Goal: Information Seeking & Learning: Learn about a topic

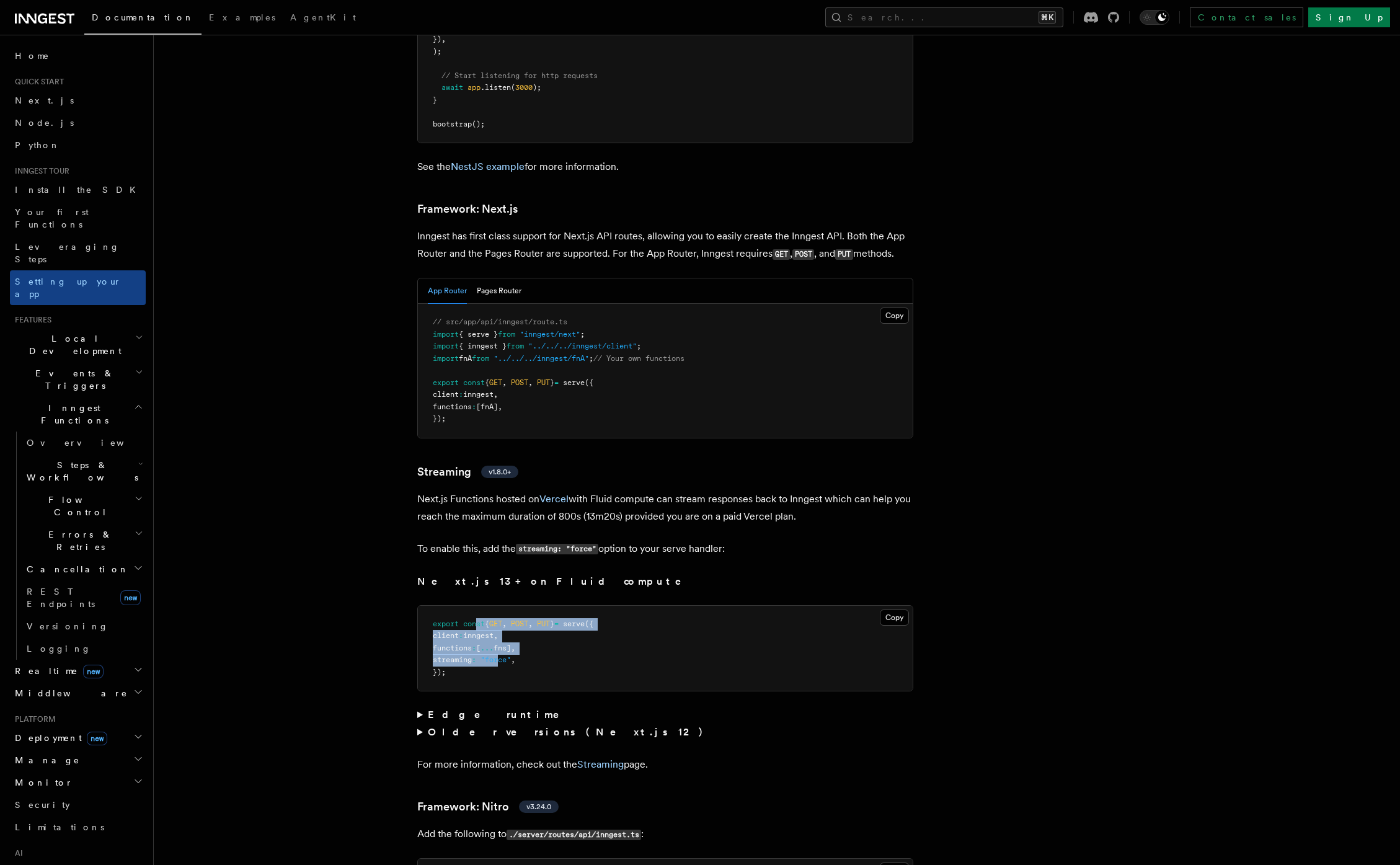
drag, startPoint x: 477, startPoint y: 577, endPoint x: 513, endPoint y: 623, distance: 58.4
click at [511, 572] on code "export const { GET , POST , PUT } = serve ({ client : inngest , functions : [ .…" at bounding box center [512, 648] width 160 height 57
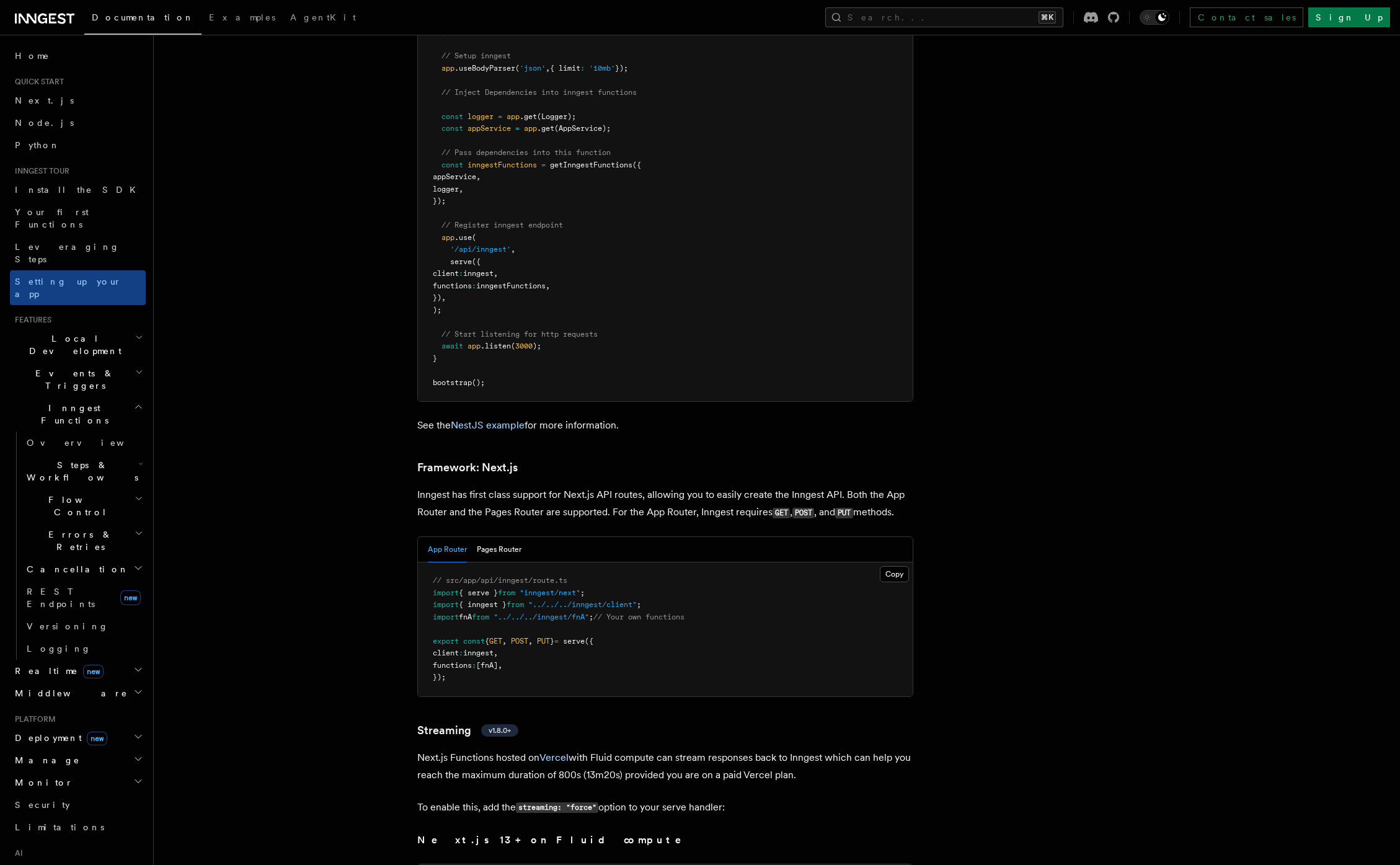
scroll to position [7747, 0]
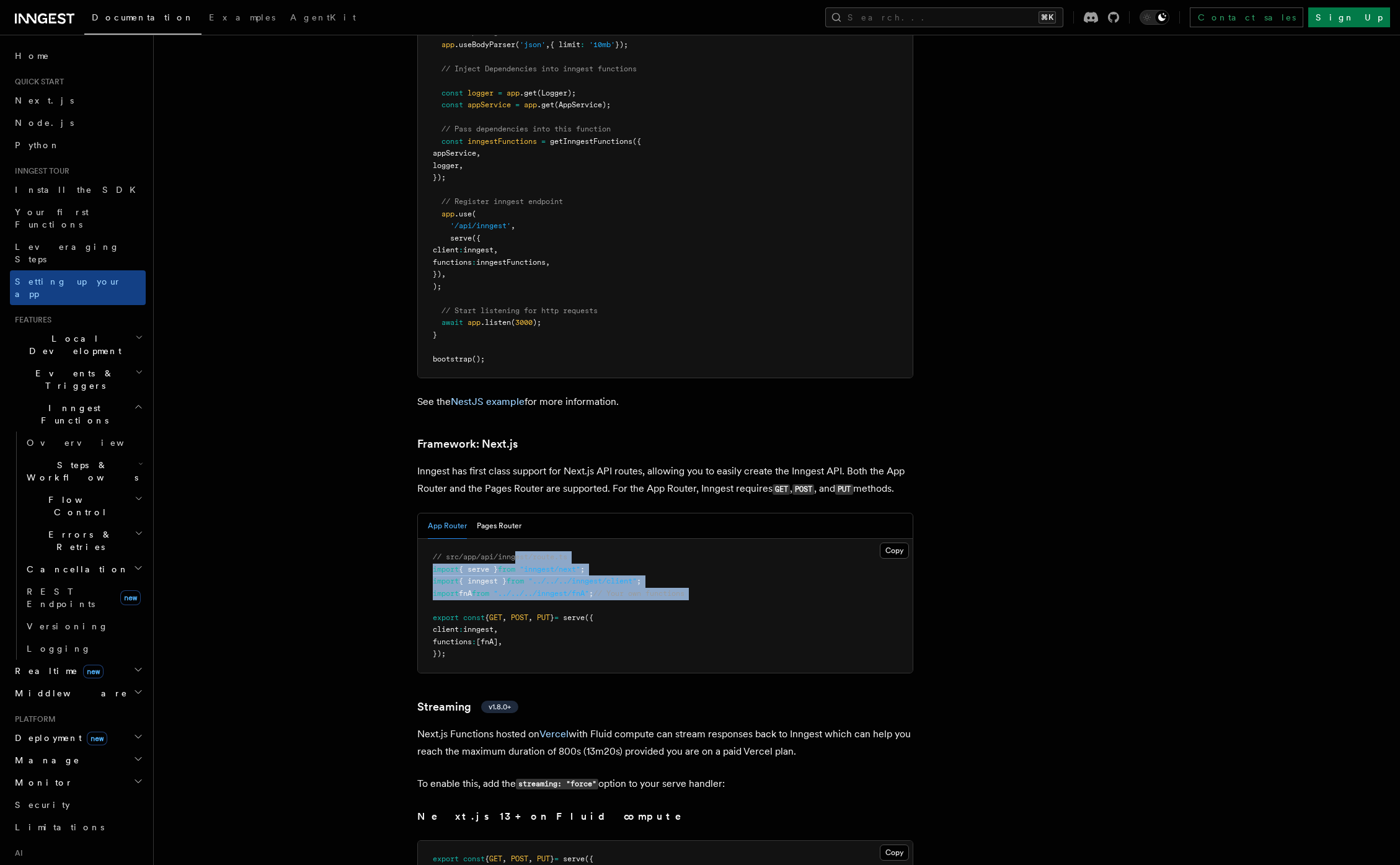
drag, startPoint x: 543, startPoint y: 541, endPoint x: 550, endPoint y: 555, distance: 15.7
click at [550, 554] on pre "// src/app/api/inngest/route.ts import { serve } from "inngest/next" ; import {…" at bounding box center [664, 605] width 494 height 134
click at [550, 555] on pre "// src/app/api/inngest/route.ts import { serve } from "inngest/next" ; import {…" at bounding box center [664, 605] width 494 height 134
click at [580, 564] on span ""inngest/next"" at bounding box center [550, 568] width 61 height 9
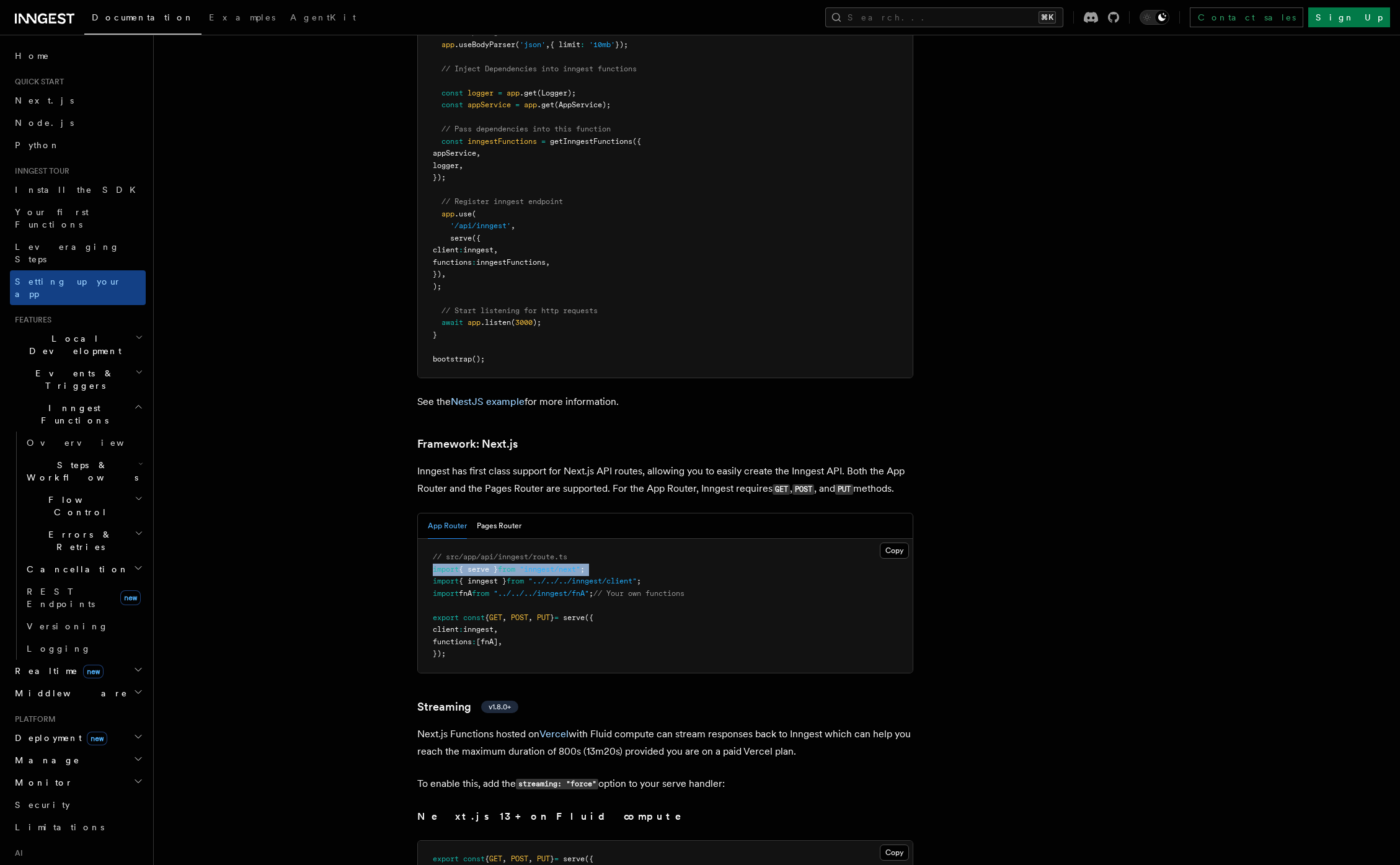
click at [580, 564] on span ""inngest/next"" at bounding box center [550, 568] width 61 height 9
copy code "import { serve } from "inngest/next" ;"
click at [120, 453] on h2 "Steps & Workflows" at bounding box center [83, 470] width 124 height 35
click at [128, 453] on h2 "Steps & Workflows" at bounding box center [83, 470] width 124 height 35
click at [96, 459] on span "Steps & Workflows" at bounding box center [80, 471] width 117 height 25
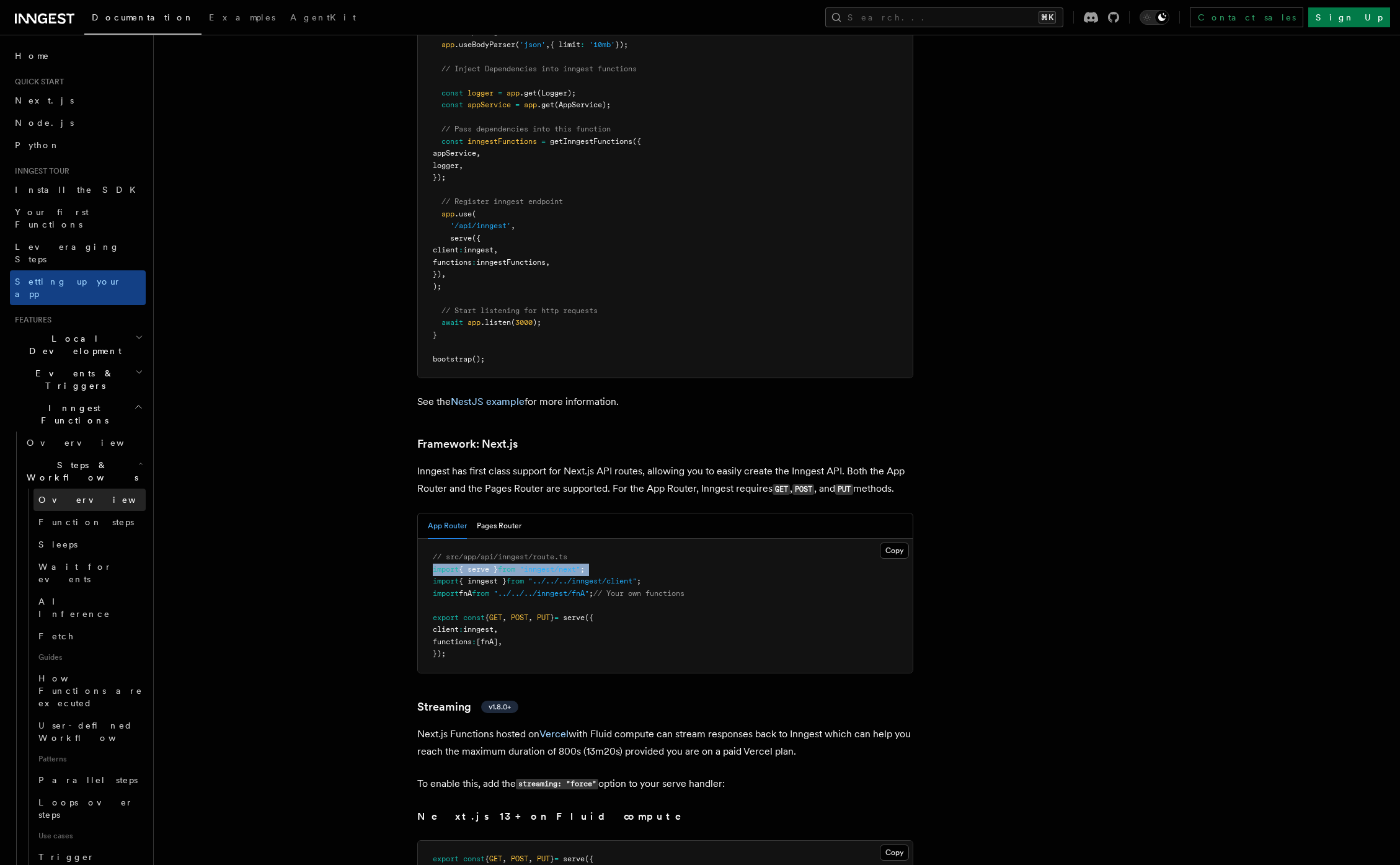
click at [77, 488] on link "Overview" at bounding box center [89, 500] width 112 height 23
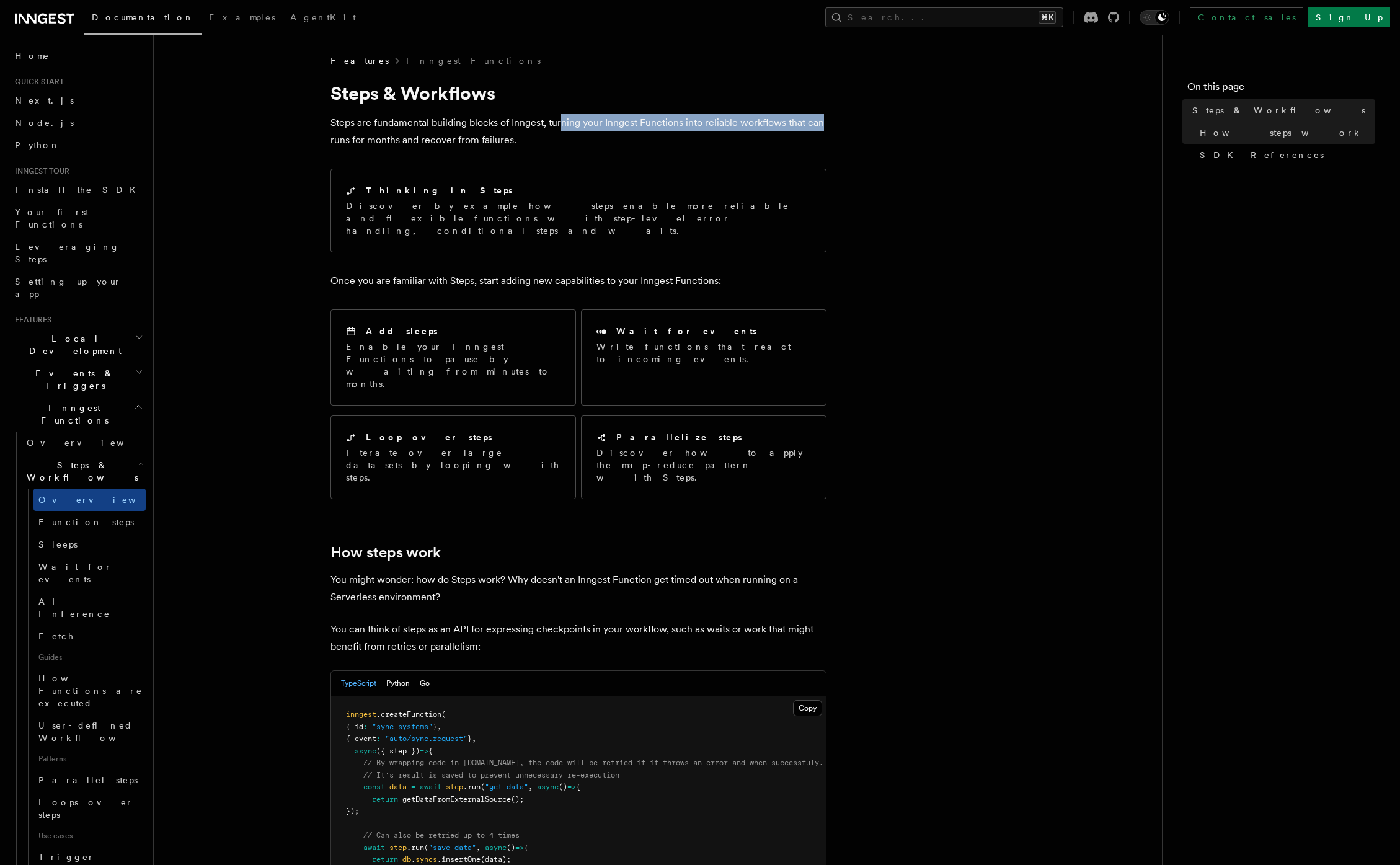
drag, startPoint x: 570, startPoint y: 125, endPoint x: 839, endPoint y: 124, distance: 269.0
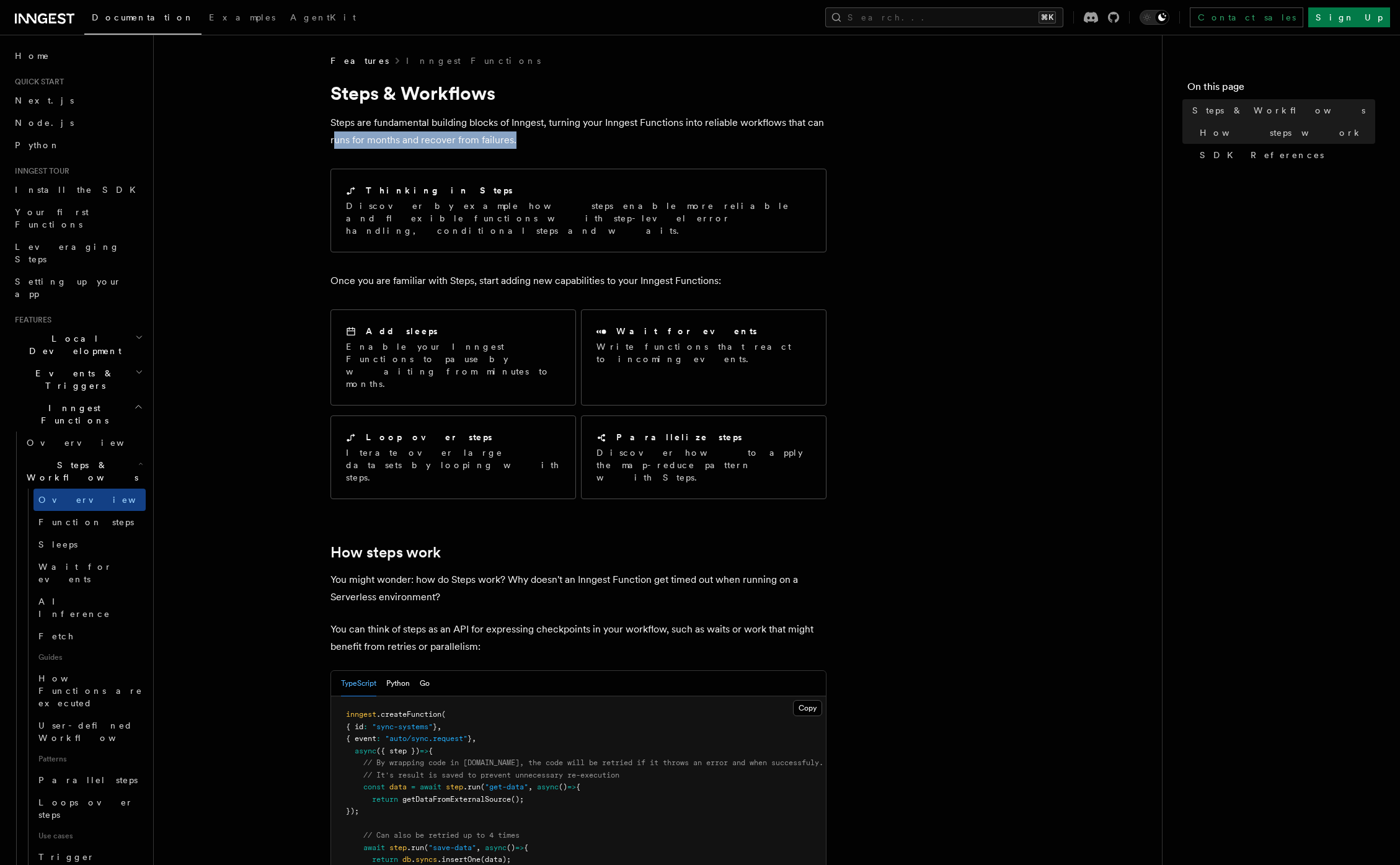
drag, startPoint x: 336, startPoint y: 141, endPoint x: 530, endPoint y: 143, distance: 194.0
click at [530, 143] on p "Steps are fundamental building blocks of Inngest, turning your Inngest Function…" at bounding box center [578, 131] width 496 height 35
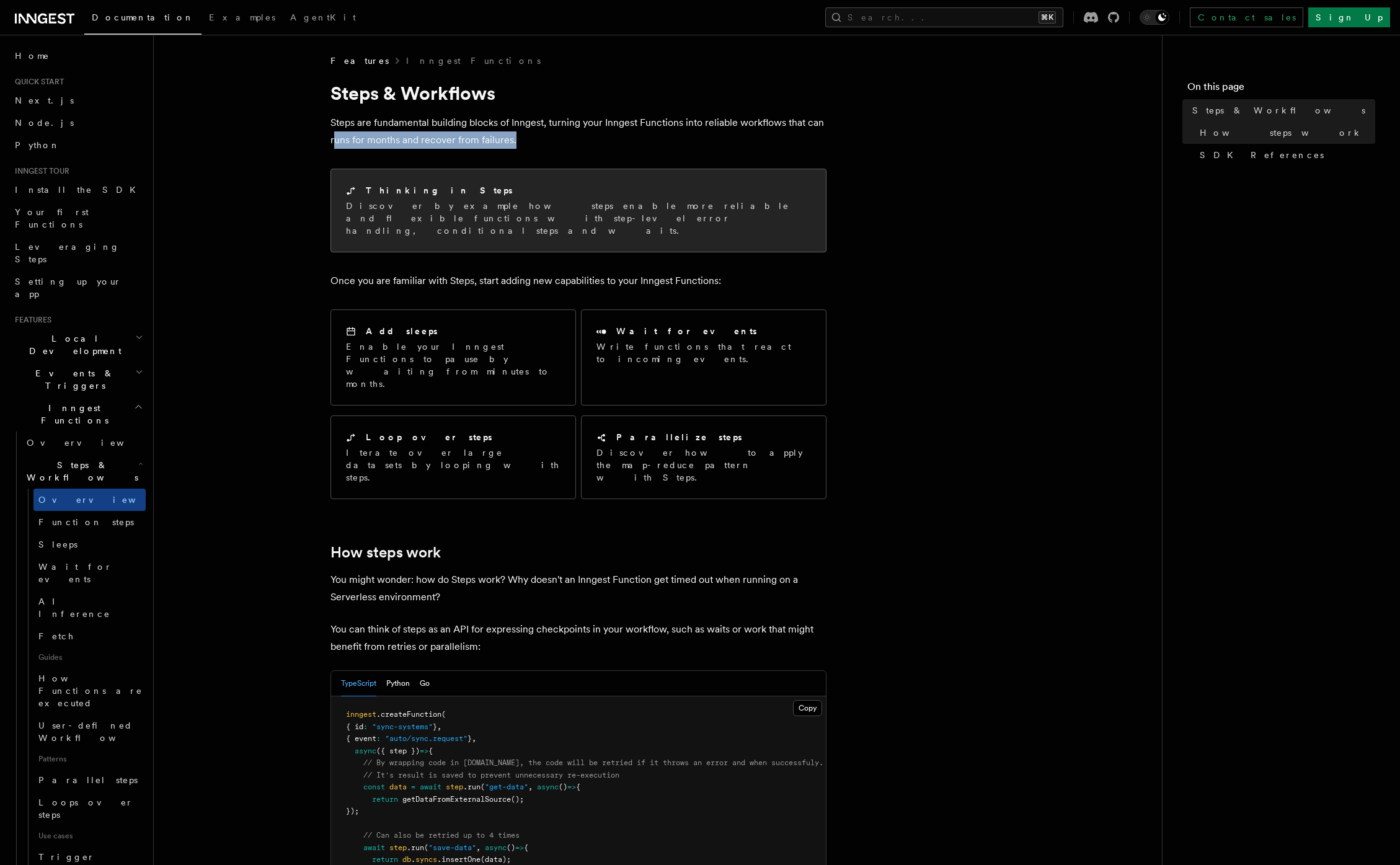
click at [564, 217] on p "Discover by example how steps enable more reliable and flexible functions with …" at bounding box center [579, 217] width 465 height 37
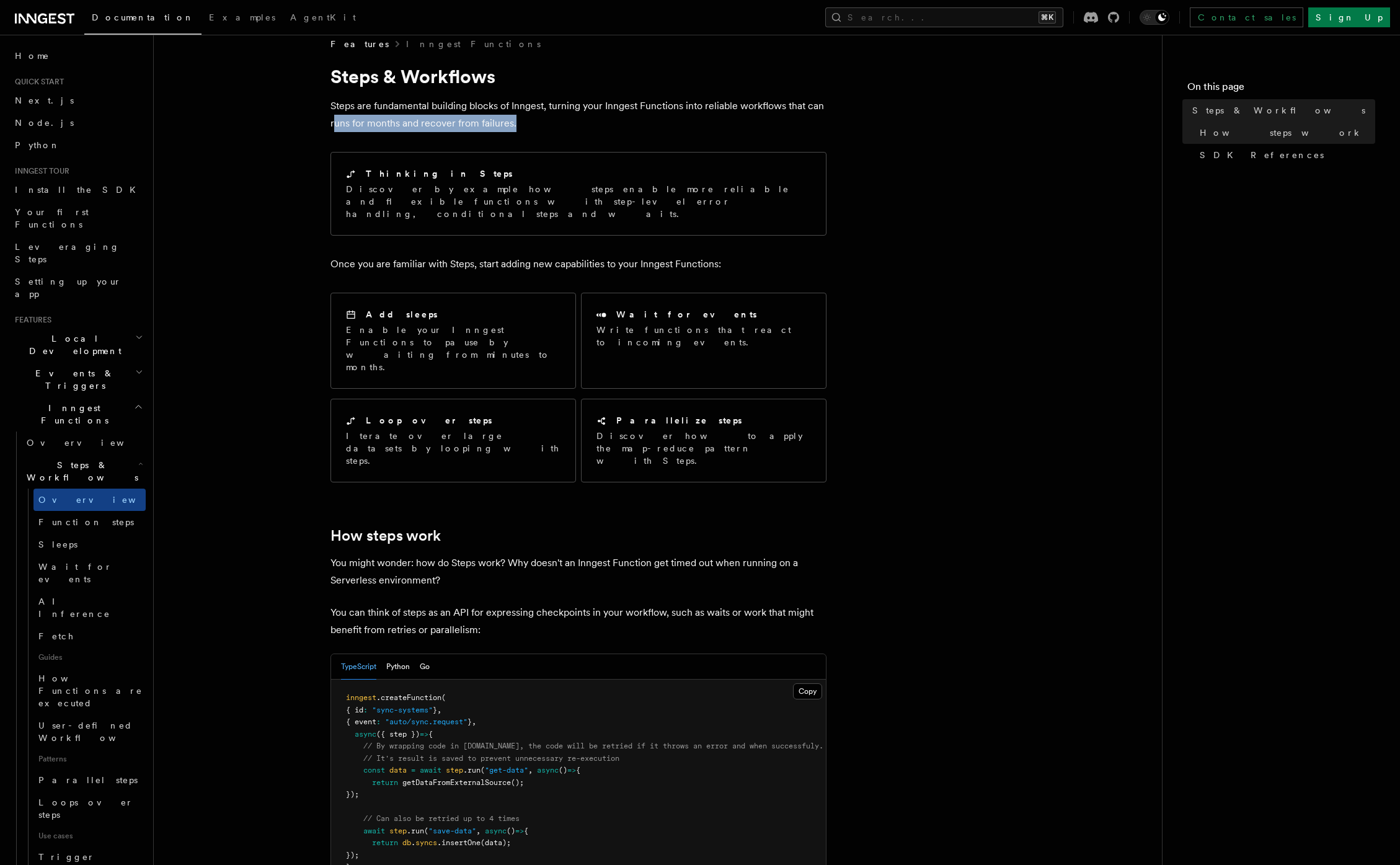
scroll to position [9, 0]
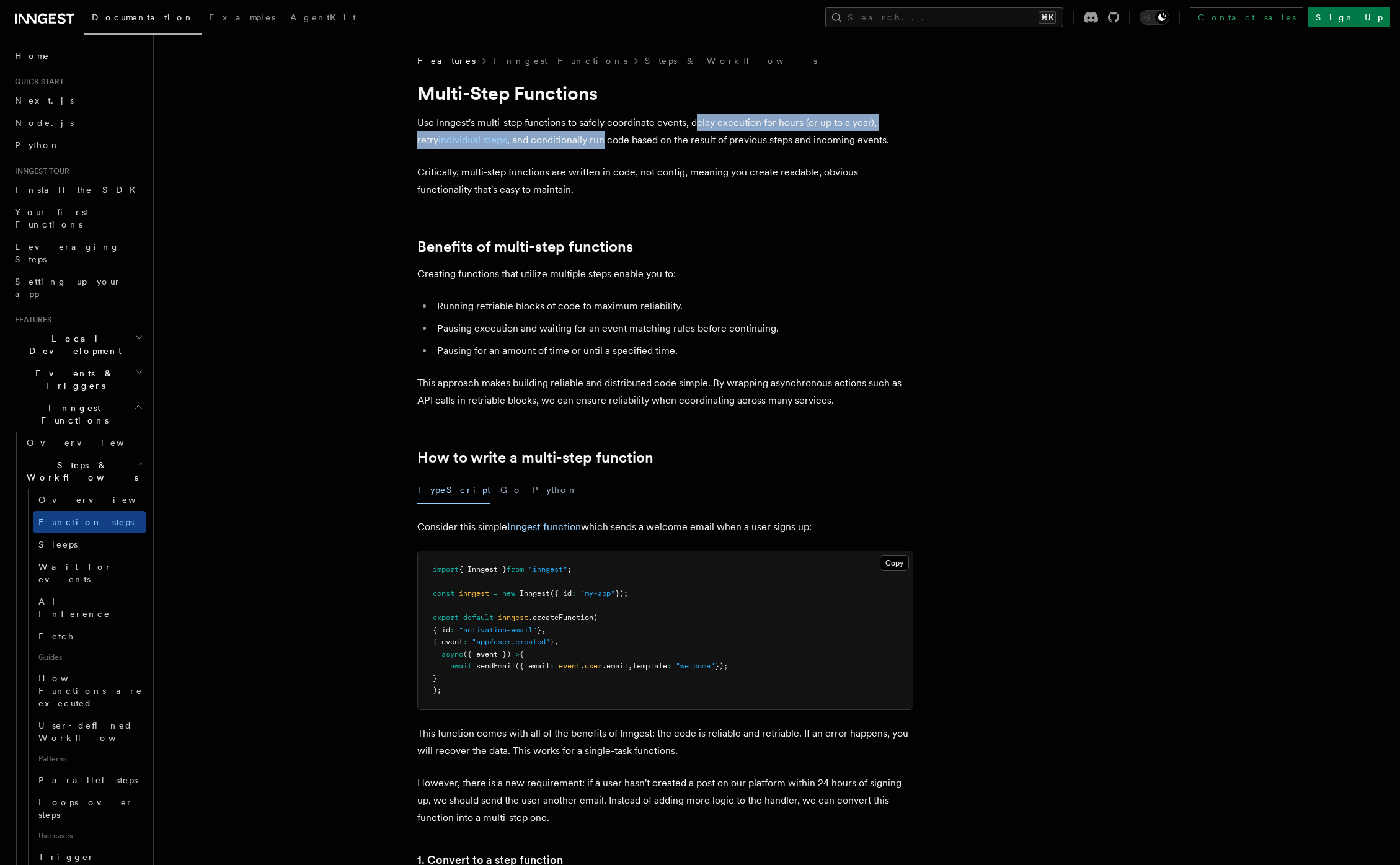
drag, startPoint x: 696, startPoint y: 121, endPoint x: 562, endPoint y: 135, distance: 134.7
click at [577, 134] on p "Use Inngest's multi-step functions to safely coordinate events, delay execution…" at bounding box center [665, 131] width 496 height 35
click at [544, 137] on p "Use Inngest's multi-step functions to safely coordinate events, delay execution…" at bounding box center [665, 131] width 496 height 35
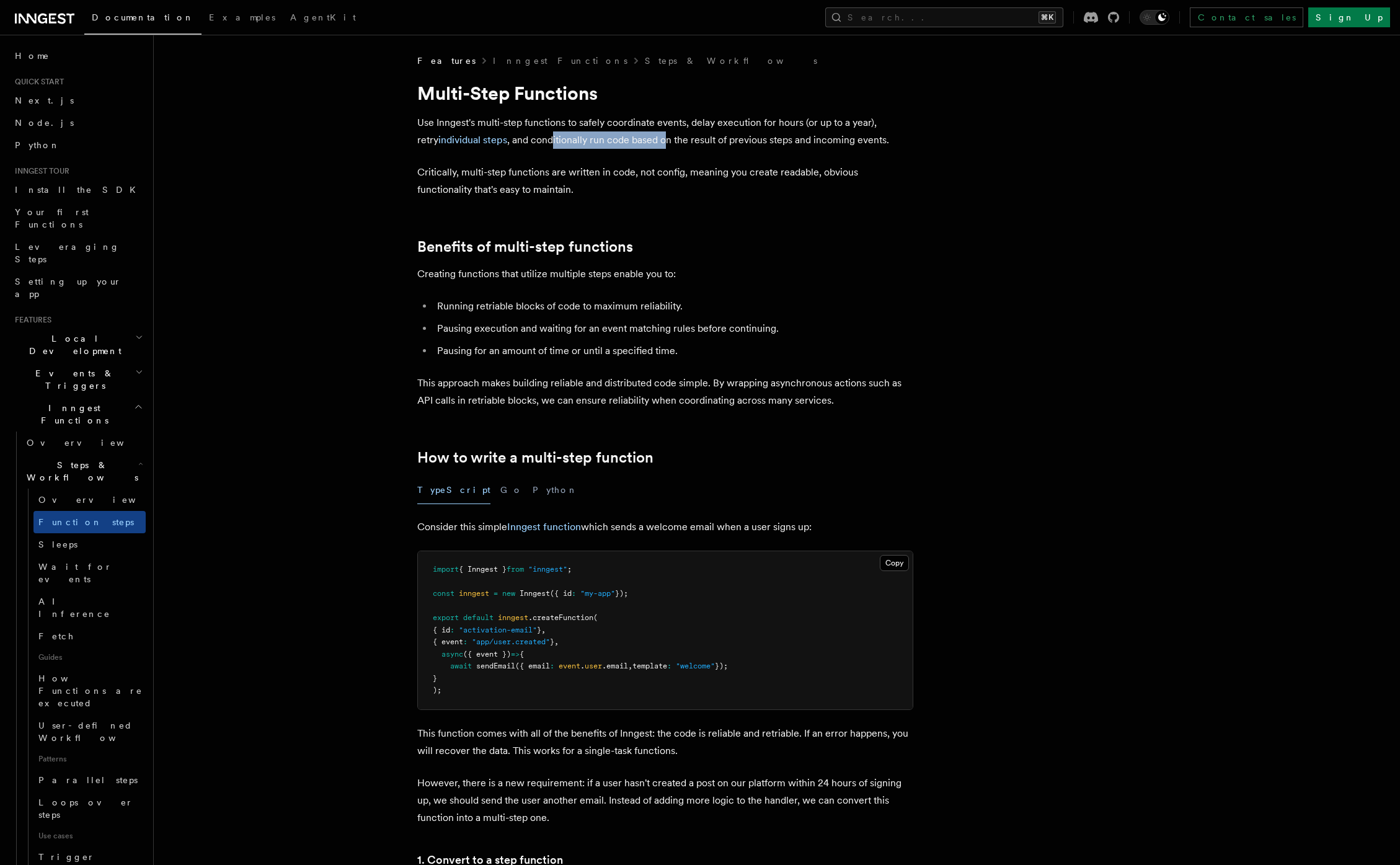
drag, startPoint x: 530, startPoint y: 138, endPoint x: 647, endPoint y: 144, distance: 117.2
click at [647, 144] on p "Use Inngest's multi-step functions to safely coordinate events, delay execution…" at bounding box center [665, 131] width 496 height 35
drag, startPoint x: 525, startPoint y: 181, endPoint x: 754, endPoint y: 178, distance: 229.0
click at [748, 178] on p "Critically, multi-step functions are written in code, not config, meaning you c…" at bounding box center [665, 181] width 496 height 35
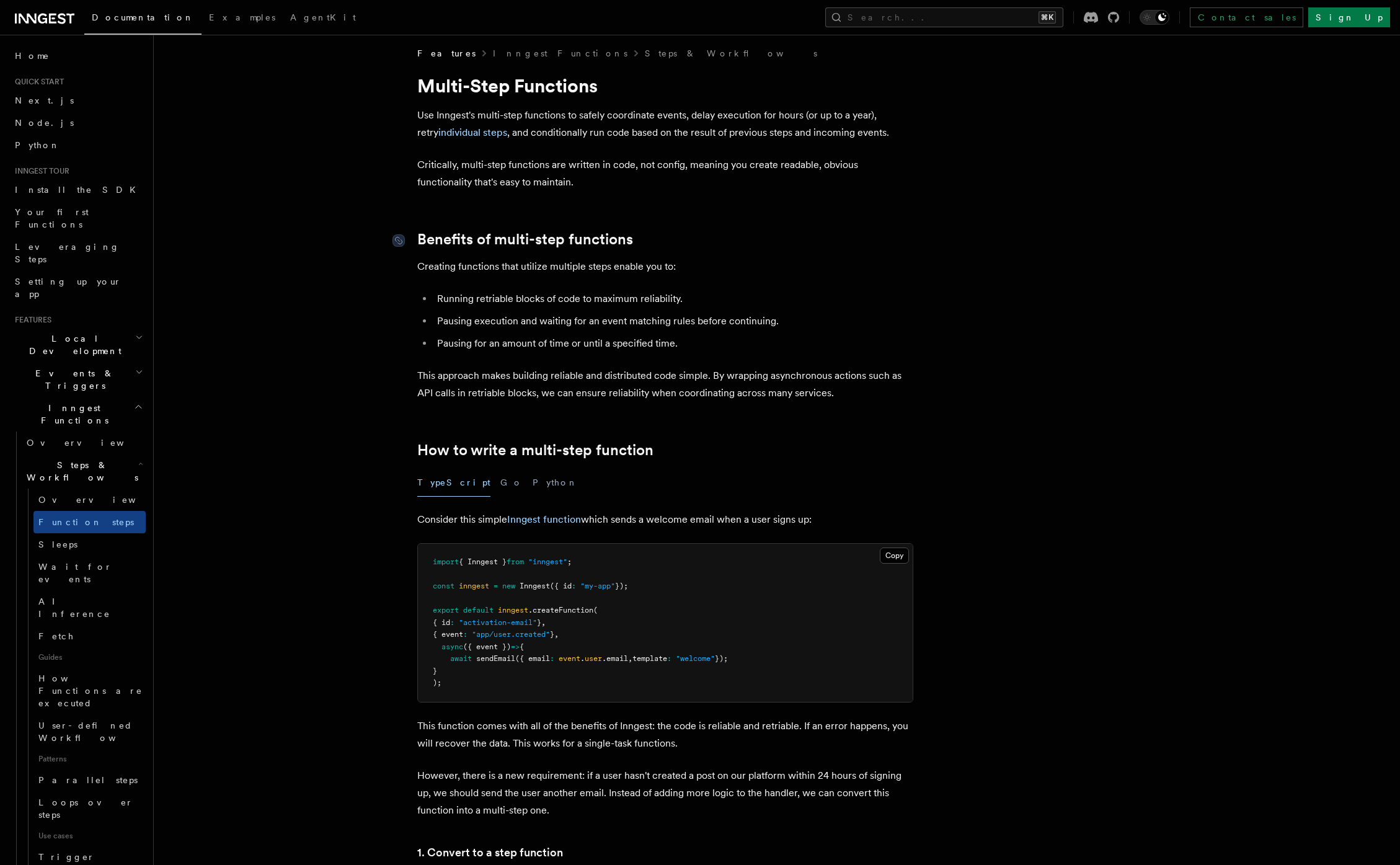
drag, startPoint x: 484, startPoint y: 249, endPoint x: 580, endPoint y: 248, distance: 96.0
click at [455, 262] on p "Creating functions that utilize multiple steps enable you to:" at bounding box center [665, 267] width 496 height 17
drag, startPoint x: 465, startPoint y: 263, endPoint x: 679, endPoint y: 261, distance: 214.0
click at [679, 261] on p "Creating functions that utilize multiple steps enable you to:" at bounding box center [665, 267] width 496 height 17
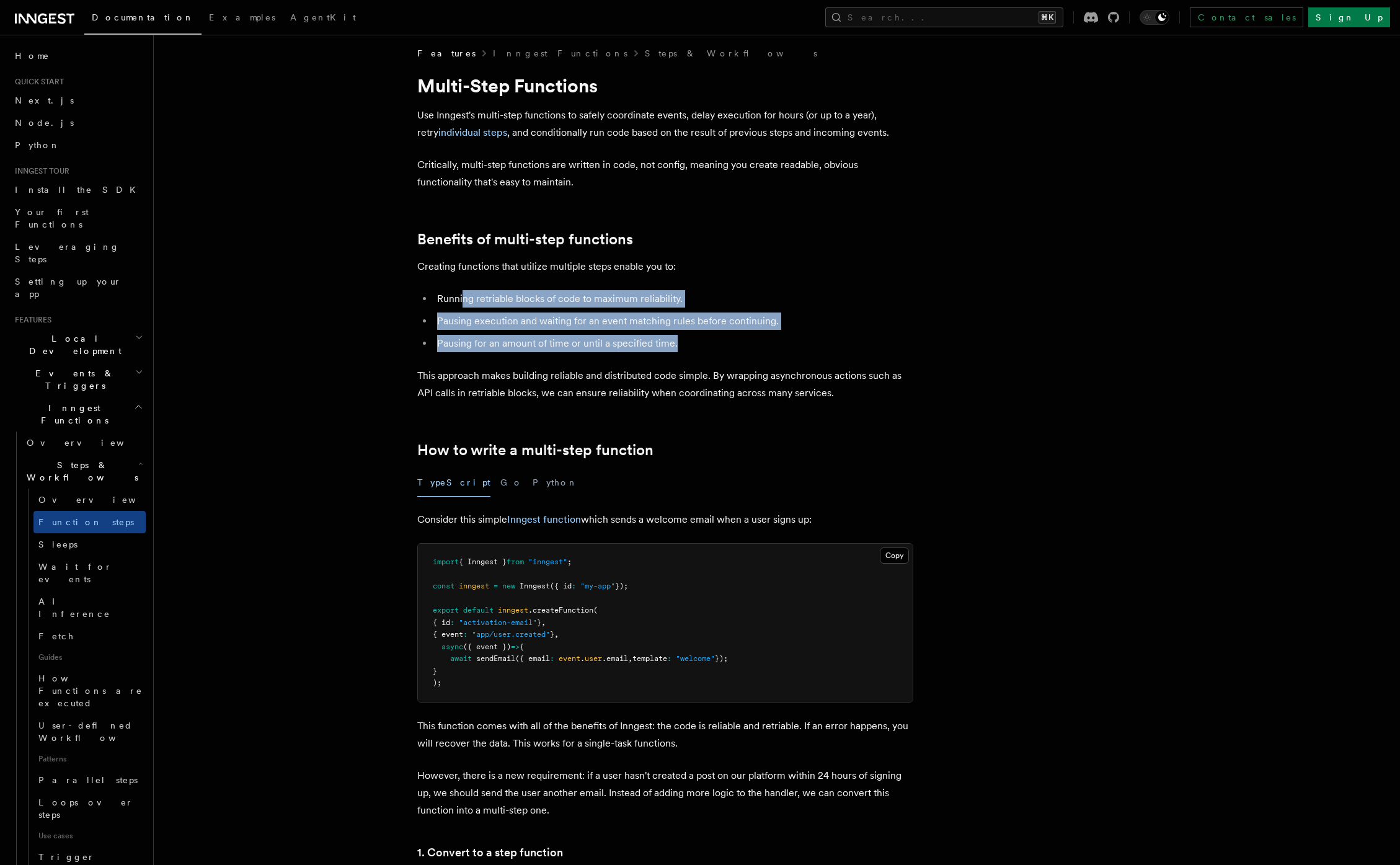
drag, startPoint x: 462, startPoint y: 304, endPoint x: 727, endPoint y: 372, distance: 273.6
click at [717, 347] on ul "Running retriable blocks of code to maximum reliability. Pausing execution and …" at bounding box center [665, 321] width 496 height 62
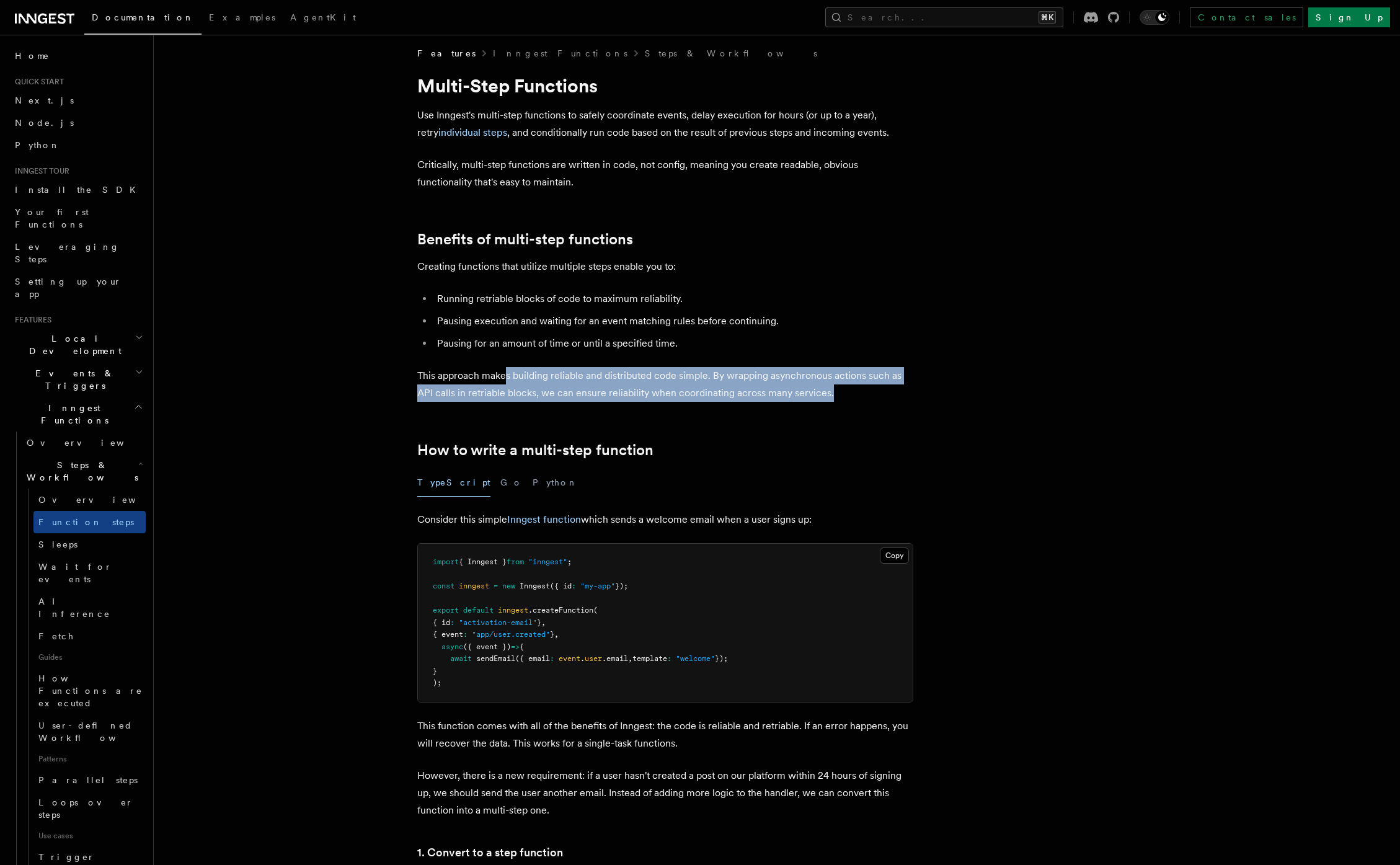
drag, startPoint x: 525, startPoint y: 373, endPoint x: 853, endPoint y: 389, distance: 328.4
click at [853, 389] on p "This approach makes building reliable and distributed code simple. By wrapping …" at bounding box center [665, 384] width 496 height 35
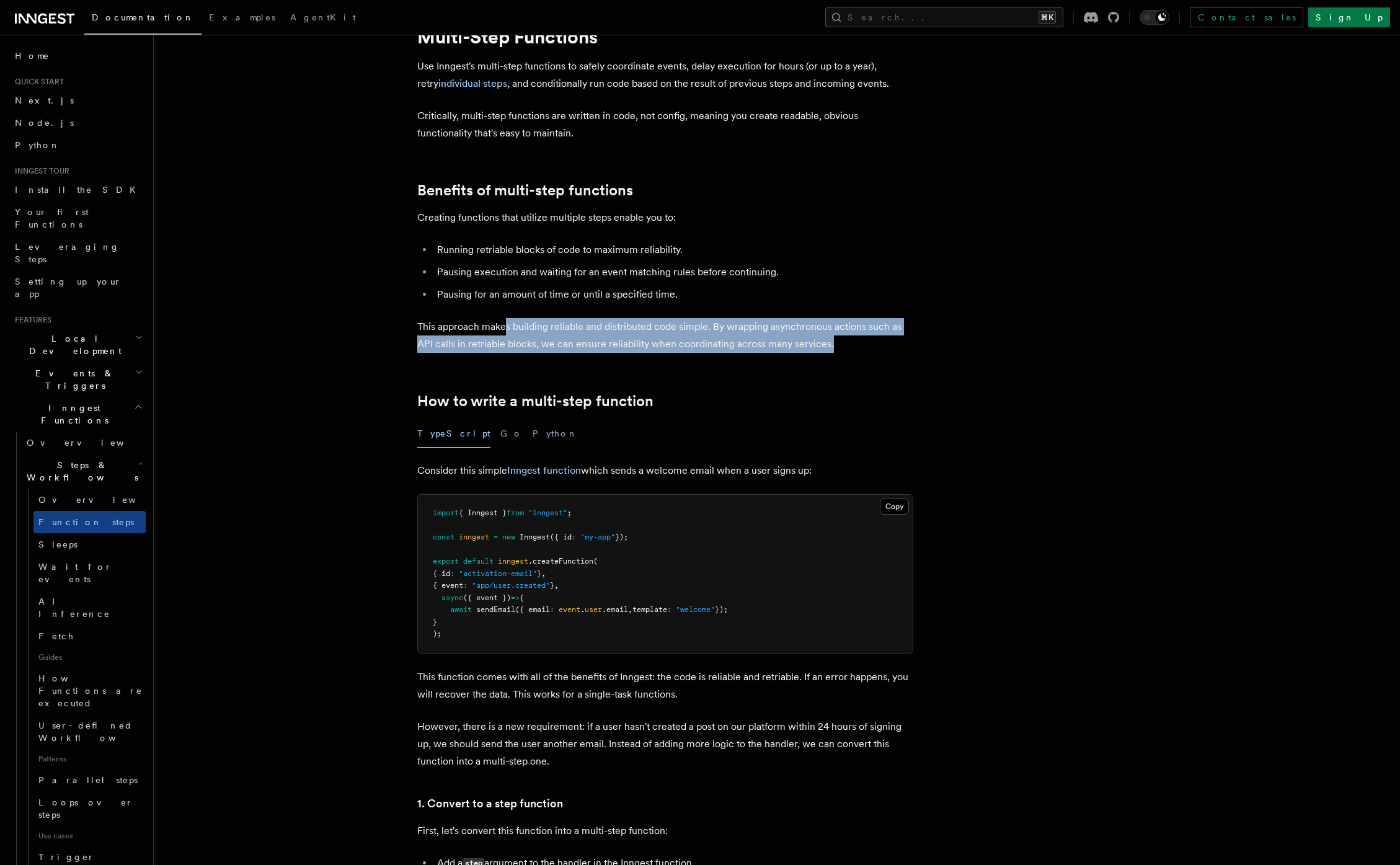
scroll to position [72, 0]
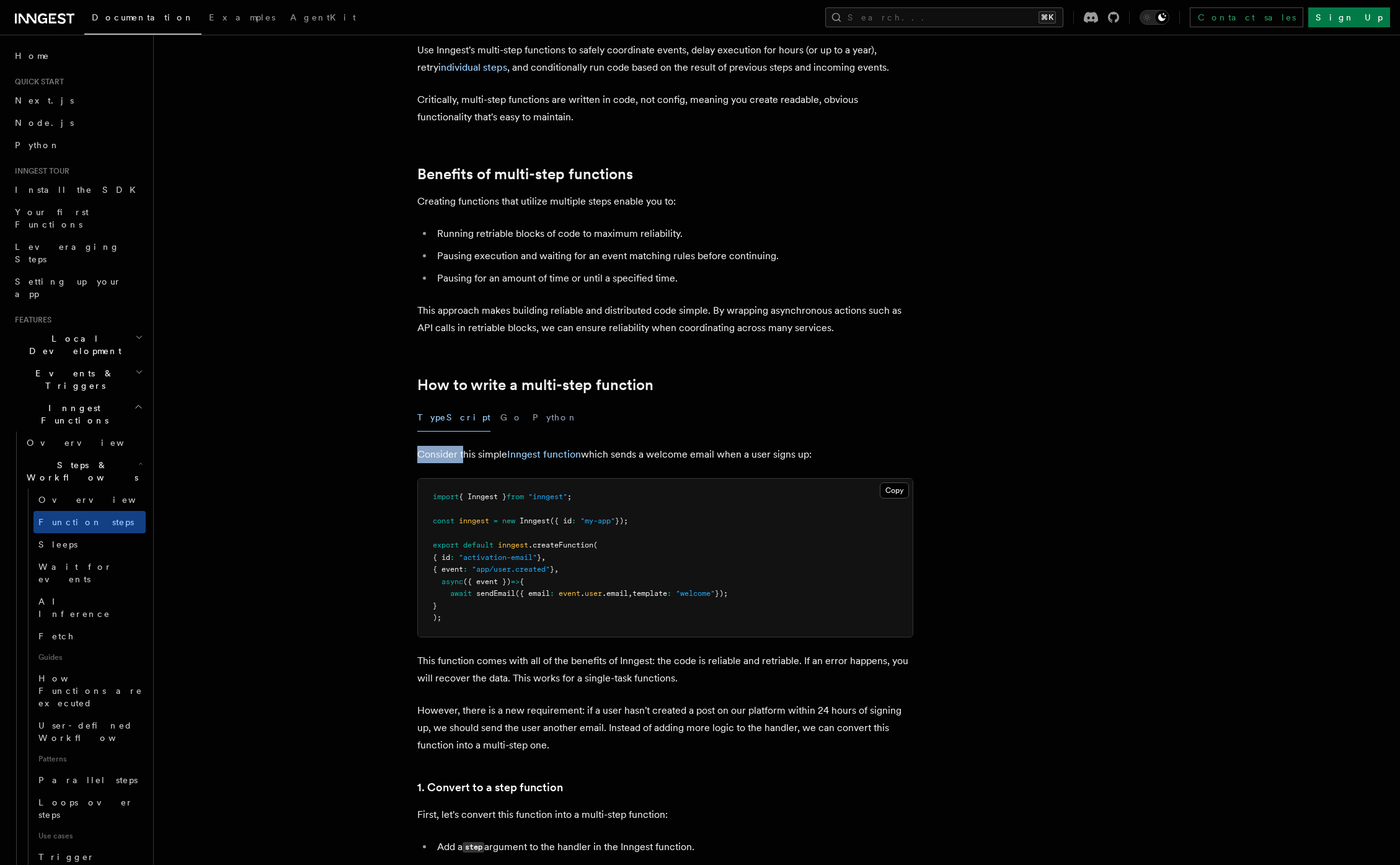
drag, startPoint x: 413, startPoint y: 459, endPoint x: 463, endPoint y: 457, distance: 50.0
drag, startPoint x: 609, startPoint y: 453, endPoint x: 814, endPoint y: 448, distance: 205.1
click at [814, 448] on p "Consider this simple Inngest function which sends a welcome email when a user s…" at bounding box center [665, 454] width 496 height 17
drag, startPoint x: 437, startPoint y: 522, endPoint x: 626, endPoint y: 522, distance: 189.0
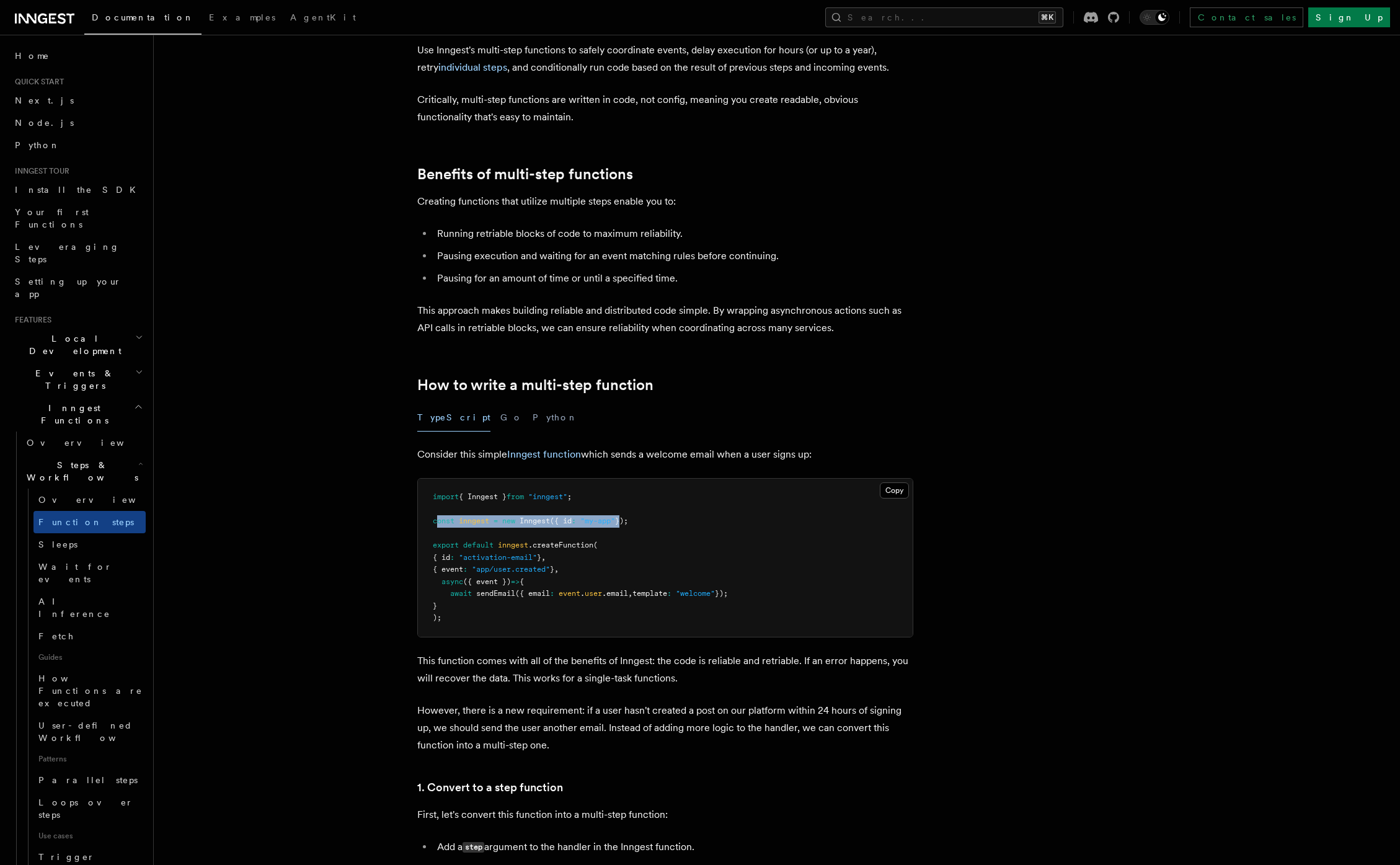
click at [626, 522] on span "const inngest = new Inngest ({ id : "my-app" });" at bounding box center [530, 520] width 195 height 9
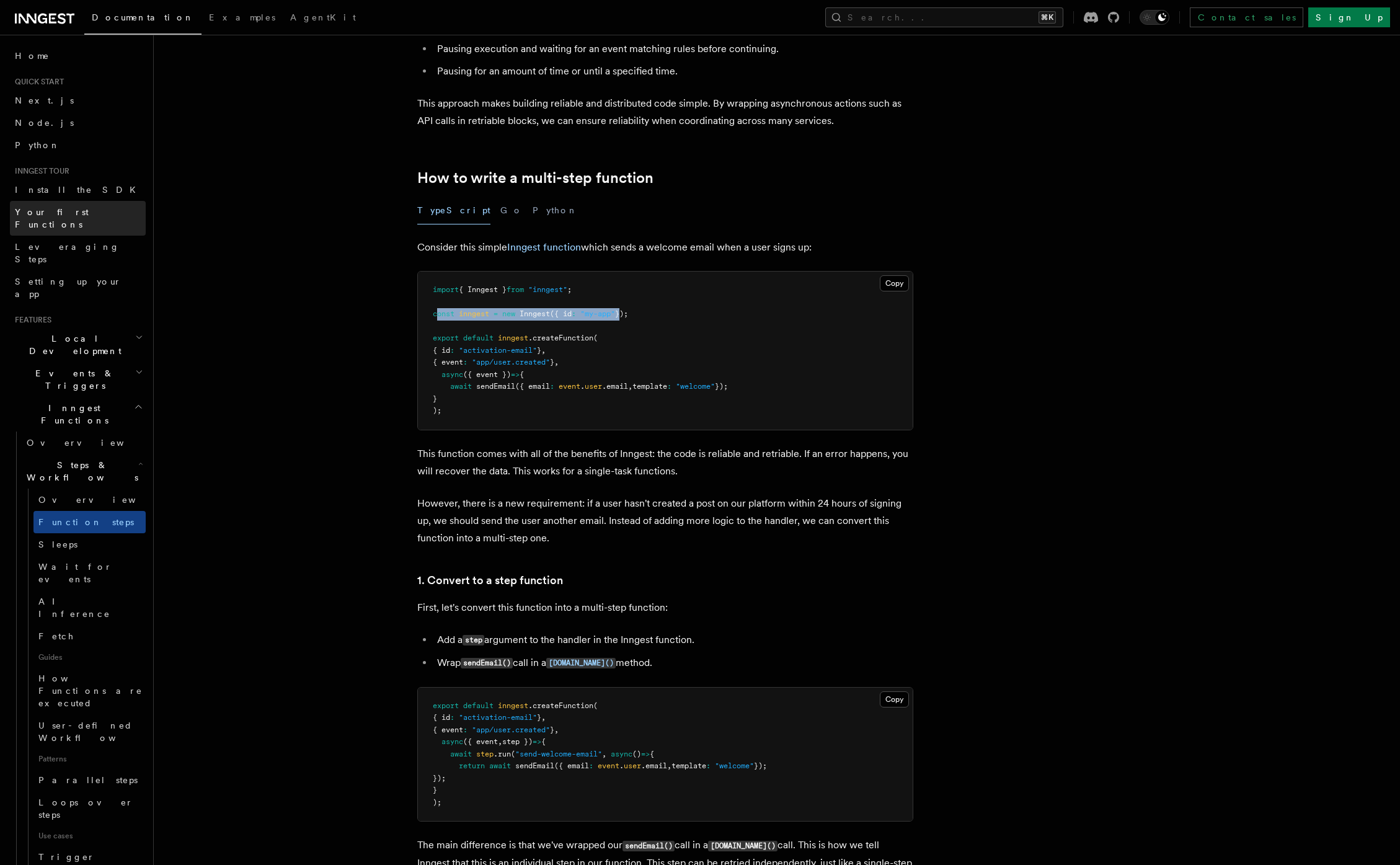
click at [58, 207] on span "Your first Functions" at bounding box center [52, 218] width 74 height 23
click at [27, 92] on link "Next.js" at bounding box center [77, 101] width 136 height 23
click at [513, 455] on p "This function comes with all of the benefits of Inngest: the code is reliable a…" at bounding box center [665, 462] width 496 height 35
click at [532, 215] on button "Python" at bounding box center [555, 210] width 46 height 28
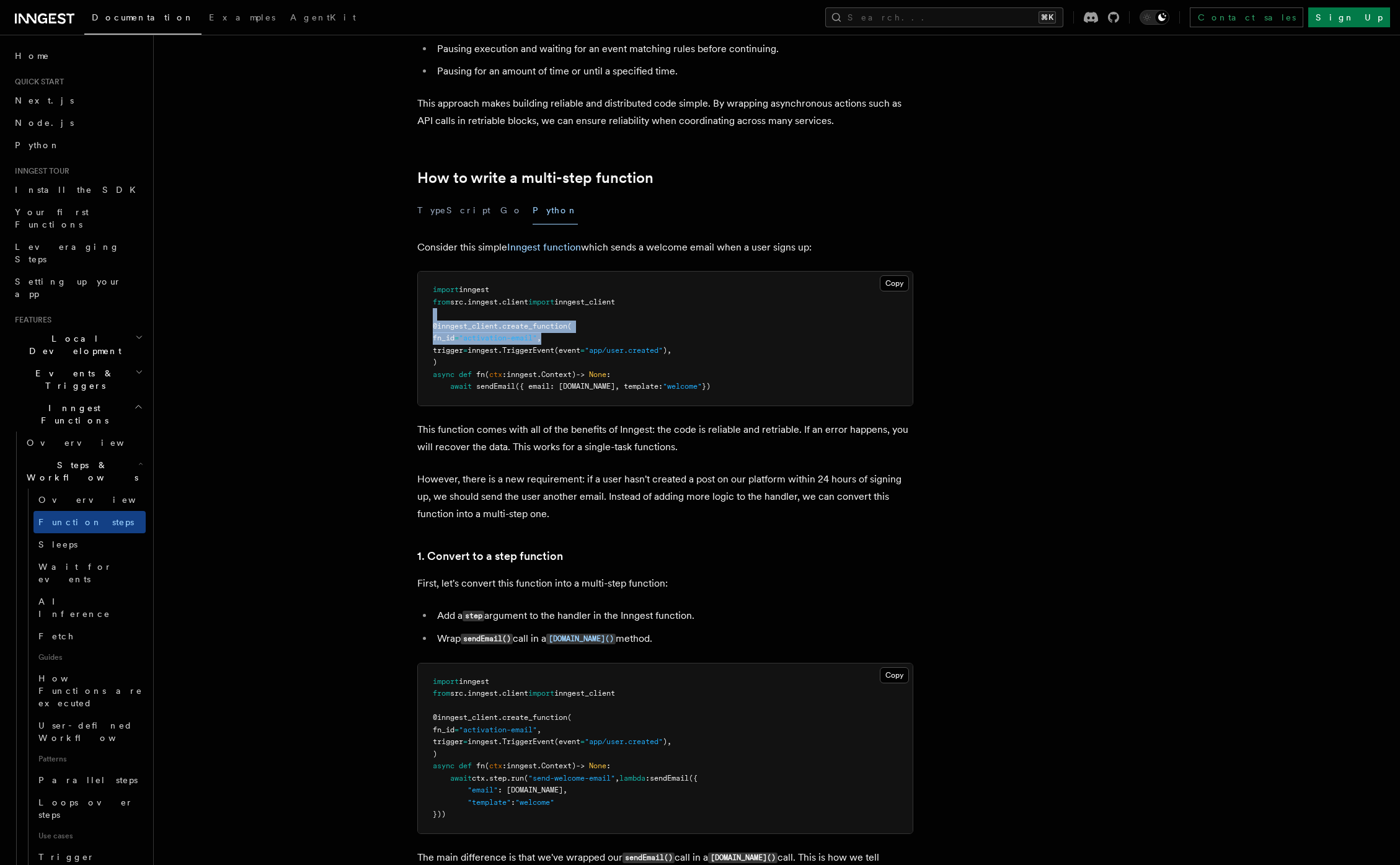
drag, startPoint x: 494, startPoint y: 325, endPoint x: 621, endPoint y: 341, distance: 128.0
click at [602, 339] on pre "import inngest from src . inngest . client import inngest_client @inngest_clien…" at bounding box center [664, 338] width 494 height 134
drag, startPoint x: 481, startPoint y: 358, endPoint x: 425, endPoint y: 310, distance: 73.8
click at [425, 310] on pre "import inngest from src . inngest . client import inngest_client @inngest_clien…" at bounding box center [664, 338] width 494 height 134
click at [461, 350] on span "trigger" at bounding box center [448, 350] width 30 height 9
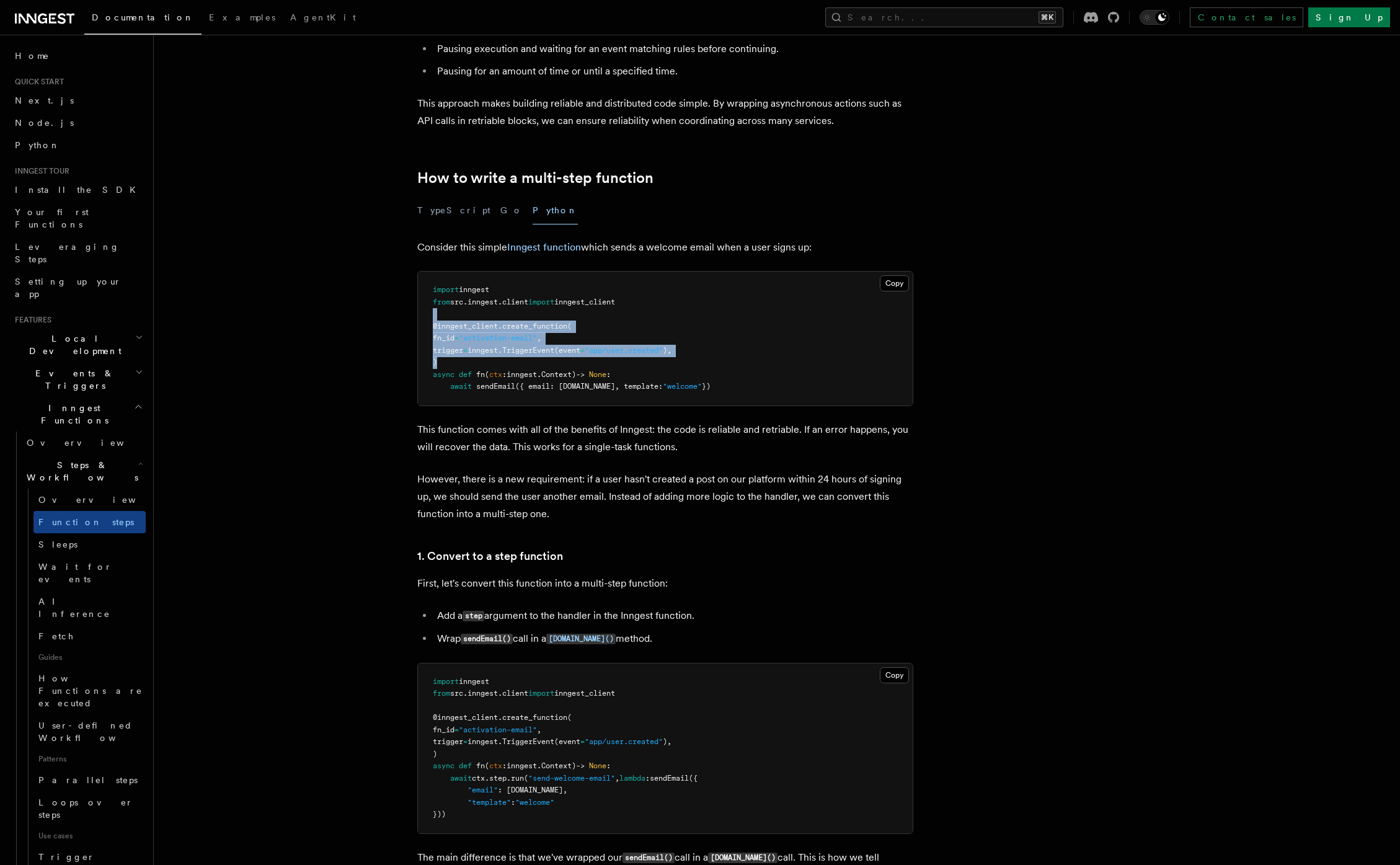
drag, startPoint x: 466, startPoint y: 364, endPoint x: 414, endPoint y: 311, distance: 74.2
drag, startPoint x: 481, startPoint y: 357, endPoint x: 619, endPoint y: 429, distance: 155.7
drag, startPoint x: 818, startPoint y: 385, endPoint x: 390, endPoint y: 362, distance: 428.6
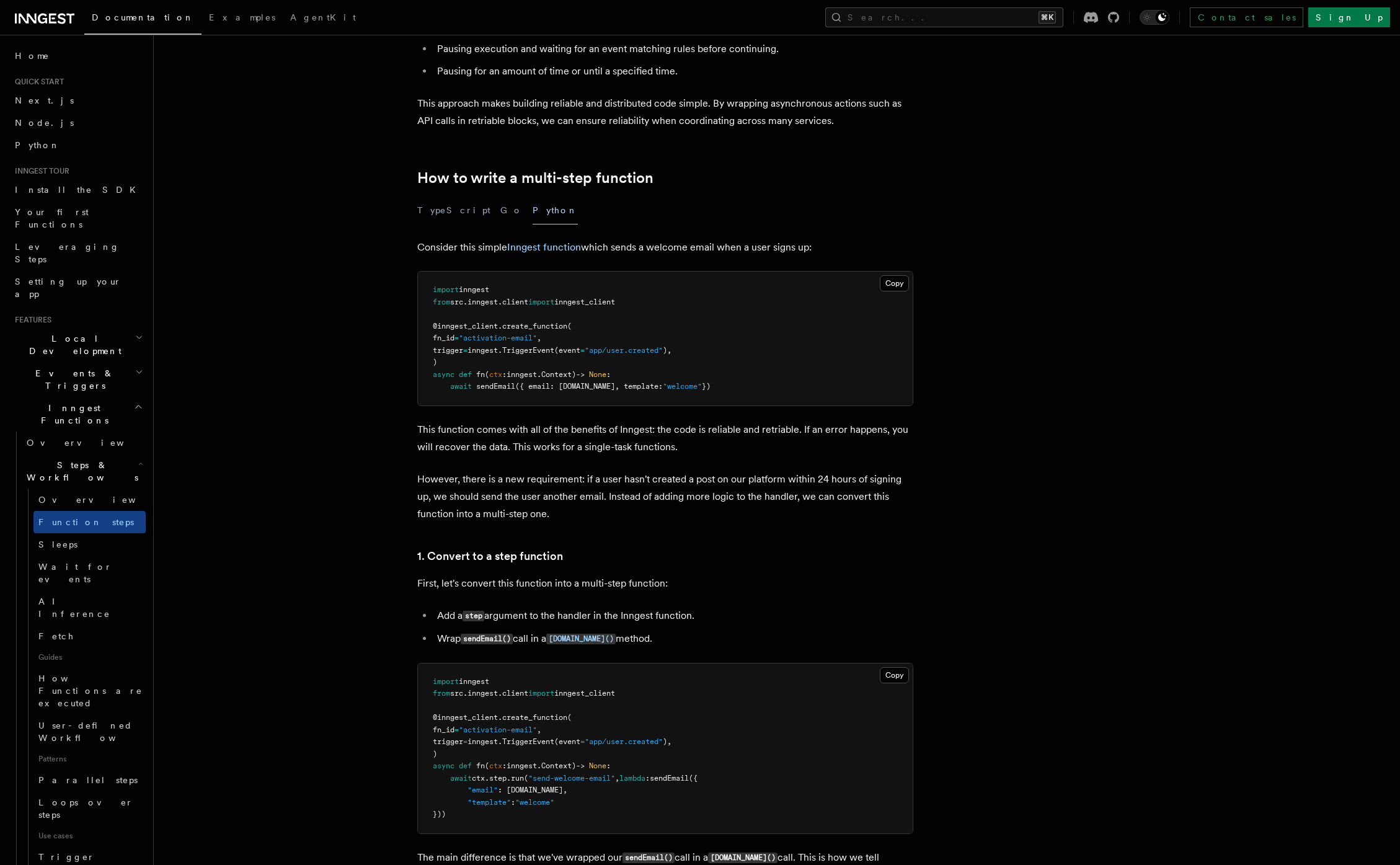
click at [436, 222] on button "TypeScript" at bounding box center [453, 210] width 73 height 28
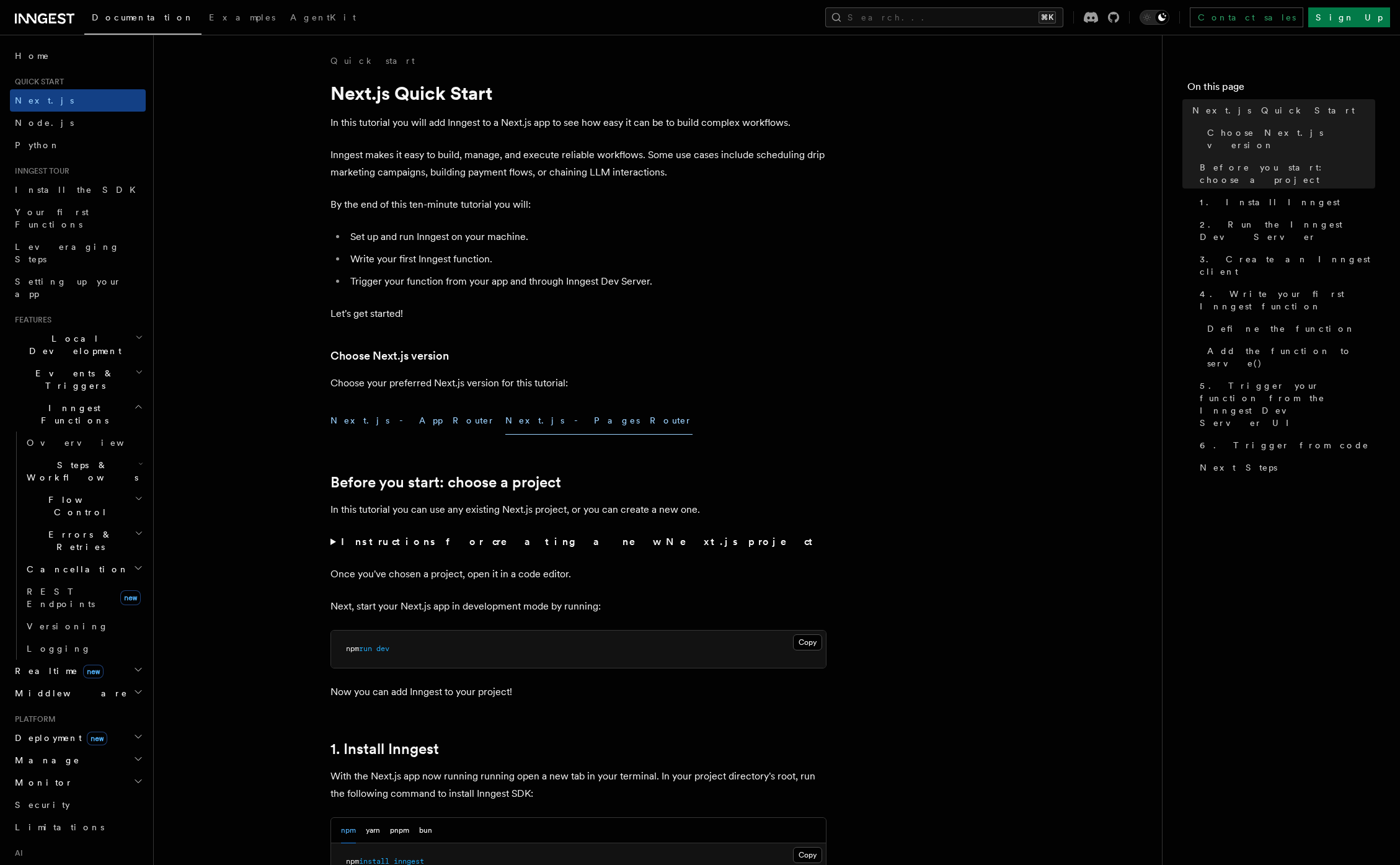
click at [368, 411] on button "Next.js - App Router" at bounding box center [413, 420] width 165 height 28
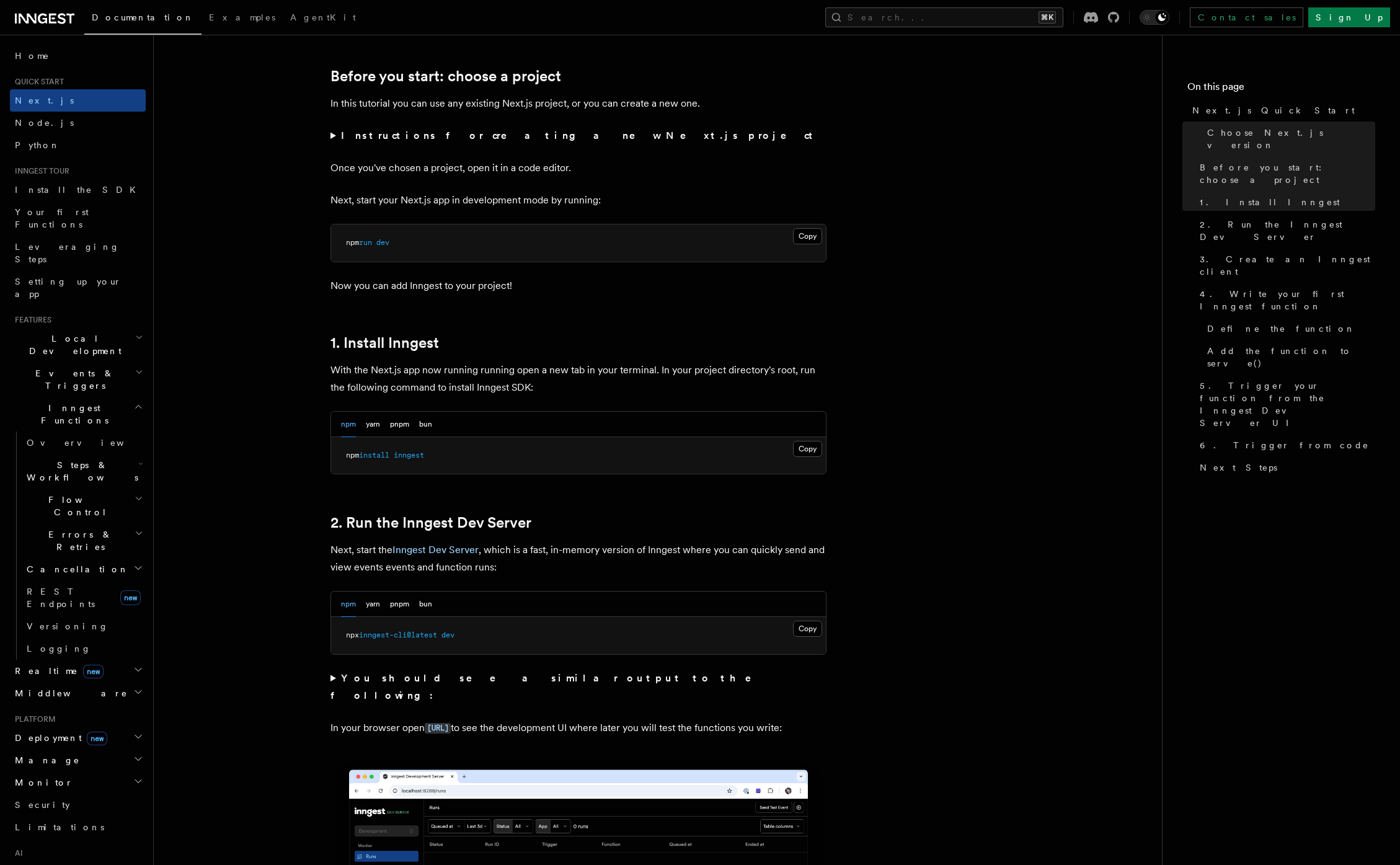
scroll to position [391, 0]
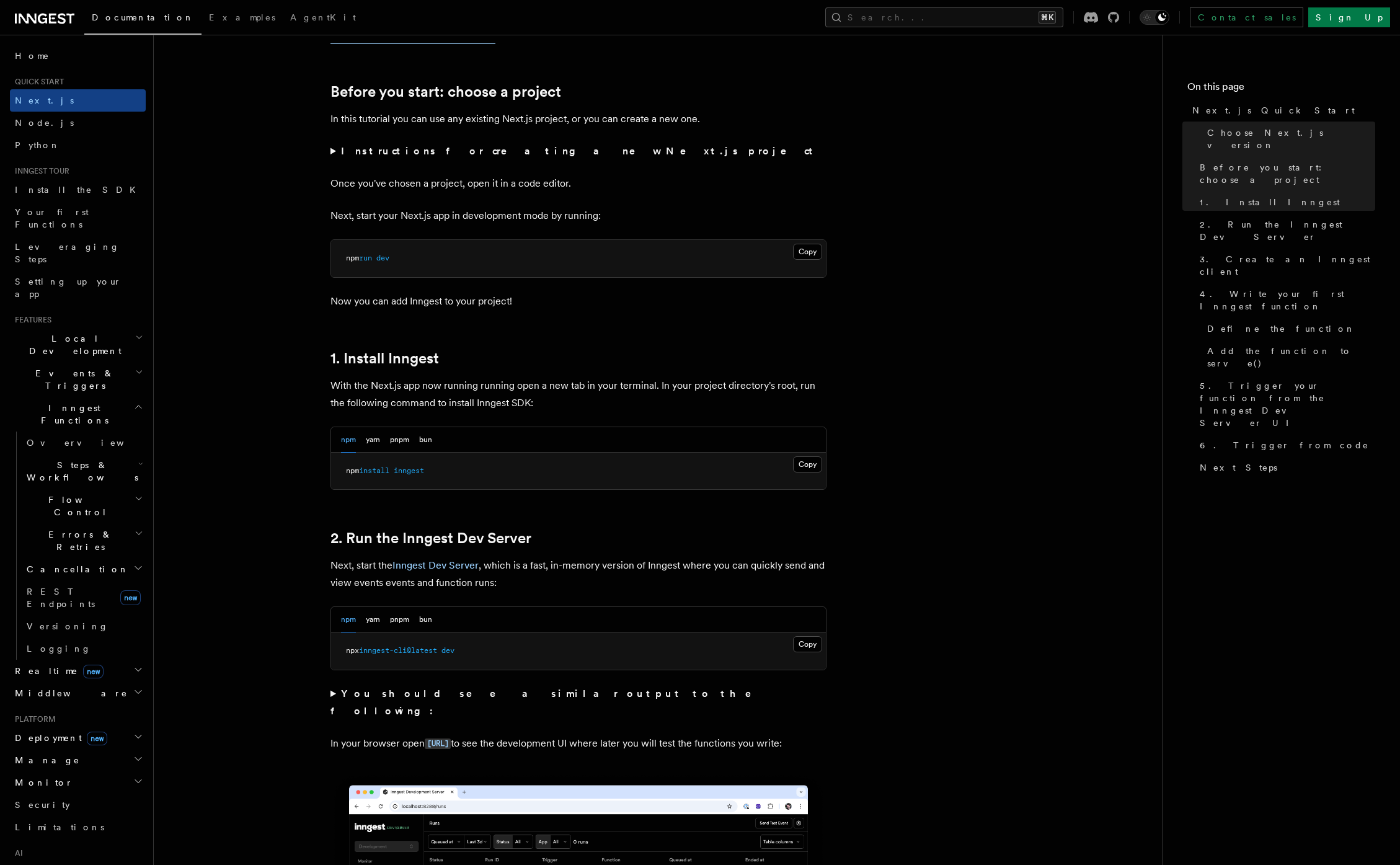
click at [429, 467] on pre "npm install inngest" at bounding box center [578, 470] width 494 height 37
click at [421, 439] on button "bun" at bounding box center [426, 439] width 13 height 26
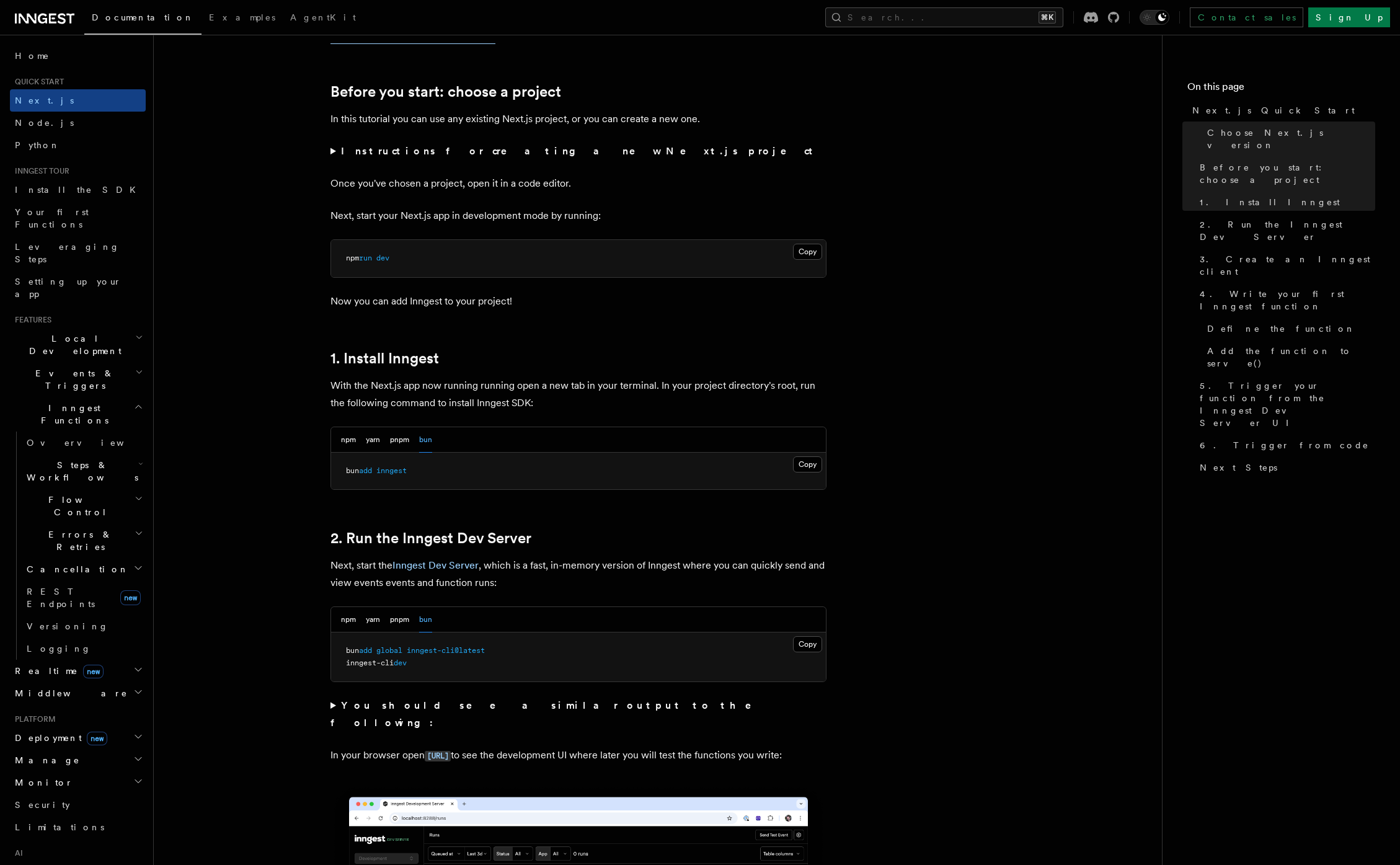
click at [396, 478] on pre "bun add inngest" at bounding box center [578, 470] width 494 height 37
click at [396, 472] on span "inngest" at bounding box center [392, 469] width 30 height 9
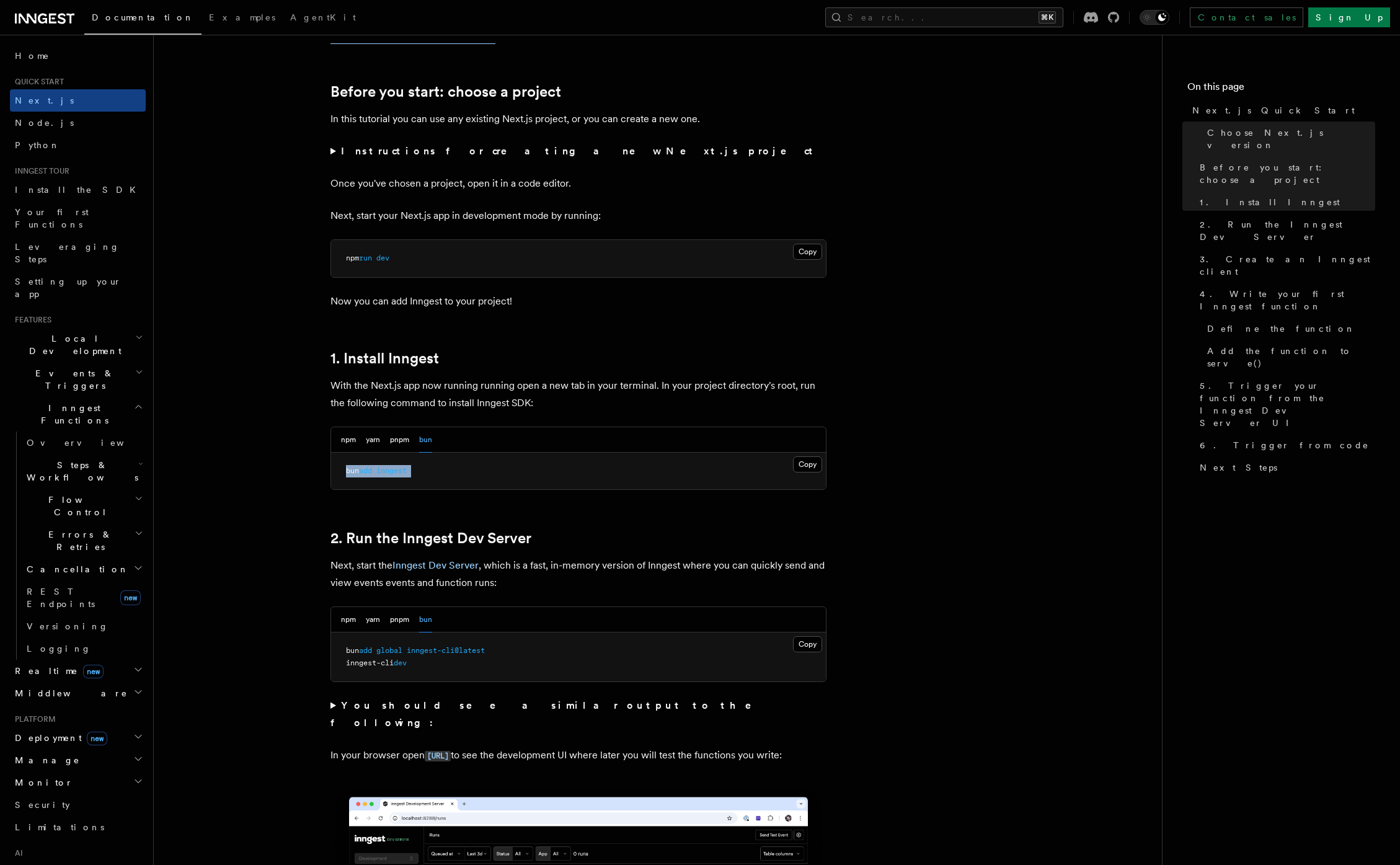
copy article "bun add inngest"
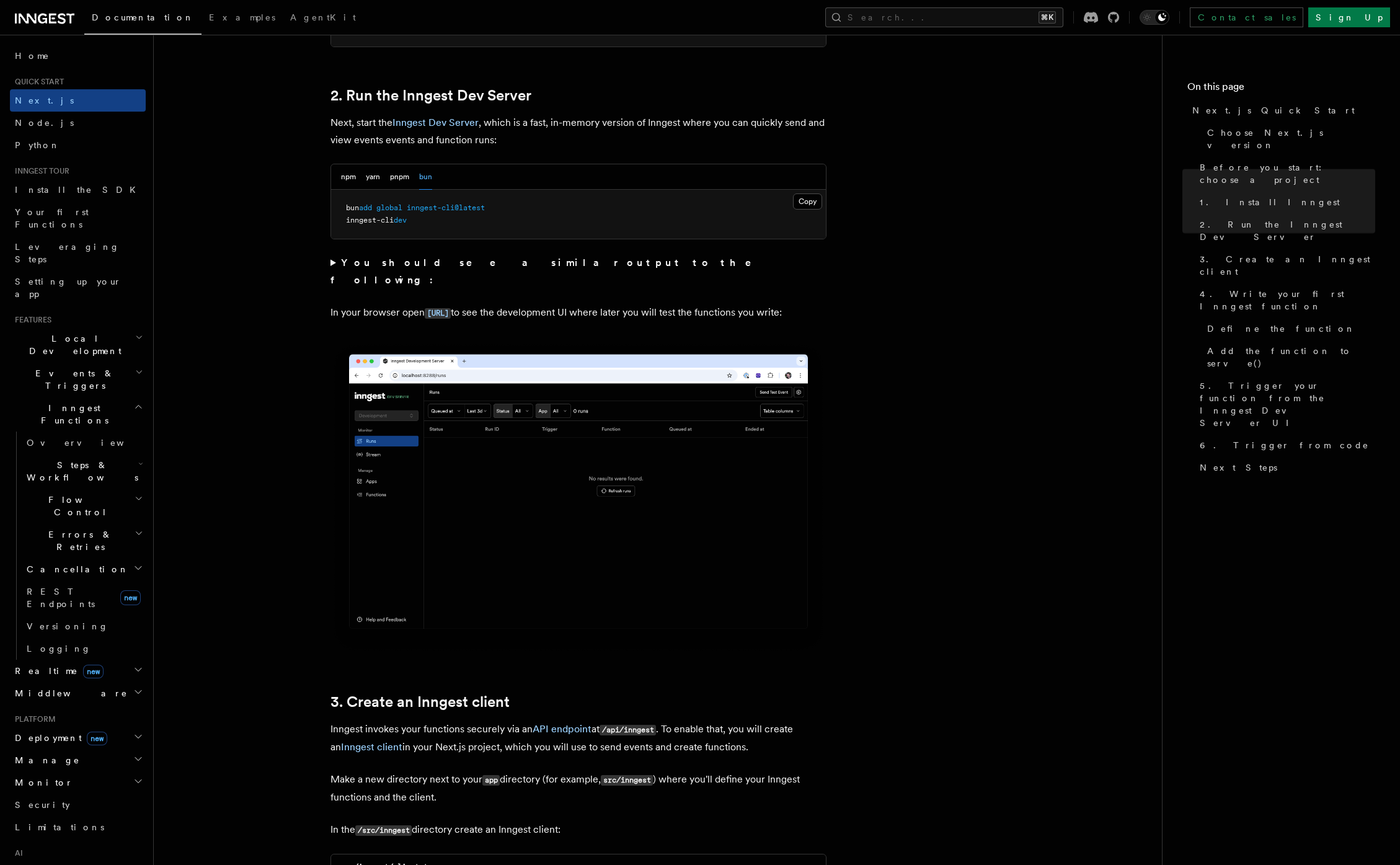
scroll to position [979, 0]
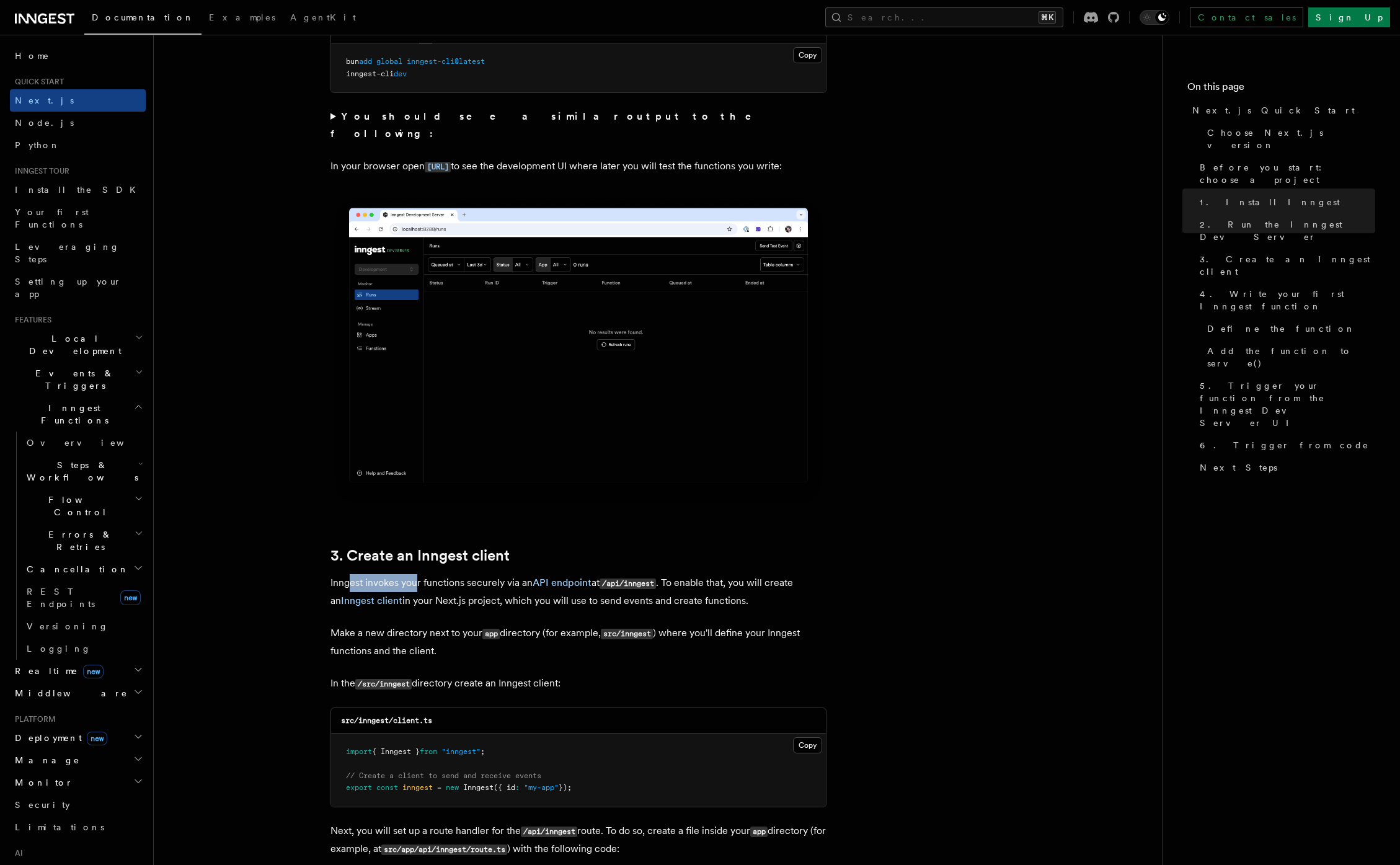
drag, startPoint x: 352, startPoint y: 587, endPoint x: 415, endPoint y: 586, distance: 63.0
click at [415, 586] on p "Inngest invokes your functions securely via an API endpoint at /api/inngest . T…" at bounding box center [578, 591] width 496 height 35
drag, startPoint x: 502, startPoint y: 584, endPoint x: 508, endPoint y: 583, distance: 6.1
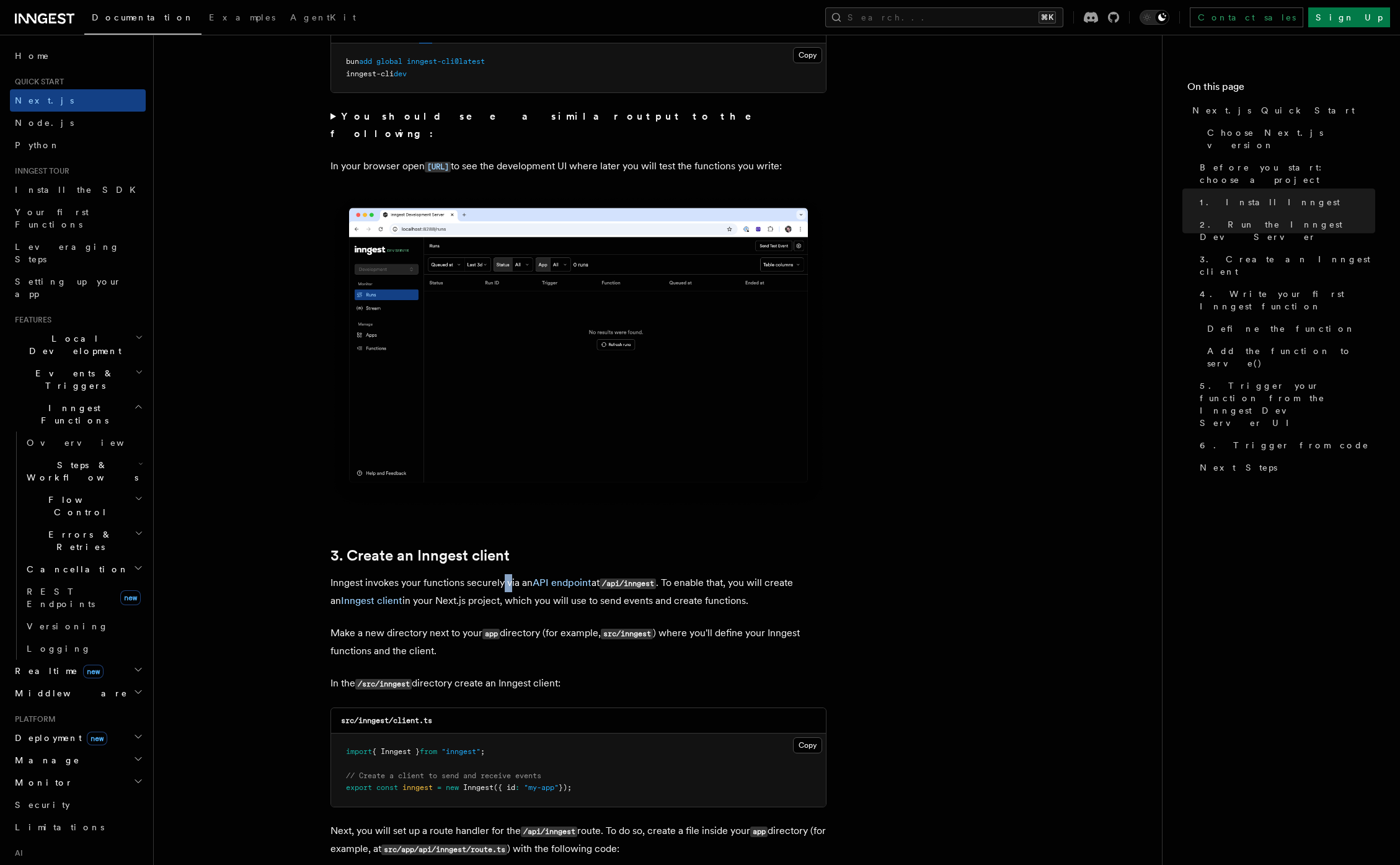
click at [508, 583] on p "Inngest invokes your functions securely via an API endpoint at /api/inngest . T…" at bounding box center [578, 591] width 496 height 35
drag, startPoint x: 677, startPoint y: 575, endPoint x: 733, endPoint y: 598, distance: 60.5
click at [734, 598] on p "Inngest invokes your functions securely via an API endpoint at /api/inngest . T…" at bounding box center [578, 591] width 496 height 35
click at [452, 603] on p "Inngest invokes your functions securely via an API endpoint at /api/inngest . T…" at bounding box center [578, 591] width 496 height 35
drag, startPoint x: 483, startPoint y: 600, endPoint x: 739, endPoint y: 596, distance: 256.0
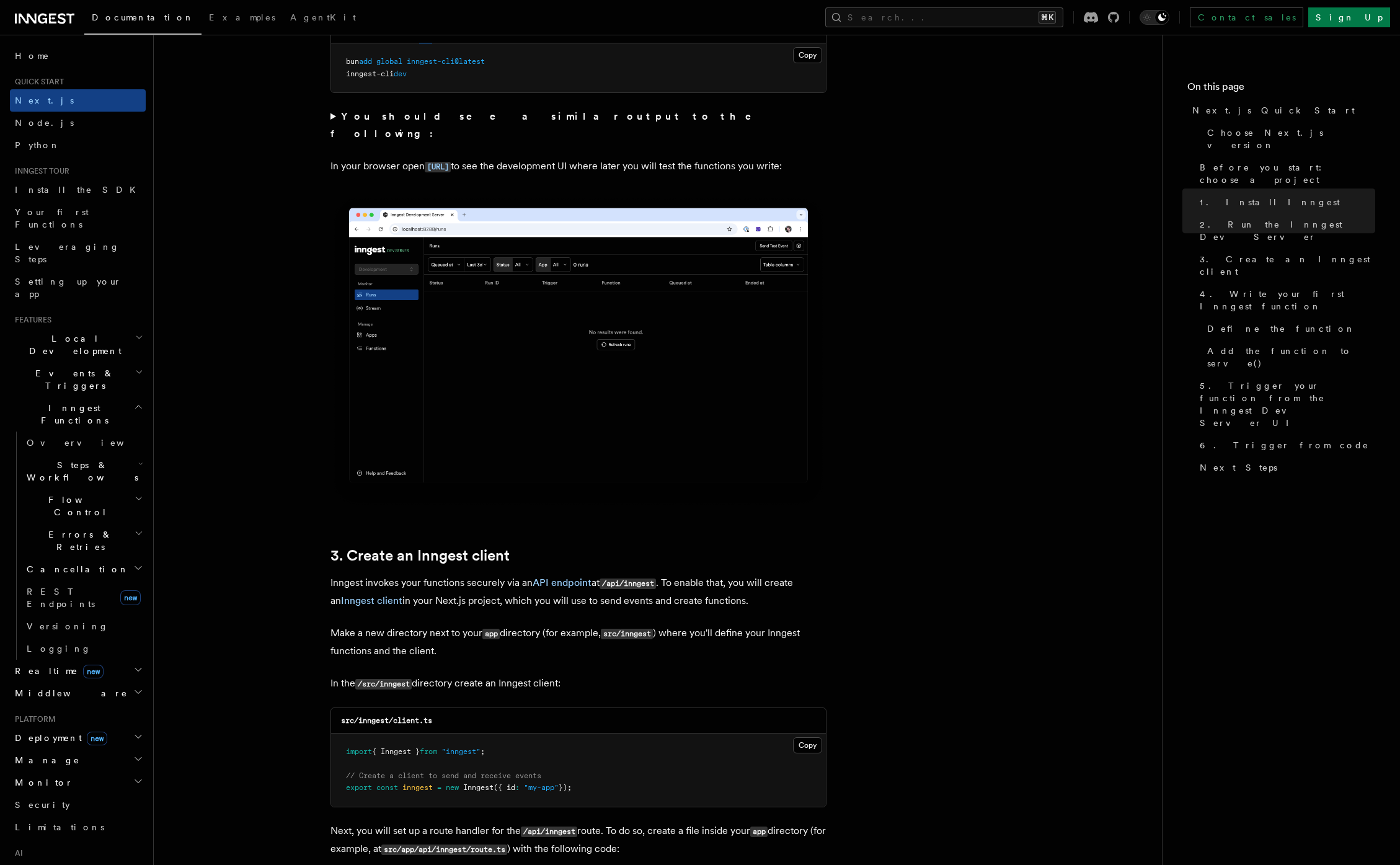
click at [739, 596] on p "Inngest invokes your functions securely via an API endpoint at /api/inngest . T…" at bounding box center [578, 591] width 496 height 35
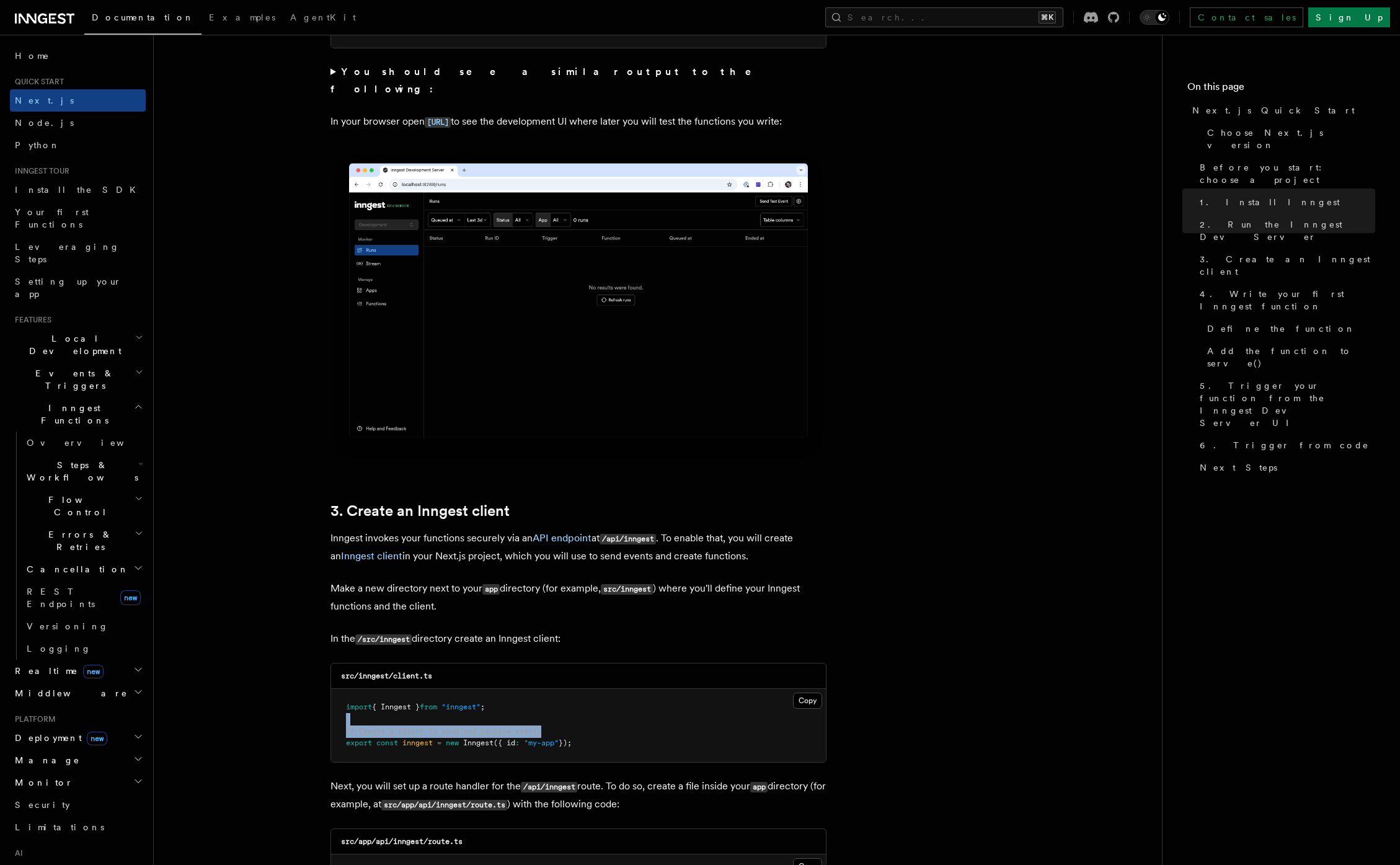
drag, startPoint x: 594, startPoint y: 734, endPoint x: 326, endPoint y: 722, distance: 268.3
drag, startPoint x: 530, startPoint y: 727, endPoint x: 549, endPoint y: 727, distance: 19.0
click at [545, 727] on pre "import { Inngest } from "inngest" ; // Create a client to send and receive even…" at bounding box center [578, 725] width 494 height 73
drag, startPoint x: 617, startPoint y: 746, endPoint x: 317, endPoint y: 698, distance: 303.8
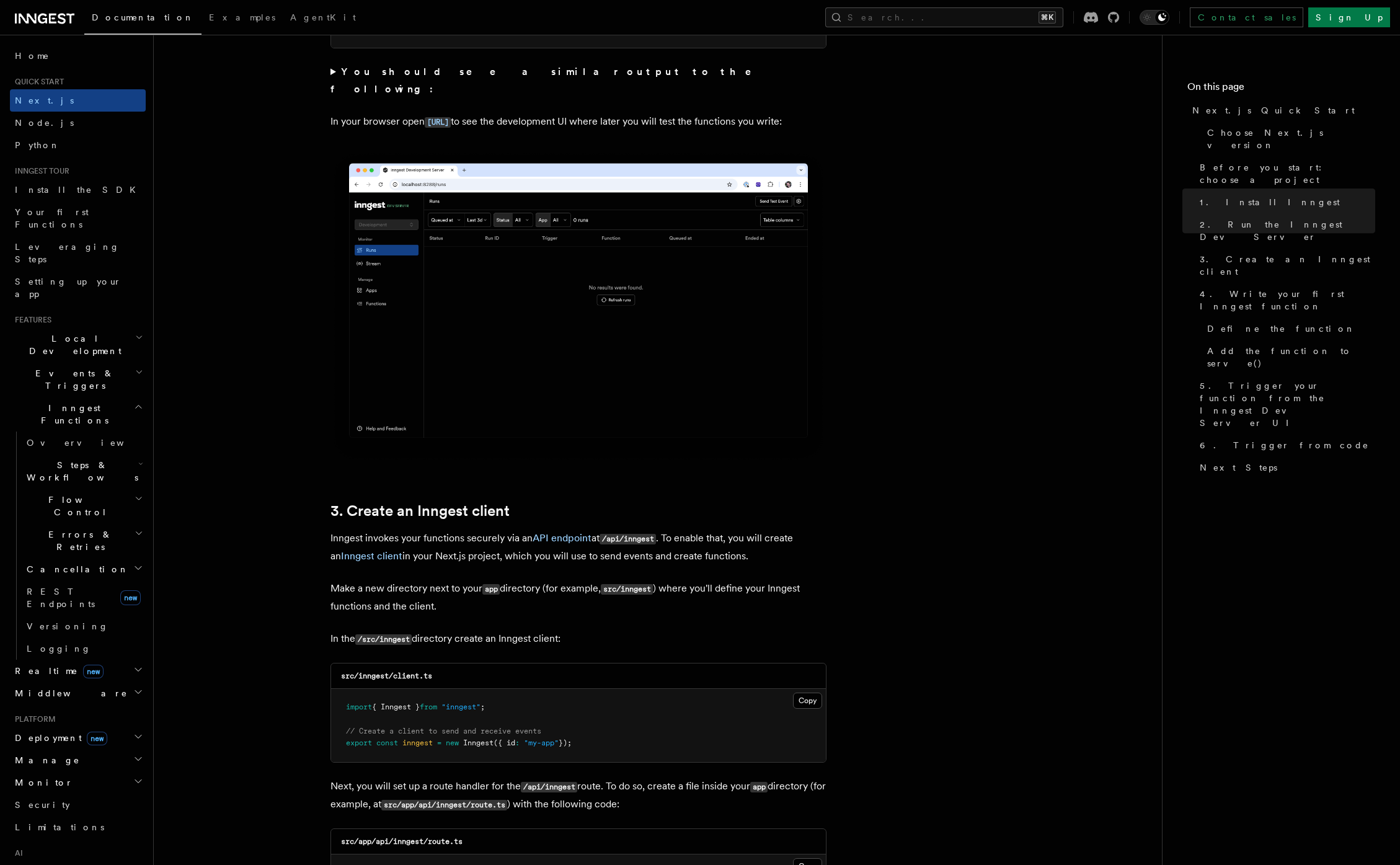
copy code "import { Inngest } from "inngest" ; // Create a client to send and receive even…"
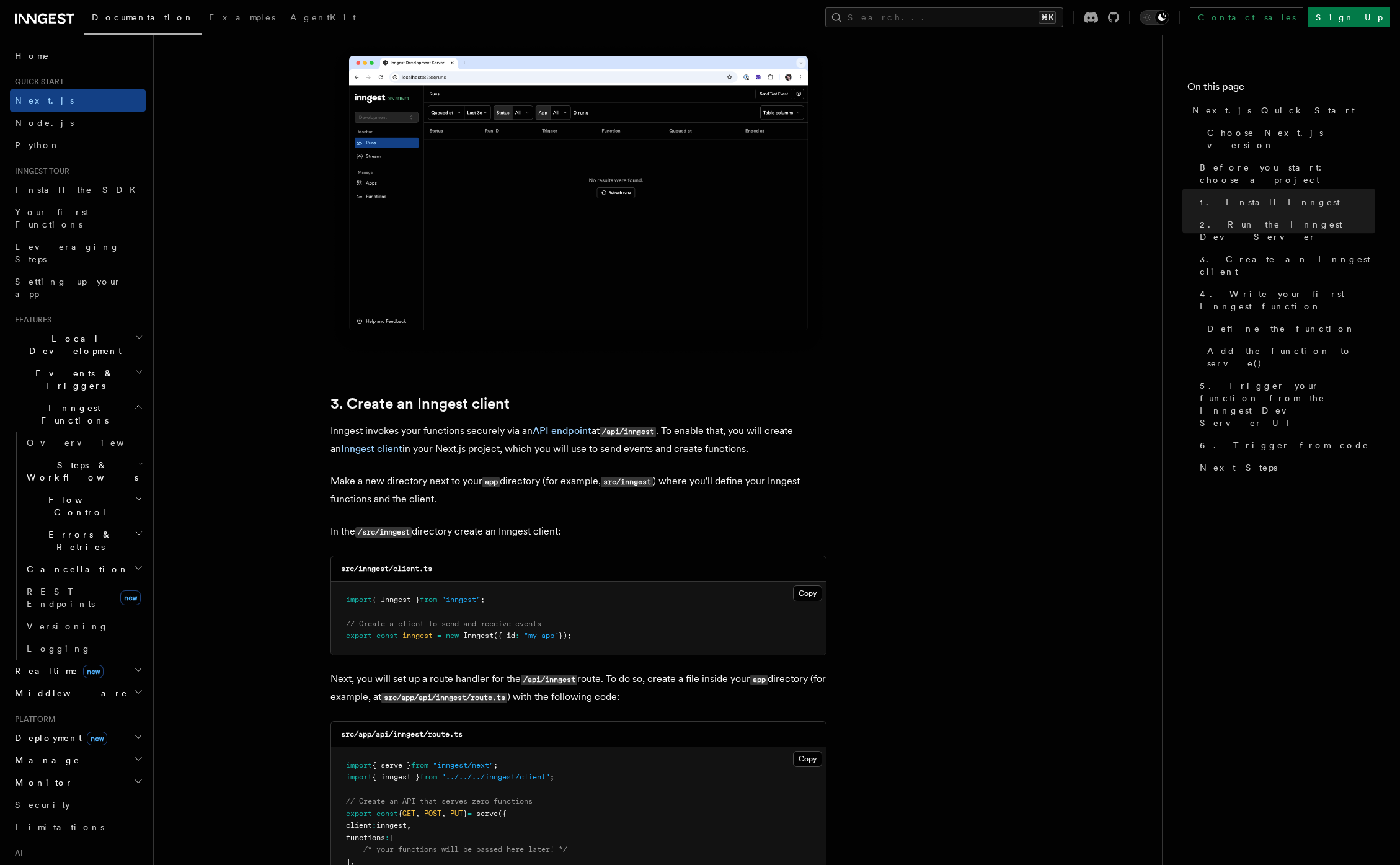
scroll to position [1176, 0]
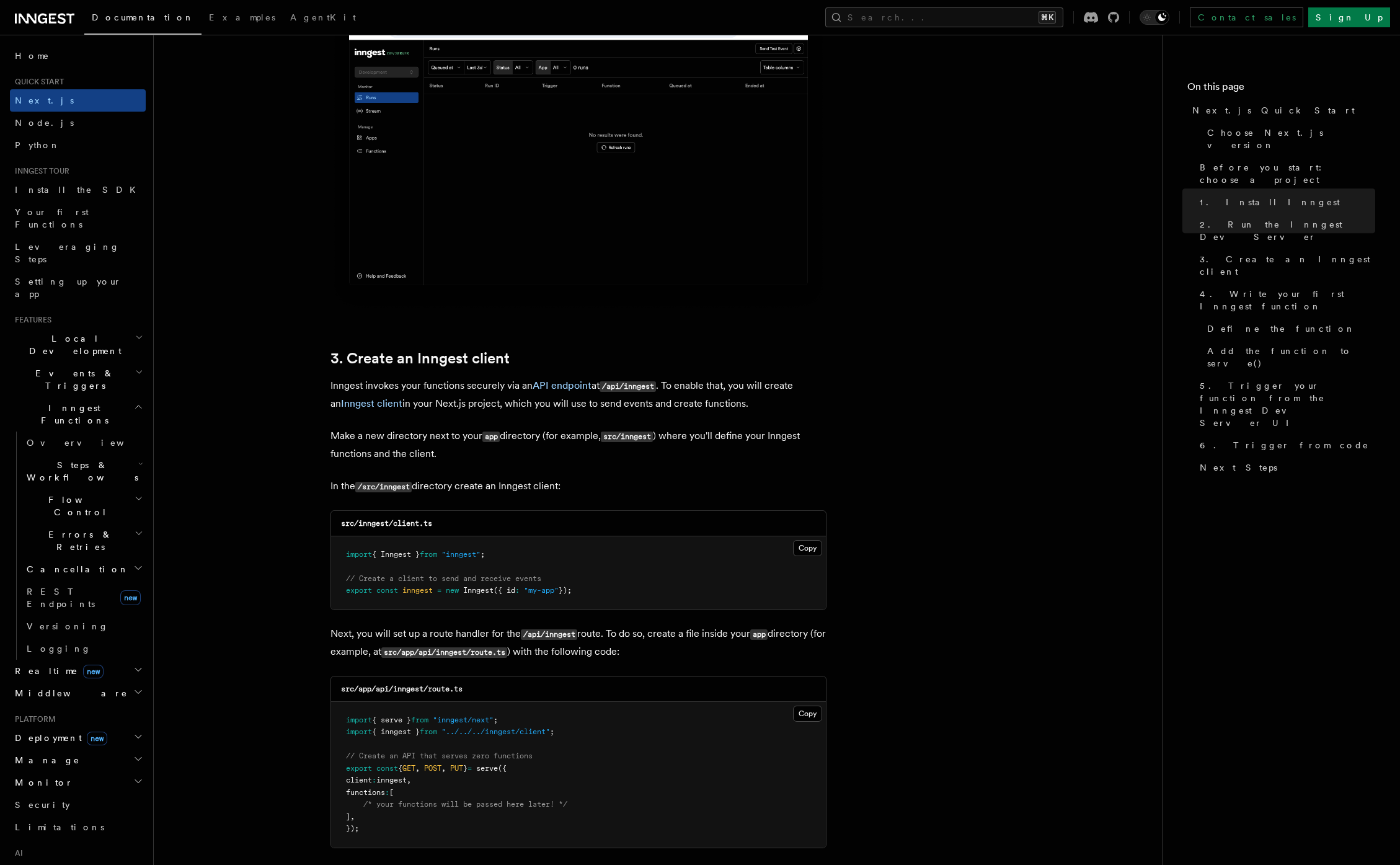
click at [337, 641] on p "Next, you will set up a route handler for the /api/inngest route. To do so, cre…" at bounding box center [578, 643] width 496 height 36
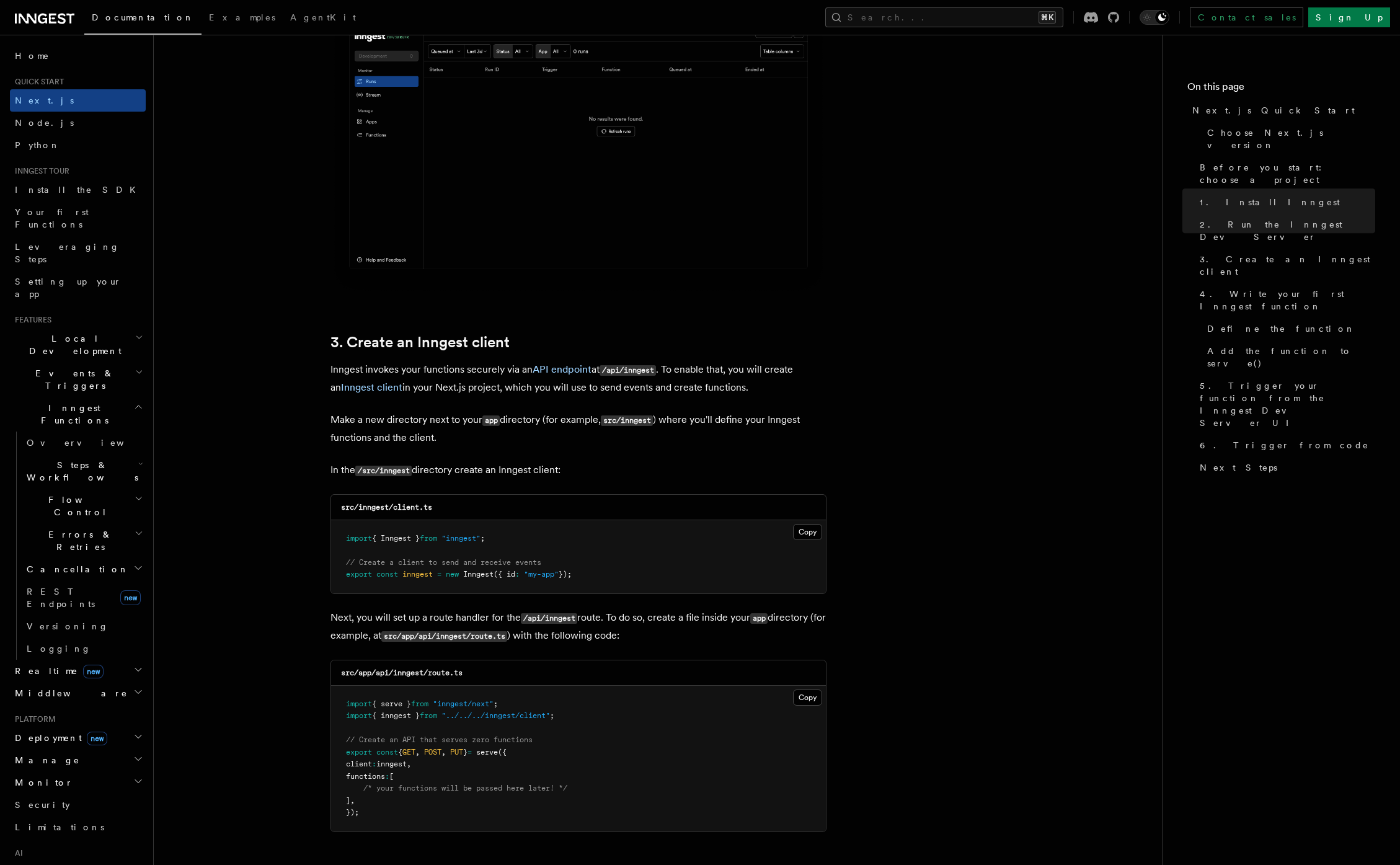
scroll to position [1201, 0]
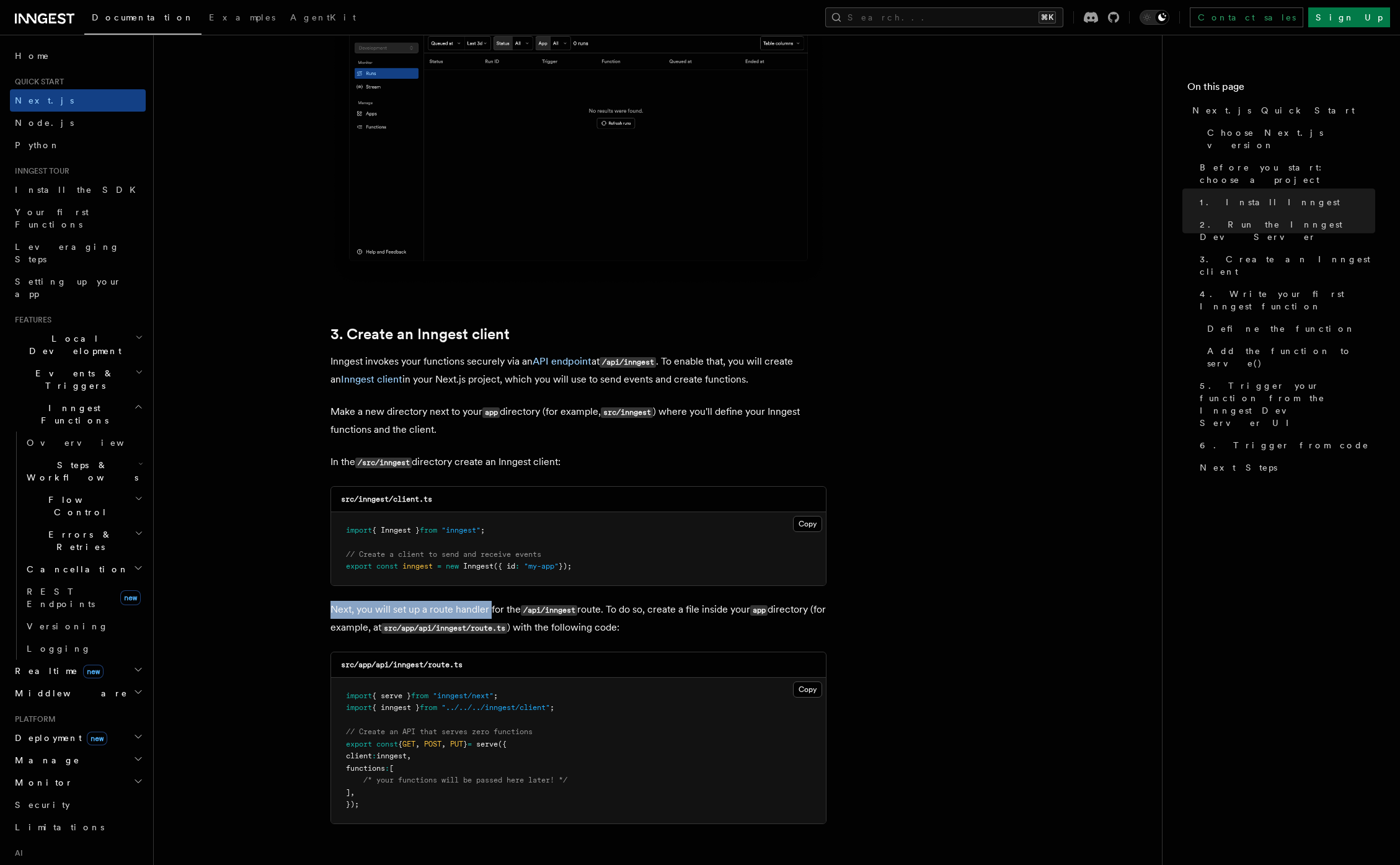
drag, startPoint x: 350, startPoint y: 607, endPoint x: 489, endPoint y: 605, distance: 139.0
drag, startPoint x: 516, startPoint y: 606, endPoint x: 550, endPoint y: 606, distance: 34.0
click at [531, 606] on p "Next, you will set up a route handler for the /api/inngest route. To do so, cre…" at bounding box center [578, 618] width 496 height 36
drag, startPoint x: 631, startPoint y: 611, endPoint x: 765, endPoint y: 605, distance: 134.1
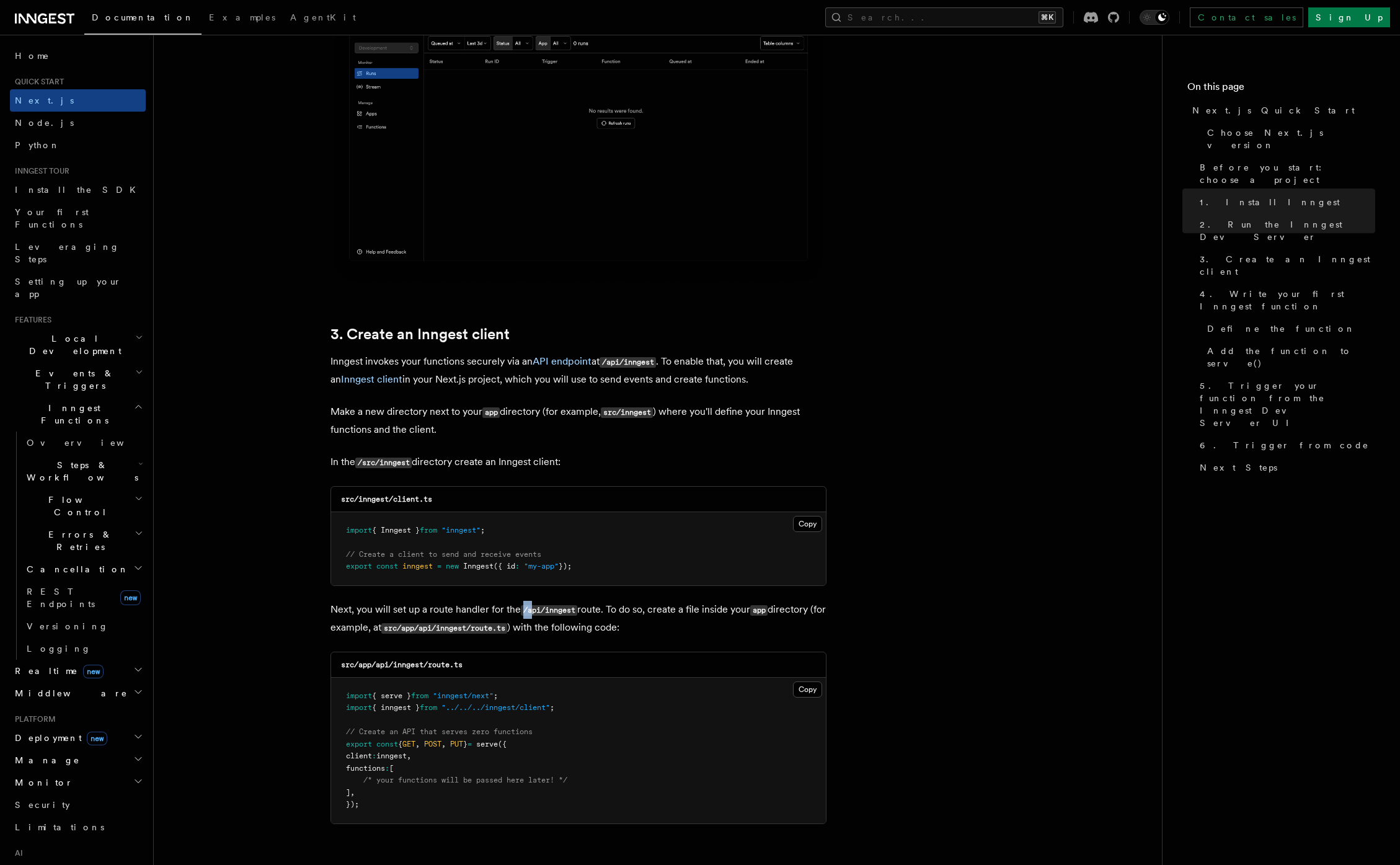
click at [764, 605] on p "Next, you will set up a route handler for the /api/inngest route. To do so, cre…" at bounding box center [578, 618] width 496 height 36
drag, startPoint x: 337, startPoint y: 621, endPoint x: 599, endPoint y: 624, distance: 262.0
click at [577, 623] on p "Next, you will set up a route handler for the /api/inngest route. To do so, cre…" at bounding box center [578, 618] width 496 height 36
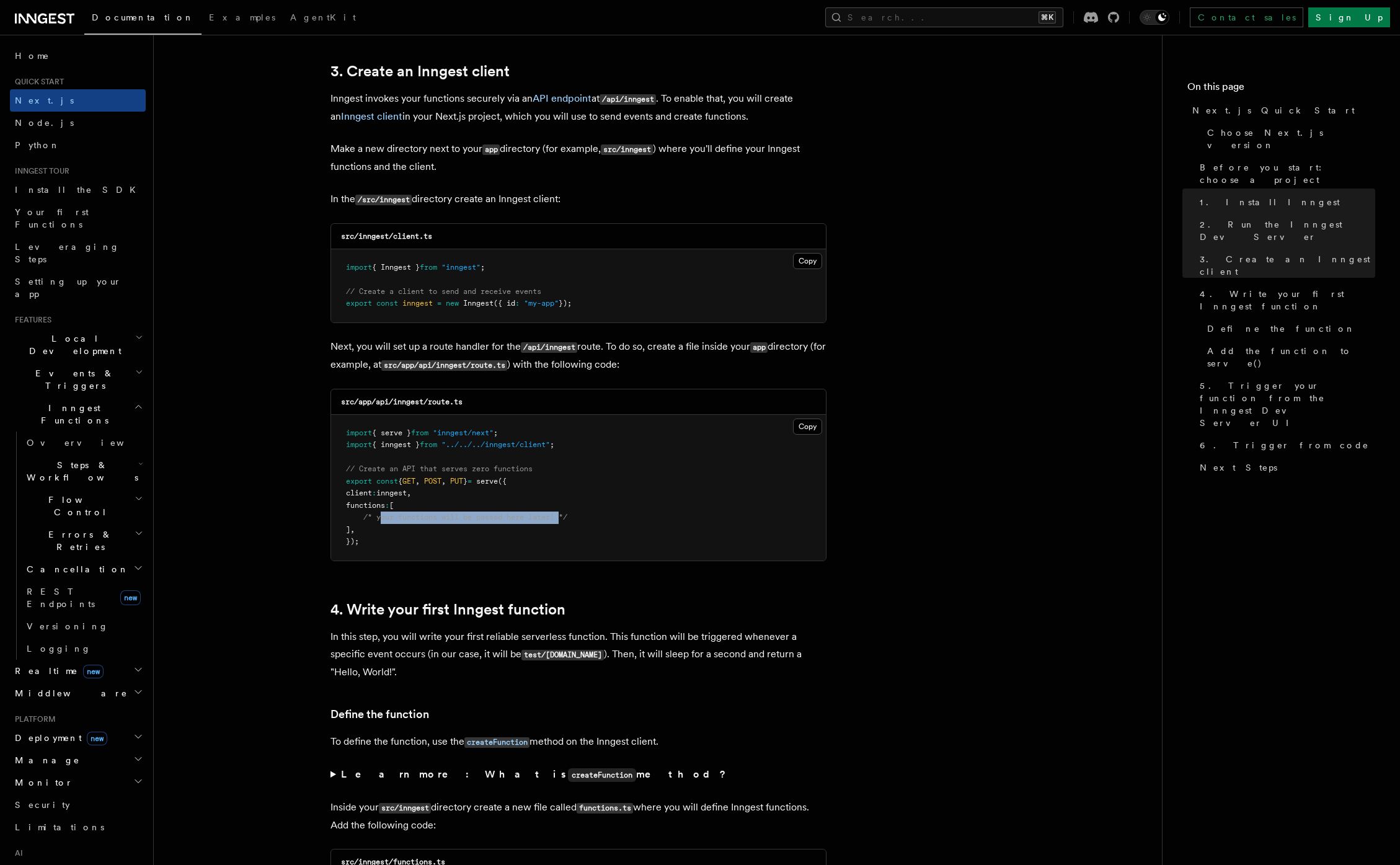
drag, startPoint x: 451, startPoint y: 518, endPoint x: 609, endPoint y: 520, distance: 158.0
click at [602, 520] on pre "import { serve } from "inngest/next" ; import { inngest } from "../../../innges…" at bounding box center [578, 488] width 494 height 146
drag, startPoint x: 477, startPoint y: 404, endPoint x: 323, endPoint y: 410, distance: 154.1
drag, startPoint x: 358, startPoint y: 348, endPoint x: 480, endPoint y: 344, distance: 122.1
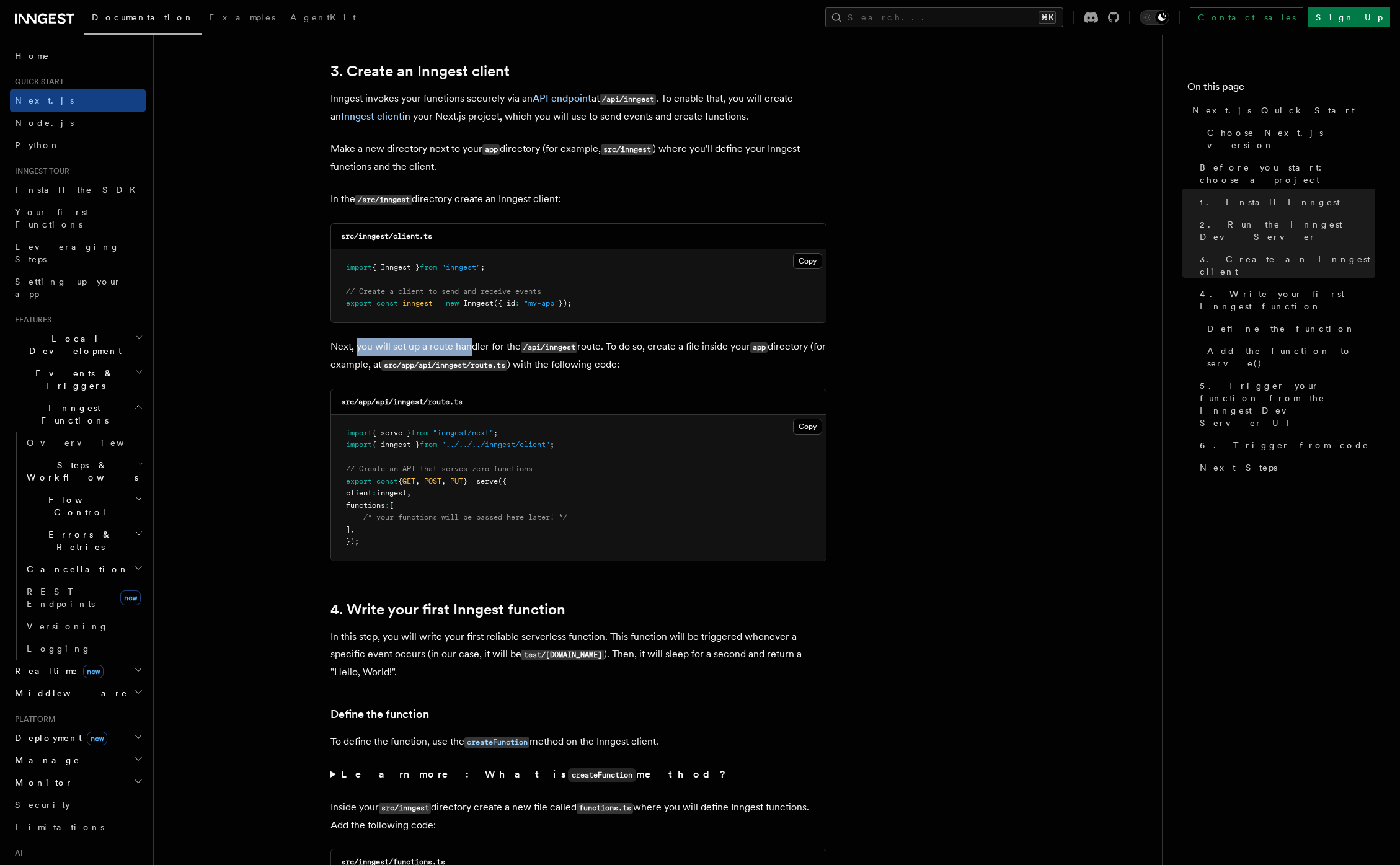
click at [478, 344] on p "Next, you will set up a route handler for the /api/inngest route. To do so, cre…" at bounding box center [578, 356] width 496 height 36
drag, startPoint x: 621, startPoint y: 365, endPoint x: 683, endPoint y: 369, distance: 62.1
click at [672, 366] on p "Next, you will set up a route handler for the /api/inngest route. To do so, cre…" at bounding box center [578, 356] width 496 height 36
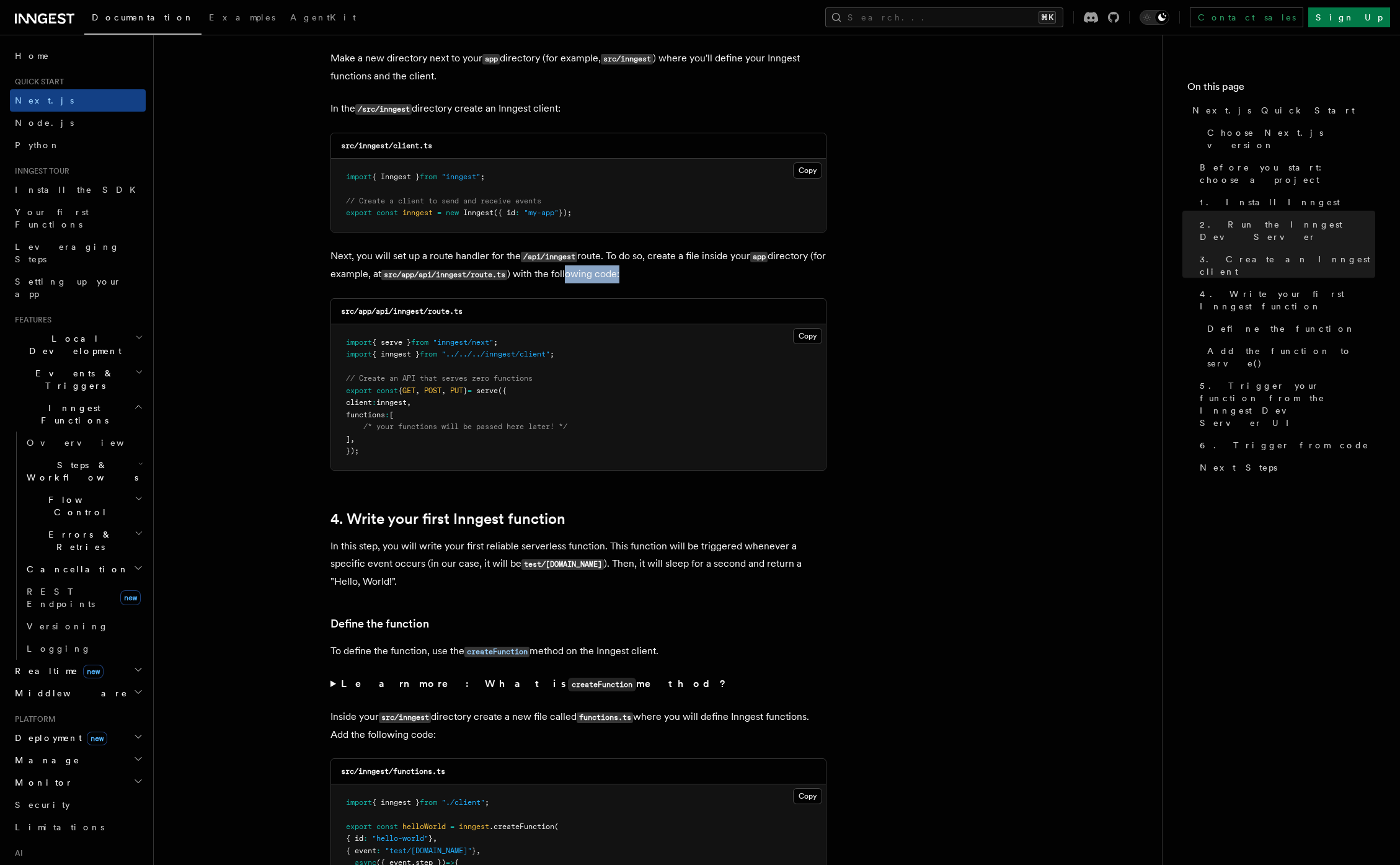
scroll to position [1530, 0]
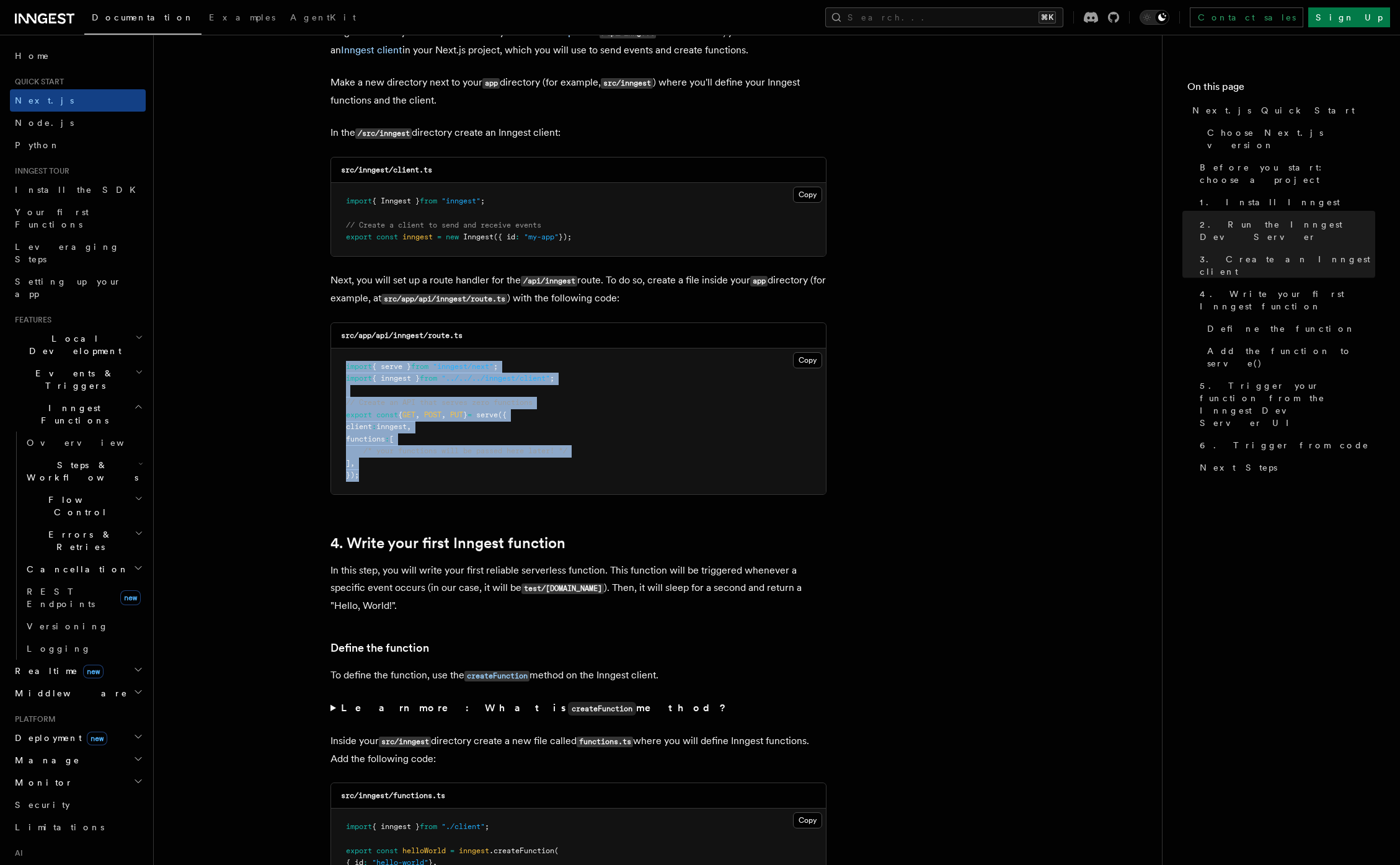
drag, startPoint x: 373, startPoint y: 484, endPoint x: 323, endPoint y: 361, distance: 132.8
copy code "import { serve } from "inngest/next" ; import { inngest } from "../../../innges…"
drag, startPoint x: 543, startPoint y: 453, endPoint x: 544, endPoint y: 480, distance: 27.0
click at [543, 453] on span "/* your functions will be passed here later! */" at bounding box center [465, 450] width 204 height 9
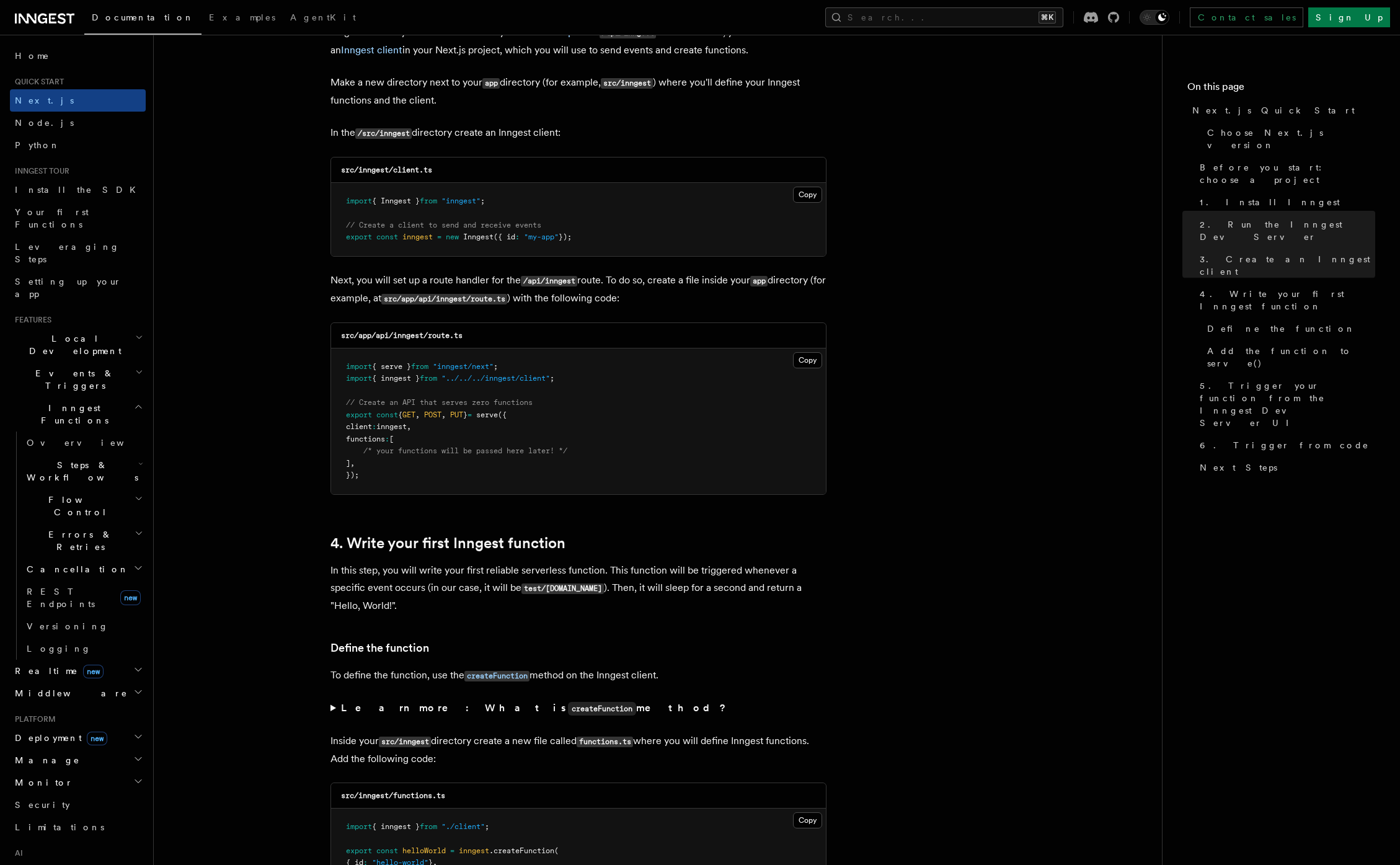
scroll to position [1601, 0]
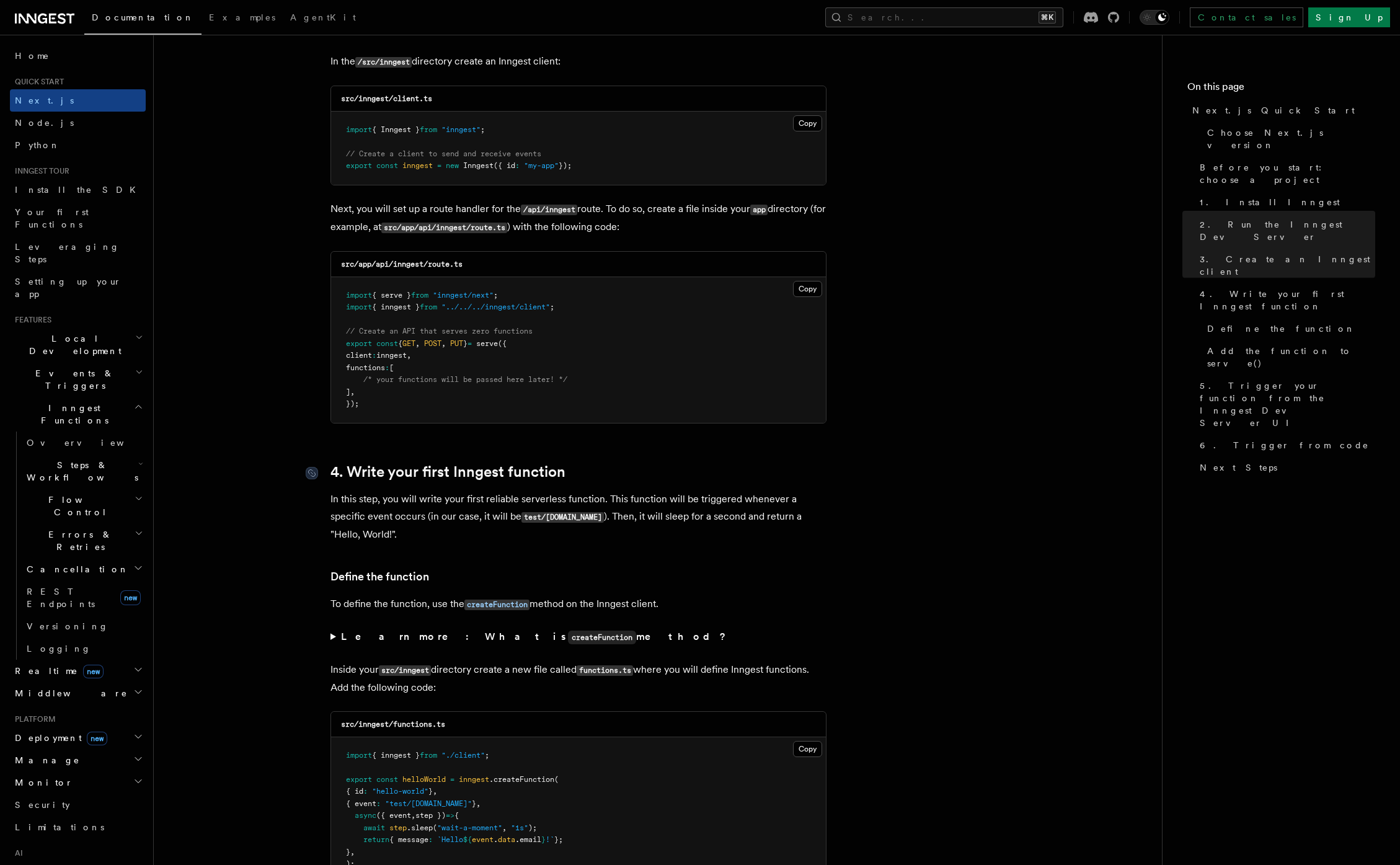
drag, startPoint x: 368, startPoint y: 491, endPoint x: 597, endPoint y: 489, distance: 229.0
click at [612, 493] on p "In this step, you will write your first reliable serverless function. This func…" at bounding box center [578, 517] width 496 height 53
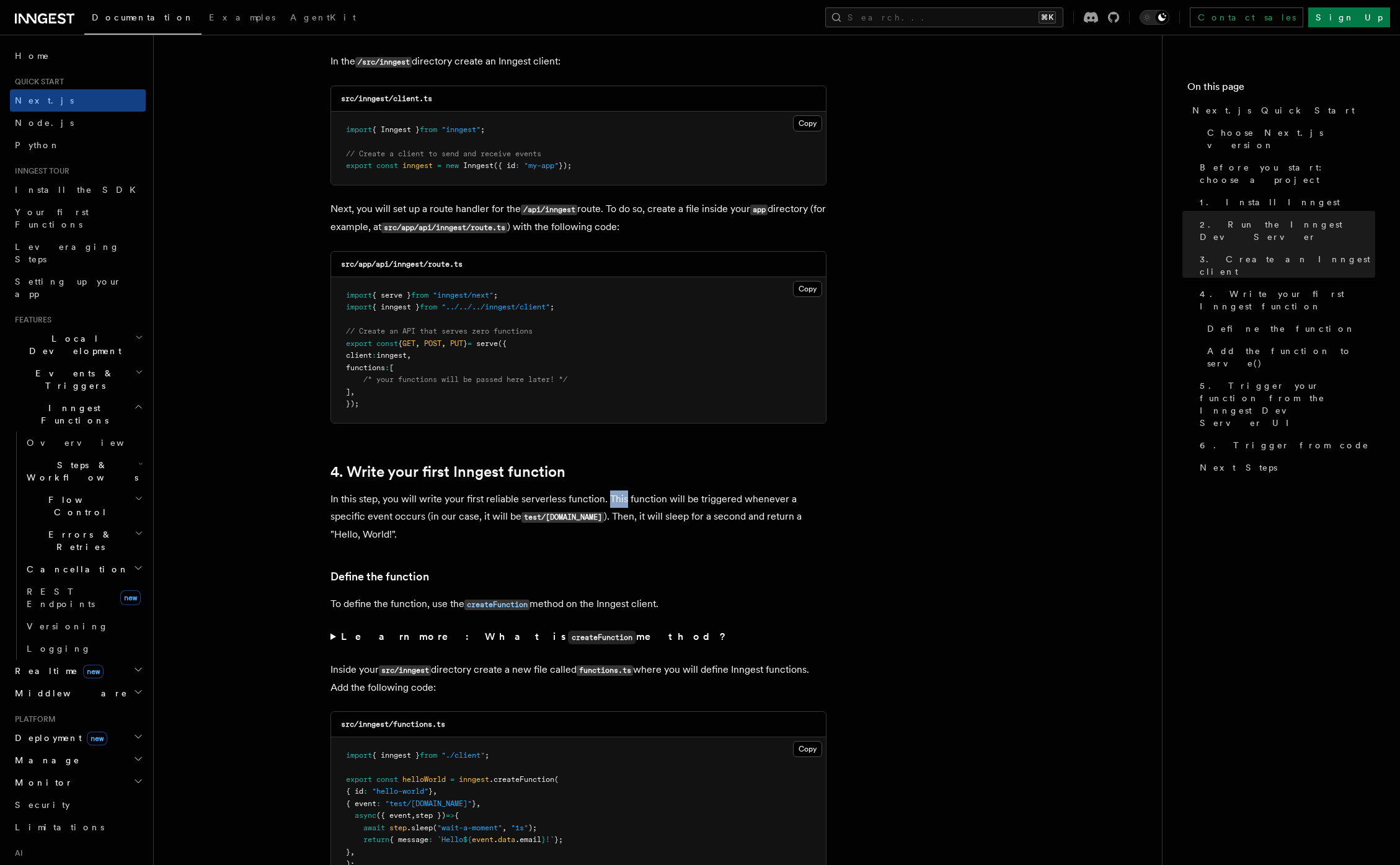
click at [612, 493] on p "In this step, you will write your first reliable serverless function. This func…" at bounding box center [578, 517] width 496 height 53
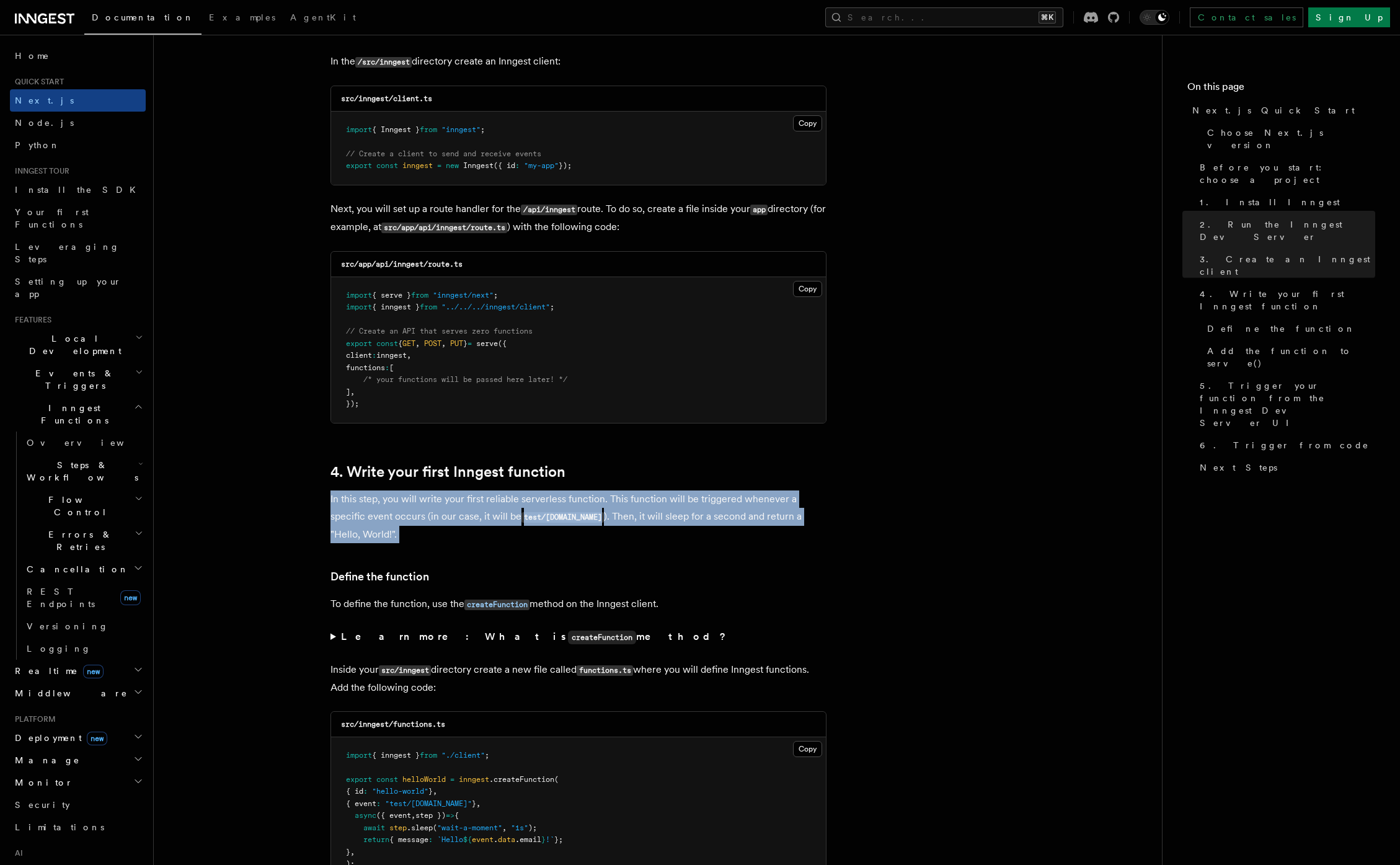
click at [612, 493] on p "In this step, you will write your first reliable serverless function. This func…" at bounding box center [578, 517] width 496 height 53
click at [668, 497] on p "In this step, you will write your first reliable serverless function. This func…" at bounding box center [578, 517] width 496 height 53
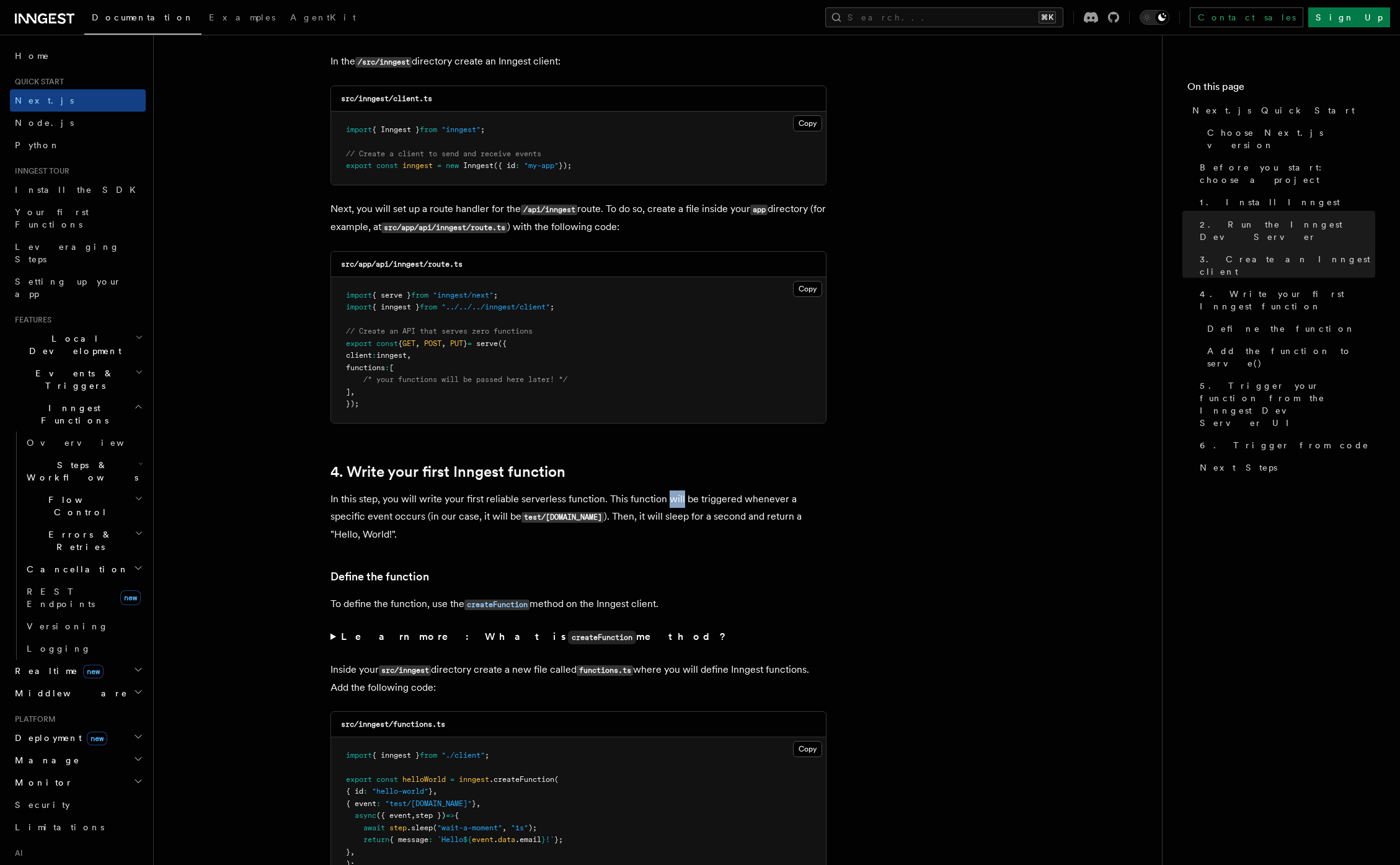
click at [668, 497] on p "In this step, you will write your first reliable serverless function. This func…" at bounding box center [578, 517] width 496 height 53
drag, startPoint x: 385, startPoint y: 525, endPoint x: 447, endPoint y: 525, distance: 62.0
click at [433, 525] on p "In this step, you will write your first reliable serverless function. This func…" at bounding box center [578, 517] width 496 height 53
drag, startPoint x: 445, startPoint y: 522, endPoint x: 526, endPoint y: 525, distance: 81.1
click at [468, 523] on p "In this step, you will write your first reliable serverless function. This func…" at bounding box center [578, 517] width 496 height 53
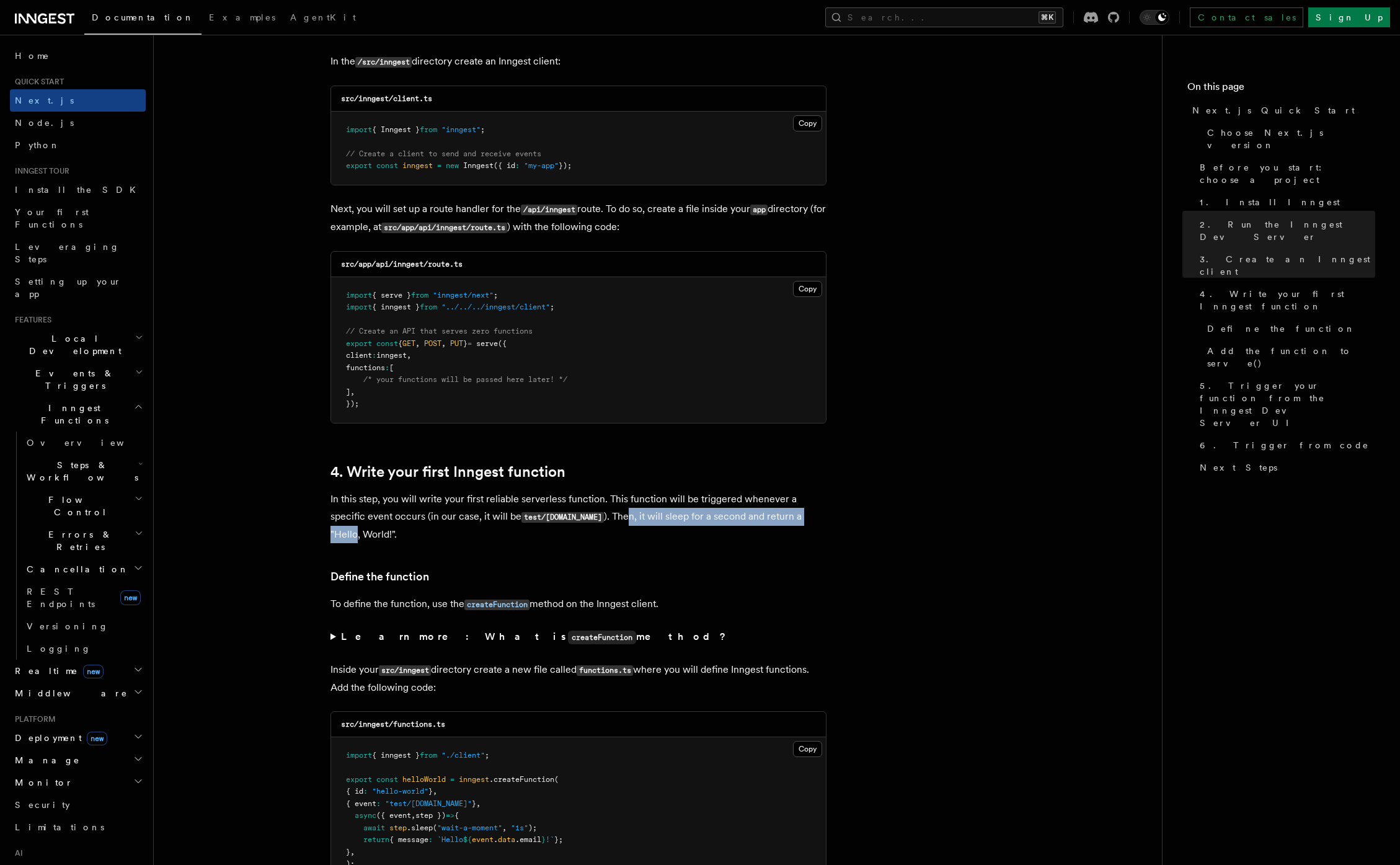
drag, startPoint x: 619, startPoint y: 516, endPoint x: 822, endPoint y: 515, distance: 203.0
click at [822, 515] on p "In this step, you will write your first reliable serverless function. This func…" at bounding box center [578, 517] width 496 height 53
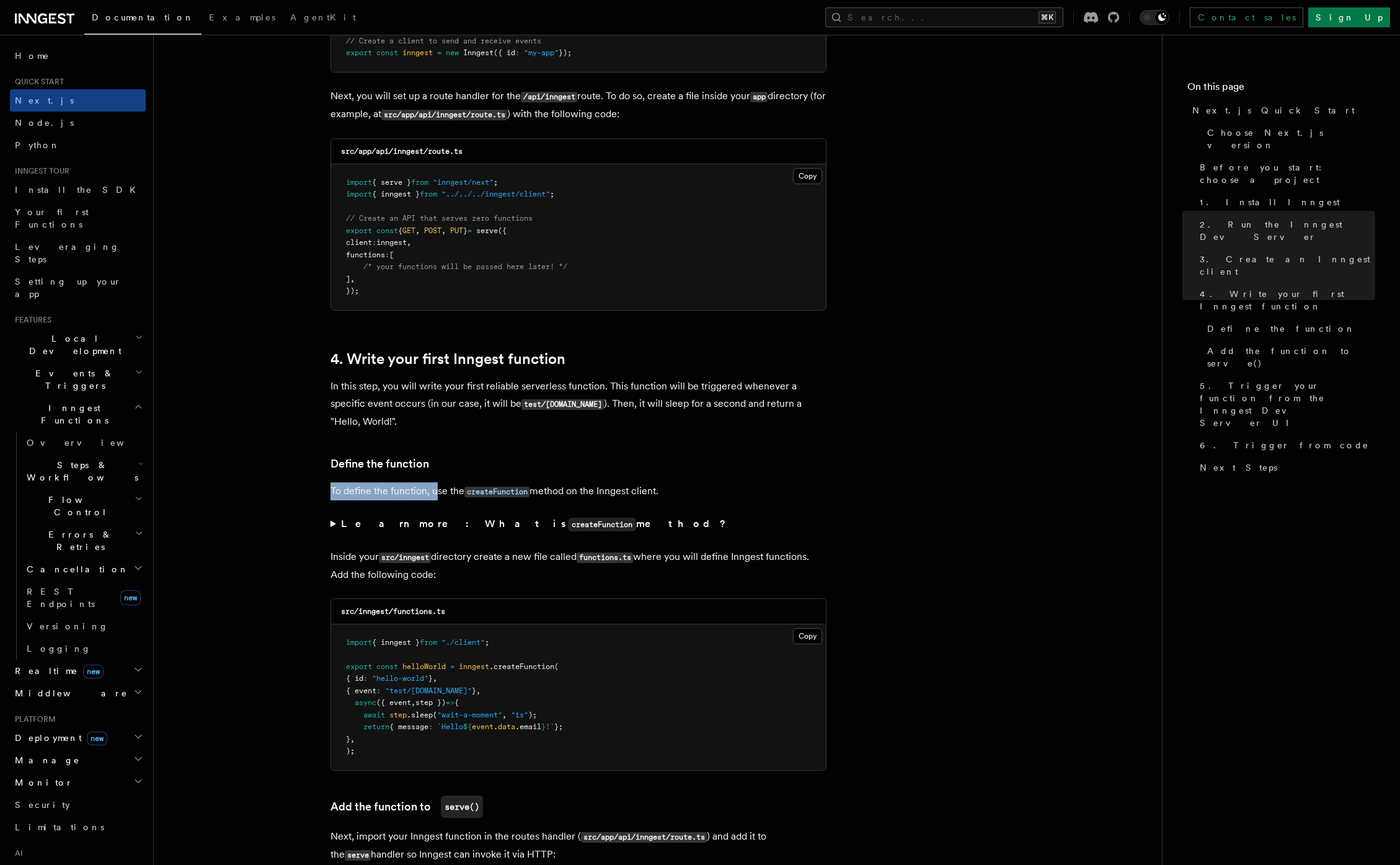
drag, startPoint x: 320, startPoint y: 493, endPoint x: 453, endPoint y: 493, distance: 133.0
drag, startPoint x: 556, startPoint y: 490, endPoint x: 692, endPoint y: 485, distance: 136.1
click at [692, 485] on p "To define the function, use the createFunction method on the Inngest client." at bounding box center [578, 490] width 496 height 18
click at [691, 484] on p "To define the function, use the createFunction method on the Inngest client." at bounding box center [578, 490] width 496 height 18
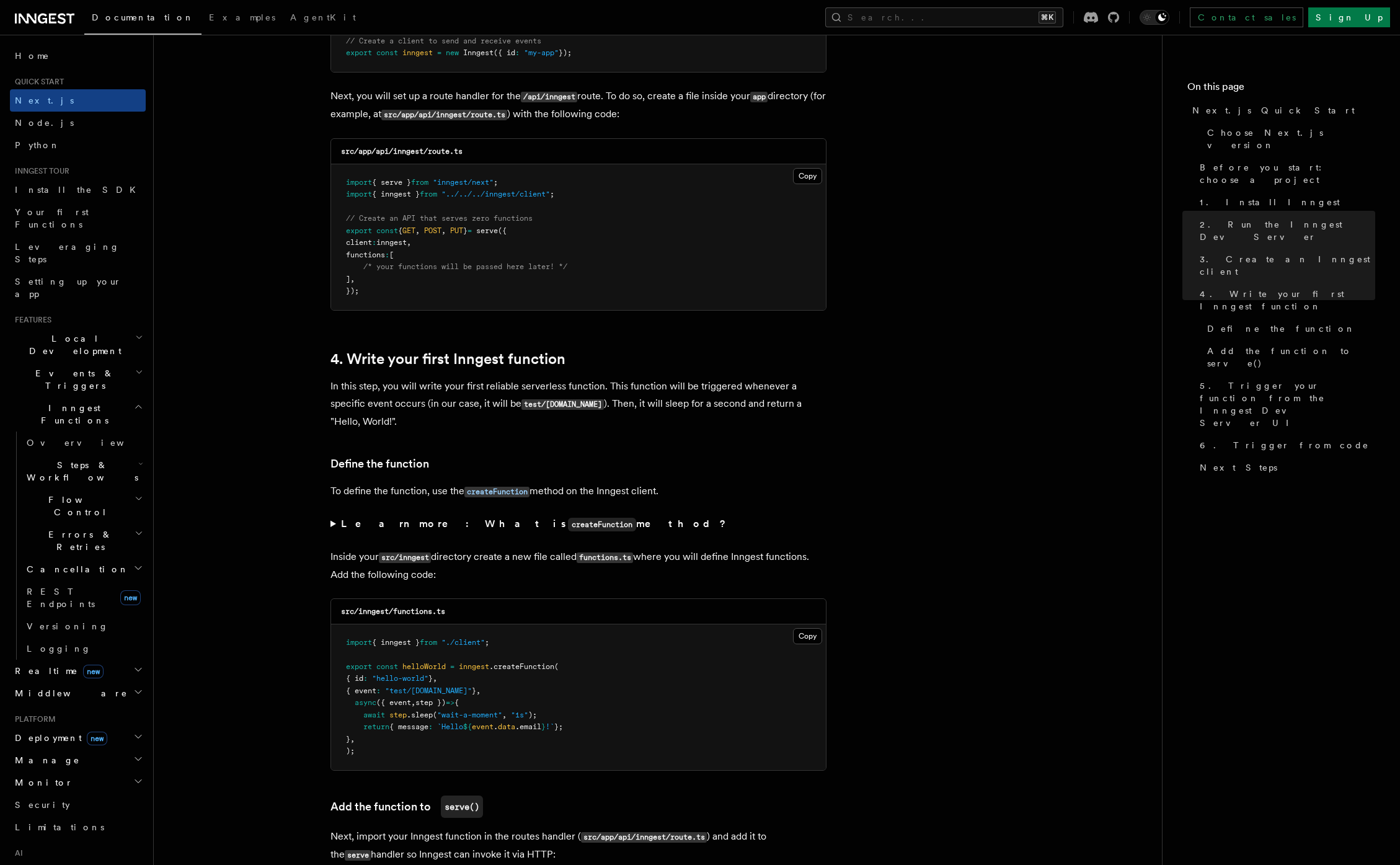
drag, startPoint x: 395, startPoint y: 524, endPoint x: 550, endPoint y: 530, distance: 155.1
click at [550, 529] on summary "Learn more: What is createFunction method?" at bounding box center [578, 524] width 496 height 18
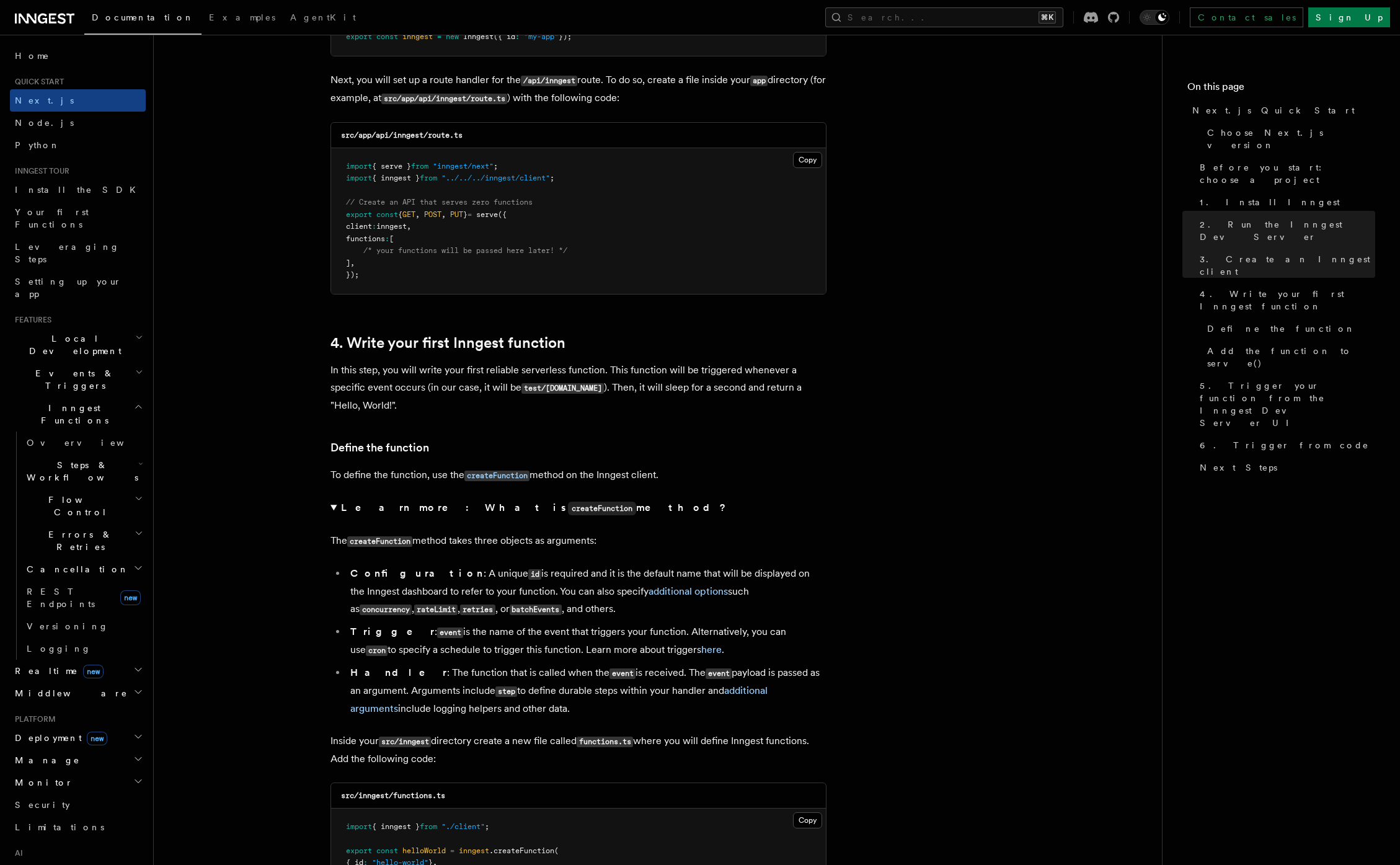
scroll to position [1768, 0]
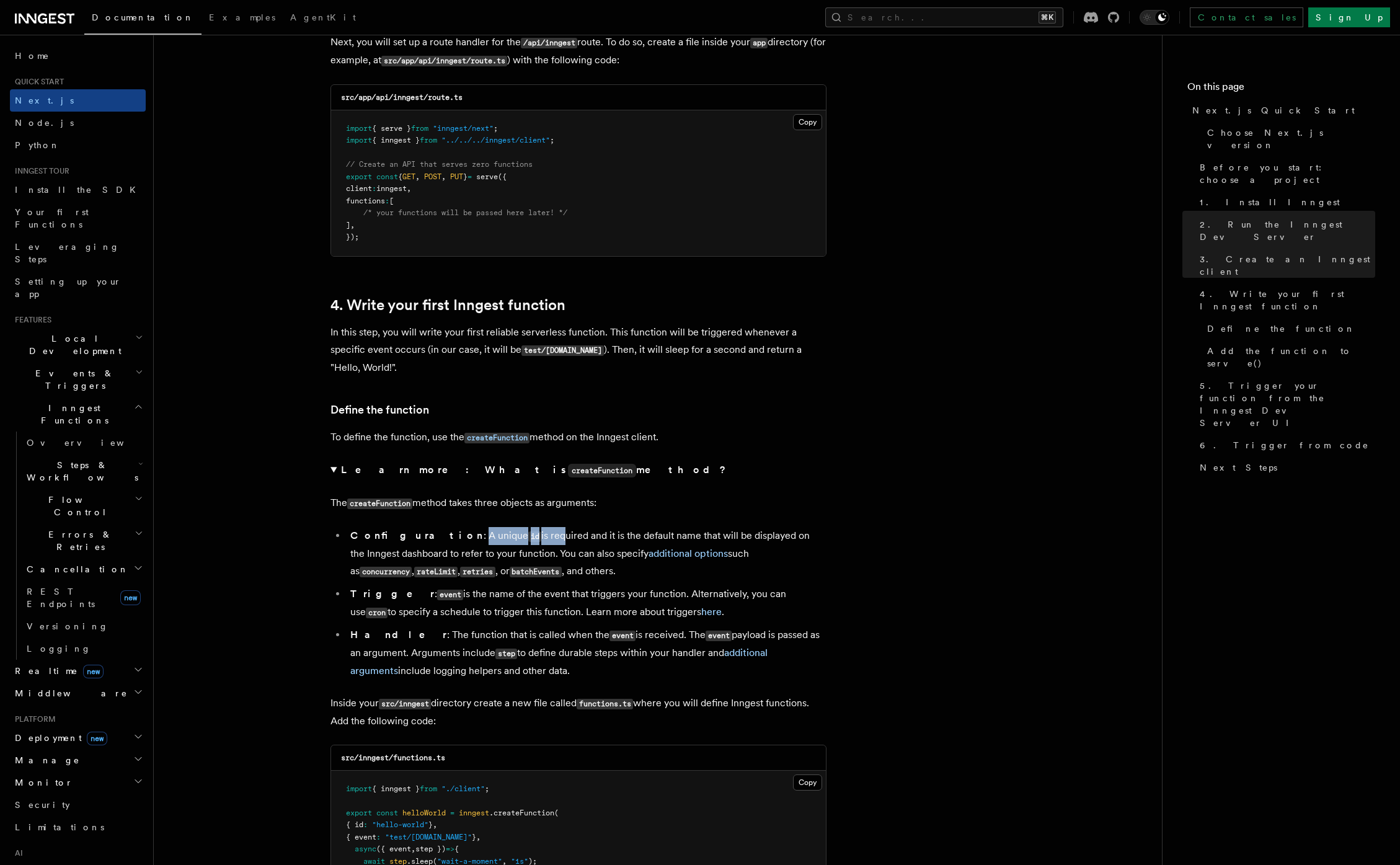
drag, startPoint x: 417, startPoint y: 540, endPoint x: 532, endPoint y: 534, distance: 115.2
click at [514, 537] on li "Configuration : A unique id is required and it is the default name that will be…" at bounding box center [586, 553] width 480 height 53
drag, startPoint x: 404, startPoint y: 564, endPoint x: 504, endPoint y: 562, distance: 100.0
click at [504, 562] on li "Configuration : A unique id is required and it is the default name that will be…" at bounding box center [586, 553] width 480 height 53
drag, startPoint x: 543, startPoint y: 559, endPoint x: 579, endPoint y: 557, distance: 36.1
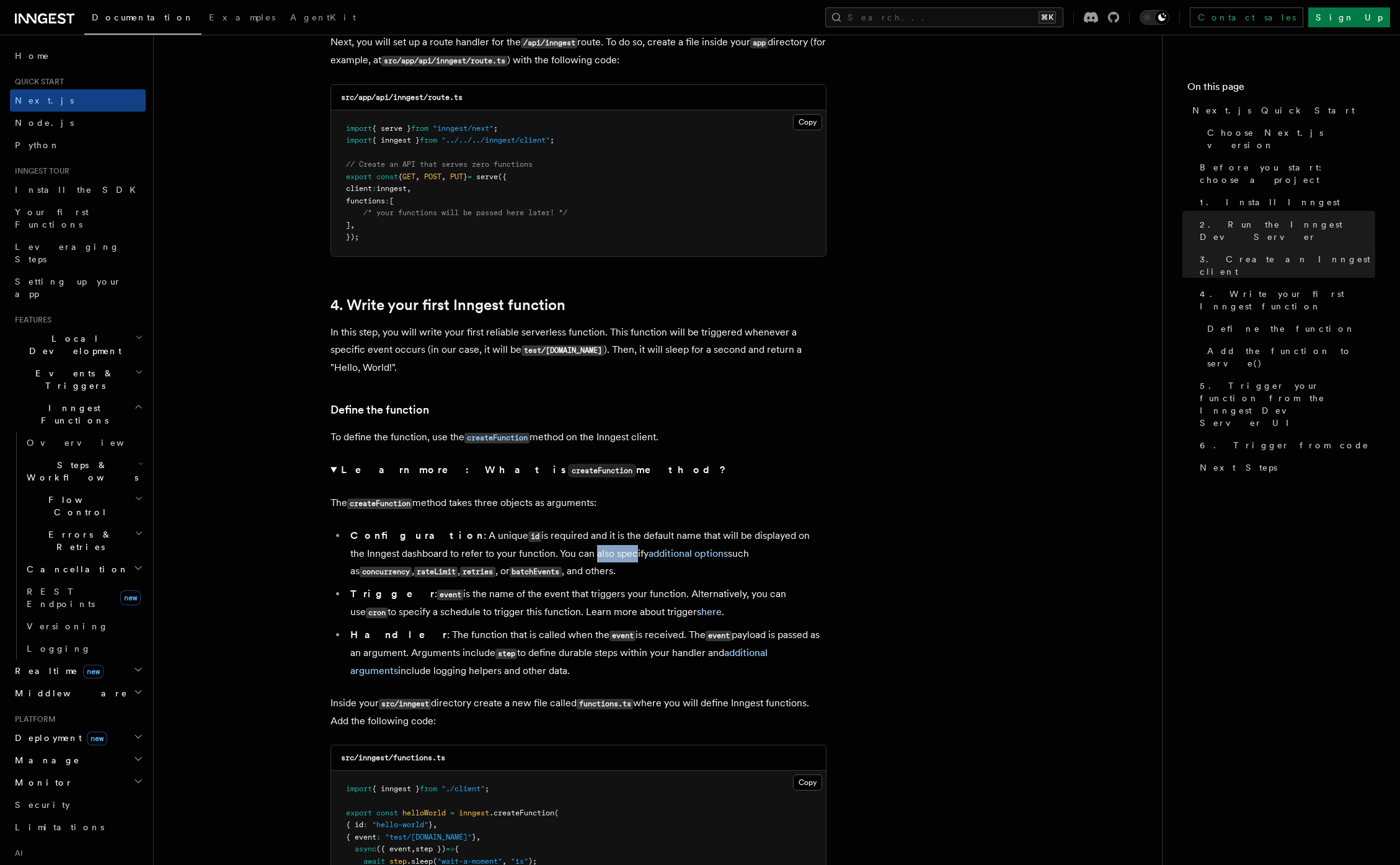
click at [579, 557] on li "Configuration : A unique id is required and it is the default name that will be…" at bounding box center [586, 553] width 480 height 53
drag, startPoint x: 690, startPoint y: 555, endPoint x: 837, endPoint y: 552, distance: 147.0
drag, startPoint x: 426, startPoint y: 593, endPoint x: 518, endPoint y: 607, distance: 93.1
click at [512, 607] on li "Trigger : event is the name of the event that triggers your function. Alternati…" at bounding box center [586, 603] width 480 height 36
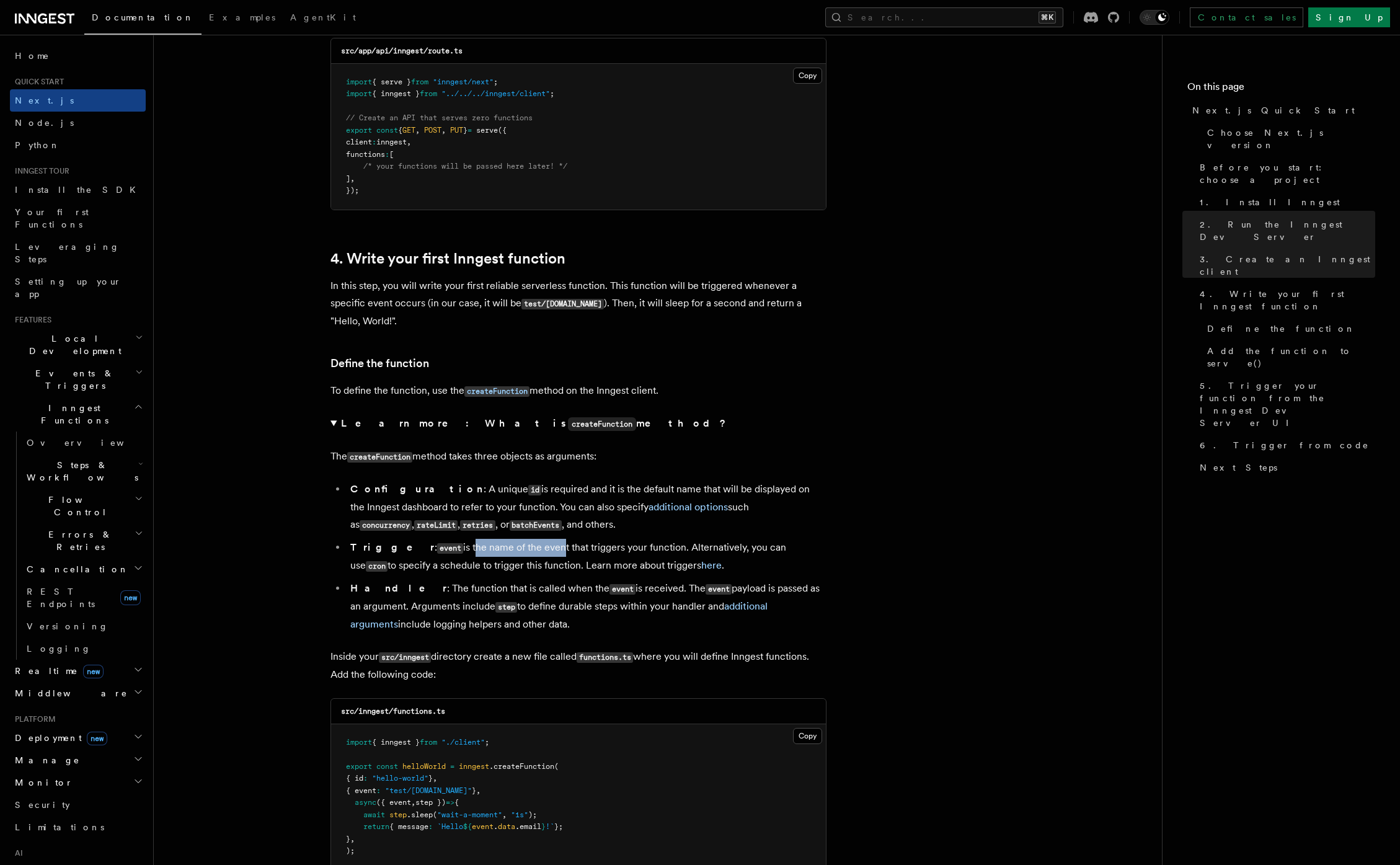
scroll to position [1831, 0]
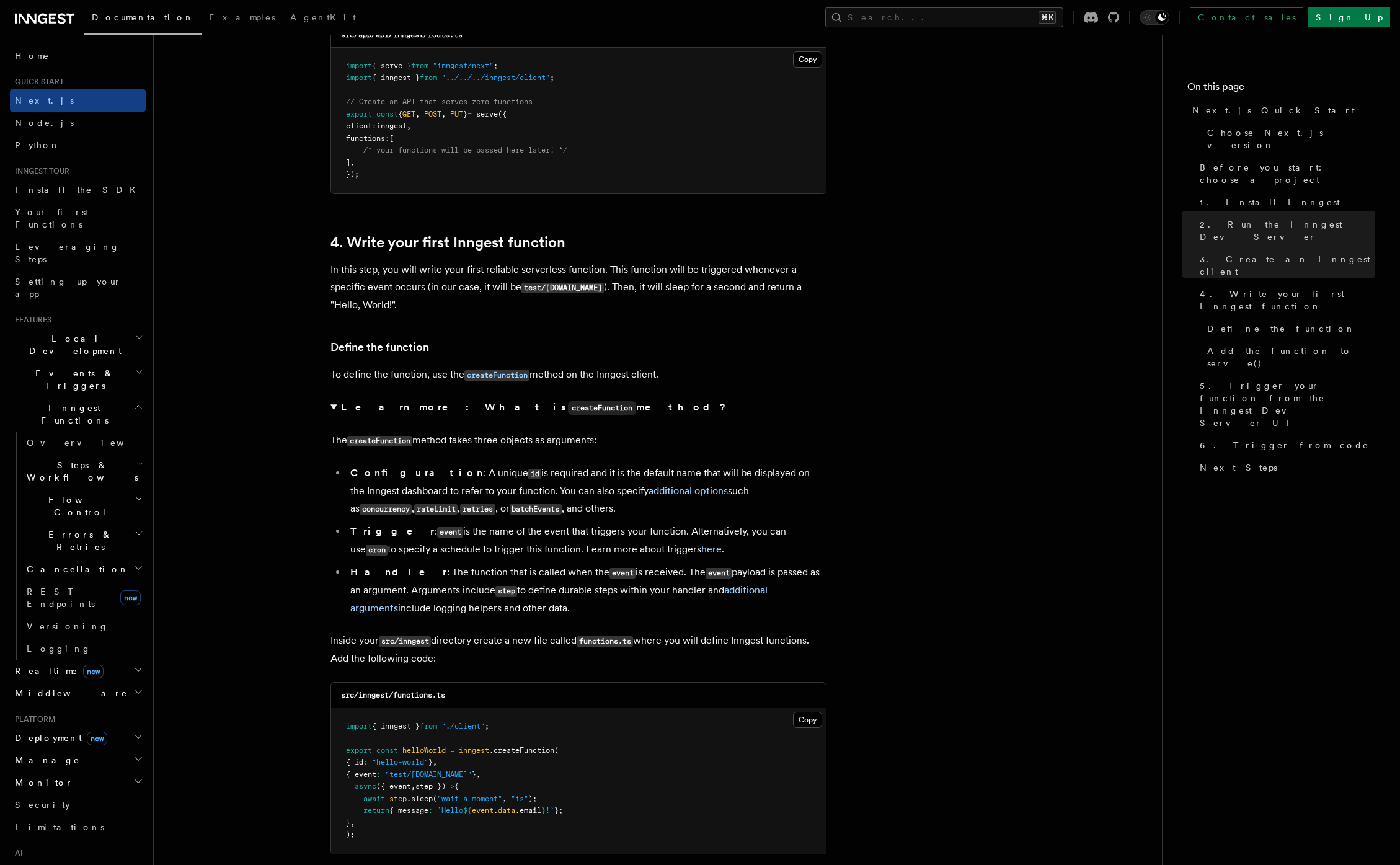
click at [407, 584] on li "Handler : The function that is called when the event is received. The event pay…" at bounding box center [586, 590] width 480 height 53
drag, startPoint x: 417, startPoint y: 575, endPoint x: 520, endPoint y: 573, distance: 103.0
click at [520, 573] on li "Handler : The function that is called when the event is received. The event pay…" at bounding box center [586, 590] width 480 height 53
drag, startPoint x: 636, startPoint y: 576, endPoint x: 748, endPoint y: 578, distance: 112.0
click at [780, 577] on li "Handler : The function that is called when the event is received. The event pay…" at bounding box center [586, 590] width 480 height 53
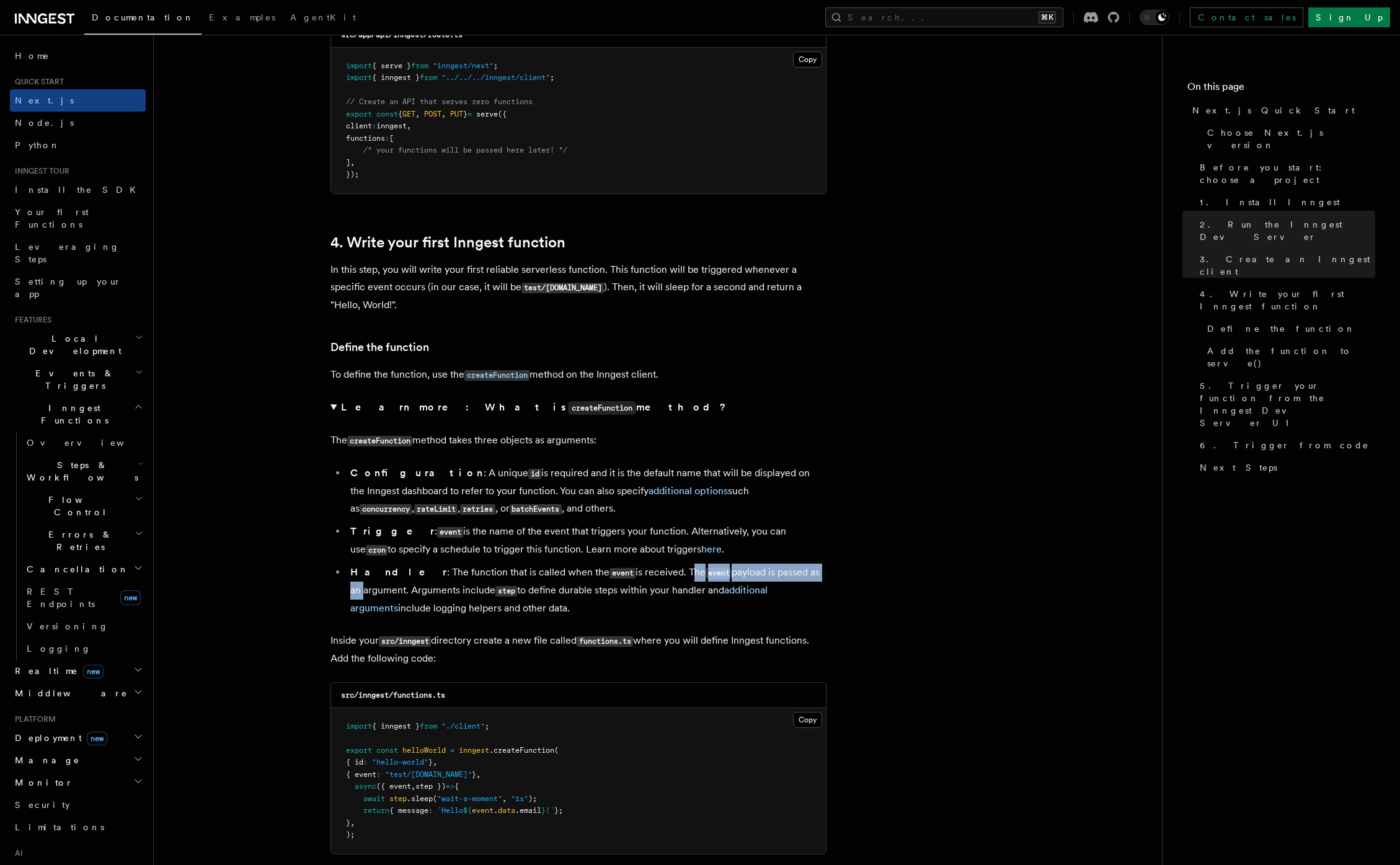
drag, startPoint x: 449, startPoint y: 615, endPoint x: 540, endPoint y: 618, distance: 91.0
click at [540, 617] on li "Handler : The function that is called when the event is received. The event pay…" at bounding box center [586, 590] width 480 height 53
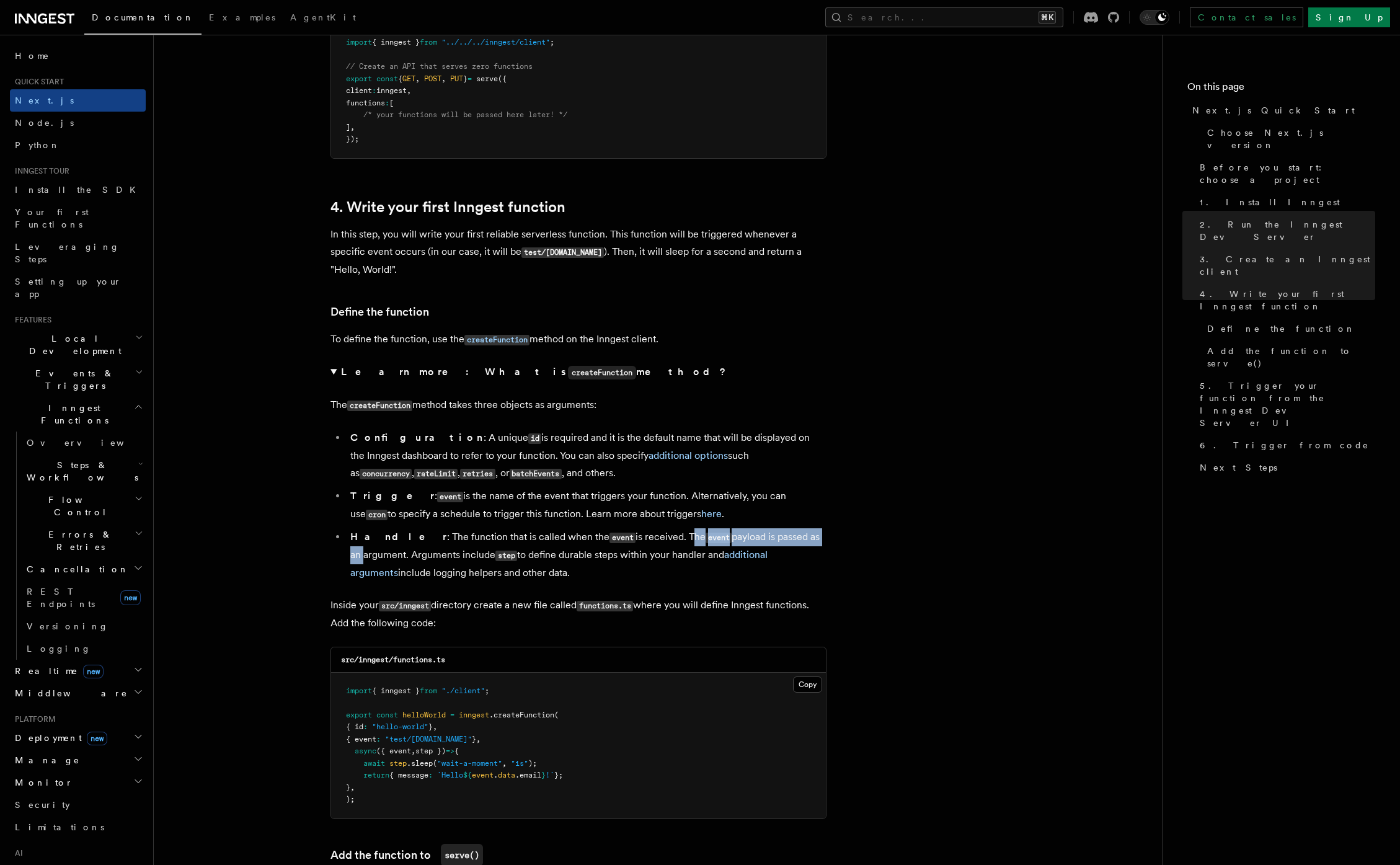
scroll to position [1952, 0]
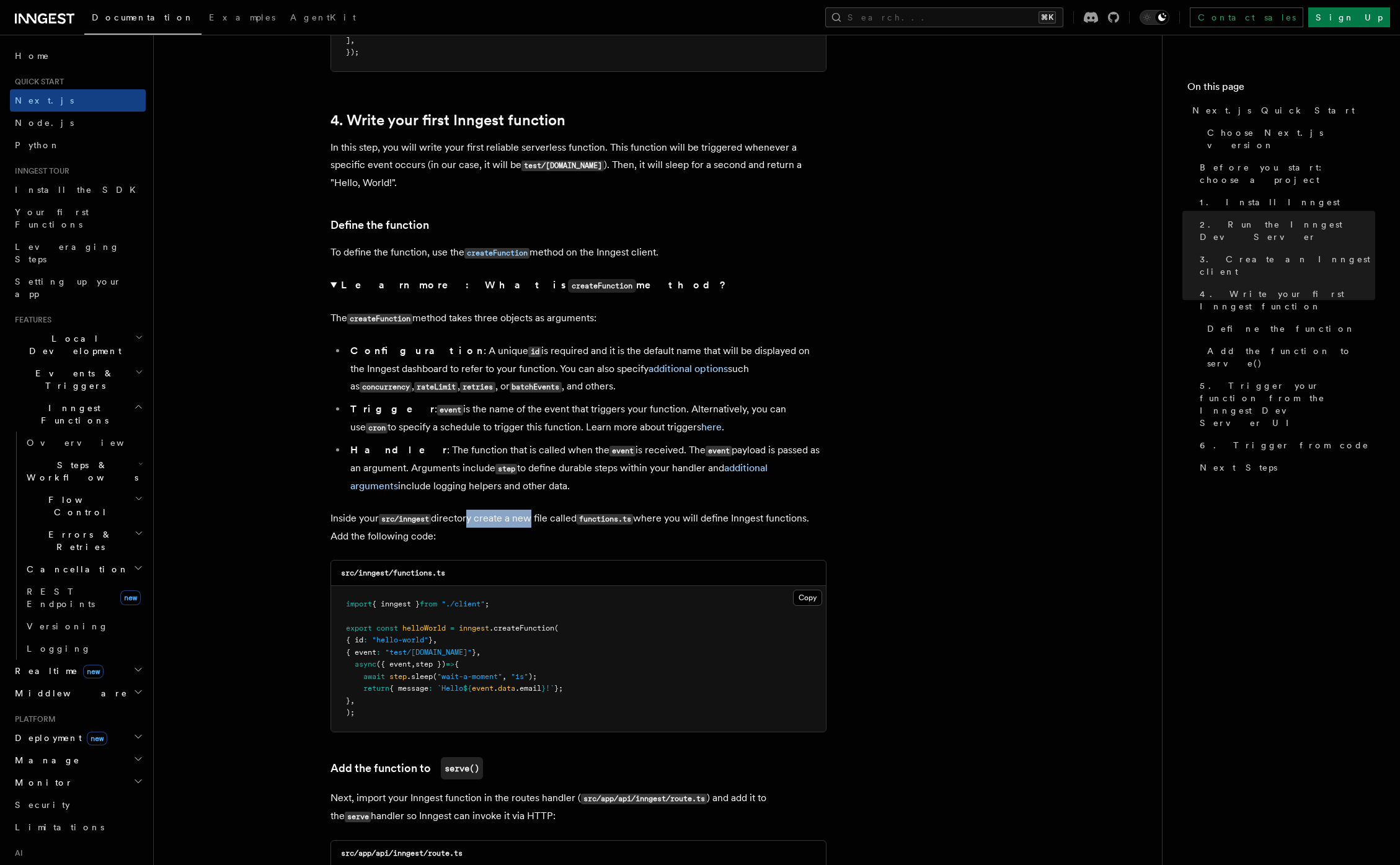
drag, startPoint x: 477, startPoint y: 525, endPoint x: 530, endPoint y: 525, distance: 53.0
click at [530, 525] on p "Inside your src/inngest directory create a new file called functions.ts where y…" at bounding box center [578, 526] width 496 height 35
drag, startPoint x: 380, startPoint y: 543, endPoint x: 429, endPoint y: 542, distance: 49.0
drag, startPoint x: 445, startPoint y: 542, endPoint x: 308, endPoint y: 545, distance: 137.0
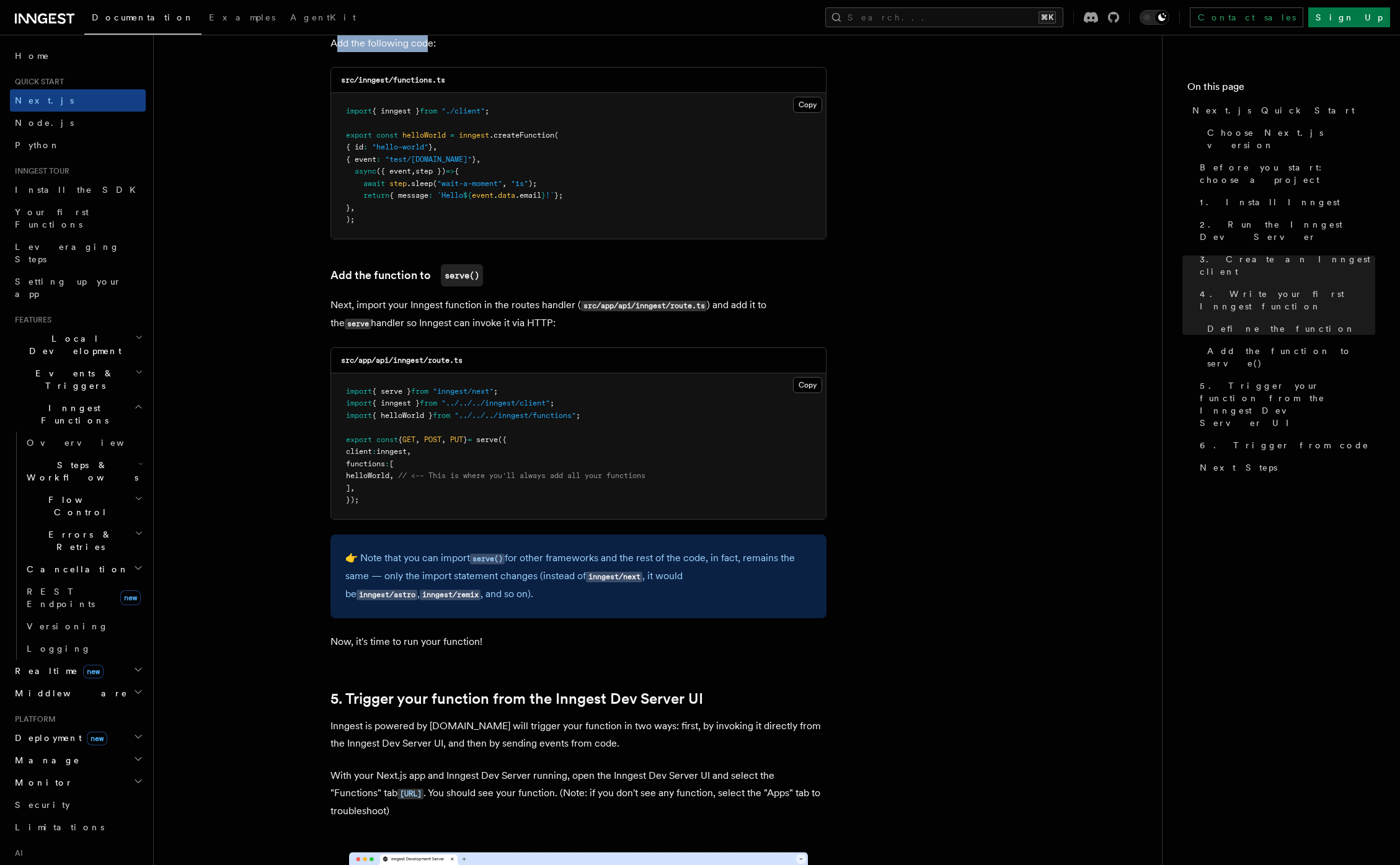
scroll to position [2204, 0]
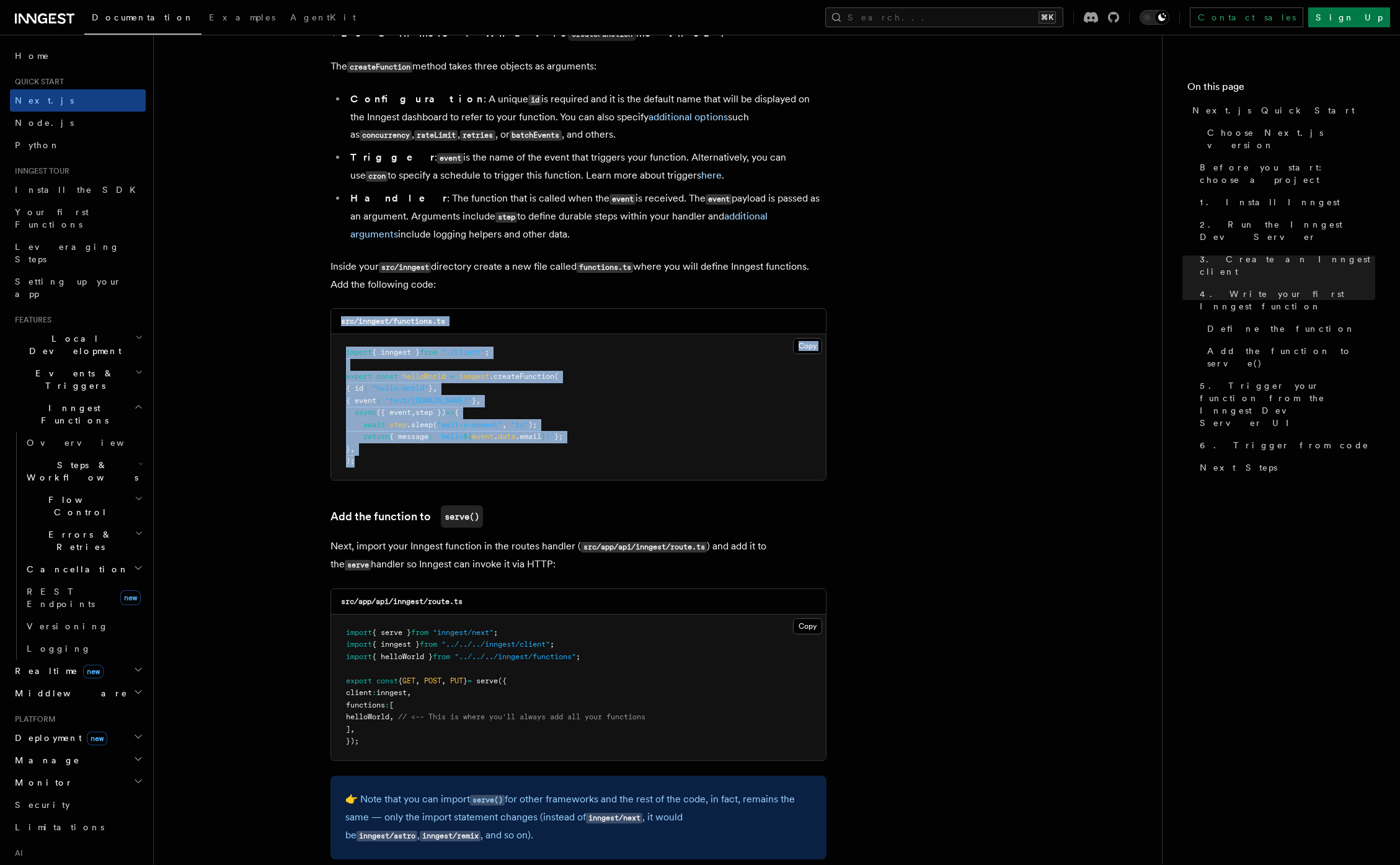
drag, startPoint x: 362, startPoint y: 459, endPoint x: 300, endPoint y: 330, distance: 143.1
click at [367, 362] on pre "import { inngest } from "./client" ; export const helloWorld = inngest .createF…" at bounding box center [578, 407] width 494 height 146
drag, startPoint x: 341, startPoint y: 357, endPoint x: 391, endPoint y: 472, distance: 125.4
click at [391, 472] on pre "import { inngest } from "./client" ; export const helloWorld = inngest .createF…" at bounding box center [578, 407] width 494 height 146
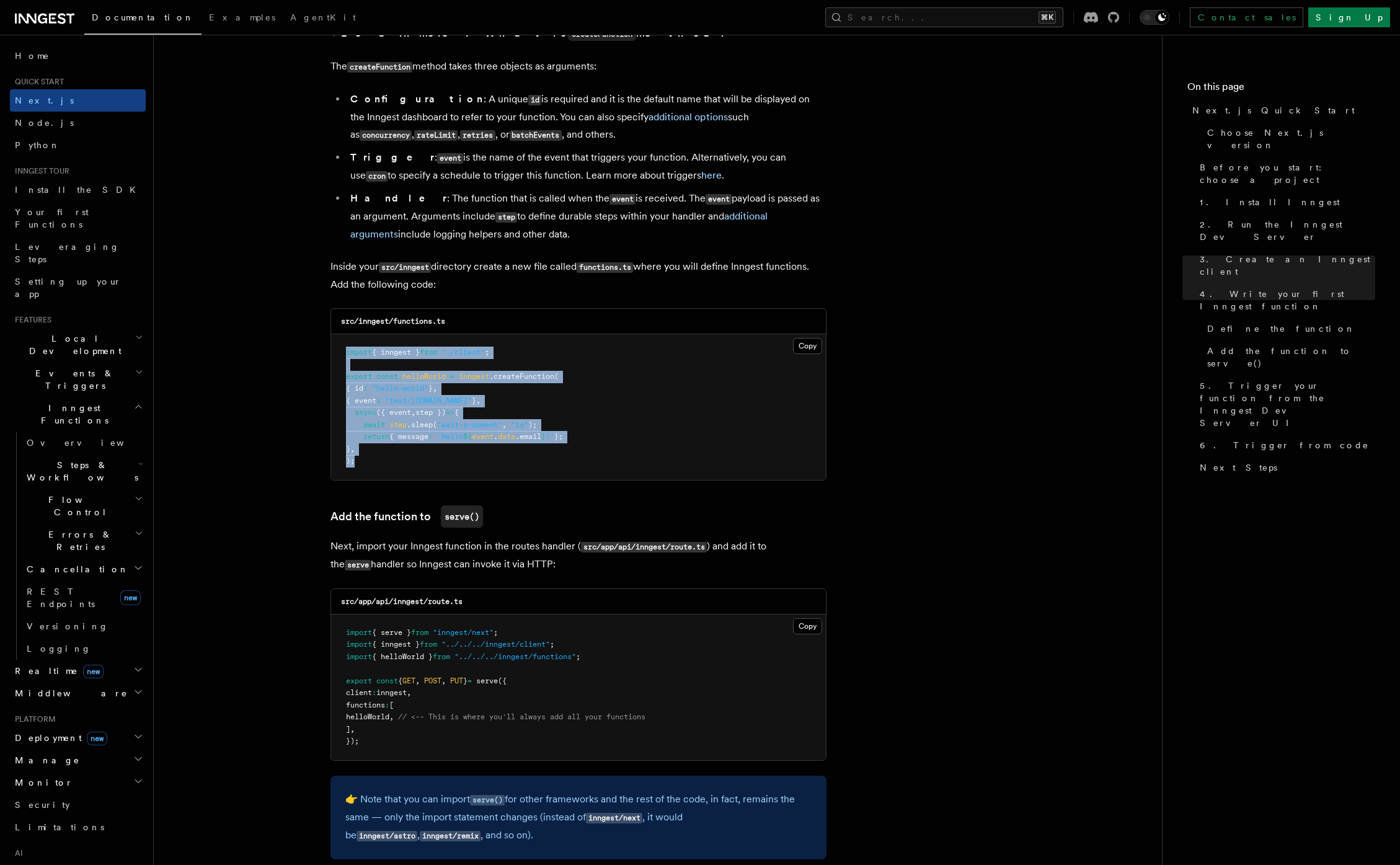
copy code "import { inngest } from "./client" ; export const helloWorld = inngest .createF…"
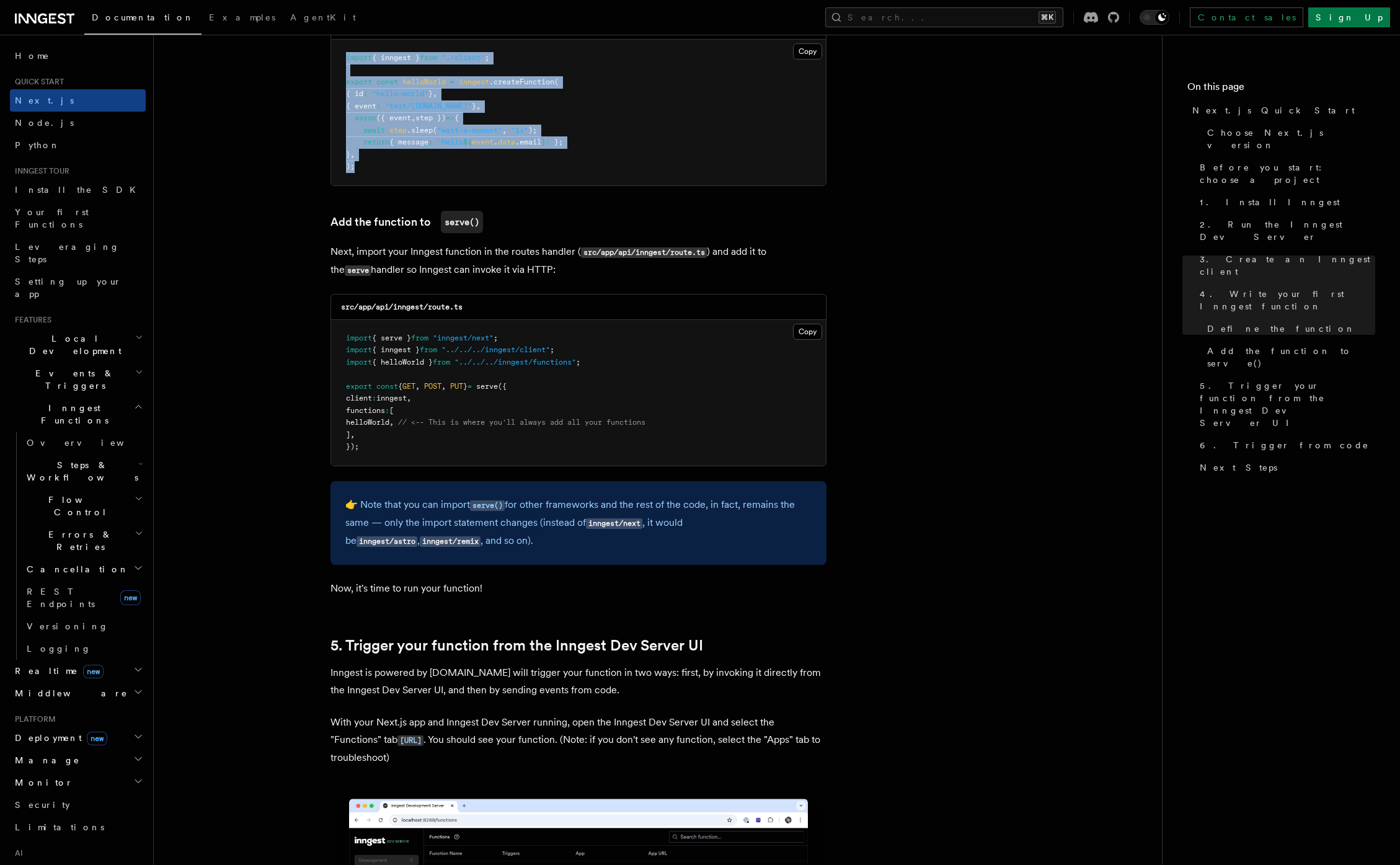
scroll to position [2613, 0]
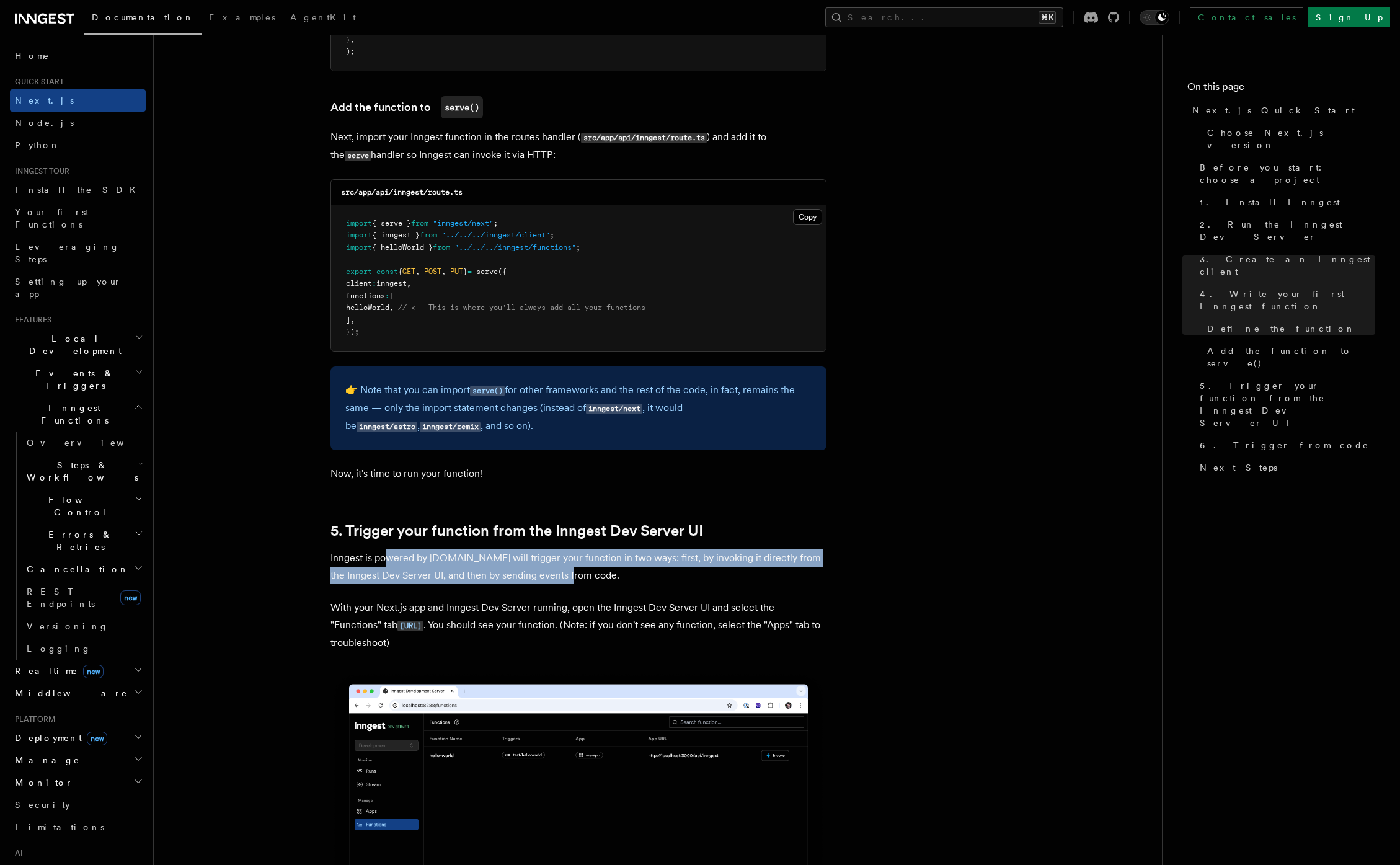
drag, startPoint x: 384, startPoint y: 568, endPoint x: 570, endPoint y: 573, distance: 186.1
click at [570, 573] on p "Inngest is powered by events.You will trigger your function in two ways: first,…" at bounding box center [578, 566] width 496 height 35
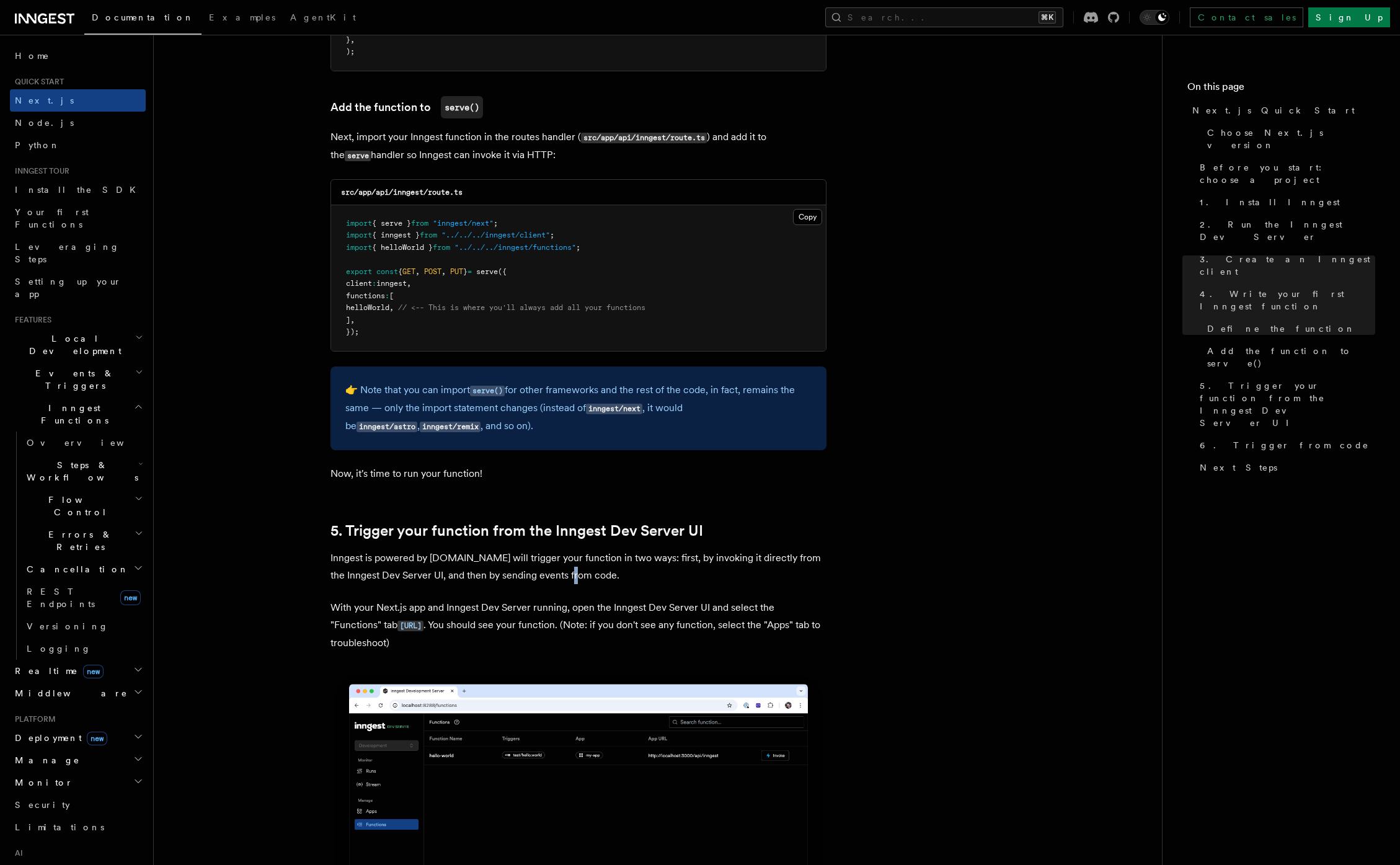
drag, startPoint x: 570, startPoint y: 573, endPoint x: 596, endPoint y: 579, distance: 26.7
click at [592, 579] on p "Inngest is powered by events.You will trigger your function in two ways: first,…" at bounding box center [578, 566] width 496 height 35
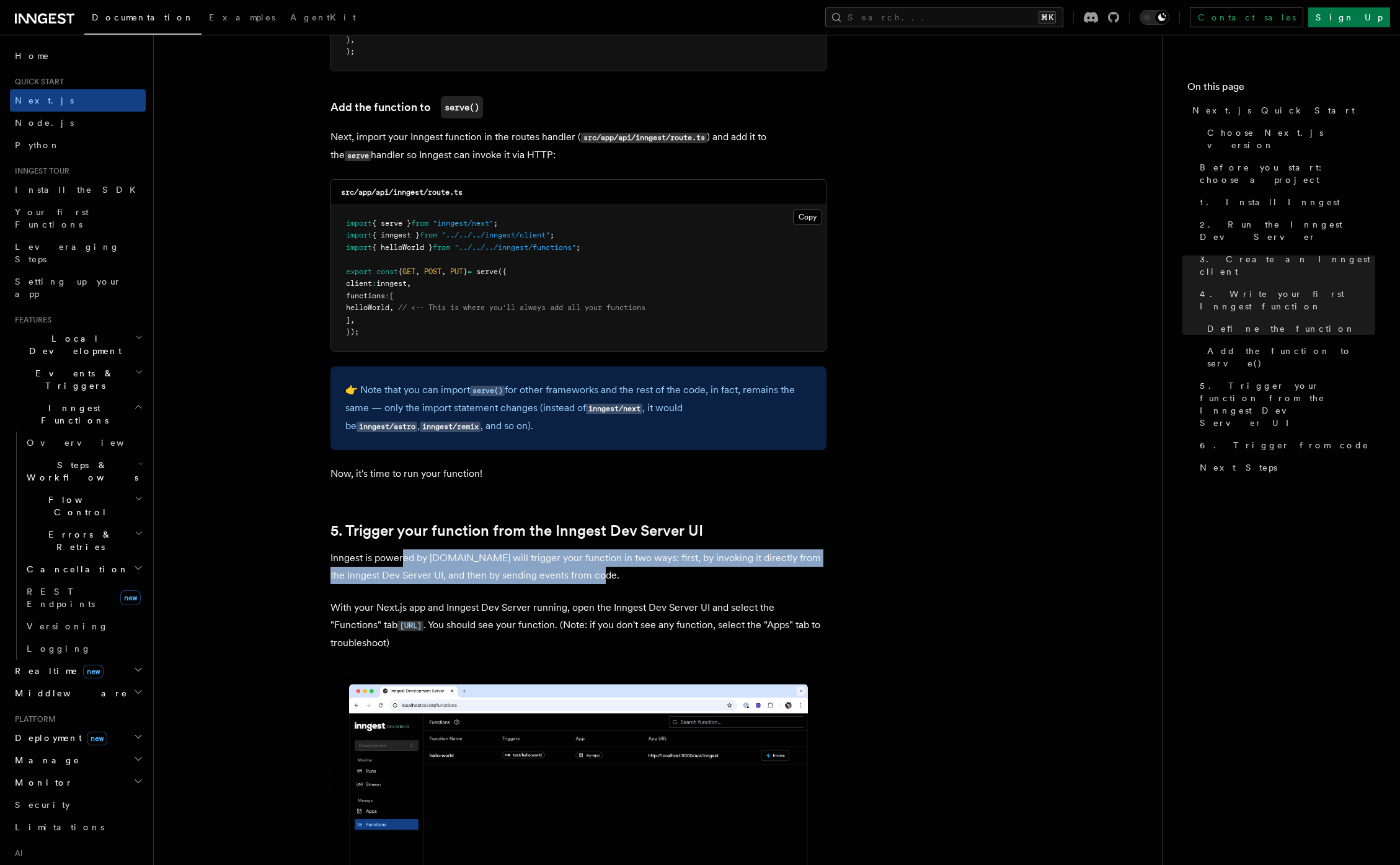
drag, startPoint x: 611, startPoint y: 577, endPoint x: 404, endPoint y: 562, distance: 207.5
click at [405, 561] on p "Inngest is powered by events.You will trigger your function in two ways: first,…" at bounding box center [578, 566] width 496 height 35
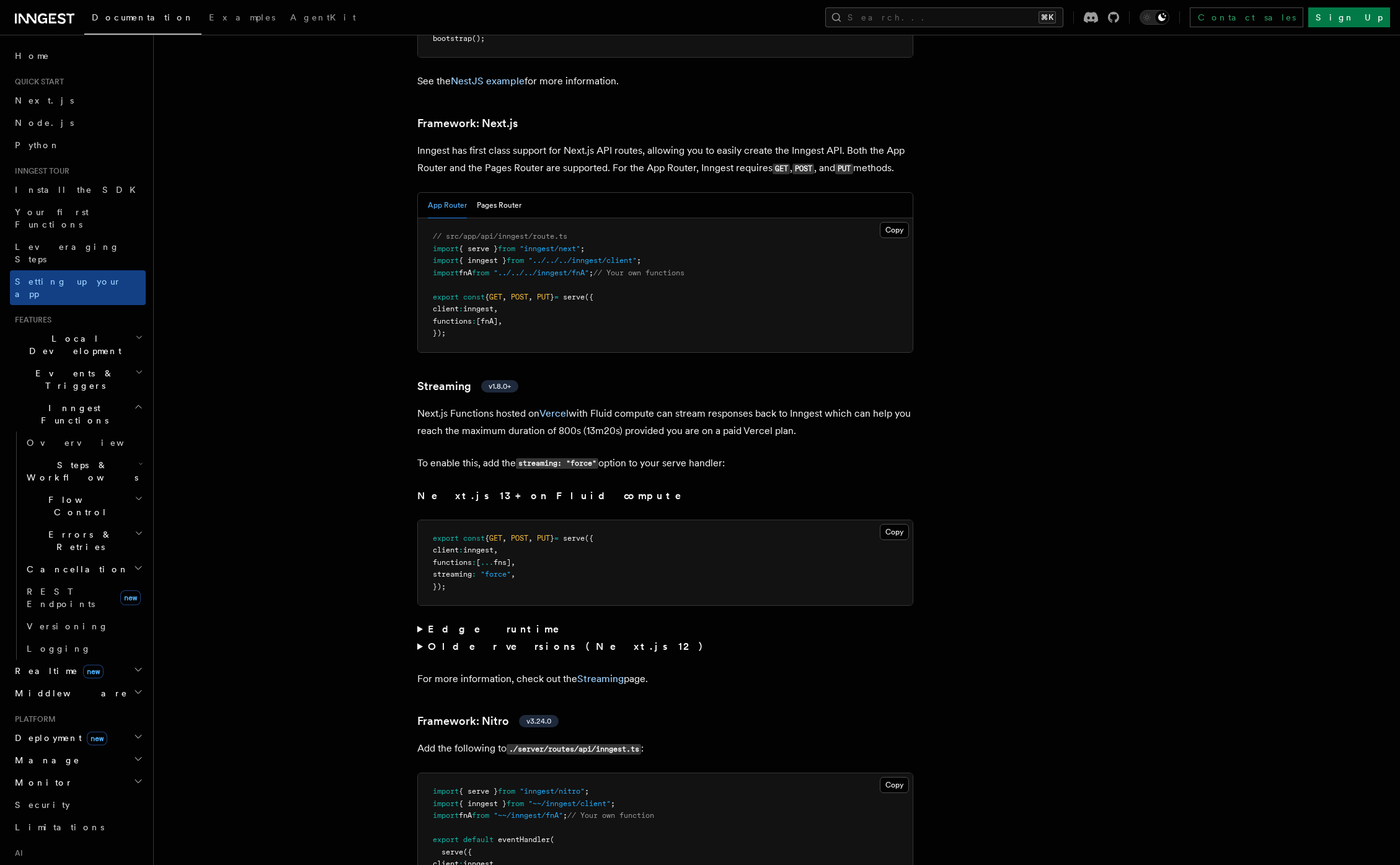
scroll to position [8076, 0]
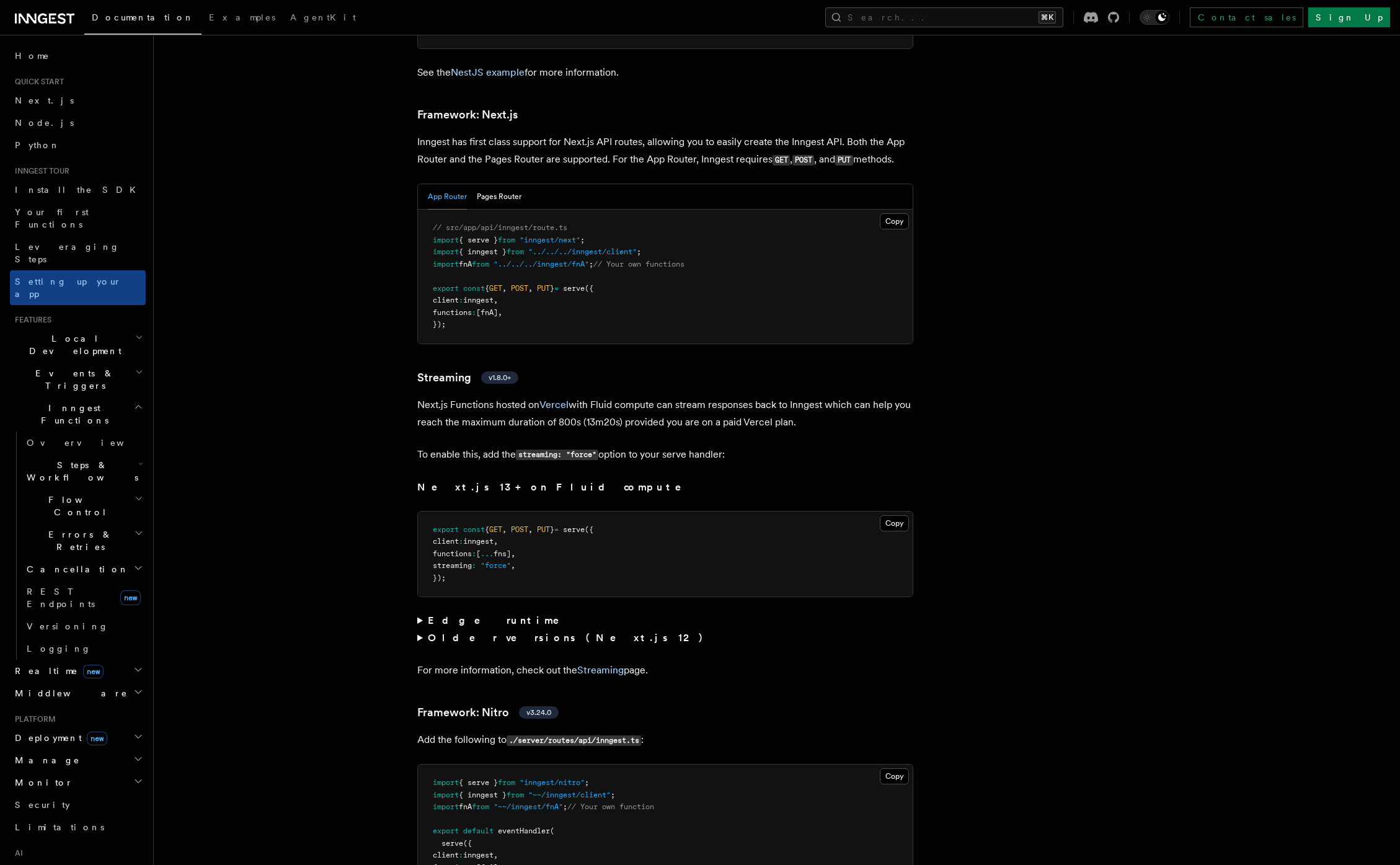
drag, startPoint x: 479, startPoint y: 237, endPoint x: 548, endPoint y: 304, distance: 96.2
drag, startPoint x: 559, startPoint y: 279, endPoint x: 411, endPoint y: 217, distance: 160.5
click at [514, 227] on pre "// src/app/api/inngest/route.ts import { serve } from "inngest/next" ; import {…" at bounding box center [664, 276] width 494 height 134
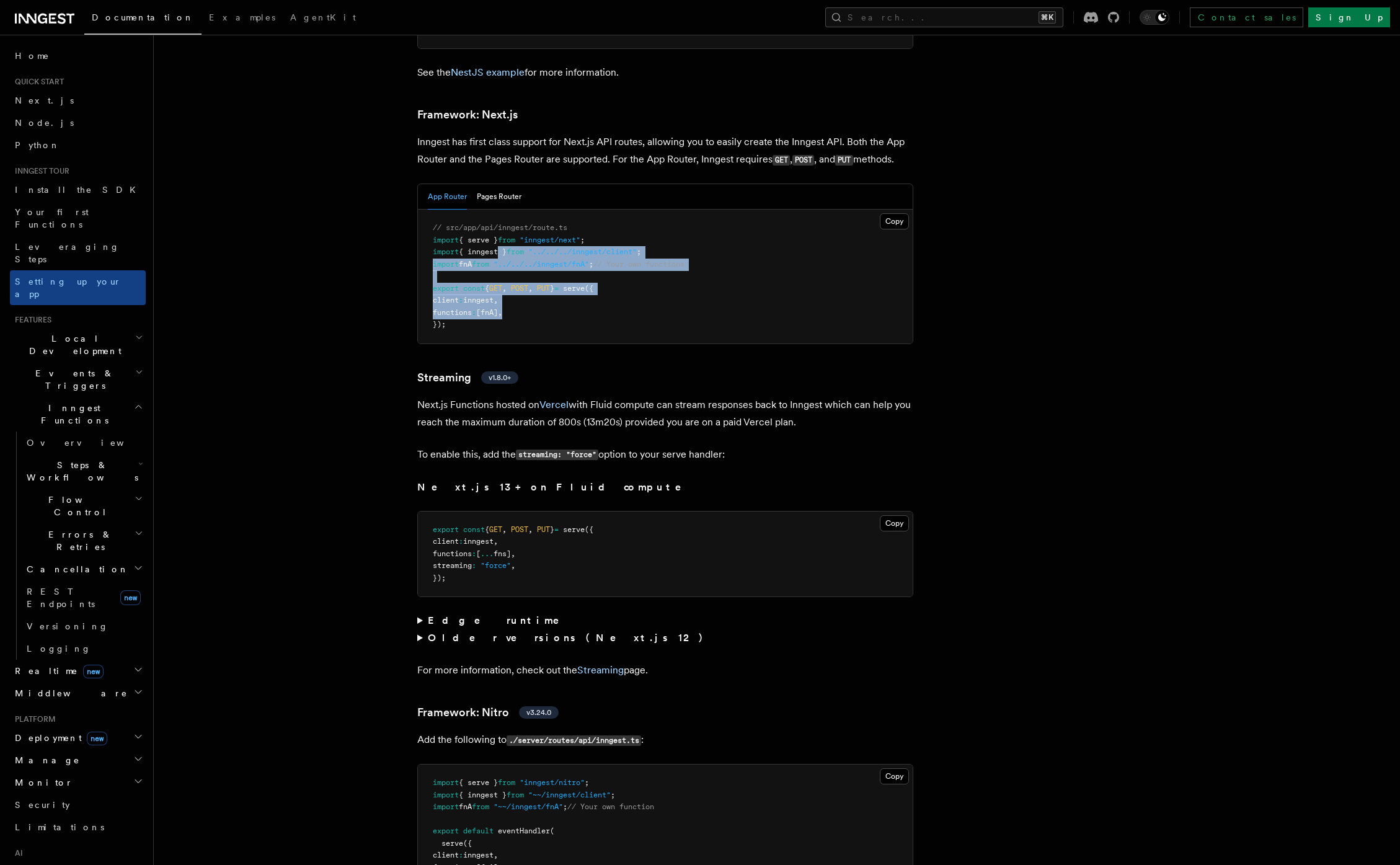
drag, startPoint x: 497, startPoint y: 201, endPoint x: 543, endPoint y: 264, distance: 78.0
click at [528, 274] on pre "// src/app/api/inngest/route.ts import { serve } from "inngest/next" ; import {…" at bounding box center [664, 276] width 494 height 134
click at [584, 266] on pre "// src/app/api/inngest/route.ts import { serve } from "inngest/next" ; import {…" at bounding box center [664, 276] width 494 height 134
drag, startPoint x: 550, startPoint y: 271, endPoint x: 385, endPoint y: 184, distance: 186.5
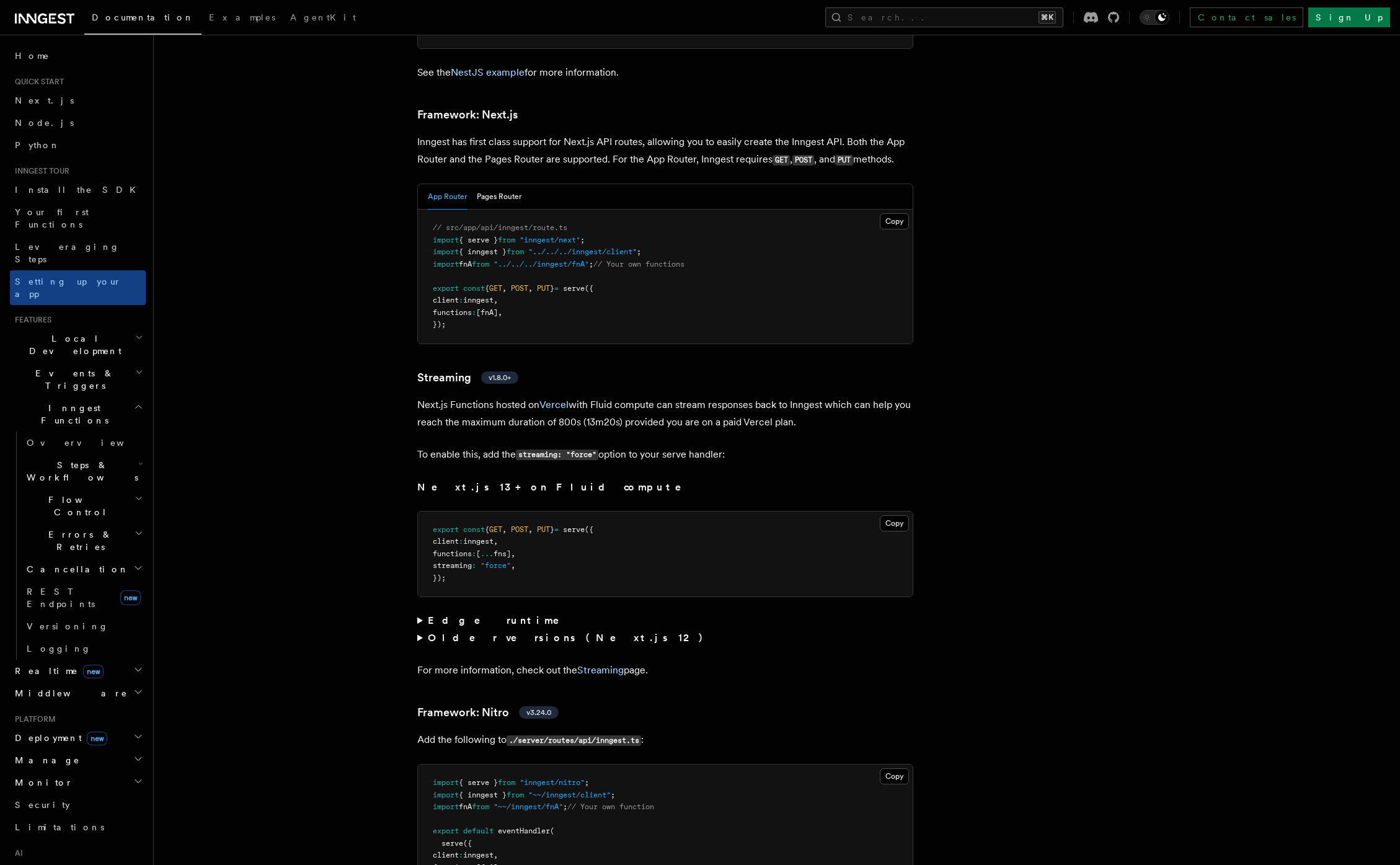
drag, startPoint x: 534, startPoint y: 229, endPoint x: 540, endPoint y: 230, distance: 6.1
click at [540, 230] on pre "// src/app/api/inngest/route.ts import { serve } from "inngest/next" ; import {…" at bounding box center [664, 276] width 494 height 134
drag, startPoint x: 488, startPoint y: 210, endPoint x: 530, endPoint y: 292, distance: 92.1
click at [524, 278] on pre "// src/app/api/inngest/route.ts import { serve } from "inngest/next" ; import {…" at bounding box center [664, 276] width 494 height 134
click at [673, 396] on p "Next.js Functions hosted on Vercel with Fluid compute can stream responses back…" at bounding box center [665, 414] width 496 height 35
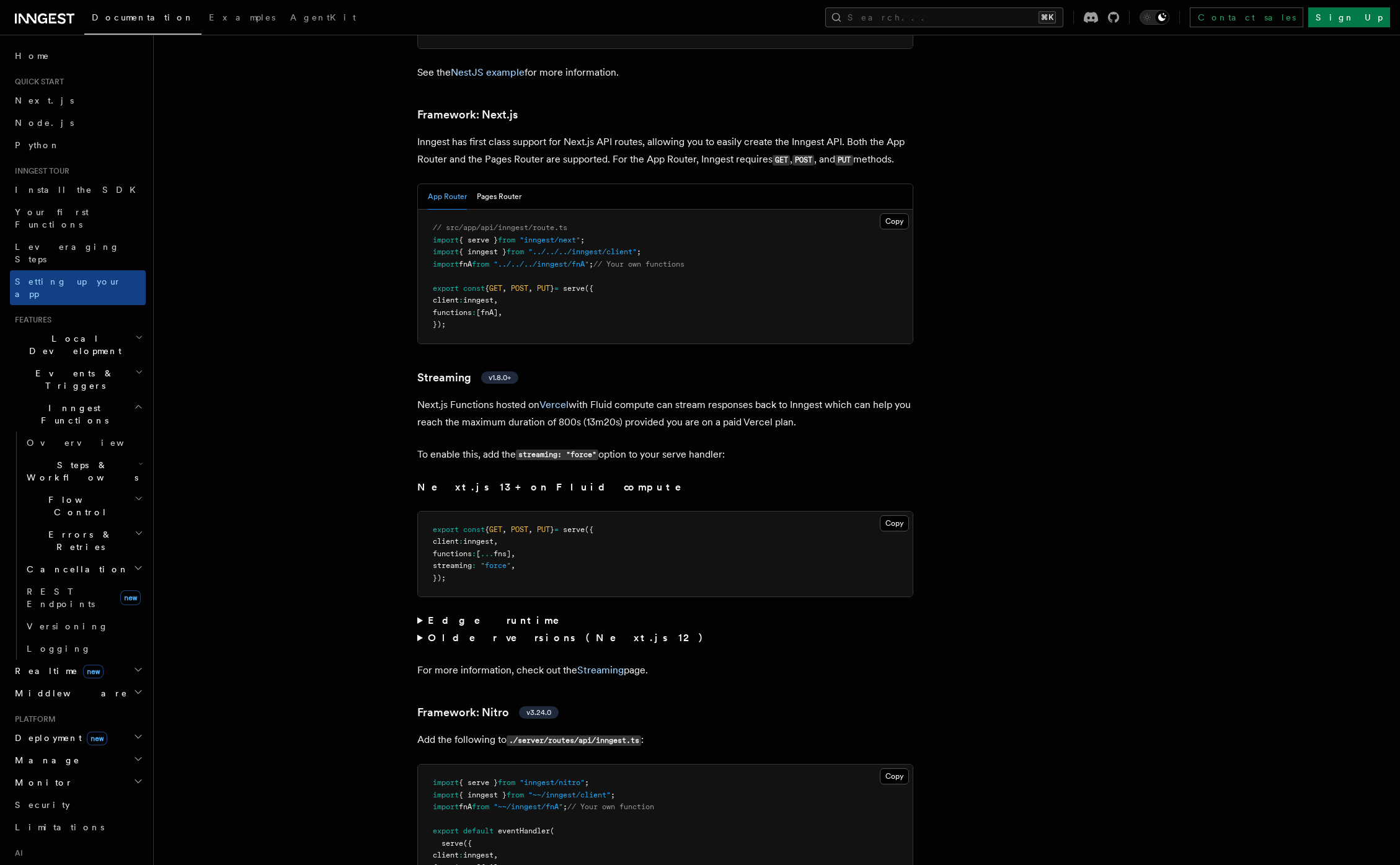
drag, startPoint x: 582, startPoint y: 253, endPoint x: 614, endPoint y: 252, distance: 32.0
click at [611, 253] on pre "// src/app/api/inngest/route.ts import { serve } from "inngest/next" ; import {…" at bounding box center [664, 276] width 494 height 134
click at [423, 183] on div "App Router Pages Router Copy Copied // src/app/api/inngest/route.ts import { se…" at bounding box center [665, 263] width 496 height 160
drag, startPoint x: 491, startPoint y: 189, endPoint x: 672, endPoint y: 207, distance: 181.9
click at [660, 210] on pre "// src/app/api/inngest/route.ts import { serve } from "inngest/next" ; import {…" at bounding box center [664, 276] width 494 height 134
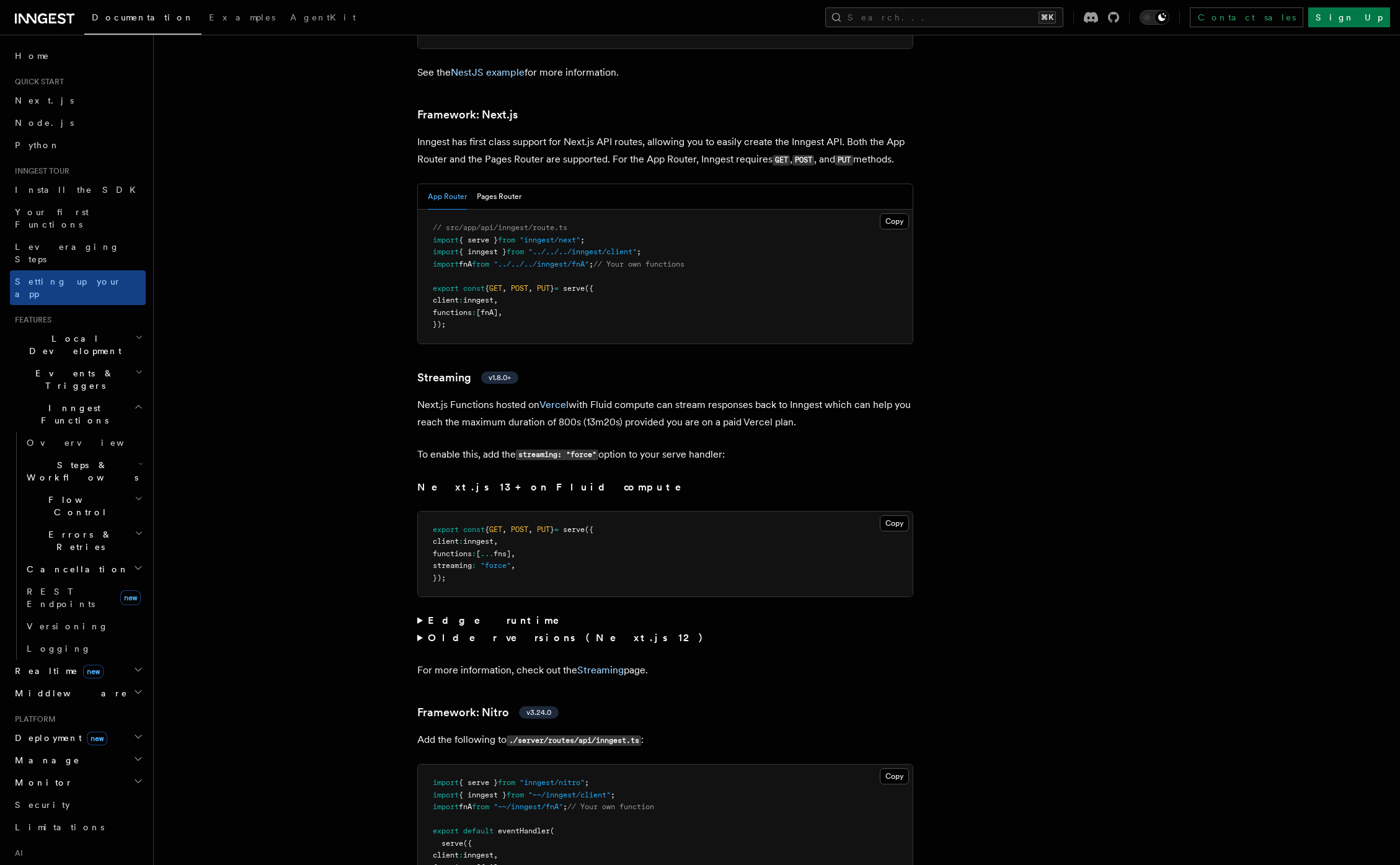
drag, startPoint x: 528, startPoint y: 210, endPoint x: 446, endPoint y: 217, distance: 82.3
click at [456, 223] on code "// src/app/api/inngest/route.ts import { serve } from "inngest/next" ; import {…" at bounding box center [558, 275] width 251 height 105
drag, startPoint x: 448, startPoint y: 218, endPoint x: 657, endPoint y: 213, distance: 209.1
click at [652, 212] on pre "// src/app/api/inngest/route.ts import { serve } from "inngest/next" ; import {…" at bounding box center [664, 276] width 494 height 134
click at [658, 260] on span "// Your own functions" at bounding box center [638, 264] width 91 height 9
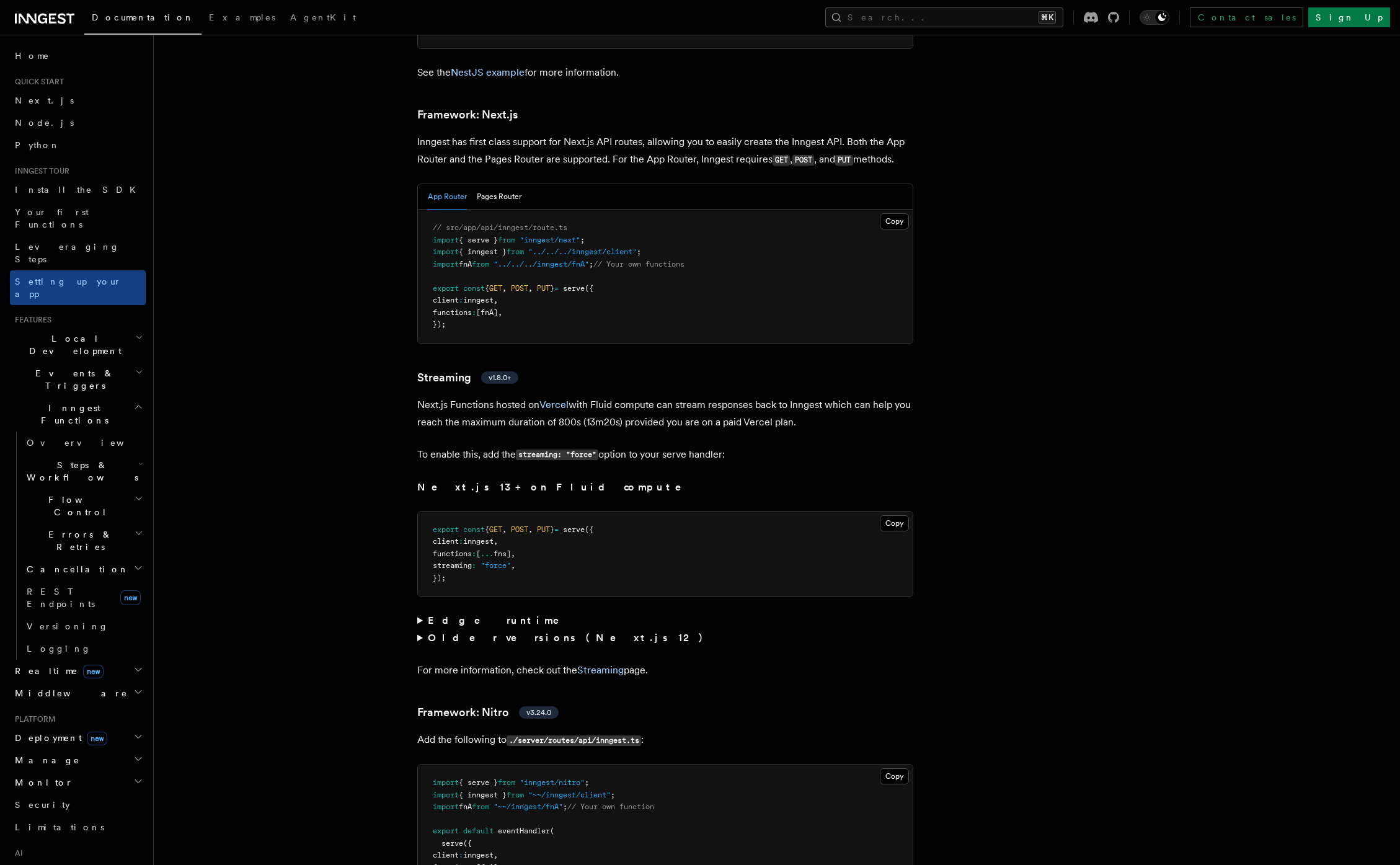
drag, startPoint x: 804, startPoint y: 352, endPoint x: 963, endPoint y: 390, distance: 163.5
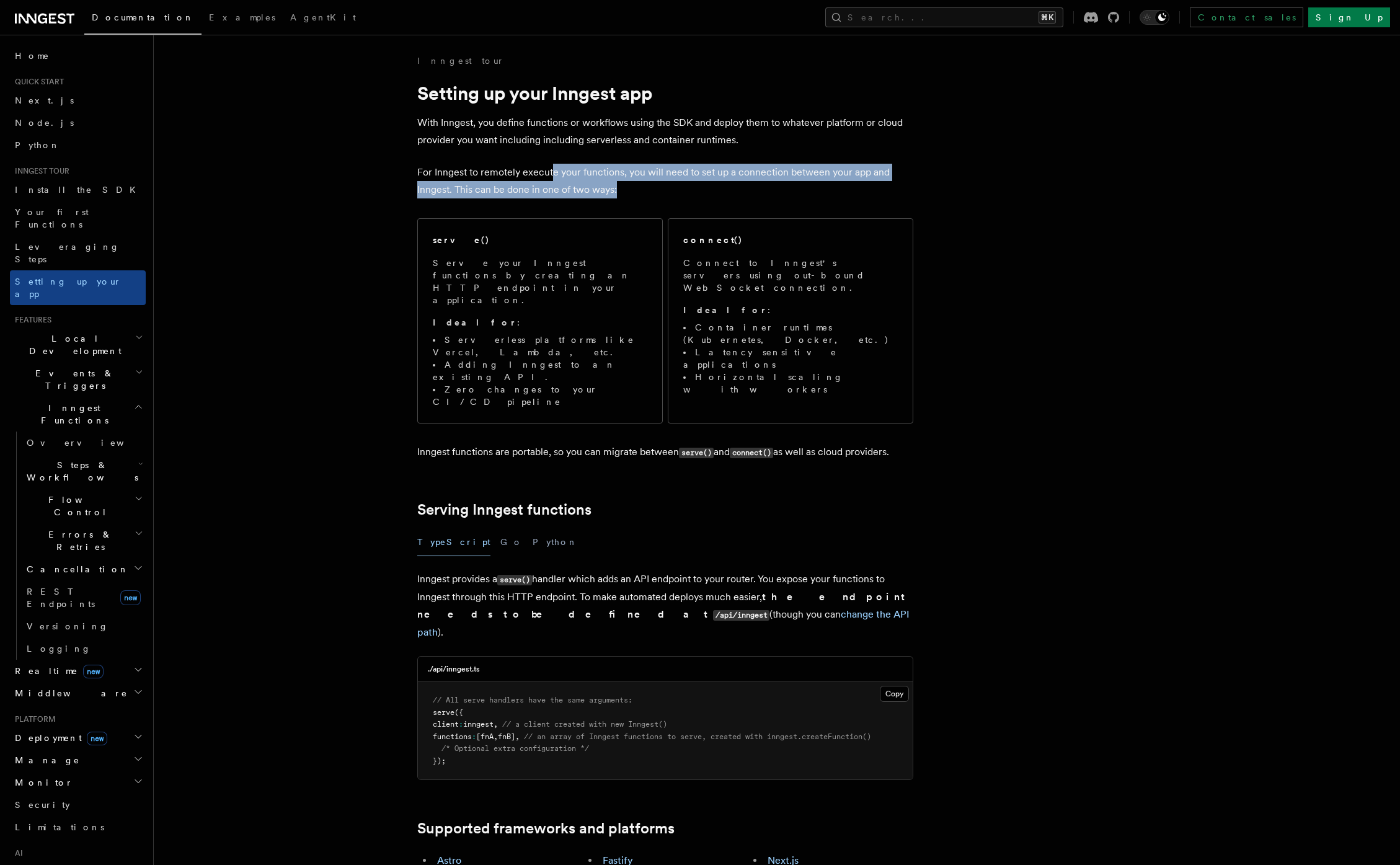
drag, startPoint x: 550, startPoint y: 167, endPoint x: 899, endPoint y: 183, distance: 349.4
click at [899, 183] on p "For Inngest to remotely execute your functions, you will need to set up a conne…" at bounding box center [665, 181] width 496 height 35
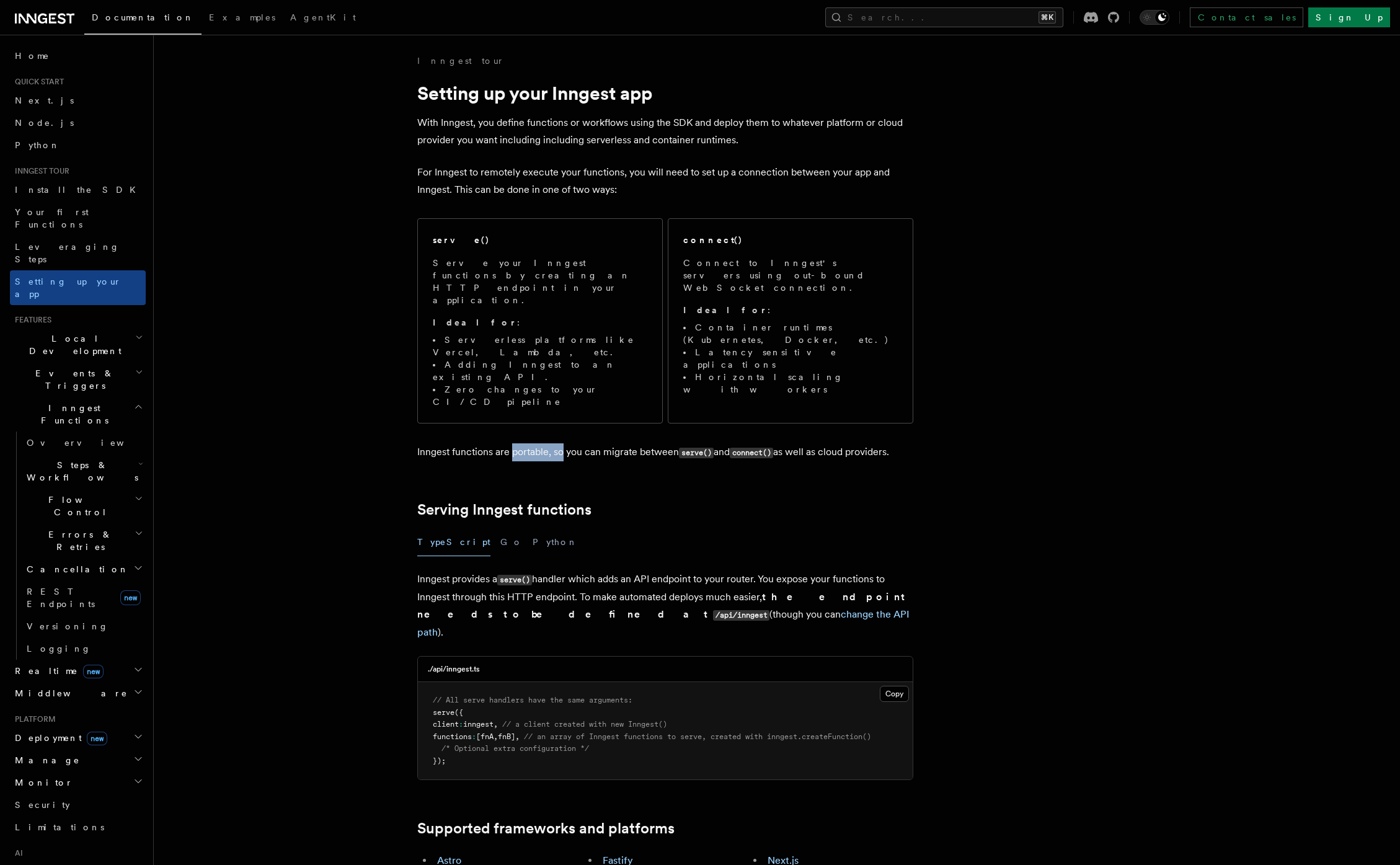
drag, startPoint x: 512, startPoint y: 393, endPoint x: 627, endPoint y: 387, distance: 115.2
click at [595, 443] on p "Inngest functions are portable, so you can migrate between serve() and connect(…" at bounding box center [665, 451] width 496 height 18
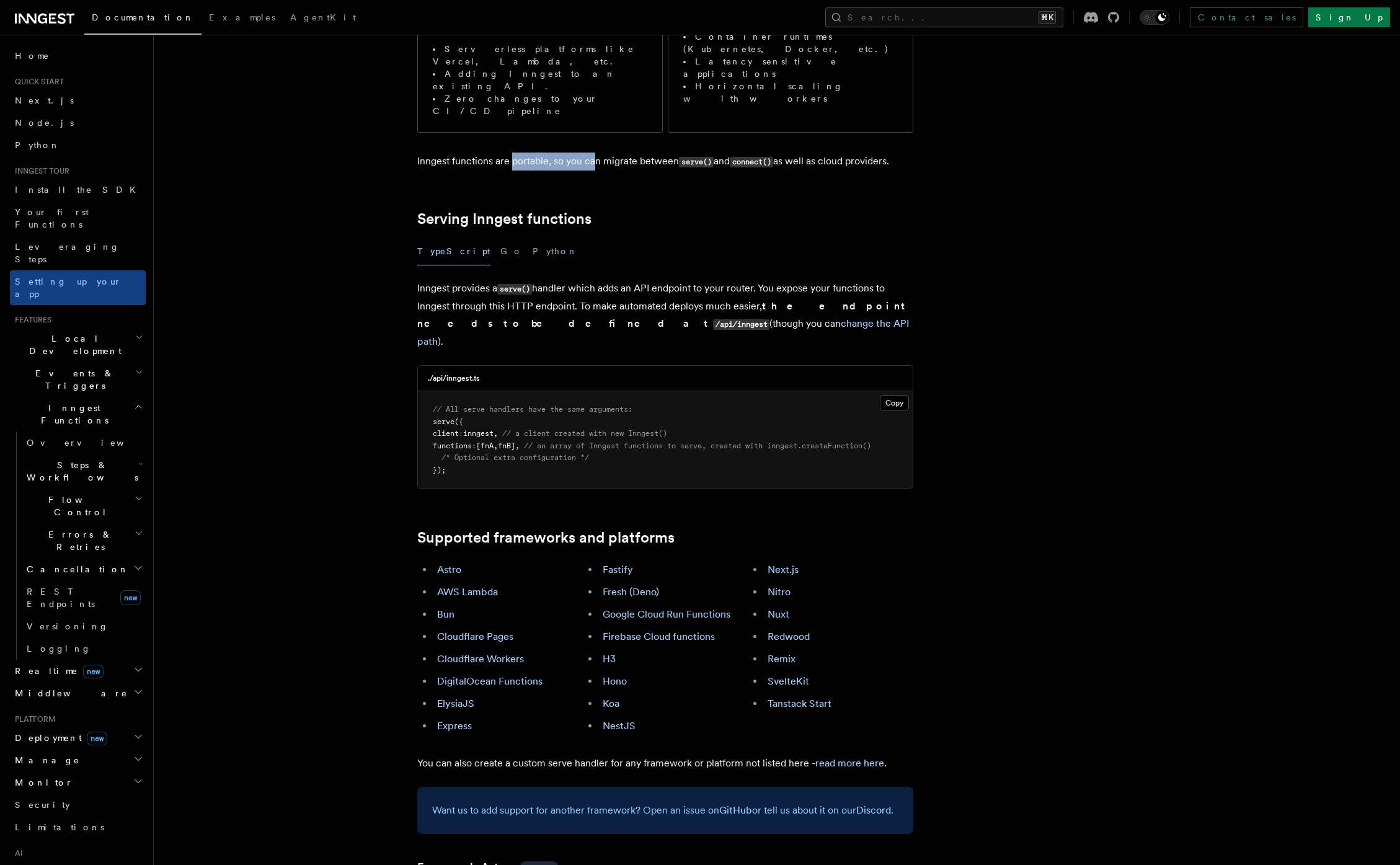
scroll to position [283, 0]
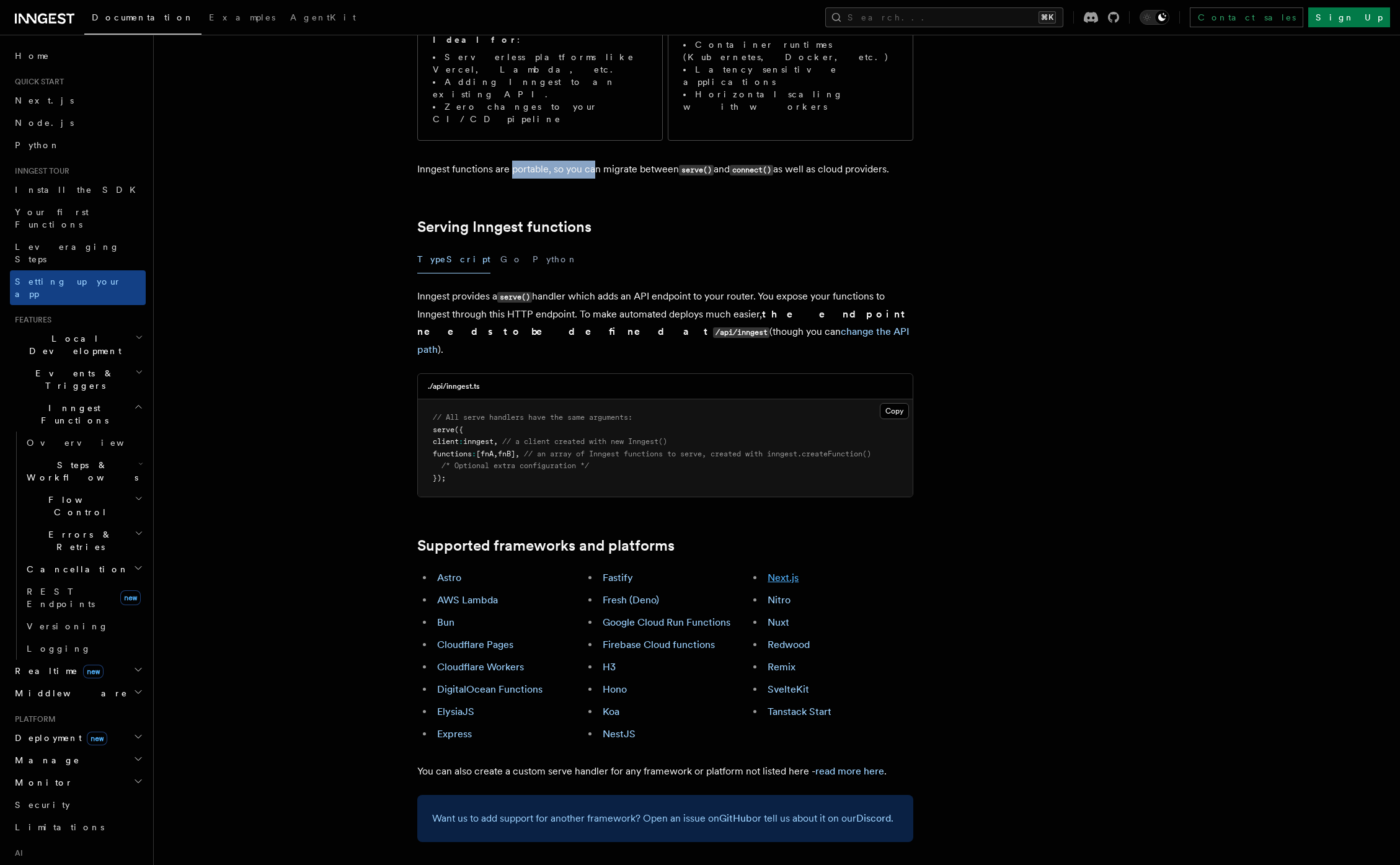
click at [769, 571] on link "Next.js" at bounding box center [783, 577] width 31 height 11
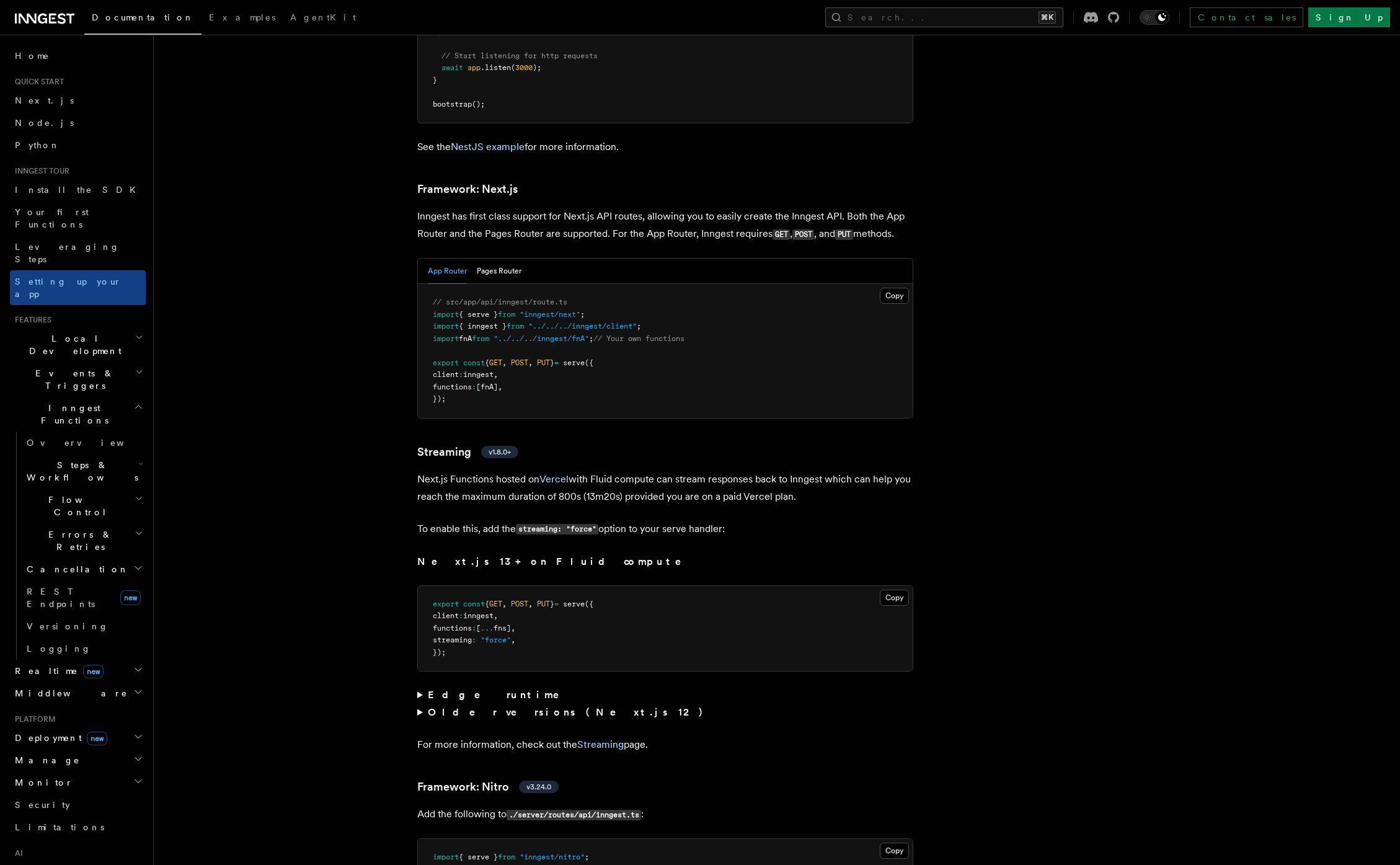
scroll to position [8076, 0]
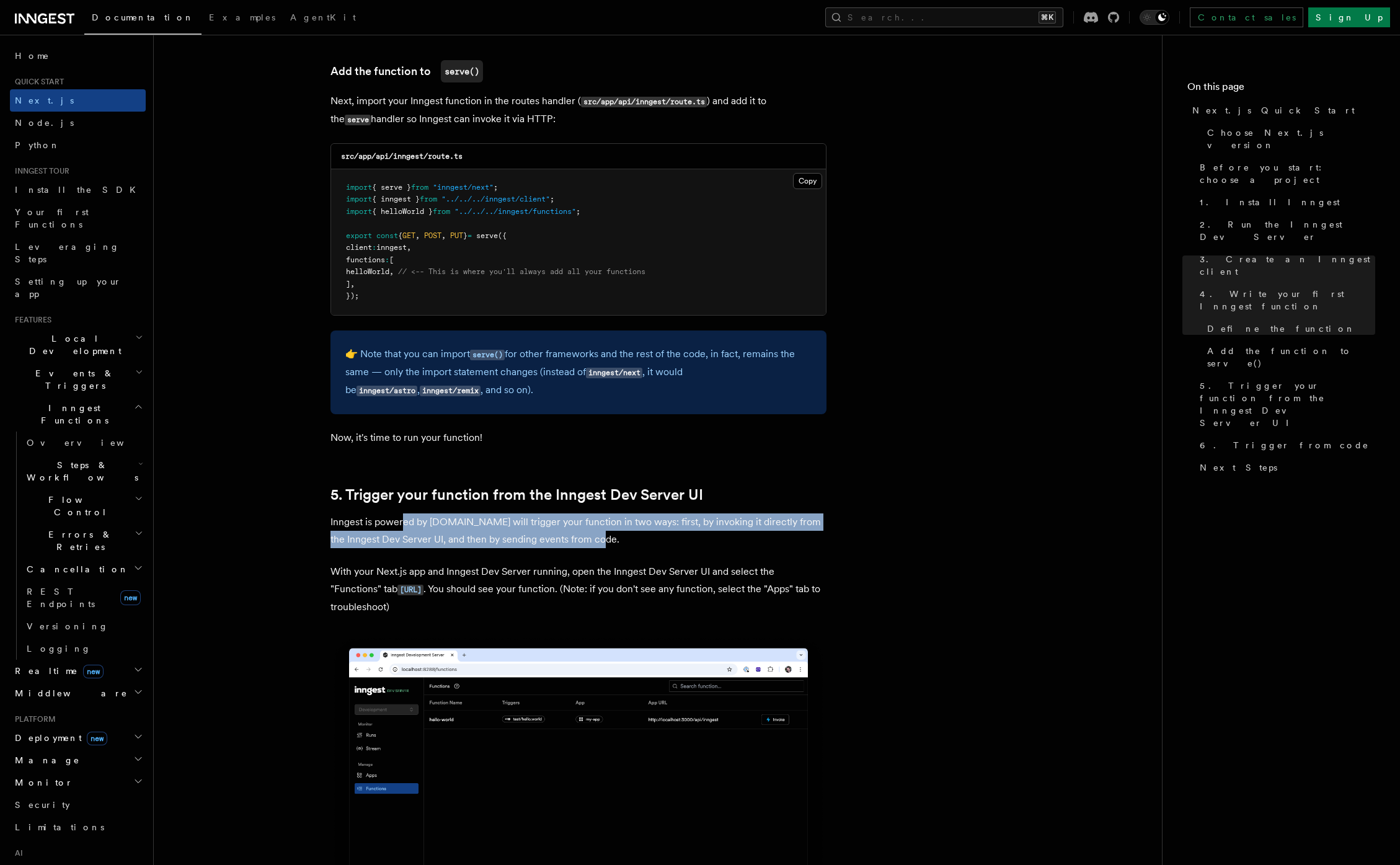
click at [54, 453] on h2 "Steps & Workflows" at bounding box center [83, 470] width 124 height 35
click at [60, 493] on span "Overview" at bounding box center [102, 499] width 128 height 12
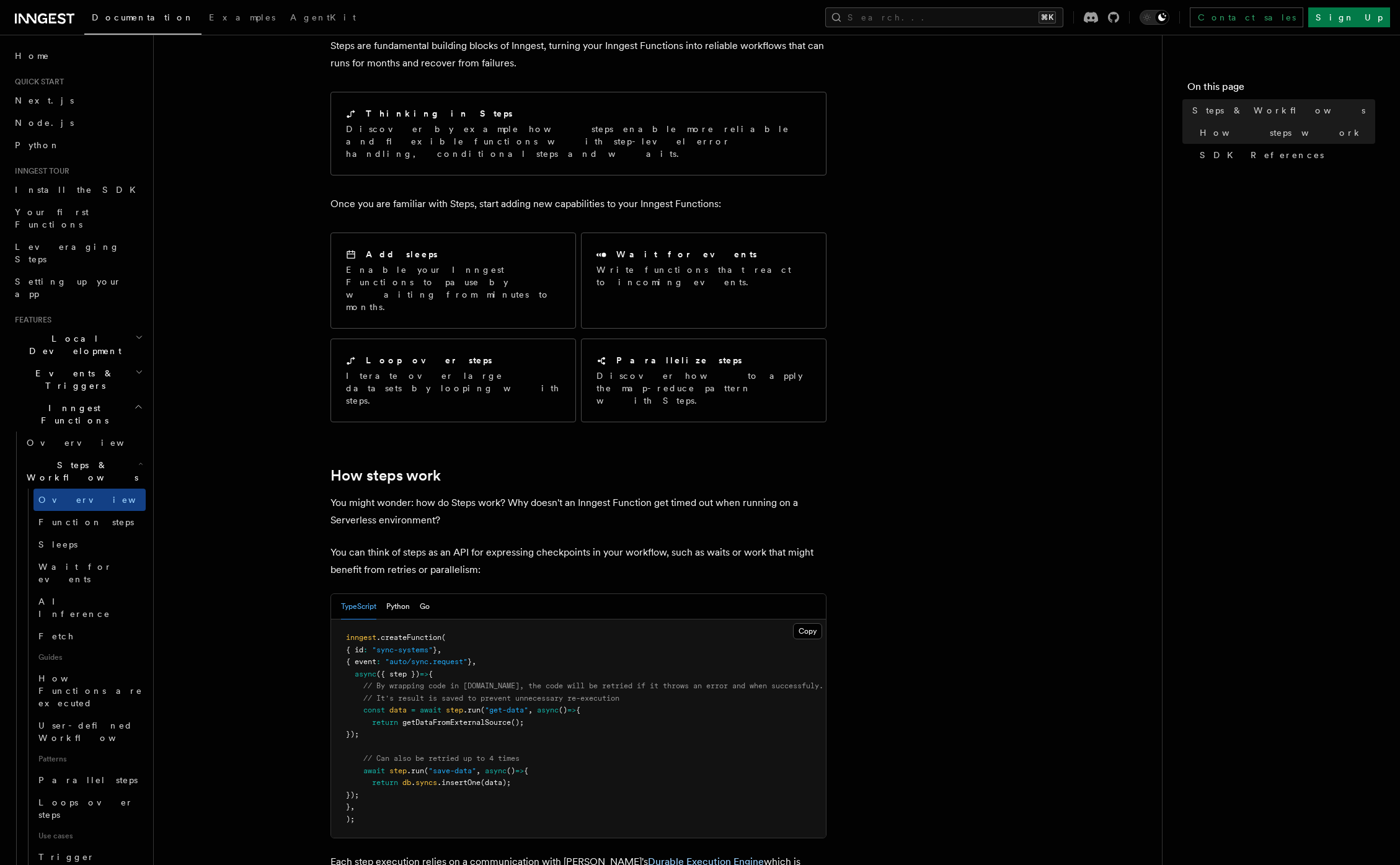
scroll to position [93, 0]
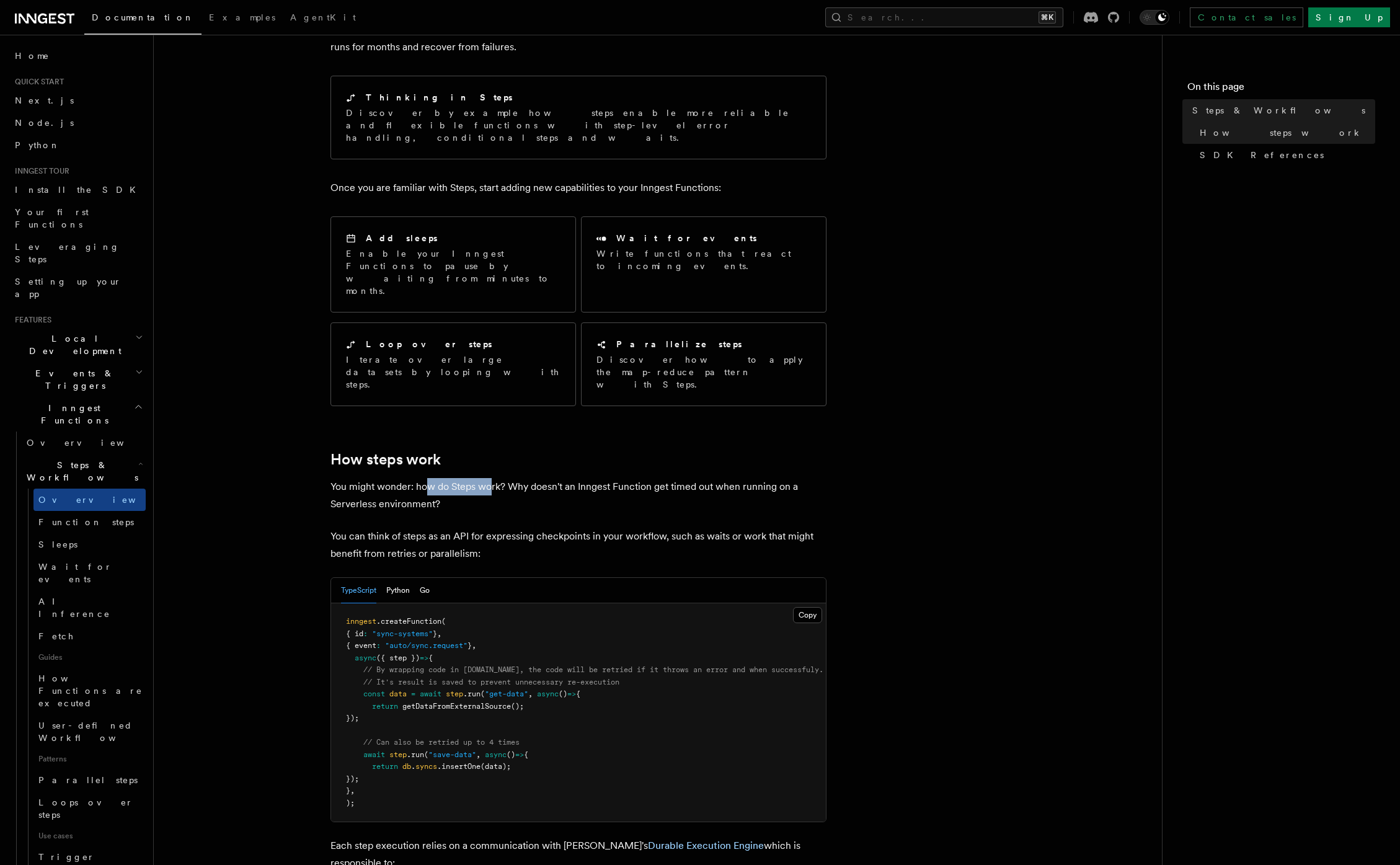
drag, startPoint x: 448, startPoint y: 443, endPoint x: 507, endPoint y: 437, distance: 59.3
click at [491, 478] on p "You might wonder: how do Steps work? Why doesn't an Inngest Function get timed …" at bounding box center [578, 495] width 496 height 35
drag, startPoint x: 567, startPoint y: 429, endPoint x: 648, endPoint y: 429, distance: 81.0
drag, startPoint x: 727, startPoint y: 431, endPoint x: 682, endPoint y: 433, distance: 45.0
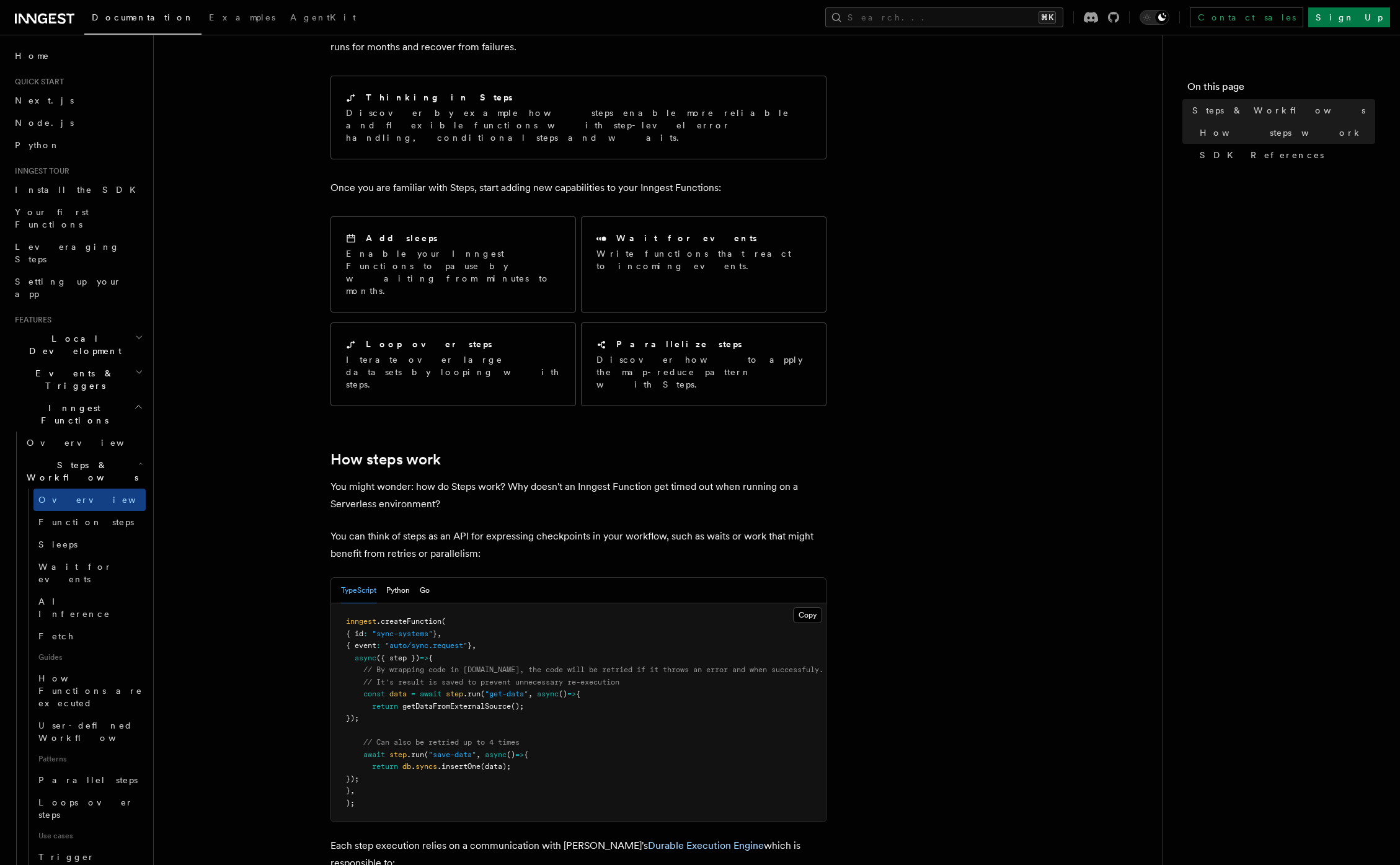
click at [727, 478] on p "You might wonder: how do Steps work? Why doesn't an Inngest Function get timed …" at bounding box center [578, 495] width 496 height 35
drag, startPoint x: 681, startPoint y: 433, endPoint x: 723, endPoint y: 435, distance: 42.0
click at [723, 478] on p "You might wonder: how do Steps work? Why doesn't an Inngest Function get timed …" at bounding box center [578, 495] width 496 height 35
drag, startPoint x: 548, startPoint y: 436, endPoint x: 460, endPoint y: 456, distance: 90.2
click at [460, 478] on p "You might wonder: how do Steps work? Why doesn't an Inngest Function get timed …" at bounding box center [578, 495] width 496 height 35
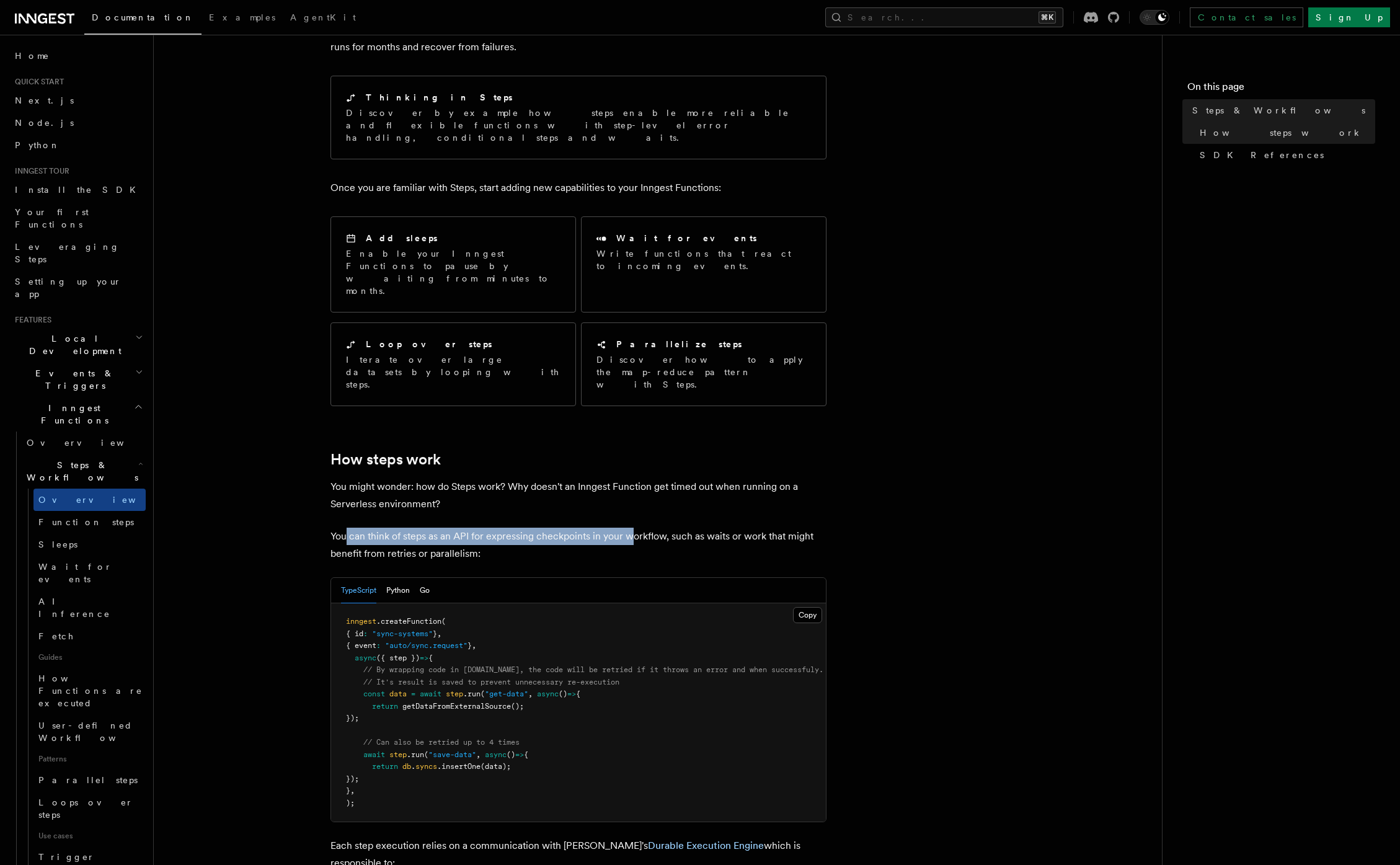
drag, startPoint x: 346, startPoint y: 482, endPoint x: 634, endPoint y: 493, distance: 288.2
click at [634, 527] on p "You can think of steps as an API for expressing checkpoints in your workflow, s…" at bounding box center [578, 544] width 496 height 35
drag, startPoint x: 354, startPoint y: 507, endPoint x: 496, endPoint y: 507, distance: 142.0
click at [496, 527] on p "You can think of steps as an API for expressing checkpoints in your workflow, s…" at bounding box center [578, 544] width 496 height 35
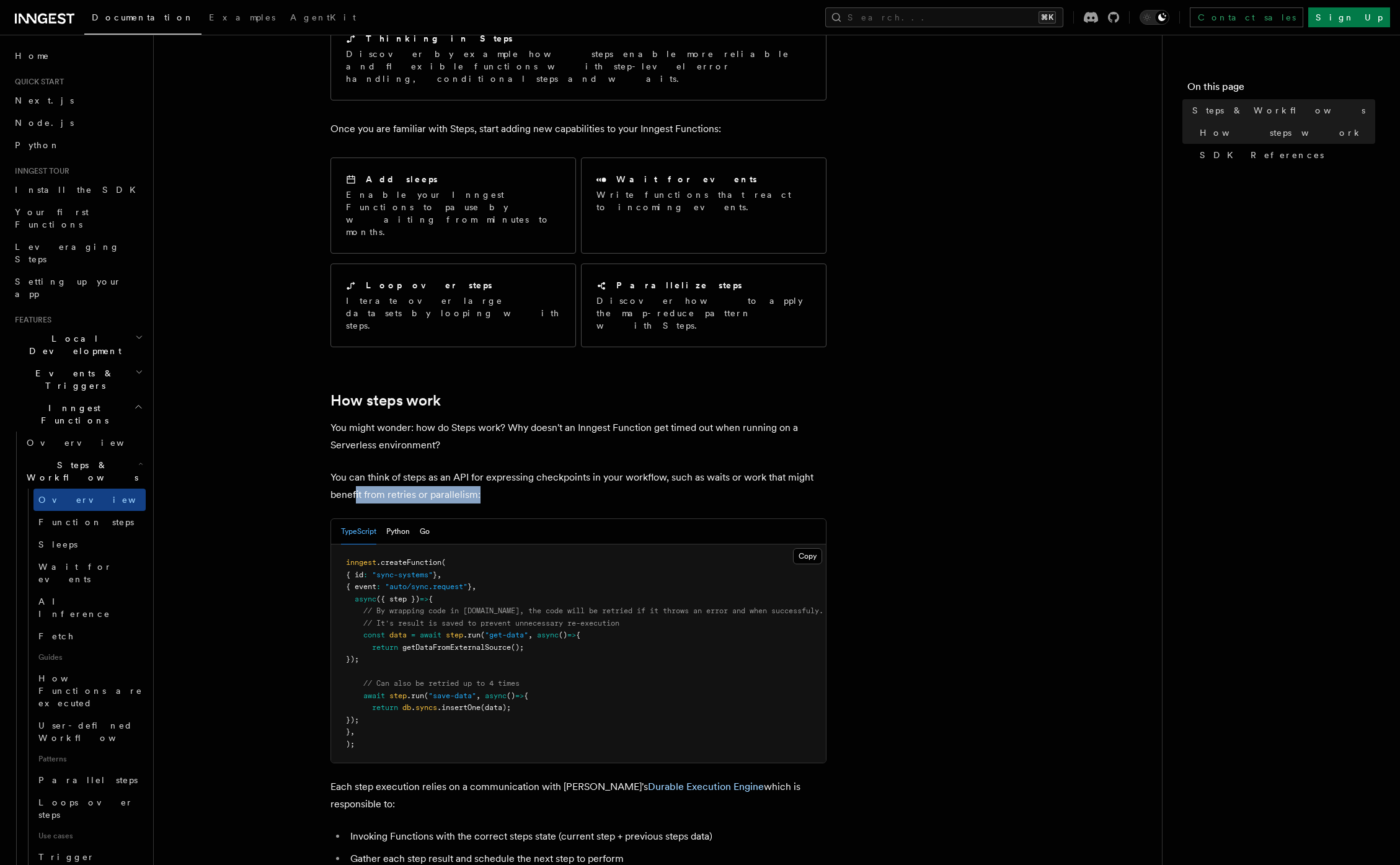
drag, startPoint x: 424, startPoint y: 552, endPoint x: 458, endPoint y: 553, distance: 34.0
click at [458, 553] on pre "inngest .createFunction ( { id : "sync-systems" } , { event : "auto/sync.reques…" at bounding box center [578, 653] width 494 height 218
drag, startPoint x: 442, startPoint y: 587, endPoint x: 579, endPoint y: 604, distance: 138.1
click at [579, 604] on pre "inngest .createFunction ( { id : "sync-systems" } , { event : "auto/sync.reques…" at bounding box center [578, 653] width 494 height 218
drag, startPoint x: 469, startPoint y: 636, endPoint x: 560, endPoint y: 681, distance: 101.5
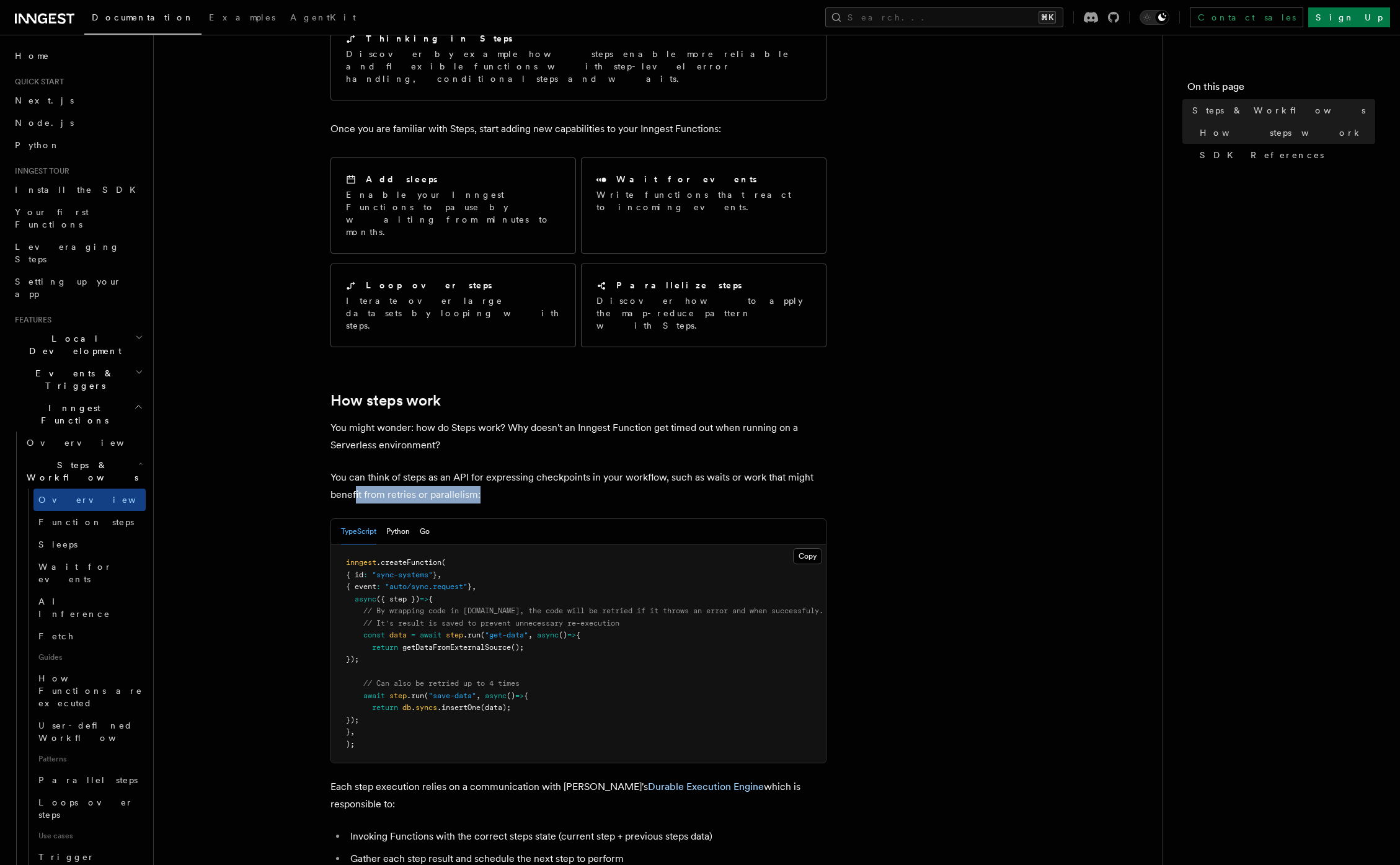
click at [559, 681] on pre "inngest .createFunction ( { id : "sync-systems" } , { event : "auto/sync.reques…" at bounding box center [578, 653] width 494 height 218
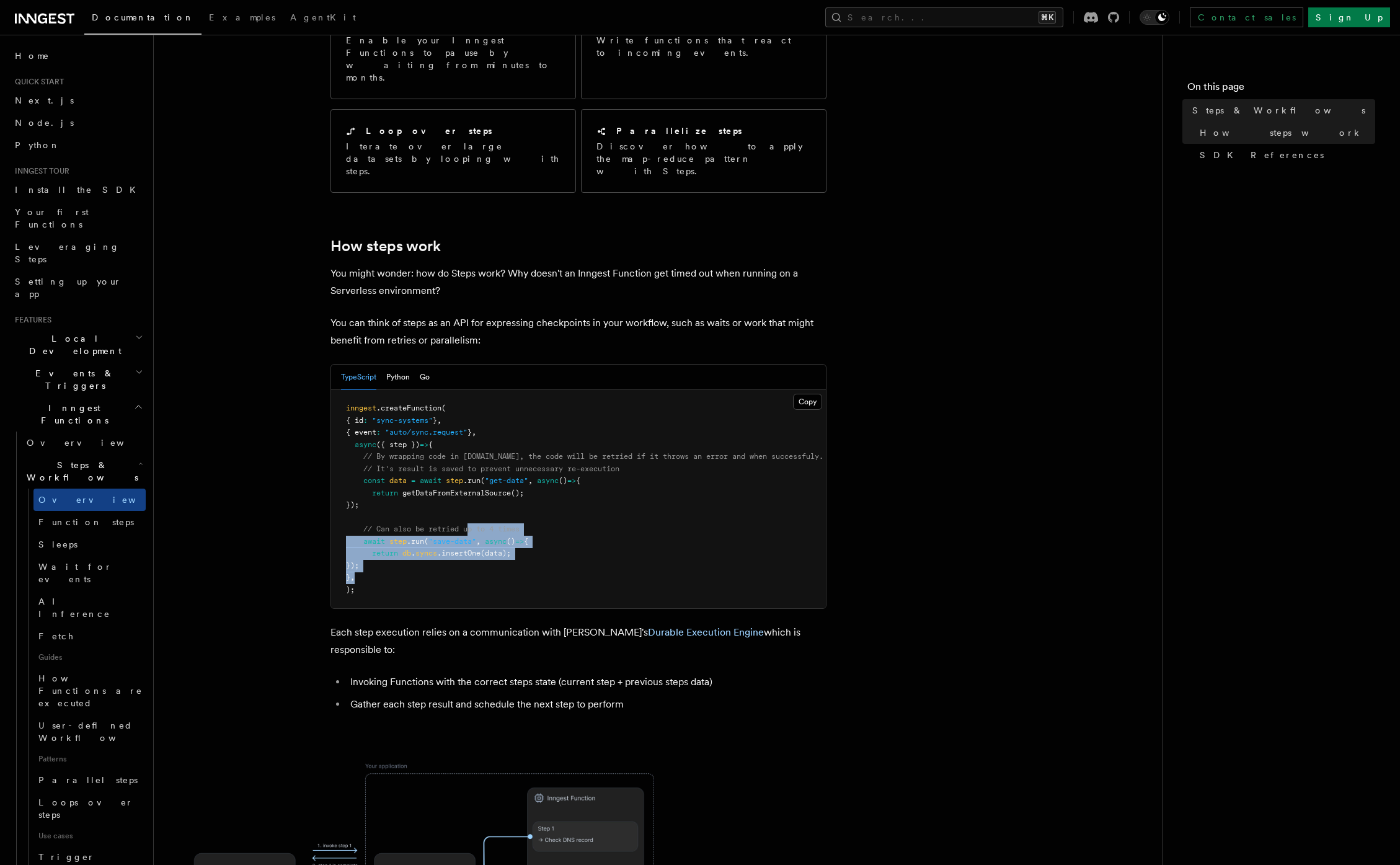
scroll to position [370, 0]
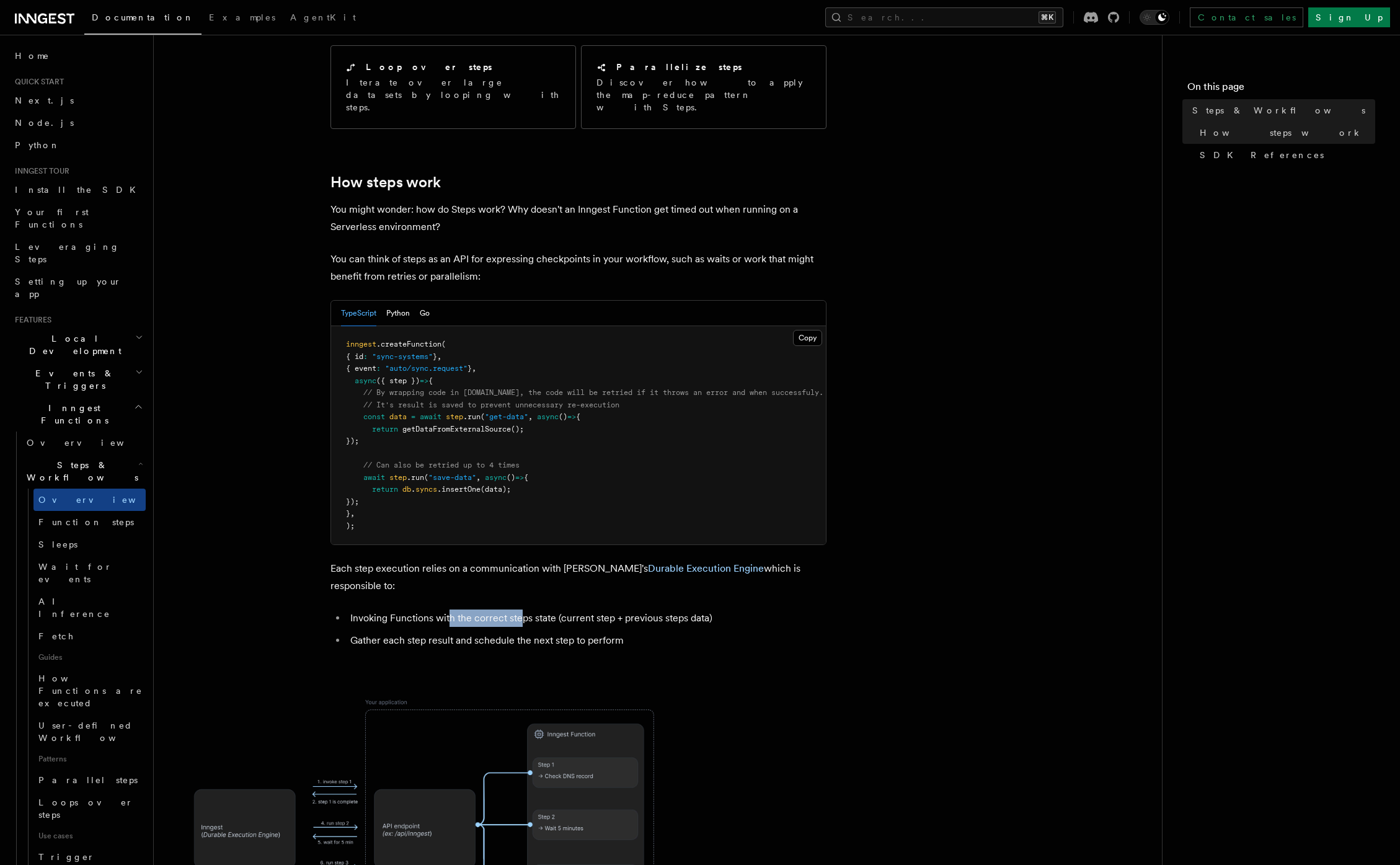
drag, startPoint x: 452, startPoint y: 558, endPoint x: 530, endPoint y: 559, distance: 78.0
click at [522, 609] on li "Invoking Functions with the correct steps state (current step + previous steps …" at bounding box center [586, 617] width 480 height 17
drag, startPoint x: 586, startPoint y: 559, endPoint x: 700, endPoint y: 563, distance: 114.1
click at [709, 609] on li "Invoking Functions with the correct steps state (current step + previous steps …" at bounding box center [586, 617] width 480 height 17
drag, startPoint x: 420, startPoint y: 582, endPoint x: 618, endPoint y: 584, distance: 198.0
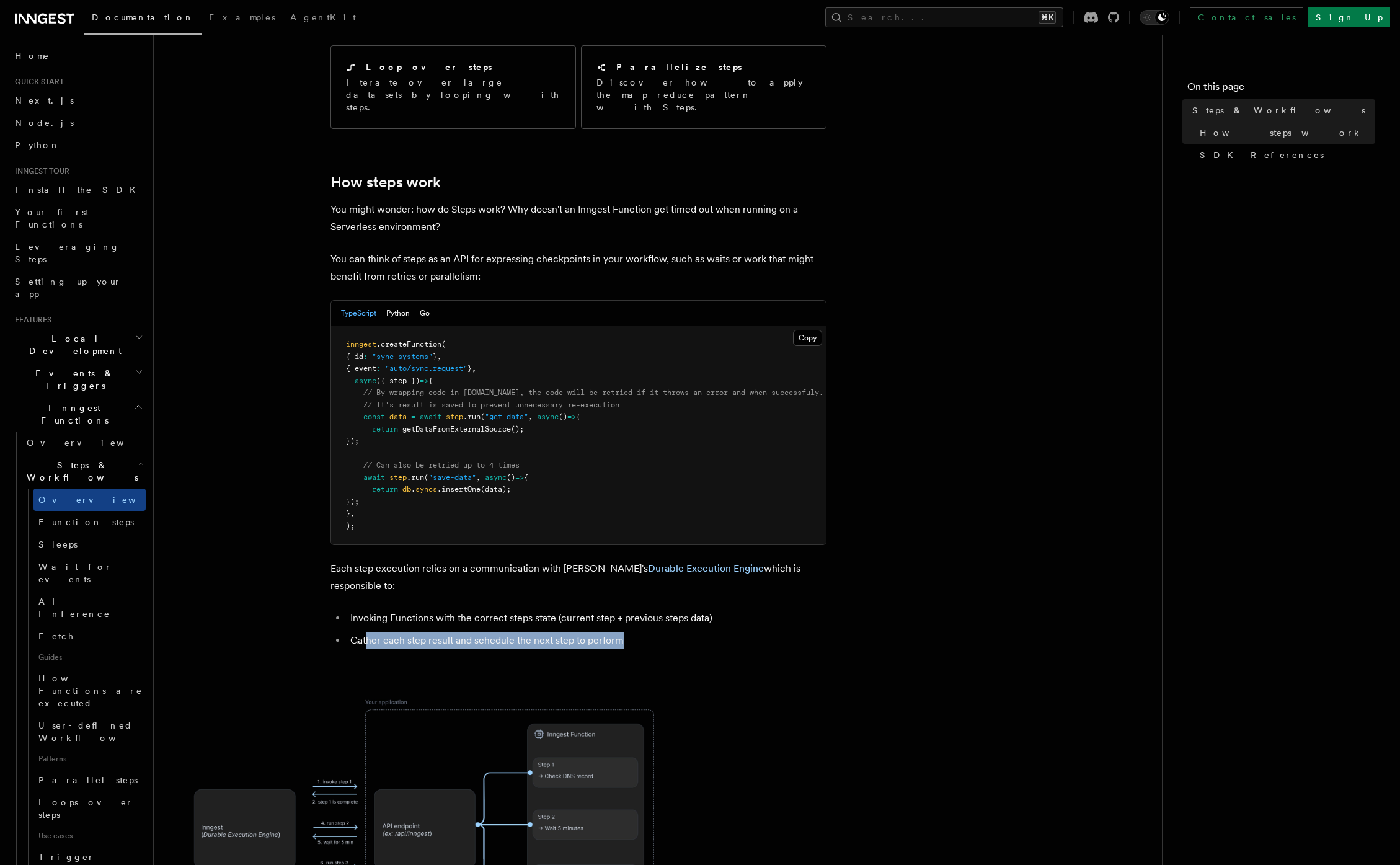
click at [618, 632] on li "Gather each step result and schedule the next step to perform" at bounding box center [586, 640] width 480 height 17
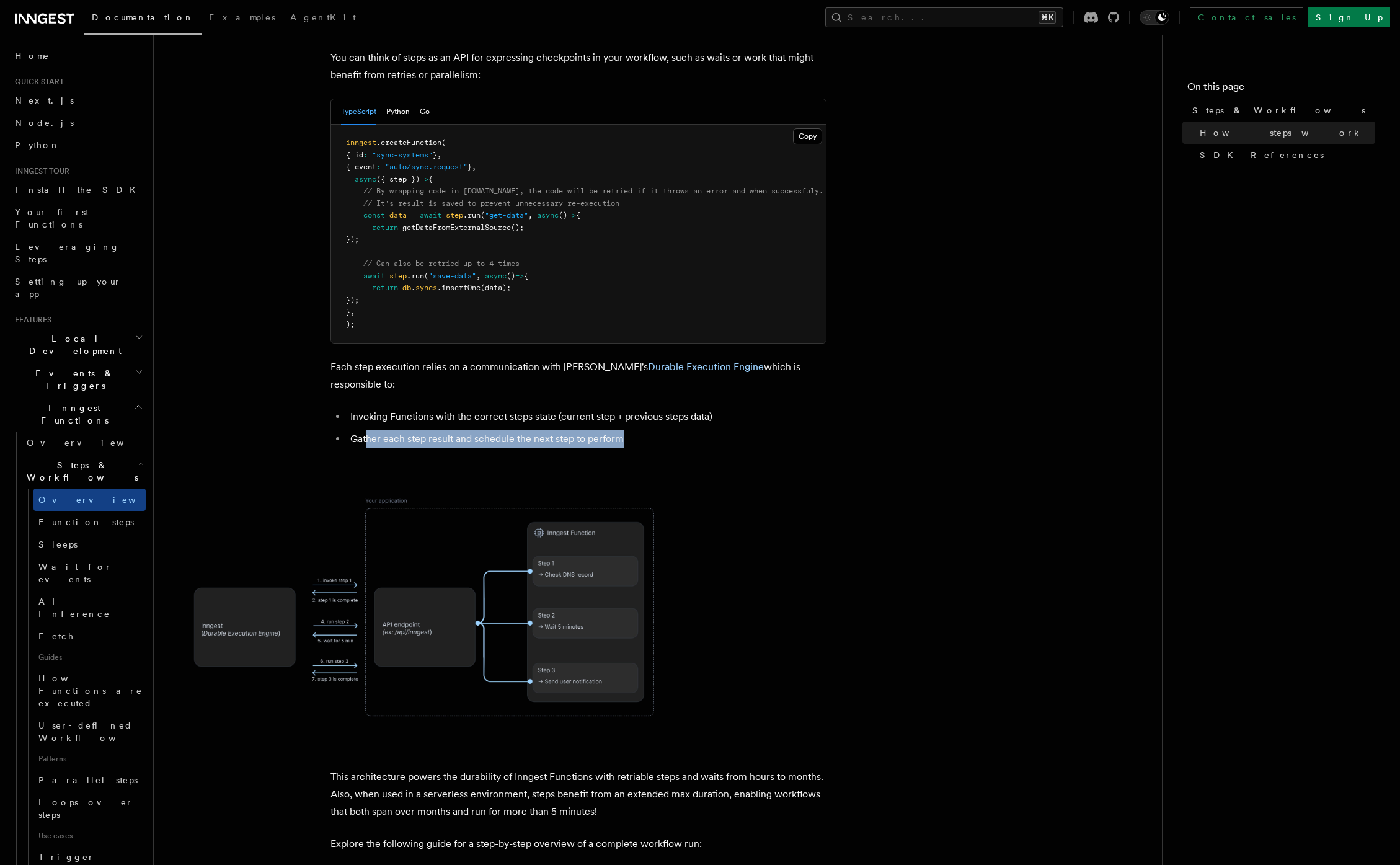
scroll to position [665, 0]
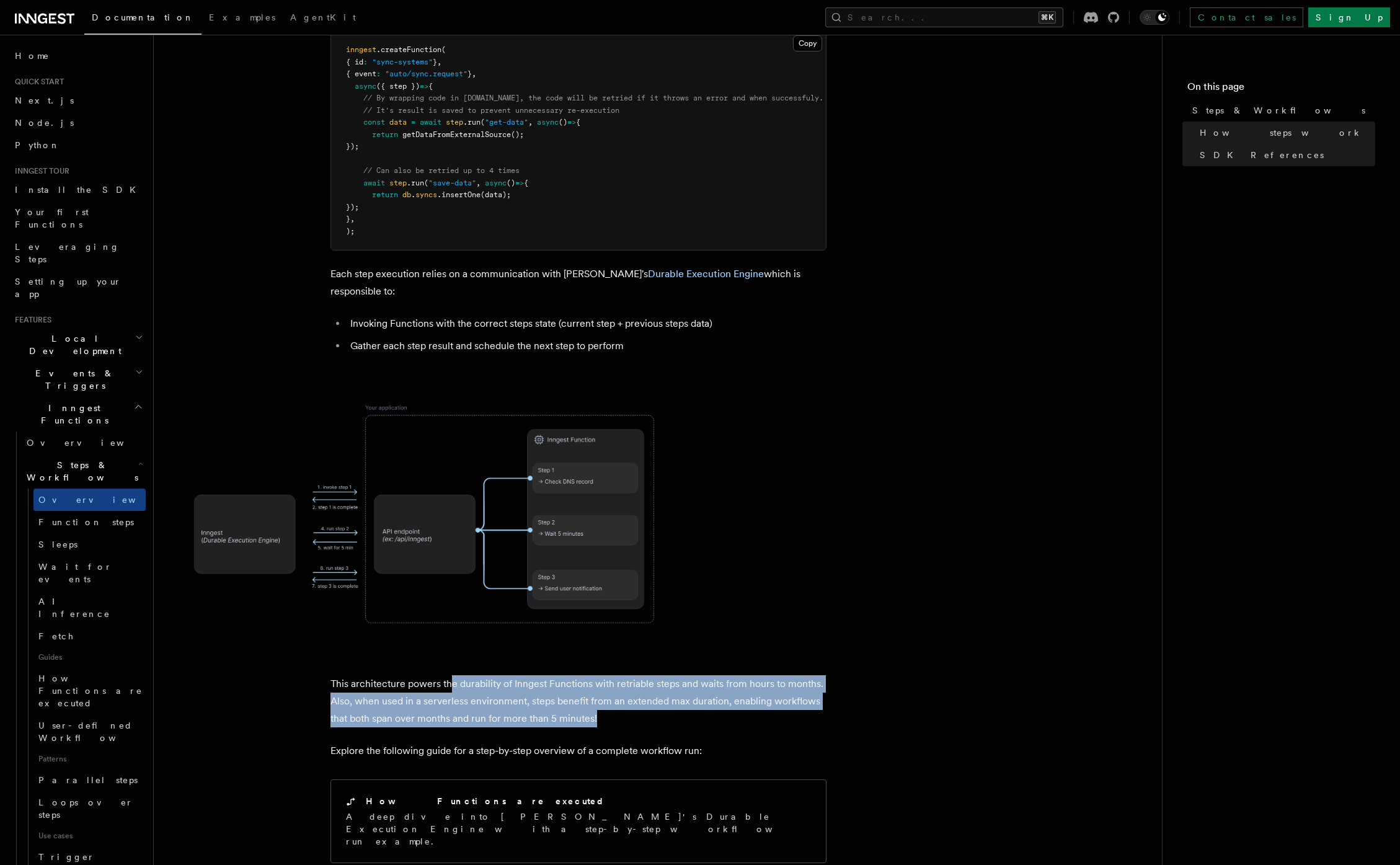
drag, startPoint x: 451, startPoint y: 626, endPoint x: 605, endPoint y: 662, distance: 158.2
click at [605, 675] on p "This architecture powers the durability of Inngest Functions with retriable ste…" at bounding box center [578, 701] width 496 height 52
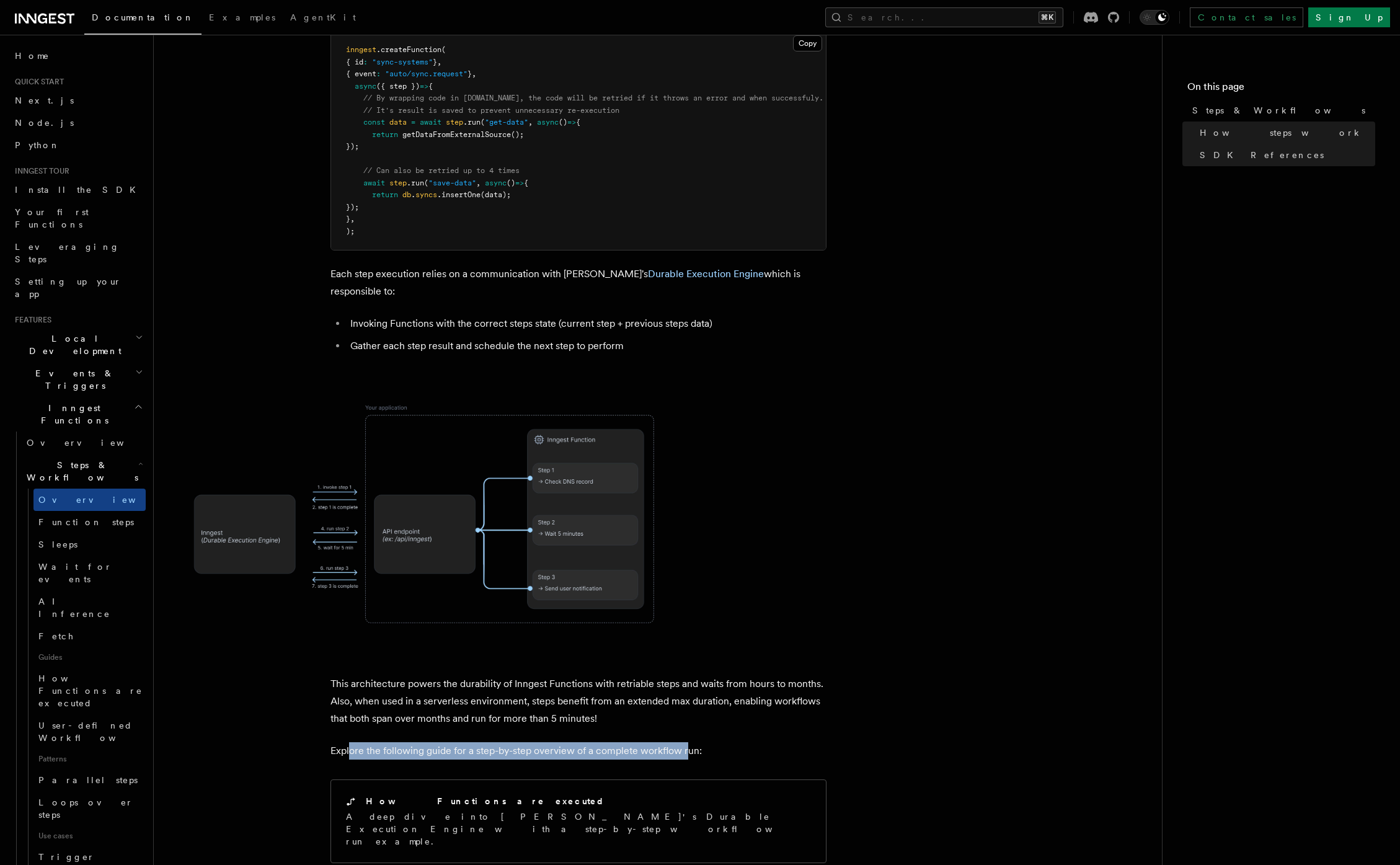
drag, startPoint x: 350, startPoint y: 699, endPoint x: 686, endPoint y: 700, distance: 336.0
click at [686, 742] on p "Explore the following guide for a step-by-step overview of a complete workflow …" at bounding box center [578, 750] width 496 height 17
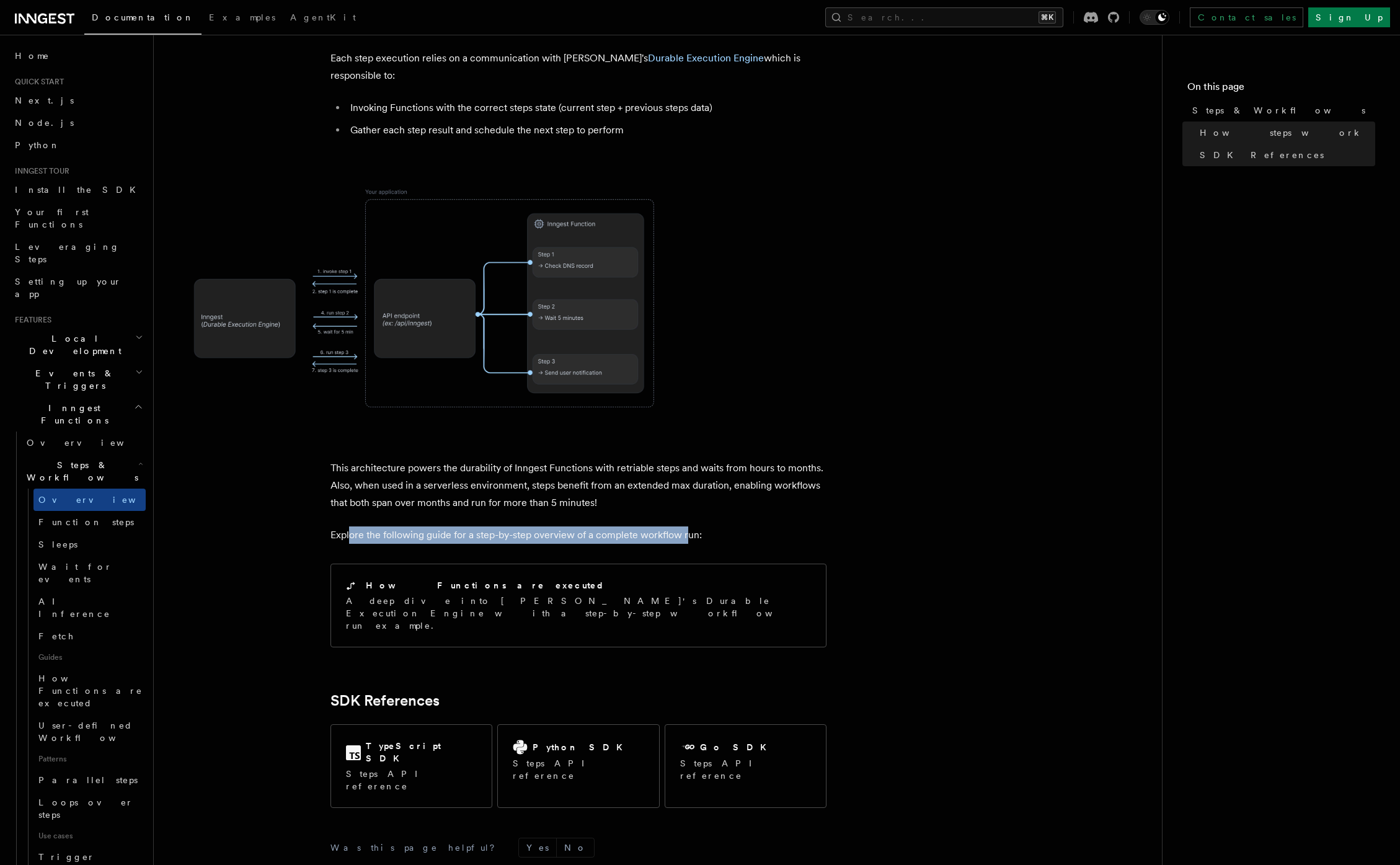
scroll to position [954, 0]
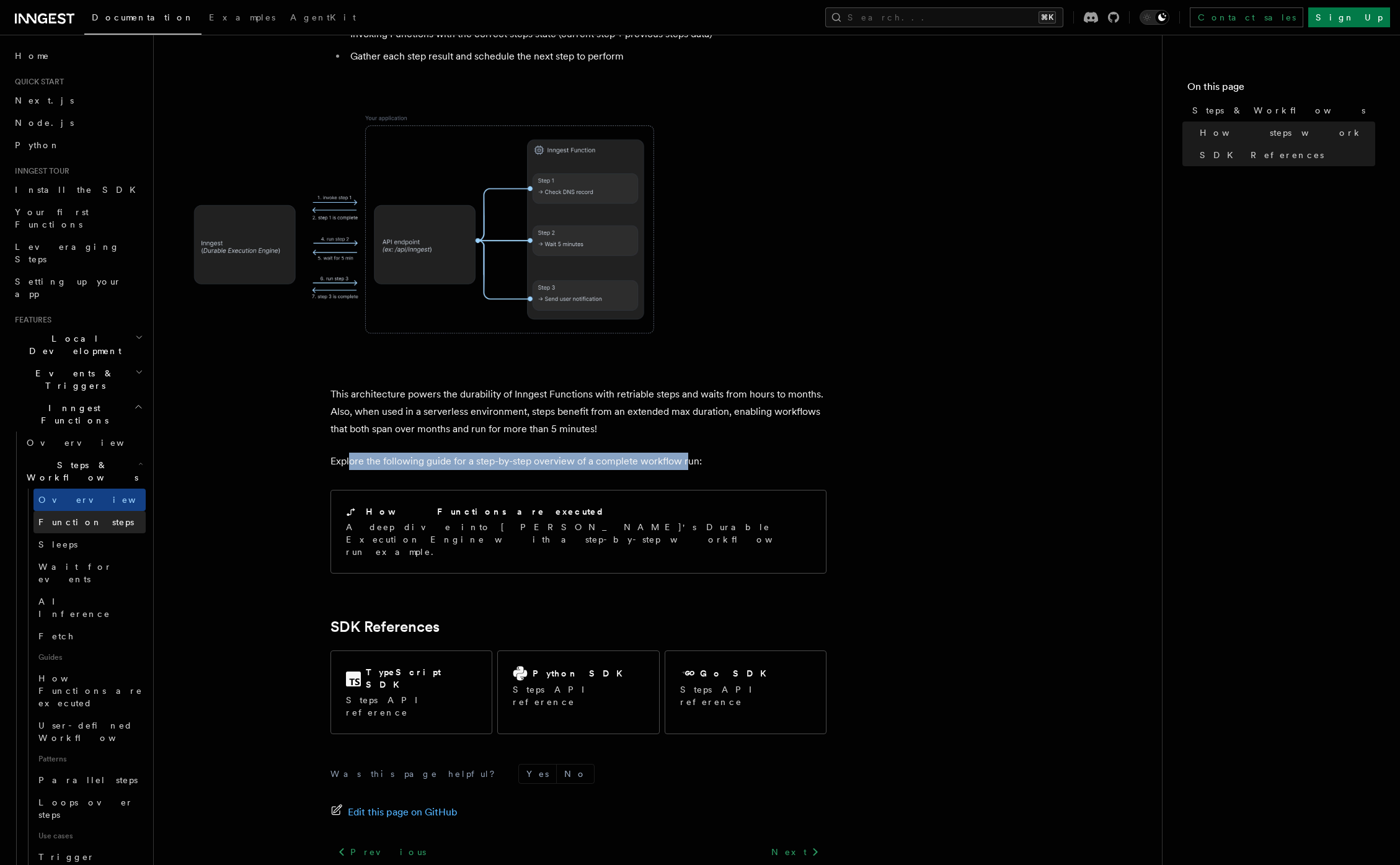
click at [72, 517] on span "Function steps" at bounding box center [86, 522] width 96 height 9
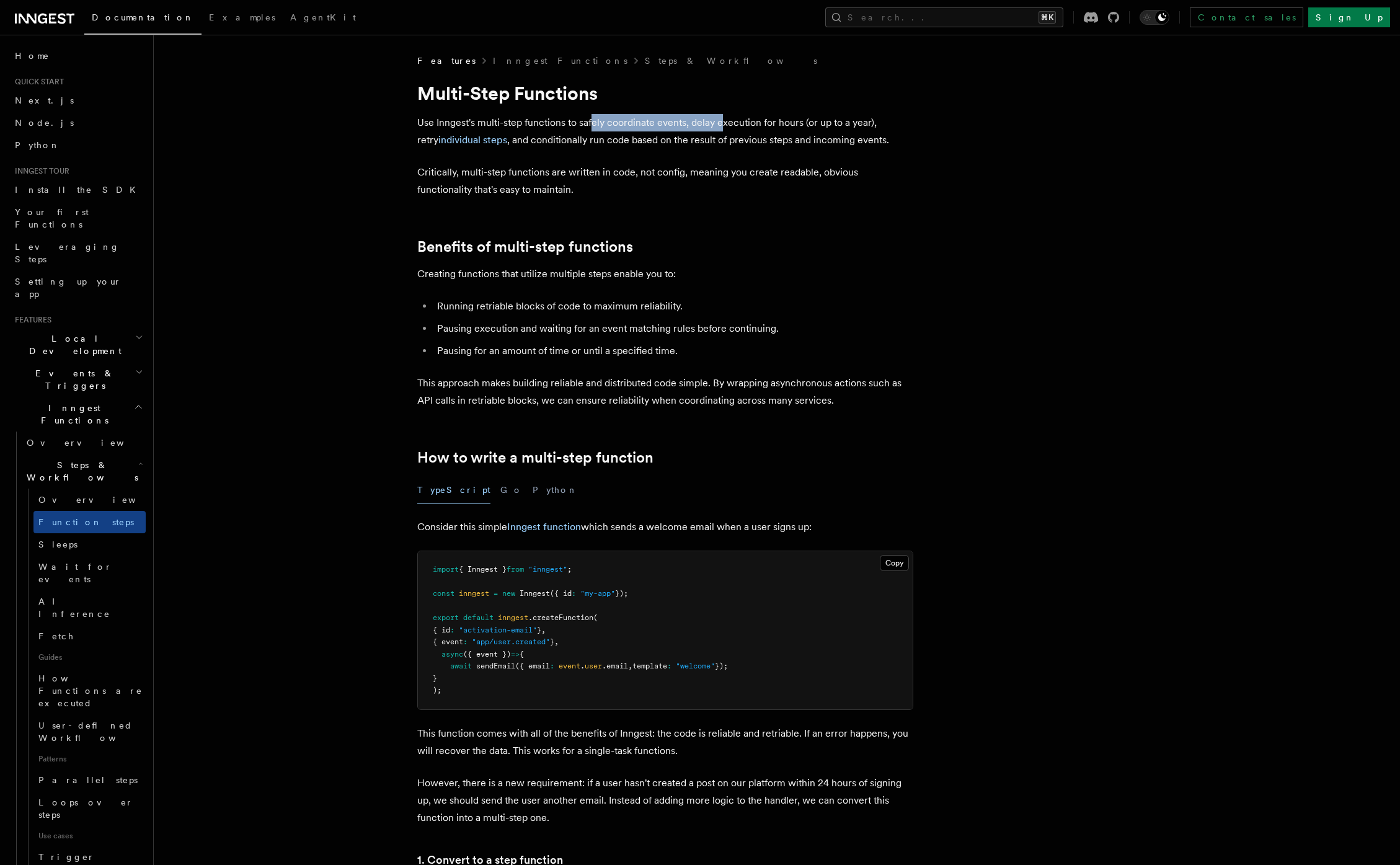
drag, startPoint x: 591, startPoint y: 128, endPoint x: 722, endPoint y: 119, distance: 131.3
click at [722, 119] on p "Use Inngest's multi-step functions to safely coordinate events, delay execution…" at bounding box center [665, 131] width 496 height 35
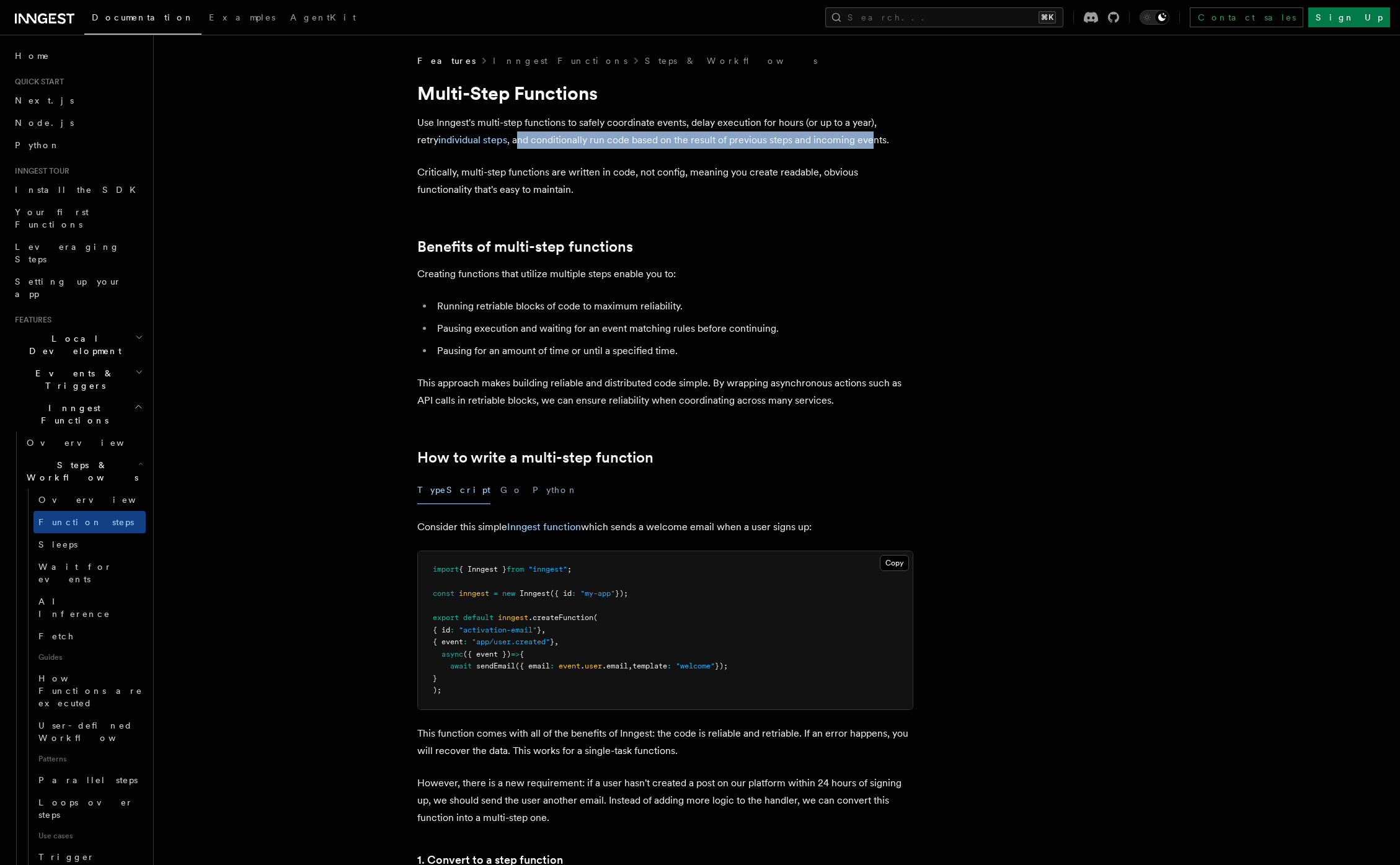
drag, startPoint x: 496, startPoint y: 134, endPoint x: 852, endPoint y: 137, distance: 356.0
click at [852, 137] on p "Use Inngest's multi-step functions to safely coordinate events, delay execution…" at bounding box center [665, 131] width 496 height 35
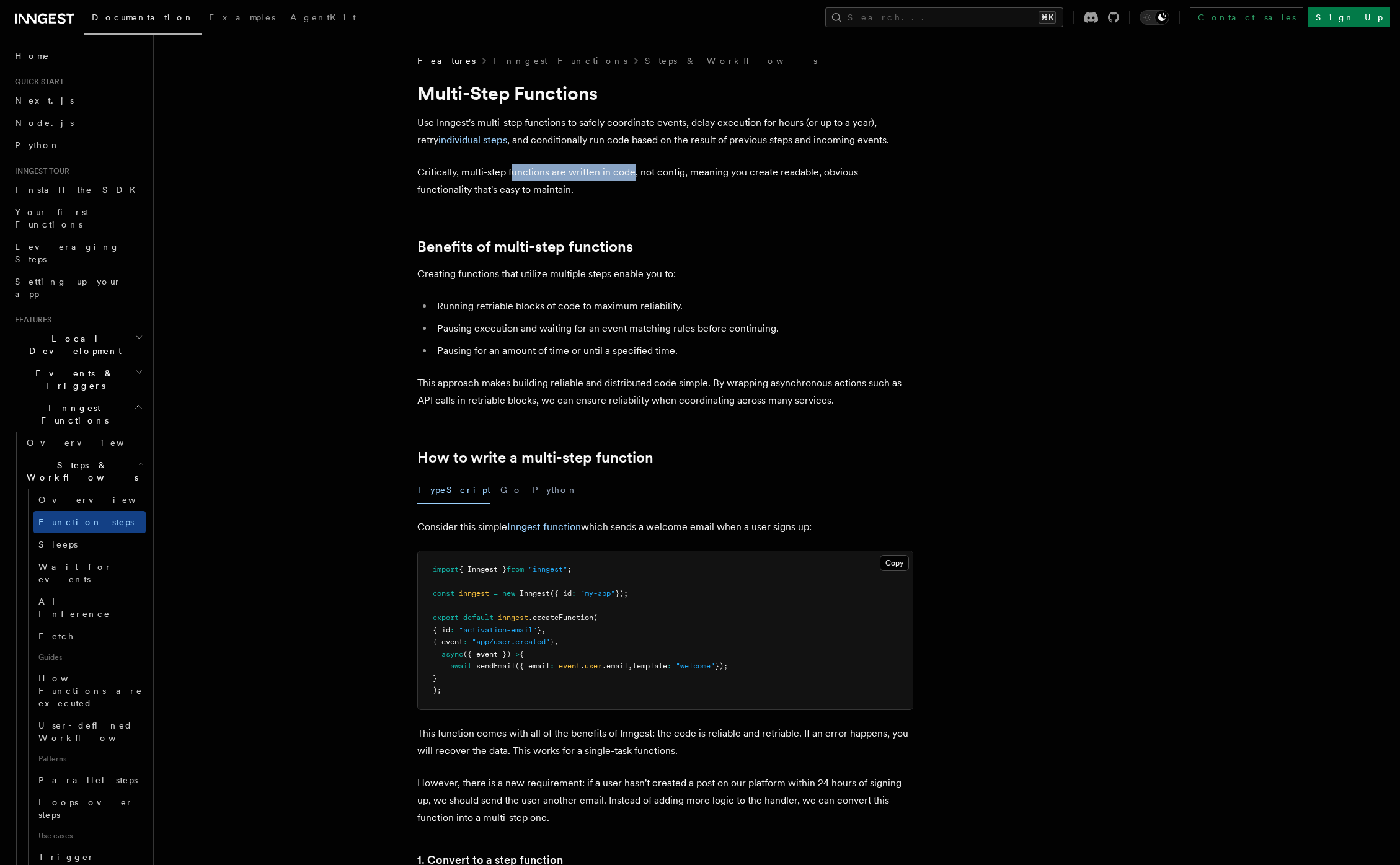
drag, startPoint x: 558, startPoint y: 173, endPoint x: 647, endPoint y: 175, distance: 89.0
click at [646, 175] on p "Critically, multi-step functions are written in code, not config, meaning you c…" at bounding box center [665, 181] width 496 height 35
drag, startPoint x: 649, startPoint y: 175, endPoint x: 746, endPoint y: 185, distance: 97.5
click at [748, 176] on p "Critically, multi-step functions are written in code, not config, meaning you c…" at bounding box center [665, 181] width 496 height 35
drag, startPoint x: 410, startPoint y: 267, endPoint x: 675, endPoint y: 266, distance: 265.0
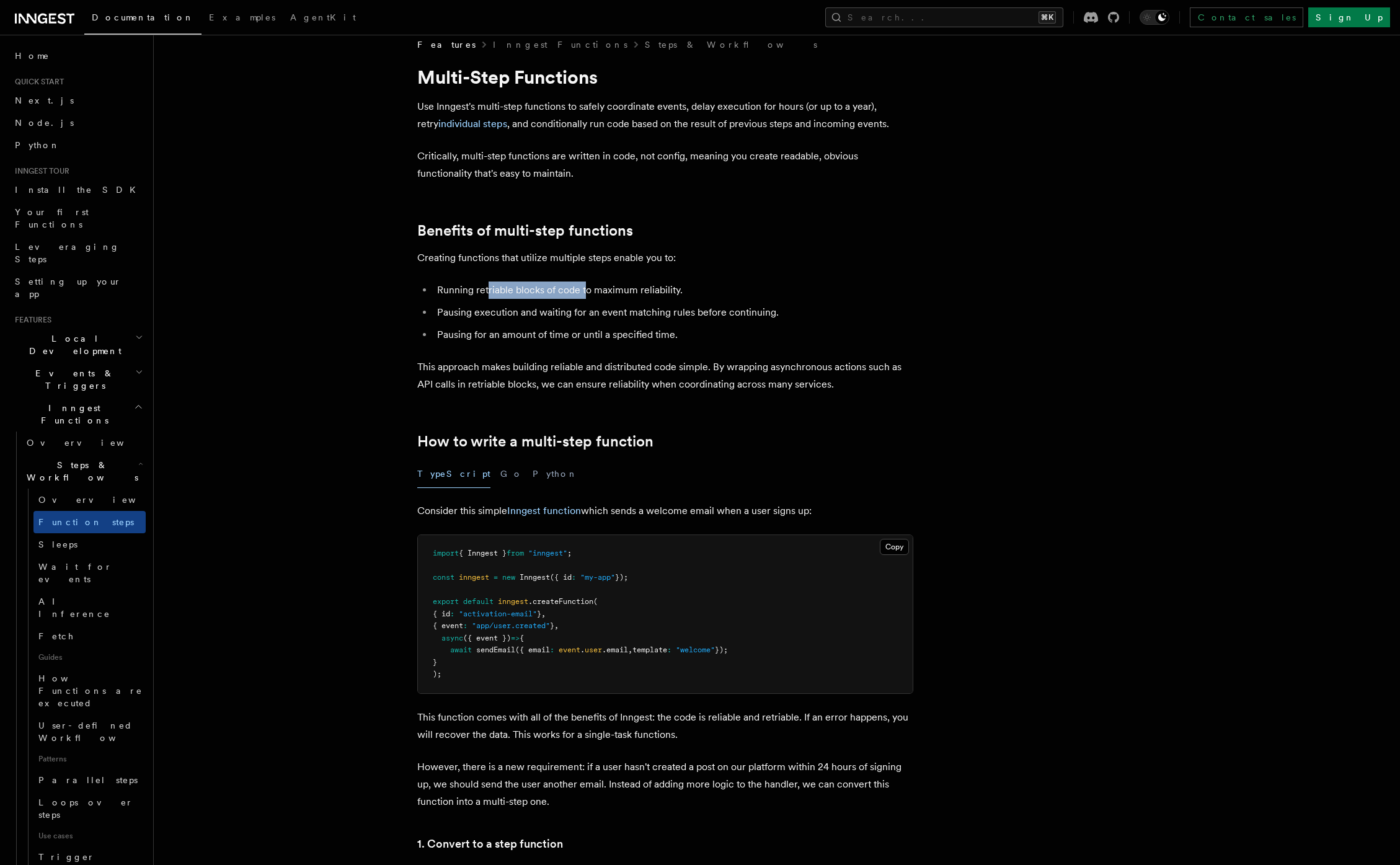
drag, startPoint x: 488, startPoint y: 285, endPoint x: 587, endPoint y: 292, distance: 99.2
click at [583, 287] on li "Running retriable blocks of code to maximum reliability." at bounding box center [673, 290] width 480 height 17
drag, startPoint x: 541, startPoint y: 304, endPoint x: 675, endPoint y: 312, distance: 134.2
click at [675, 312] on ul "Running retriable blocks of code to maximum reliability. Pausing execution and …" at bounding box center [665, 312] width 496 height 62
click at [501, 313] on li "Pausing execution and waiting for an event matching rules before continuing." at bounding box center [673, 312] width 480 height 17
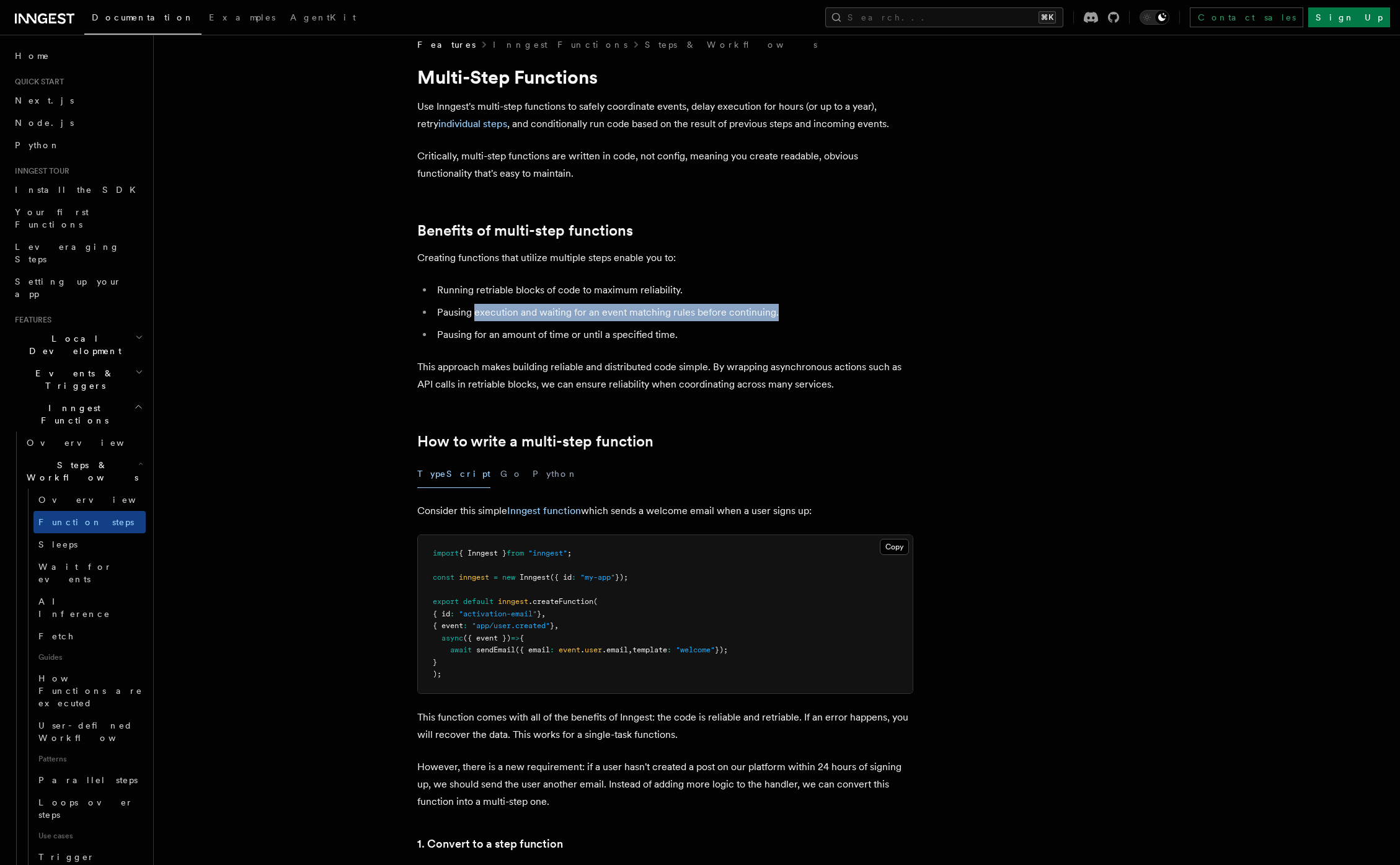
drag, startPoint x: 475, startPoint y: 316, endPoint x: 783, endPoint y: 314, distance: 308.0
click at [783, 314] on li "Pausing execution and waiting for an event matching rules before continuing." at bounding box center [673, 312] width 480 height 17
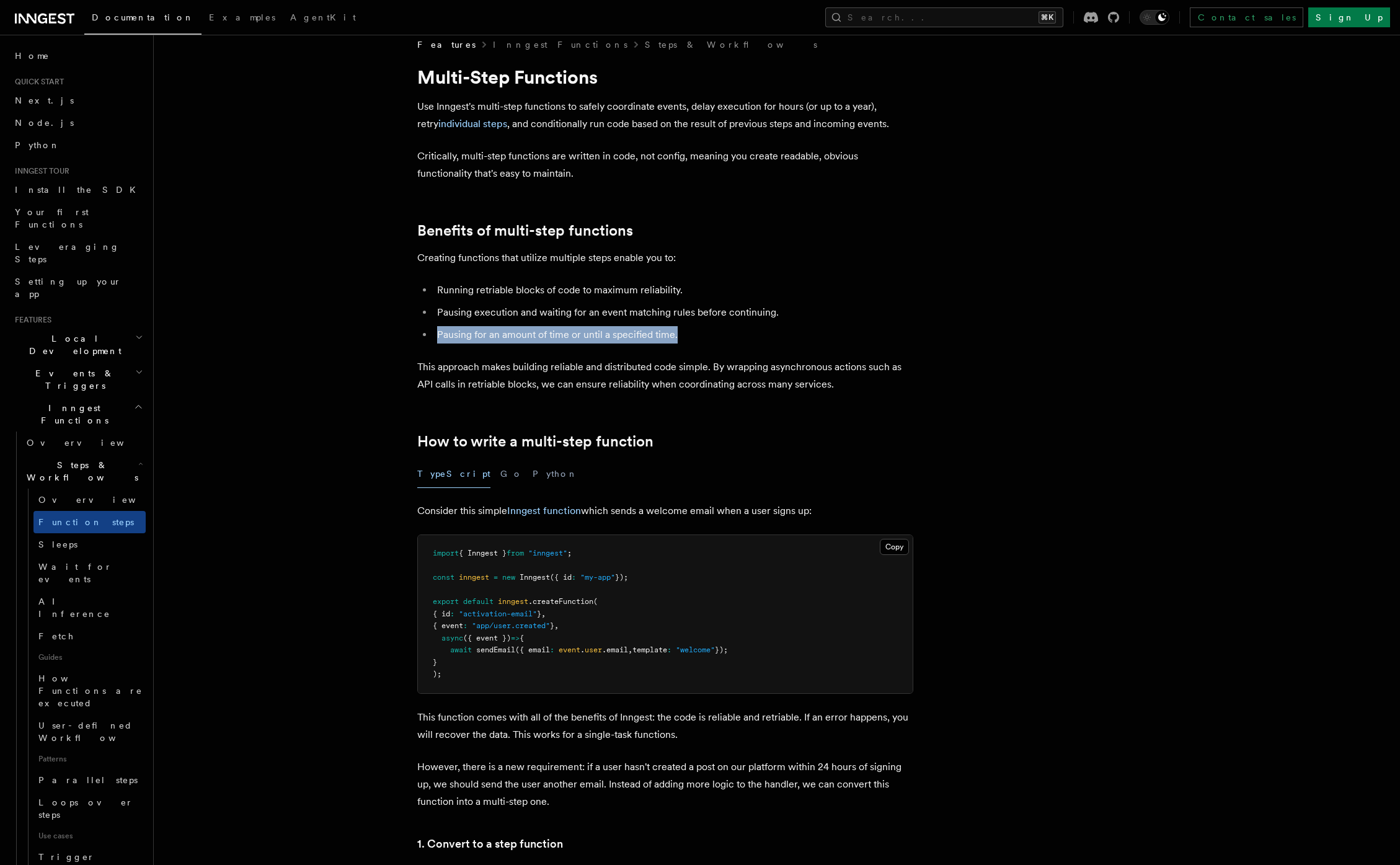
drag, startPoint x: 470, startPoint y: 337, endPoint x: 700, endPoint y: 337, distance: 230.0
click at [700, 337] on li "Pausing for an amount of time or until a specified time." at bounding box center [673, 335] width 480 height 17
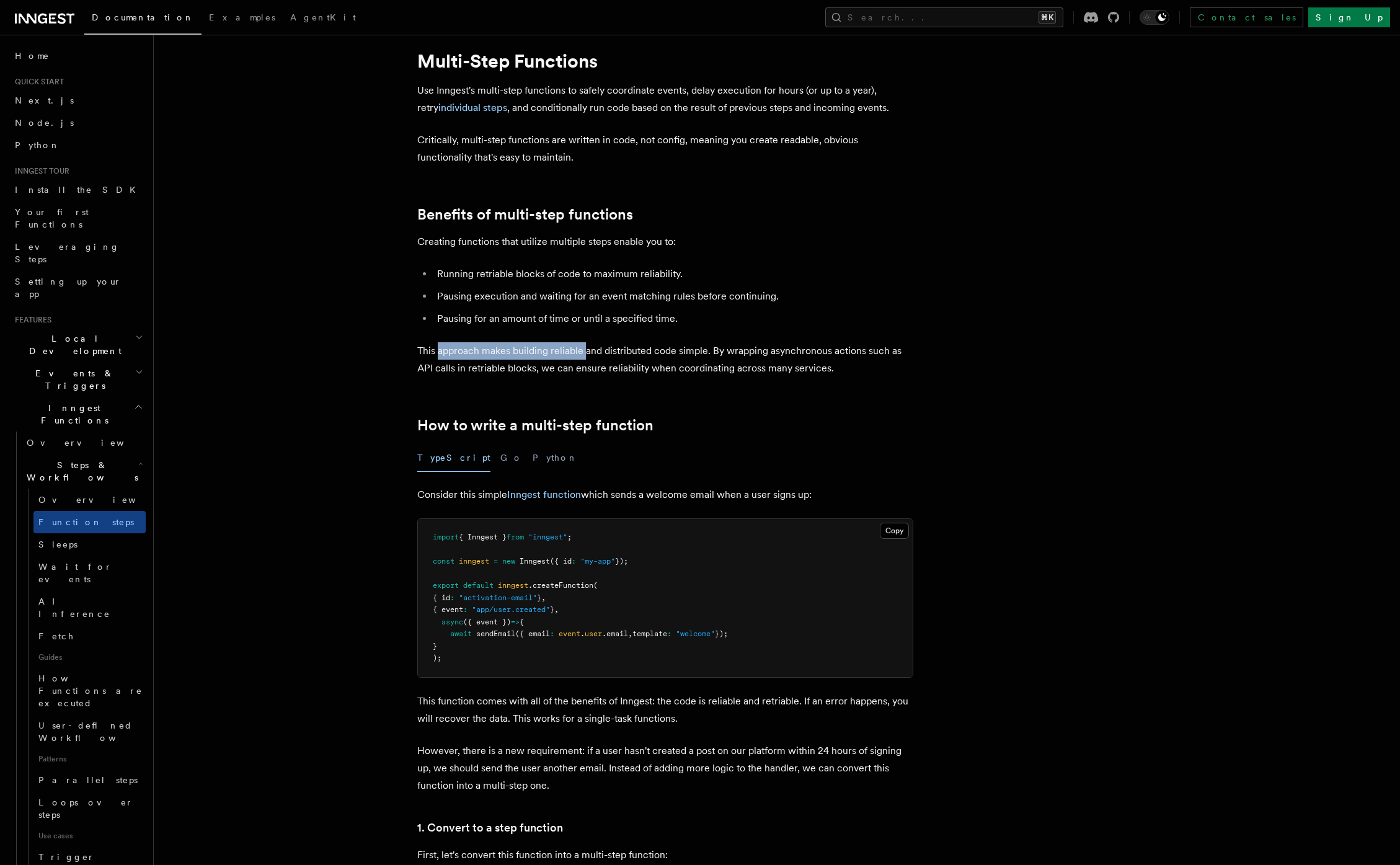
drag, startPoint x: 437, startPoint y: 348, endPoint x: 656, endPoint y: 353, distance: 219.1
click at [600, 352] on p "This approach makes building reliable and distributed code simple. By wrapping …" at bounding box center [665, 359] width 496 height 35
click at [675, 353] on p "This approach makes building reliable and distributed code simple. By wrapping …" at bounding box center [665, 359] width 496 height 35
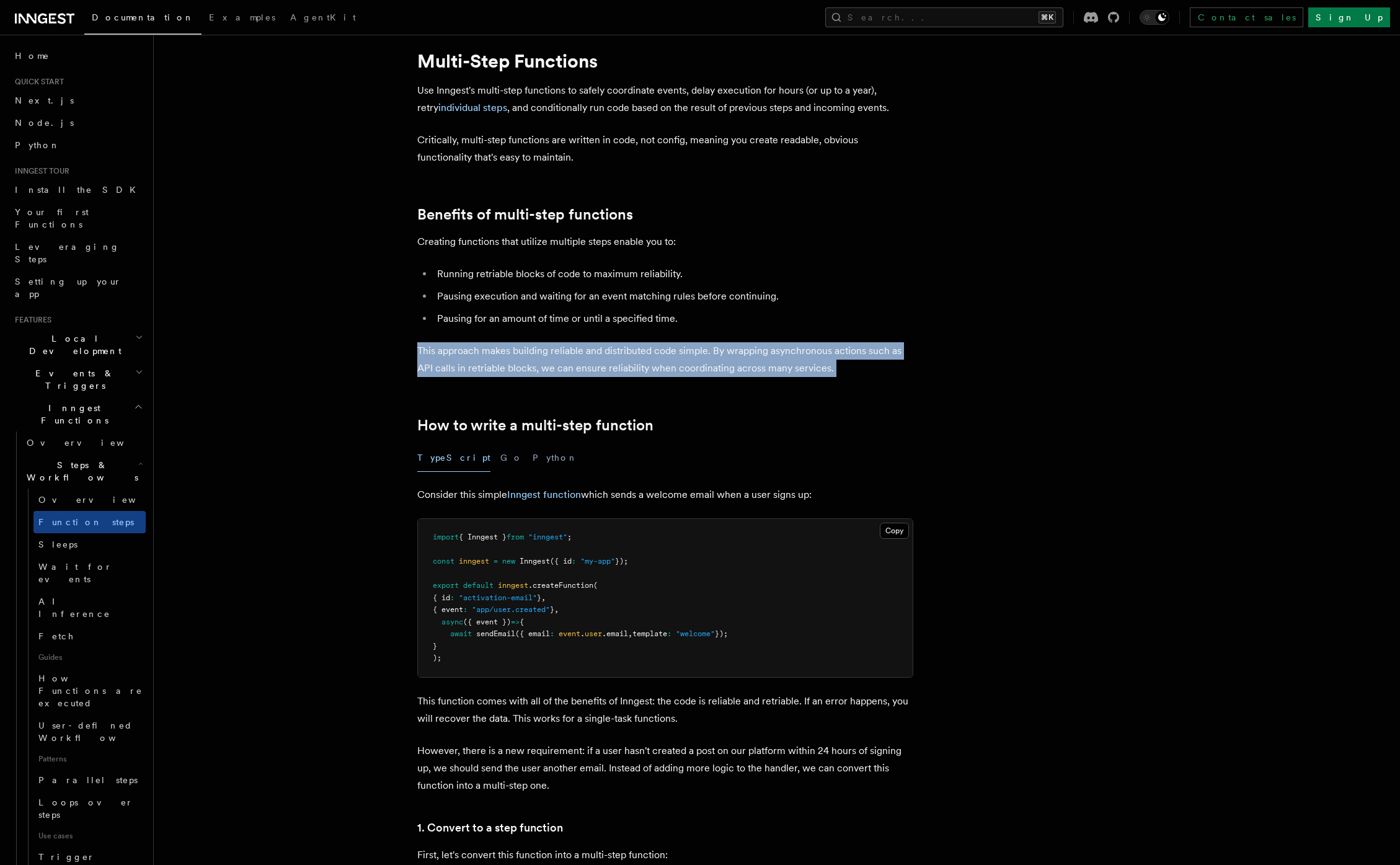
click at [675, 353] on p "This approach makes building reliable and distributed code simple. By wrapping …" at bounding box center [665, 359] width 496 height 35
click at [750, 353] on p "This approach makes building reliable and distributed code simple. By wrapping …" at bounding box center [665, 359] width 496 height 35
drag, startPoint x: 774, startPoint y: 353, endPoint x: 897, endPoint y: 365, distance: 123.6
click at [897, 365] on p "This approach makes building reliable and distributed code simple. By wrapping …" at bounding box center [665, 359] width 496 height 35
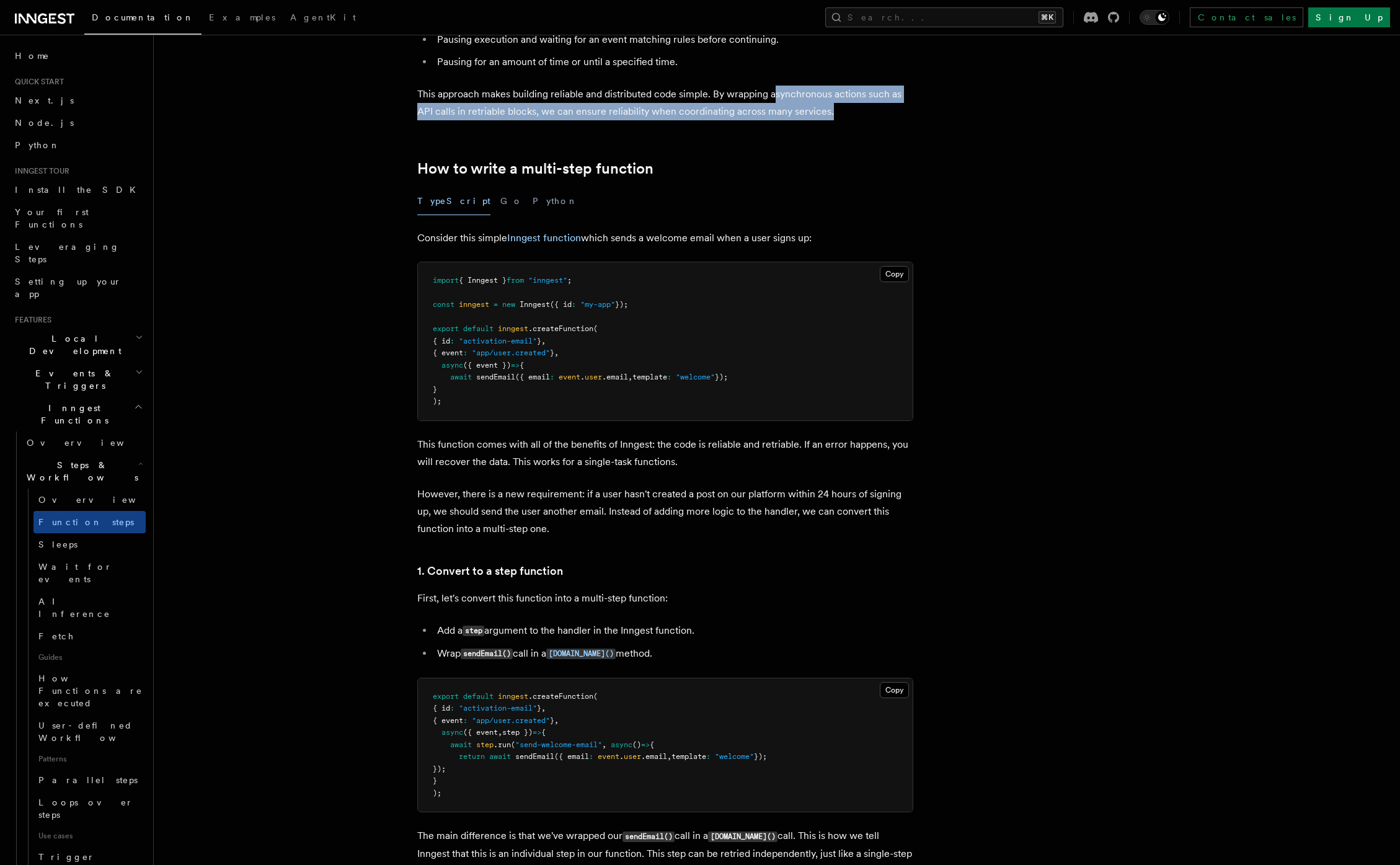
scroll to position [379, 0]
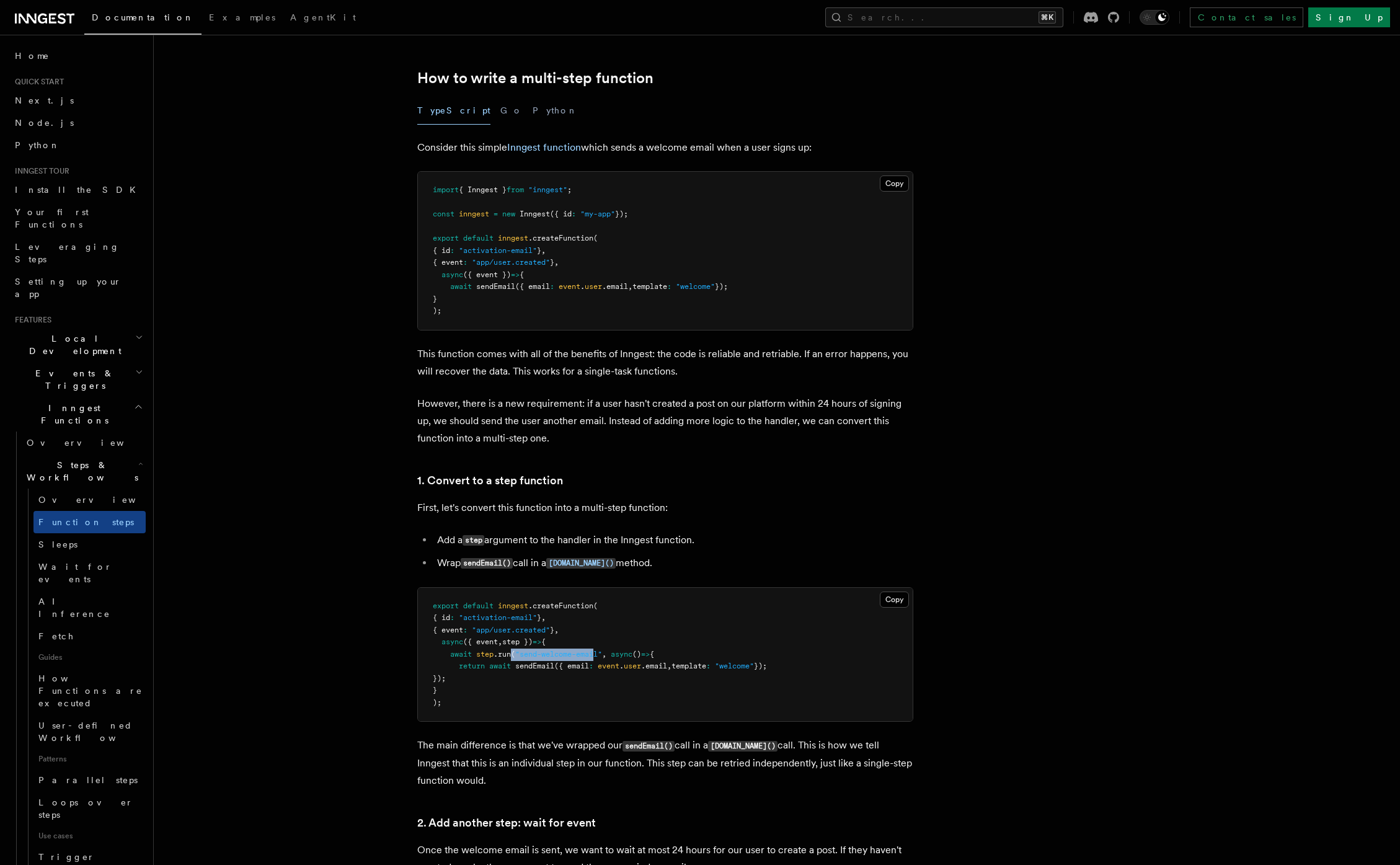
drag, startPoint x: 514, startPoint y: 653, endPoint x: 596, endPoint y: 655, distance: 82.0
click at [596, 655] on span "await step .run ( "send-welcome-email" , async () => {" at bounding box center [543, 653] width 221 height 9
drag, startPoint x: 499, startPoint y: 657, endPoint x: 579, endPoint y: 658, distance: 80.0
click at [571, 658] on span "await step .run ( "send-welcome-email" , async () => {" at bounding box center [543, 653] width 221 height 9
click at [709, 661] on pre "export default inngest .createFunction ( { id : "activation-email" } , { event …" at bounding box center [664, 653] width 494 height 134
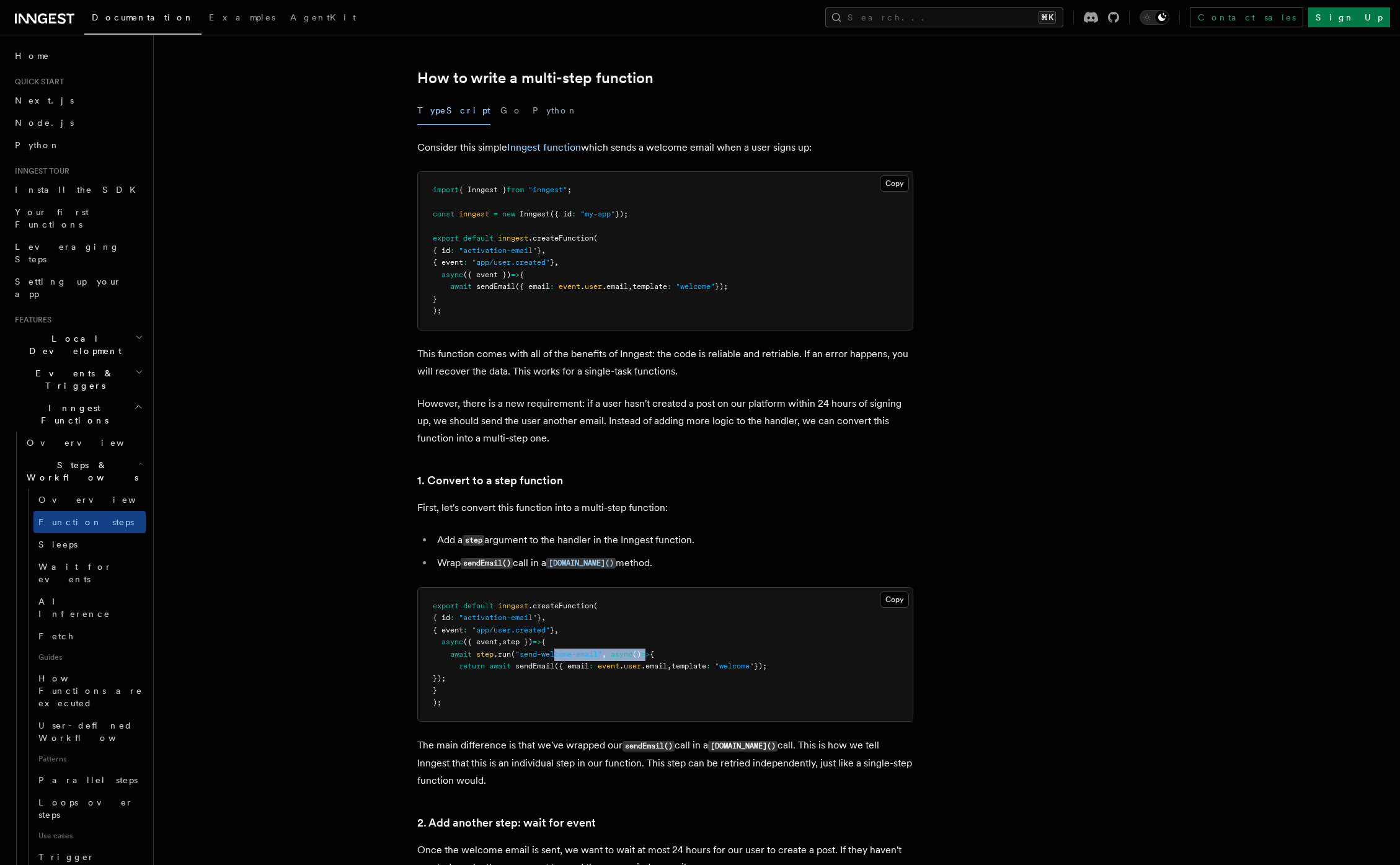
drag, startPoint x: 654, startPoint y: 653, endPoint x: 548, endPoint y: 660, distance: 106.2
click at [556, 660] on pre "export default inngest .createFunction ( { id : "activation-email" } , { event …" at bounding box center [664, 653] width 494 height 134
drag, startPoint x: 528, startPoint y: 659, endPoint x: 497, endPoint y: 658, distance: 31.0
click at [503, 658] on pre "export default inngest .createFunction ( { id : "activation-email" } , { event …" at bounding box center [664, 653] width 494 height 134
drag, startPoint x: 491, startPoint y: 657, endPoint x: 473, endPoint y: 659, distance: 18.1
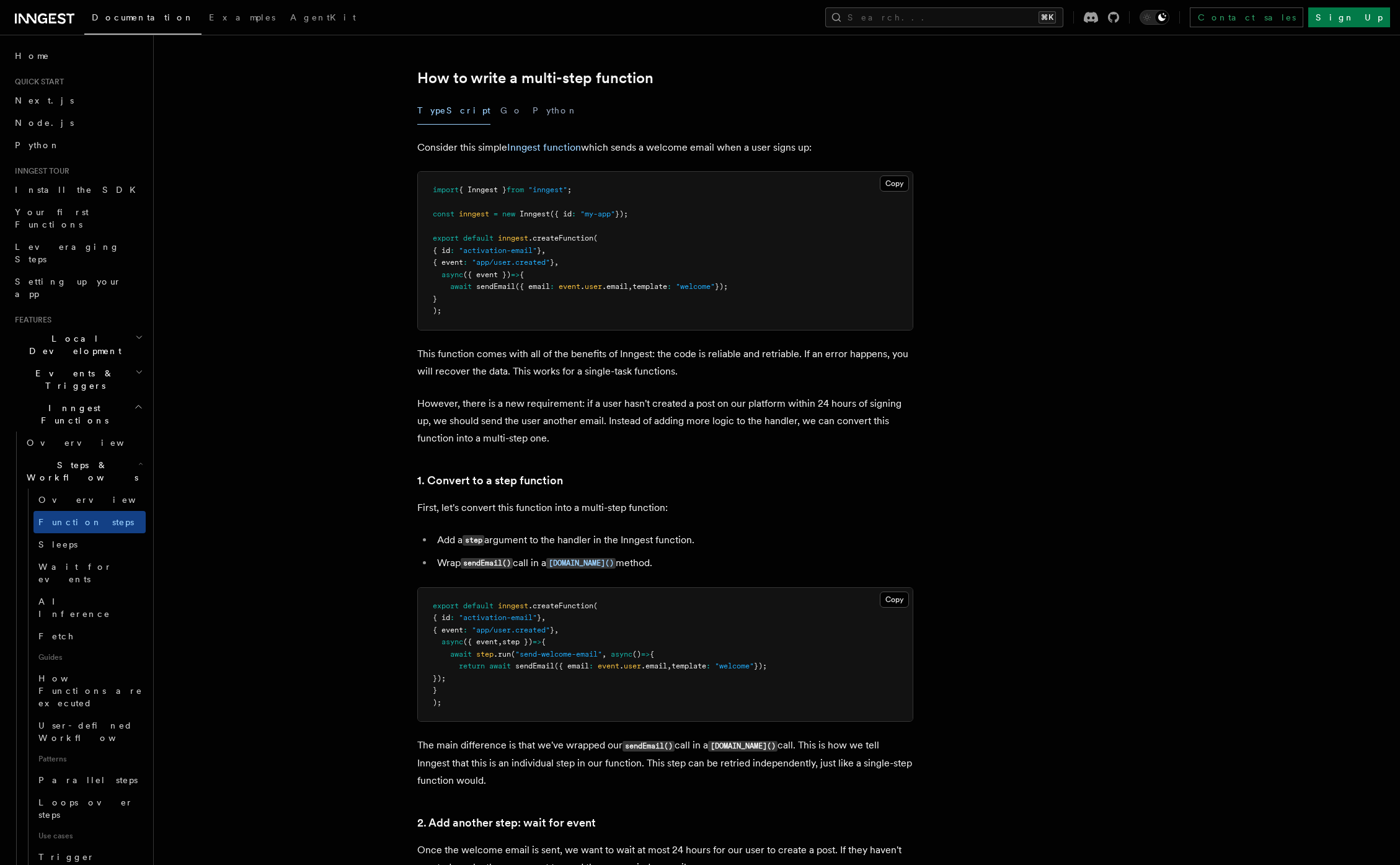
click at [486, 657] on span "step" at bounding box center [485, 653] width 17 height 9
drag, startPoint x: 465, startPoint y: 664, endPoint x: 805, endPoint y: 666, distance: 340.0
click at [805, 666] on pre "export default inngest .createFunction ( { id : "activation-email" } , { event …" at bounding box center [664, 653] width 494 height 134
drag, startPoint x: 636, startPoint y: 646, endPoint x: 557, endPoint y: 634, distance: 79.9
click at [583, 646] on pre "export default inngest .createFunction ( { id : "activation-email" } , { event …" at bounding box center [664, 653] width 494 height 134
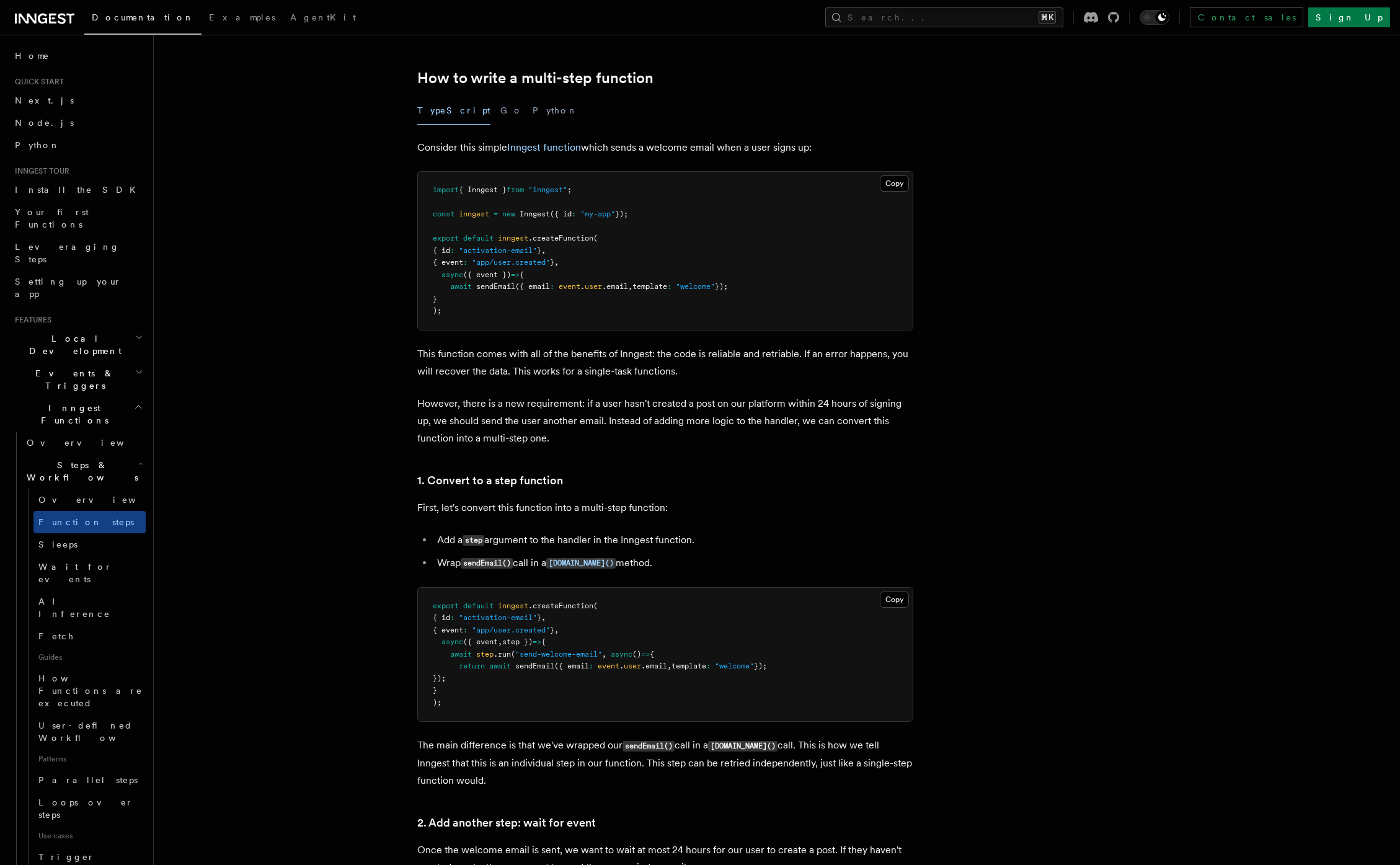
drag, startPoint x: 484, startPoint y: 530, endPoint x: 515, endPoint y: 565, distance: 46.8
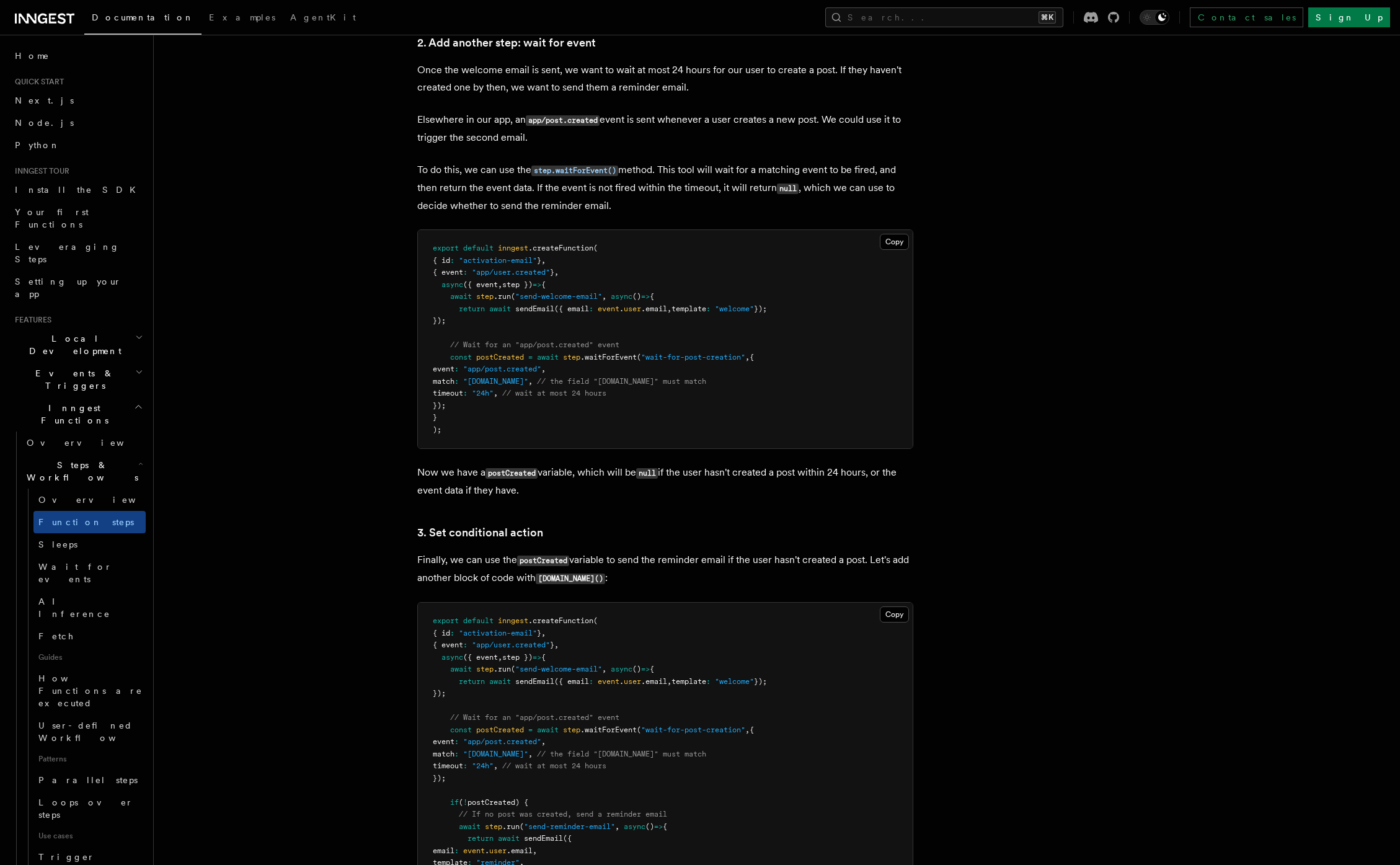
scroll to position [1312, 0]
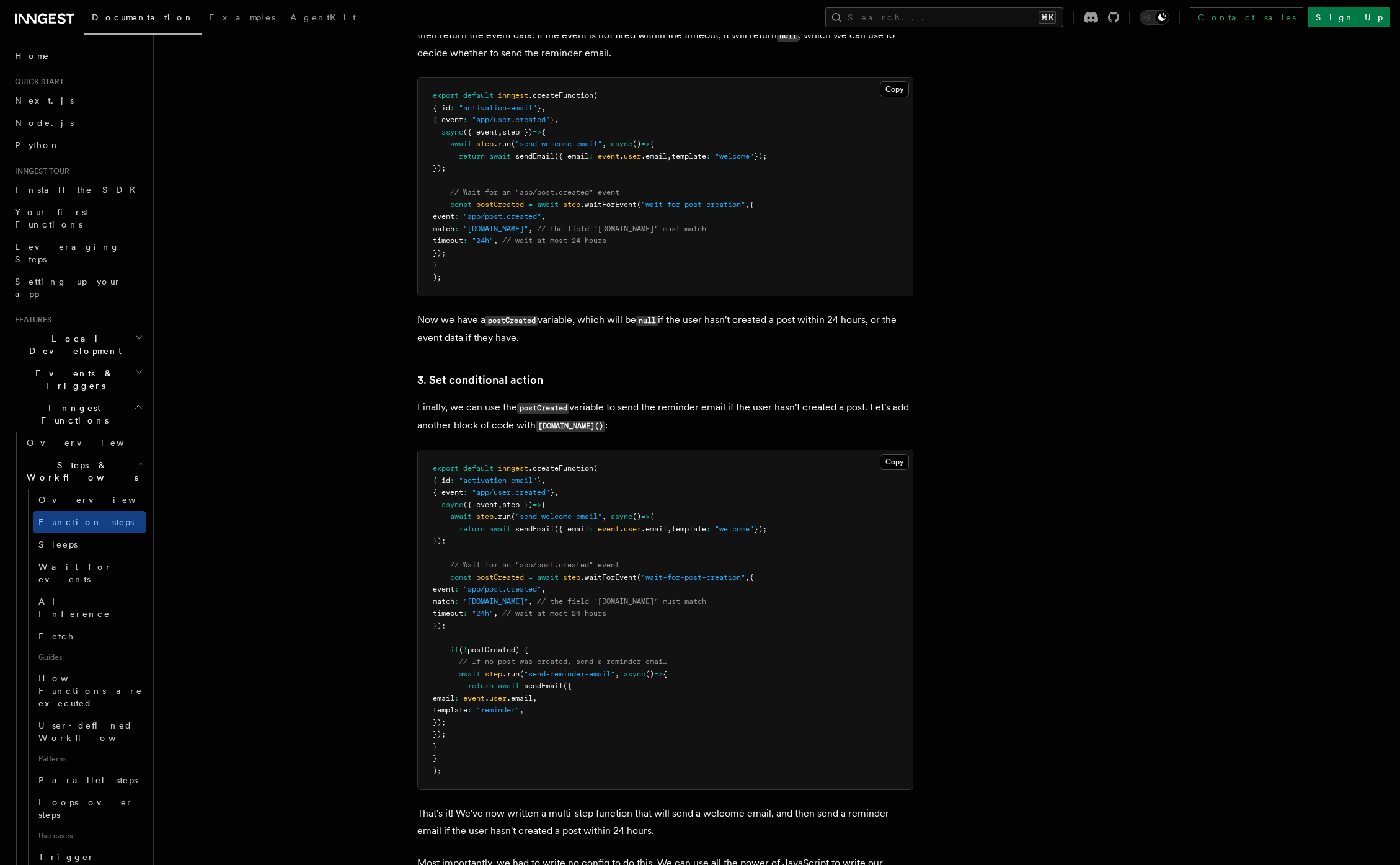
click at [499, 580] on span "postCreated" at bounding box center [500, 577] width 47 height 9
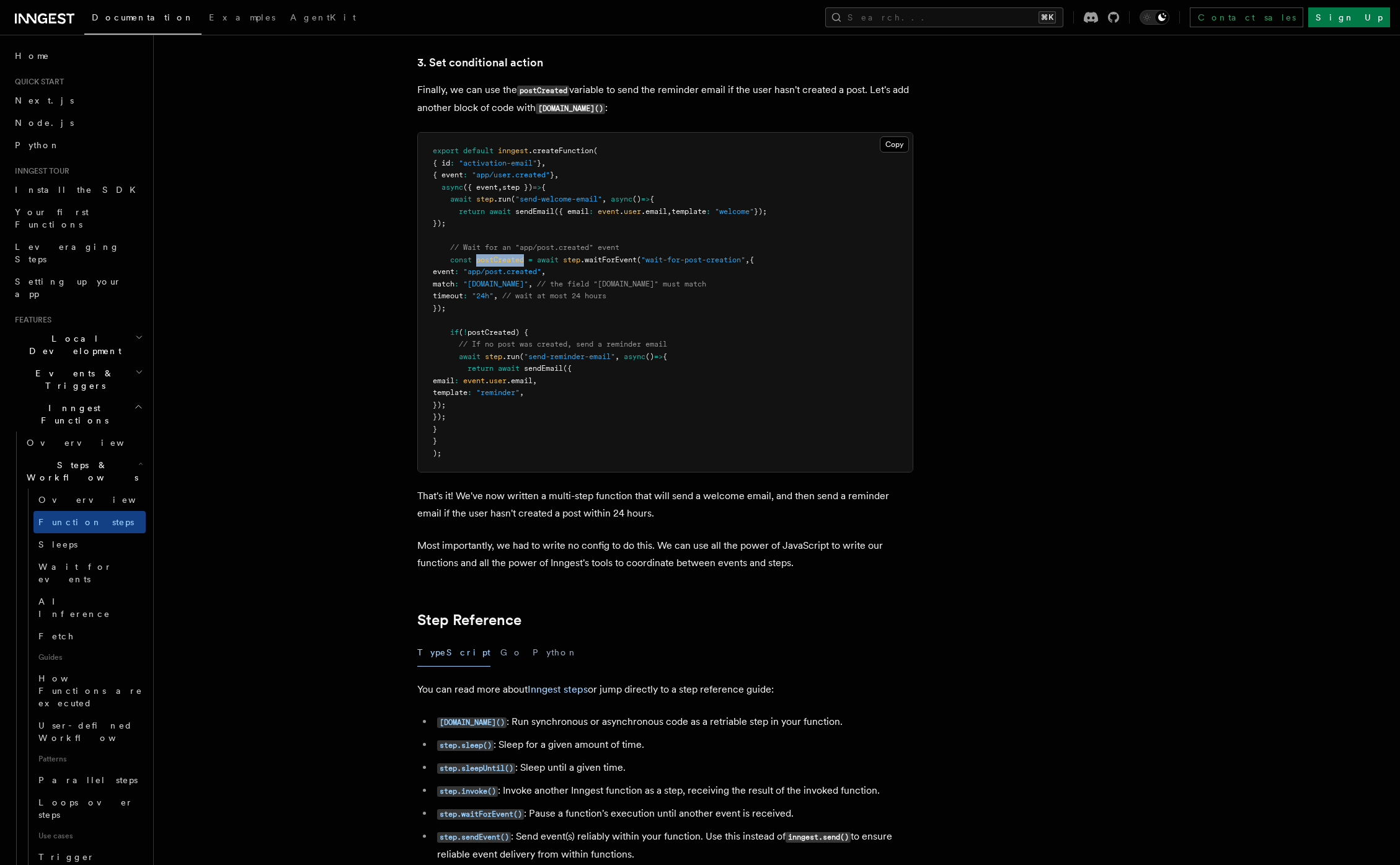
scroll to position [1699, 0]
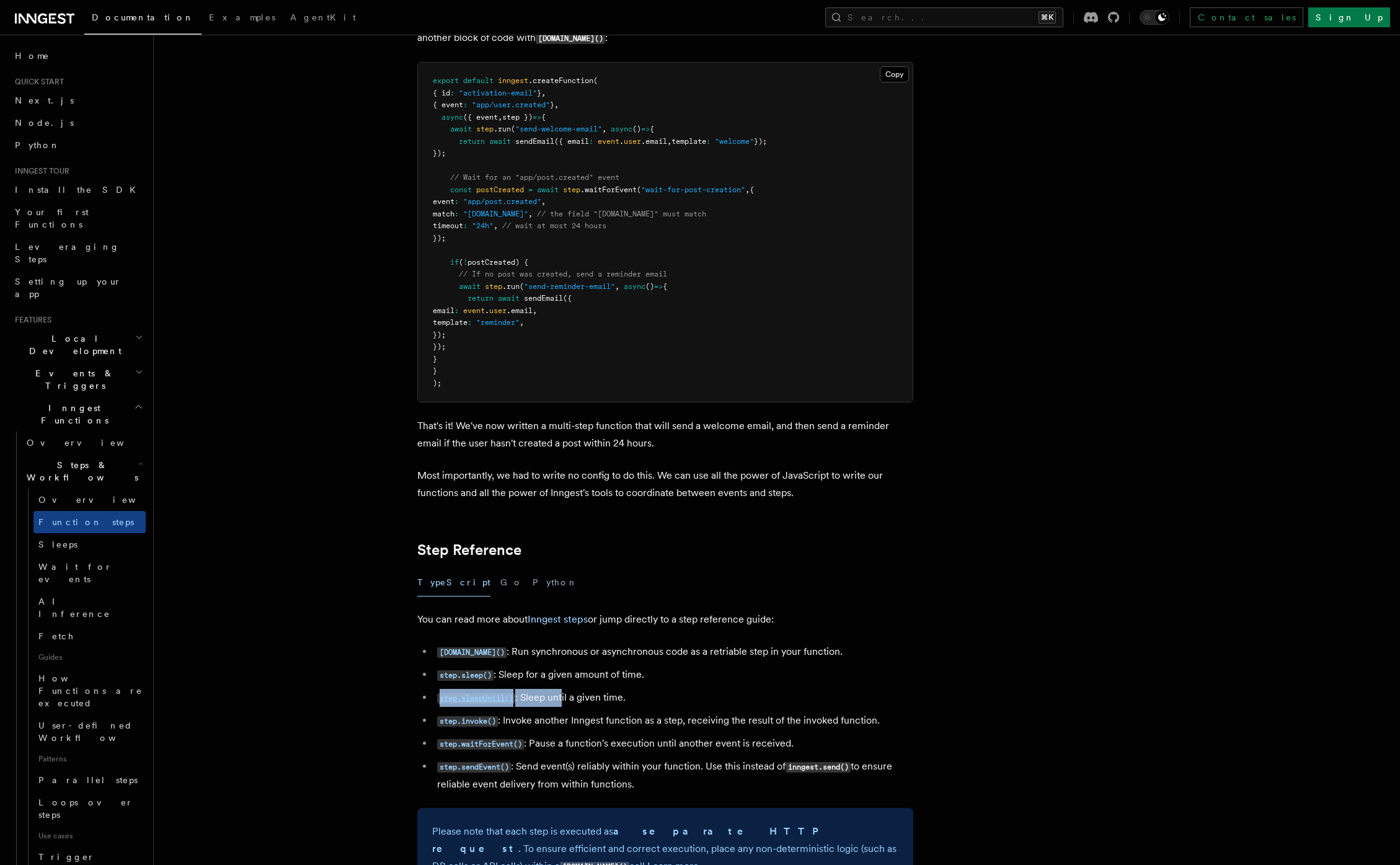
drag, startPoint x: 573, startPoint y: 691, endPoint x: 615, endPoint y: 700, distance: 43.0
click at [627, 694] on li "step.sleepUntil() : Sleep until a given time." at bounding box center [673, 697] width 480 height 18
drag, startPoint x: 580, startPoint y: 714, endPoint x: 649, endPoint y: 722, distance: 69.5
click at [635, 719] on ul "step.run() : Run synchronous or asynchronous code as a retriable step in your f…" at bounding box center [665, 718] width 496 height 150
drag, startPoint x: 626, startPoint y: 728, endPoint x: 652, endPoint y: 731, distance: 26.2
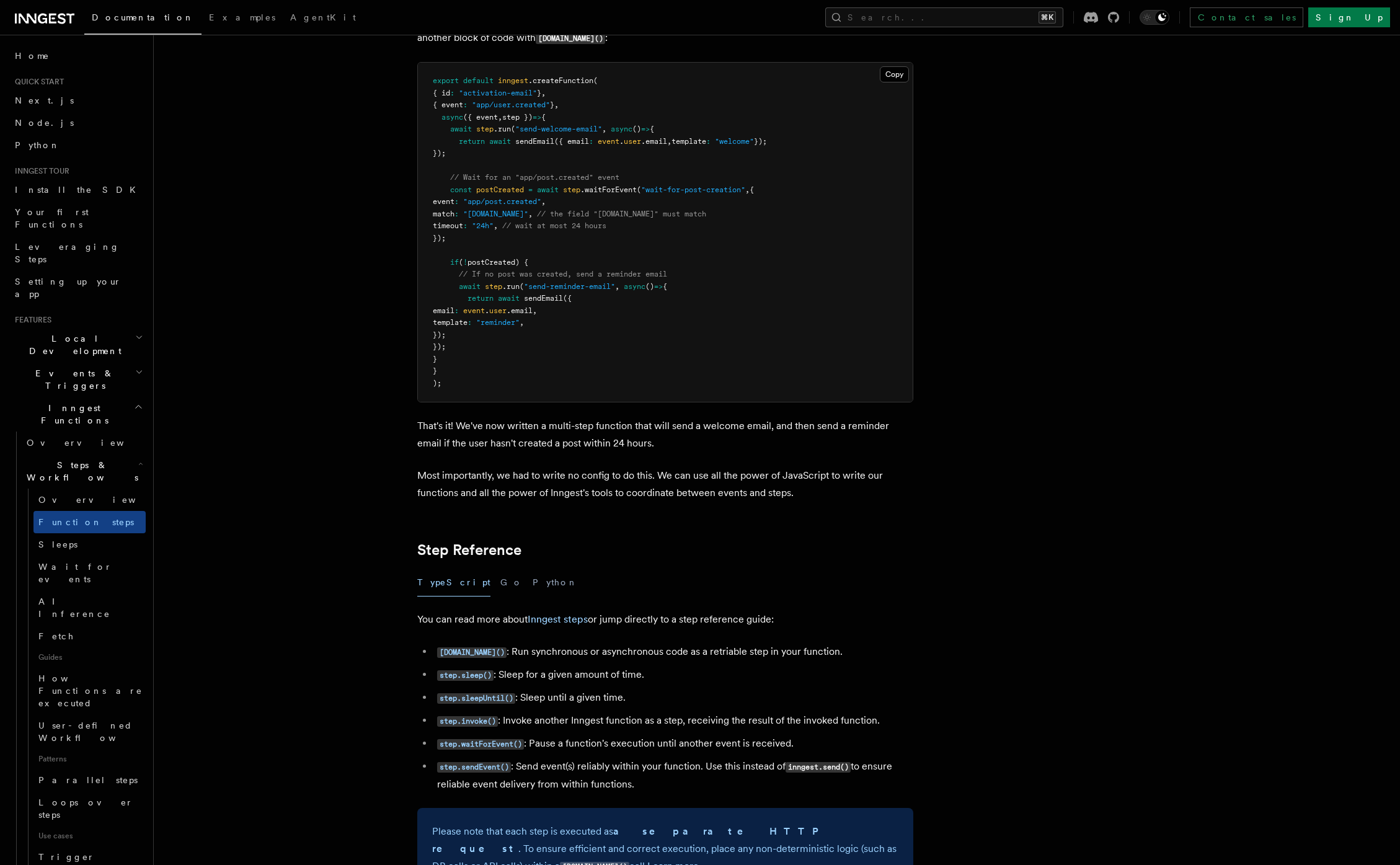
click at [652, 729] on li "step.invoke() : Invoke another Inngest function as a step, receiving the result…" at bounding box center [673, 720] width 480 height 18
drag, startPoint x: 518, startPoint y: 725, endPoint x: 586, endPoint y: 726, distance: 68.0
click at [586, 726] on li "step.invoke() : Invoke another Inngest function as a step, receiving the result…" at bounding box center [673, 720] width 480 height 18
drag, startPoint x: 655, startPoint y: 726, endPoint x: 821, endPoint y: 727, distance: 166.0
click at [813, 727] on li "step.invoke() : Invoke another Inngest function as a step, receiving the result…" at bounding box center [673, 720] width 480 height 18
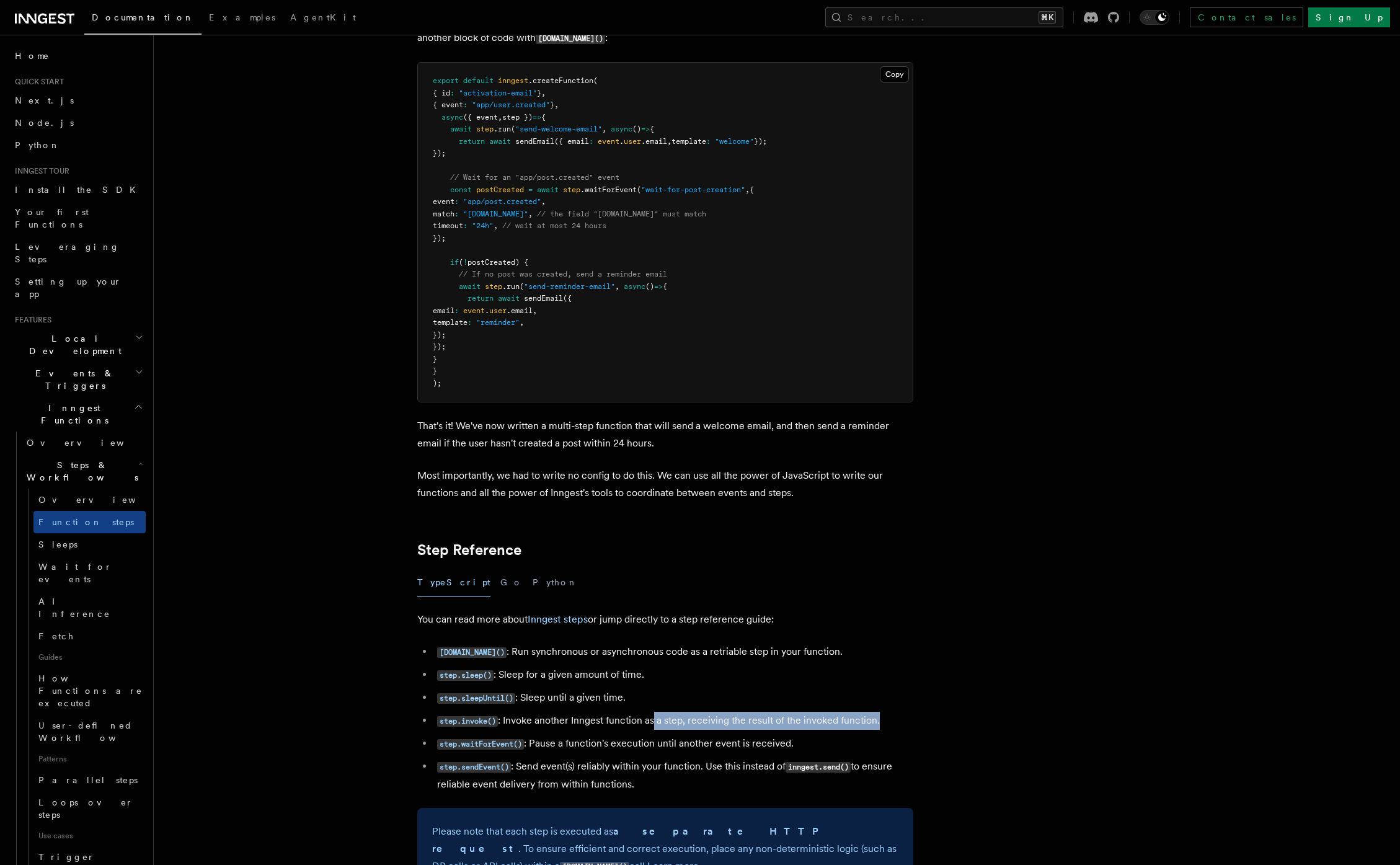
drag, startPoint x: 866, startPoint y: 724, endPoint x: 653, endPoint y: 720, distance: 213.0
click at [653, 720] on li "step.invoke() : Invoke another Inngest function as a step, receiving the result…" at bounding box center [673, 720] width 480 height 18
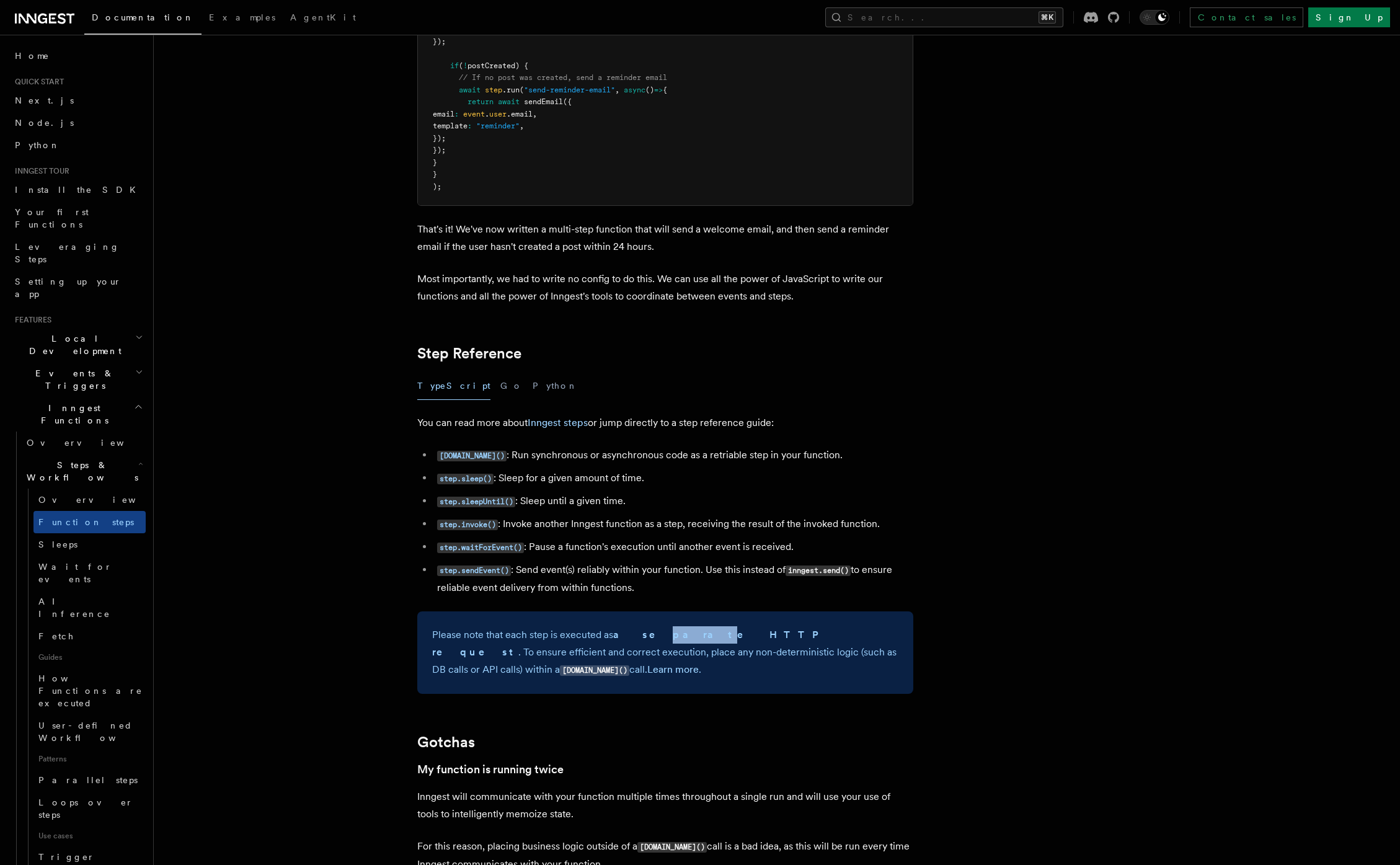
drag, startPoint x: 639, startPoint y: 639, endPoint x: 685, endPoint y: 641, distance: 46.0
click at [665, 641] on strong "a separate HTTP request" at bounding box center [629, 643] width 395 height 29
drag, startPoint x: 739, startPoint y: 641, endPoint x: 618, endPoint y: 660, distance: 122.5
click at [618, 660] on p "Please note that each step is executed as a separate HTTP request . To ensure e…" at bounding box center [664, 653] width 466 height 53
click at [647, 675] on link "Learn more" at bounding box center [672, 669] width 51 height 11
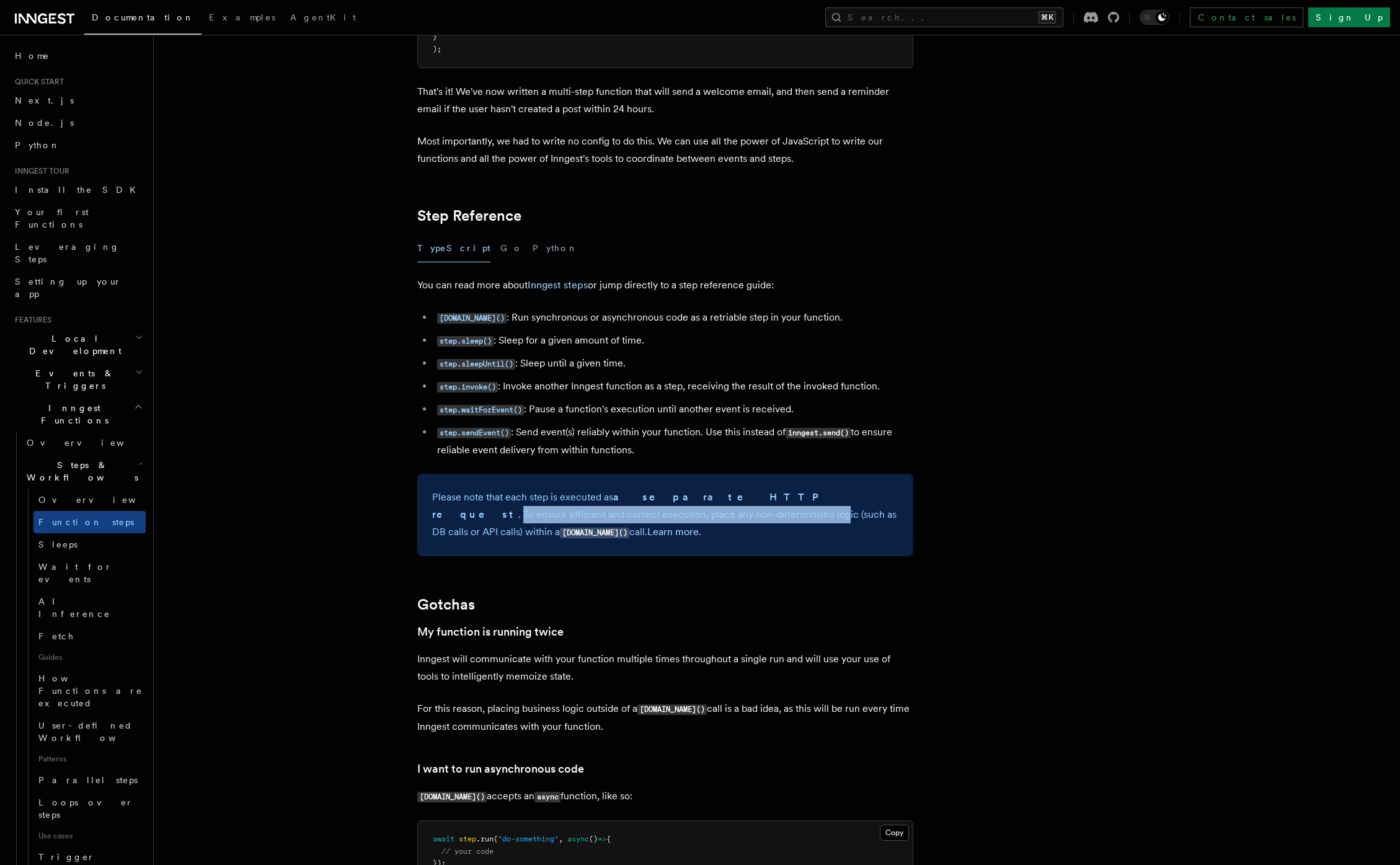
scroll to position [2041, 0]
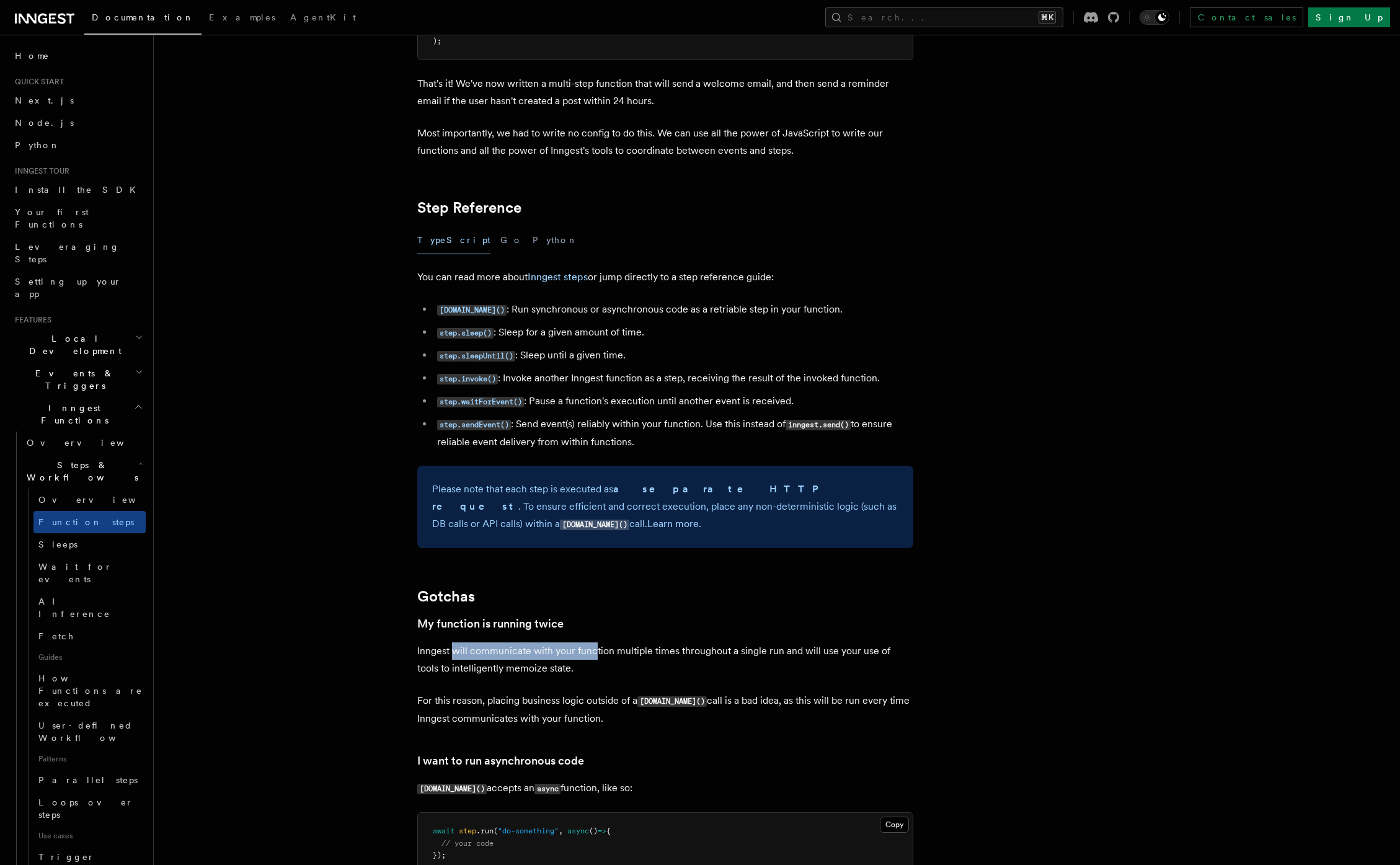
drag, startPoint x: 452, startPoint y: 663, endPoint x: 599, endPoint y: 659, distance: 147.1
click at [597, 659] on p "Inngest will communicate with your function multiple times throughout a single …" at bounding box center [665, 659] width 496 height 35
drag, startPoint x: 794, startPoint y: 710, endPoint x: 921, endPoint y: 706, distance: 127.1
click at [921, 706] on article "Features Inngest Functions Steps & Workflows Multi-Step Functions Use Inngest's…" at bounding box center [745, 363] width 1142 height 4700
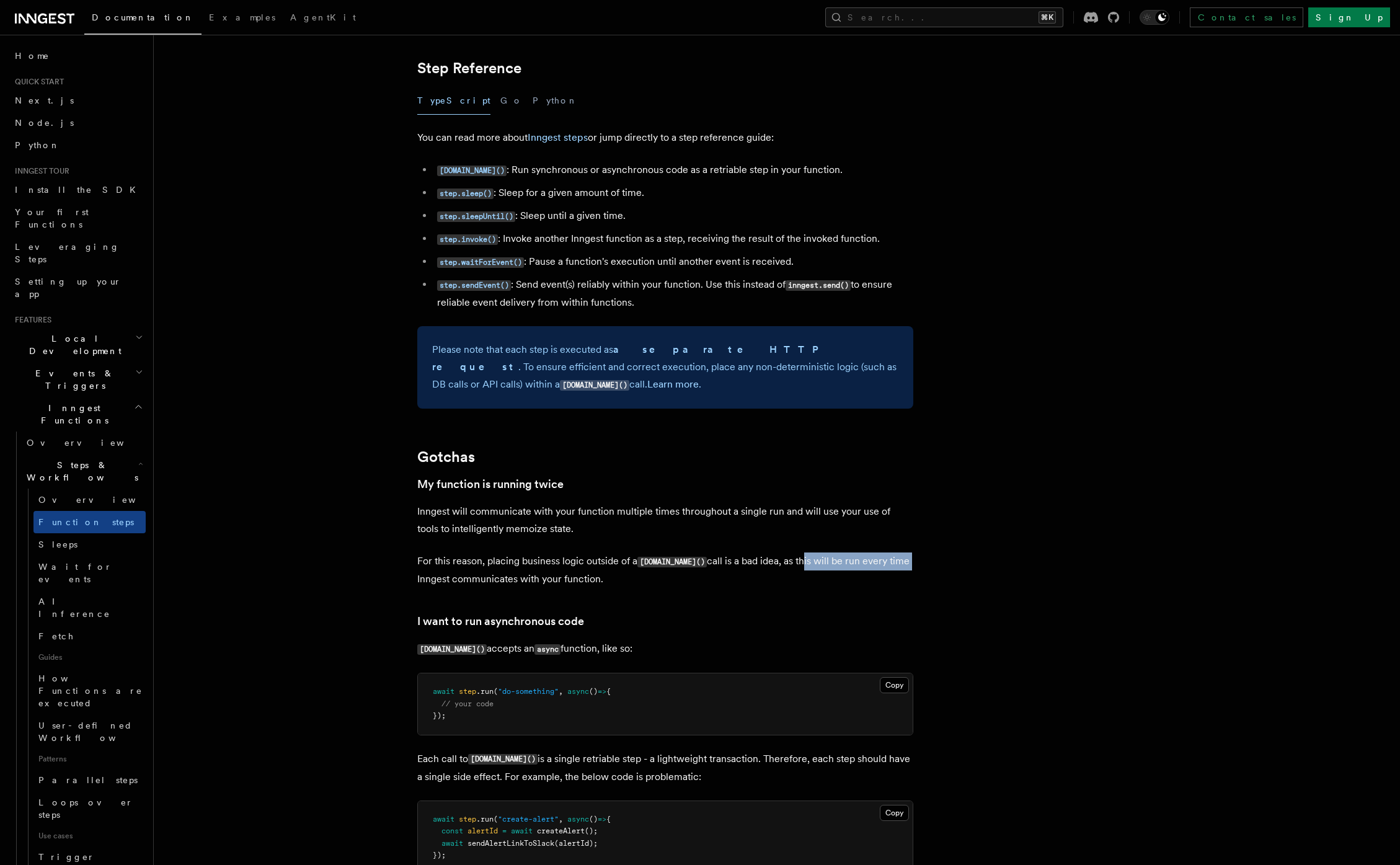
scroll to position [2197, 0]
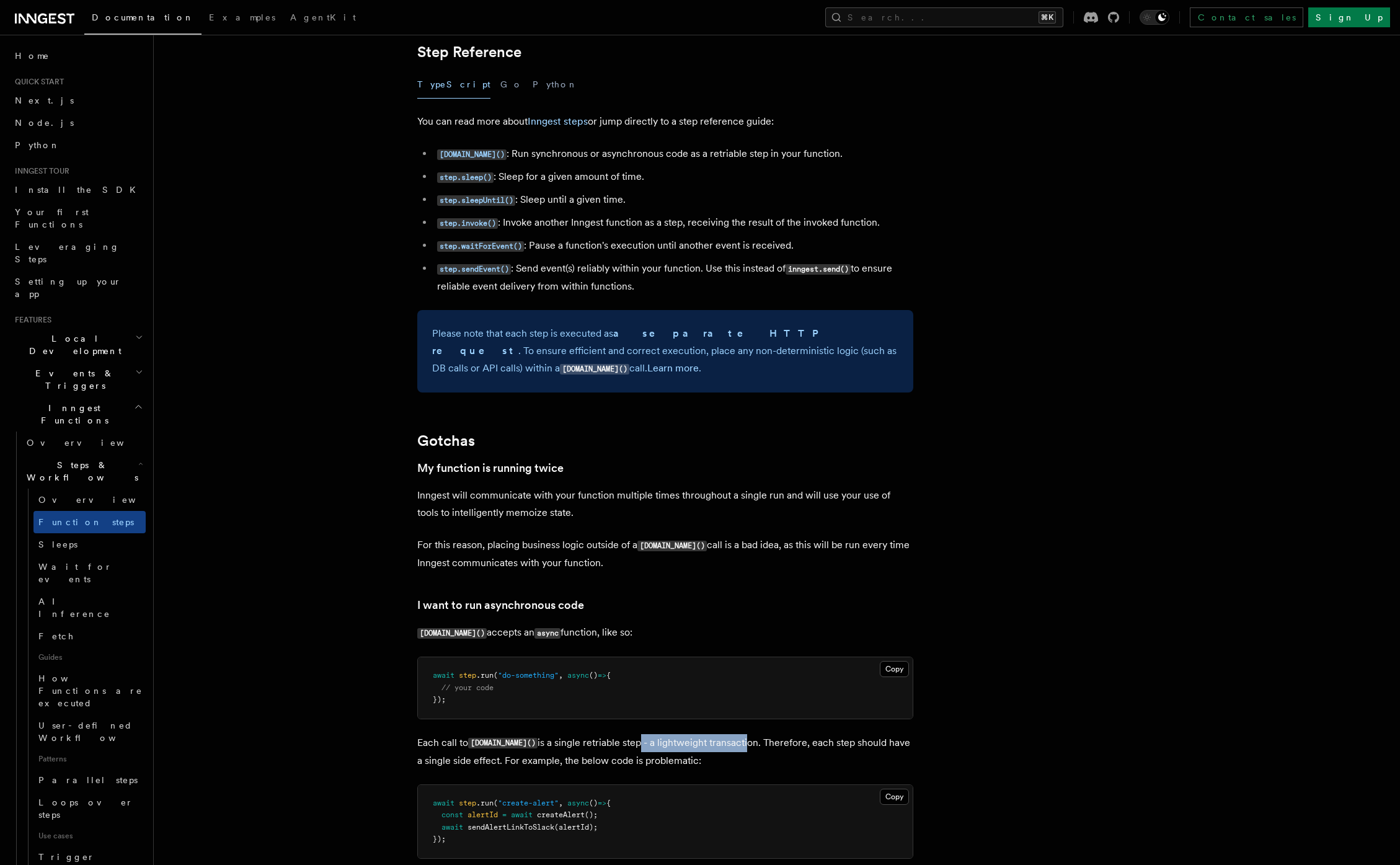
drag, startPoint x: 619, startPoint y: 750, endPoint x: 728, endPoint y: 749, distance: 109.0
click at [728, 749] on p "Each call to step.run() is a single retriable step - a lightweight transaction.…" at bounding box center [665, 751] width 496 height 35
click at [727, 749] on p "Each call to step.run() is a single retriable step - a lightweight transaction.…" at bounding box center [665, 751] width 496 height 35
drag, startPoint x: 786, startPoint y: 743, endPoint x: 859, endPoint y: 739, distance: 73.1
click at [844, 743] on p "Each call to step.run() is a single retriable step - a lightweight transaction.…" at bounding box center [665, 751] width 496 height 35
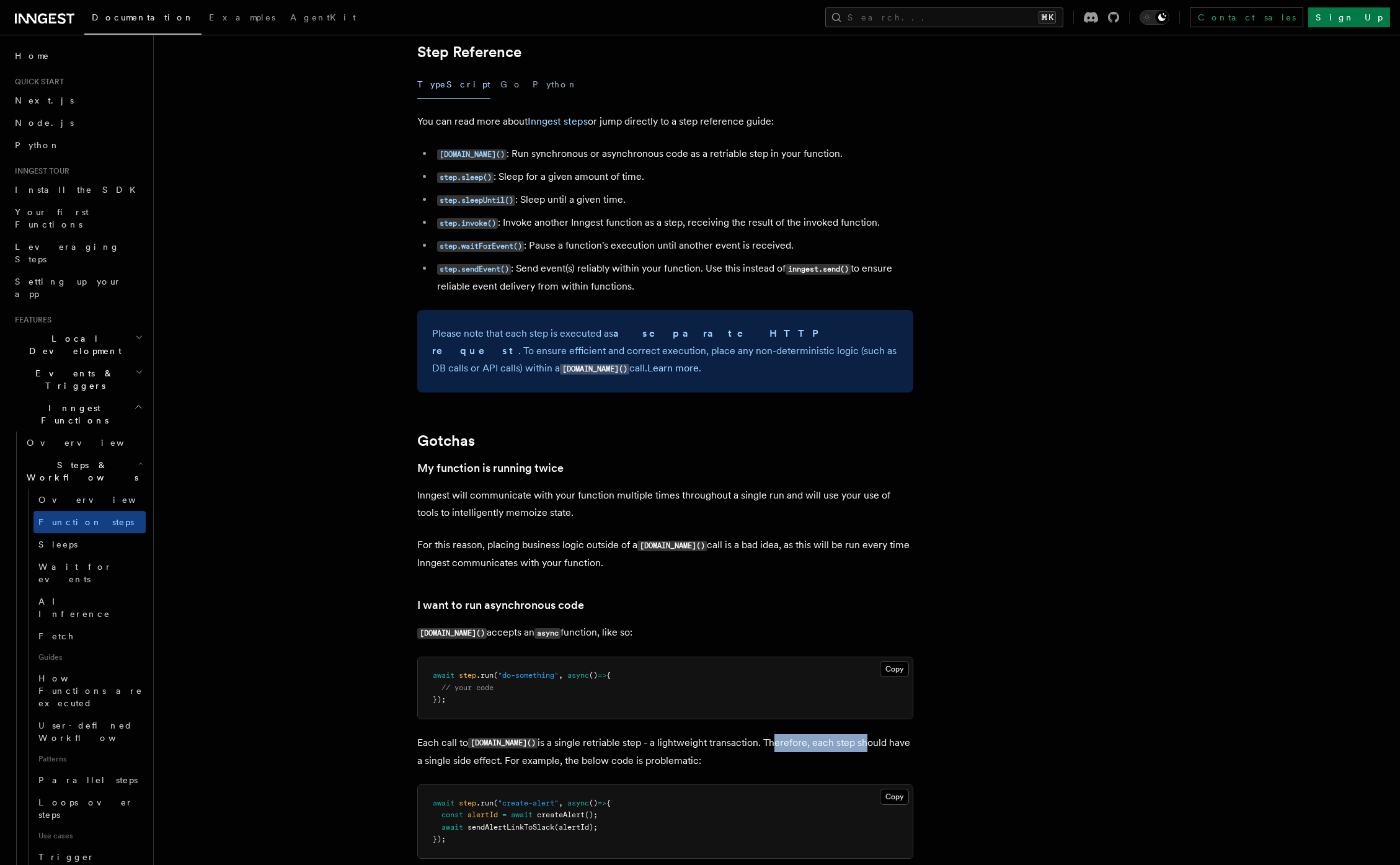
drag, startPoint x: 528, startPoint y: 764, endPoint x: 745, endPoint y: 764, distance: 217.0
click at [744, 764] on p "Each call to step.run() is a single retriable step - a lightweight transaction.…" at bounding box center [665, 751] width 496 height 35
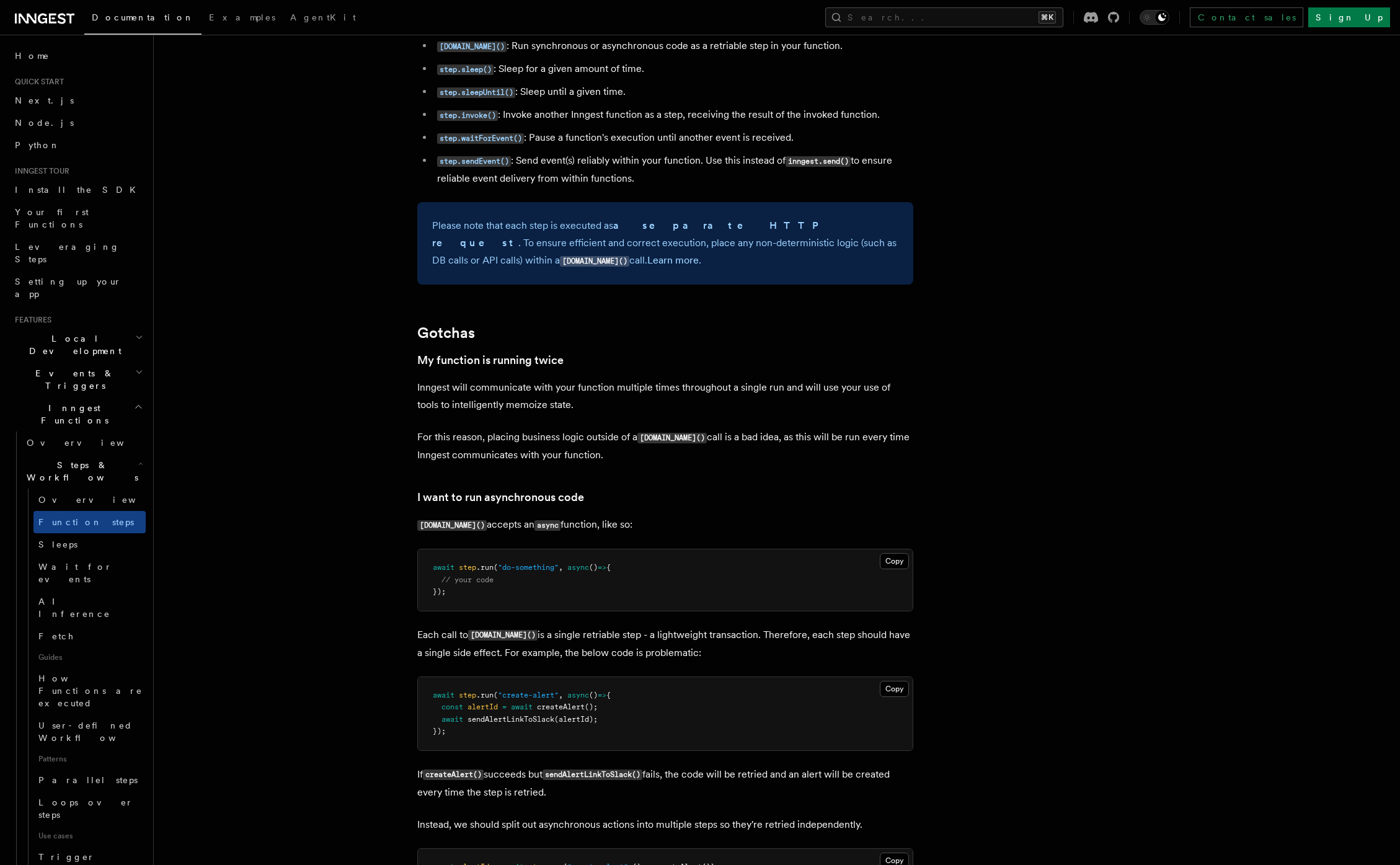
drag, startPoint x: 545, startPoint y: 717, endPoint x: 572, endPoint y: 718, distance: 27.0
click at [571, 718] on pre "await step .run ( "create-alert" , async () => { const alertId = await createAl…" at bounding box center [664, 713] width 494 height 73
drag, startPoint x: 509, startPoint y: 726, endPoint x: 597, endPoint y: 725, distance: 88.0
click at [584, 724] on span "await sendAlertLinkToSlack (alertId);" at bounding box center [515, 718] width 165 height 9
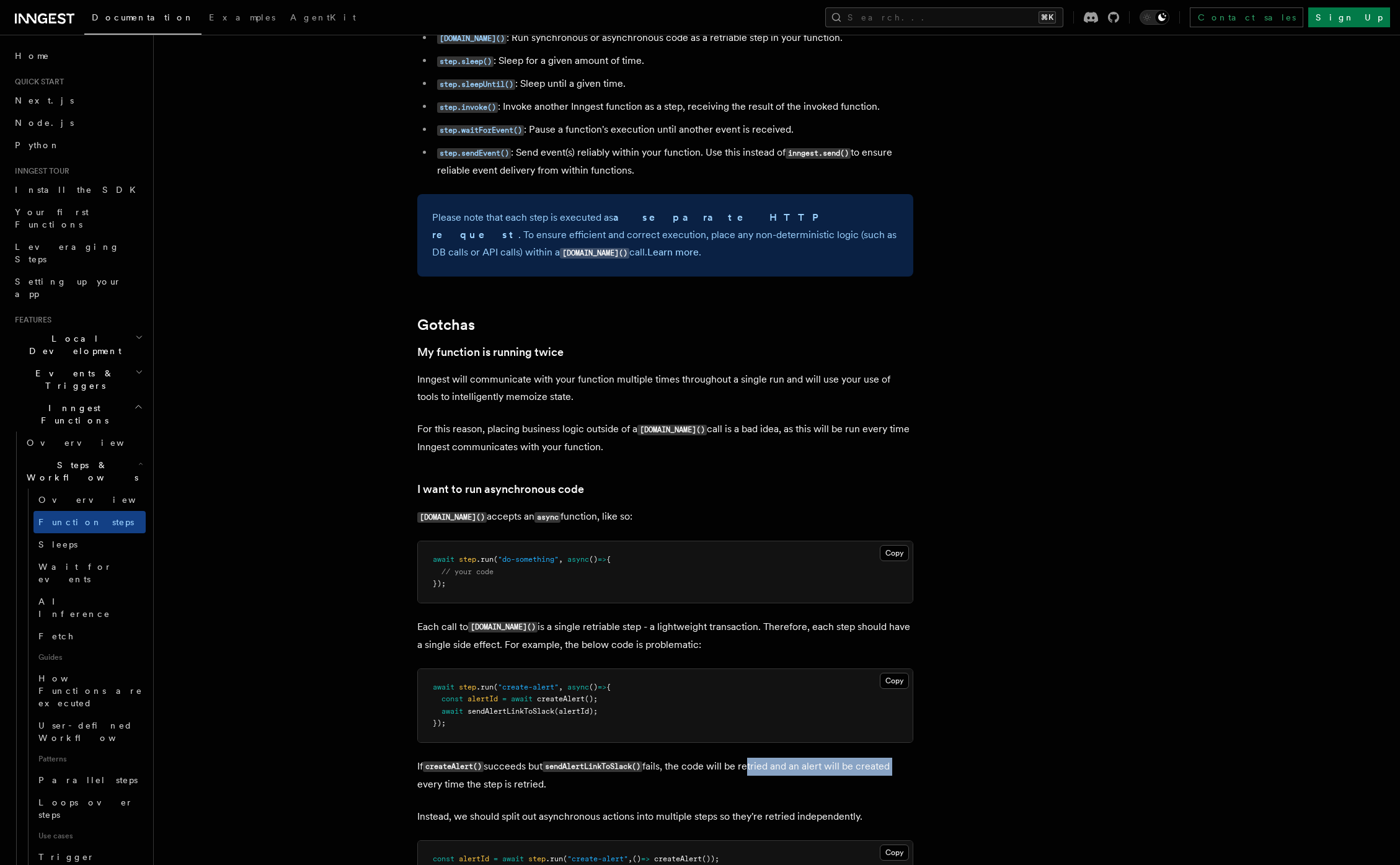
drag, startPoint x: 865, startPoint y: 768, endPoint x: 928, endPoint y: 767, distance: 63.0
click at [928, 767] on article "Features Inngest Functions Steps & Workflows Multi-Step Functions Use Inngest's…" at bounding box center [745, 91] width 1142 height 4700
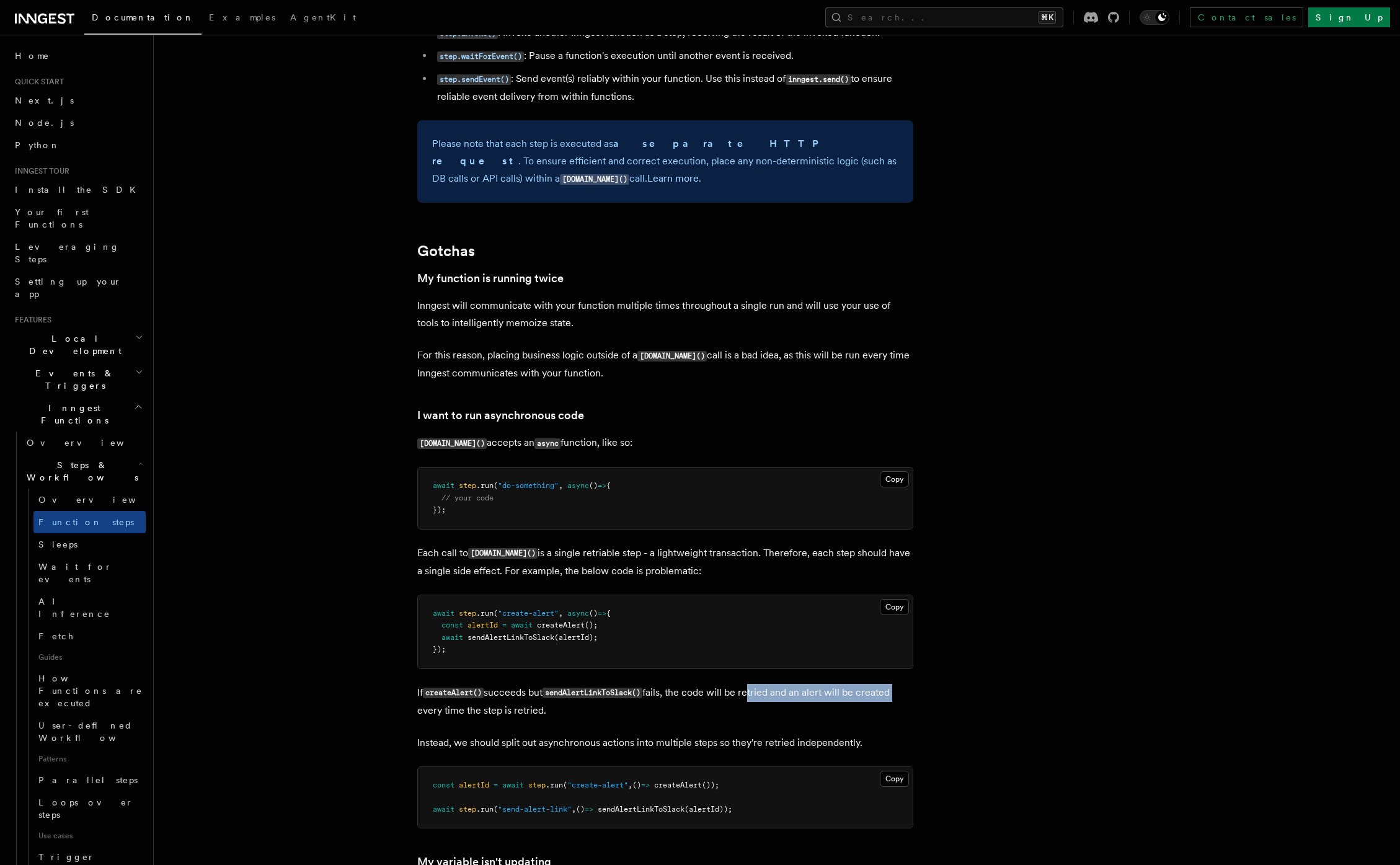
scroll to position [2442, 0]
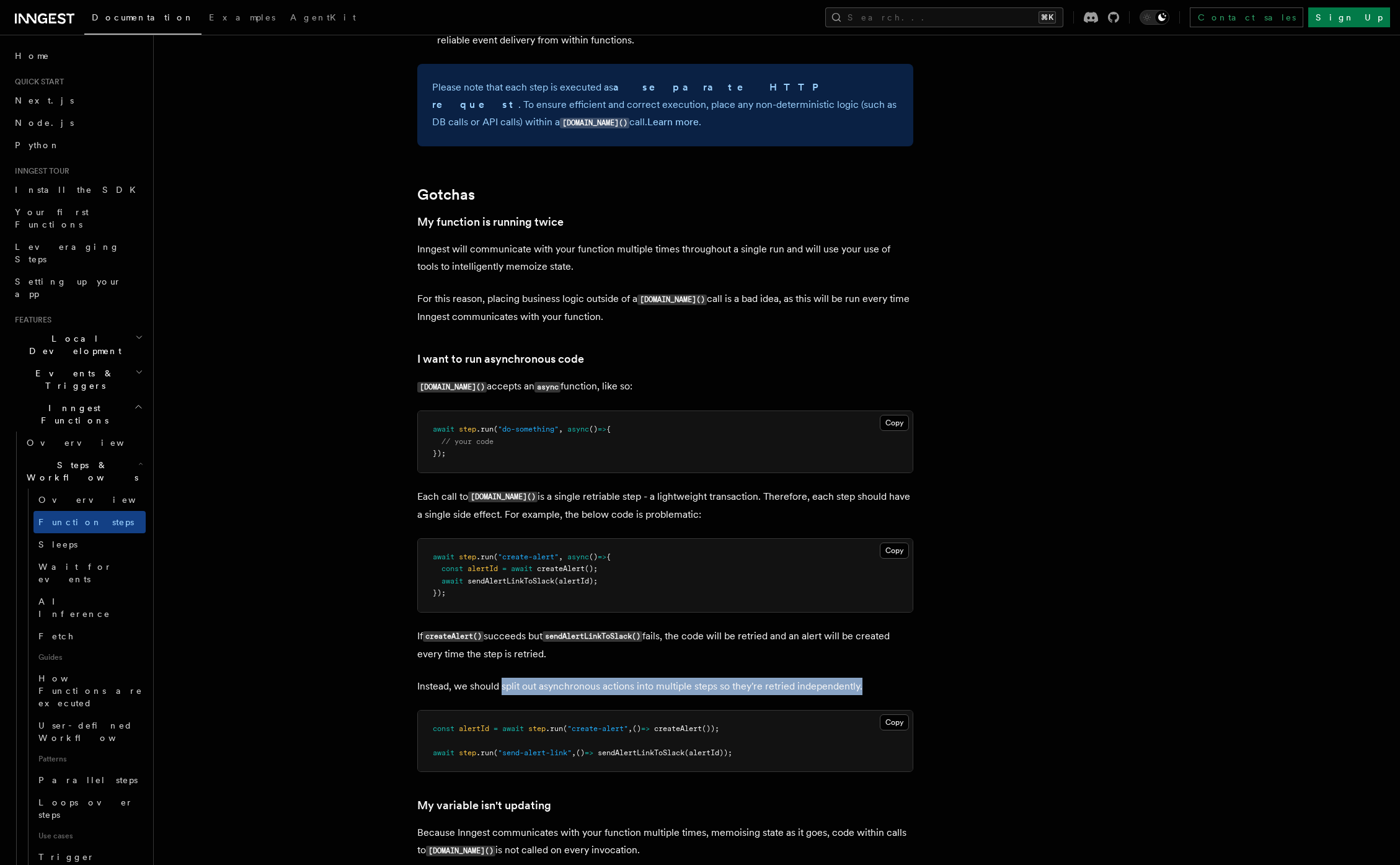
drag, startPoint x: 502, startPoint y: 690, endPoint x: 860, endPoint y: 687, distance: 358.0
click at [860, 687] on p "Instead, we should split out asynchronous actions into multiple steps so they'r…" at bounding box center [665, 686] width 496 height 17
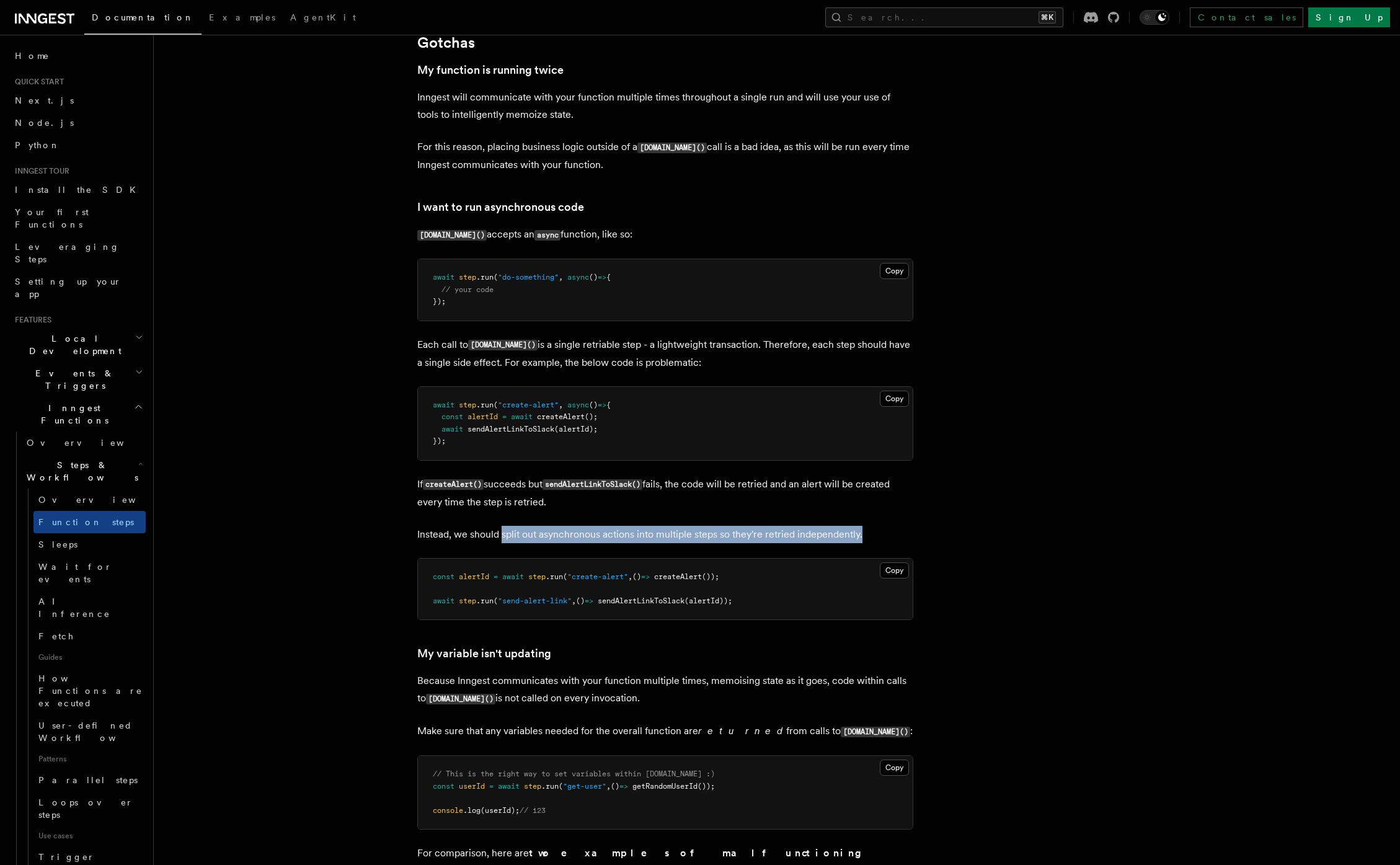
scroll to position [2633, 0]
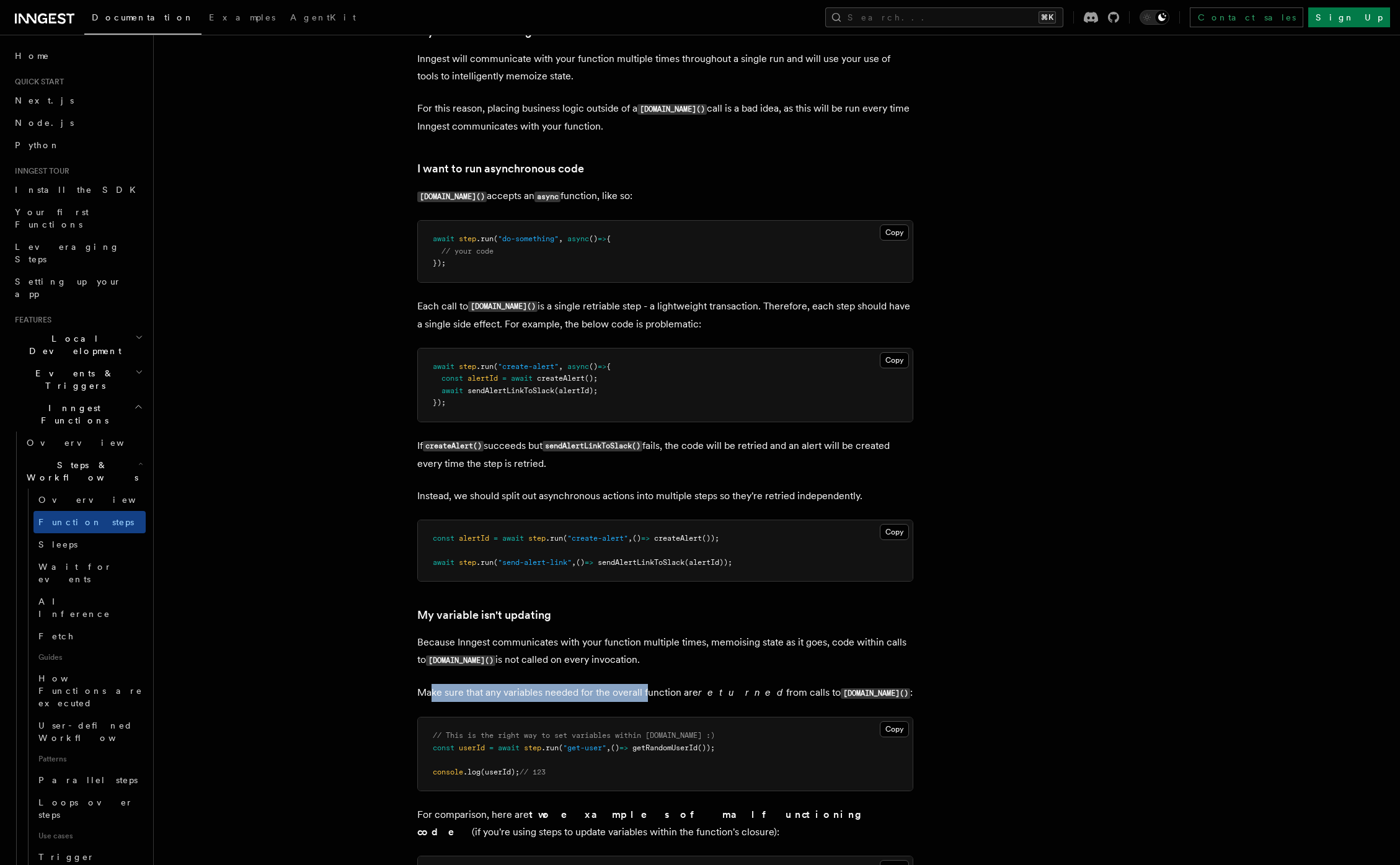
drag, startPoint x: 430, startPoint y: 700, endPoint x: 647, endPoint y: 697, distance: 217.0
click at [647, 697] on p "Make sure that any variables needed for the overall function are returned from …" at bounding box center [665, 692] width 496 height 18
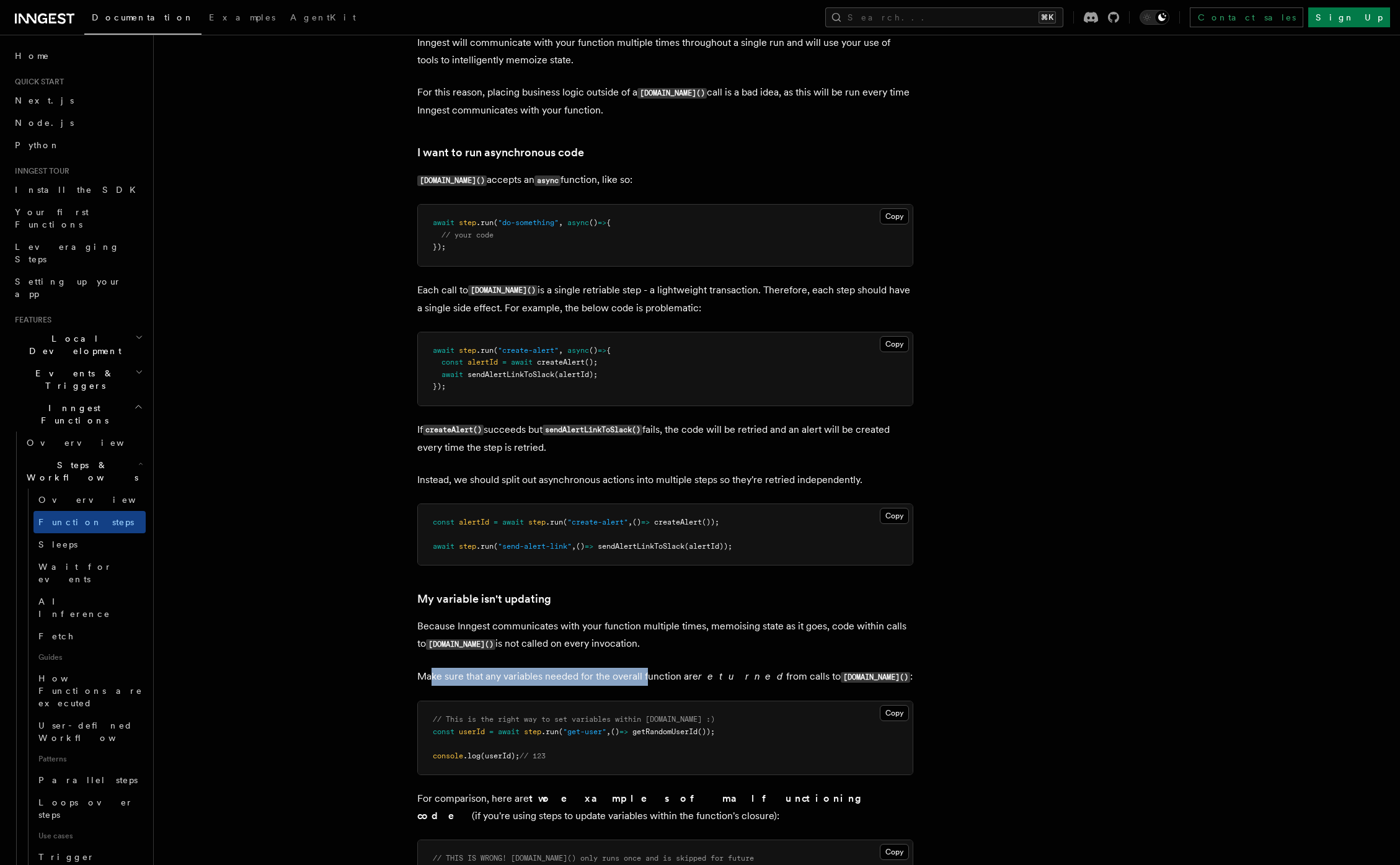
scroll to position [2665, 0]
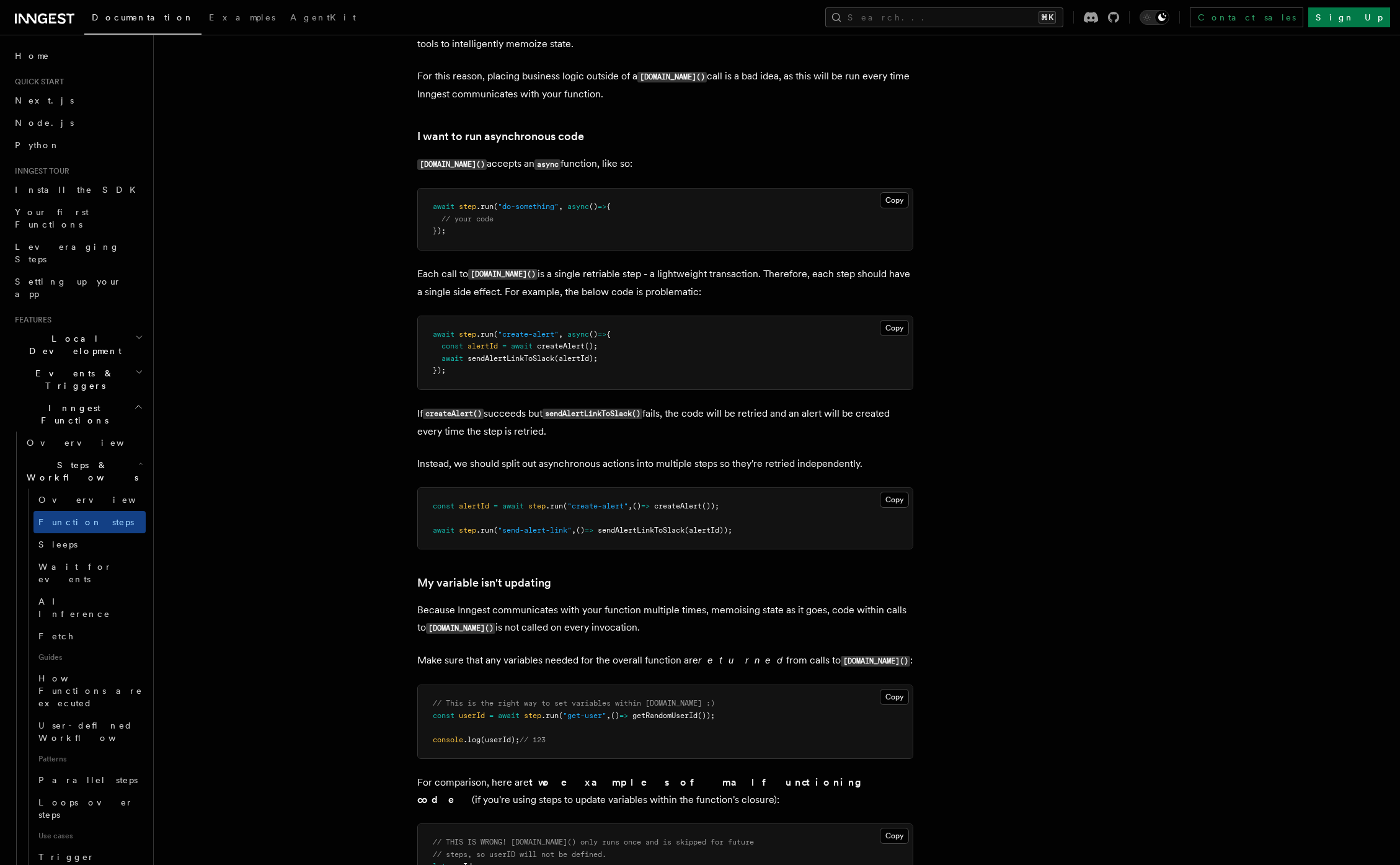
drag, startPoint x: 504, startPoint y: 670, endPoint x: 783, endPoint y: 659, distance: 279.2
click at [783, 659] on p "Make sure that any variables needed for the overall function are returned from …" at bounding box center [665, 660] width 496 height 18
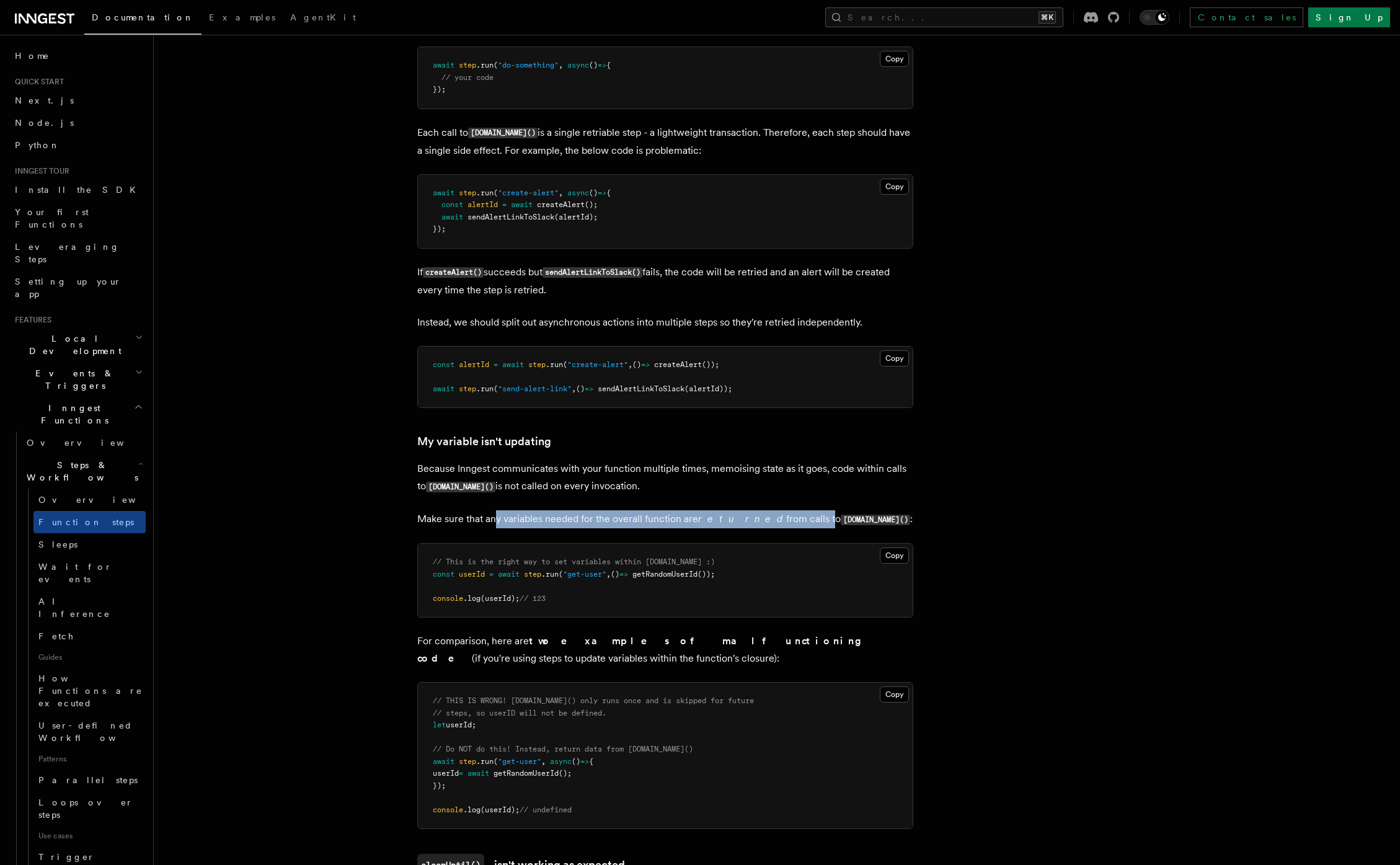
scroll to position [2823, 0]
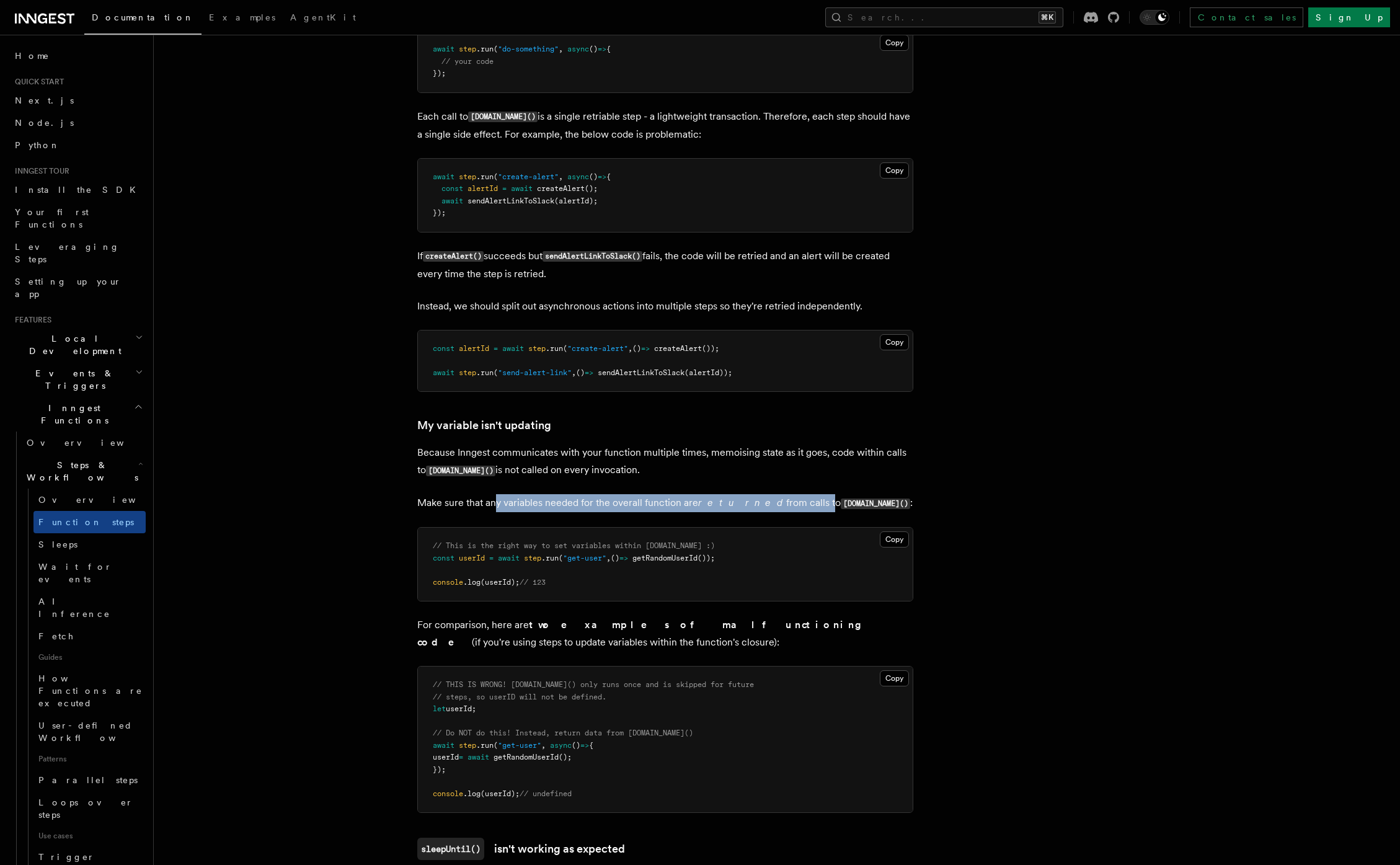
drag, startPoint x: 489, startPoint y: 714, endPoint x: 442, endPoint y: 695, distance: 50.7
click at [442, 695] on pre "// THIS IS WRONG! step.run() only runs once and is skipped for future // steps,…" at bounding box center [664, 739] width 494 height 146
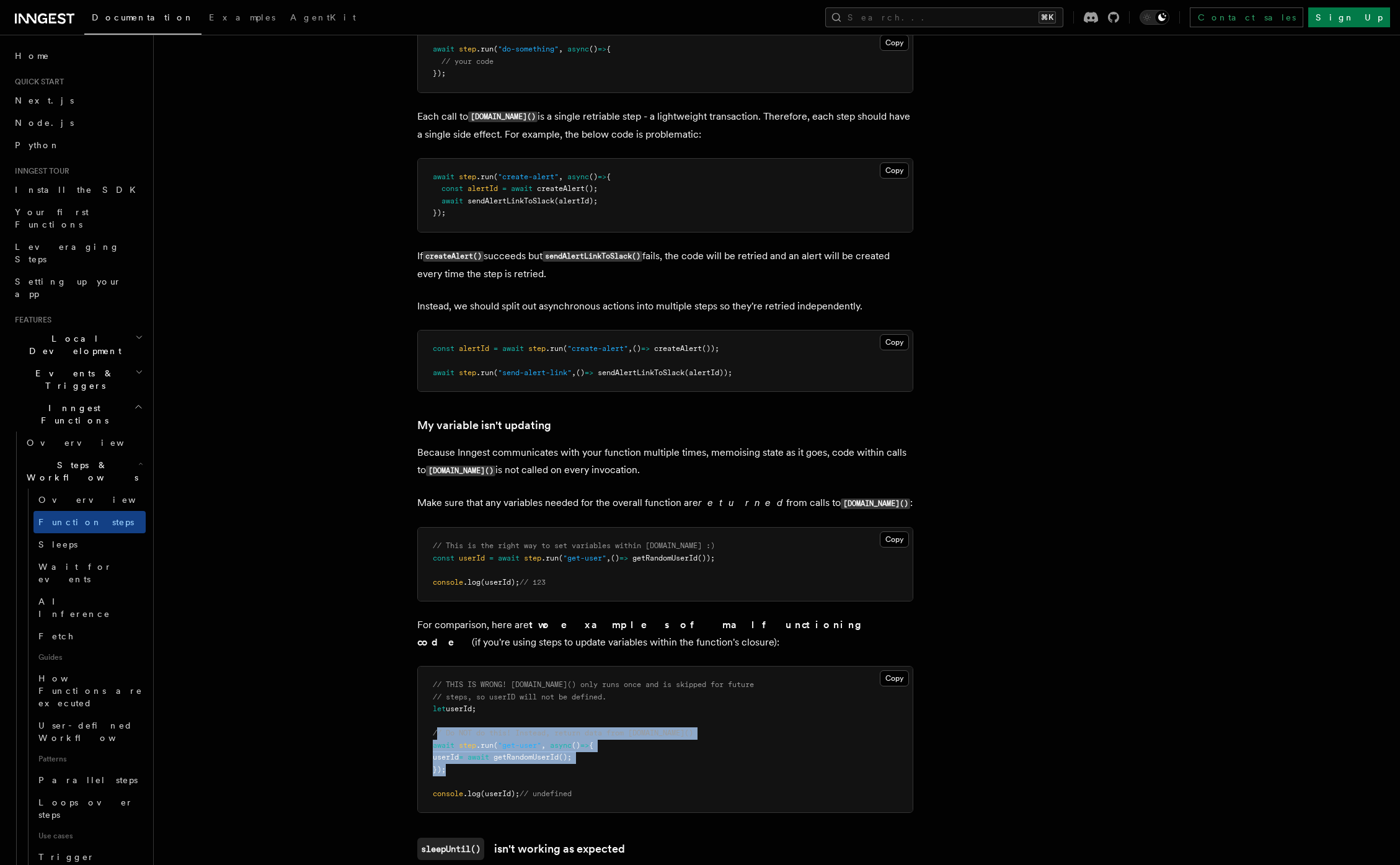
drag, startPoint x: 440, startPoint y: 740, endPoint x: 506, endPoint y: 782, distance: 78.2
click at [506, 782] on pre "// THIS IS WRONG! step.run() only runs once and is skipped for future // steps,…" at bounding box center [664, 739] width 494 height 146
click at [486, 779] on pre "// THIS IS WRONG! step.run() only runs once and is skipped for future // steps,…" at bounding box center [664, 739] width 494 height 146
drag, startPoint x: 525, startPoint y: 801, endPoint x: 492, endPoint y: 777, distance: 40.8
click at [492, 777] on pre "// THIS IS WRONG! step.run() only runs once and is skipped for future // steps,…" at bounding box center [664, 739] width 494 height 146
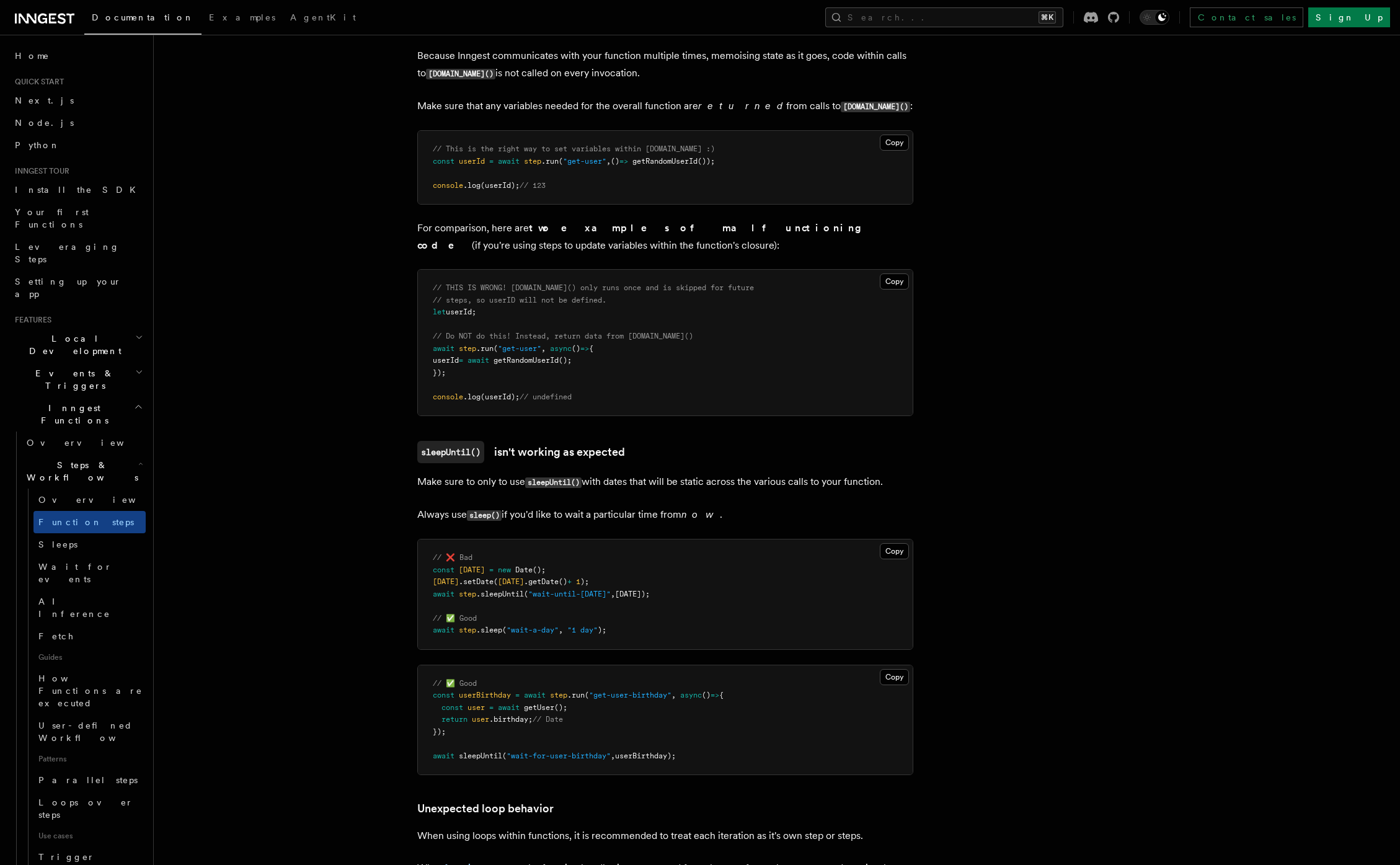
scroll to position [3283, 0]
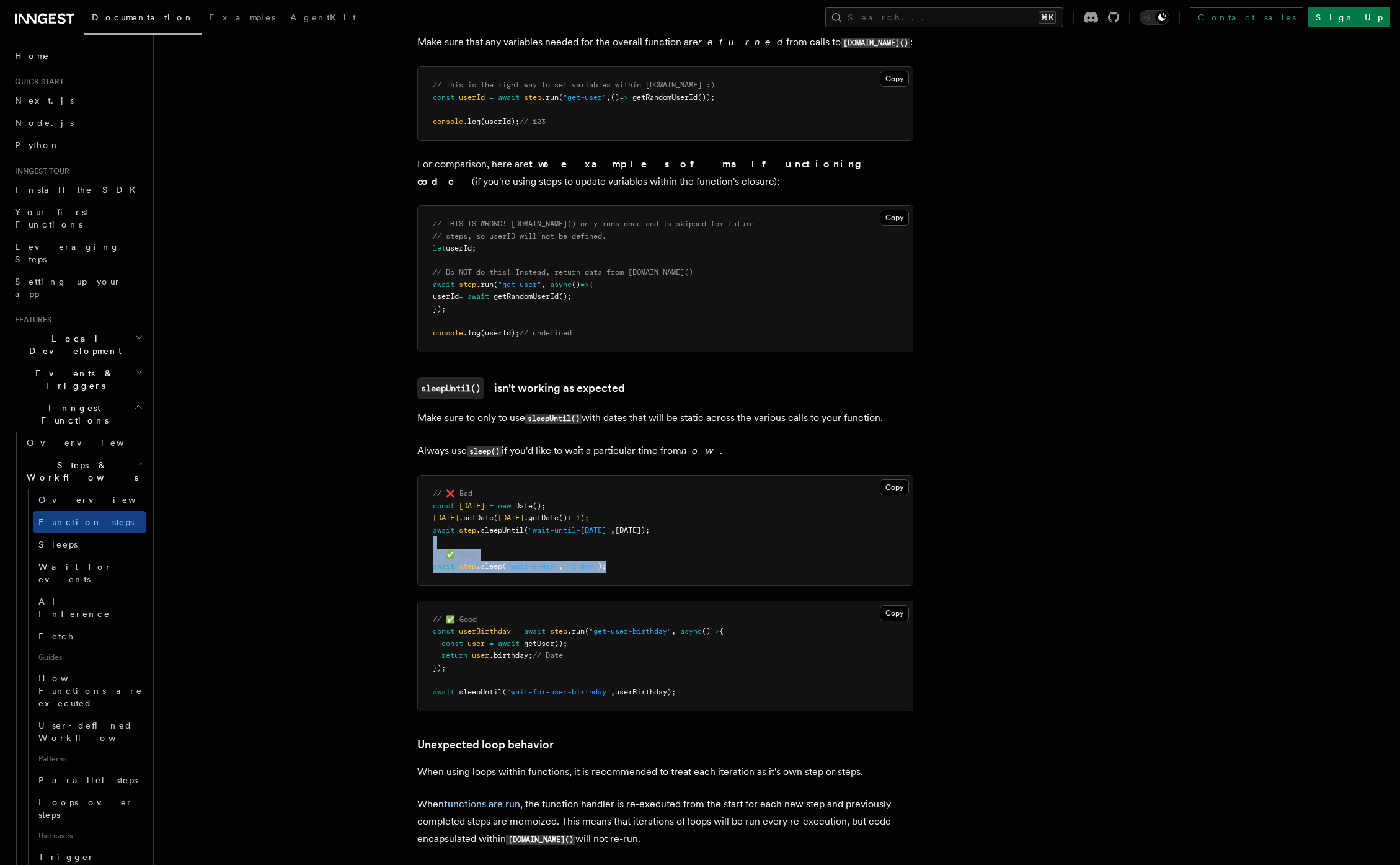
drag, startPoint x: 455, startPoint y: 549, endPoint x: 652, endPoint y: 572, distance: 198.3
click at [652, 572] on pre "// ❌ Bad const tomorrow = new Date (); tomorrow .setDate ( tomorrow .getDate ()…" at bounding box center [664, 530] width 494 height 110
drag, startPoint x: 489, startPoint y: 518, endPoint x: 553, endPoint y: 514, distance: 64.1
click at [553, 514] on pre "// ❌ Bad const tomorrow = new Date (); tomorrow .setDate ( tomorrow .getDate ()…" at bounding box center [664, 530] width 494 height 110
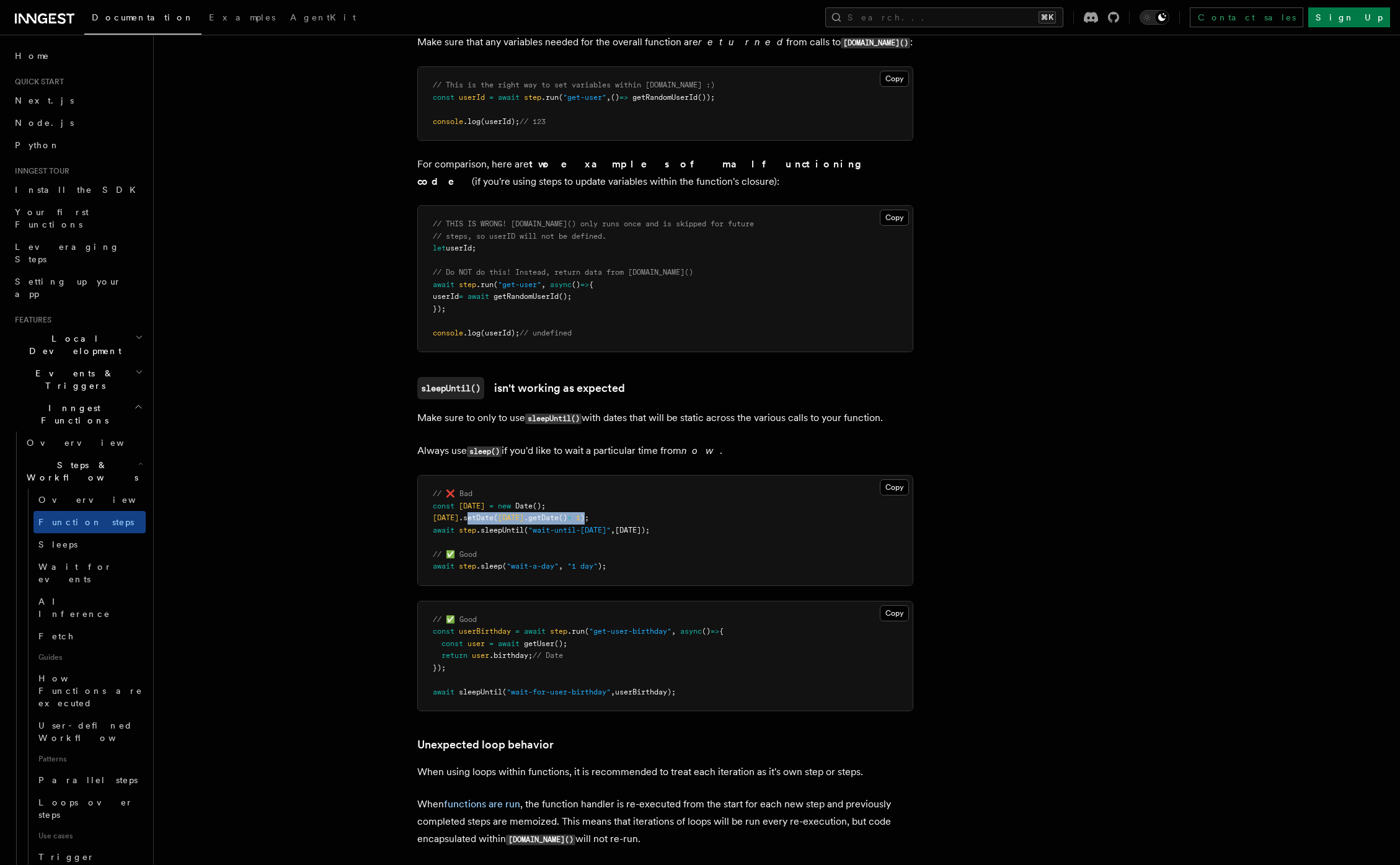
drag, startPoint x: 479, startPoint y: 528, endPoint x: 609, endPoint y: 522, distance: 130.1
click at [589, 522] on span "tomorrow .setDate ( tomorrow .getDate () + 1 );" at bounding box center [510, 517] width 157 height 9
click at [547, 534] on span ""wait-until-tomorrow"" at bounding box center [569, 529] width 83 height 9
drag, startPoint x: 595, startPoint y: 535, endPoint x: 646, endPoint y: 534, distance: 51.0
click at [643, 534] on span "await step .sleepUntil ( "wait-until-tomorrow" , tomorrow);" at bounding box center [541, 529] width 217 height 9
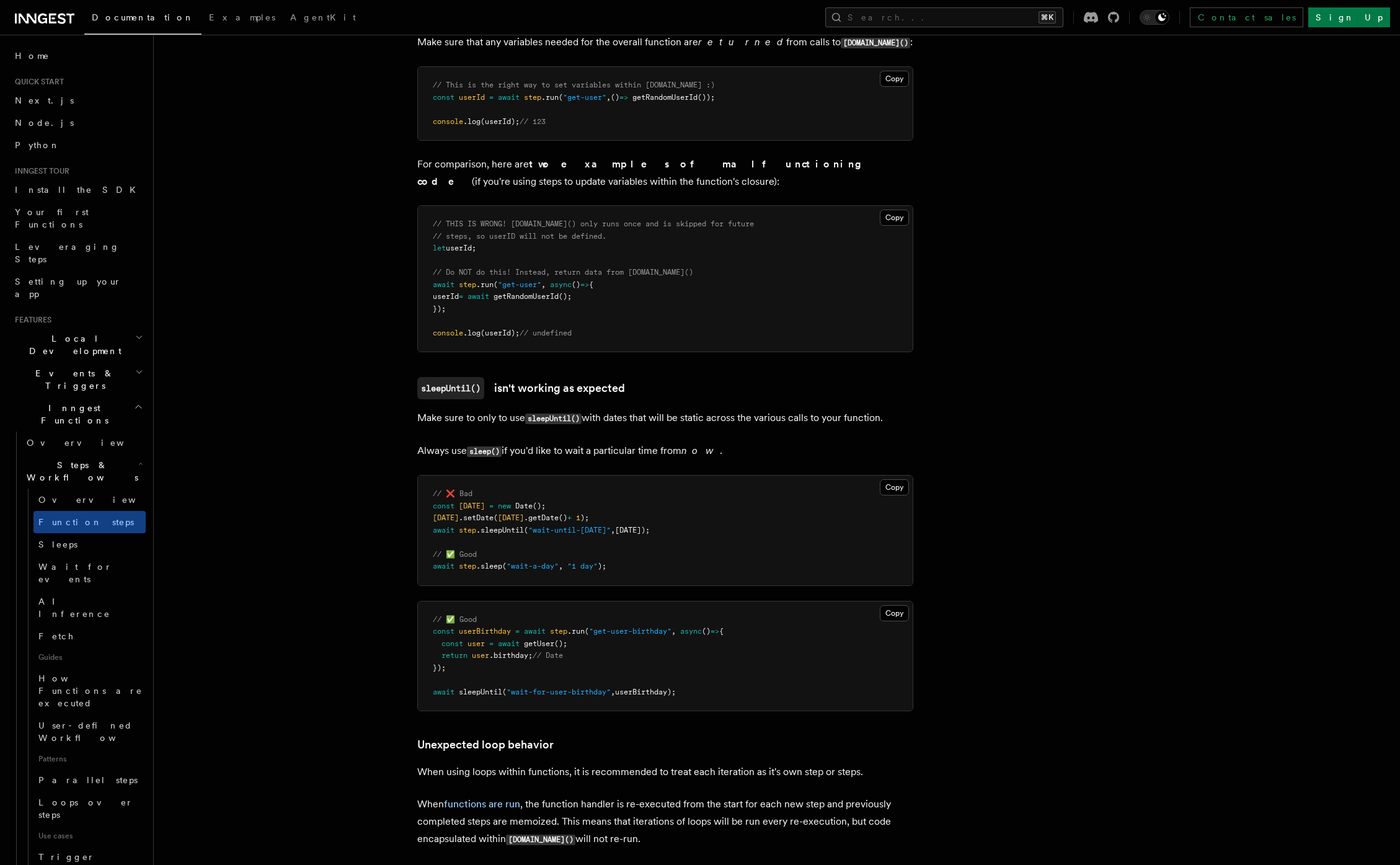
click at [650, 533] on span "tomorrow);" at bounding box center [632, 529] width 35 height 9
drag, startPoint x: 569, startPoint y: 570, endPoint x: 604, endPoint y: 570, distance: 35.0
click at [603, 570] on span "await step .sleep ( "wait-a-day" , "1 day" );" at bounding box center [519, 565] width 174 height 9
drag, startPoint x: 488, startPoint y: 682, endPoint x: 420, endPoint y: 643, distance: 78.4
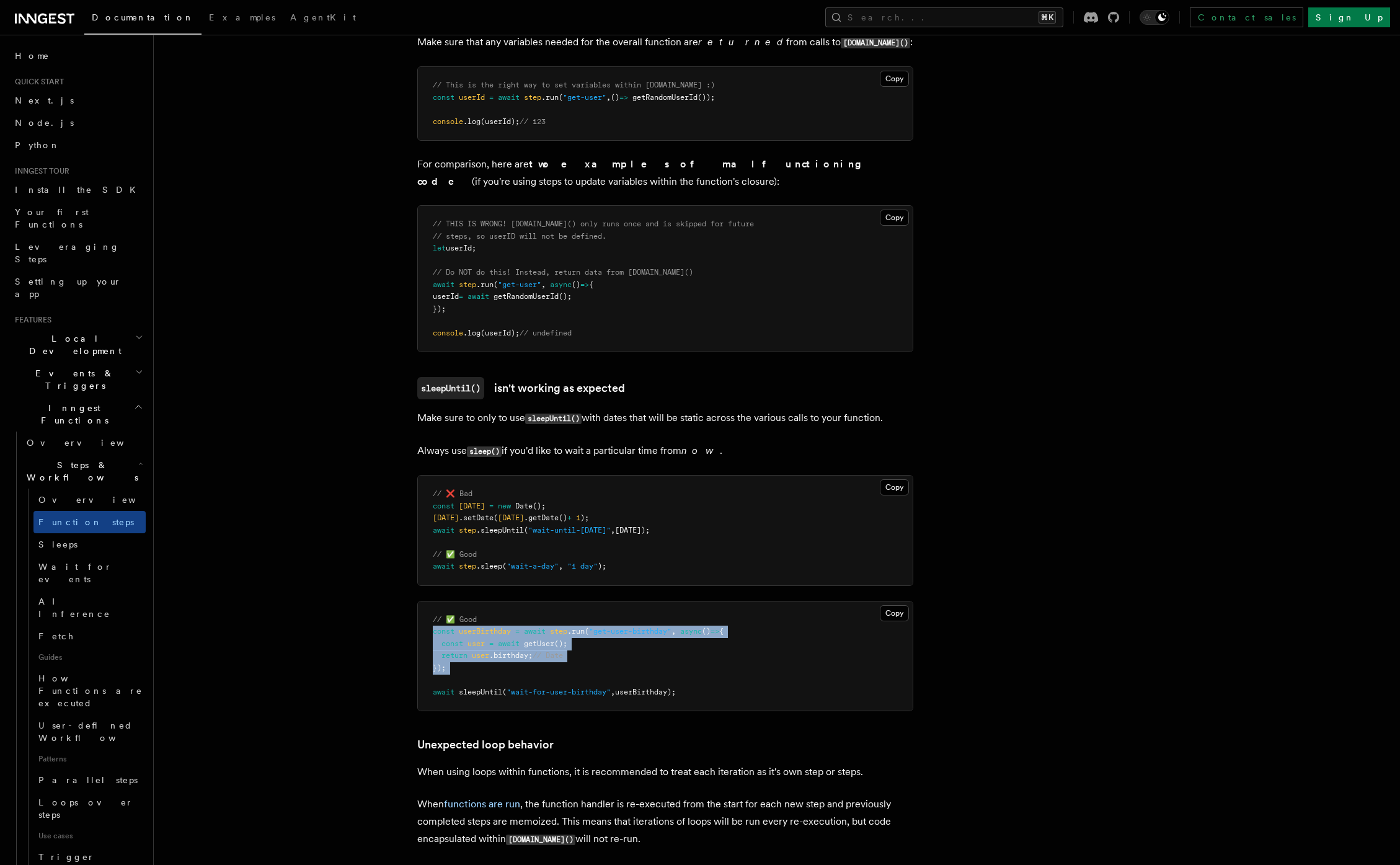
click at [420, 643] on pre "// ✅ Good const userBirthday = await step .run ( "get-user-birthday" , async ()…" at bounding box center [664, 656] width 494 height 110
click at [493, 648] on span "=" at bounding box center [491, 643] width 5 height 9
drag, startPoint x: 546, startPoint y: 650, endPoint x: 586, endPoint y: 684, distance: 52.5
click at [570, 672] on pre "// ✅ Good const userBirthday = await step .run ( "get-user-birthday" , async ()…" at bounding box center [664, 656] width 494 height 110
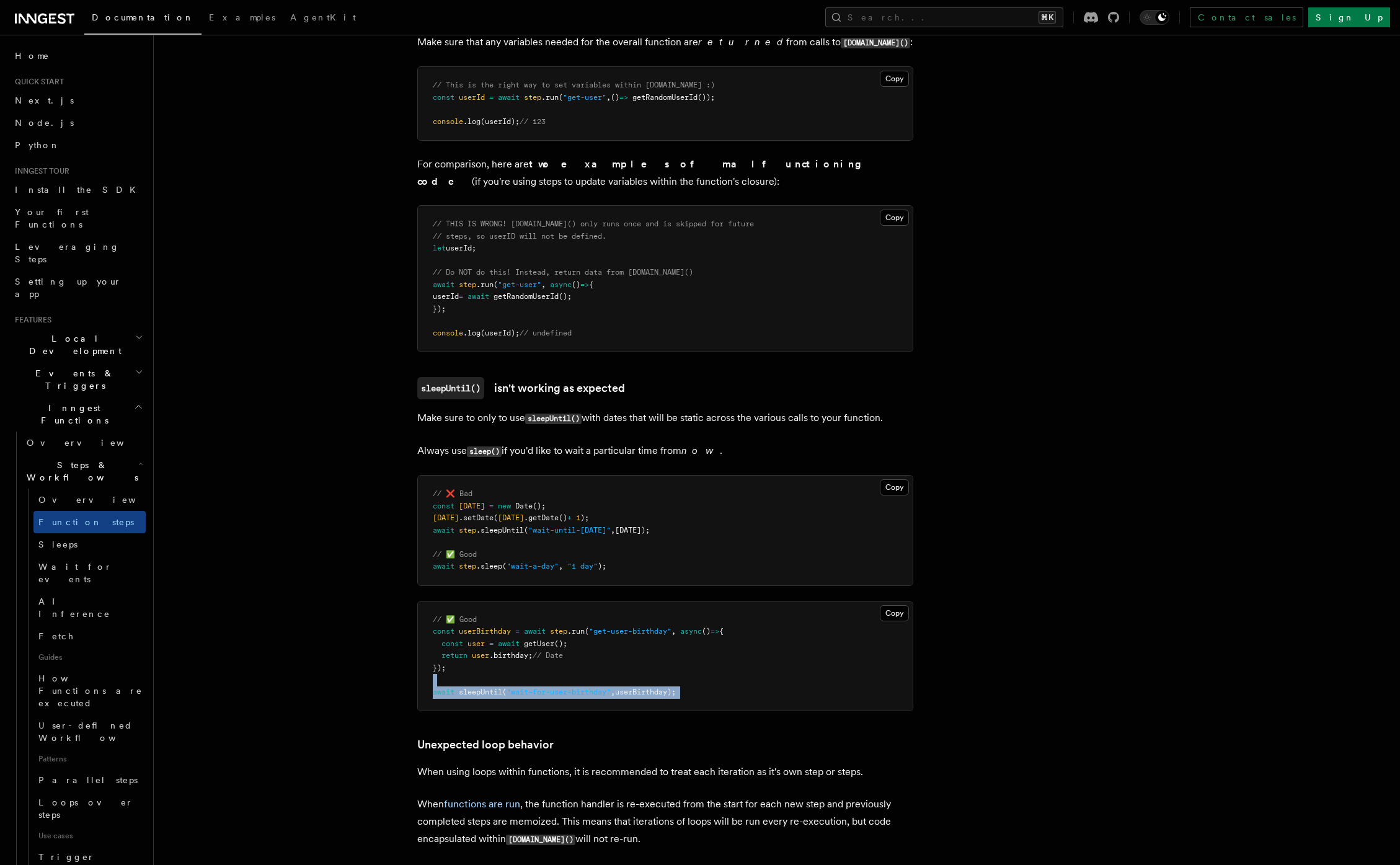
drag, startPoint x: 561, startPoint y: 690, endPoint x: 668, endPoint y: 734, distance: 115.7
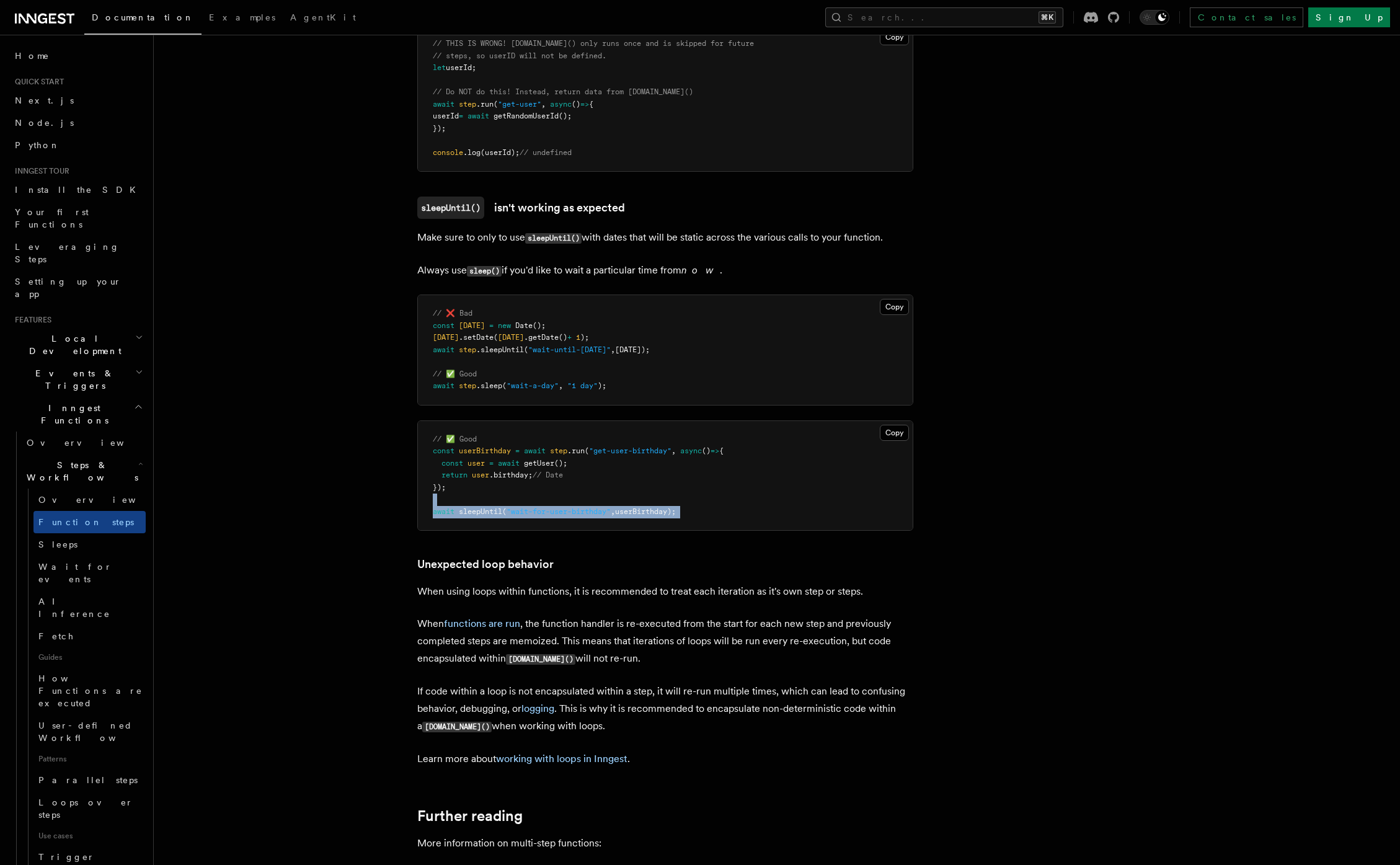
drag, startPoint x: 441, startPoint y: 597, endPoint x: 571, endPoint y: 602, distance: 130.1
click at [571, 600] on p "When using loops within functions, it is recommended to treat each iteration as…" at bounding box center [665, 591] width 496 height 17
drag, startPoint x: 580, startPoint y: 600, endPoint x: 662, endPoint y: 603, distance: 82.1
click at [662, 600] on p "When using loops within functions, it is recommended to treat each iteration as…" at bounding box center [665, 591] width 496 height 17
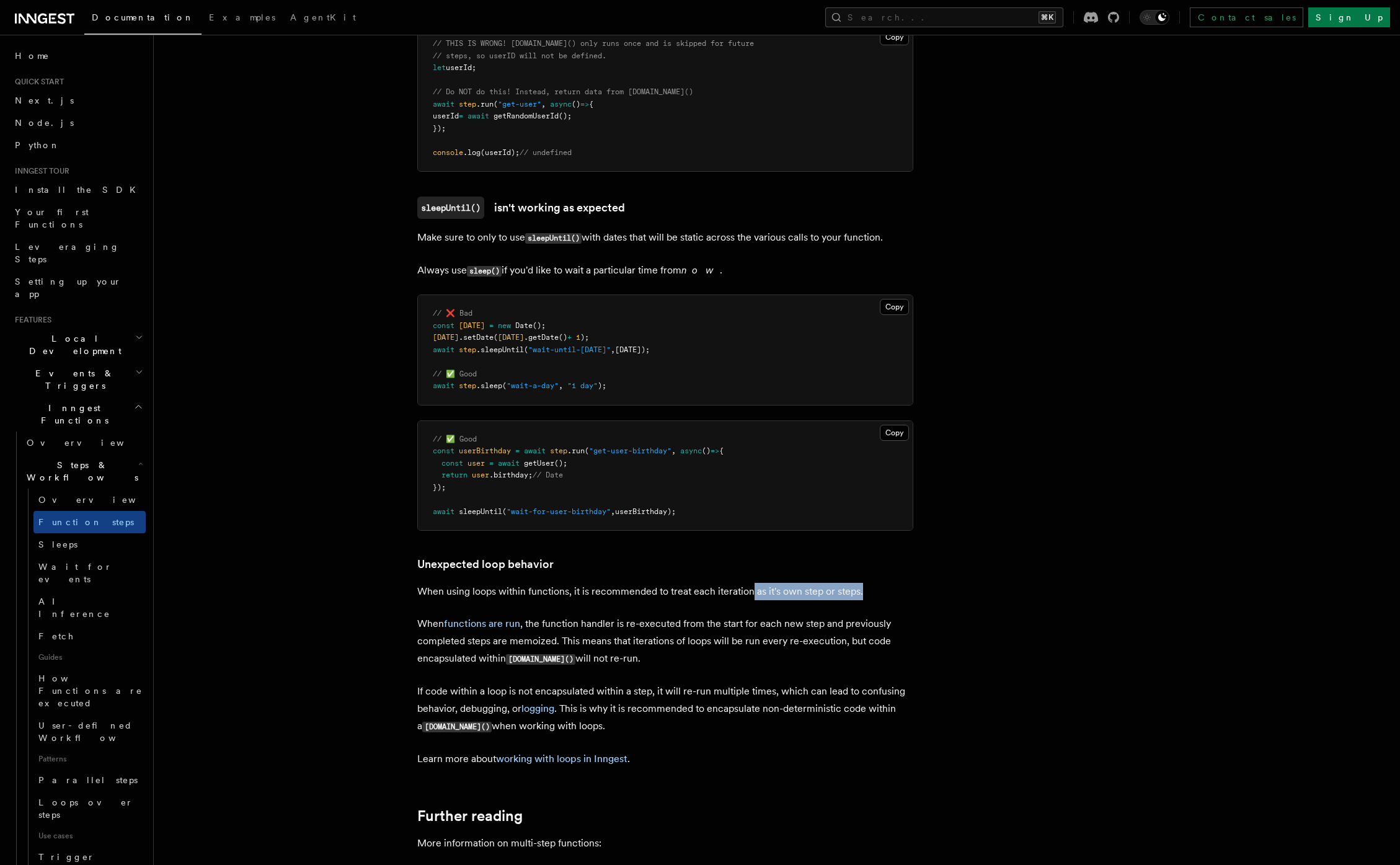
drag, startPoint x: 750, startPoint y: 598, endPoint x: 867, endPoint y: 598, distance: 117.0
click at [867, 598] on p "When using loops within functions, it is recommended to treat each iteration as…" at bounding box center [665, 591] width 496 height 17
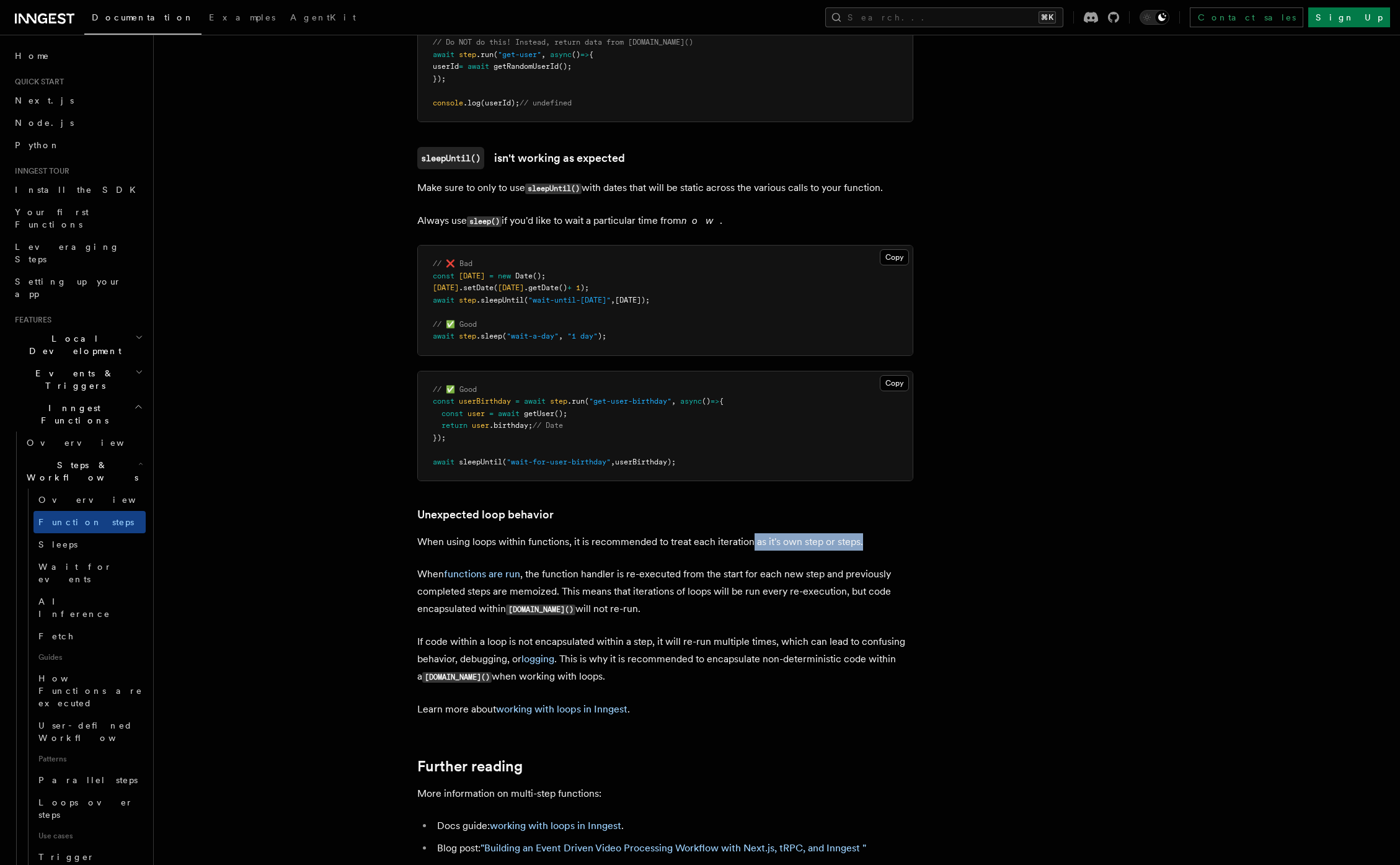
scroll to position [3602, 0]
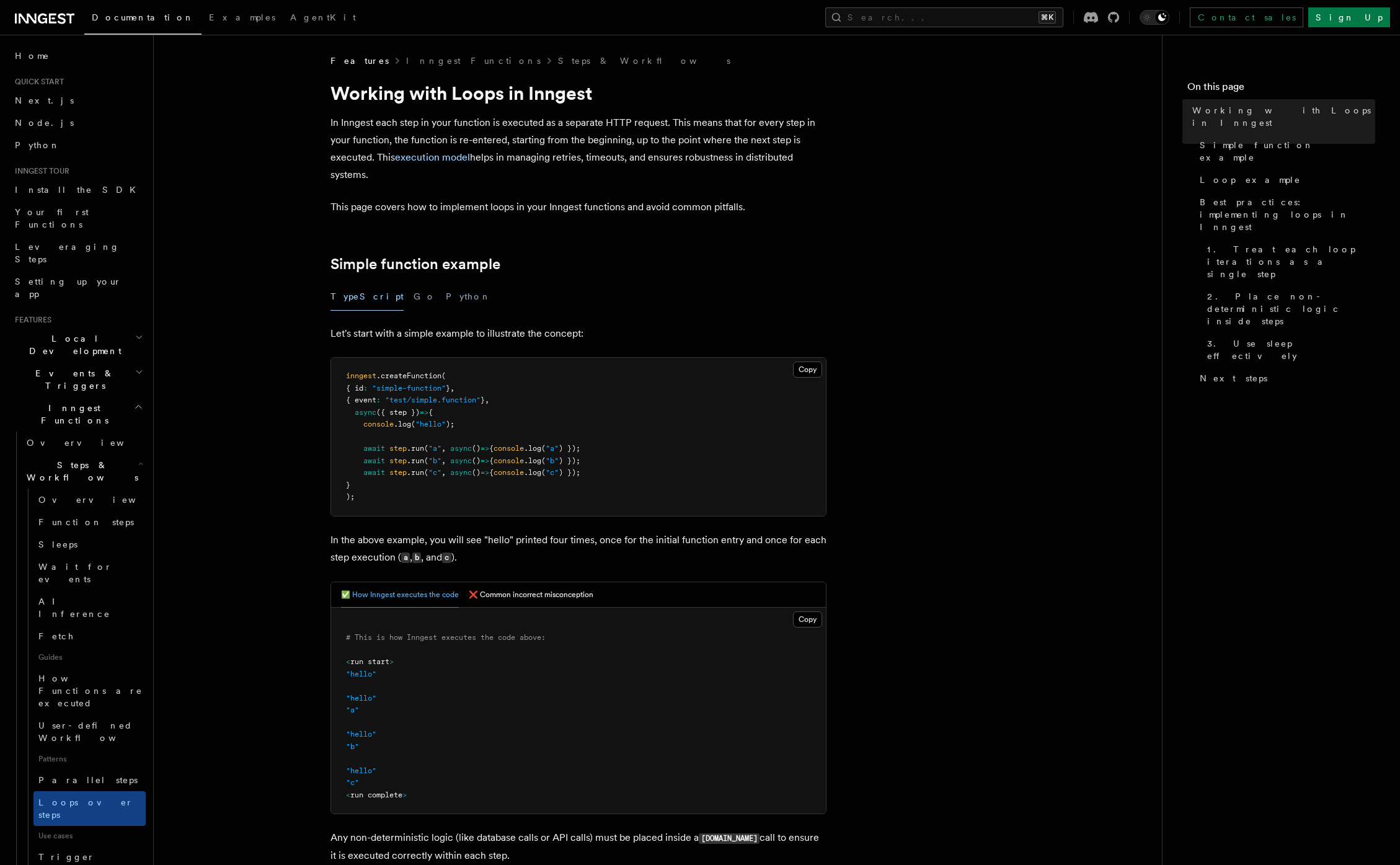
drag, startPoint x: 480, startPoint y: 630, endPoint x: 538, endPoint y: 629, distance: 58.0
click at [545, 626] on pre "# This is how Inngest executes the code above: < run start > "hello" "hello" "a…" at bounding box center [578, 710] width 494 height 207
drag, startPoint x: 406, startPoint y: 677, endPoint x: 437, endPoint y: 790, distance: 117.2
click at [437, 789] on pre "# This is how Inngest executes the code above: < run start > "hello" "hello" "a…" at bounding box center [578, 710] width 494 height 207
click at [463, 705] on pre "# This is how Inngest executes the code above: < run start > "hello" "hello" "a…" at bounding box center [578, 710] width 494 height 207
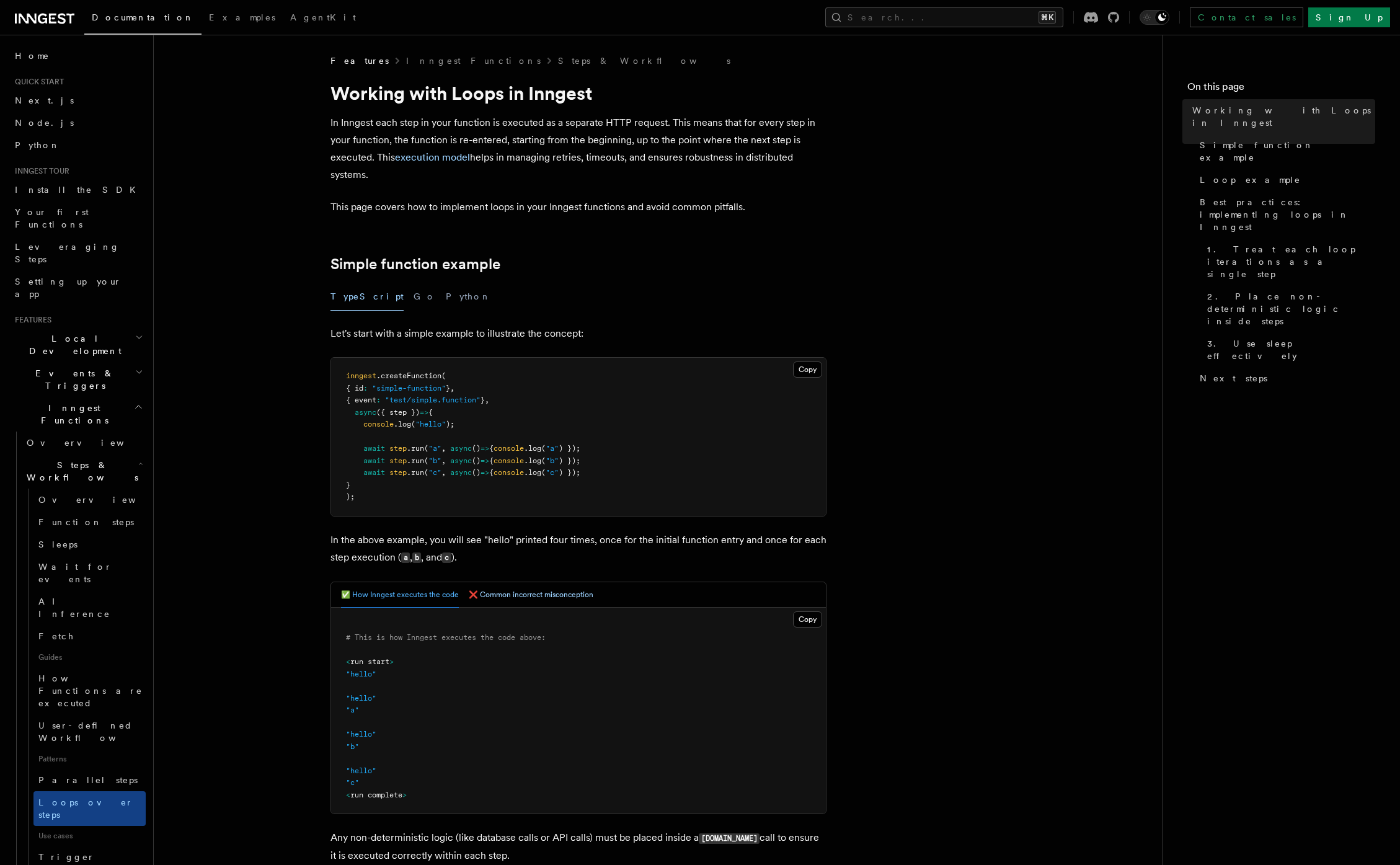
click at [524, 582] on button "❌ Common incorrect misconception" at bounding box center [530, 595] width 124 height 26
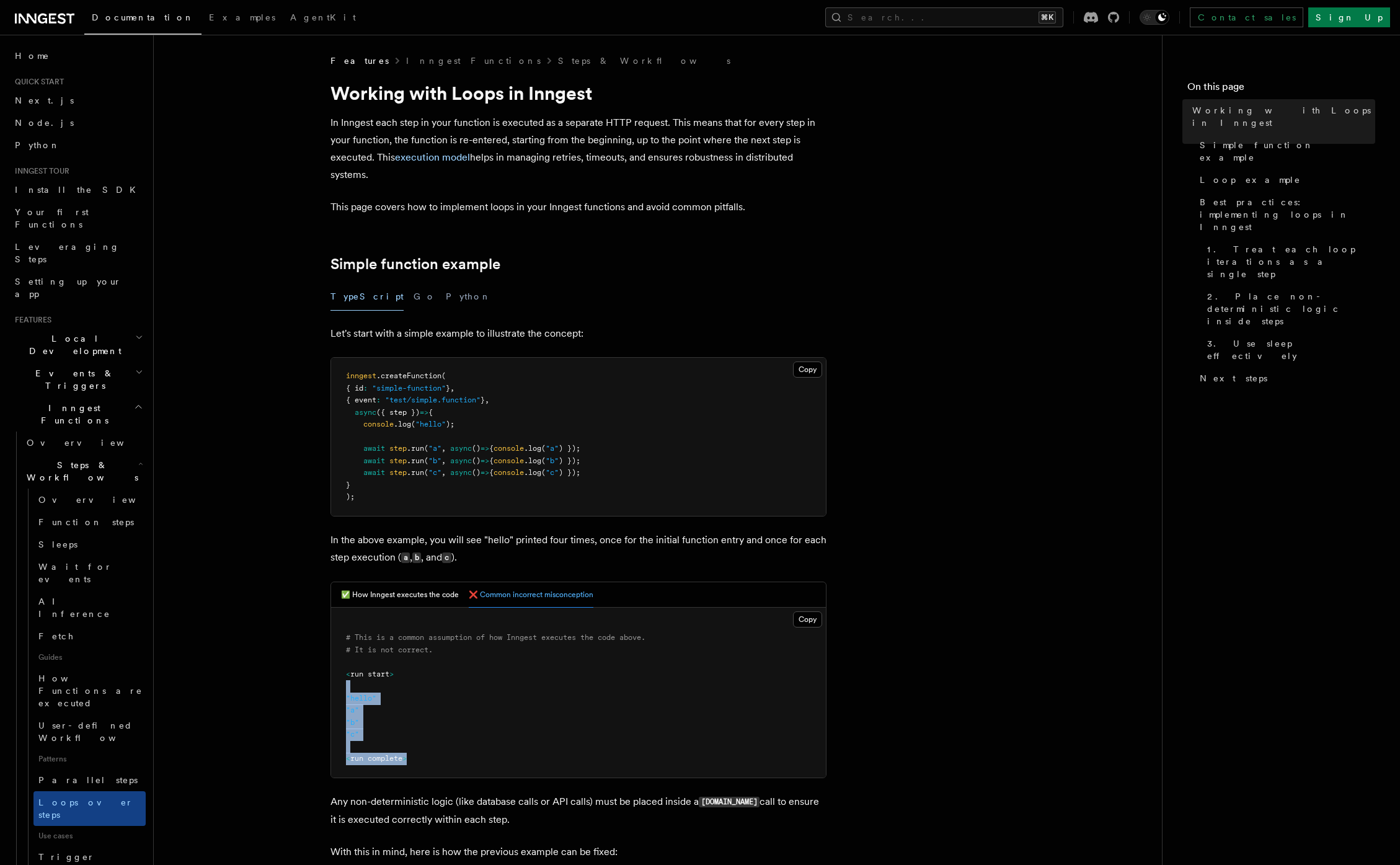
drag, startPoint x: 412, startPoint y: 726, endPoint x: 423, endPoint y: 761, distance: 36.7
click at [423, 761] on pre "# This is a common assumption of how Inngest executes the code above. # It is n…" at bounding box center [578, 691] width 494 height 170
click at [393, 593] on button "✅ How Inngest executes the code" at bounding box center [399, 595] width 118 height 26
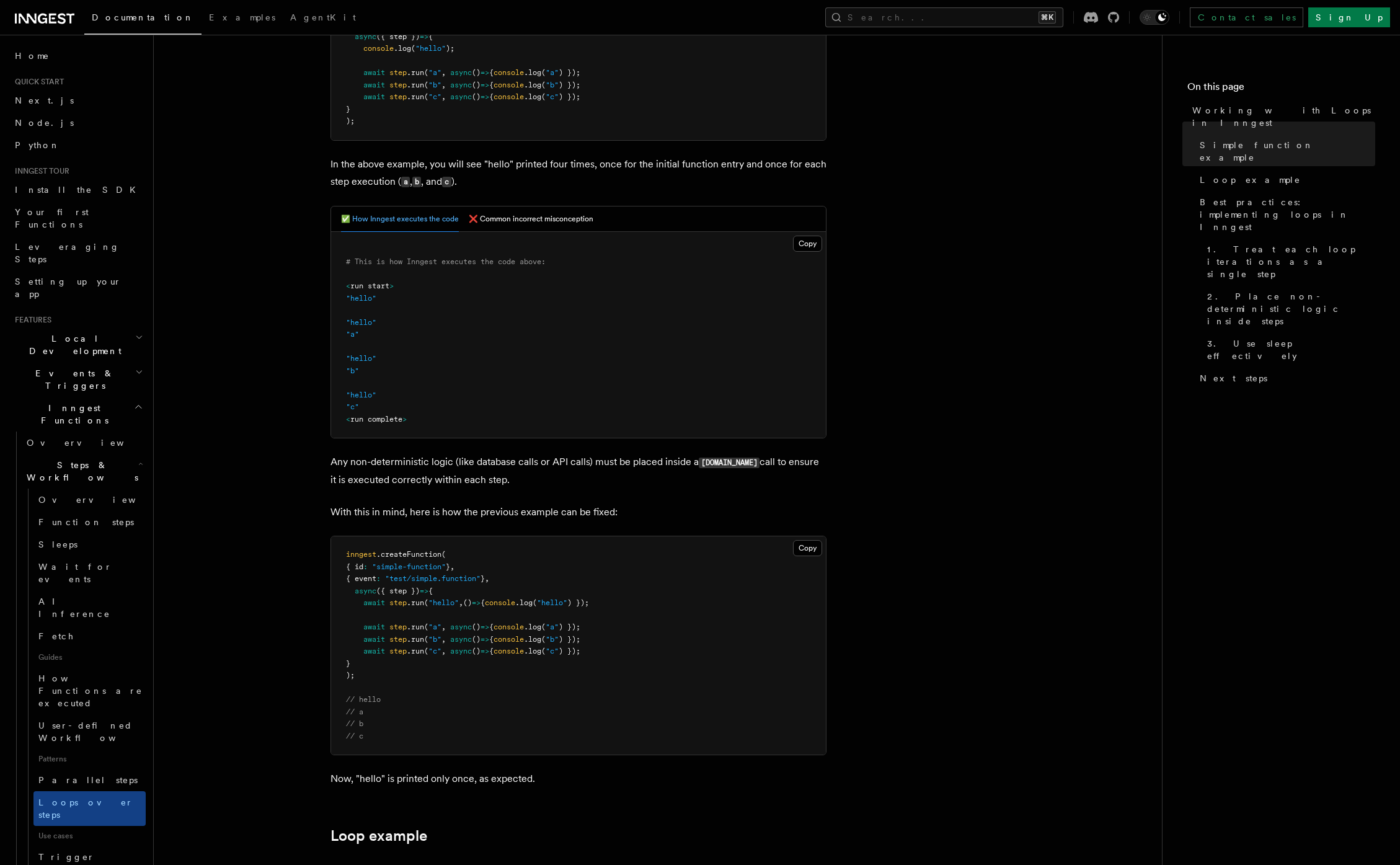
scroll to position [418, 0]
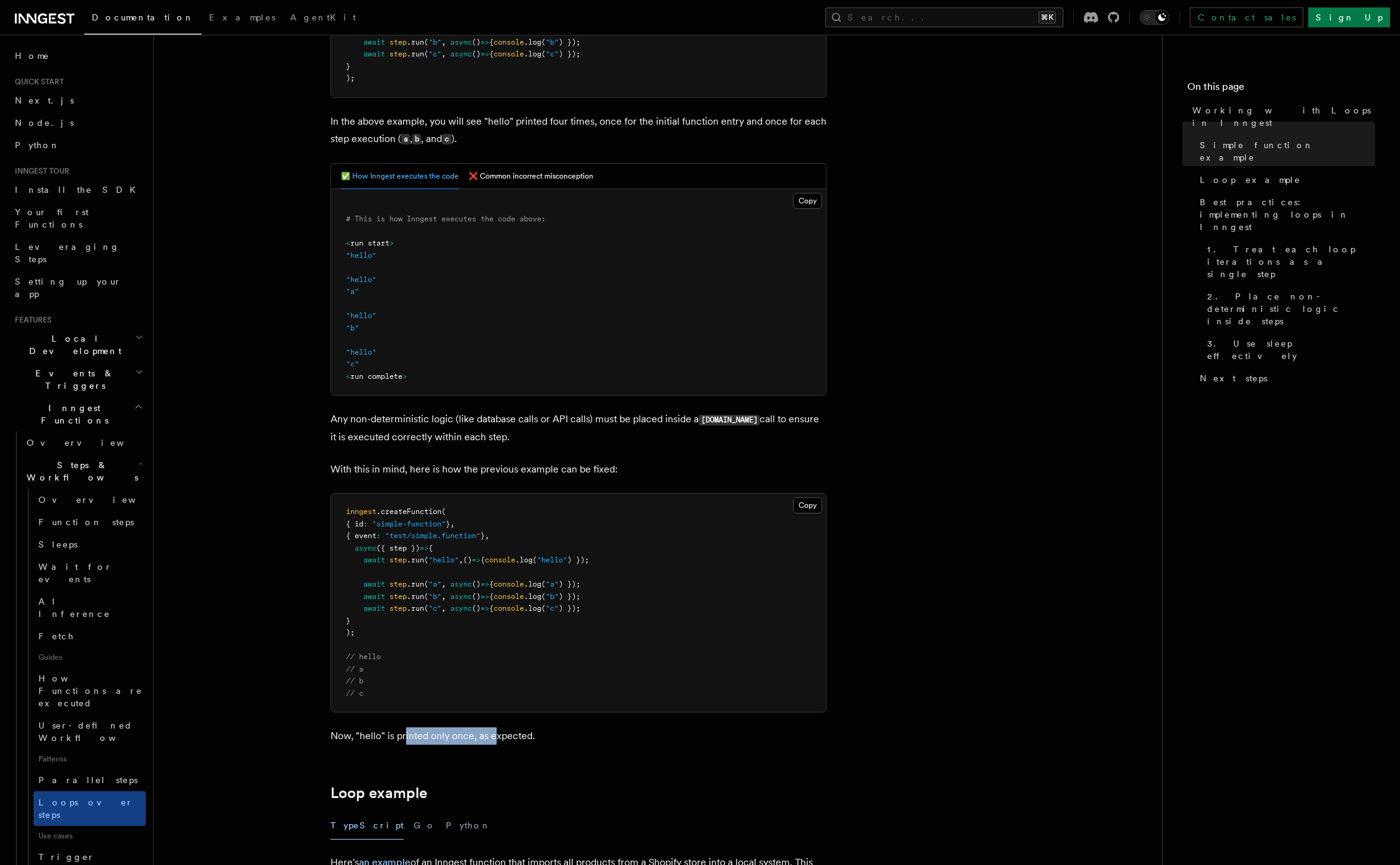
drag, startPoint x: 408, startPoint y: 737, endPoint x: 511, endPoint y: 732, distance: 103.1
click at [500, 734] on p "Now, "hello" is printed only once, as expected." at bounding box center [578, 736] width 496 height 17
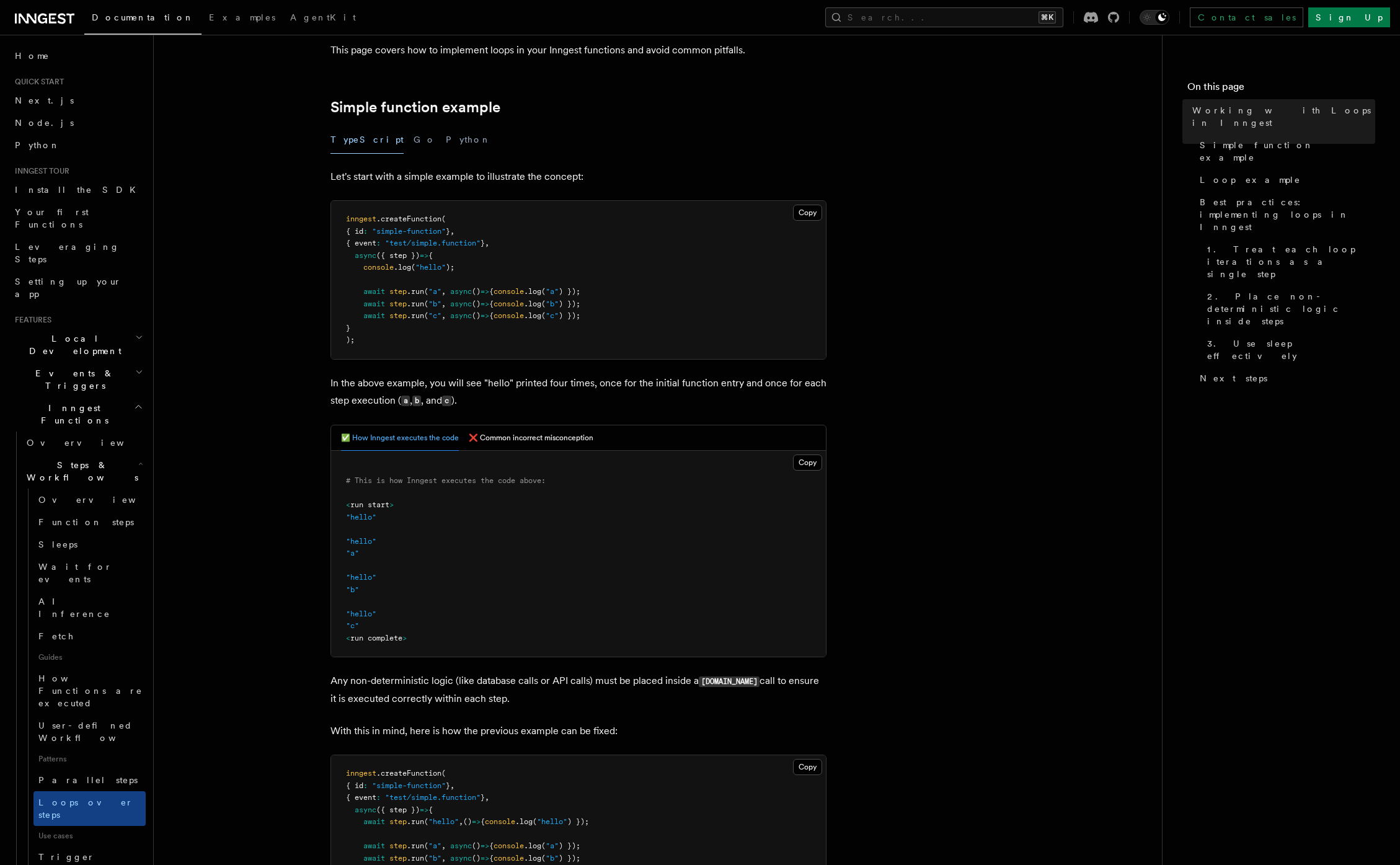
scroll to position [0, 0]
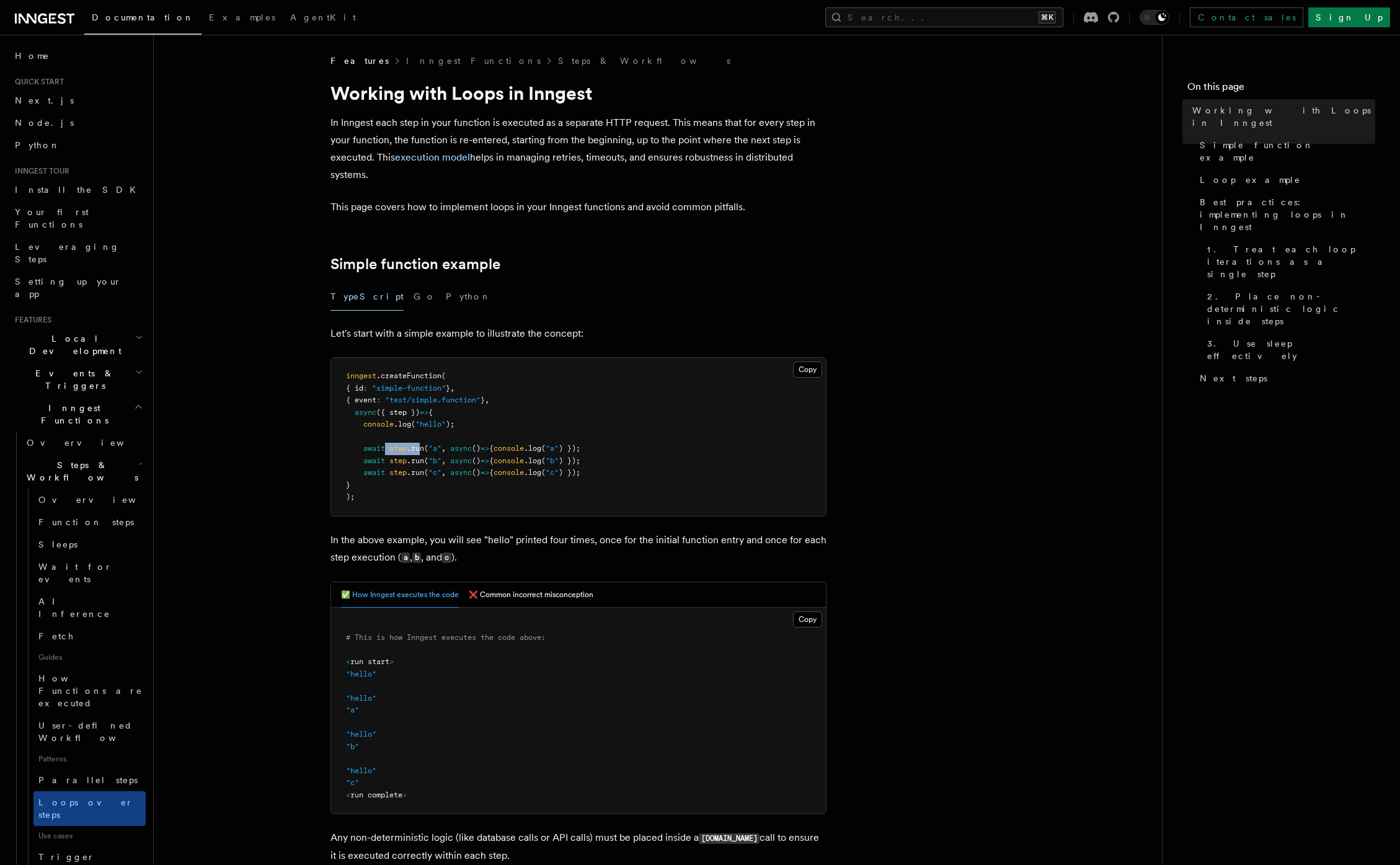
drag, startPoint x: 386, startPoint y: 449, endPoint x: 421, endPoint y: 454, distance: 35.4
click at [421, 454] on pre "inngest .createFunction ( { id : "simple-function" } , { event : "test/simple.f…" at bounding box center [578, 436] width 494 height 158
drag, startPoint x: 357, startPoint y: 422, endPoint x: 473, endPoint y: 423, distance: 116.0
click at [473, 423] on pre "inngest .createFunction ( { id : "simple-function" } , { event : "test/simple.f…" at bounding box center [578, 436] width 494 height 158
drag, startPoint x: 353, startPoint y: 414, endPoint x: 441, endPoint y: 430, distance: 89.4
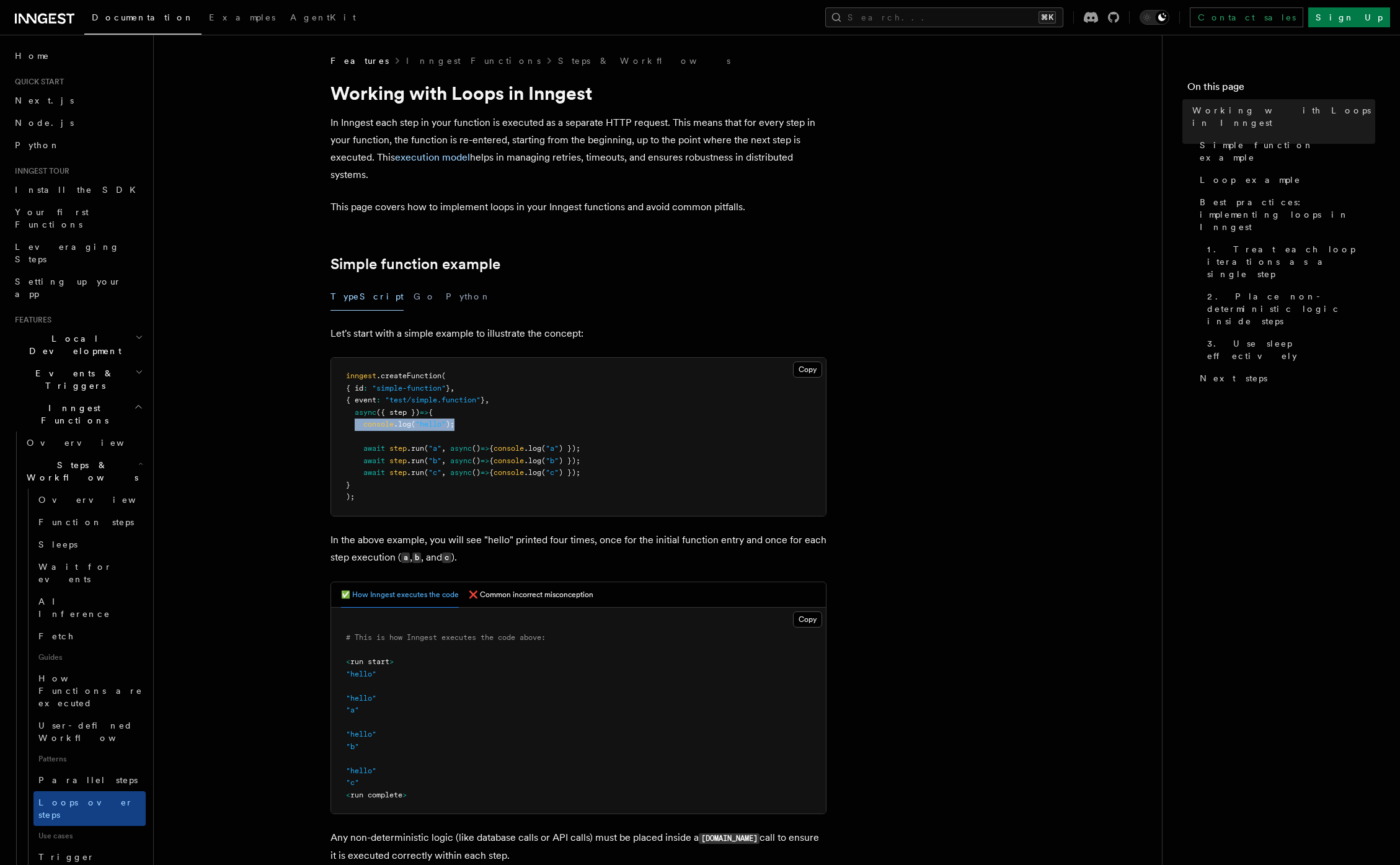
click at [477, 486] on pre "inngest .createFunction ( { id : "simple-function" } , { event : "test/simple.f…" at bounding box center [578, 436] width 494 height 158
click at [409, 414] on span "({ step })" at bounding box center [398, 412] width 44 height 9
click at [403, 415] on span "({ step })" at bounding box center [398, 412] width 44 height 9
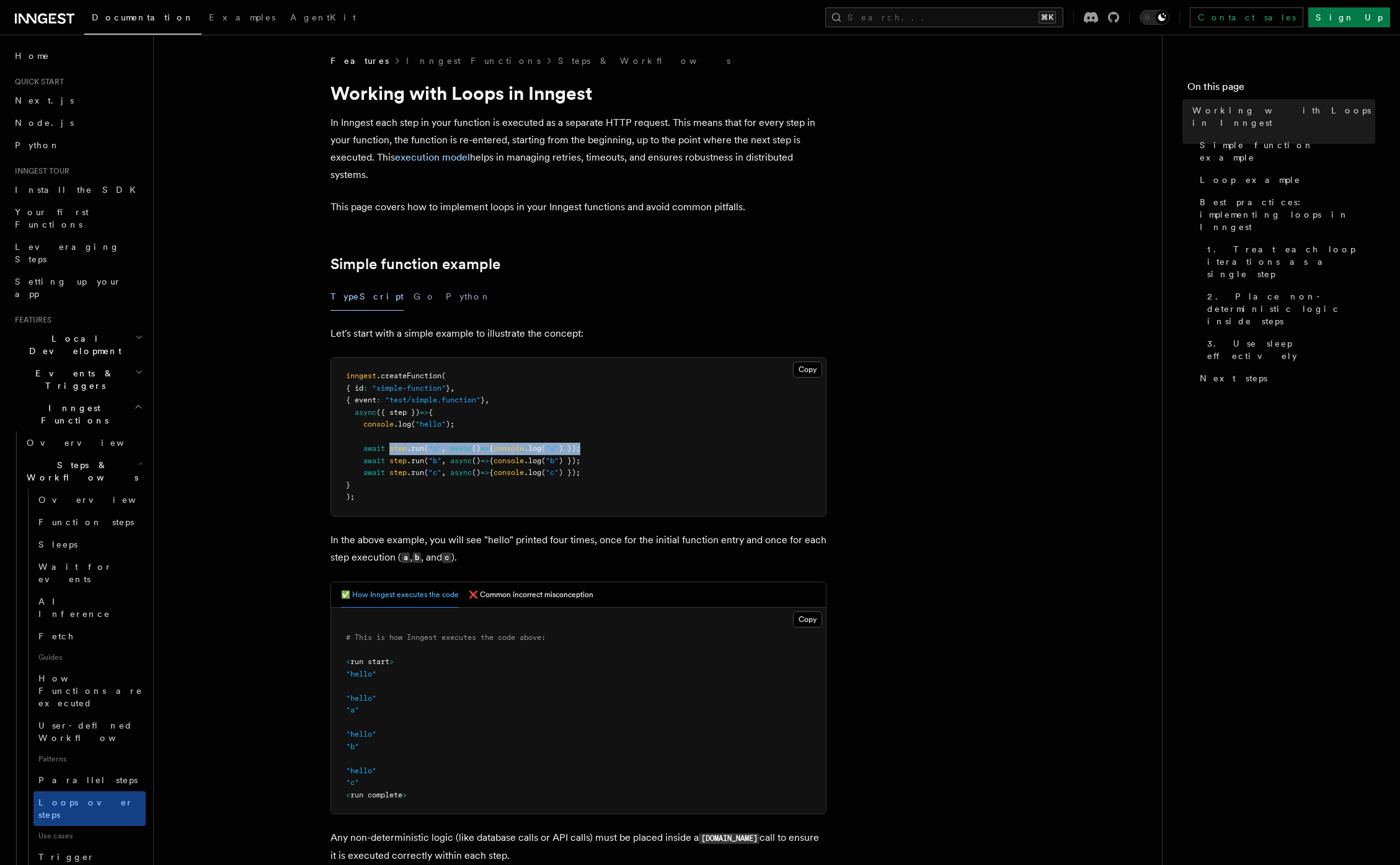
drag, startPoint x: 391, startPoint y: 451, endPoint x: 616, endPoint y: 445, distance: 225.1
click at [616, 445] on pre "inngest .createFunction ( { id : "simple-function" } , { event : "test/simple.f…" at bounding box center [578, 436] width 494 height 158
drag, startPoint x: 371, startPoint y: 422, endPoint x: 468, endPoint y: 423, distance: 97.0
click at [468, 423] on pre "inngest .createFunction ( { id : "simple-function" } , { event : "test/simple.f…" at bounding box center [578, 436] width 494 height 158
click at [372, 425] on span "console" at bounding box center [378, 423] width 30 height 9
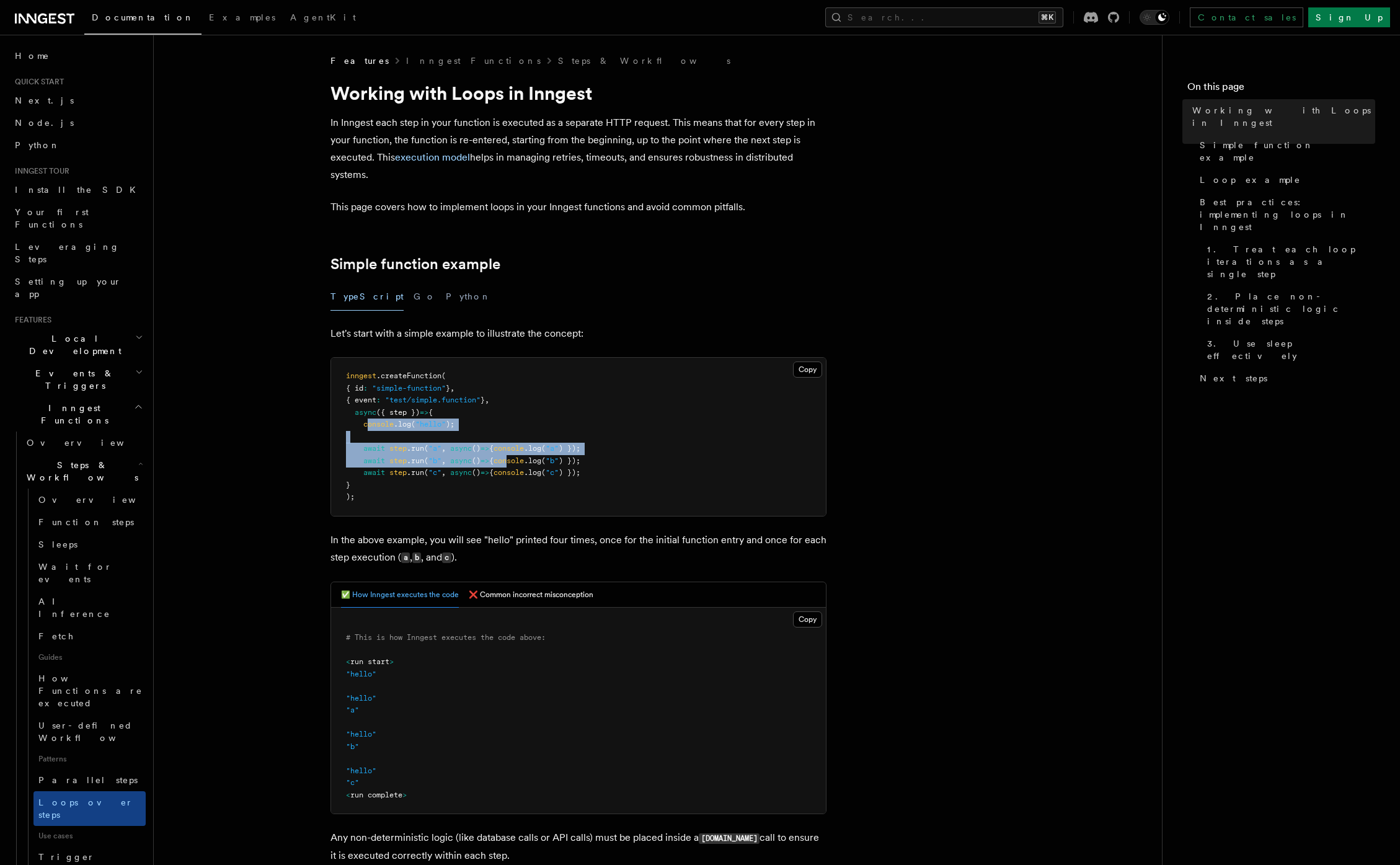
drag, startPoint x: 369, startPoint y: 422, endPoint x: 526, endPoint y: 471, distance: 164.5
click at [526, 466] on pre "inngest .createFunction ( { id : "simple-function" } , { event : "test/simple.f…" at bounding box center [578, 436] width 494 height 158
drag, startPoint x: 366, startPoint y: 676, endPoint x: 378, endPoint y: 694, distance: 21.6
click at [394, 682] on pre "# This is how Inngest executes the code above: < run start > "hello" "hello" "a…" at bounding box center [578, 710] width 494 height 207
drag, startPoint x: 374, startPoint y: 697, endPoint x: 421, endPoint y: 700, distance: 47.1
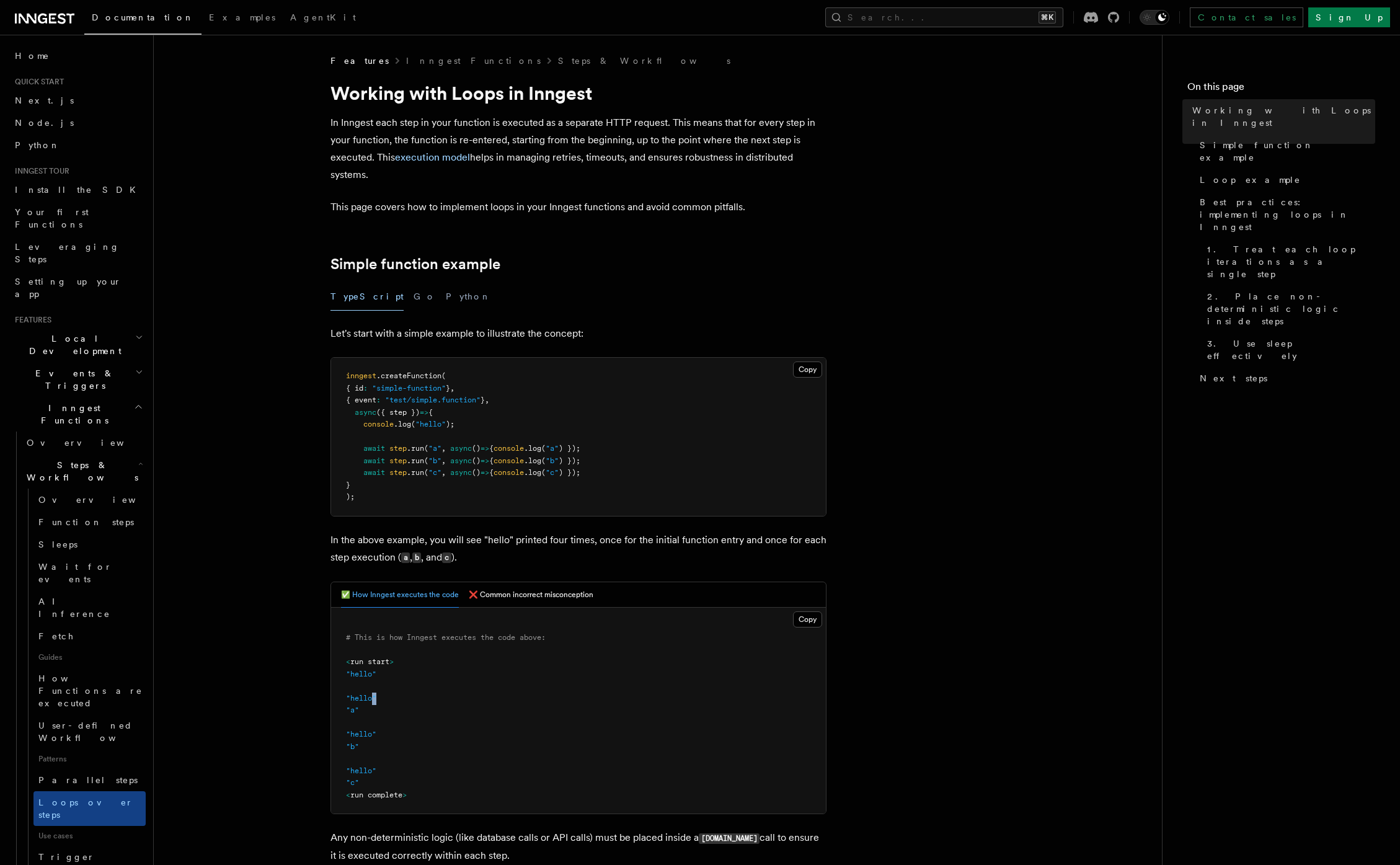
click at [420, 695] on pre "# This is how Inngest executes the code above: < run start > "hello" "hello" "a…" at bounding box center [578, 710] width 494 height 207
drag, startPoint x: 359, startPoint y: 711, endPoint x: 367, endPoint y: 712, distance: 8.1
click at [365, 711] on pre "# This is how Inngest executes the code above: < run start > "hello" "hello" "a…" at bounding box center [578, 710] width 494 height 207
drag, startPoint x: 350, startPoint y: 732, endPoint x: 380, endPoint y: 740, distance: 31.0
click at [380, 740] on pre "# This is how Inngest executes the code above: < run start > "hello" "hello" "a…" at bounding box center [578, 710] width 494 height 207
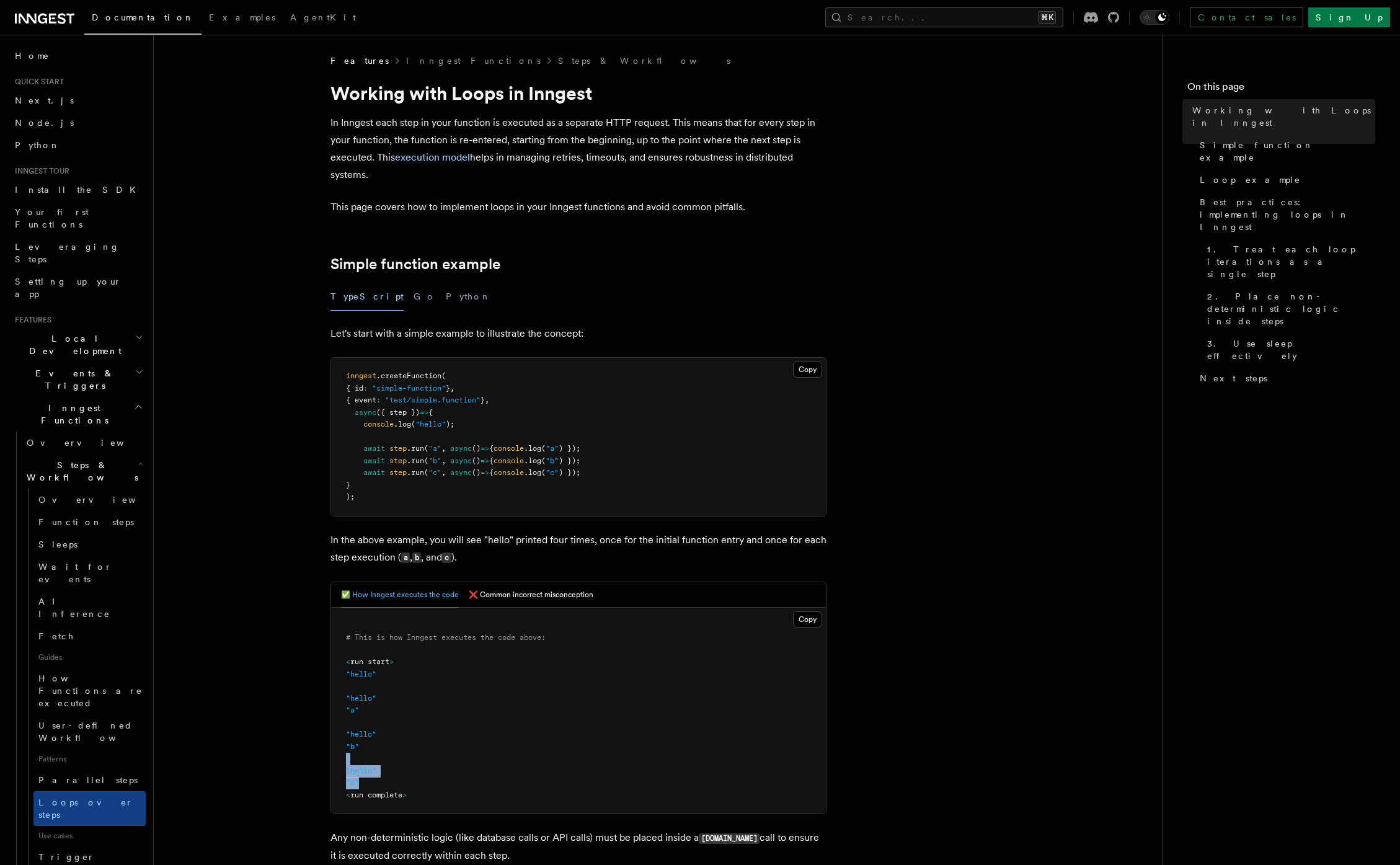
drag, startPoint x: 356, startPoint y: 760, endPoint x: 414, endPoint y: 787, distance: 64.0
click at [411, 786] on pre "# This is how Inngest executes the code above: < run start > "hello" "hello" "a…" at bounding box center [578, 710] width 494 height 207
click at [510, 586] on button "❌ Common incorrect misconception" at bounding box center [530, 595] width 124 height 26
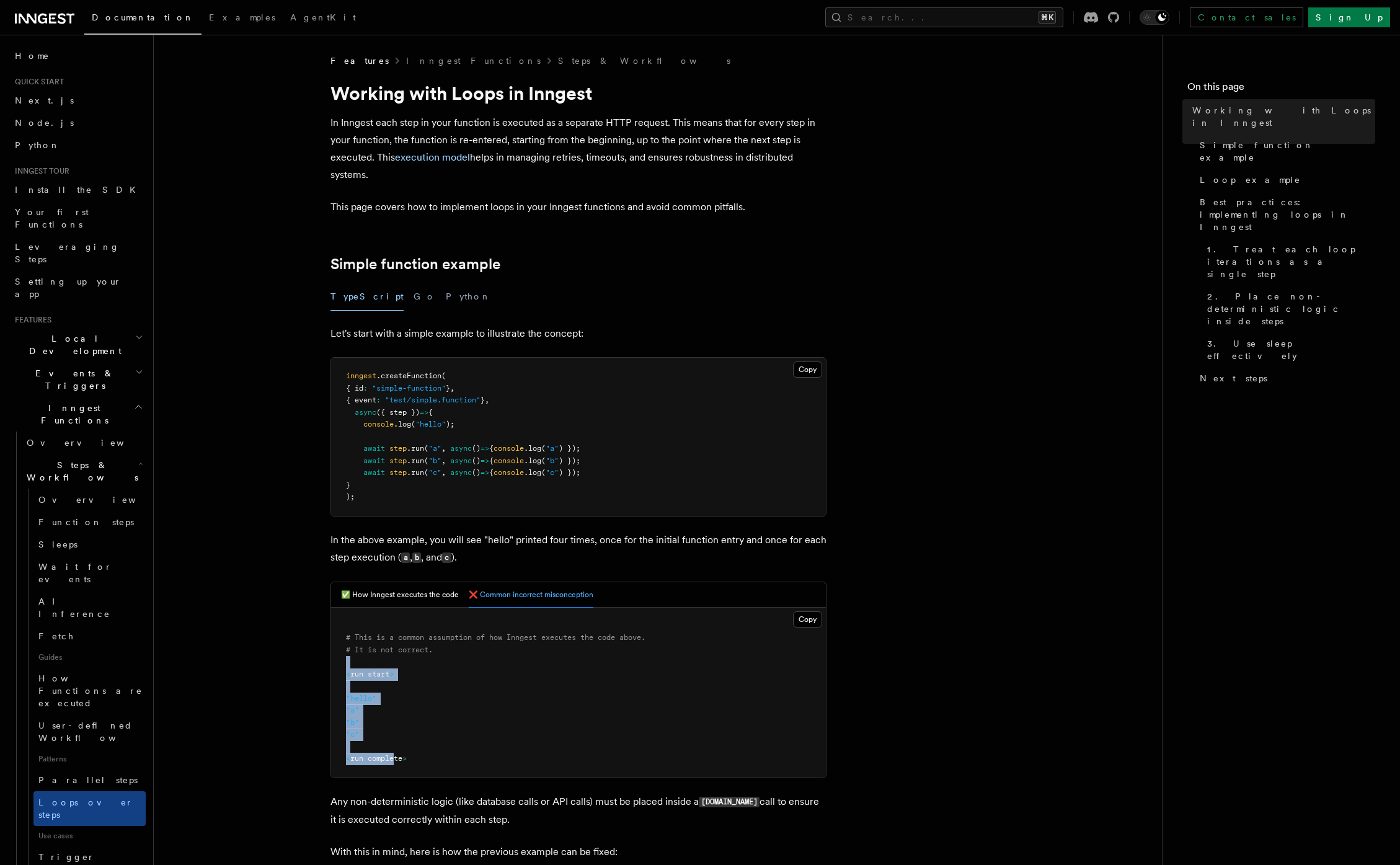
drag, startPoint x: 390, startPoint y: 729, endPoint x: 393, endPoint y: 754, distance: 25.2
click at [393, 754] on pre "# This is a common assumption of how Inngest executes the code above. # It is n…" at bounding box center [578, 691] width 494 height 170
click at [389, 603] on button "✅ How Inngest executes the code" at bounding box center [399, 595] width 118 height 26
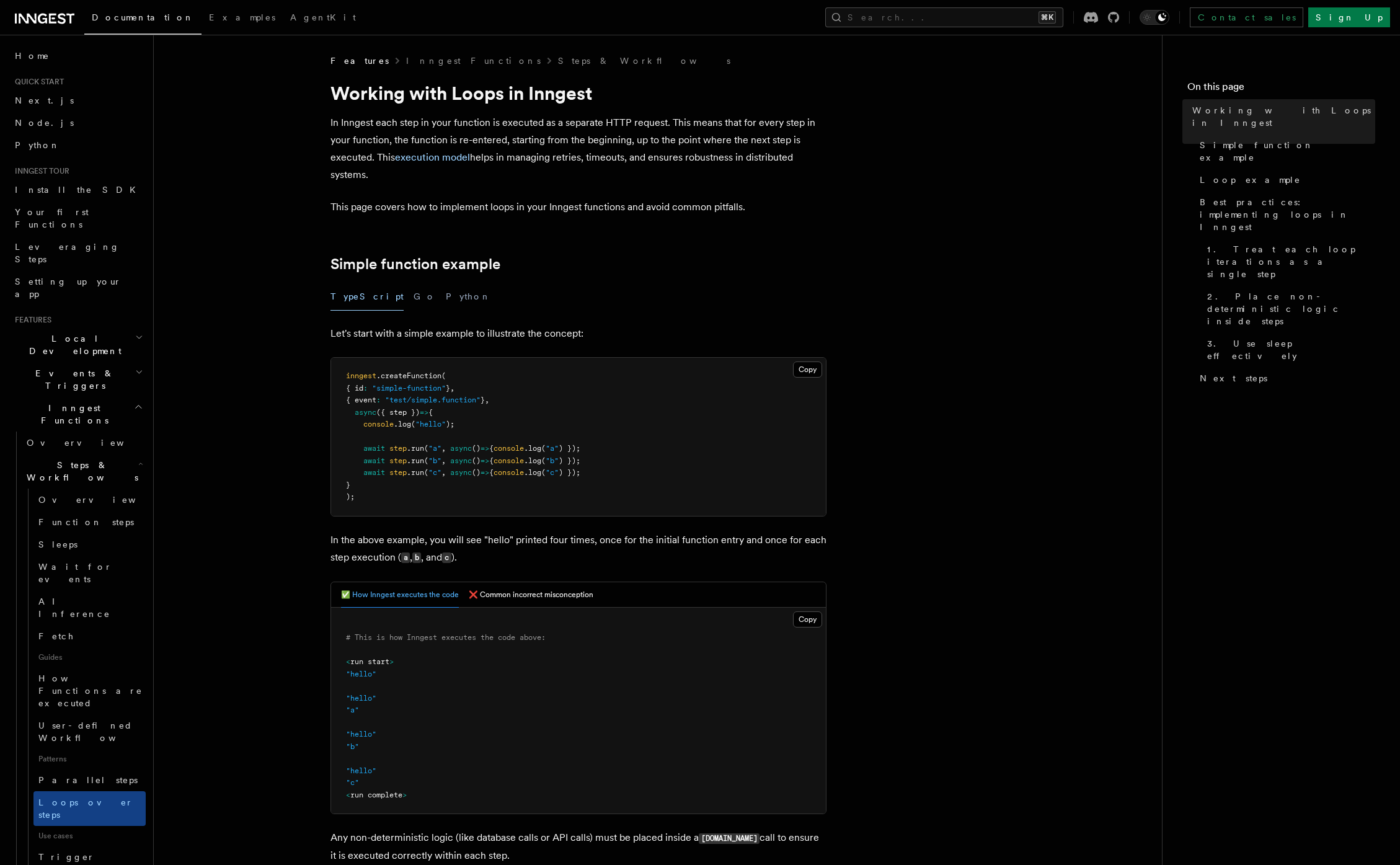
drag, startPoint x: 405, startPoint y: 422, endPoint x: 618, endPoint y: 486, distance: 222.4
click at [618, 486] on pre "inngest .createFunction ( { id : "simple-function" } , { event : "test/simple.f…" at bounding box center [578, 436] width 494 height 158
click at [341, 422] on pre "inngest .createFunction ( { id : "simple-function" } , { event : "test/simple.f…" at bounding box center [578, 436] width 494 height 158
drag, startPoint x: 362, startPoint y: 421, endPoint x: 493, endPoint y: 427, distance: 131.1
click at [493, 427] on pre "inngest .createFunction ( { id : "simple-function" } , { event : "test/simple.f…" at bounding box center [578, 436] width 494 height 158
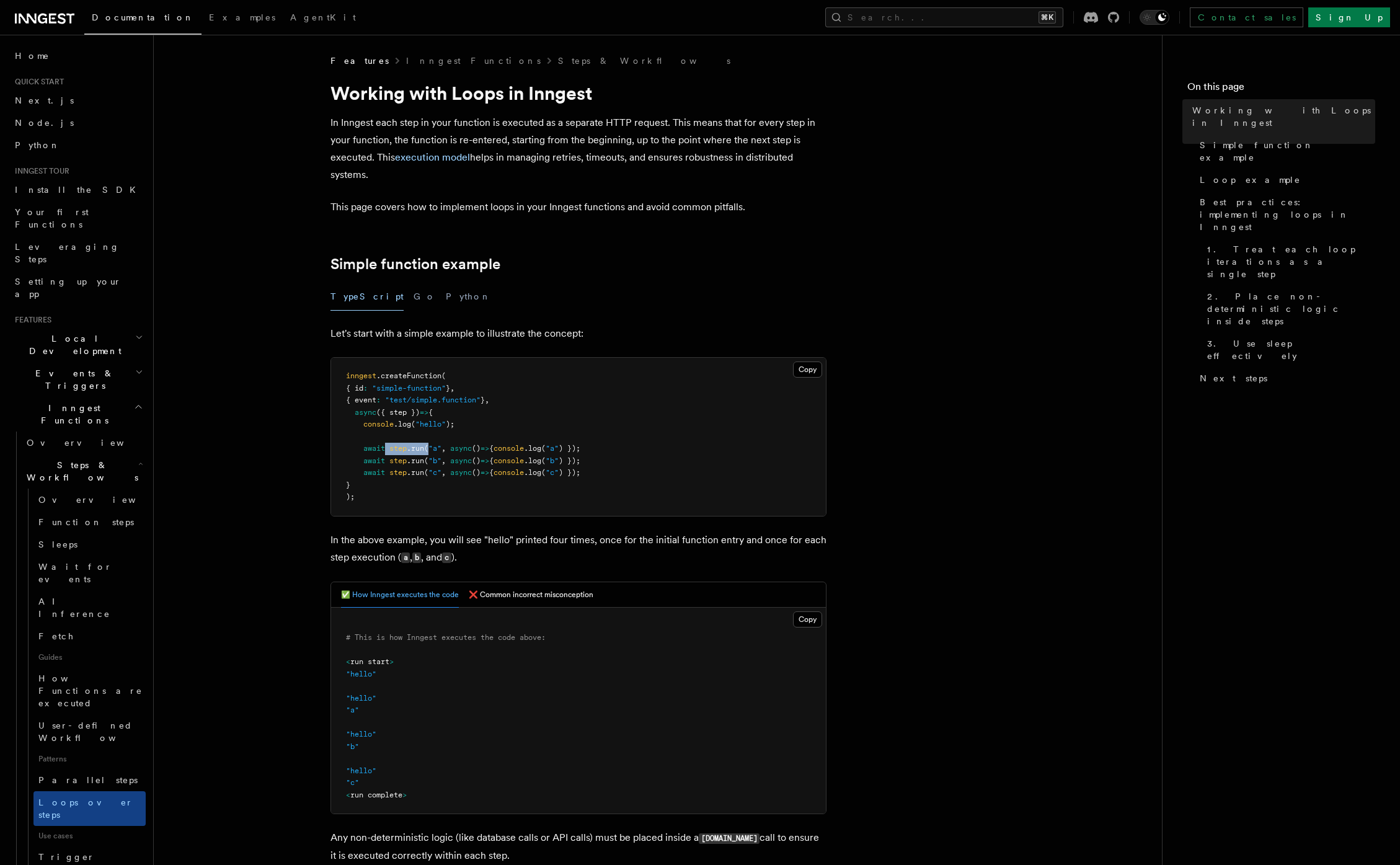
drag, startPoint x: 387, startPoint y: 448, endPoint x: 430, endPoint y: 451, distance: 43.1
click at [430, 451] on span "await step .run ( "a" , async () => { console .log ( "a" ) });" at bounding box center [463, 448] width 234 height 9
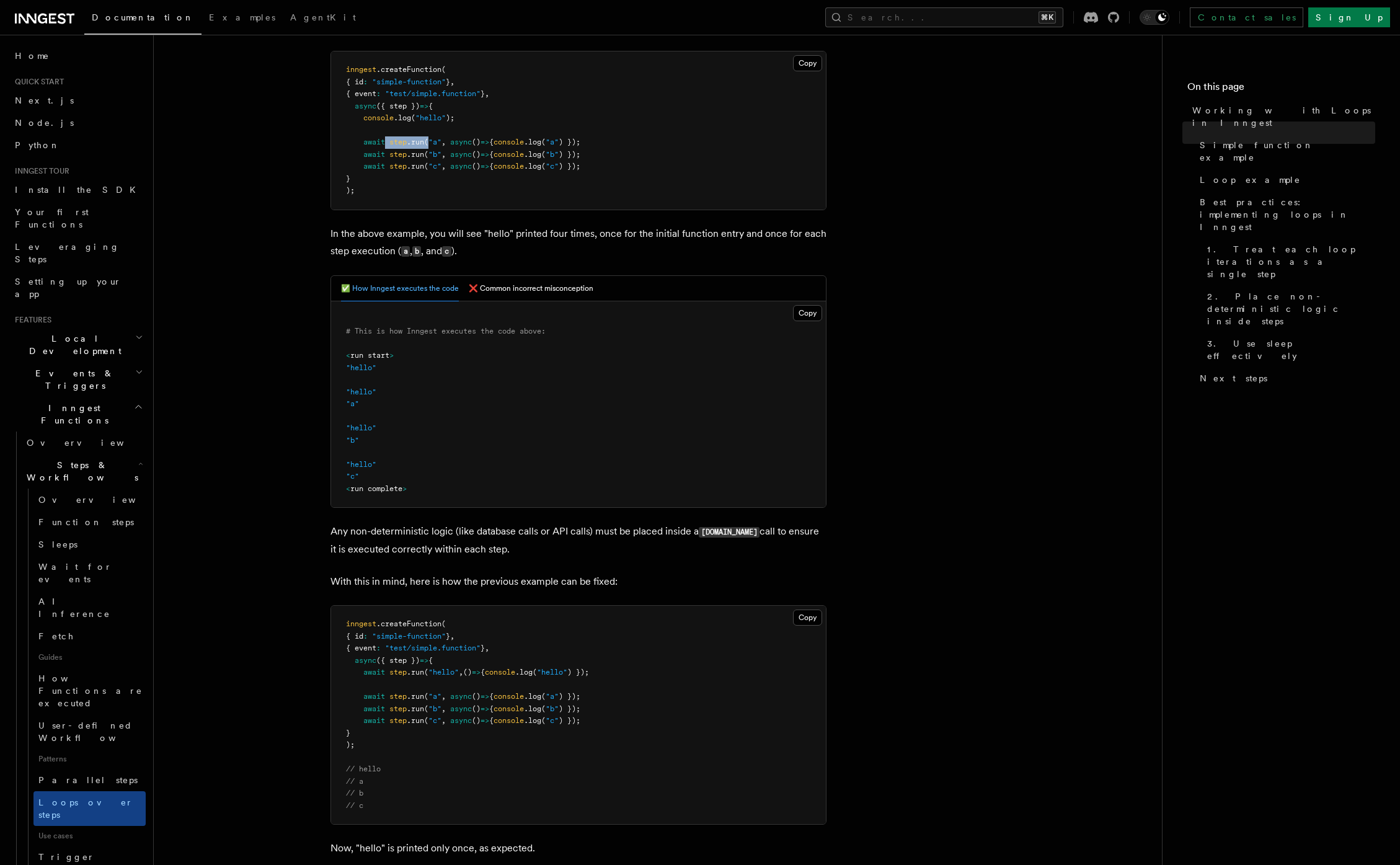
scroll to position [299, 0]
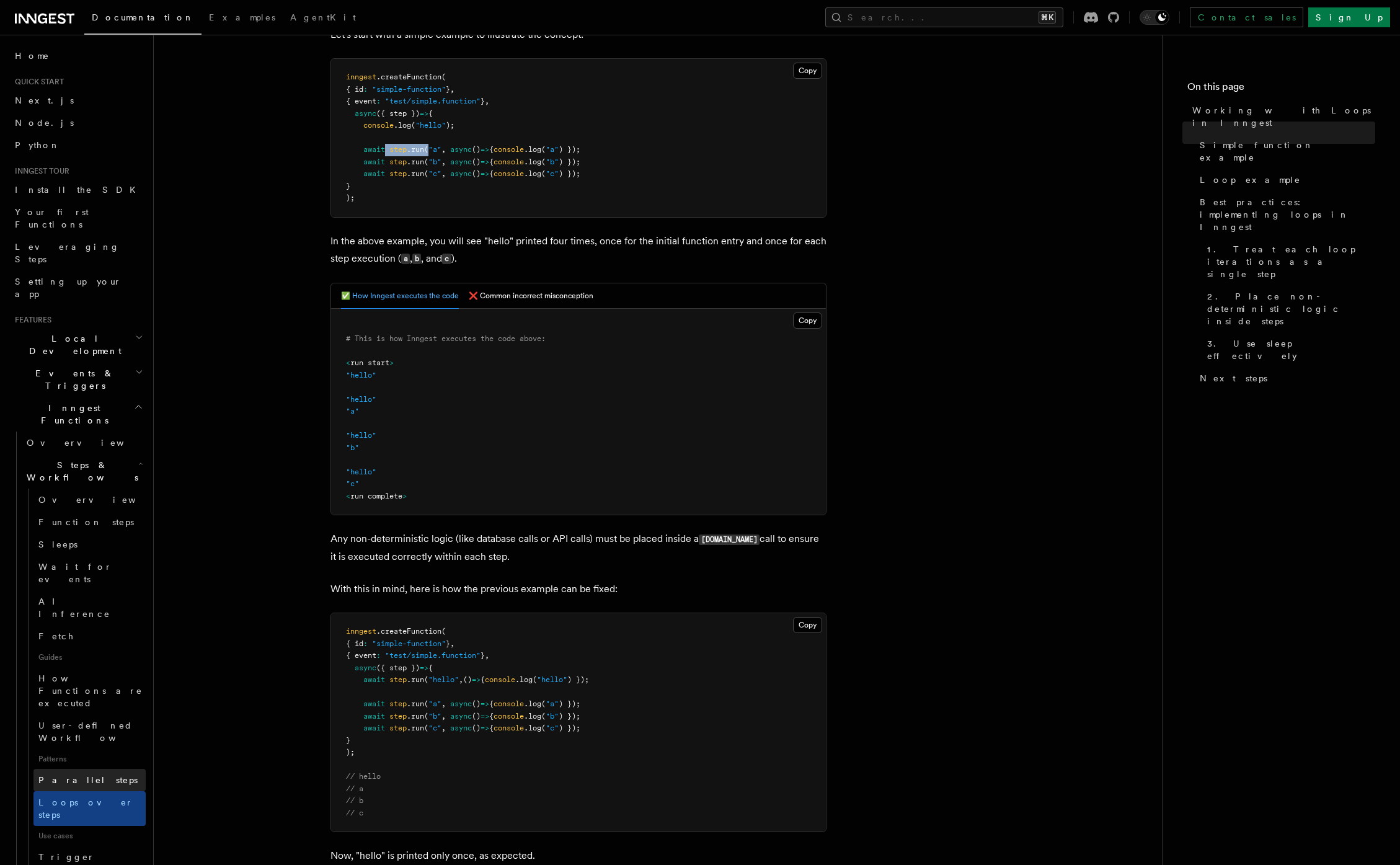
click at [59, 775] on span "Parallel steps" at bounding box center [88, 780] width 100 height 9
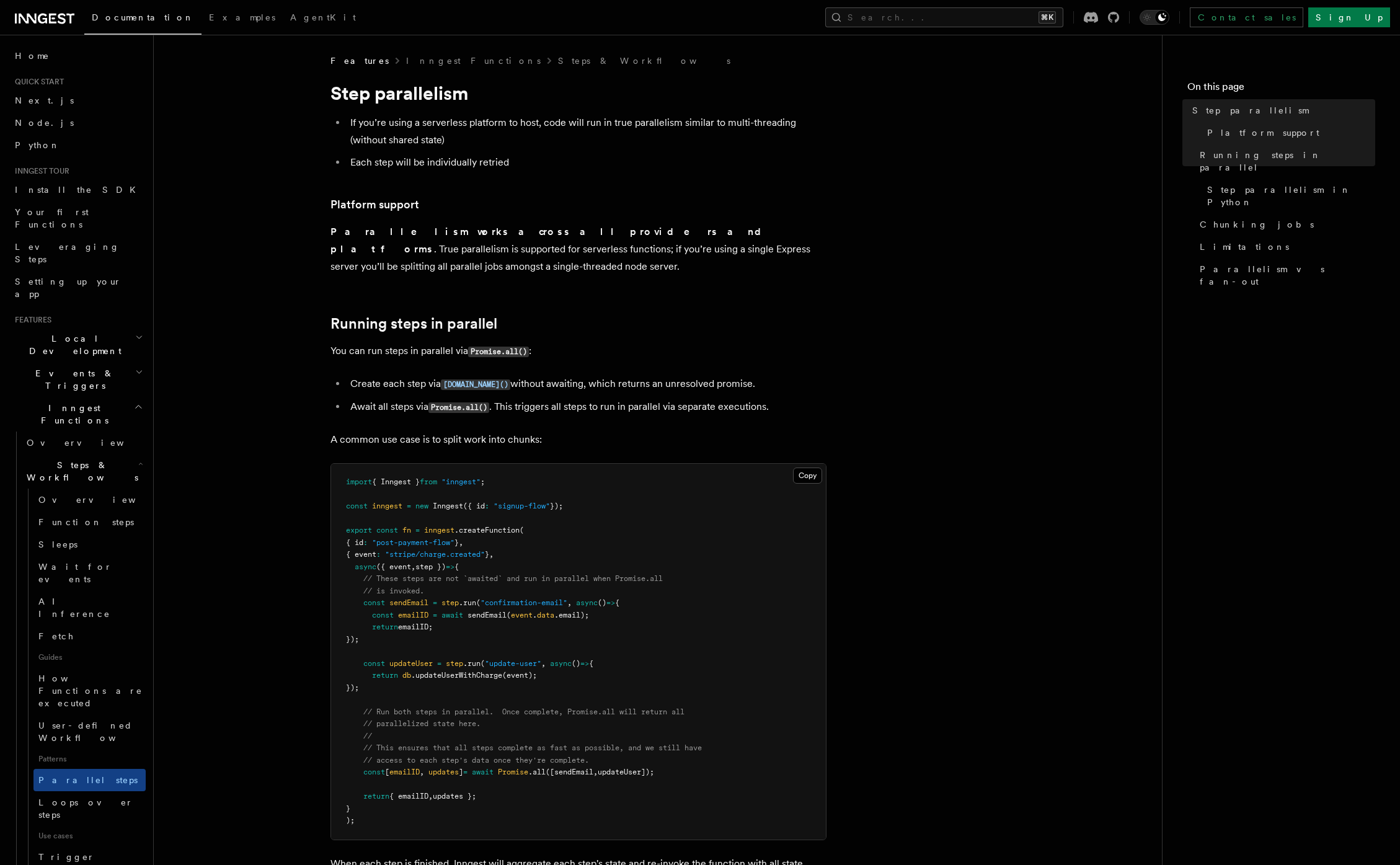
drag, startPoint x: 425, startPoint y: 591, endPoint x: 464, endPoint y: 618, distance: 47.4
click at [464, 618] on pre "import { Inngest } from "inngest" ; const inngest = new Inngest ({ id : "signup…" at bounding box center [578, 652] width 494 height 376
drag, startPoint x: 468, startPoint y: 636, endPoint x: 489, endPoint y: 656, distance: 29.0
click at [488, 654] on pre "import { Inngest } from "inngest" ; const inngest = new Inngest ({ id : "signup…" at bounding box center [578, 652] width 494 height 376
drag, startPoint x: 532, startPoint y: 750, endPoint x: 572, endPoint y: 756, distance: 40.4
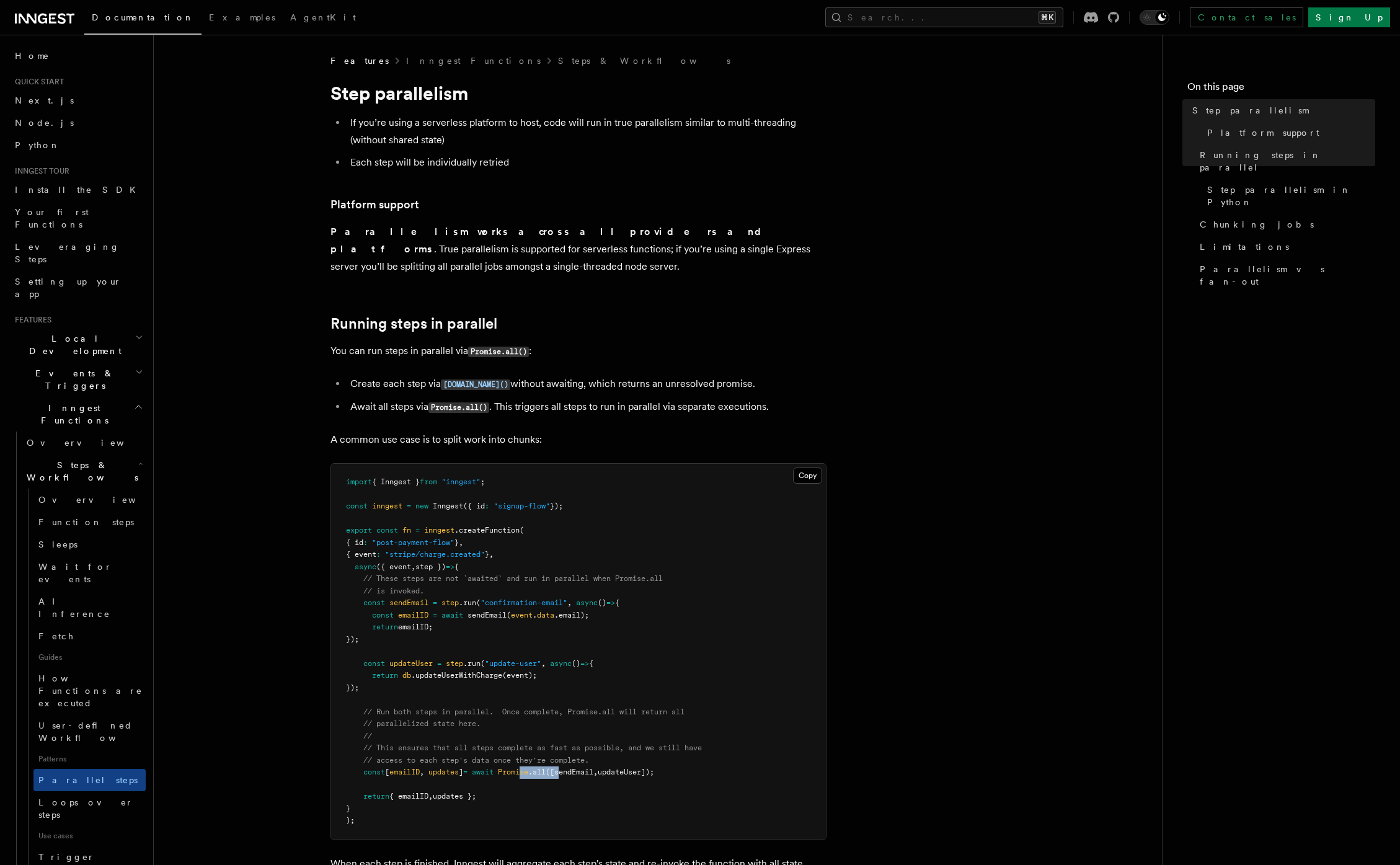
click at [572, 756] on pre "import { Inngest } from "inngest" ; const inngest = new Inngest ({ id : "signup…" at bounding box center [578, 652] width 494 height 376
click at [528, 767] on span "Promise" at bounding box center [513, 771] width 30 height 9
click at [545, 767] on span ".all" at bounding box center [537, 771] width 17 height 9
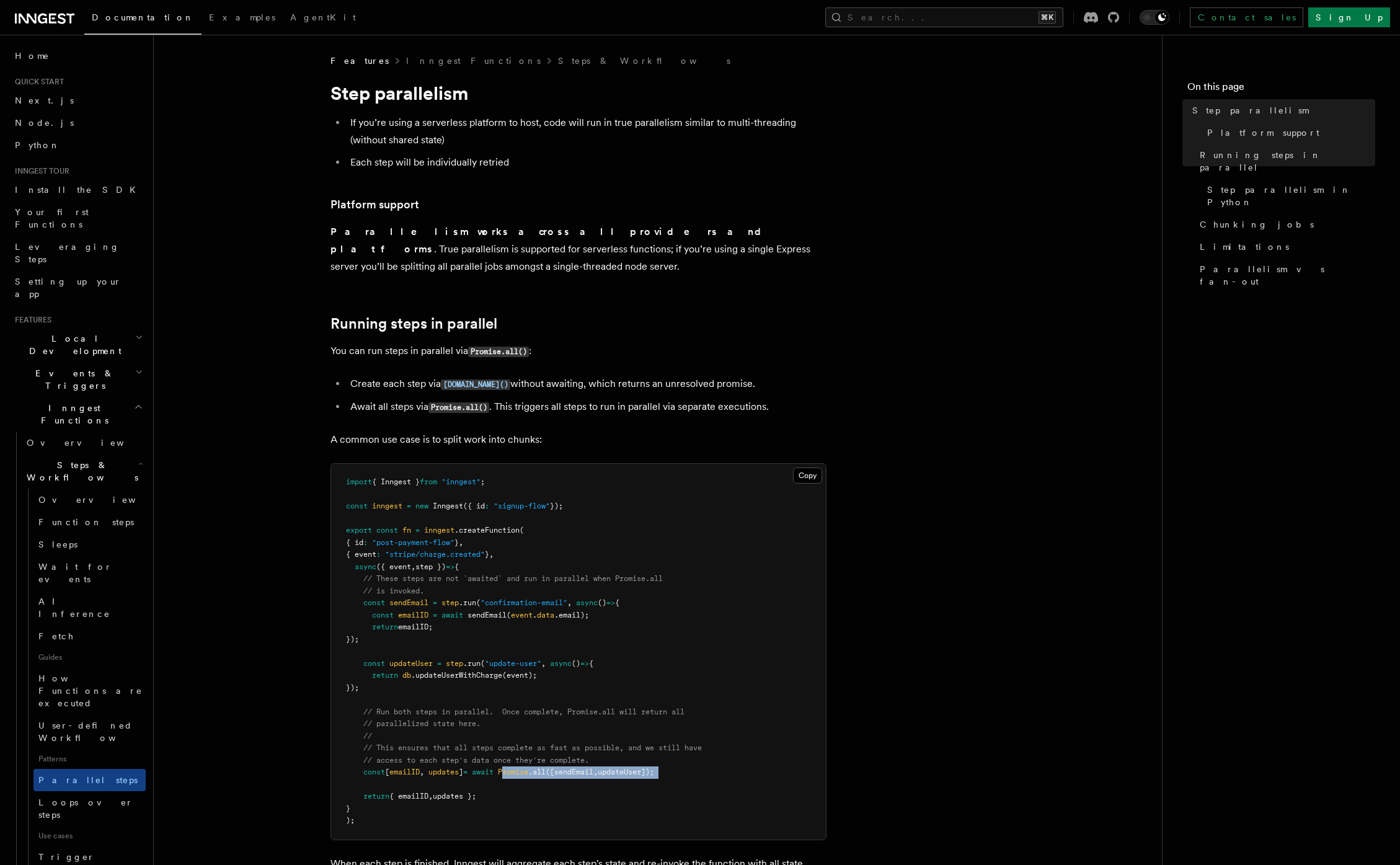
drag, startPoint x: 514, startPoint y: 757, endPoint x: 678, endPoint y: 762, distance: 164.1
click at [678, 762] on pre "import { Inngest } from "inngest" ; const inngest = new Inngest ({ id : "signup…" at bounding box center [578, 652] width 494 height 376
click at [593, 767] on span "([sendEmail" at bounding box center [569, 771] width 47 height 9
drag, startPoint x: 597, startPoint y: 755, endPoint x: 559, endPoint y: 716, distance: 54.5
click at [593, 767] on span "([sendEmail" at bounding box center [569, 771] width 47 height 9
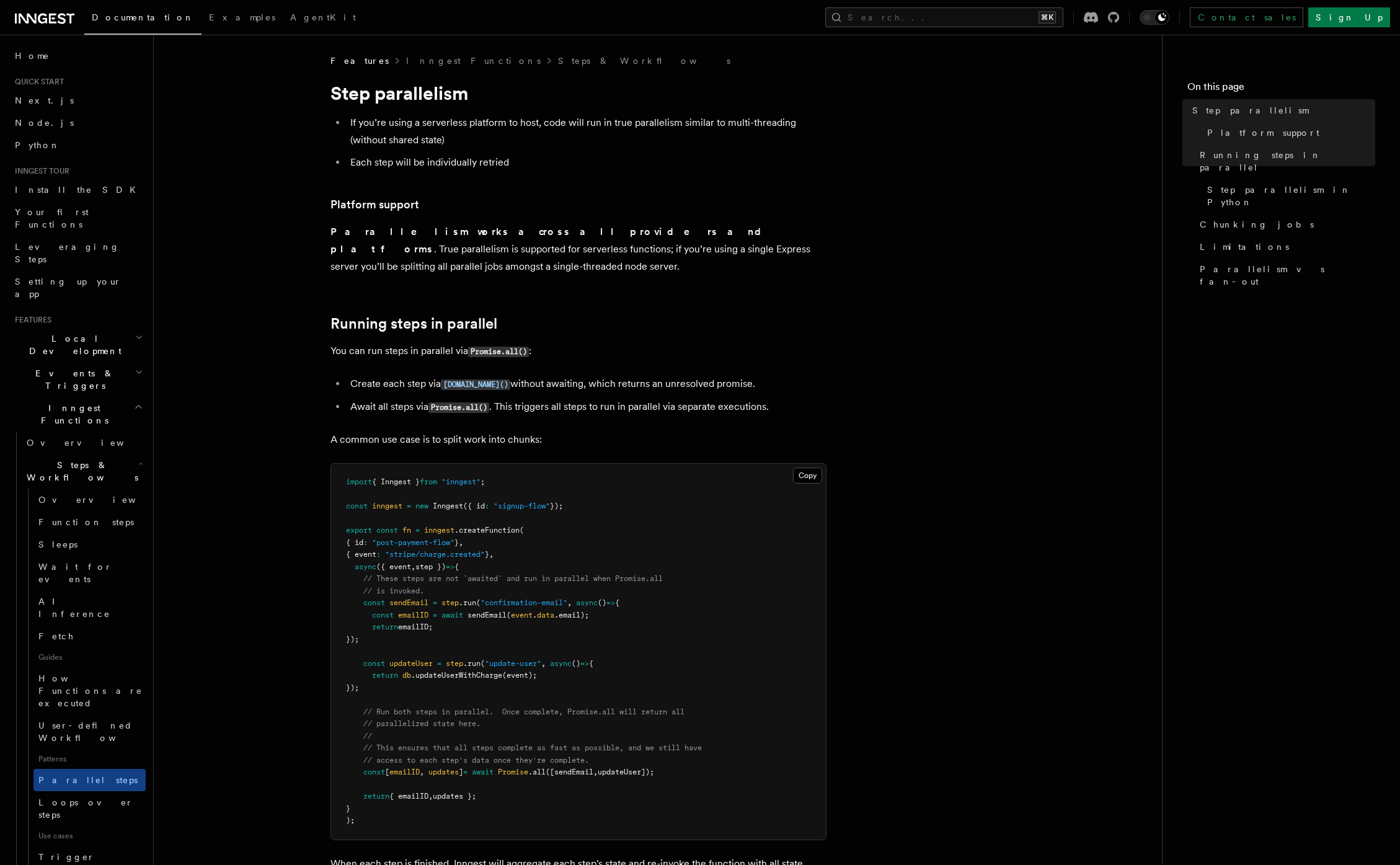
click at [404, 598] on span "sendEmail" at bounding box center [408, 602] width 39 height 9
drag, startPoint x: 380, startPoint y: 598, endPoint x: 436, endPoint y: 601, distance: 56.1
click at [436, 611] on span "const emailID = await sendEmail ( event . data .email);" at bounding box center [468, 615] width 243 height 9
drag, startPoint x: 445, startPoint y: 585, endPoint x: 433, endPoint y: 619, distance: 36.1
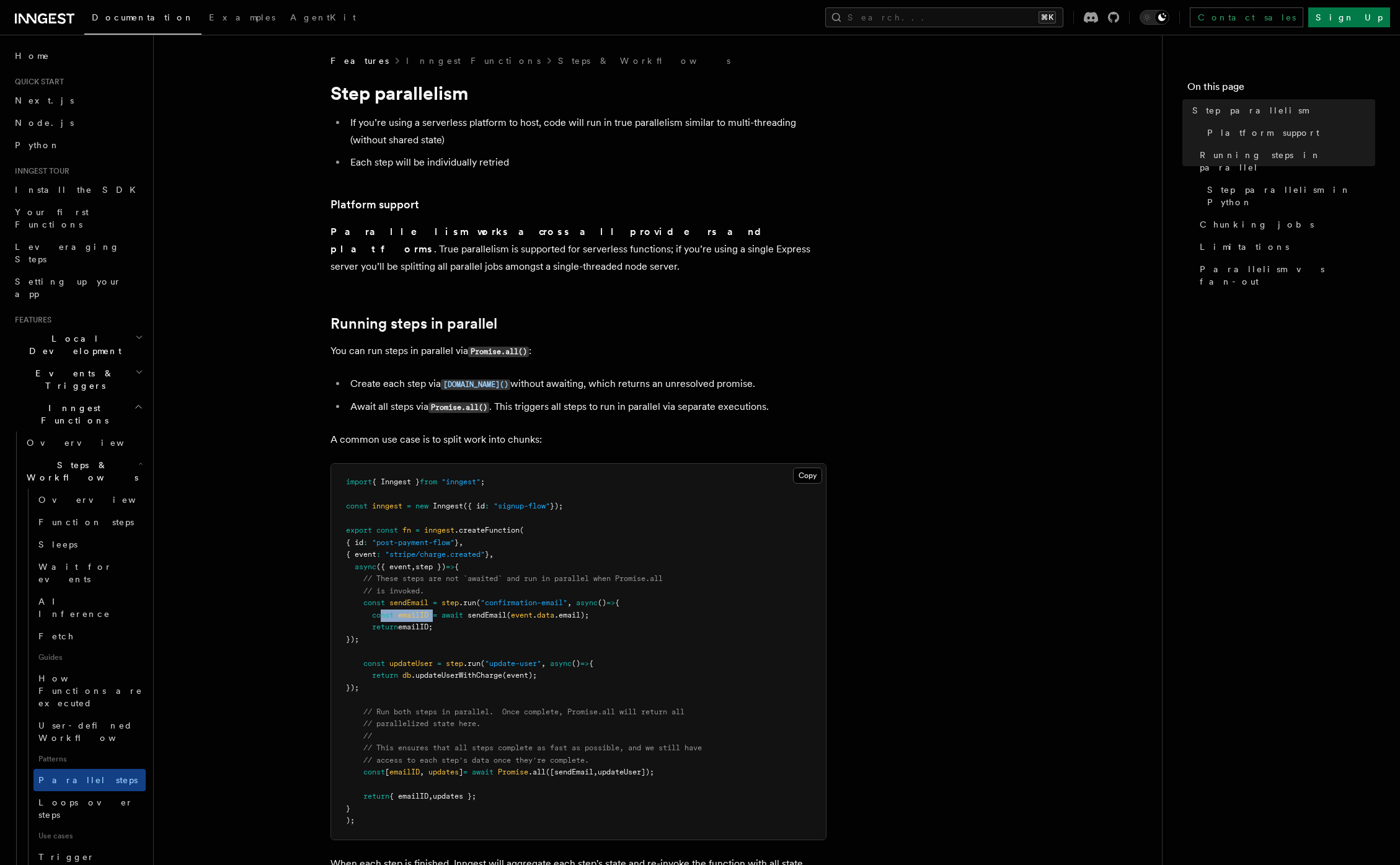
click at [433, 619] on pre "import { Inngest } from "inngest" ; const inngest = new Inngest ({ id : "signup…" at bounding box center [578, 652] width 494 height 376
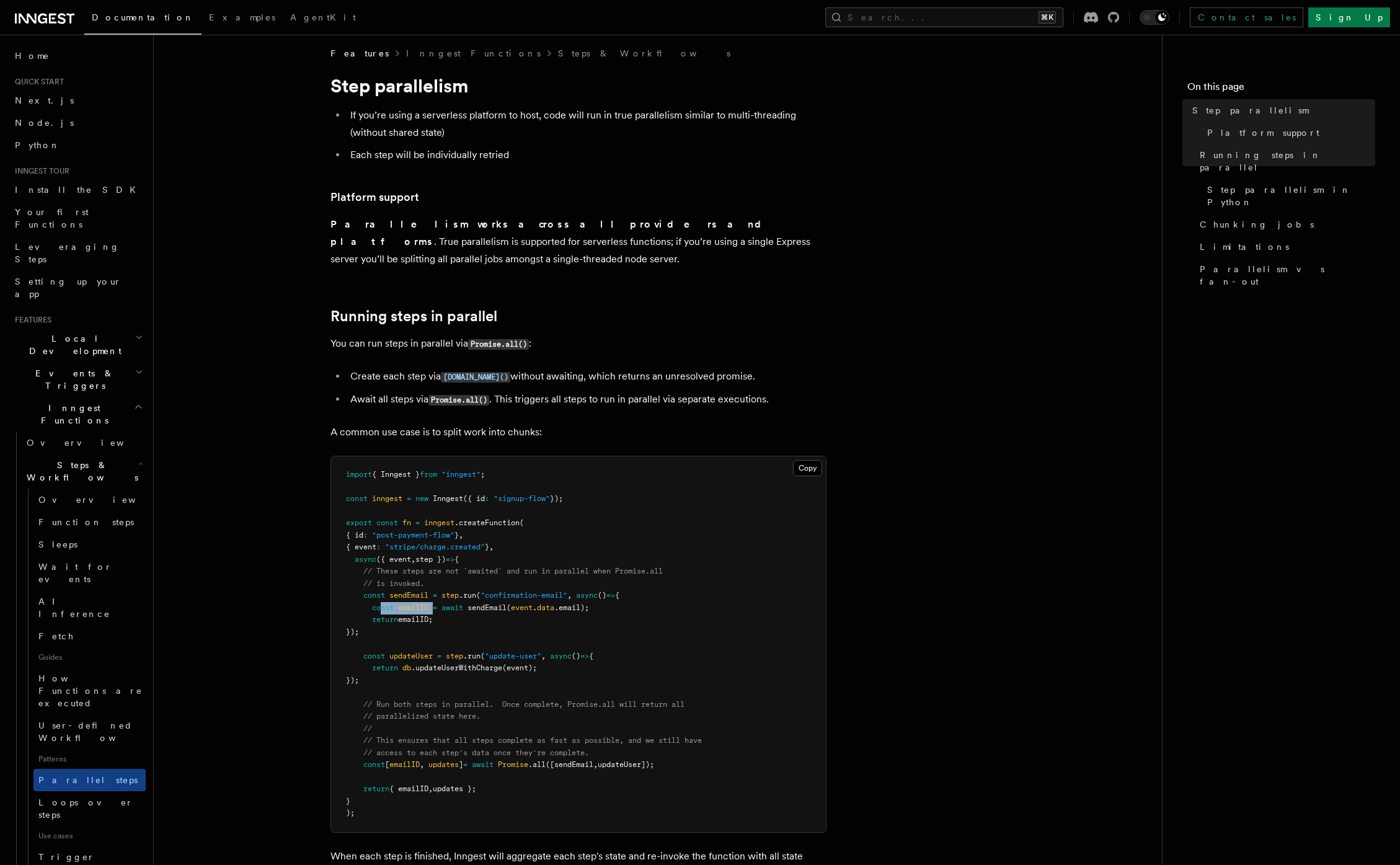
scroll to position [143, 0]
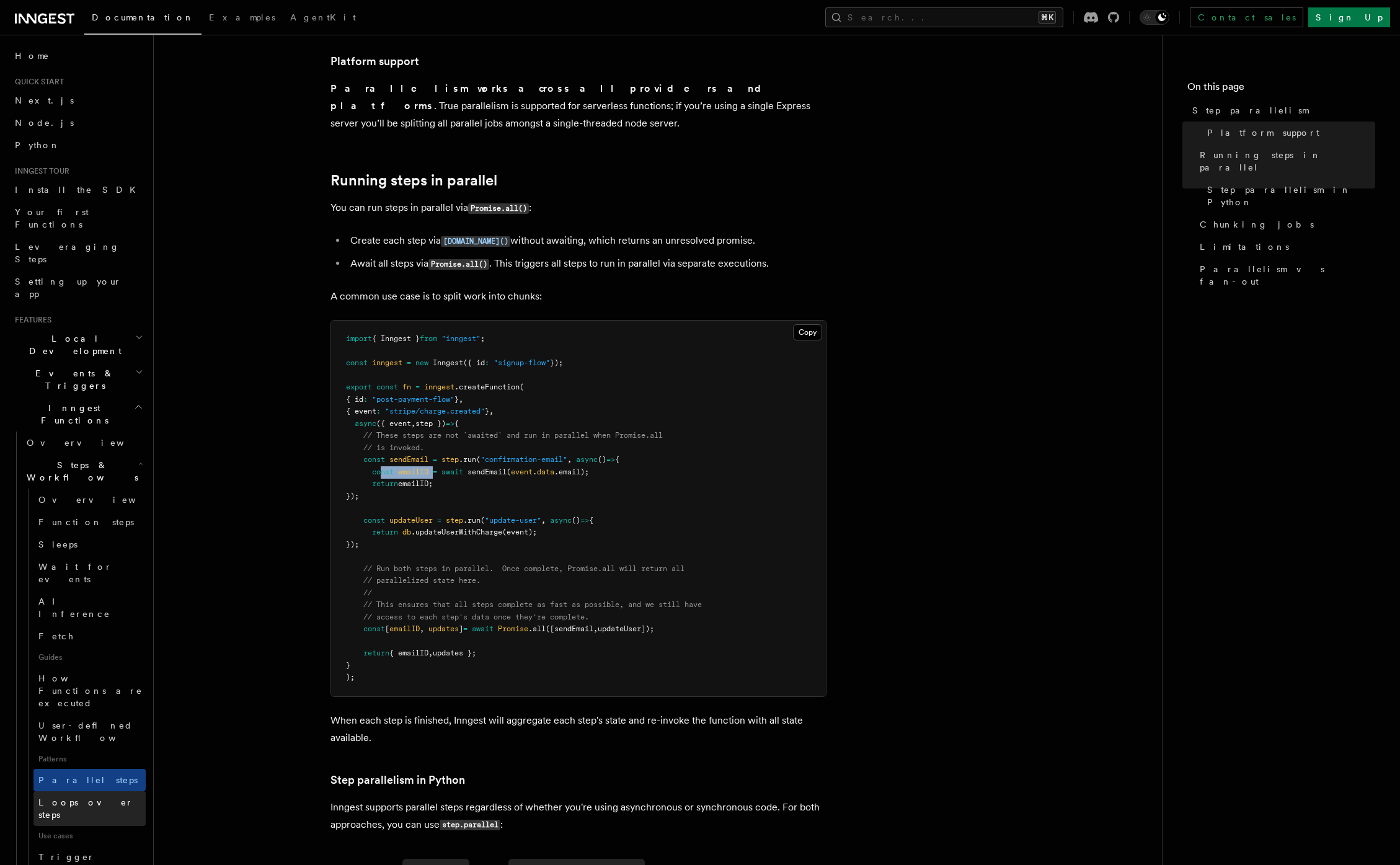
click at [67, 797] on span "Loops over steps" at bounding box center [86, 808] width 95 height 23
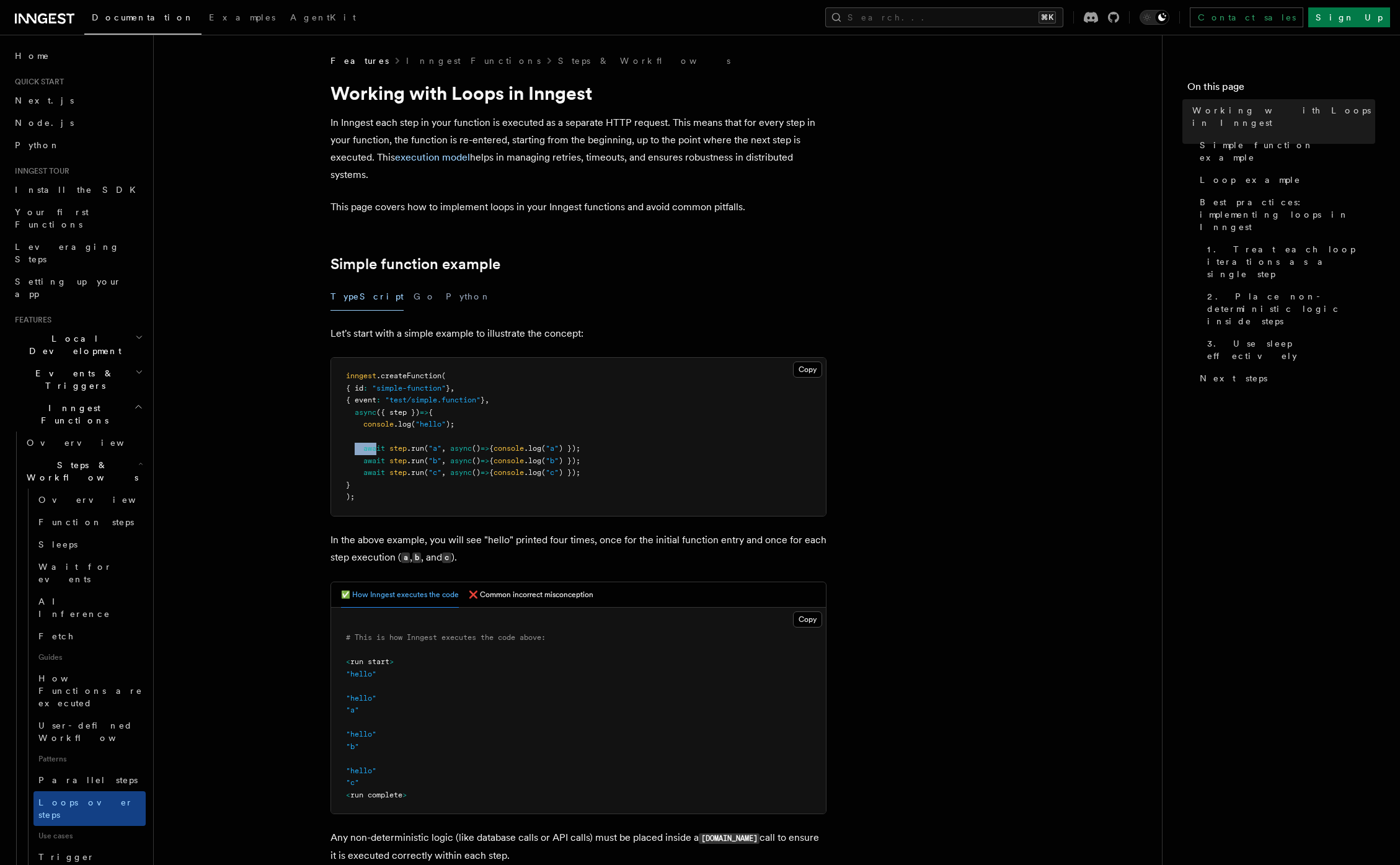
drag, startPoint x: 354, startPoint y: 448, endPoint x: 357, endPoint y: 470, distance: 22.2
click at [376, 451] on span "await step .run ( "a" , async () => { console .log ( "a" ) });" at bounding box center [463, 448] width 234 height 9
click at [102, 768] on link "Parallel steps" at bounding box center [89, 780] width 112 height 23
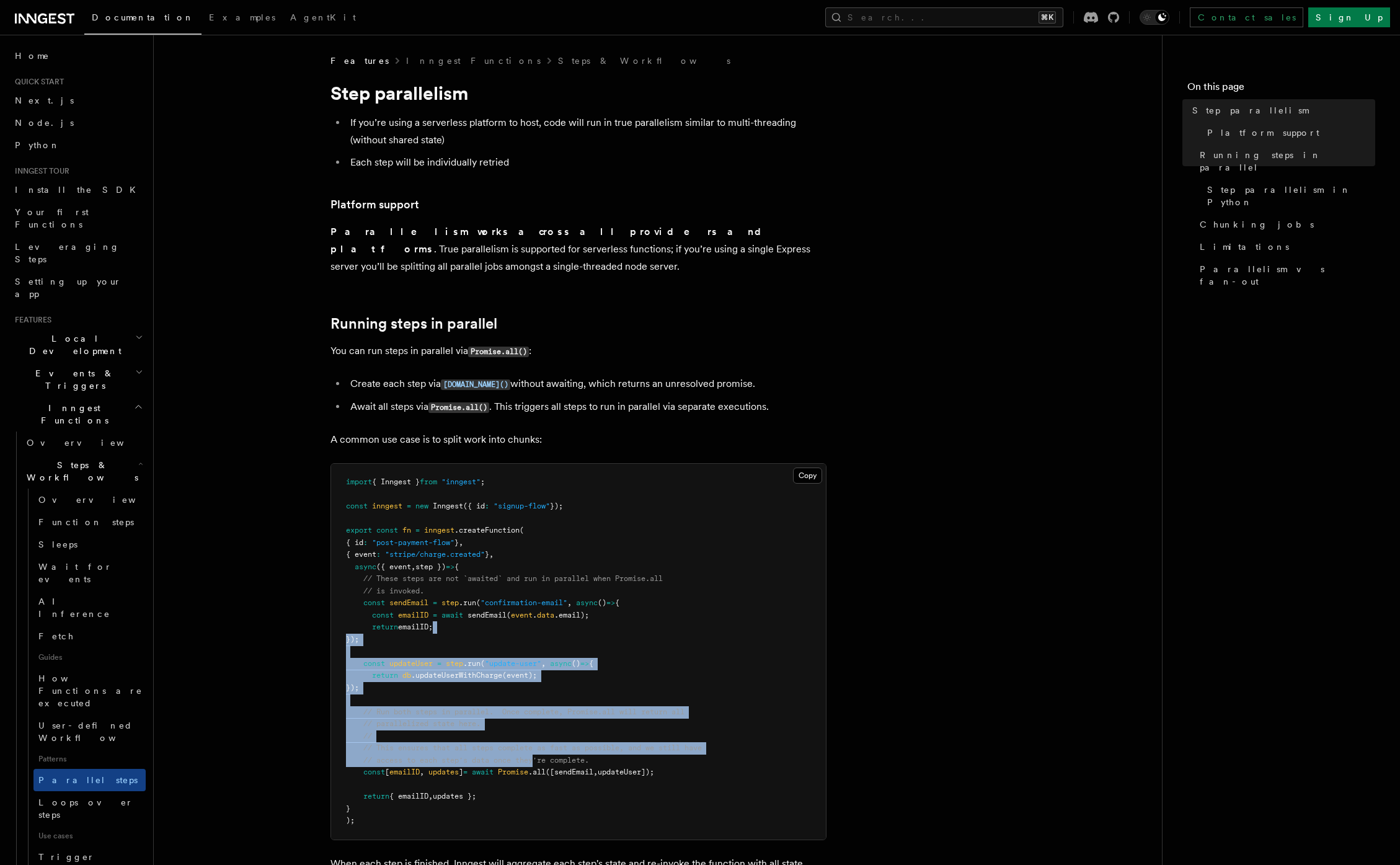
drag, startPoint x: 463, startPoint y: 625, endPoint x: 542, endPoint y: 760, distance: 156.4
click at [541, 752] on pre "import { Inngest } from "inngest" ; const inngest = new Inngest ({ id : "signup…" at bounding box center [578, 652] width 494 height 376
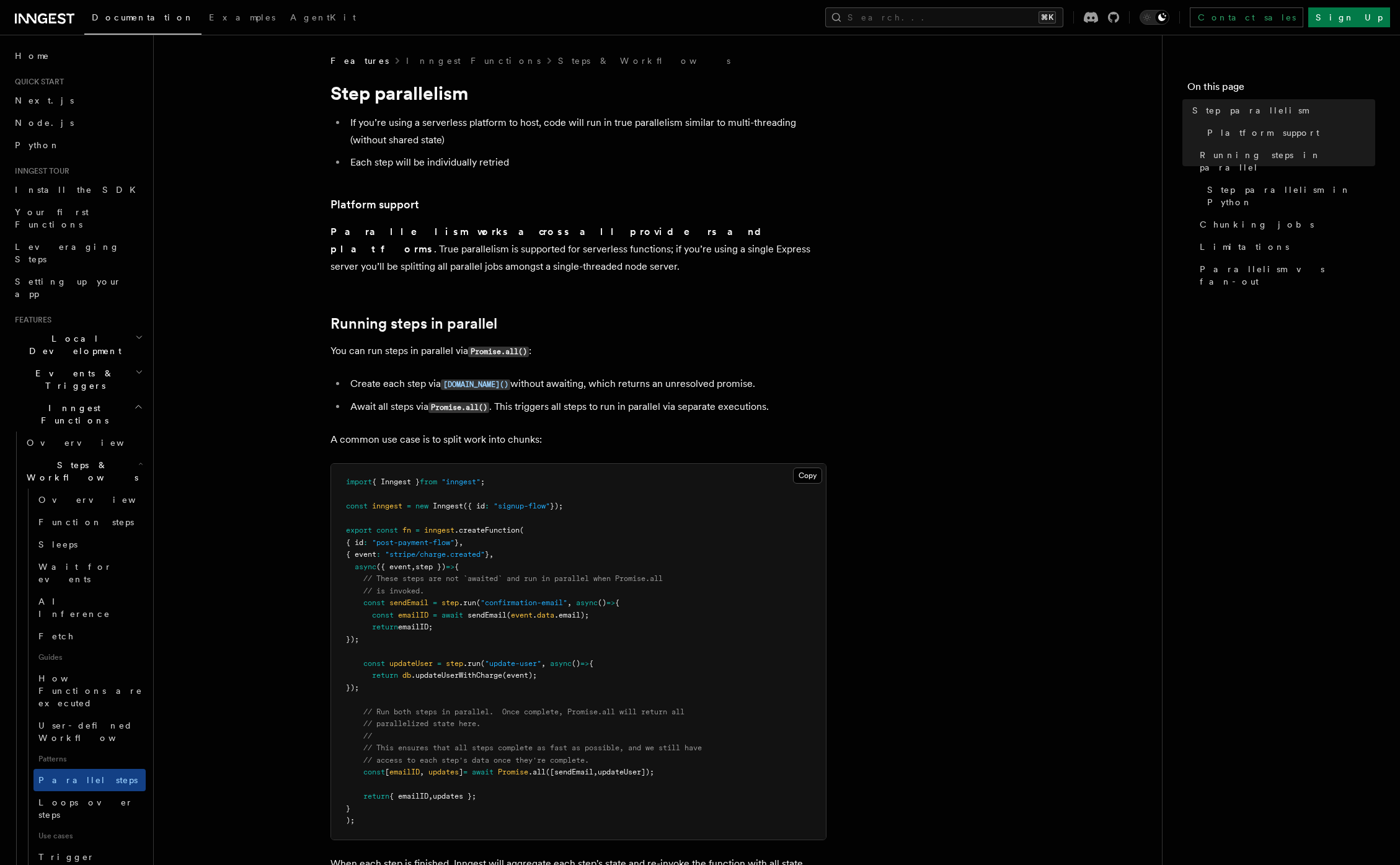
click at [543, 763] on pre "import { Inngest } from "inngest" ; const inngest = new Inngest ({ id : "signup…" at bounding box center [578, 652] width 494 height 376
click at [543, 764] on pre "import { Inngest } from "inngest" ; const inngest = new Inngest ({ id : "signup…" at bounding box center [578, 652] width 494 height 376
click at [543, 764] on pre "import { Inngest } from "inngest" ; const inngest = new Inngest ({ id : "signup…" at bounding box center [578, 652] width 494 height 376
click at [528, 767] on span "Promise" at bounding box center [513, 771] width 30 height 9
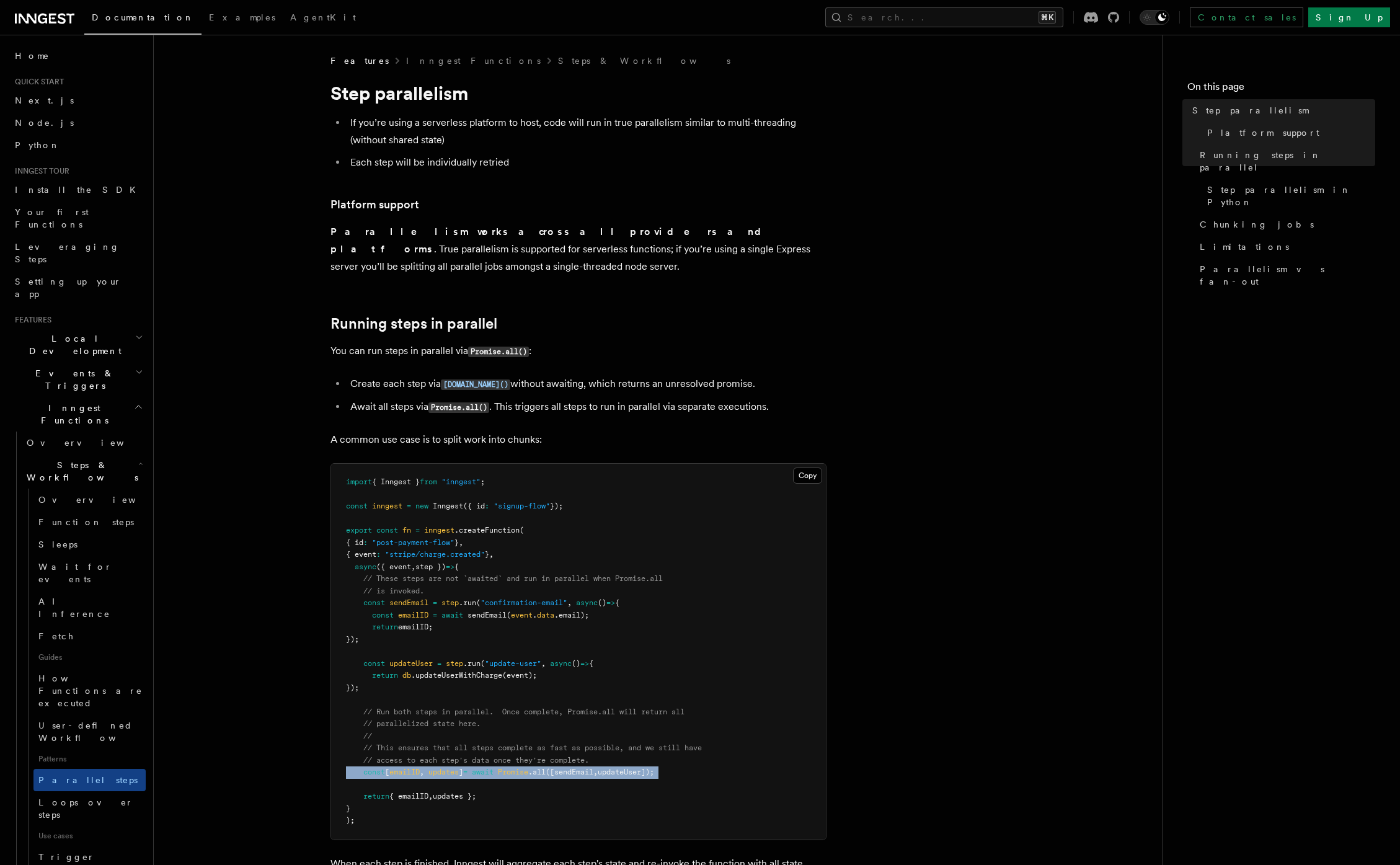
click at [528, 767] on span "Promise" at bounding box center [513, 771] width 30 height 9
click at [48, 791] on link "Loops over steps" at bounding box center [89, 808] width 112 height 35
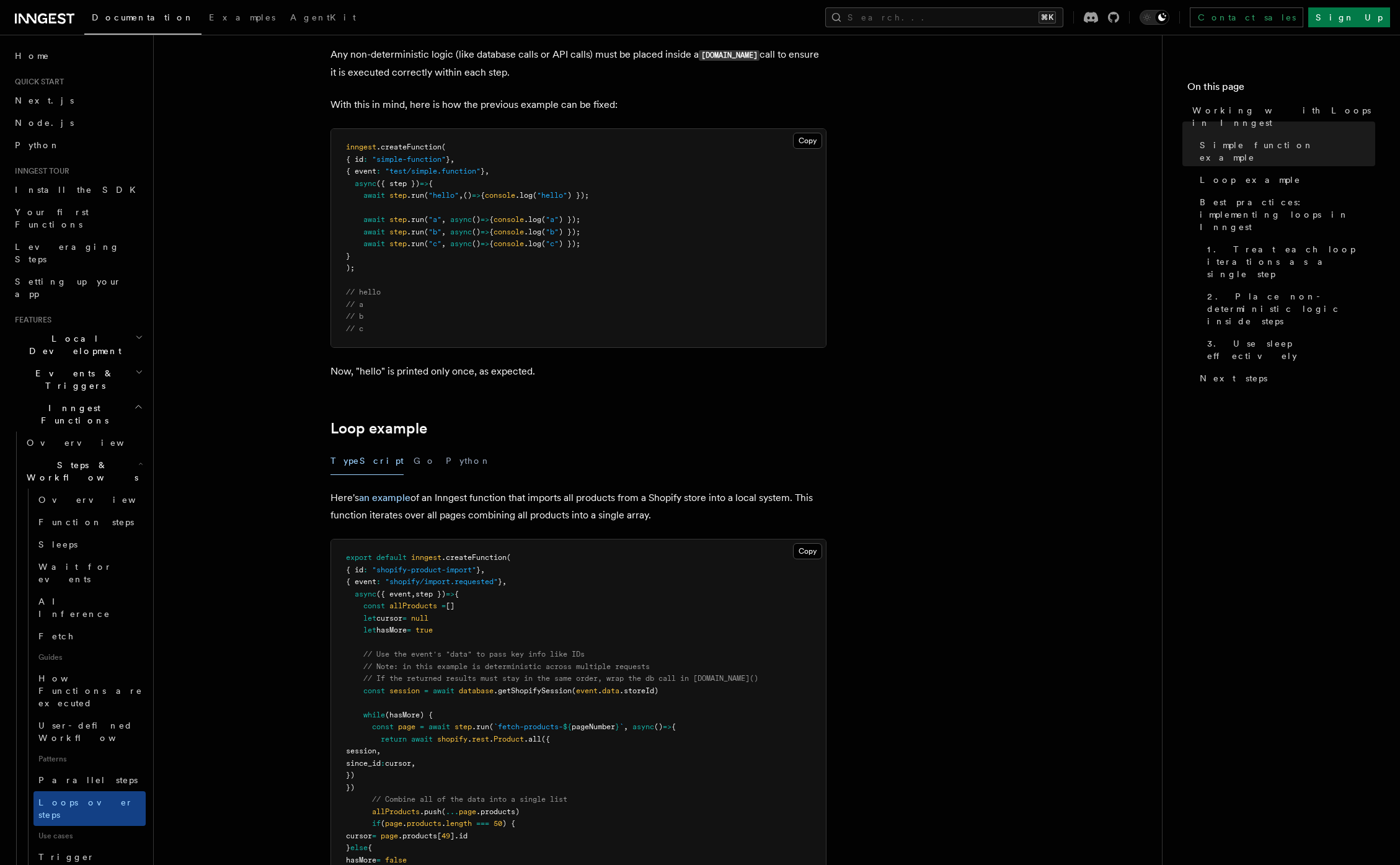
scroll to position [827, 0]
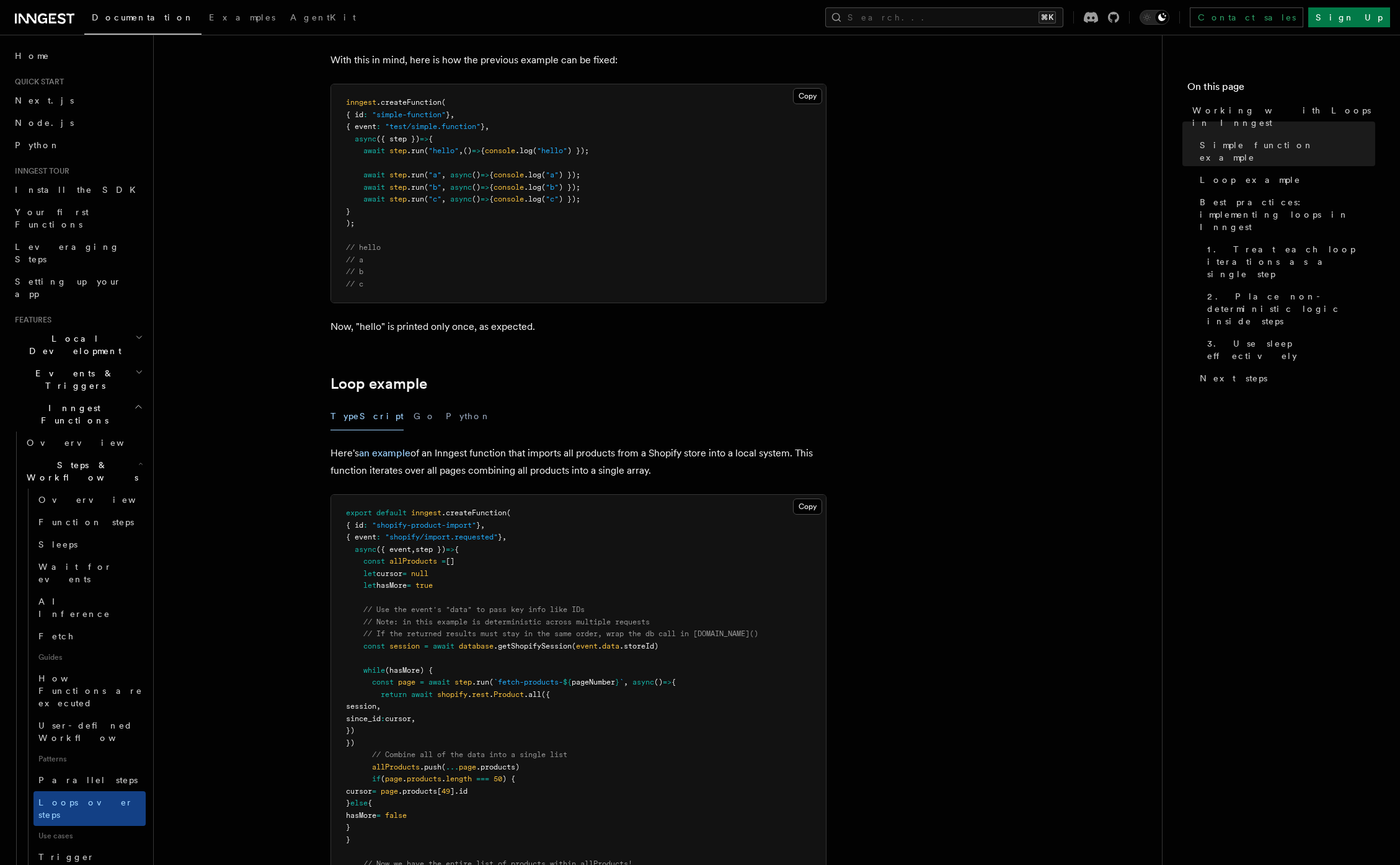
click at [528, 645] on span ".getShopifySession" at bounding box center [532, 645] width 78 height 9
click at [421, 647] on span "const session = await database .getShopifySession ( event . data .storeId)" at bounding box center [502, 645] width 312 height 9
click at [419, 647] on span "session" at bounding box center [404, 645] width 30 height 9
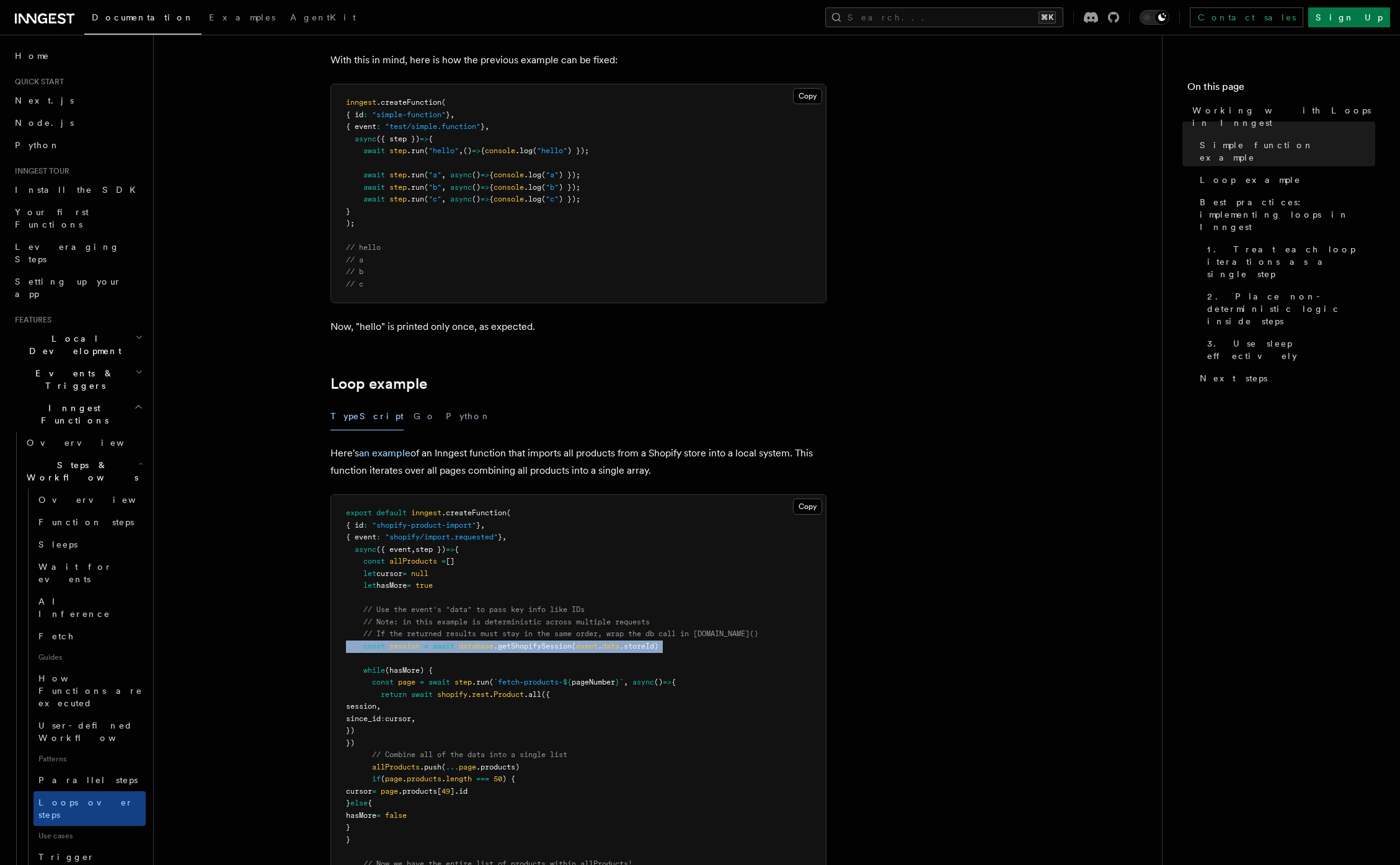
click at [419, 647] on span "session" at bounding box center [404, 645] width 30 height 9
click at [471, 682] on span "step" at bounding box center [463, 681] width 17 height 9
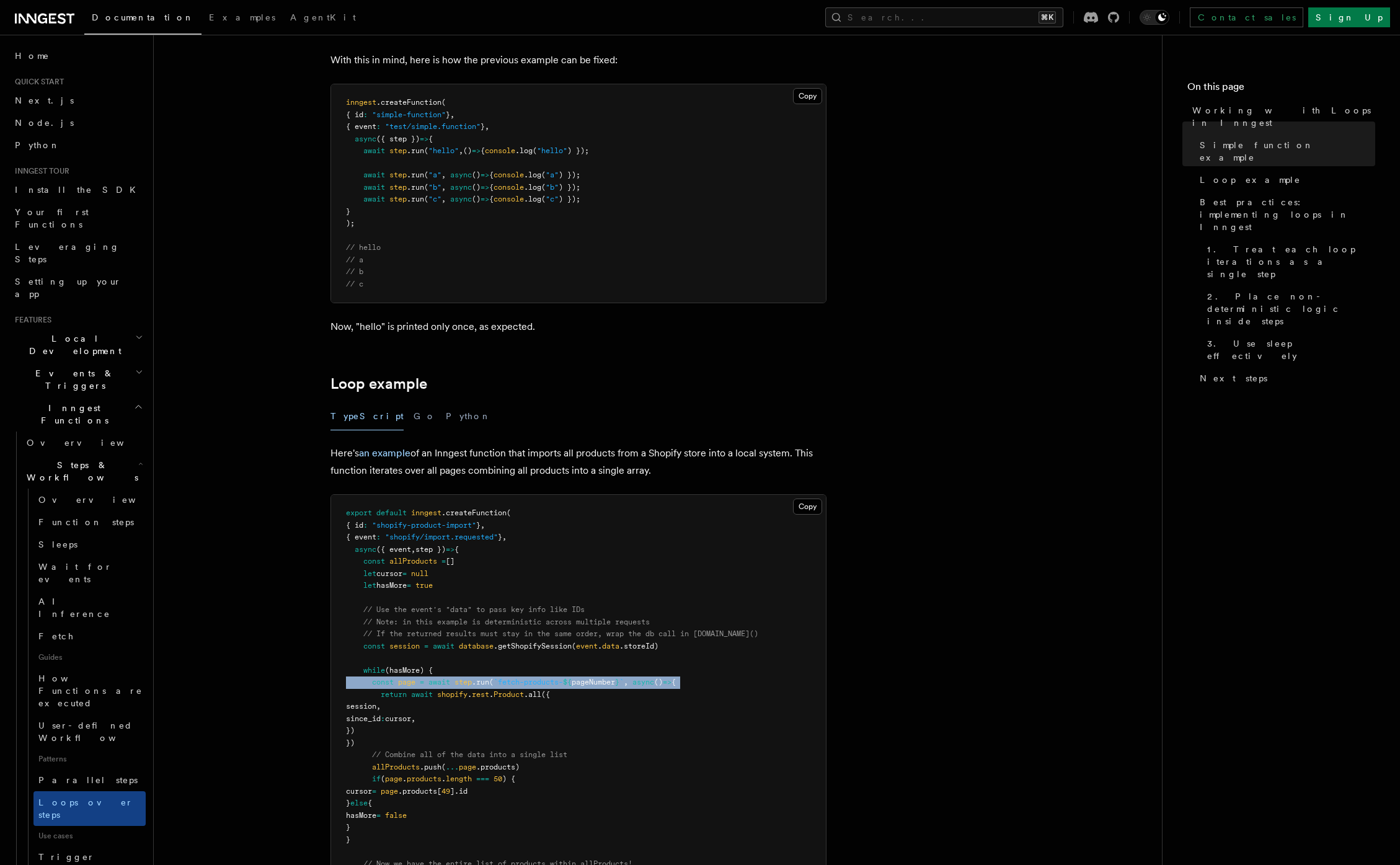
click at [471, 682] on span "step" at bounding box center [463, 681] width 17 height 9
click at [450, 681] on span "await" at bounding box center [439, 681] width 22 height 9
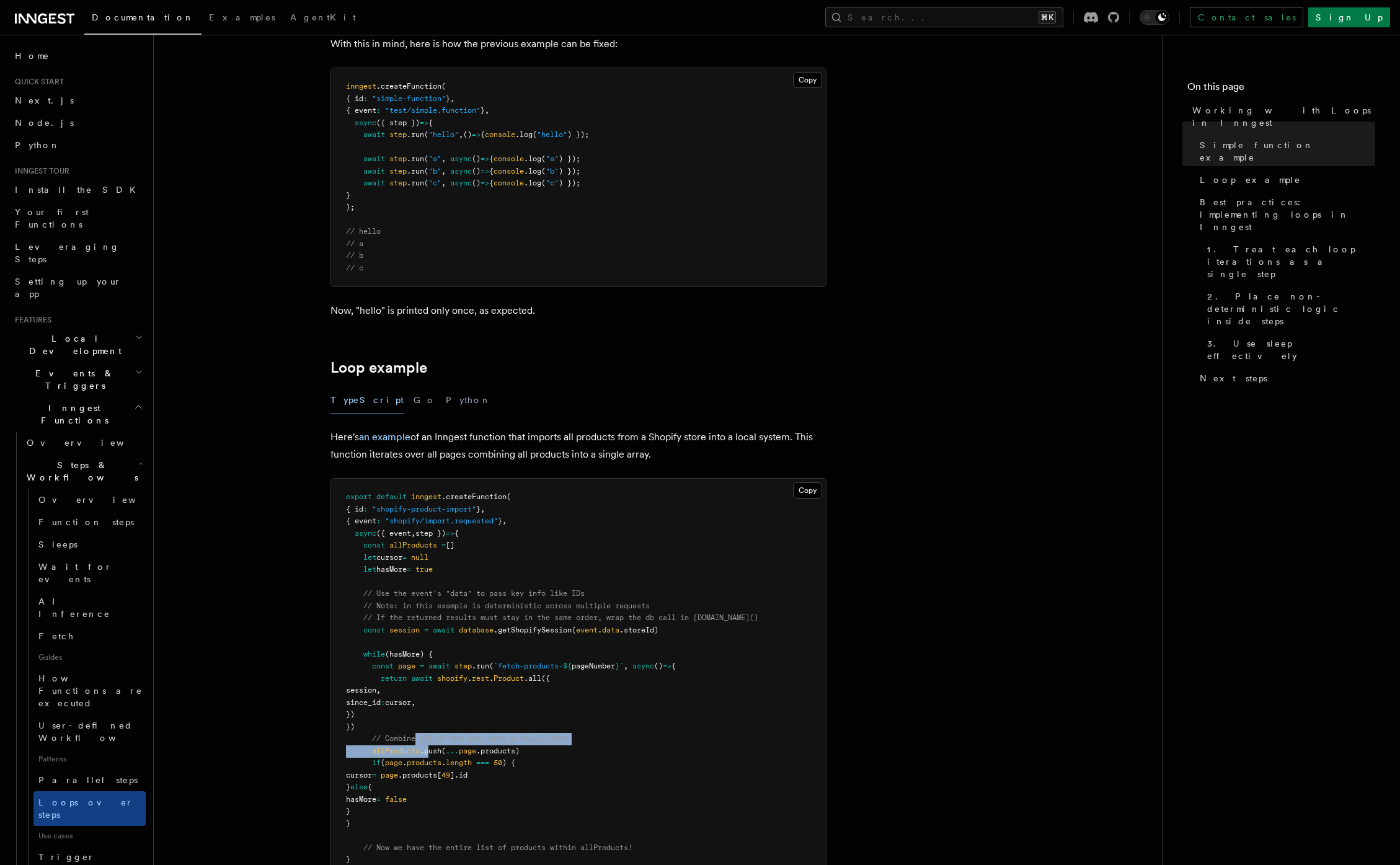
click at [430, 757] on pre "export default inngest .createFunction ( { id : "shopify-product-import" } , { …" at bounding box center [578, 684] width 494 height 412
click at [407, 665] on span "page" at bounding box center [407, 665] width 17 height 9
drag, startPoint x: 405, startPoint y: 751, endPoint x: 464, endPoint y: 754, distance: 59.1
click at [464, 754] on span "allProducts .push ( ... page .products)" at bounding box center [433, 750] width 174 height 9
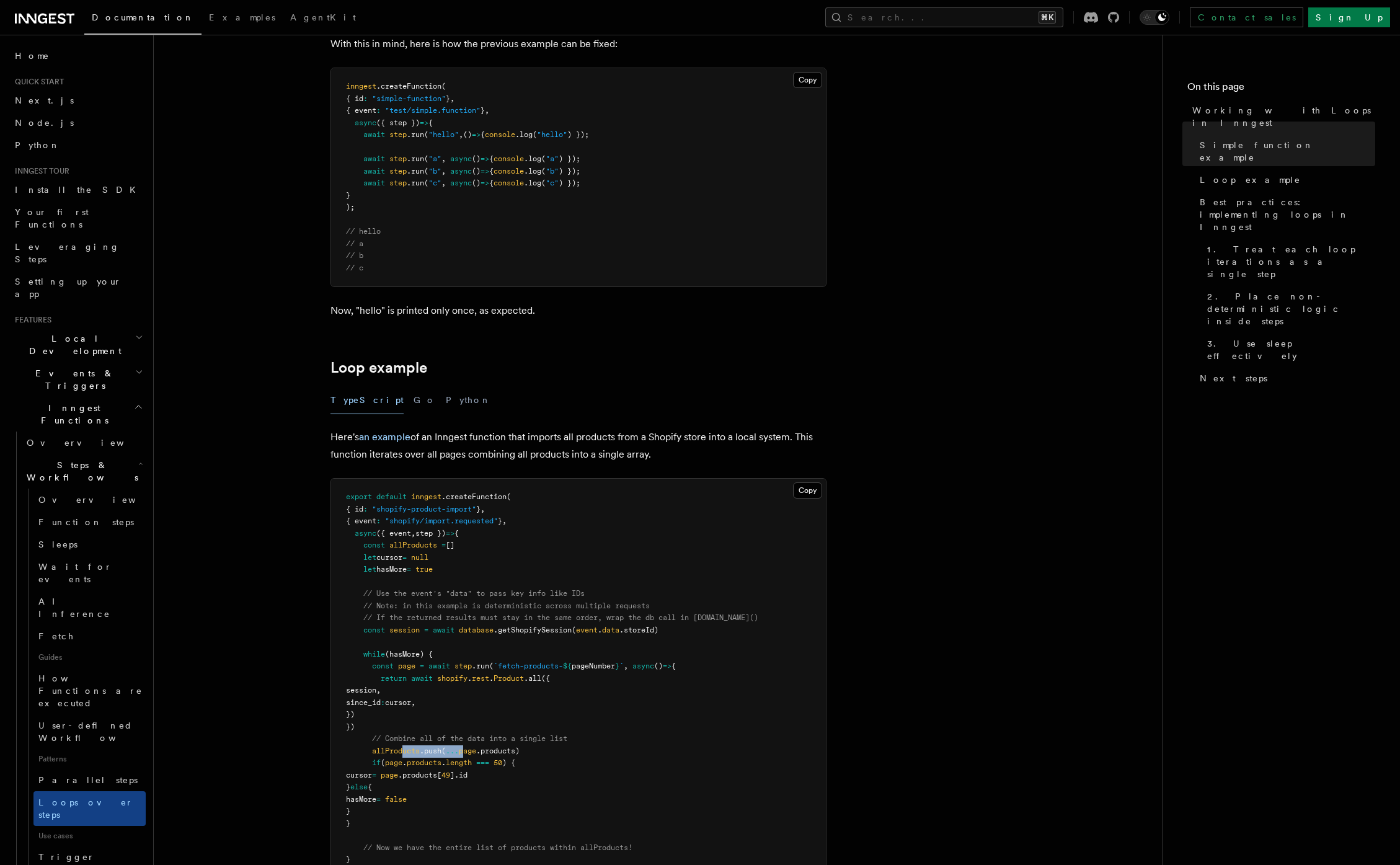
click at [464, 754] on span "page" at bounding box center [468, 750] width 17 height 9
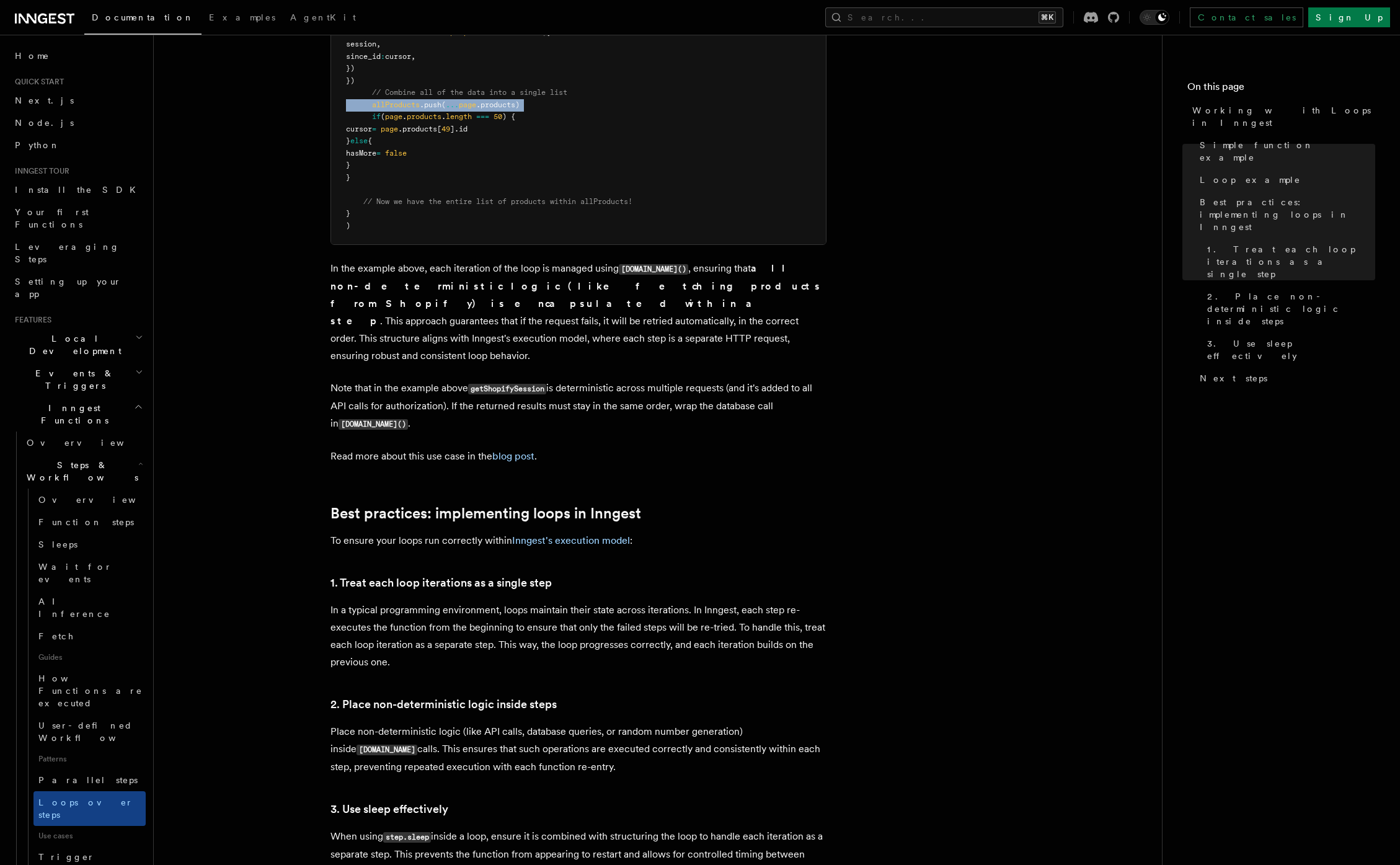
scroll to position [1697, 0]
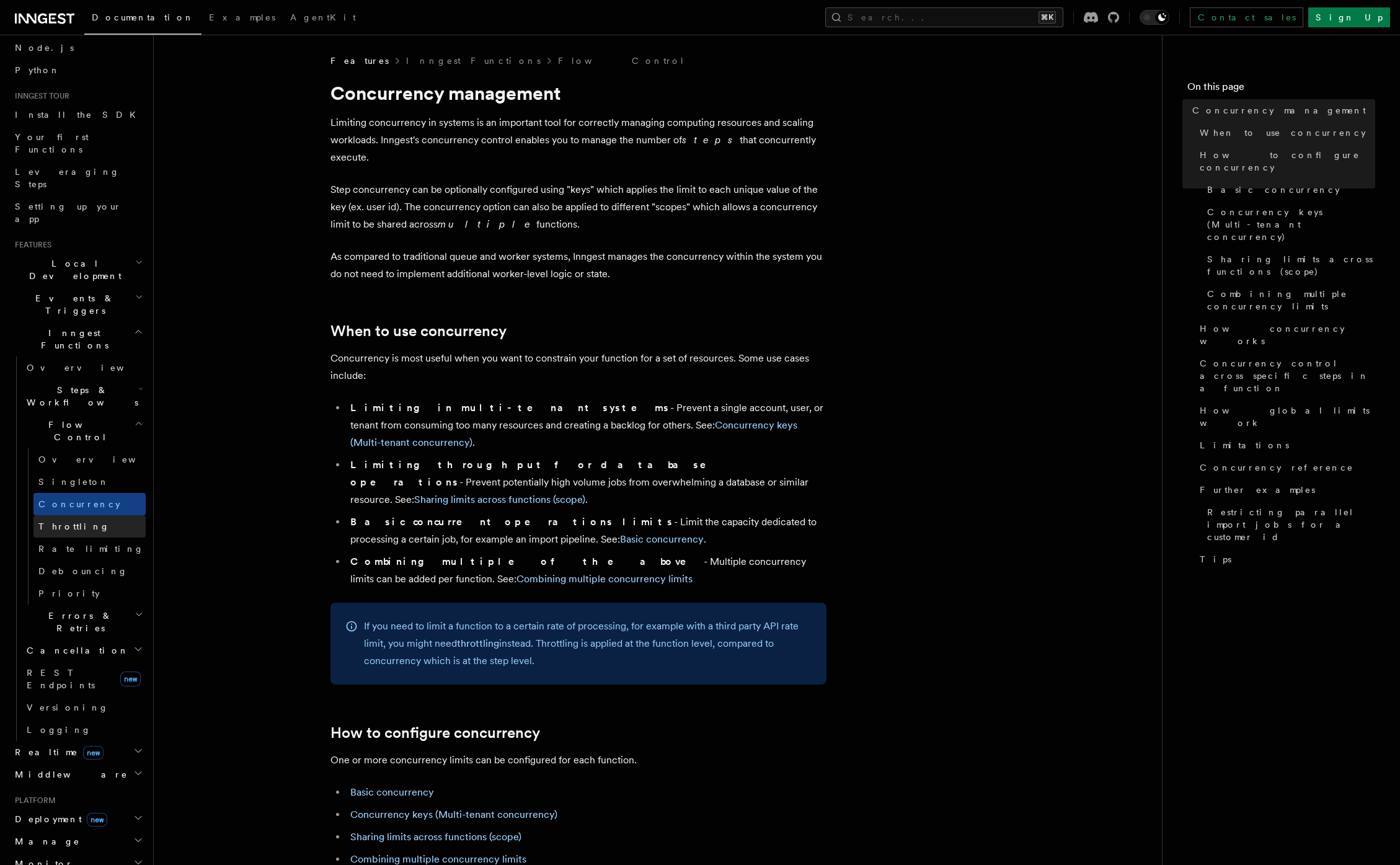
click at [78, 515] on link "Throttling" at bounding box center [89, 526] width 112 height 23
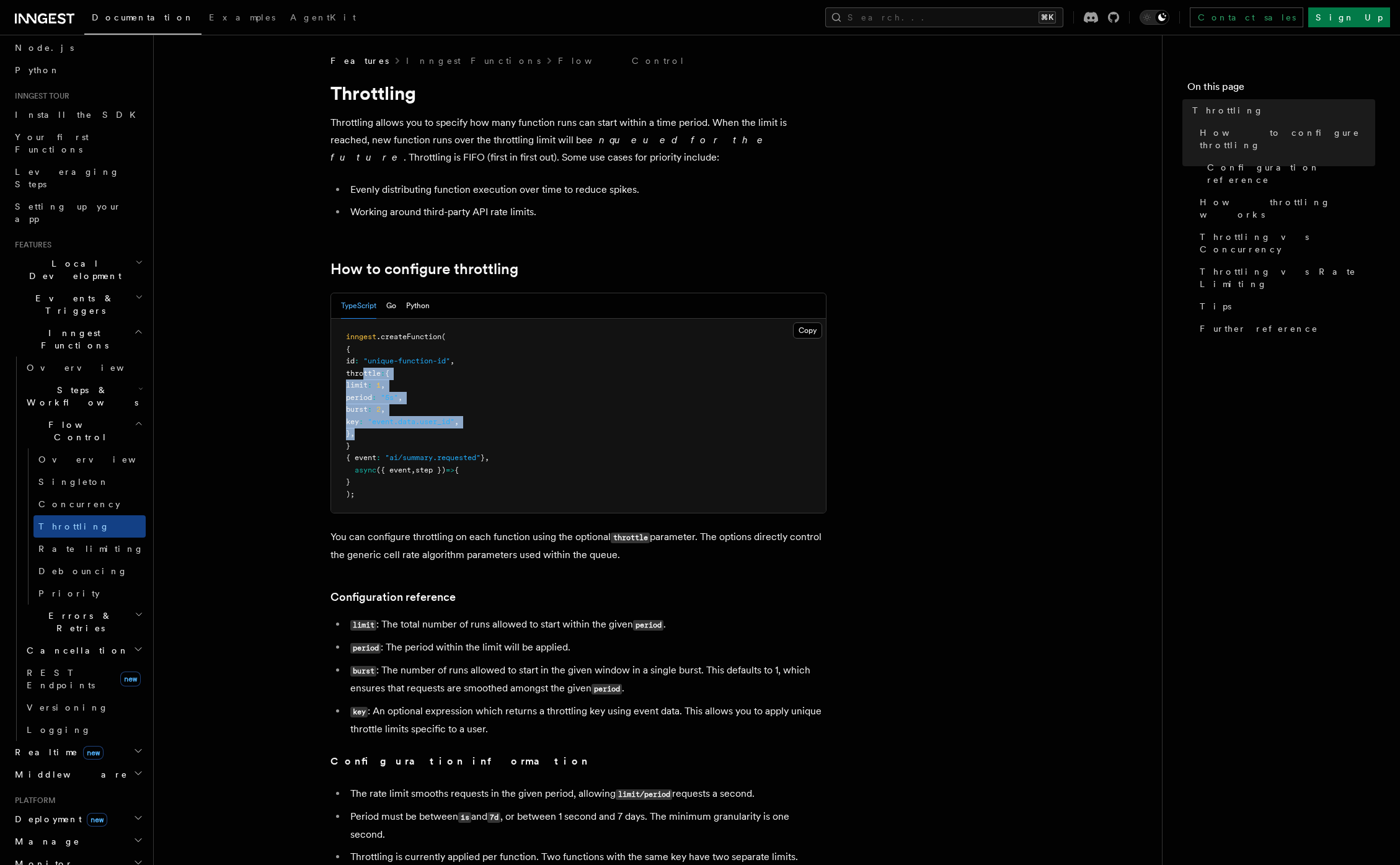
drag, startPoint x: 363, startPoint y: 371, endPoint x: 425, endPoint y: 431, distance: 86.3
click at [425, 431] on pre "inngest .createFunction ( { id : "unique-function-id" , throttle : { limit : 1 …" at bounding box center [578, 415] width 494 height 194
drag, startPoint x: 396, startPoint y: 627, endPoint x: 480, endPoint y: 613, distance: 85.2
click at [482, 627] on li "limit : The total number of runs allowed to start within the given period ." at bounding box center [586, 624] width 480 height 18
drag, startPoint x: 372, startPoint y: 356, endPoint x: 427, endPoint y: 445, distance: 104.6
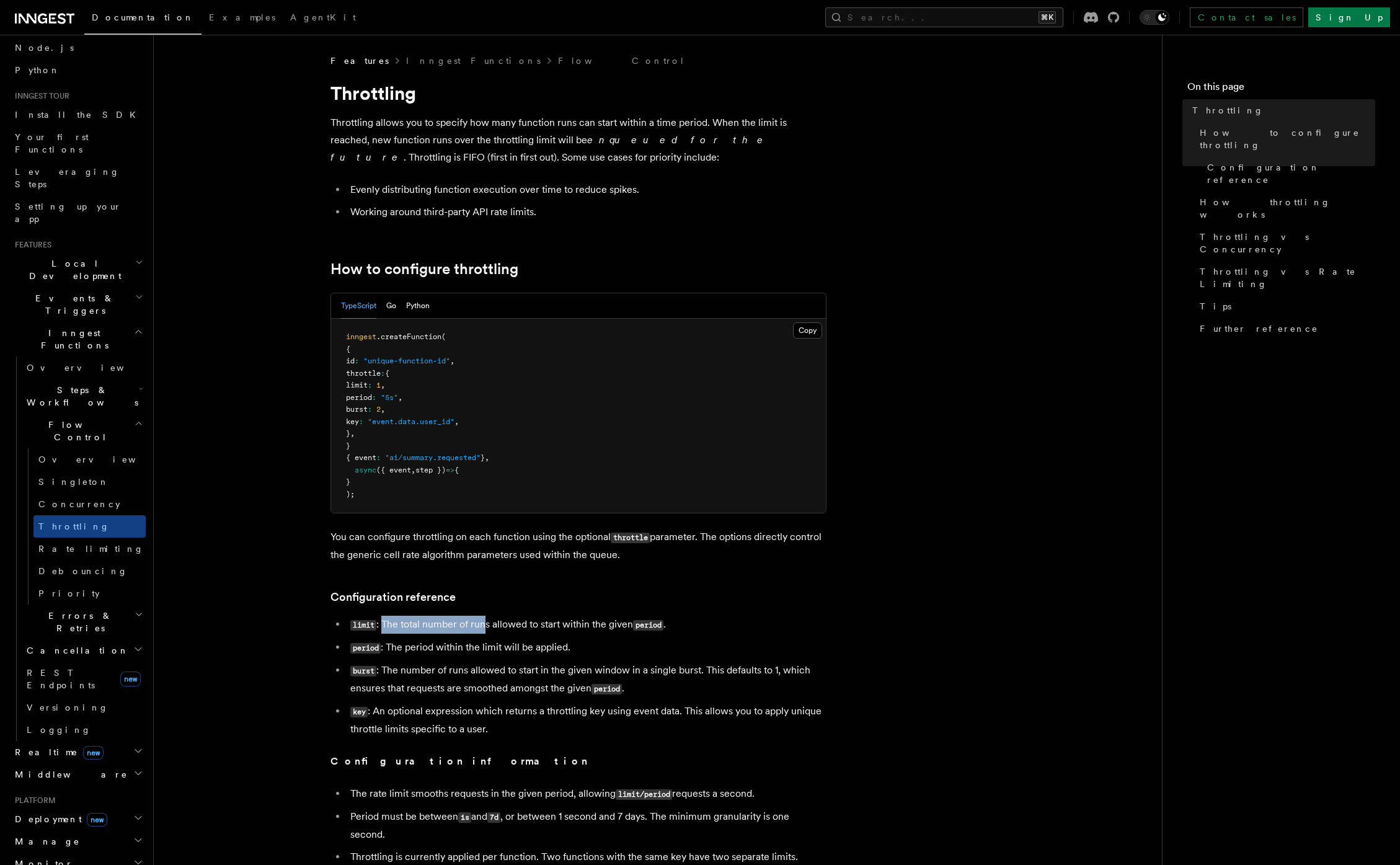
click at [427, 445] on pre "inngest .createFunction ( { id : "unique-function-id" , throttle : { limit : 1 …" at bounding box center [578, 415] width 494 height 194
drag, startPoint x: 401, startPoint y: 430, endPoint x: 341, endPoint y: 367, distance: 87.0
click at [341, 367] on pre "inngest .createFunction ( { id : "unique-function-id" , throttle : { limit : 1 …" at bounding box center [578, 415] width 494 height 194
click at [374, 371] on span "throttle" at bounding box center [363, 373] width 35 height 9
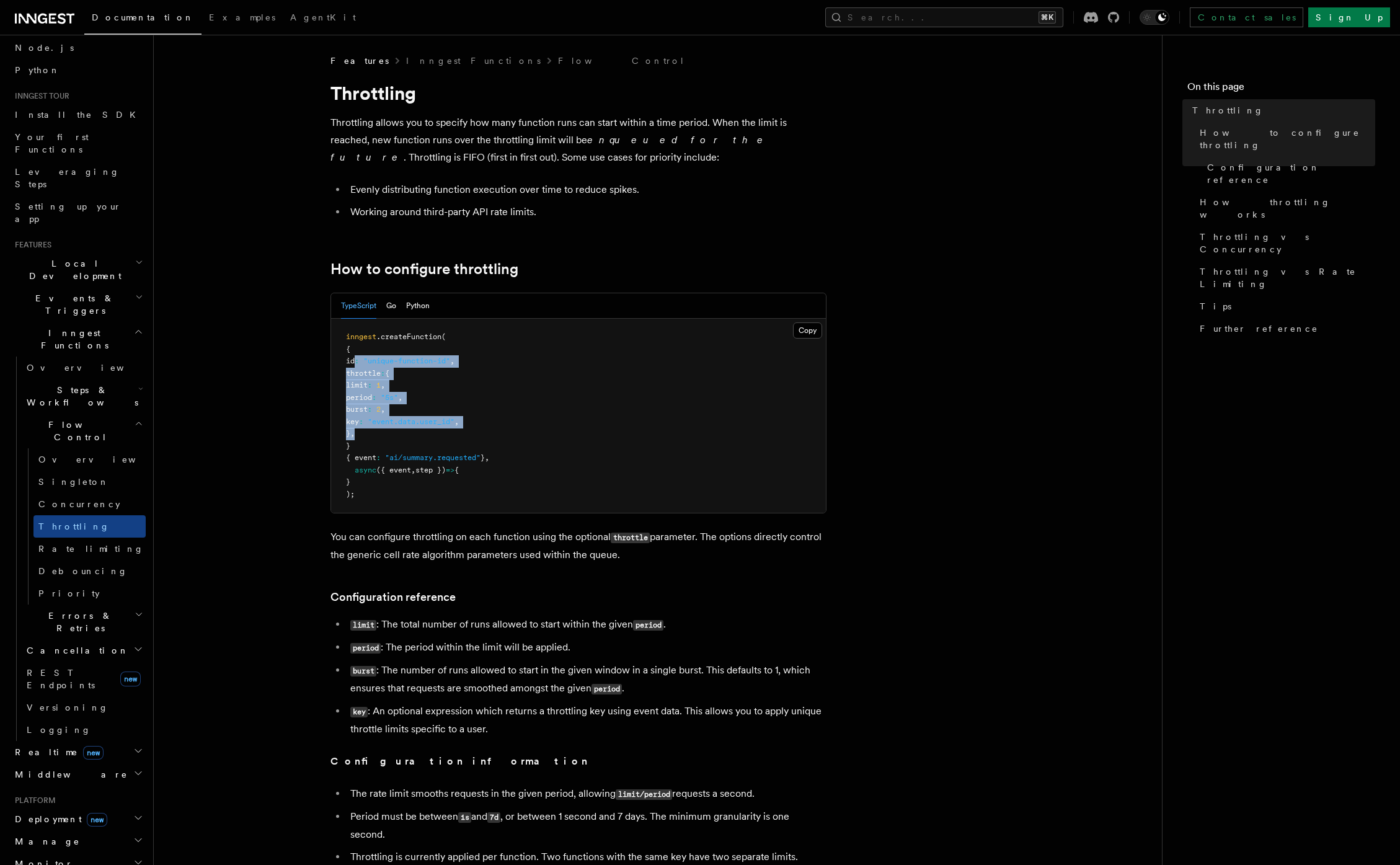
drag, startPoint x: 373, startPoint y: 362, endPoint x: 433, endPoint y: 432, distance: 92.2
click at [433, 432] on pre "inngest .createFunction ( { id : "unique-function-id" , throttle : { limit : 1 …" at bounding box center [578, 415] width 494 height 194
drag, startPoint x: 391, startPoint y: 460, endPoint x: 423, endPoint y: 487, distance: 41.9
click at [423, 487] on pre "inngest .createFunction ( { id : "unique-function-id" , throttle : { limit : 1 …" at bounding box center [578, 415] width 494 height 194
click at [77, 538] on link "Rate limiting" at bounding box center [89, 549] width 112 height 23
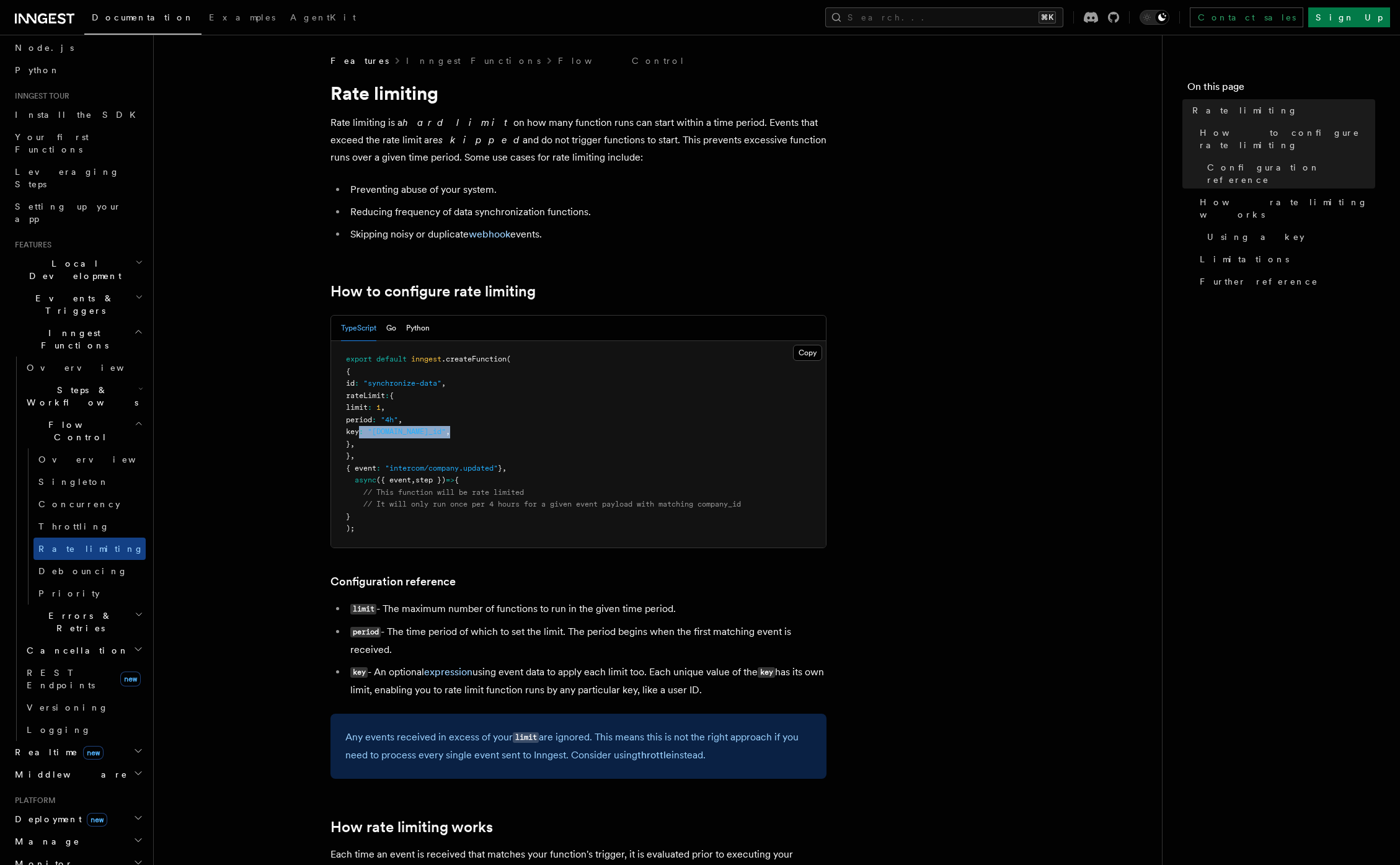
drag, startPoint x: 394, startPoint y: 430, endPoint x: 507, endPoint y: 432, distance: 113.0
click at [507, 432] on pre "export default inngest .createFunction ( { id : "synchronize-data" , rateLimit …" at bounding box center [578, 444] width 494 height 207
drag, startPoint x: 371, startPoint y: 396, endPoint x: 412, endPoint y: 442, distance: 61.6
click at [411, 442] on pre "export default inngest .createFunction ( { id : "synchronize-data" , rateLimit …" at bounding box center [578, 444] width 494 height 207
click at [398, 424] on pre "export default inngest .createFunction ( { id : "synchronize-data" , rateLimit …" at bounding box center [578, 444] width 494 height 207
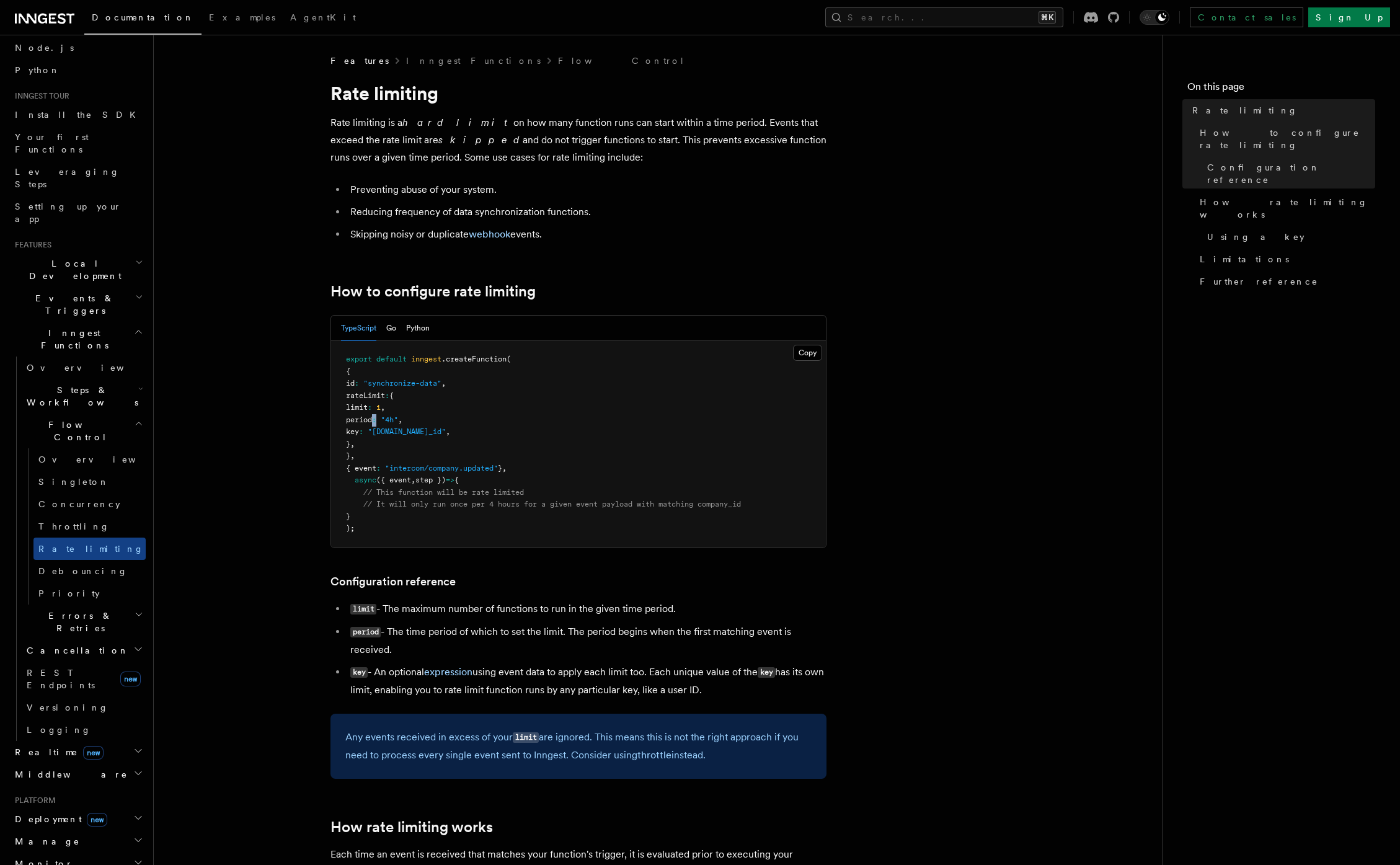
click at [398, 424] on pre "export default inngest .createFunction ( { id : "synchronize-data" , rateLimit …" at bounding box center [578, 444] width 494 height 207
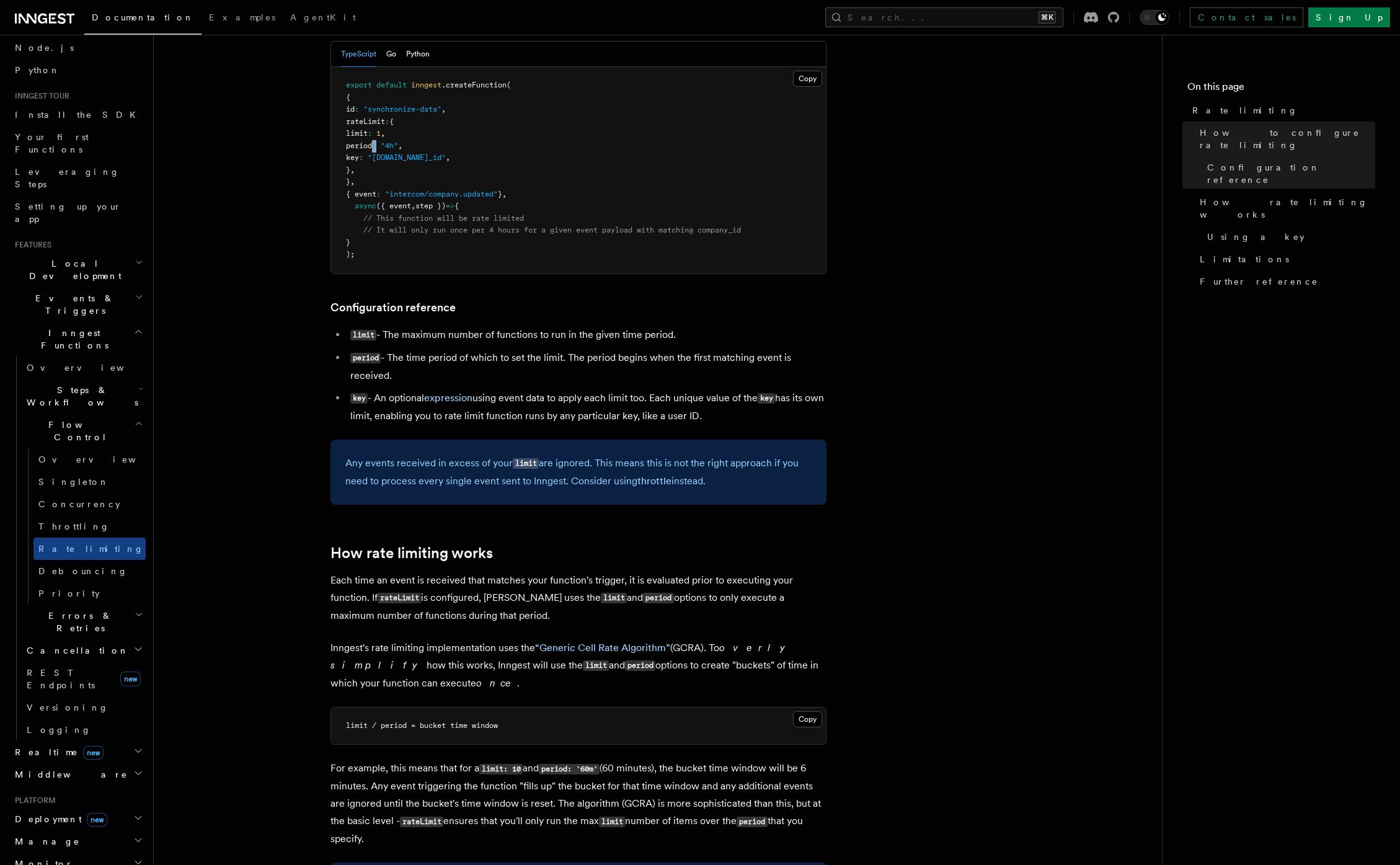
scroll to position [190, 0]
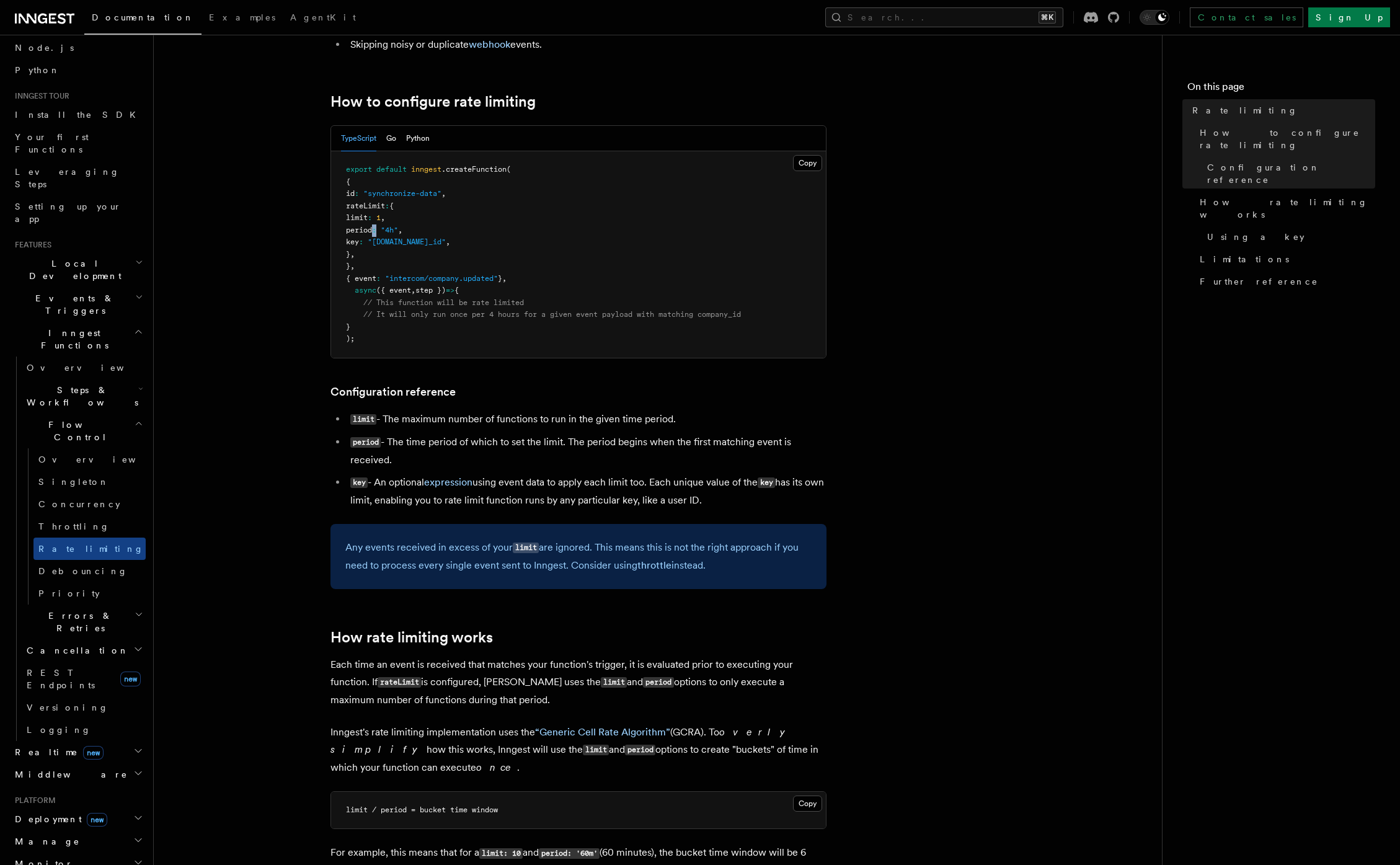
drag, startPoint x: 413, startPoint y: 300, endPoint x: 435, endPoint y: 324, distance: 32.6
click at [435, 324] on pre "export default inngest .createFunction ( { id : "synchronize-data" , rateLimit …" at bounding box center [578, 254] width 494 height 207
drag, startPoint x: 382, startPoint y: 487, endPoint x: 414, endPoint y: 488, distance: 32.0
click at [409, 488] on li "key - An optional expression using event data to apply each limit too. Each uni…" at bounding box center [586, 490] width 480 height 35
drag, startPoint x: 525, startPoint y: 484, endPoint x: 544, endPoint y: 486, distance: 19.1
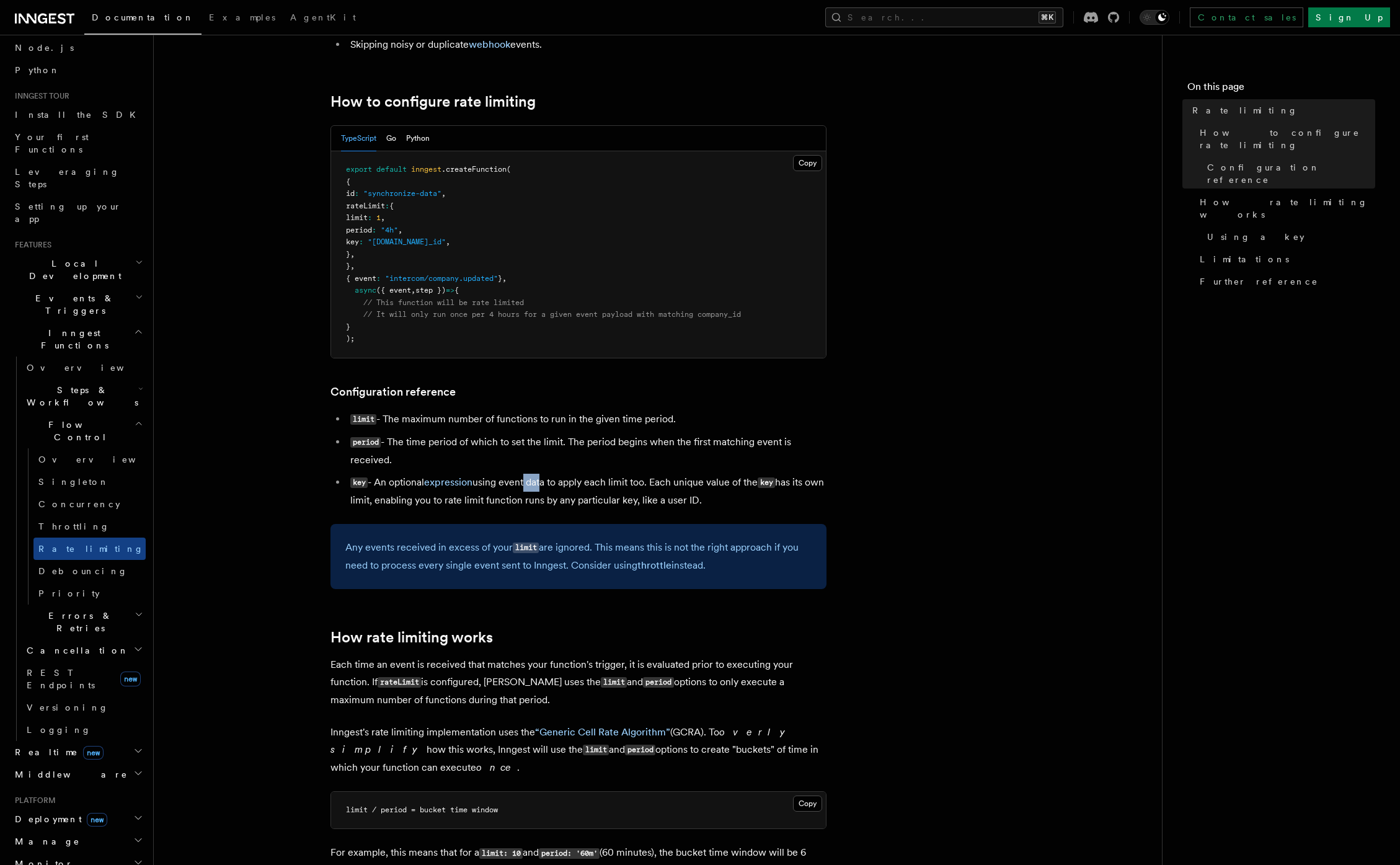
click at [544, 486] on li "key - An optional expression using event data to apply each limit too. Each uni…" at bounding box center [586, 490] width 480 height 35
click at [411, 292] on span "({ event" at bounding box center [394, 289] width 35 height 9
click at [411, 293] on span "({ event" at bounding box center [394, 289] width 35 height 9
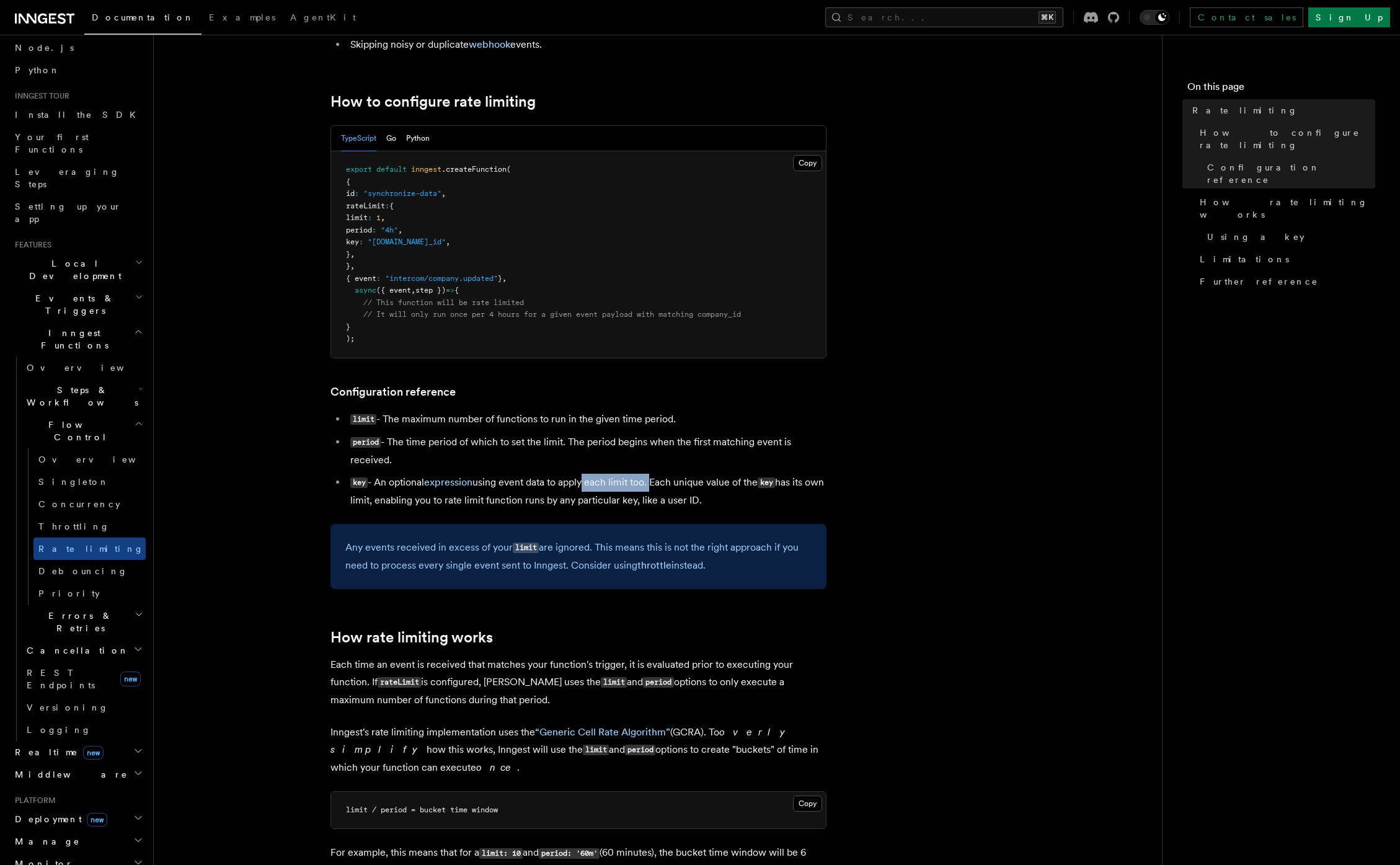
drag, startPoint x: 584, startPoint y: 482, endPoint x: 654, endPoint y: 485, distance: 70.1
click at [654, 485] on li "key - An optional expression using event data to apply each limit too. Each uni…" at bounding box center [586, 490] width 480 height 35
drag, startPoint x: 682, startPoint y: 480, endPoint x: 721, endPoint y: 505, distance: 46.3
click at [721, 505] on li "key - An optional expression using event data to apply each limit too. Each uni…" at bounding box center [586, 490] width 480 height 35
drag, startPoint x: 383, startPoint y: 212, endPoint x: 417, endPoint y: 298, distance: 92.5
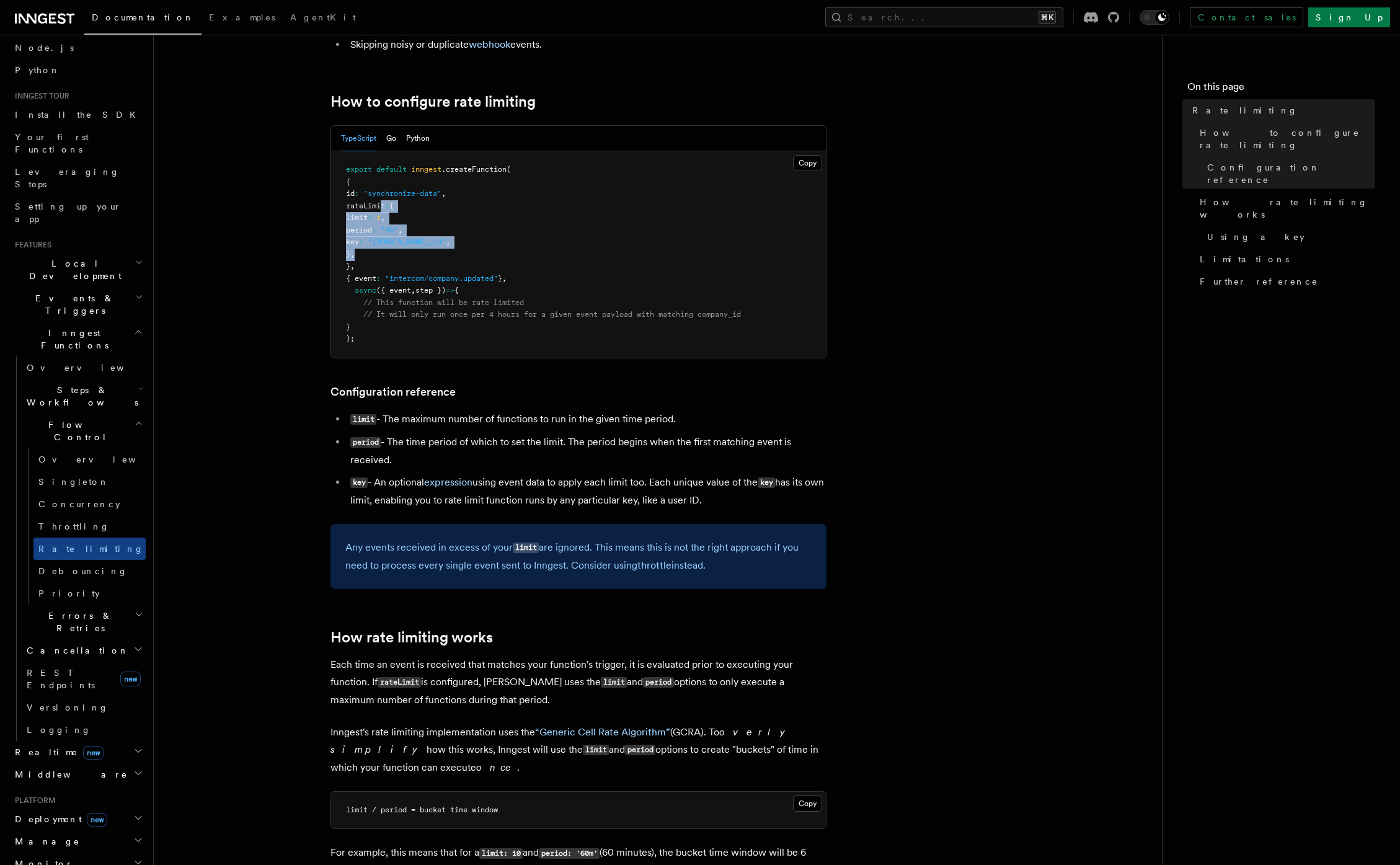
click at [419, 254] on pre "export default inngest .createFunction ( { id : "synchronize-data" , rateLimit …" at bounding box center [578, 254] width 494 height 207
click at [95, 515] on link "Throttling" at bounding box center [89, 526] width 112 height 23
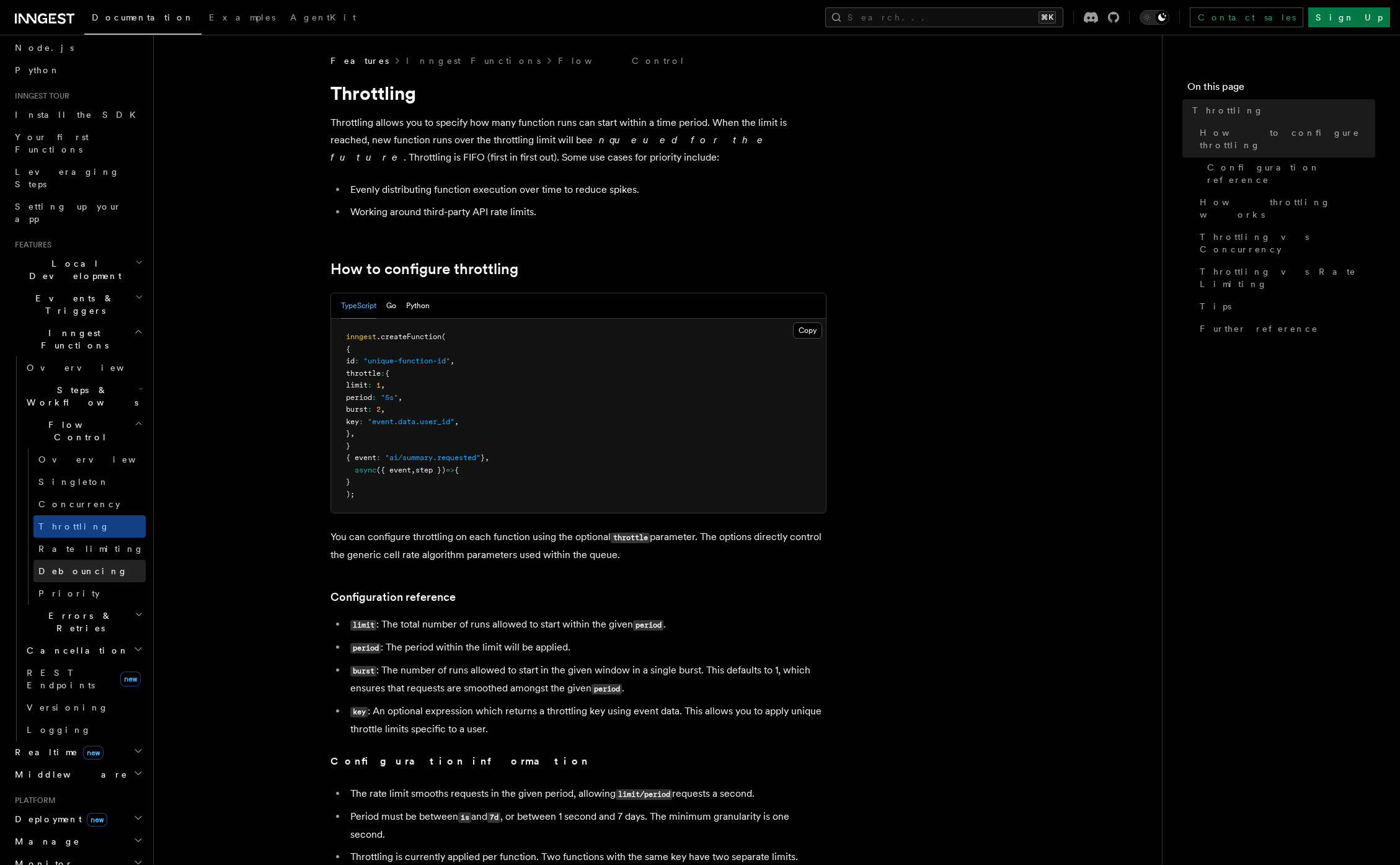
click at [70, 560] on link "Debouncing" at bounding box center [89, 571] width 112 height 23
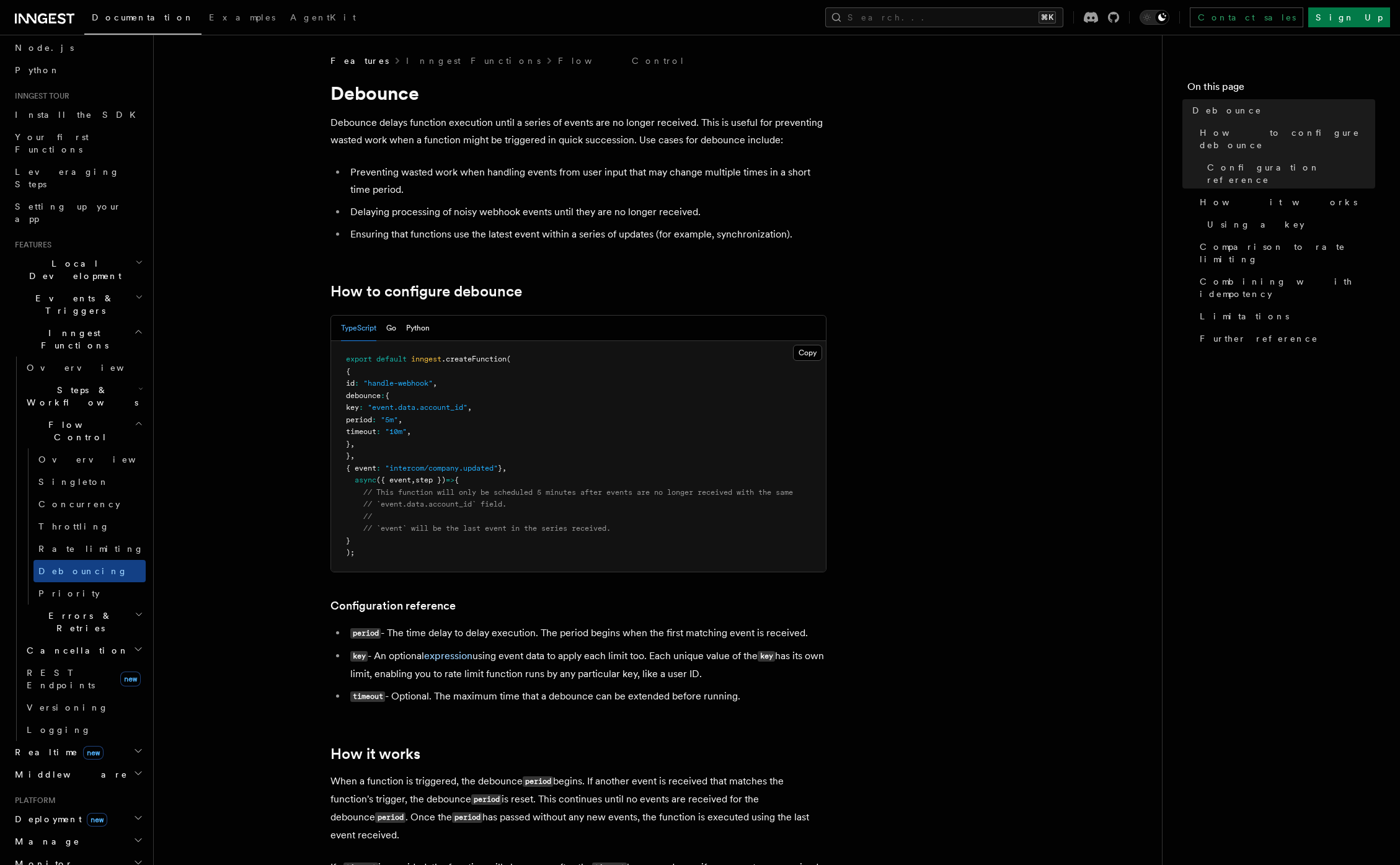
drag, startPoint x: 382, startPoint y: 421, endPoint x: 418, endPoint y: 443, distance: 42.2
click at [417, 453] on pre "export default inngest .createFunction ( { id : "handle-webhook" , debounce : {…" at bounding box center [578, 455] width 494 height 230
click at [418, 442] on pre "export default inngest .createFunction ( { id : "handle-webhook" , debounce : {…" at bounding box center [578, 455] width 494 height 230
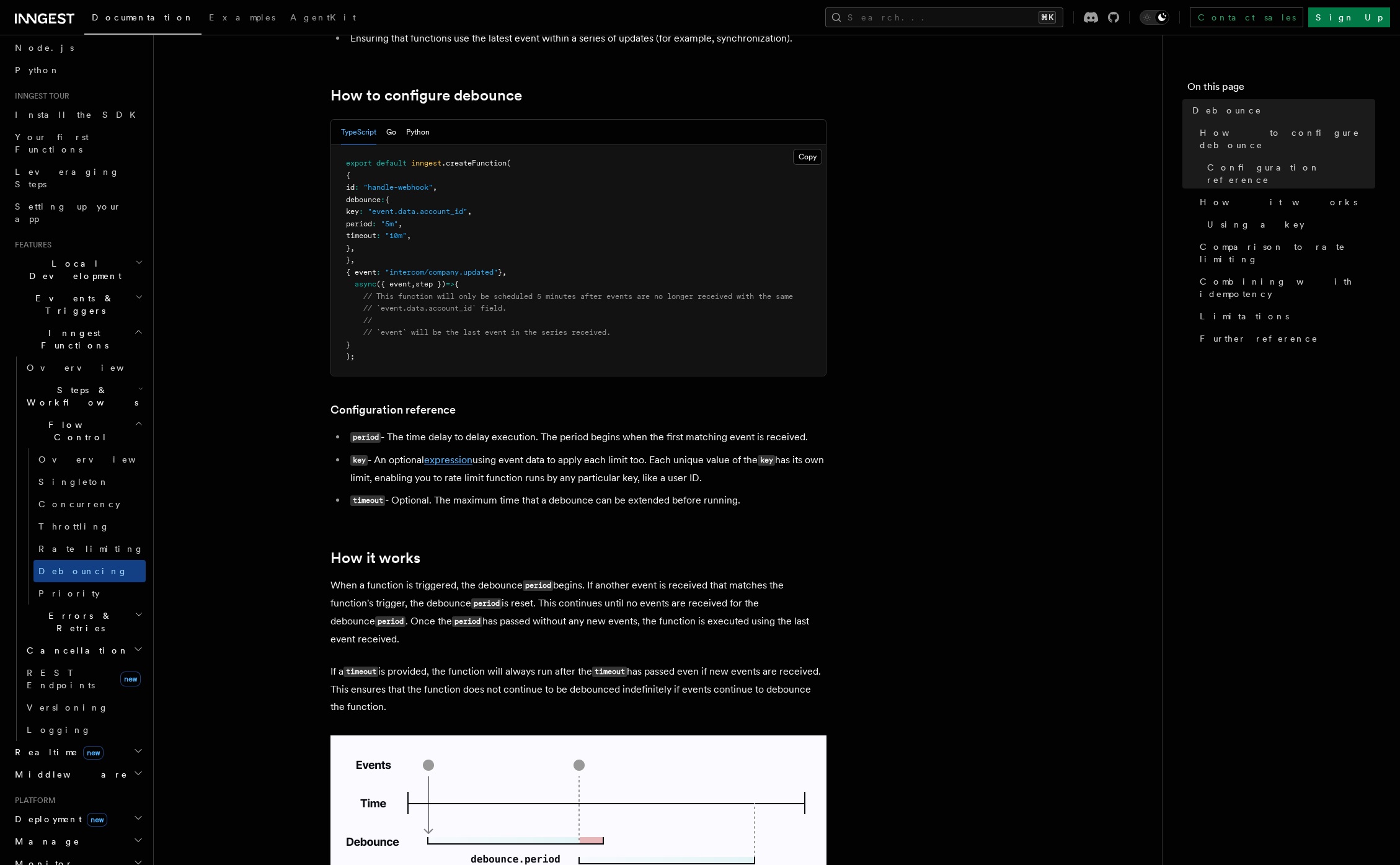
scroll to position [317, 0]
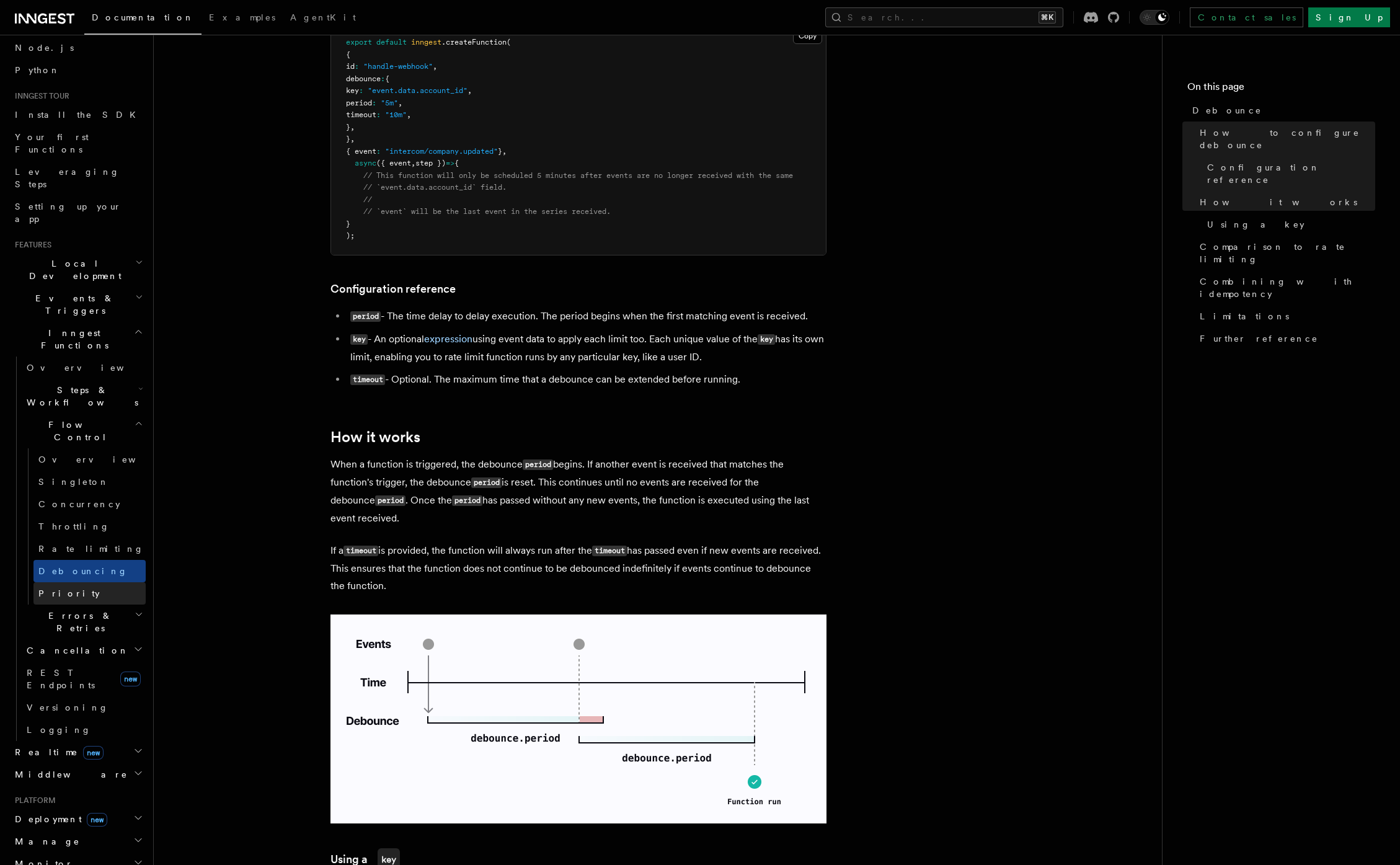
click at [39, 588] on span "Priority" at bounding box center [69, 593] width 62 height 9
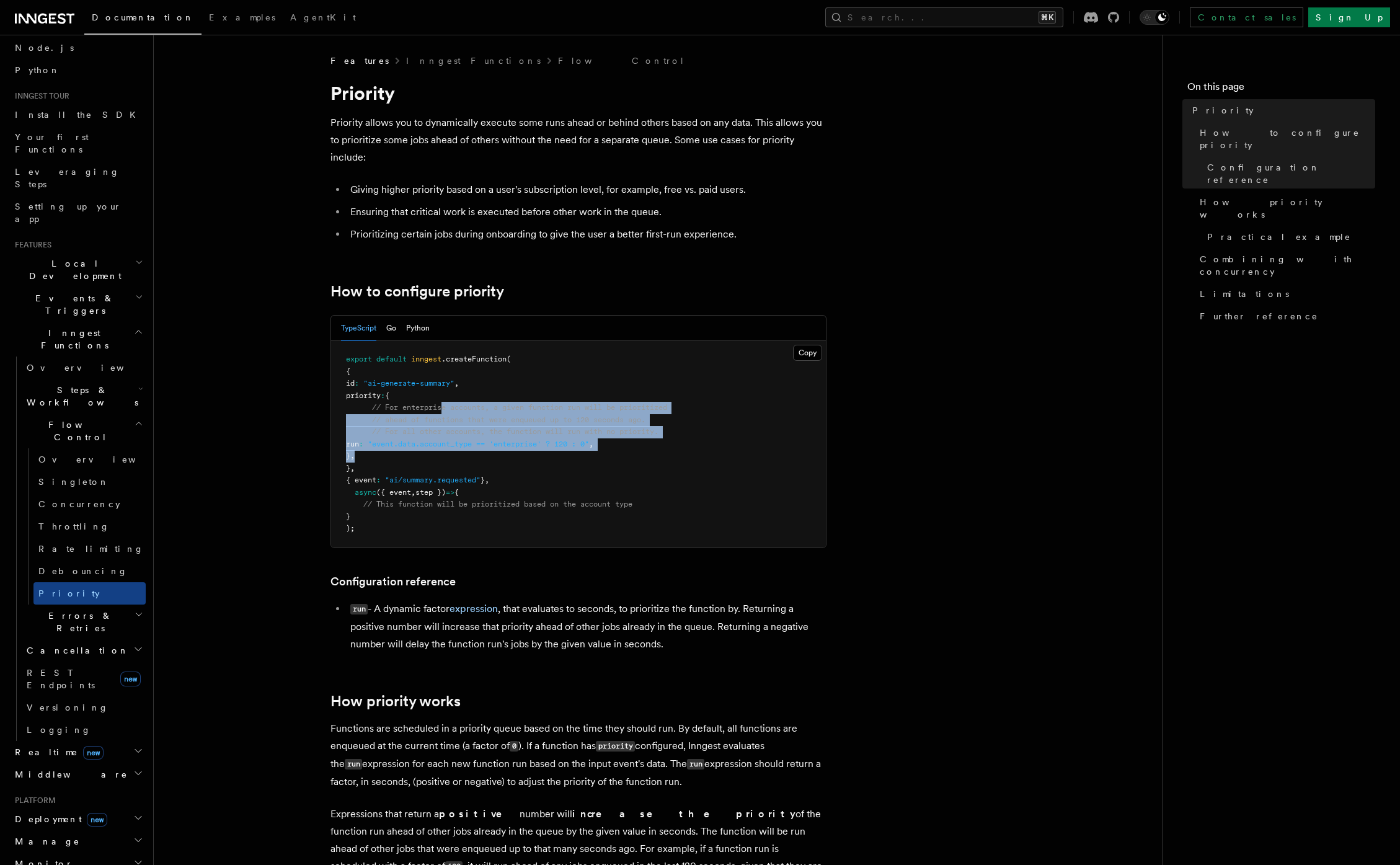
drag, startPoint x: 444, startPoint y: 411, endPoint x: 532, endPoint y: 457, distance: 99.3
click at [532, 457] on pre "export default inngest .createFunction ( { id : "ai-generate-summary" , priorit…" at bounding box center [578, 444] width 494 height 207
click at [532, 456] on pre "export default inngest .createFunction ( { id : "ai-generate-summary" , priorit…" at bounding box center [578, 444] width 494 height 207
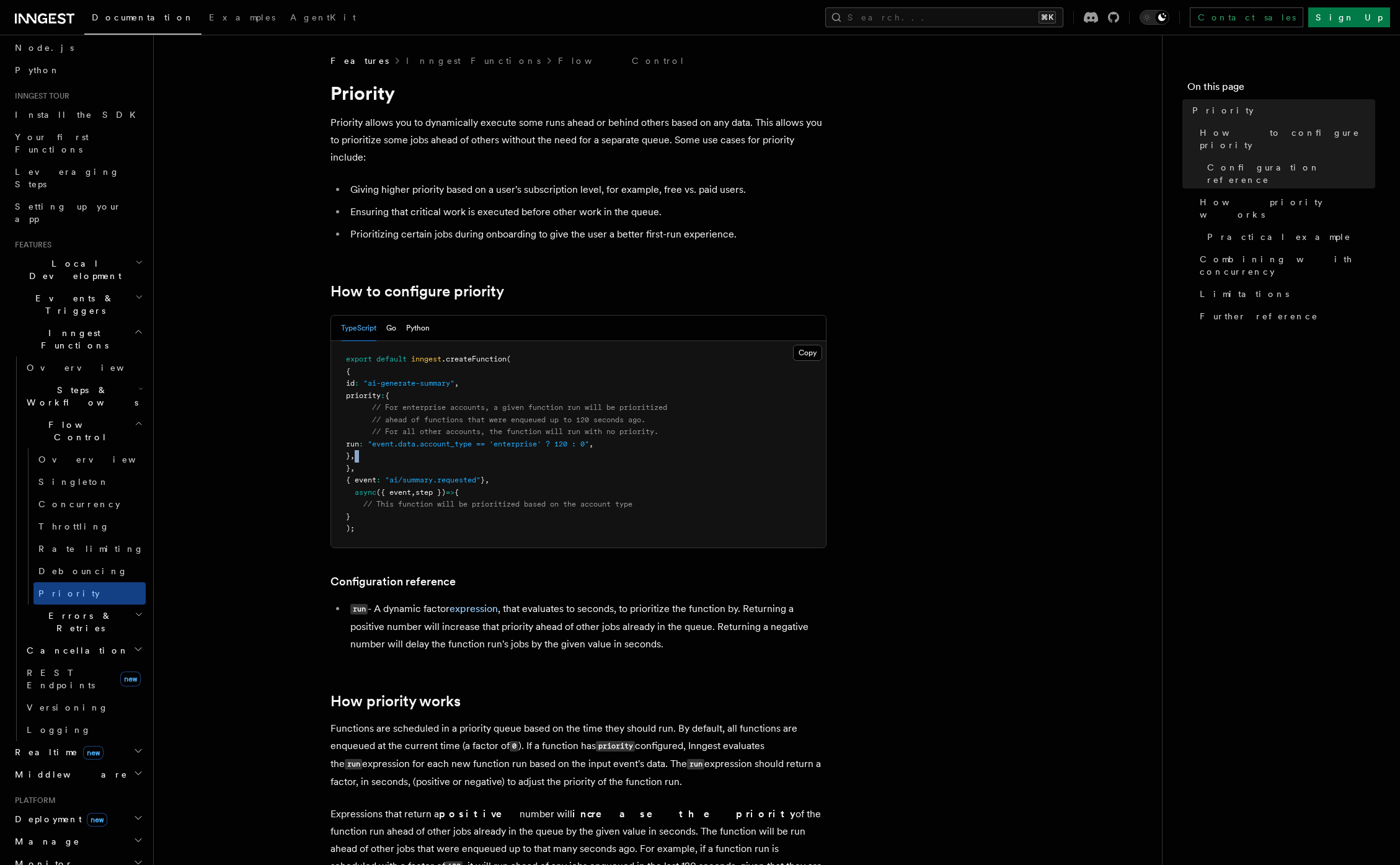
click at [532, 456] on pre "export default inngest .createFunction ( { id : "ai-generate-summary" , priorit…" at bounding box center [578, 444] width 494 height 207
click at [477, 448] on pre "export default inngest .createFunction ( { id : "ai-generate-summary" , priorit…" at bounding box center [578, 444] width 494 height 207
click at [484, 445] on span ""event.data.account_type == 'enterprise' ? 120 : 0"" at bounding box center [478, 443] width 221 height 9
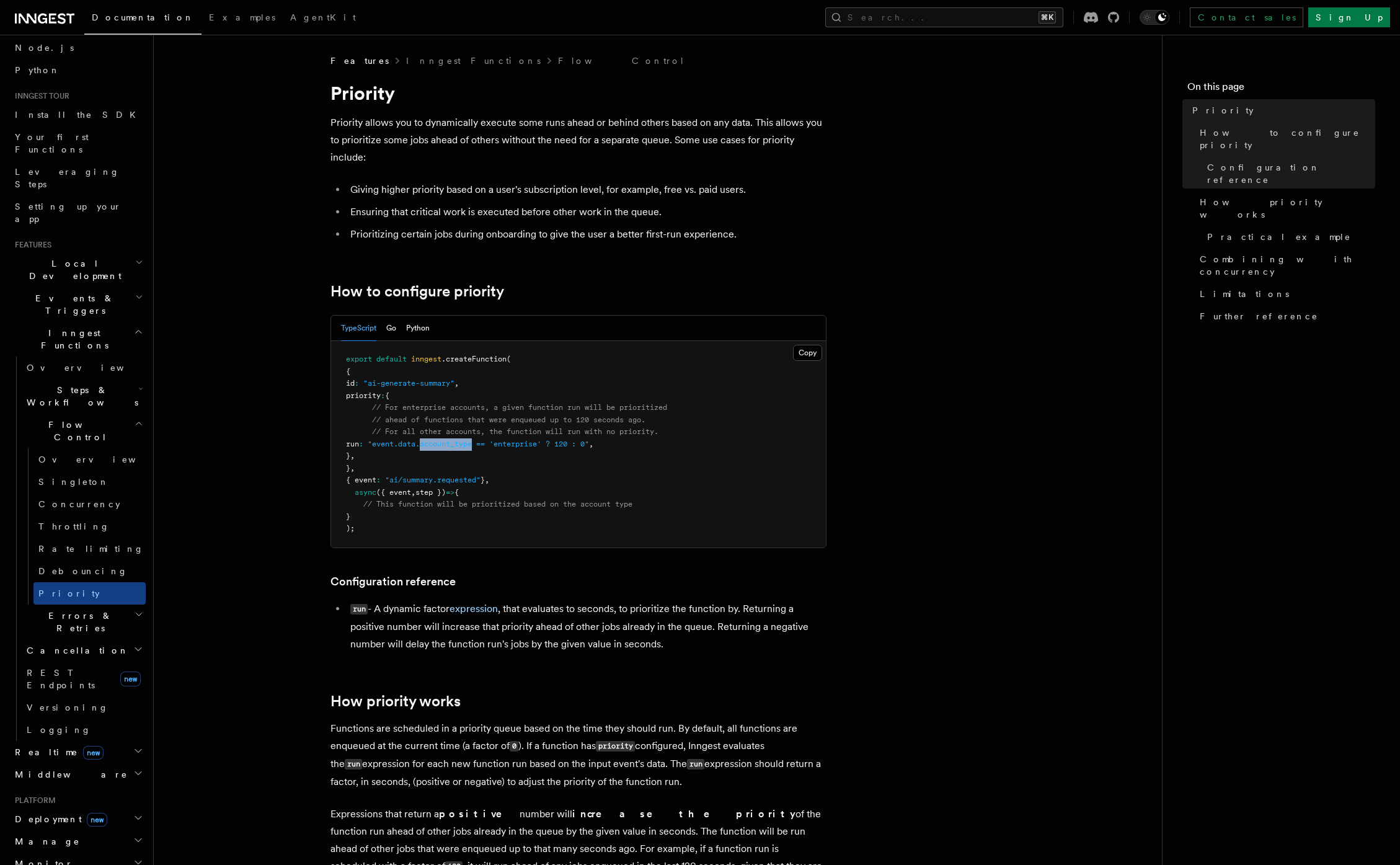
click at [484, 445] on span ""event.data.account_type == 'enterprise' ? 120 : 0"" at bounding box center [478, 443] width 221 height 9
click at [562, 450] on pre "export default inngest .createFunction ( { id : "ai-generate-summary" , priorit…" at bounding box center [578, 444] width 494 height 207
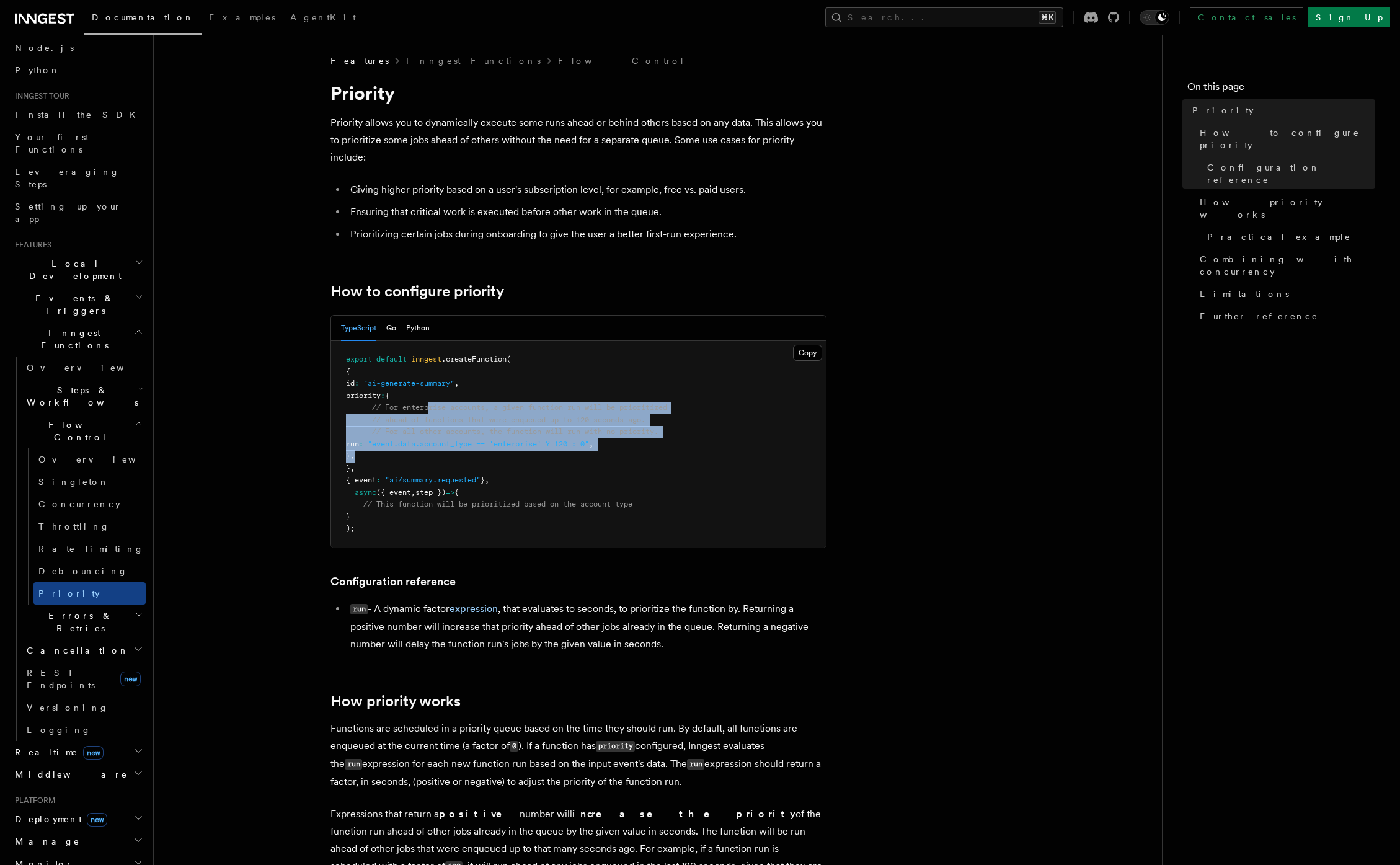
drag, startPoint x: 561, startPoint y: 450, endPoint x: 417, endPoint y: 414, distance: 148.4
click at [429, 412] on pre "export default inngest .createFunction ( { id : "ai-generate-summary" , priorit…" at bounding box center [578, 444] width 494 height 207
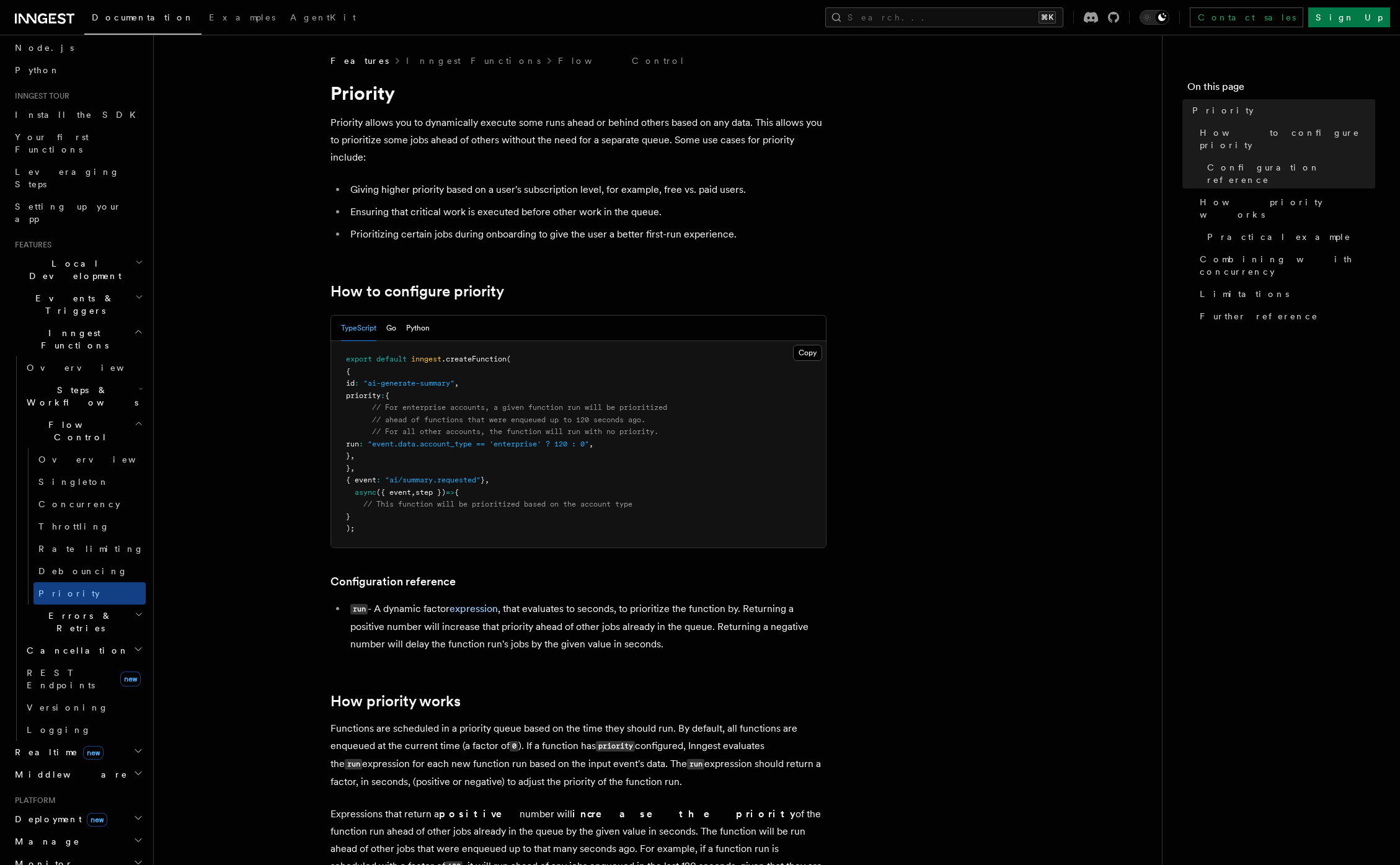
click at [411, 416] on span "// ahead of functions that were enqueued up to 120 seconds ago." at bounding box center [508, 419] width 273 height 9
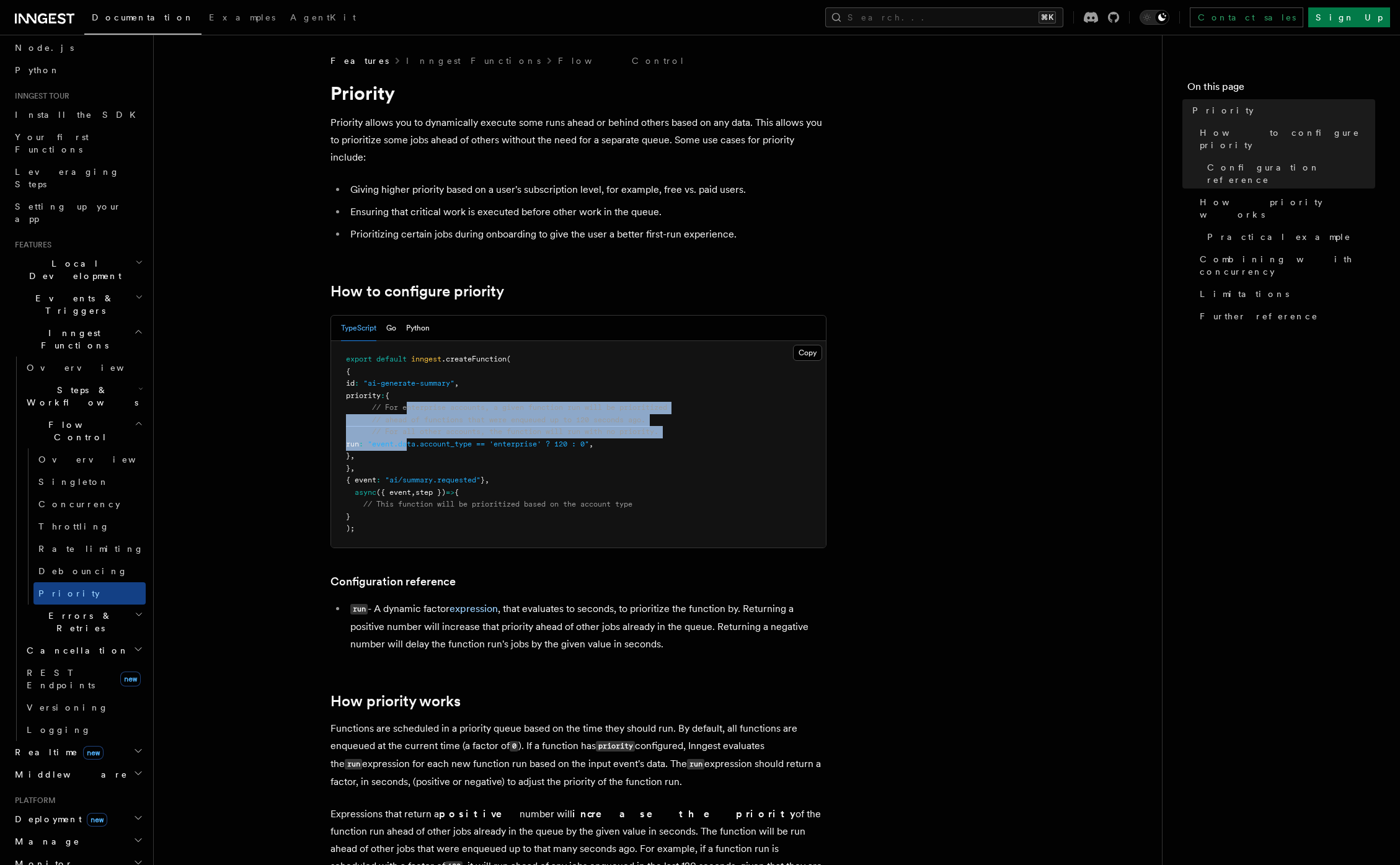
drag, startPoint x: 407, startPoint y: 413, endPoint x: 446, endPoint y: 451, distance: 54.5
click at [446, 451] on pre "export default inngest .createFunction ( { id : "ai-generate-summary" , priorit…" at bounding box center [578, 444] width 494 height 207
click at [50, 499] on span "Concurrency" at bounding box center [80, 504] width 82 height 9
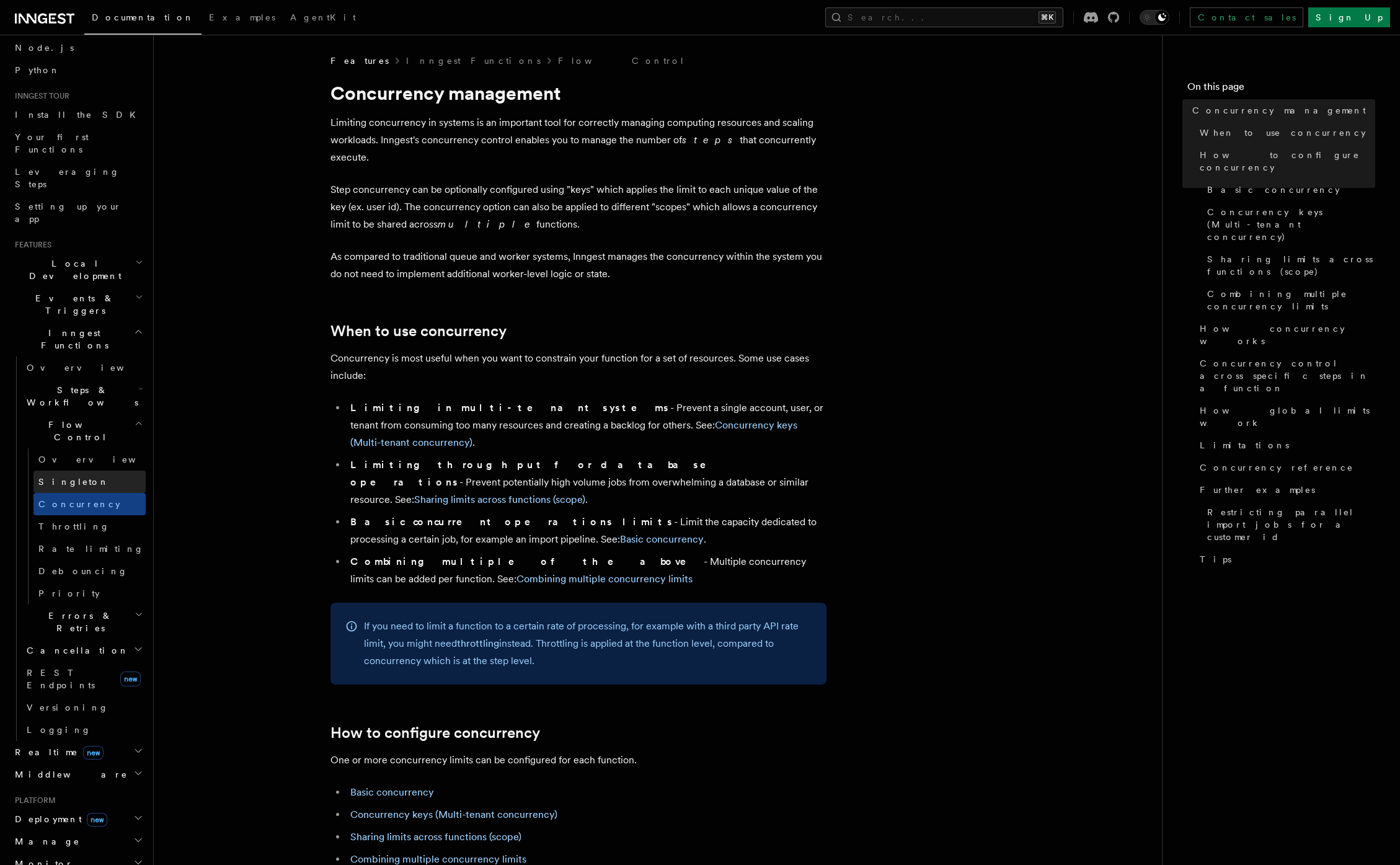
click at [63, 477] on span "Singleton" at bounding box center [74, 482] width 70 height 9
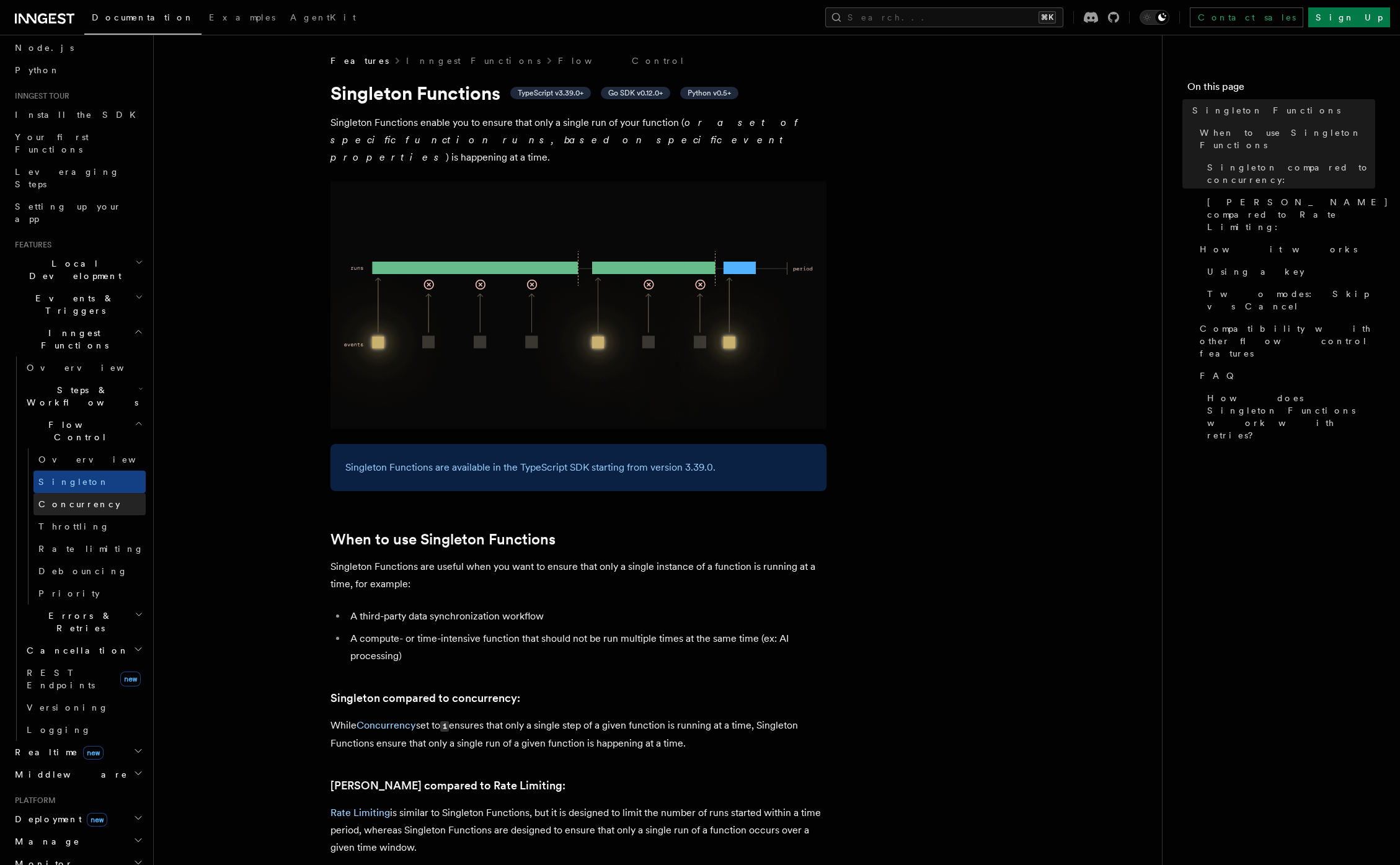
click at [71, 499] on span "Concurrency" at bounding box center [80, 504] width 82 height 9
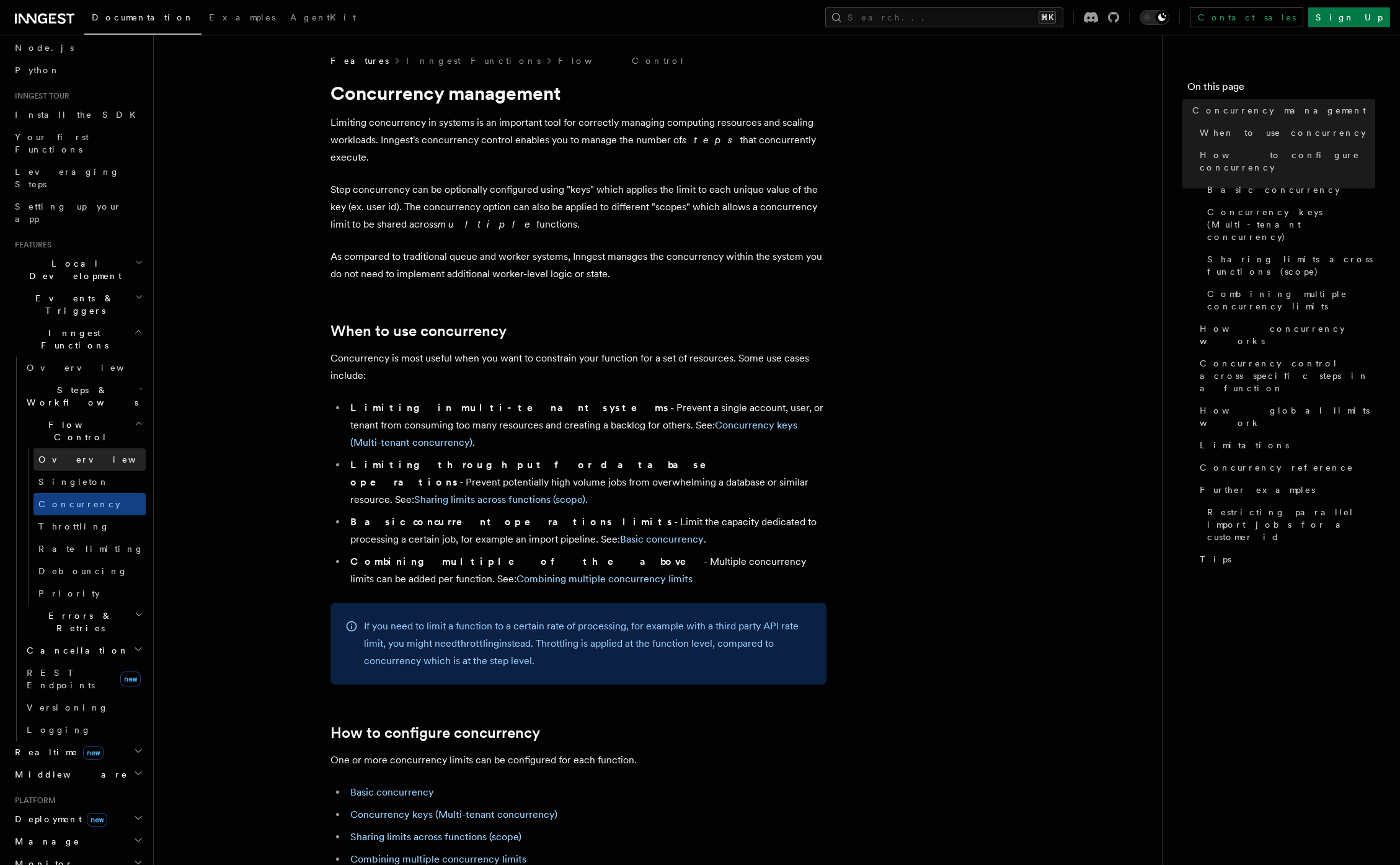
click at [68, 448] on link "Overview" at bounding box center [89, 459] width 112 height 23
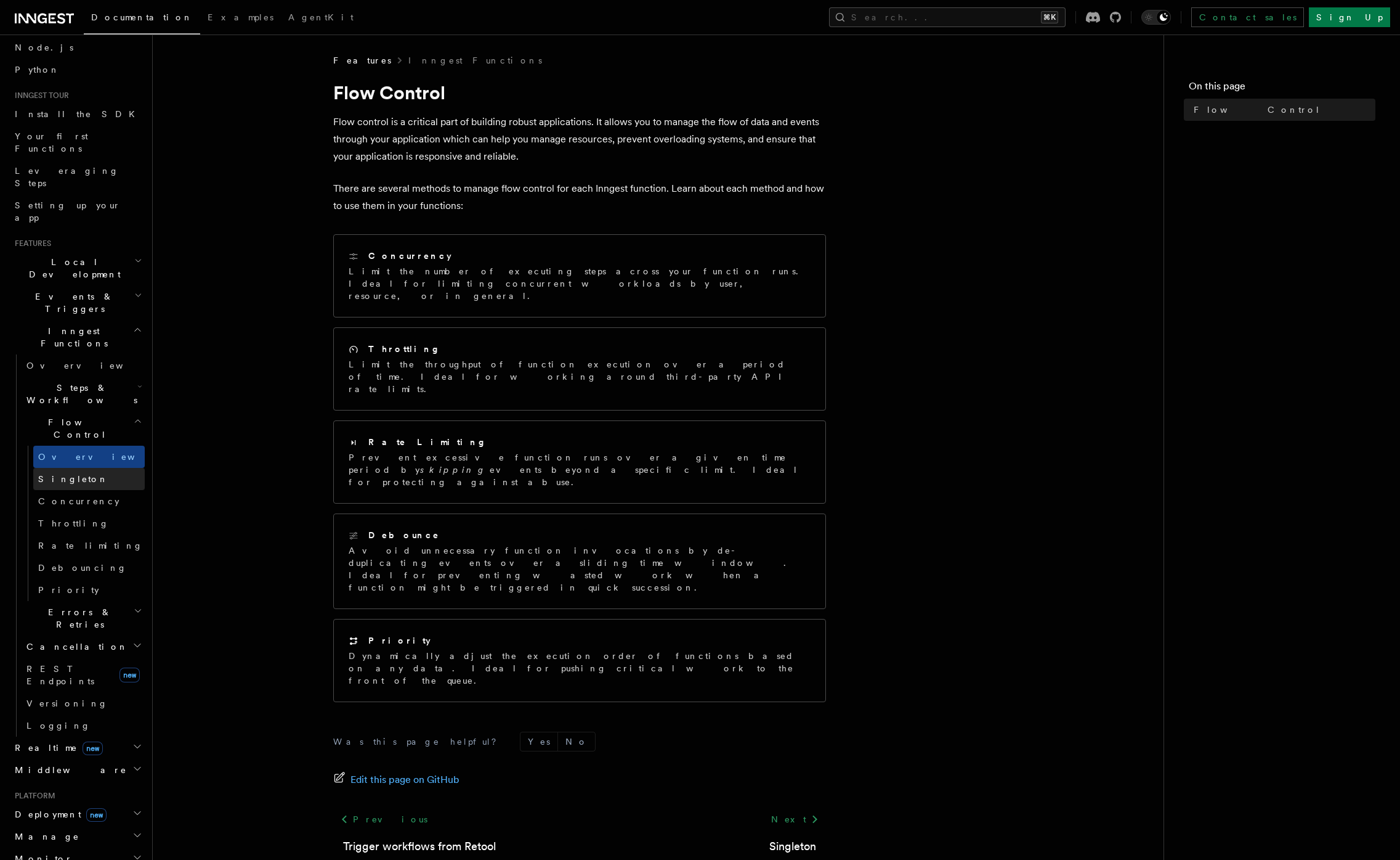
click at [67, 468] on link "Singleton" at bounding box center [89, 479] width 111 height 23
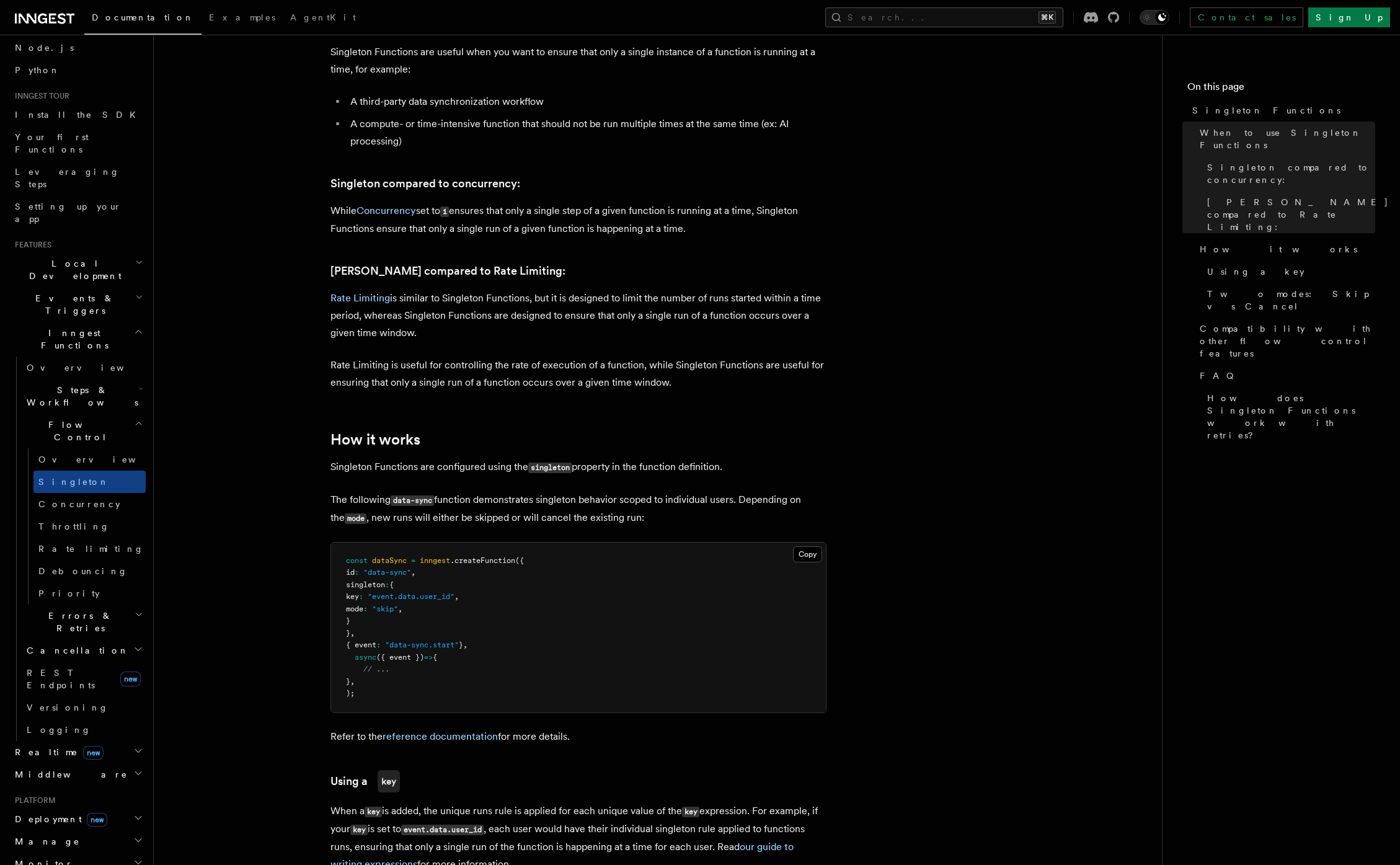
scroll to position [523, 0]
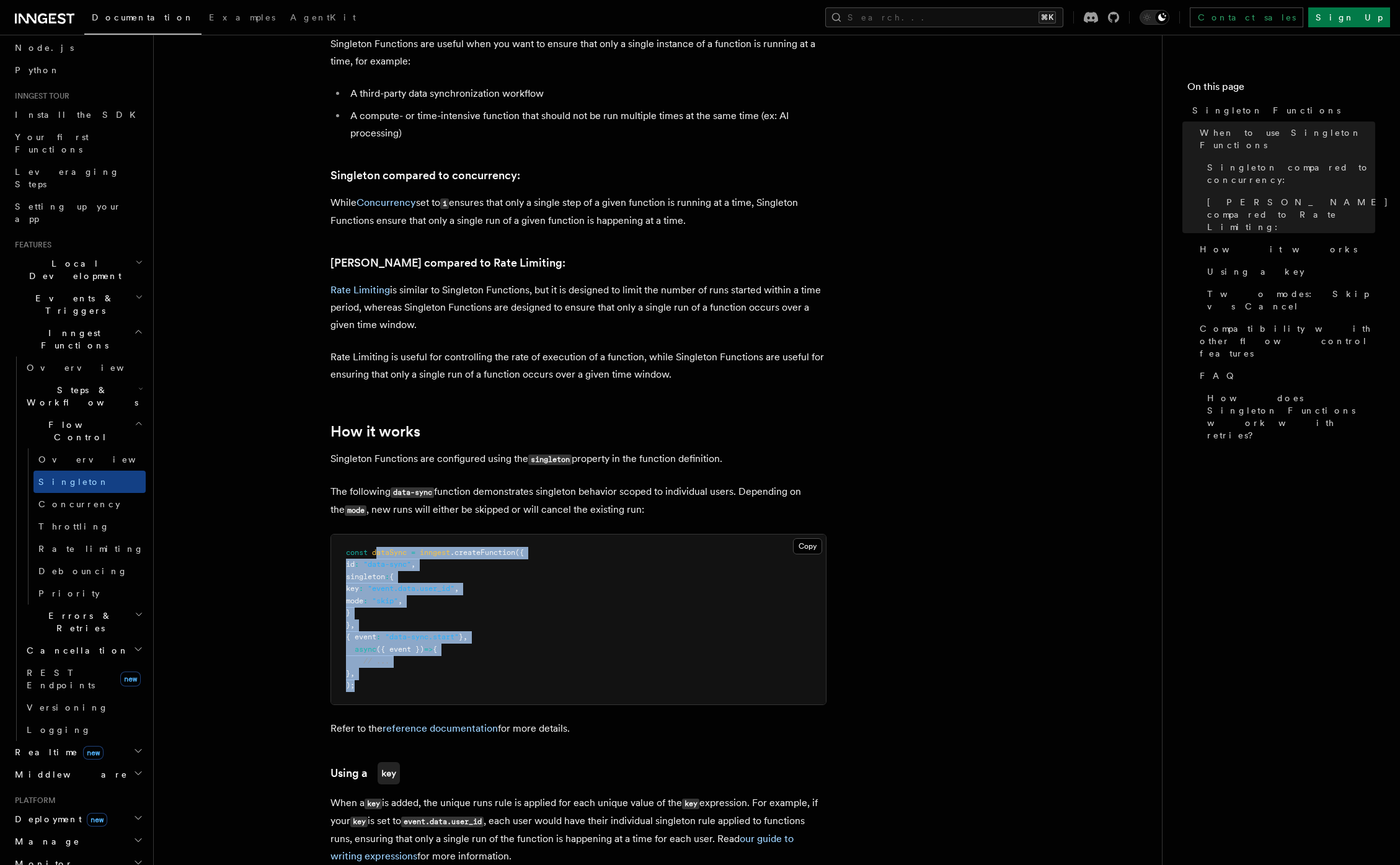
drag, startPoint x: 436, startPoint y: 541, endPoint x: 399, endPoint y: 679, distance: 142.9
click at [399, 679] on pre "const dataSync = inngest .createFunction ({ id : "data-sync" , singleton : { ke…" at bounding box center [578, 618] width 494 height 170
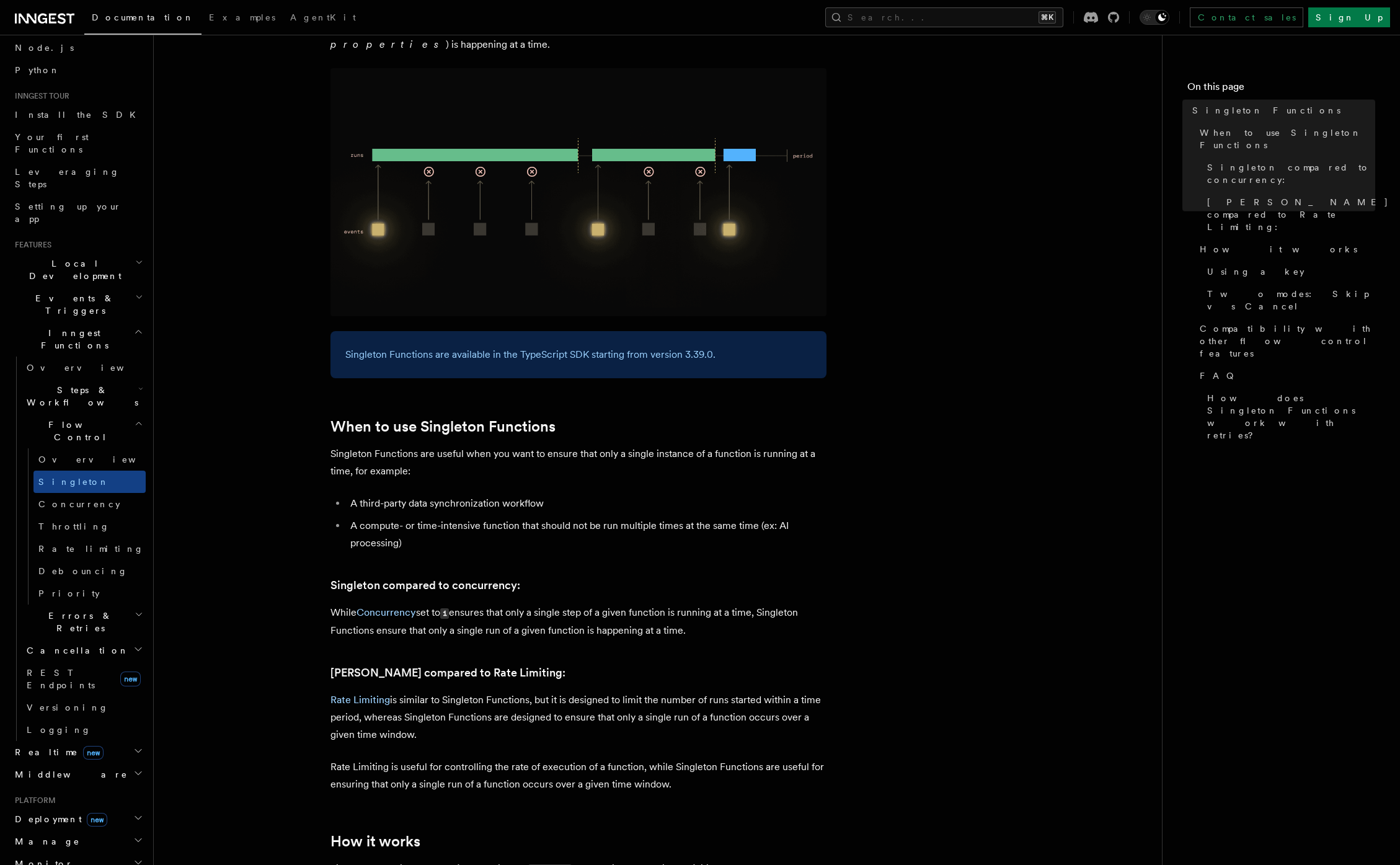
scroll to position [0, 0]
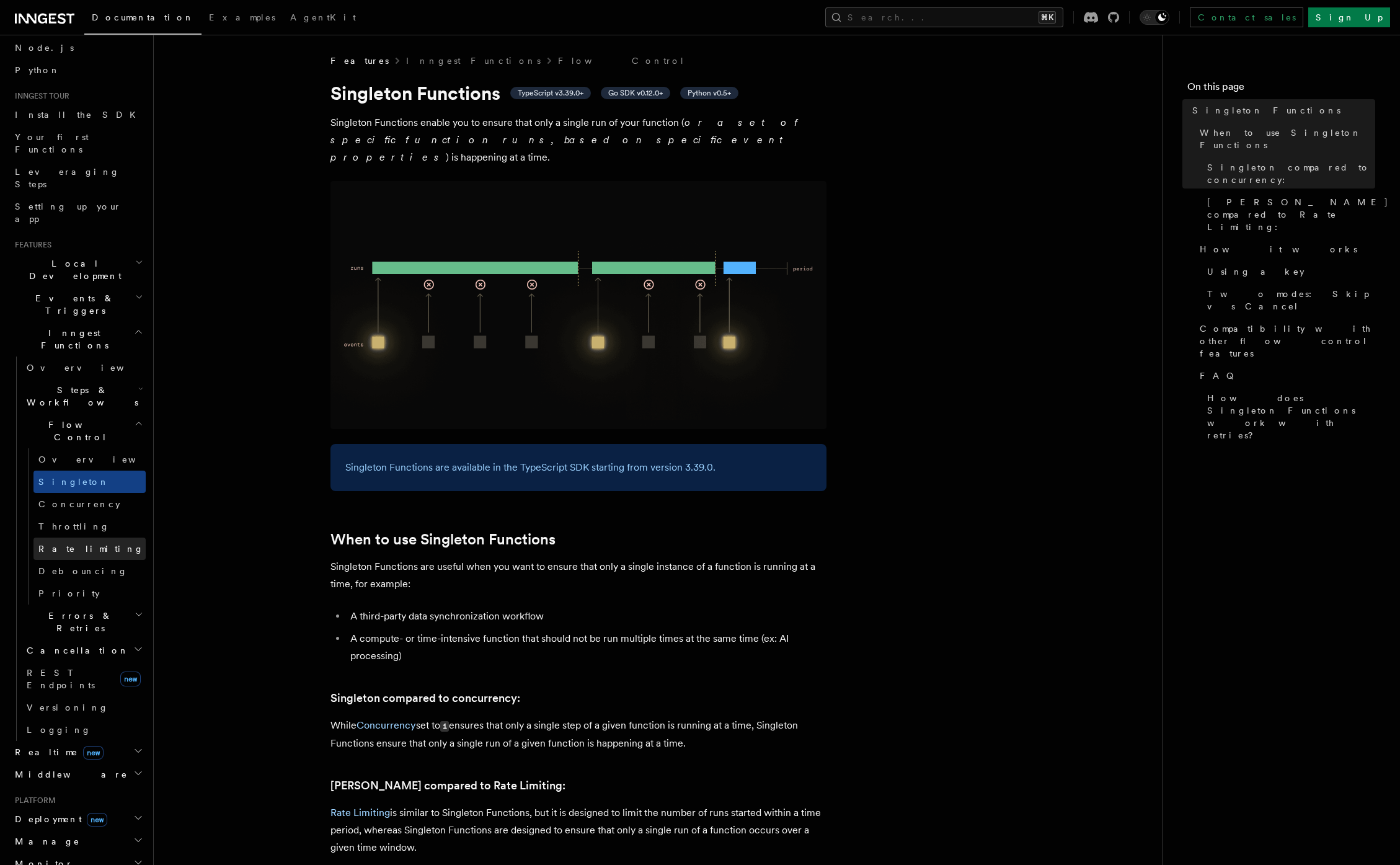
click at [58, 543] on span "Rate limiting" at bounding box center [91, 548] width 105 height 9
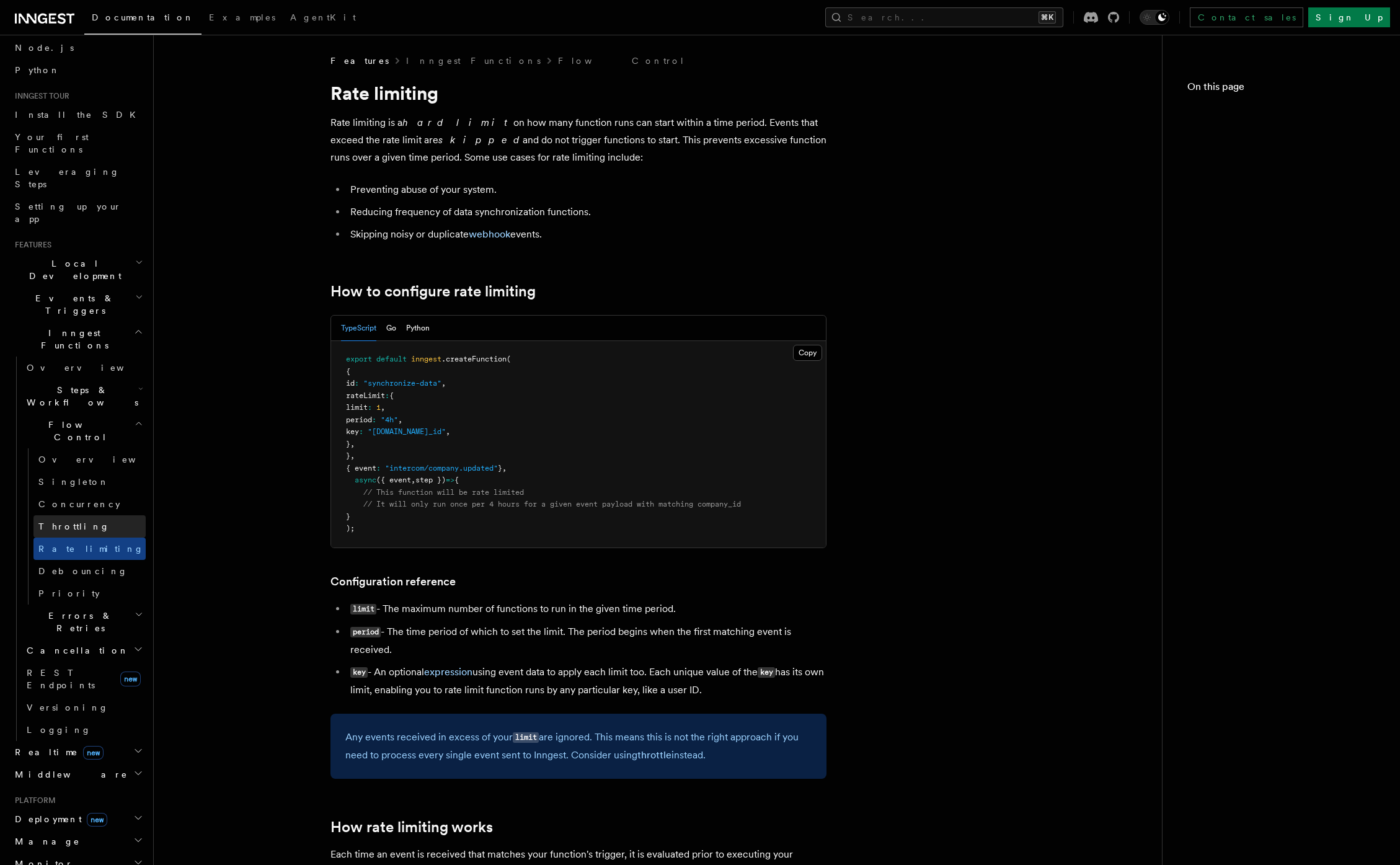
click at [56, 522] on span "Throttling" at bounding box center [74, 526] width 71 height 9
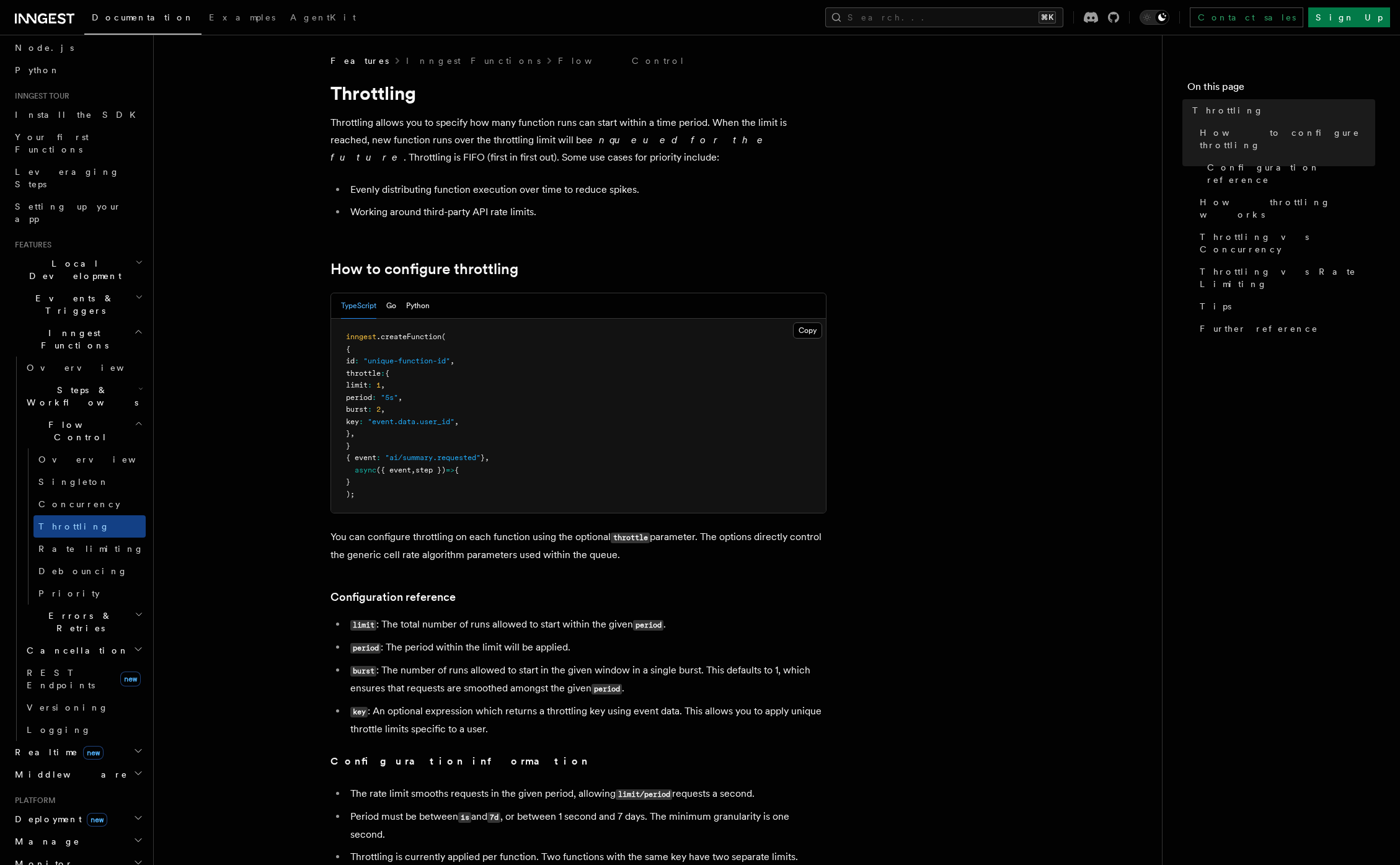
drag, startPoint x: 346, startPoint y: 375, endPoint x: 475, endPoint y: 444, distance: 146.3
click at [475, 444] on pre "inngest .createFunction ( { id : "unique-function-id" , throttle : { limit : 1 …" at bounding box center [578, 415] width 494 height 194
drag, startPoint x: 451, startPoint y: 437, endPoint x: 424, endPoint y: 401, distance: 45.0
click at [424, 401] on pre "inngest .createFunction ( { id : "unique-function-id" , throttle : { limit : 1 …" at bounding box center [578, 415] width 494 height 194
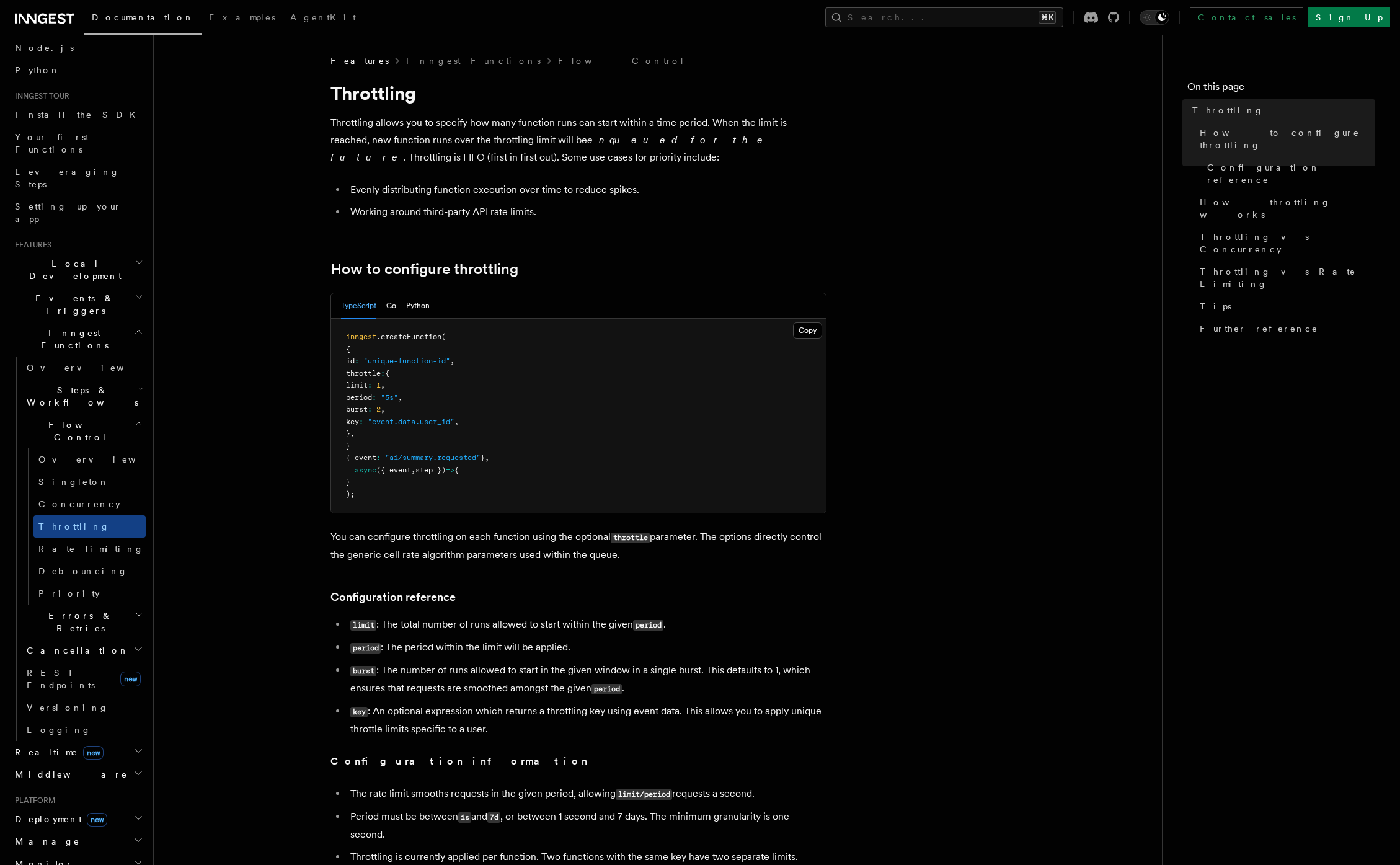
click at [414, 389] on pre "inngest .createFunction ( { id : "unique-function-id" , throttle : { limit : 1 …" at bounding box center [578, 415] width 494 height 194
drag, startPoint x: 409, startPoint y: 377, endPoint x: 439, endPoint y: 442, distance: 71.6
click at [439, 442] on pre "inngest .createFunction ( { id : "unique-function-id" , throttle : { limit : 1 …" at bounding box center [578, 415] width 494 height 194
drag, startPoint x: 402, startPoint y: 400, endPoint x: 390, endPoint y: 375, distance: 27.7
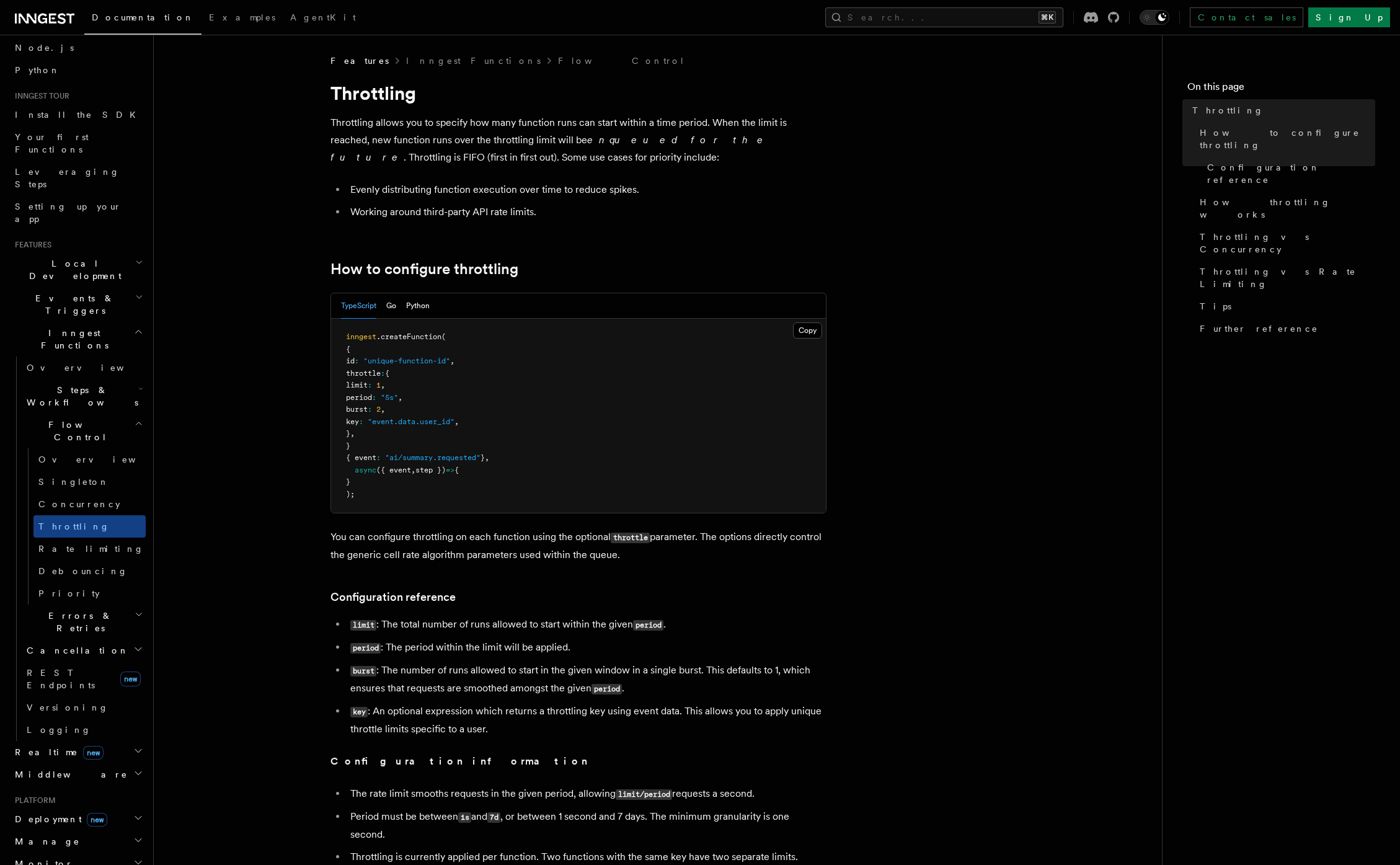
click at [390, 375] on code "inngest .createFunction ( { id : "unique-function-id" , throttle : { limit : 1 …" at bounding box center [417, 414] width 143 height 166
drag, startPoint x: 420, startPoint y: 432, endPoint x: 425, endPoint y: 451, distance: 19.6
click at [427, 447] on pre "inngest .createFunction ( { id : "unique-function-id" , throttle : { limit : 1 …" at bounding box center [578, 415] width 494 height 194
drag, startPoint x: 417, startPoint y: 459, endPoint x: 508, endPoint y: 458, distance: 91.0
click at [507, 458] on pre "inngest .createFunction ( { id : "unique-function-id" , throttle : { limit : 1 …" at bounding box center [578, 415] width 494 height 194
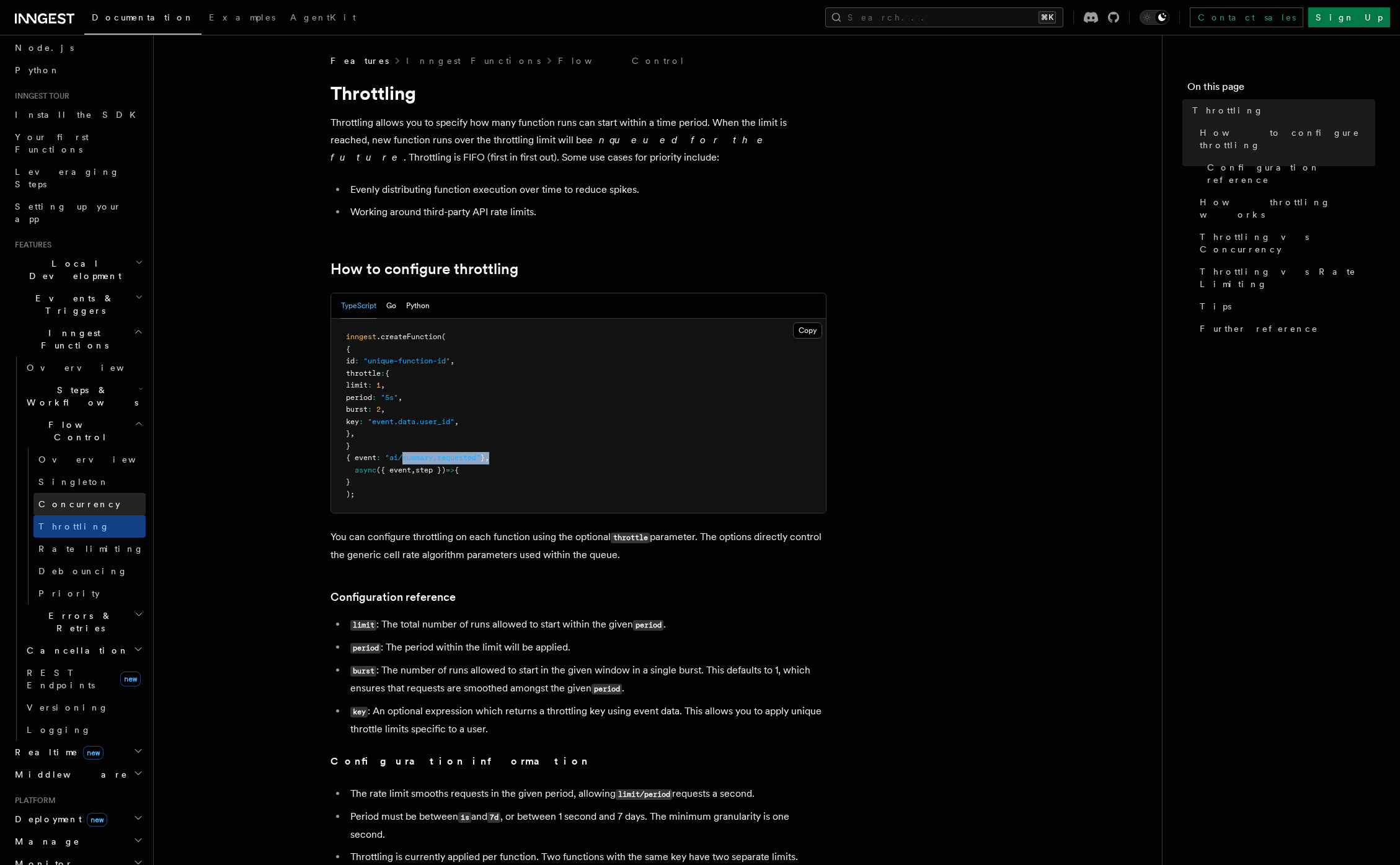
click at [85, 499] on span "Concurrency" at bounding box center [80, 504] width 82 height 9
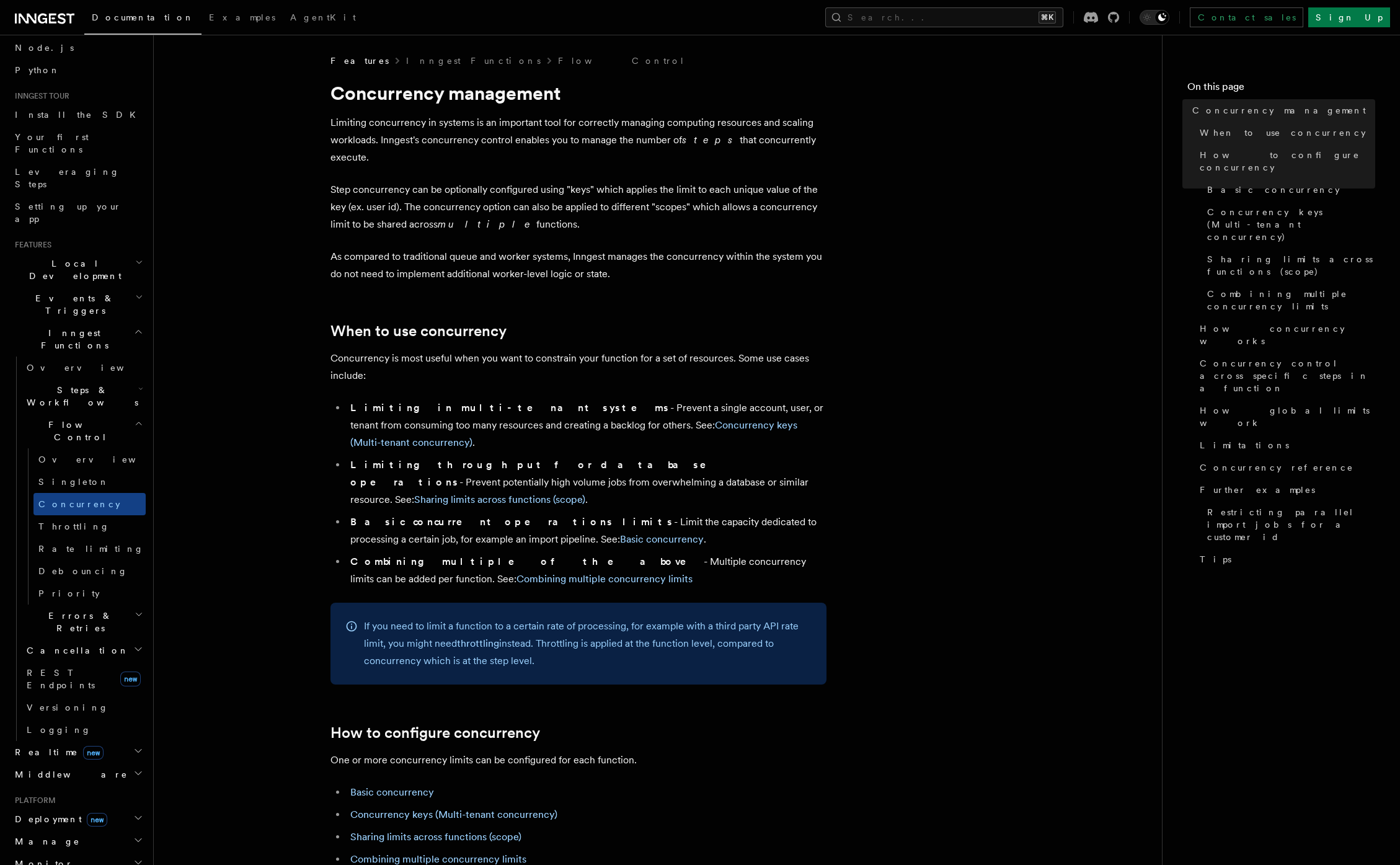
click at [64, 383] on span "Steps & Workflows" at bounding box center [80, 396] width 117 height 25
click at [78, 550] on link "Fetch" at bounding box center [89, 561] width 112 height 23
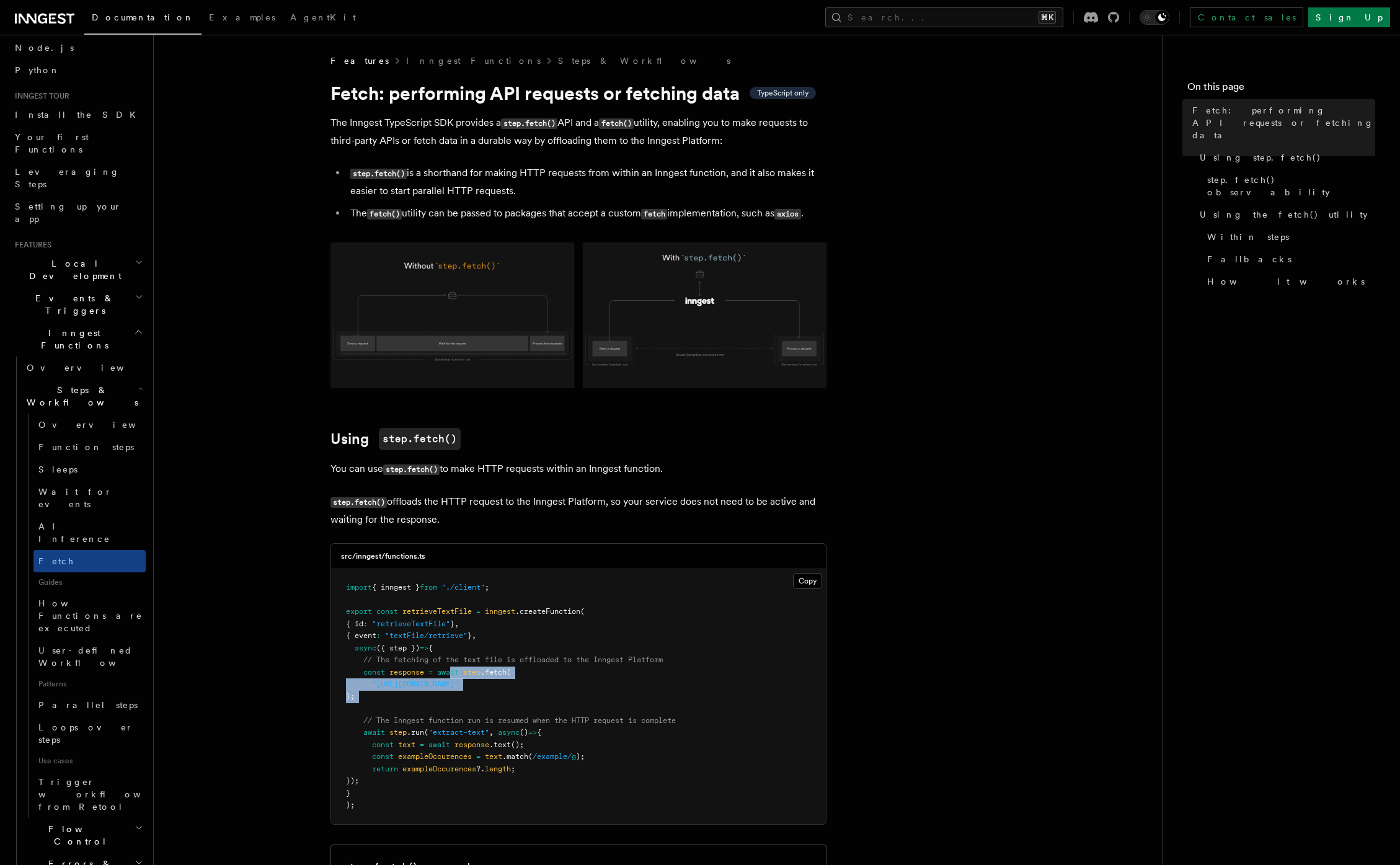
drag, startPoint x: 452, startPoint y: 672, endPoint x: 469, endPoint y: 707, distance: 38.9
click at [469, 706] on pre "import { inngest } from "./client" ; export const retrieveTextFile = inngest .c…" at bounding box center [578, 696] width 494 height 255
click at [28, 414] on div "Overview Function steps Sleeps Wait for events AI Inference Fetch Guides How Fu…" at bounding box center [83, 616] width 124 height 404
click at [40, 442] on span "Function steps" at bounding box center [86, 447] width 96 height 9
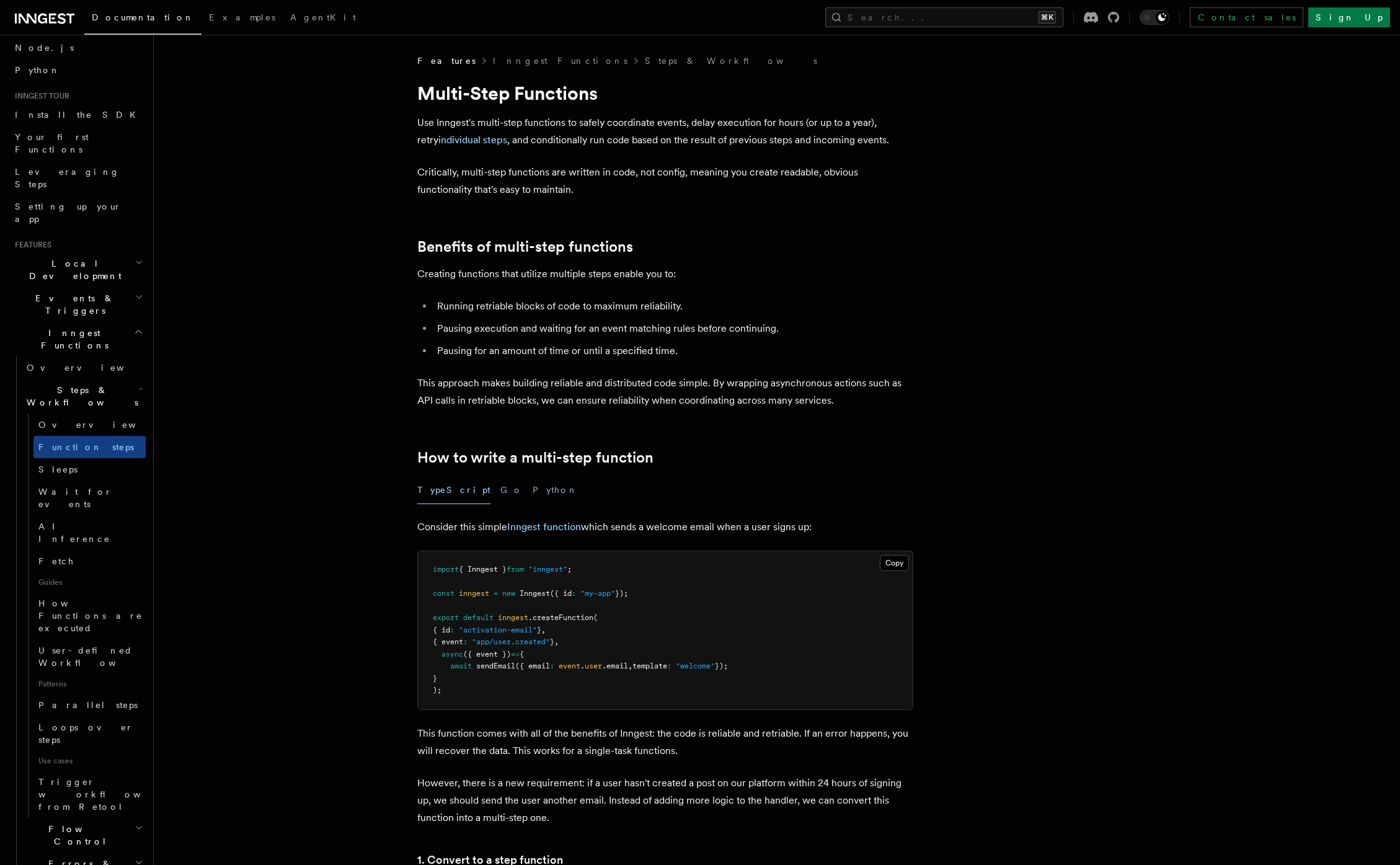
scroll to position [15, 0]
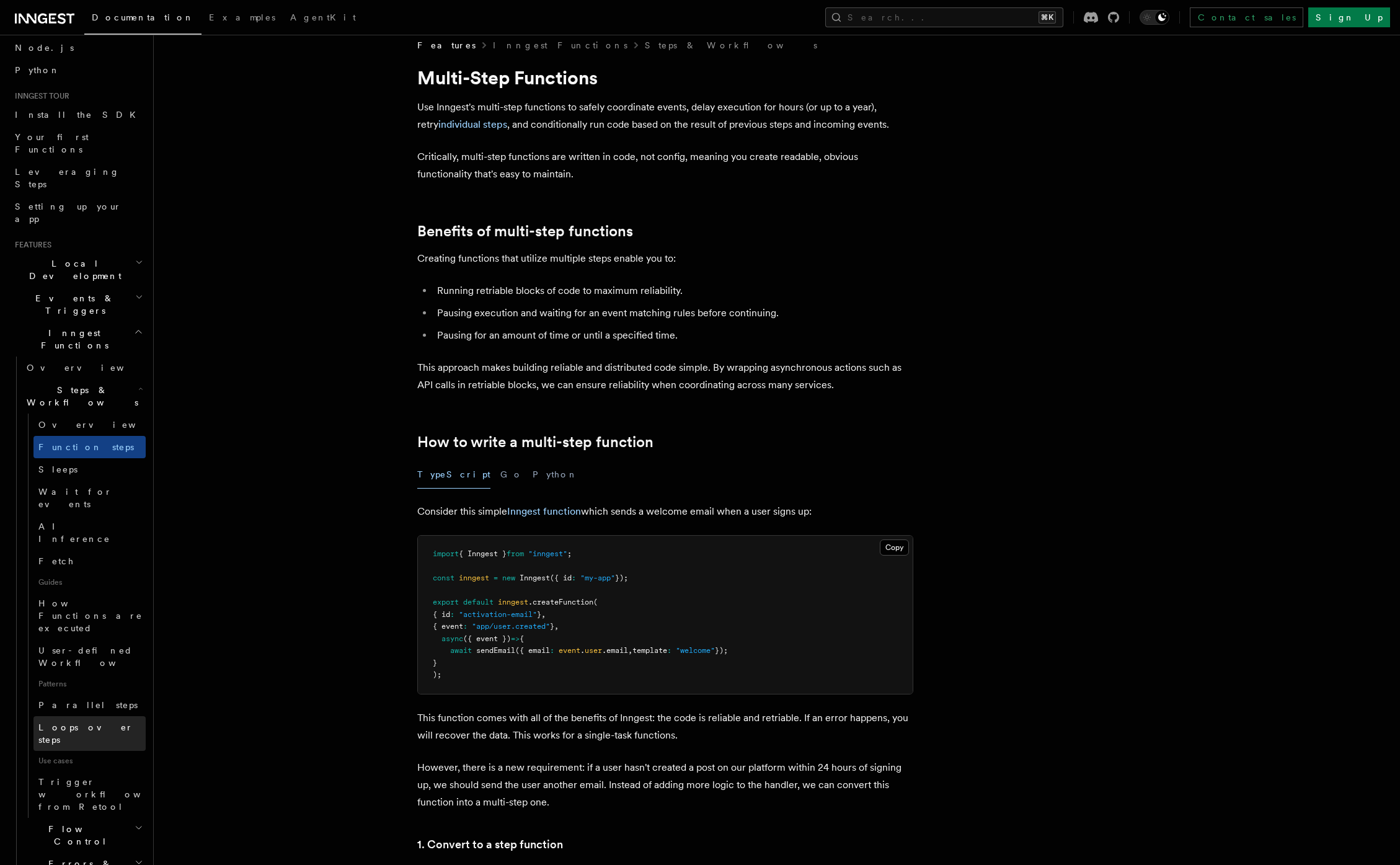
click at [46, 722] on span "Loops over steps" at bounding box center [86, 733] width 95 height 23
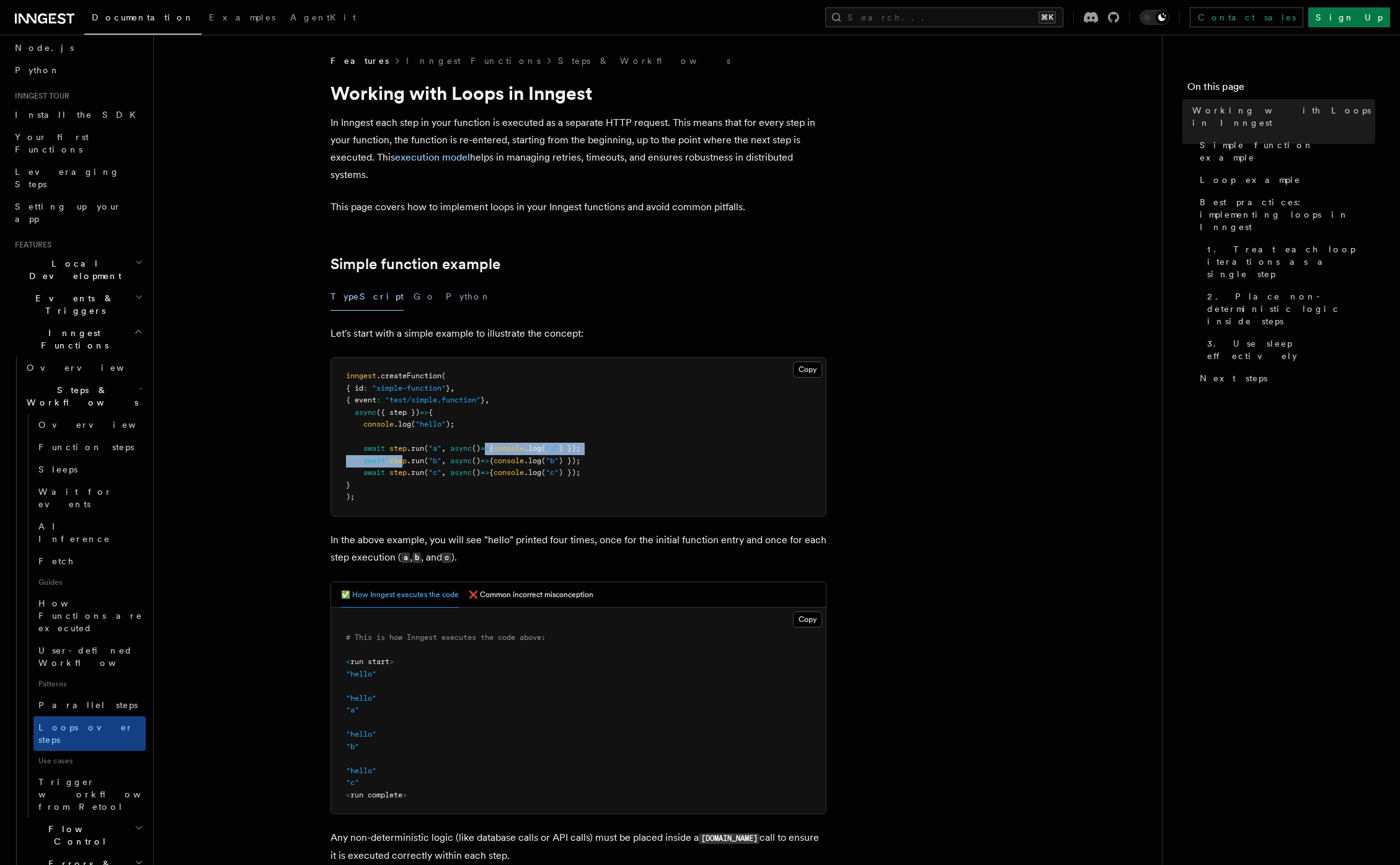
drag, startPoint x: 401, startPoint y: 457, endPoint x: 499, endPoint y: 450, distance: 98.2
click at [499, 450] on code "inngest .createFunction ( { id : "simple-function" } , { event : "test/simple.f…" at bounding box center [463, 435] width 234 height 130
click at [482, 453] on pre "inngest .createFunction ( { id : "simple-function" } , { event : "test/simple.f…" at bounding box center [578, 436] width 494 height 158
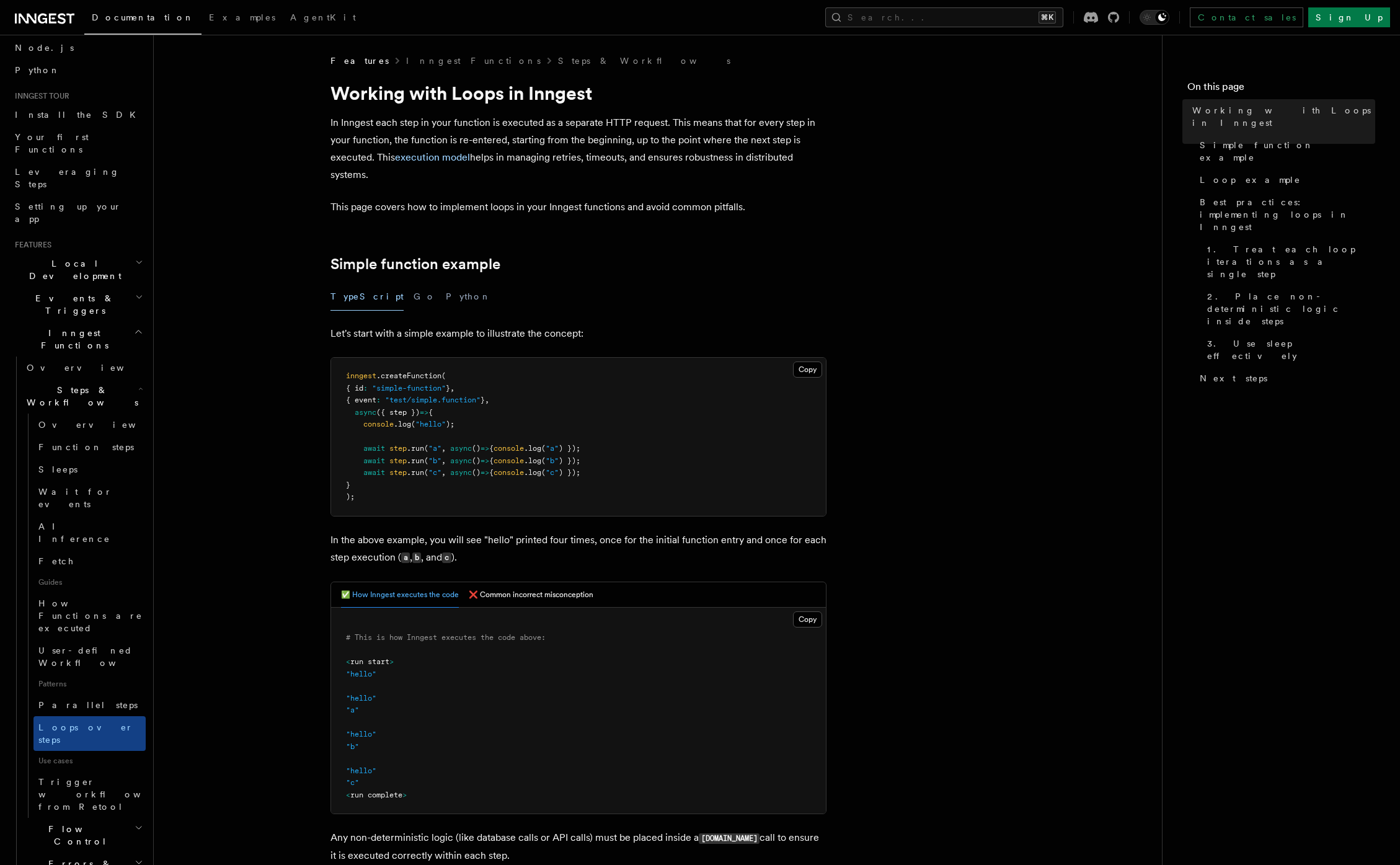
click at [407, 479] on pre "inngest .createFunction ( { id : "simple-function" } , { event : "test/simple.f…" at bounding box center [578, 436] width 494 height 158
drag, startPoint x: 426, startPoint y: 445, endPoint x: 445, endPoint y: 458, distance: 23.0
click at [445, 458] on code "inngest .createFunction ( { id : "simple-function" } , { event : "test/simple.f…" at bounding box center [463, 435] width 234 height 130
click at [453, 451] on span "async" at bounding box center [460, 448] width 22 height 9
drag, startPoint x: 453, startPoint y: 451, endPoint x: 622, endPoint y: 451, distance: 169.0
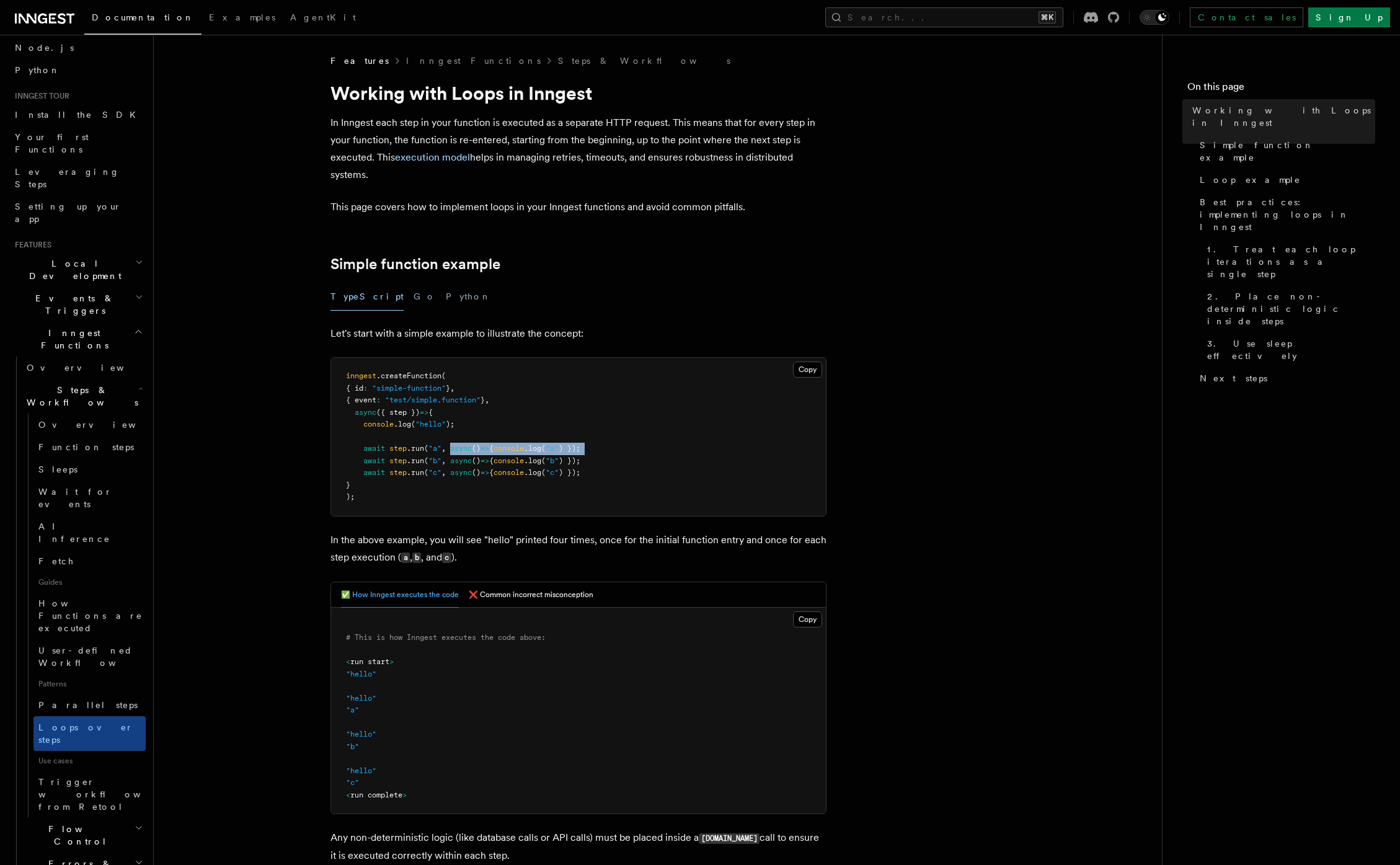
click at [622, 451] on pre "inngest .createFunction ( { id : "simple-function" } , { event : "test/simple.f…" at bounding box center [578, 436] width 494 height 158
click at [110, 777] on span "Trigger workflows from Retool" at bounding box center [107, 794] width 137 height 35
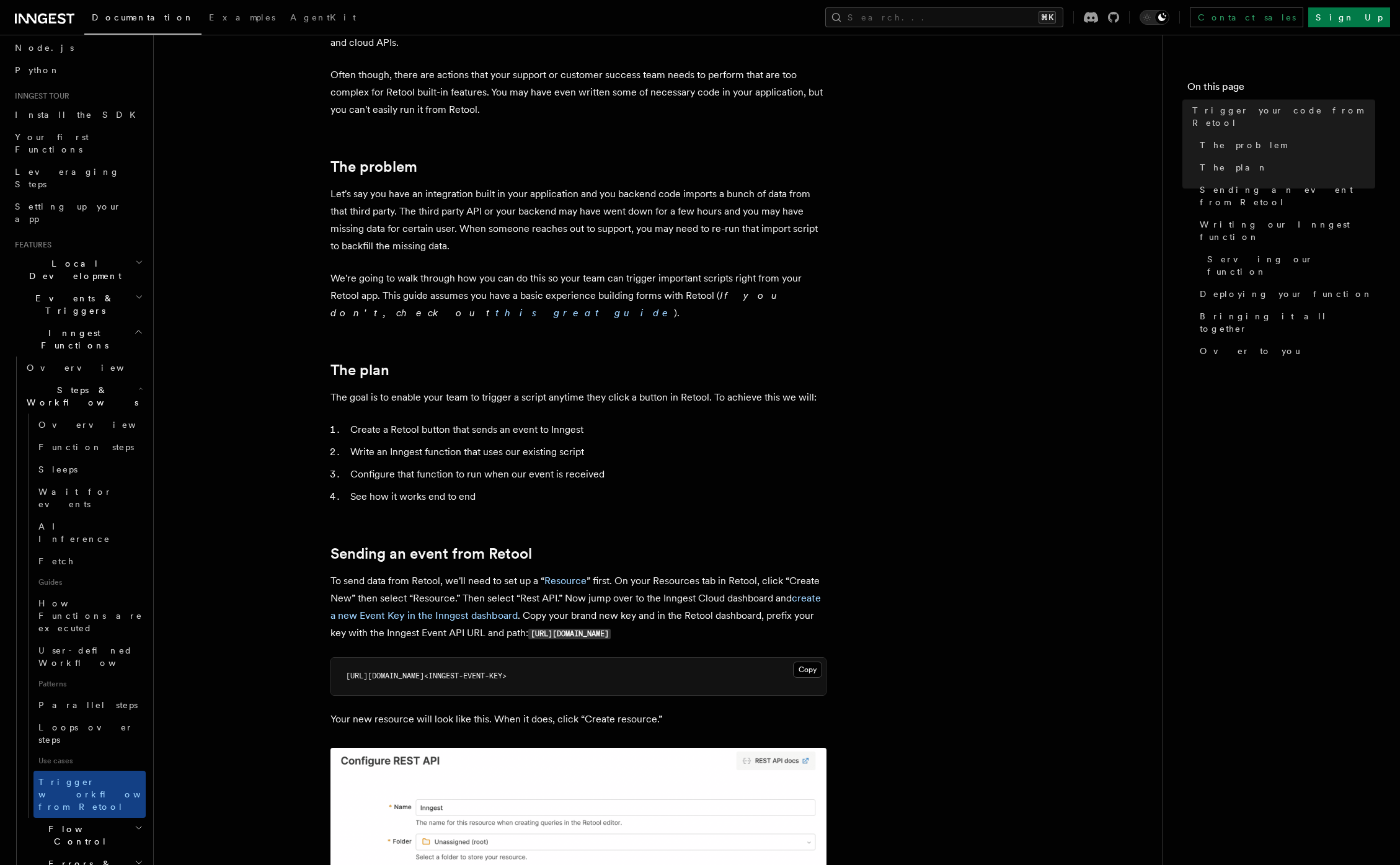
scroll to position [314, 0]
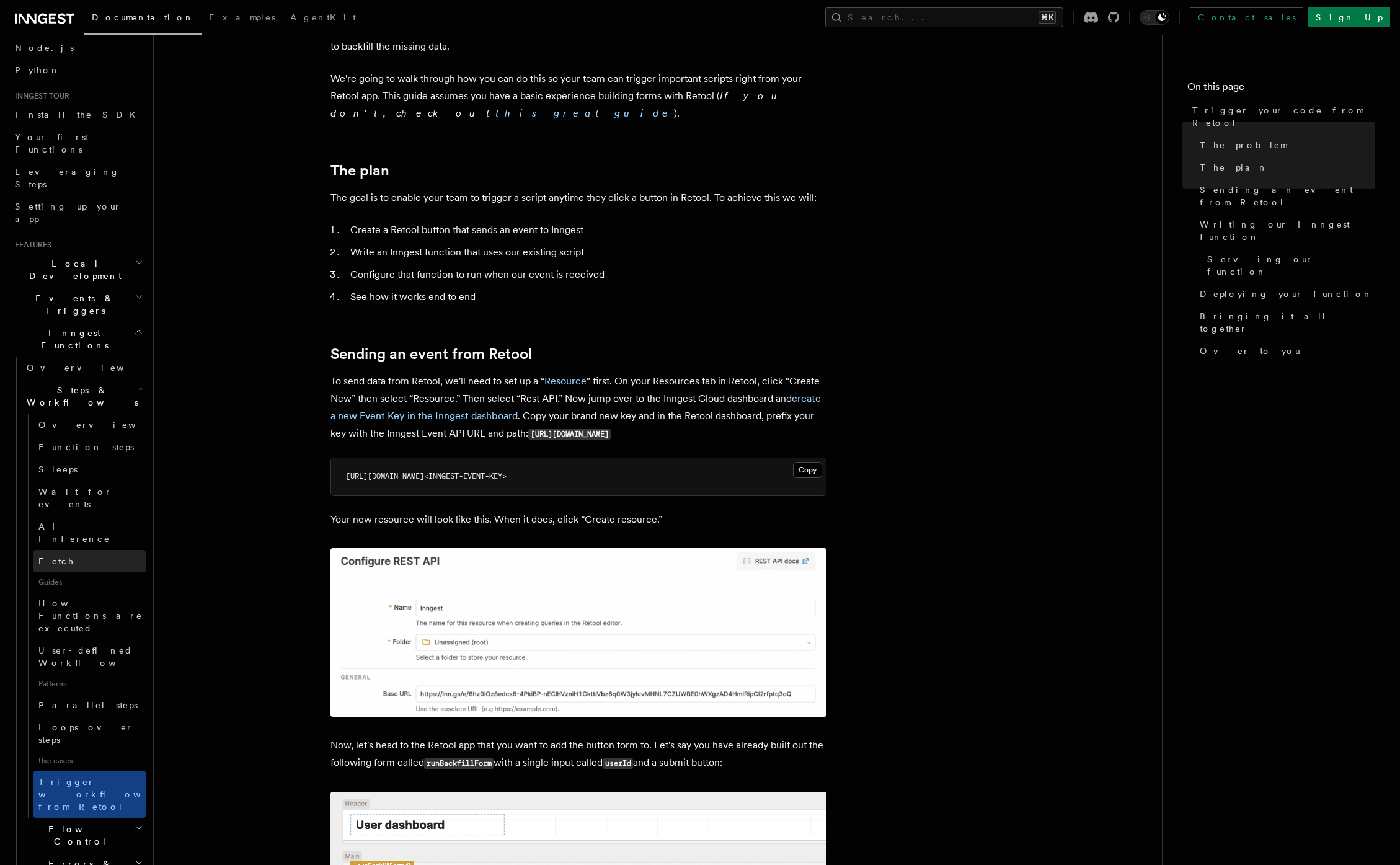
click at [105, 550] on link "Fetch" at bounding box center [89, 561] width 112 height 23
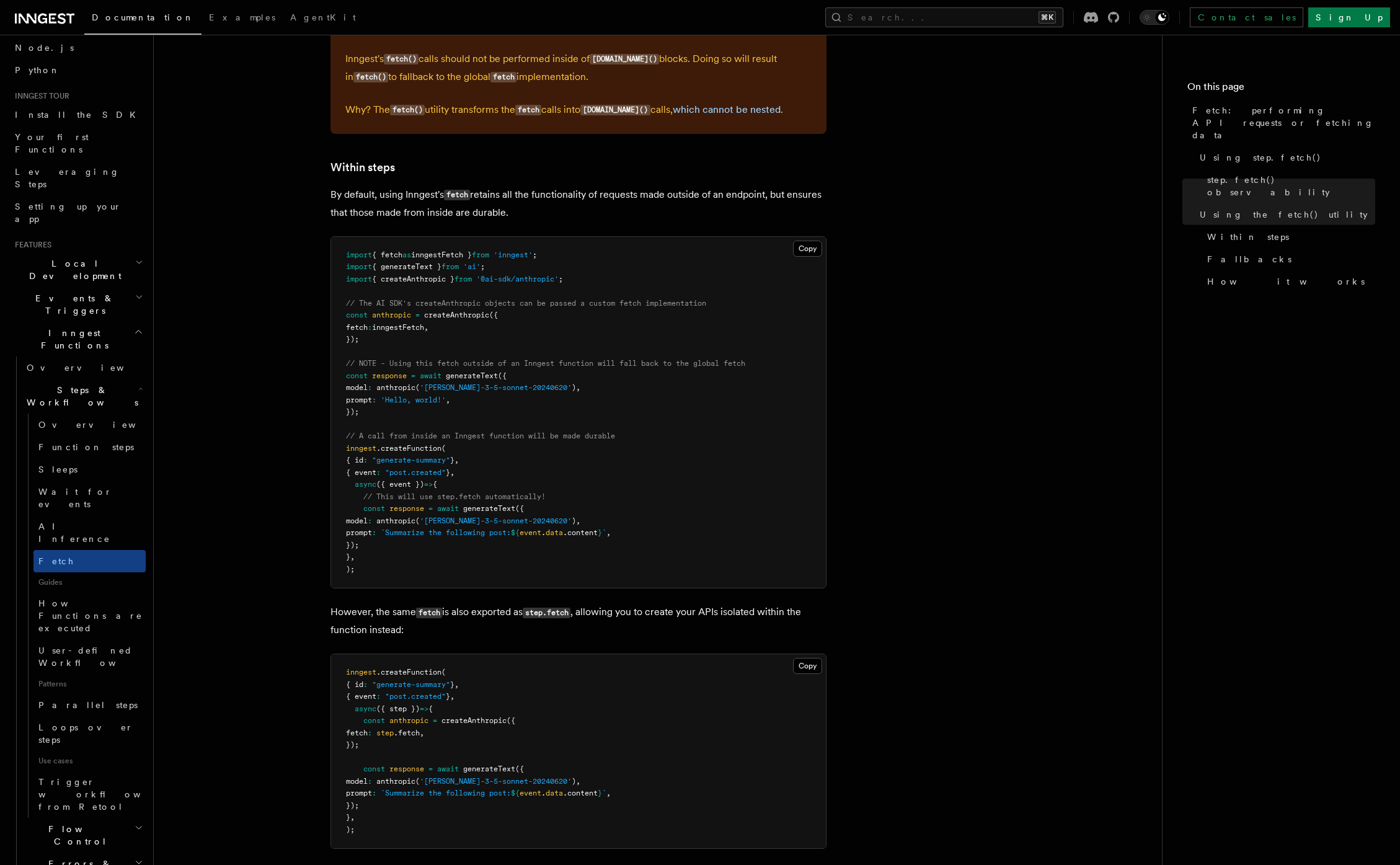
scroll to position [1815, 0]
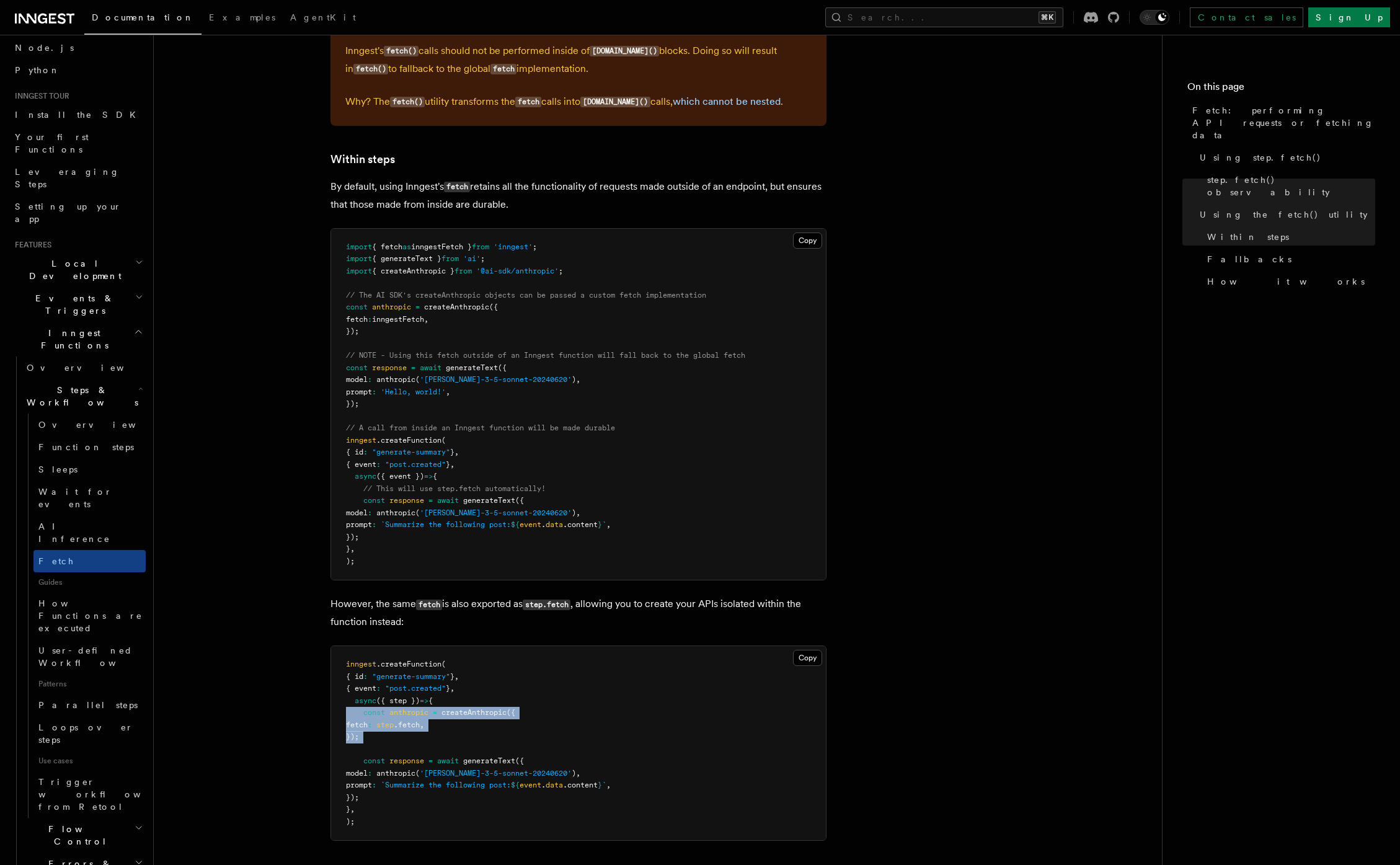
drag, startPoint x: 398, startPoint y: 727, endPoint x: 340, endPoint y: 703, distance: 62.8
click at [340, 703] on pre "inngest .createFunction ( { id : "generate-summary" } , { event : "post.created…" at bounding box center [578, 743] width 494 height 194
click at [461, 727] on pre "inngest .createFunction ( { id : "generate-summary" } , { event : "post.created…" at bounding box center [578, 743] width 494 height 194
drag, startPoint x: 411, startPoint y: 714, endPoint x: 456, endPoint y: 720, distance: 45.4
click at [456, 720] on pre "inngest .createFunction ( { id : "generate-summary" } , { event : "post.created…" at bounding box center [578, 743] width 494 height 194
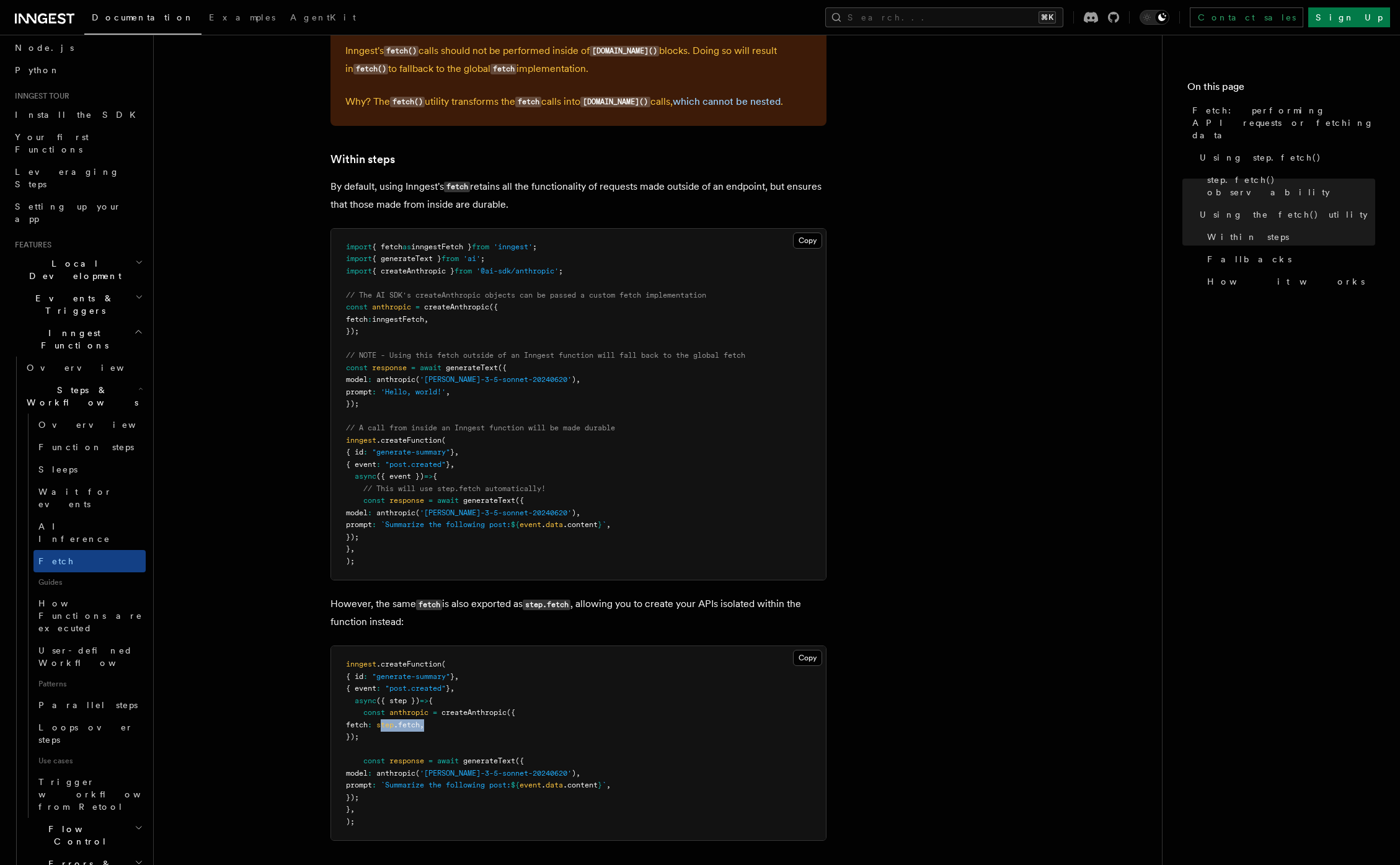
drag, startPoint x: 470, startPoint y: 747, endPoint x: 504, endPoint y: 784, distance: 50.2
click at [503, 790] on pre "inngest .createFunction ( { id : "generate-summary" } , { event : "post.created…" at bounding box center [578, 743] width 494 height 194
click at [555, 756] on pre "inngest .createFunction ( { id : "generate-summary" } , { event : "post.created…" at bounding box center [578, 743] width 494 height 194
click at [368, 768] on span "model" at bounding box center [357, 772] width 22 height 9
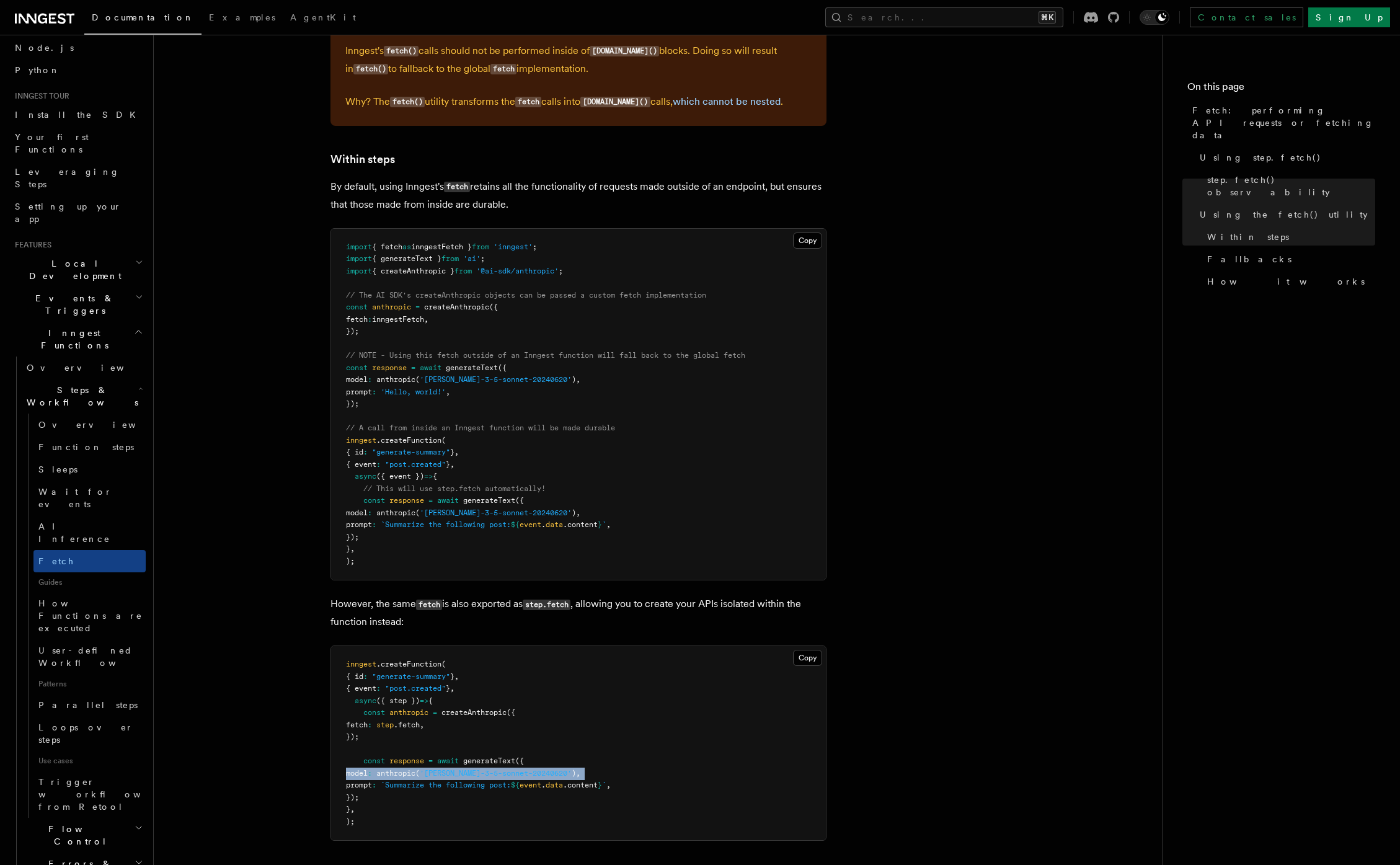
click at [368, 768] on span "model" at bounding box center [357, 772] width 22 height 9
click at [409, 768] on span "anthropic" at bounding box center [396, 772] width 39 height 9
drag, startPoint x: 447, startPoint y: 718, endPoint x: 435, endPoint y: 733, distance: 19.2
click at [435, 733] on pre "inngest .createFunction ( { id : "generate-summary" } , { event : "post.created…" at bounding box center [578, 743] width 494 height 194
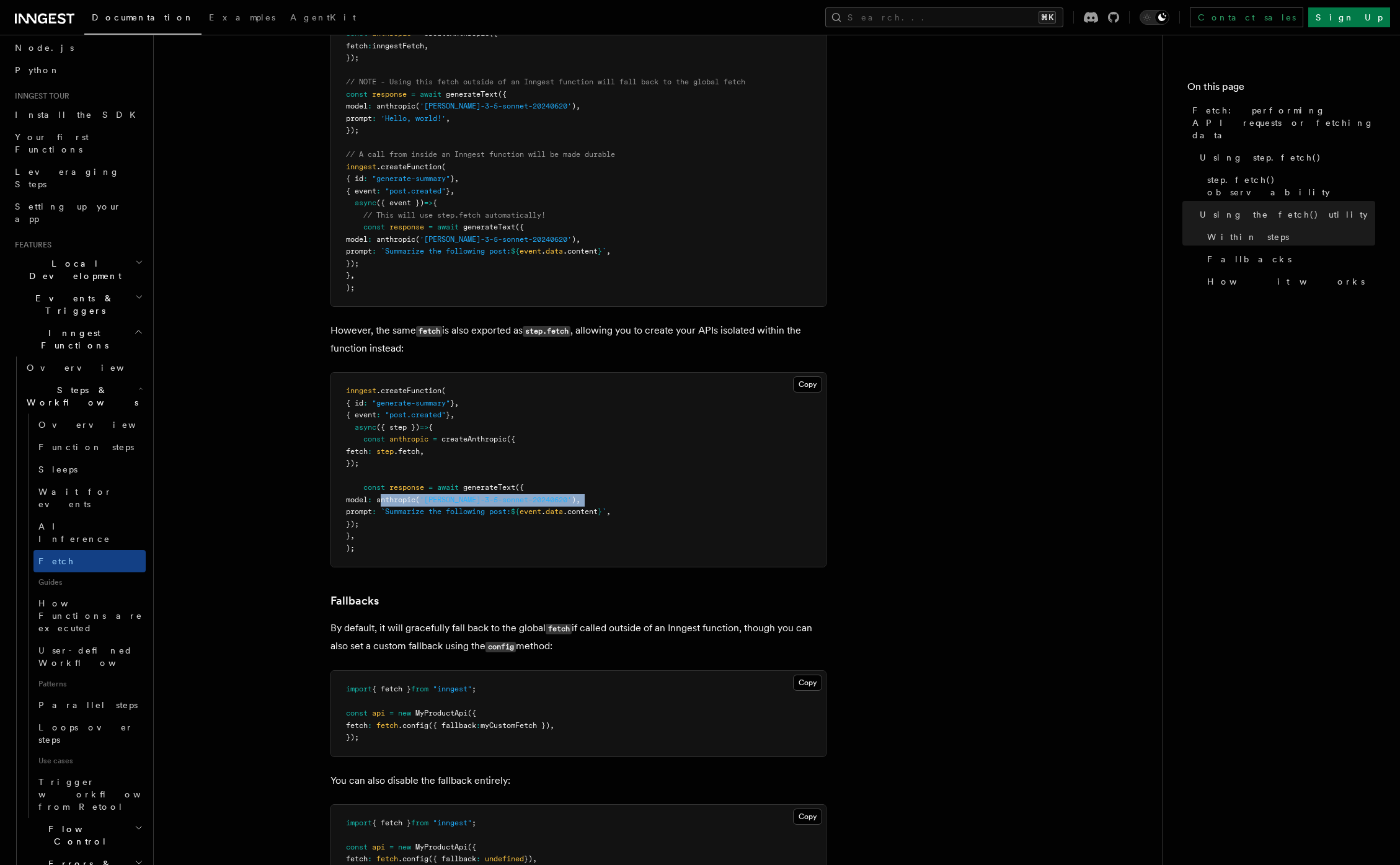
scroll to position [2105, 0]
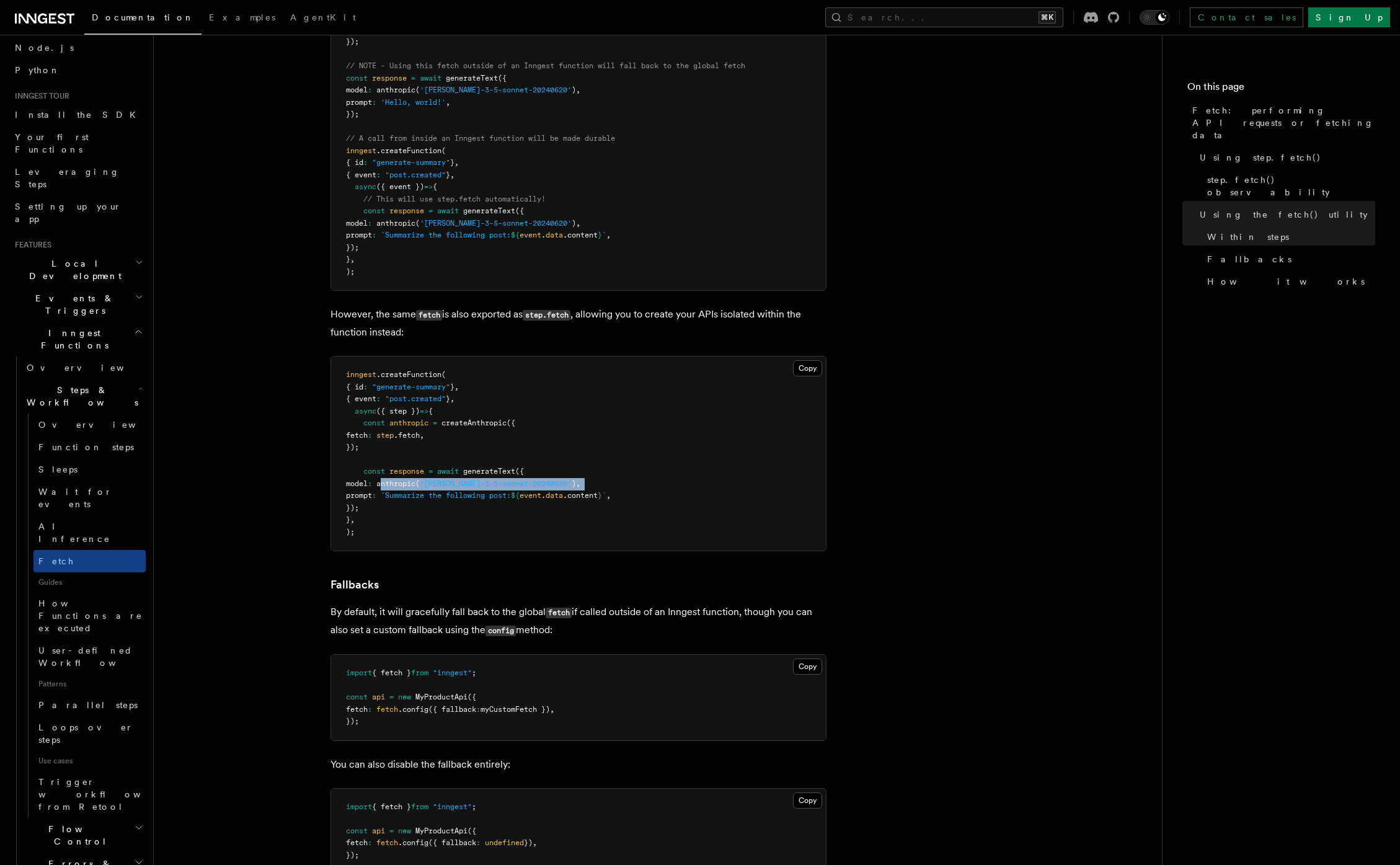
drag, startPoint x: 584, startPoint y: 602, endPoint x: 588, endPoint y: 624, distance: 22.4
click at [588, 624] on p "By default, it will gracefully fall back to the global fetch if called outside …" at bounding box center [578, 621] width 496 height 36
drag, startPoint x: 516, startPoint y: 693, endPoint x: 586, endPoint y: 702, distance: 70.6
click at [586, 702] on pre "import { fetch } from "inngest" ; const api = new MyProductApi ({ fetch : fetch…" at bounding box center [578, 697] width 494 height 85
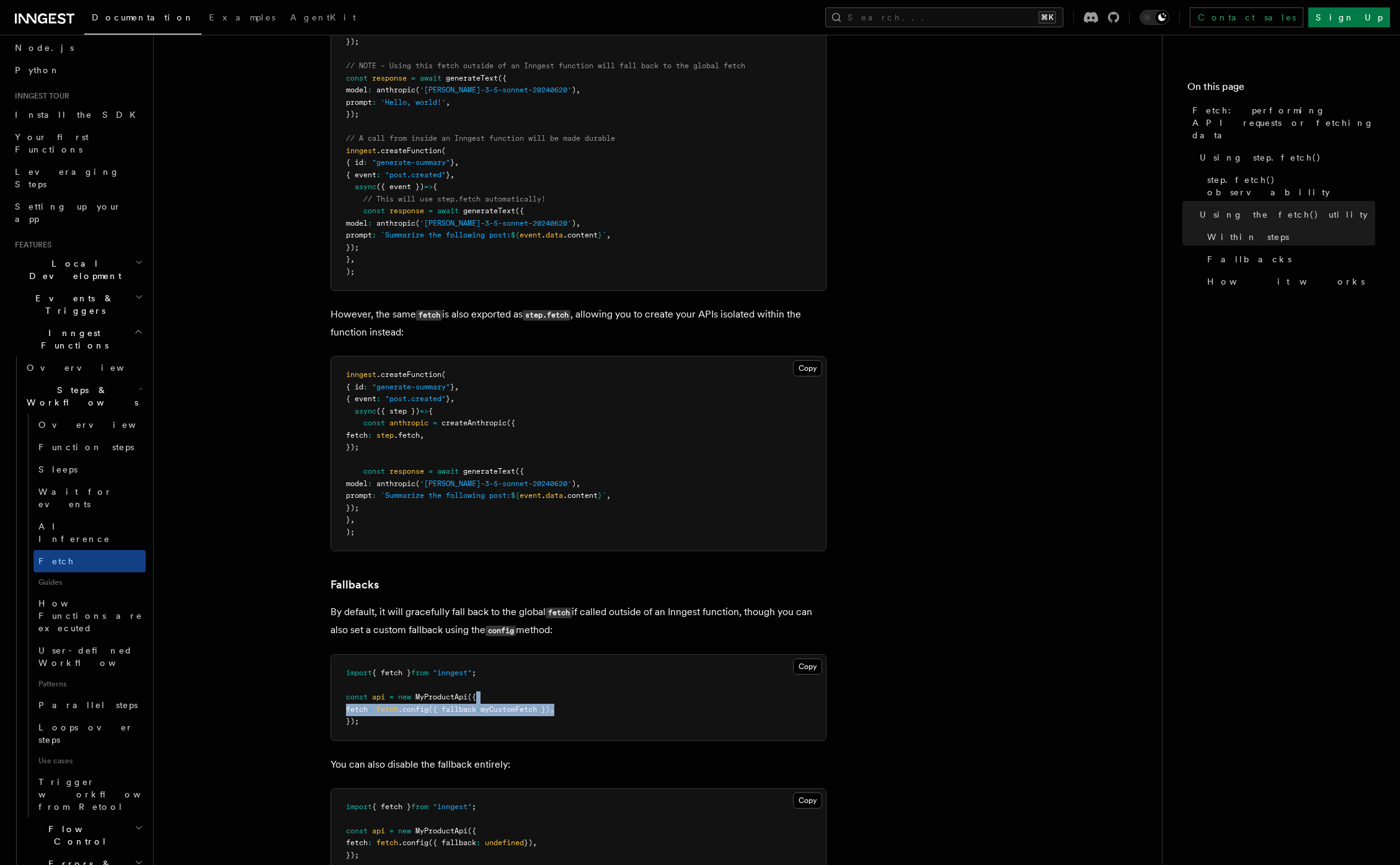
click at [586, 702] on pre "import { fetch } from "inngest" ; const api = new MyProductApi ({ fetch : fetch…" at bounding box center [578, 697] width 494 height 85
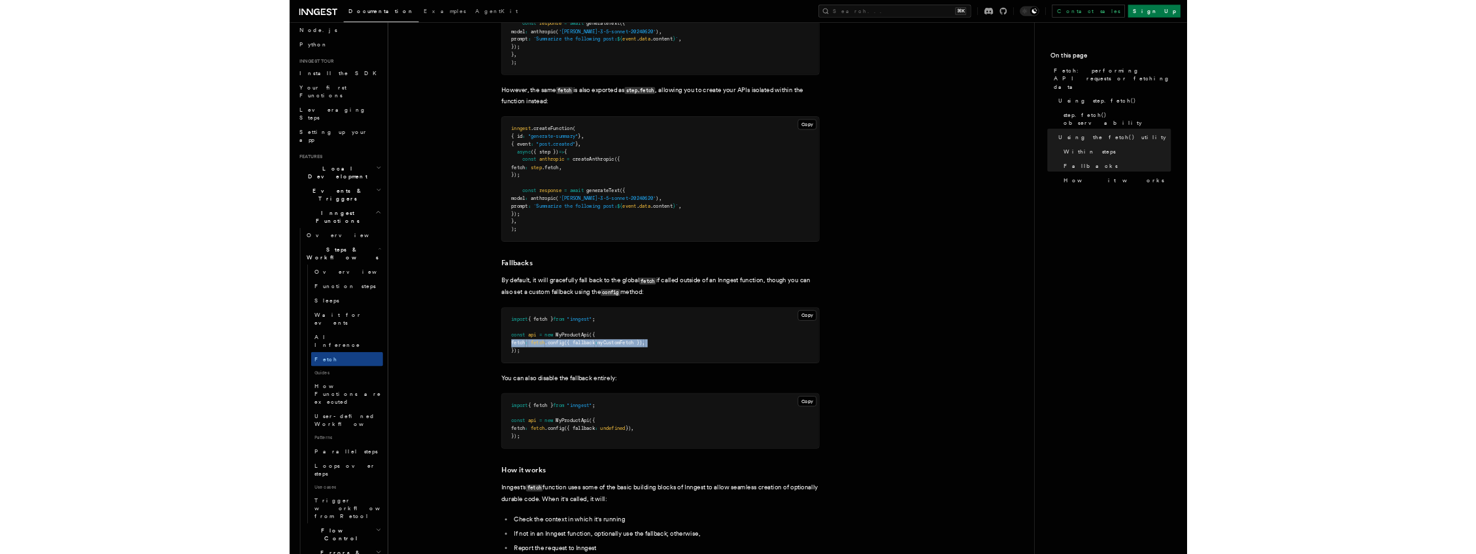
scroll to position [2483, 0]
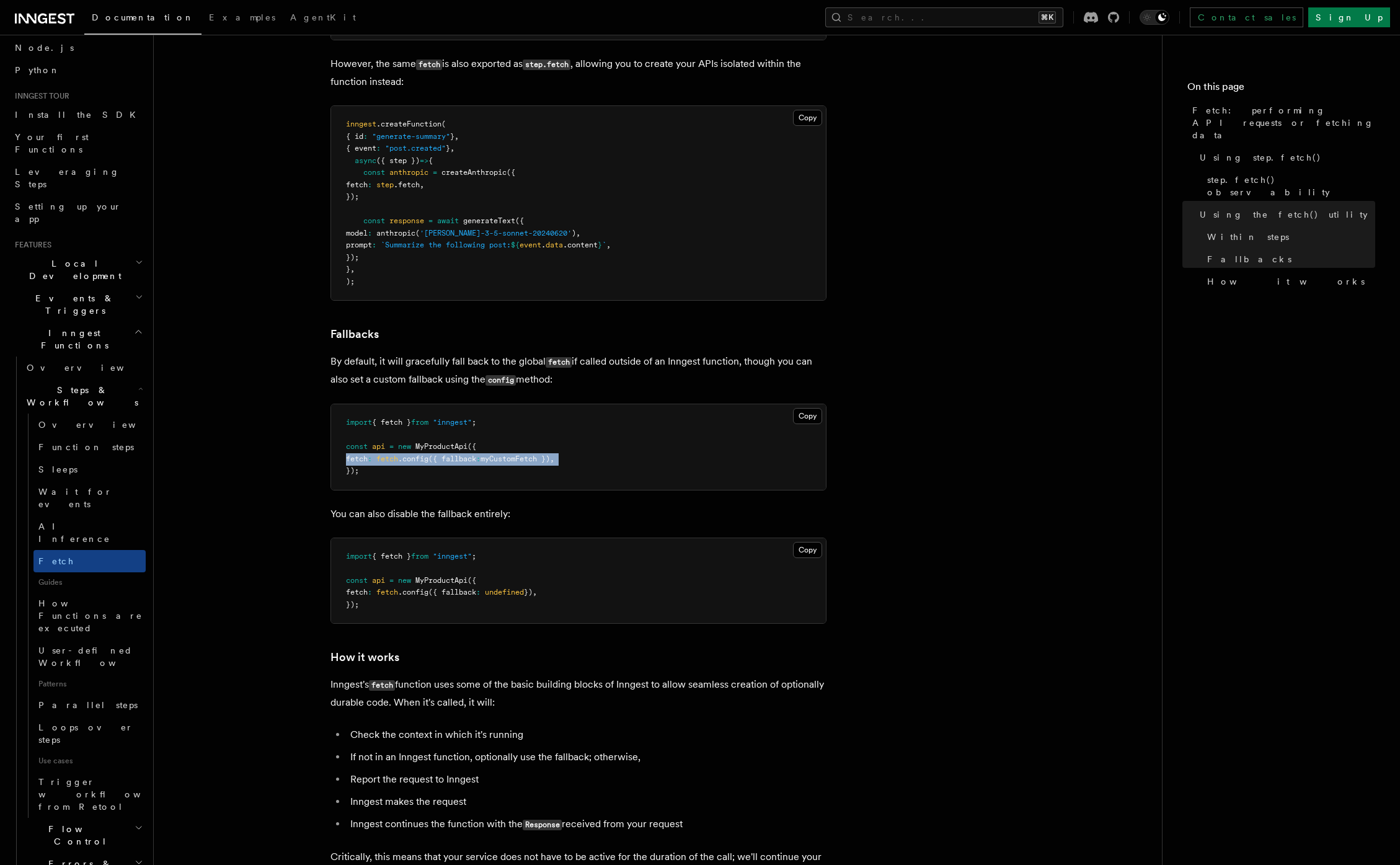
drag, startPoint x: 423, startPoint y: 694, endPoint x: 551, endPoint y: 696, distance: 128.0
click at [551, 696] on p "Inngest's fetch function uses some of the basic building blocks of Inngest to a…" at bounding box center [578, 692] width 496 height 35
drag, startPoint x: 425, startPoint y: 727, endPoint x: 533, endPoint y: 722, distance: 108.1
click at [533, 726] on li "Check the context in which it's running" at bounding box center [586, 734] width 480 height 17
drag, startPoint x: 507, startPoint y: 745, endPoint x: 603, endPoint y: 743, distance: 96.0
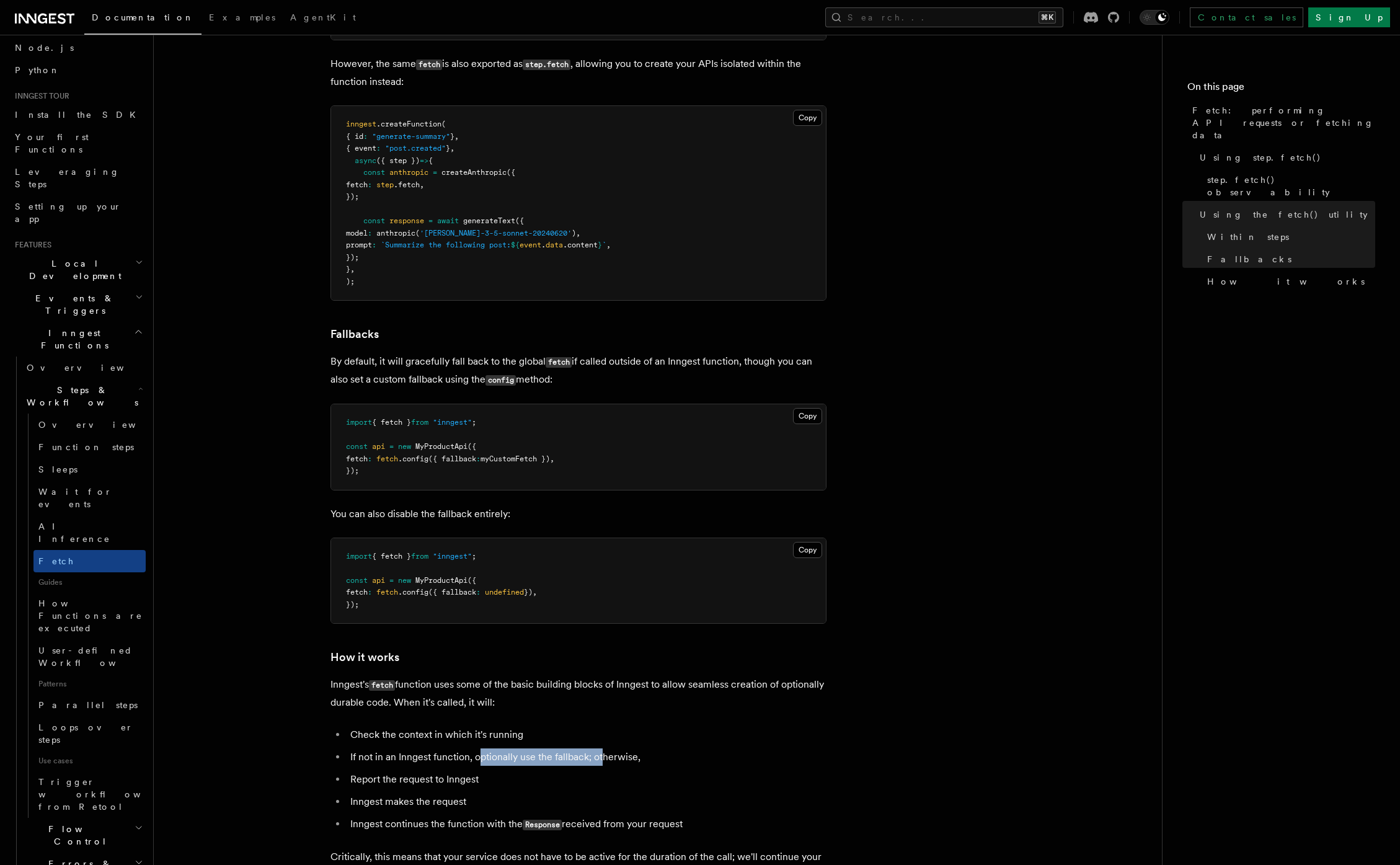
click at [603, 748] on li "If not in an Inngest function, optionally use the fallback; otherwise," at bounding box center [586, 757] width 480 height 17
drag, startPoint x: 361, startPoint y: 776, endPoint x: 498, endPoint y: 770, distance: 137.1
click at [498, 770] on li "Report the request to Inngest" at bounding box center [586, 779] width 480 height 17
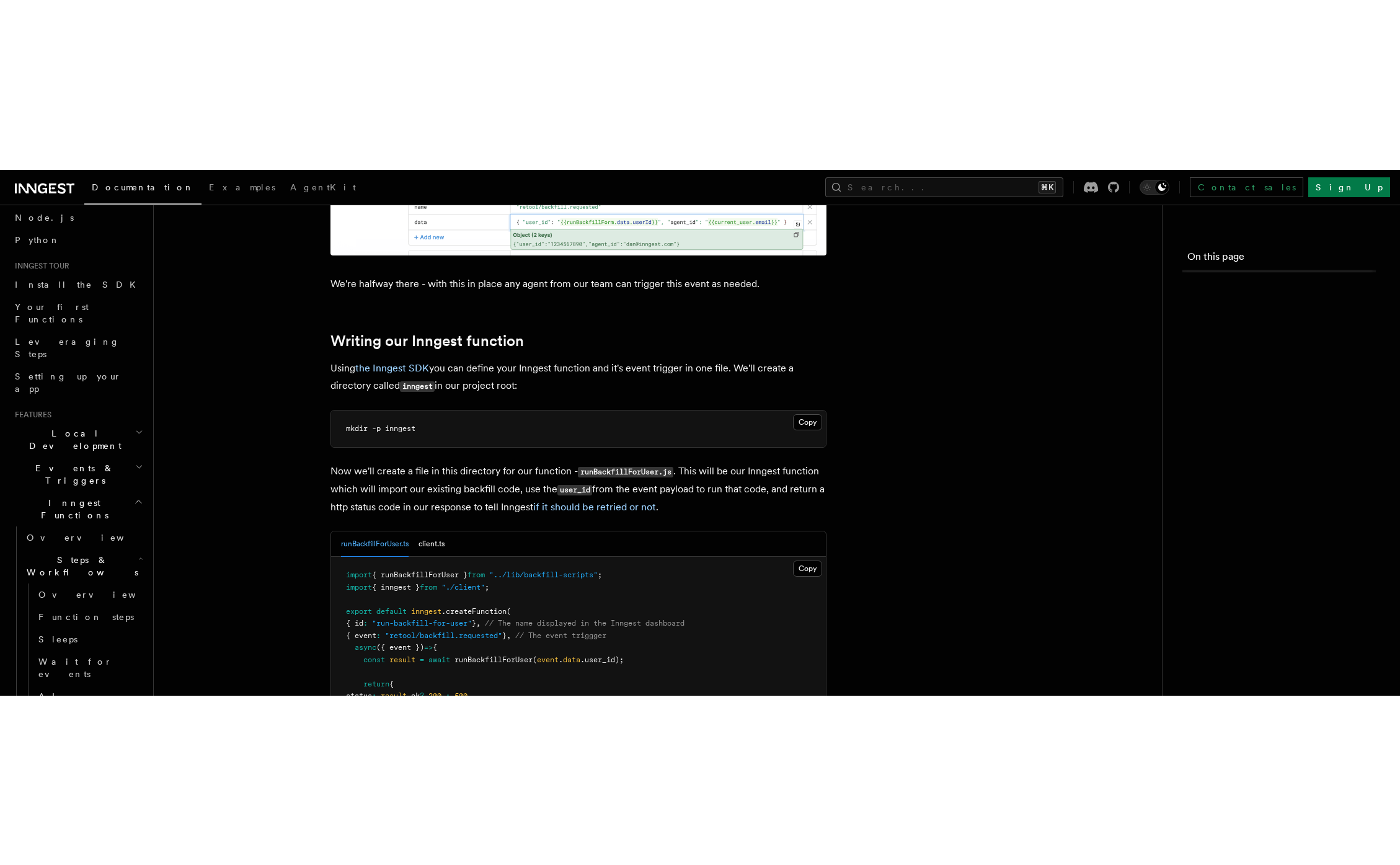
scroll to position [314, 0]
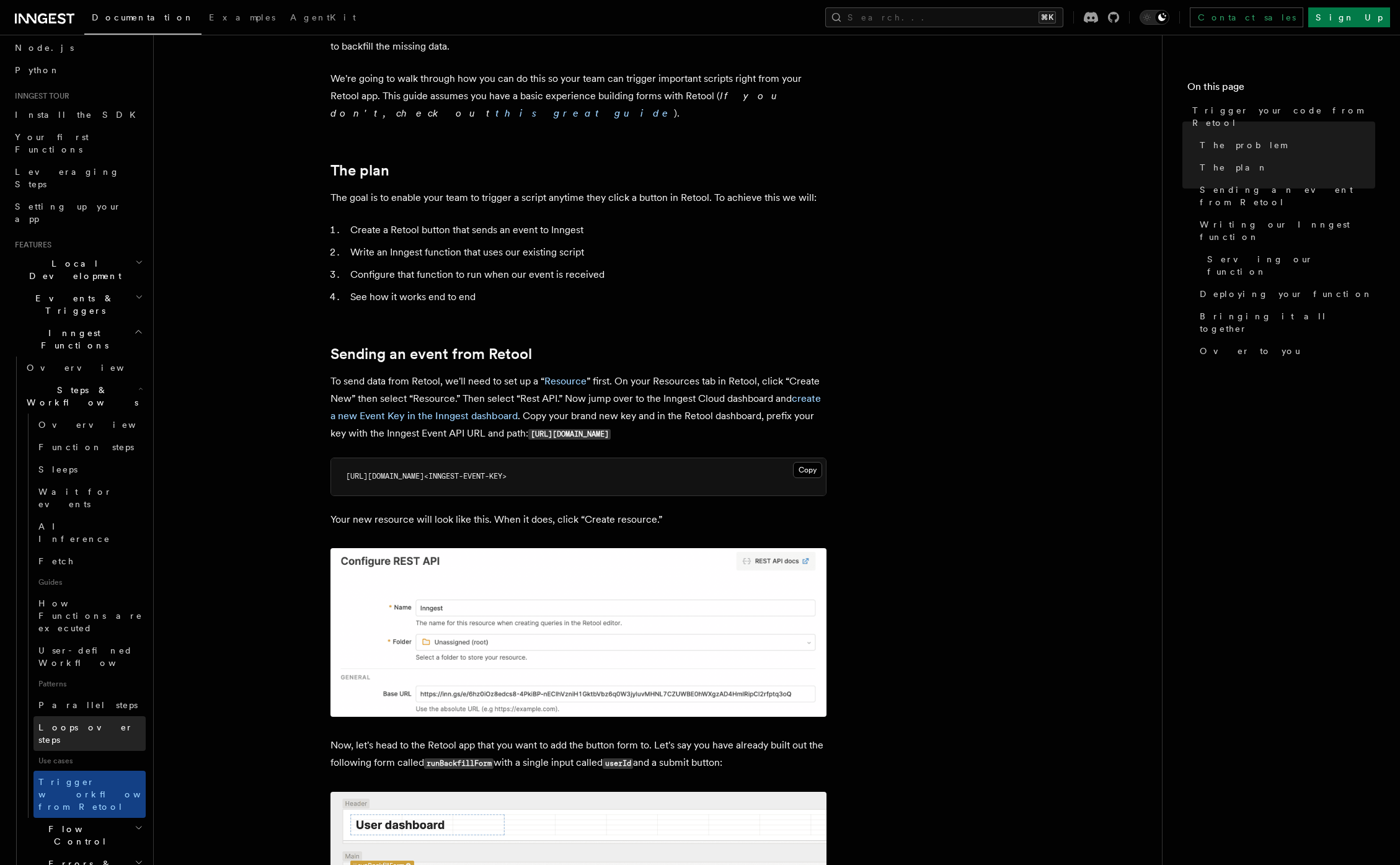
click at [61, 722] on span "Loops over steps" at bounding box center [86, 733] width 95 height 23
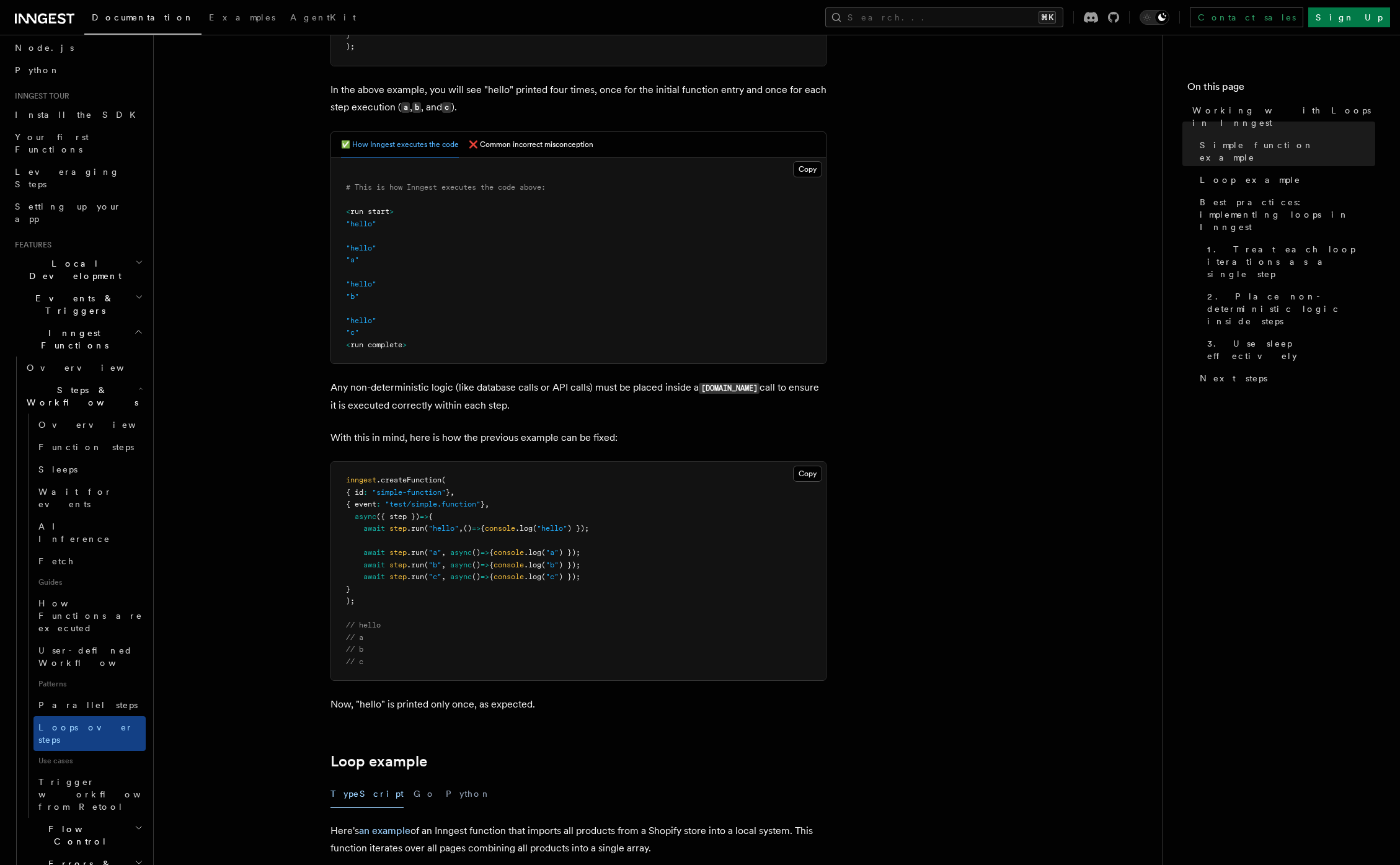
scroll to position [793, 0]
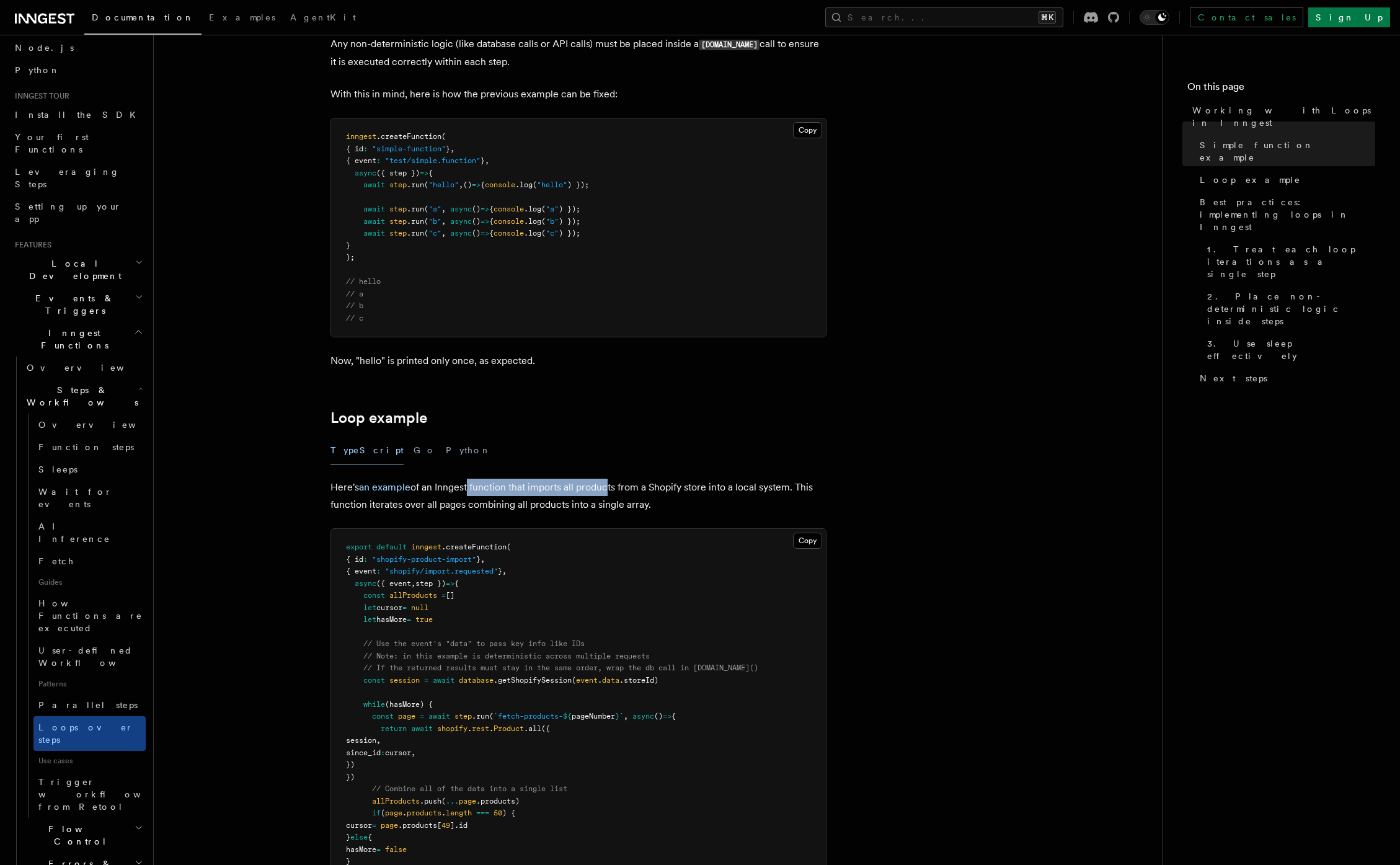
drag, startPoint x: 469, startPoint y: 486, endPoint x: 603, endPoint y: 486, distance: 134.0
click at [603, 486] on p "Here's an example of an Inngest function that imports all products from a Shopi…" at bounding box center [578, 495] width 496 height 35
drag, startPoint x: 702, startPoint y: 486, endPoint x: 815, endPoint y: 490, distance: 113.1
click at [815, 490] on p "Here's an example of an Inngest function that imports all products from a Shopi…" at bounding box center [578, 495] width 496 height 35
drag, startPoint x: 383, startPoint y: 507, endPoint x: 637, endPoint y: 516, distance: 254.2
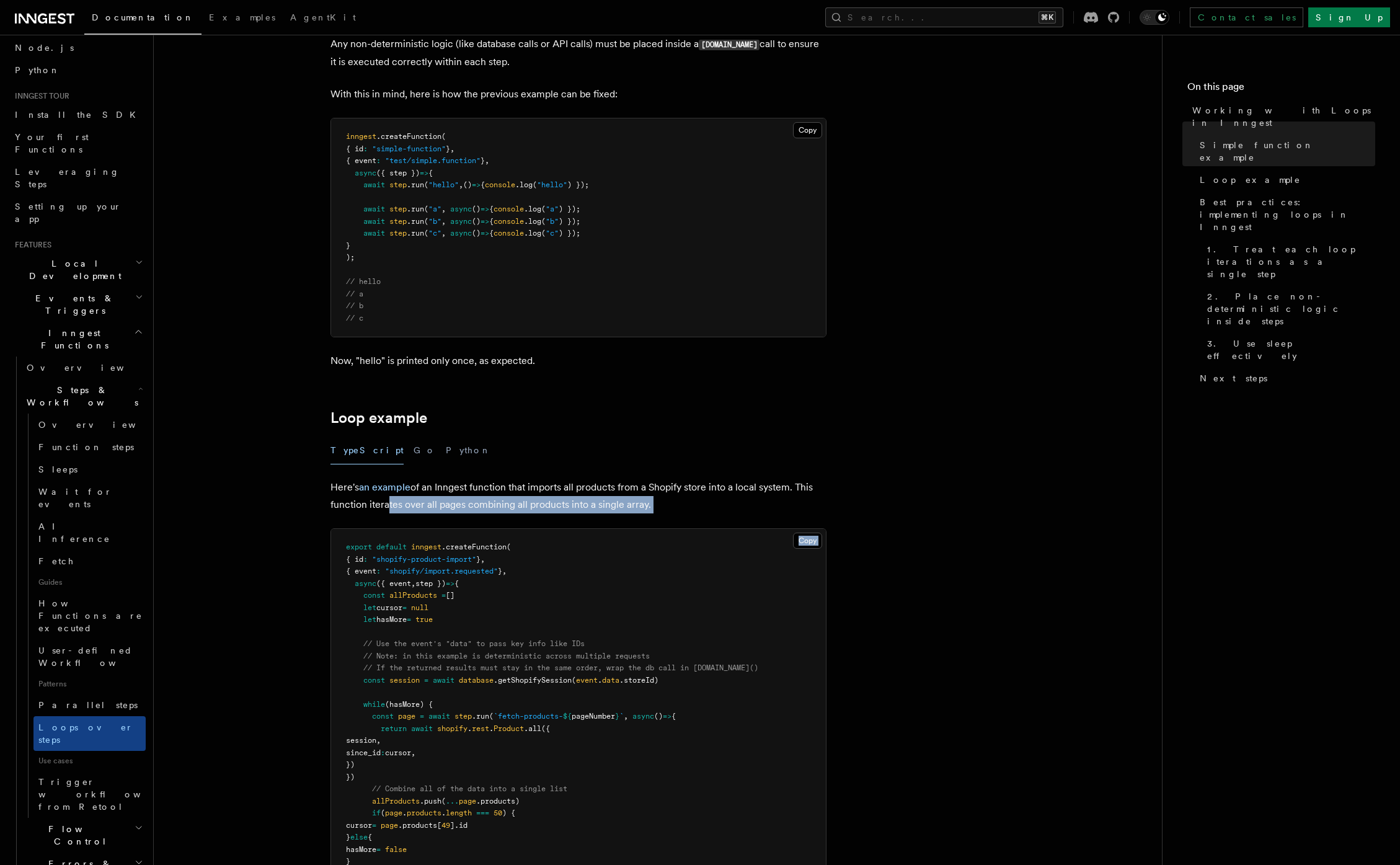
click at [637, 516] on article "Features Inngest Functions Steps & Workflows Working with Loops in Inngest In I…" at bounding box center [657, 604] width 968 height 2687
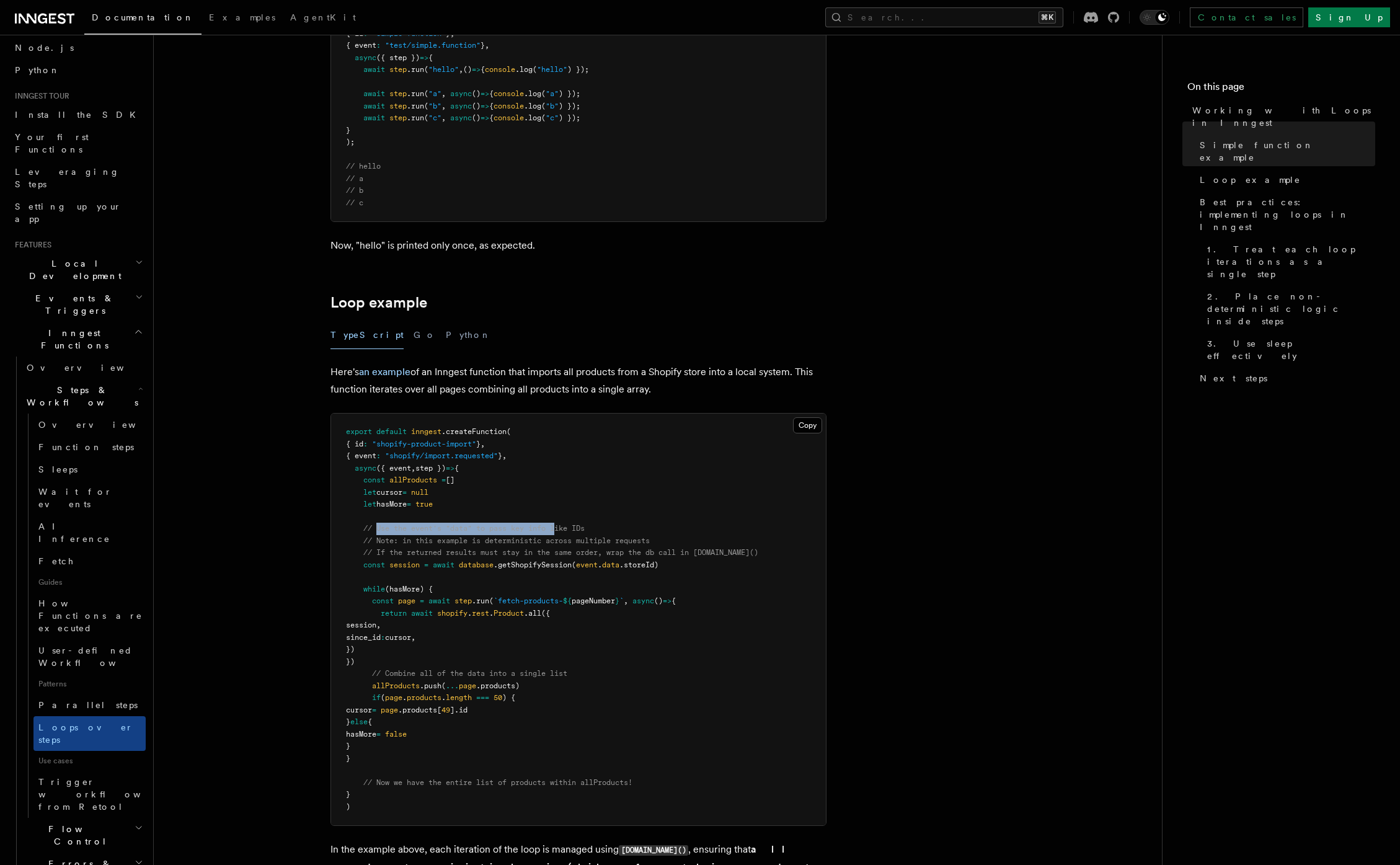
drag, startPoint x: 375, startPoint y: 530, endPoint x: 575, endPoint y: 526, distance: 200.0
click at [561, 526] on span "// Use the event's "data" to pass key info like IDs" at bounding box center [473, 527] width 221 height 9
drag, startPoint x: 403, startPoint y: 543, endPoint x: 482, endPoint y: 543, distance: 79.0
click at [482, 543] on span "// Note: in this example is deterministic across multiple requests" at bounding box center [507, 540] width 286 height 9
click at [408, 589] on span "(hasMore) {" at bounding box center [409, 588] width 47 height 9
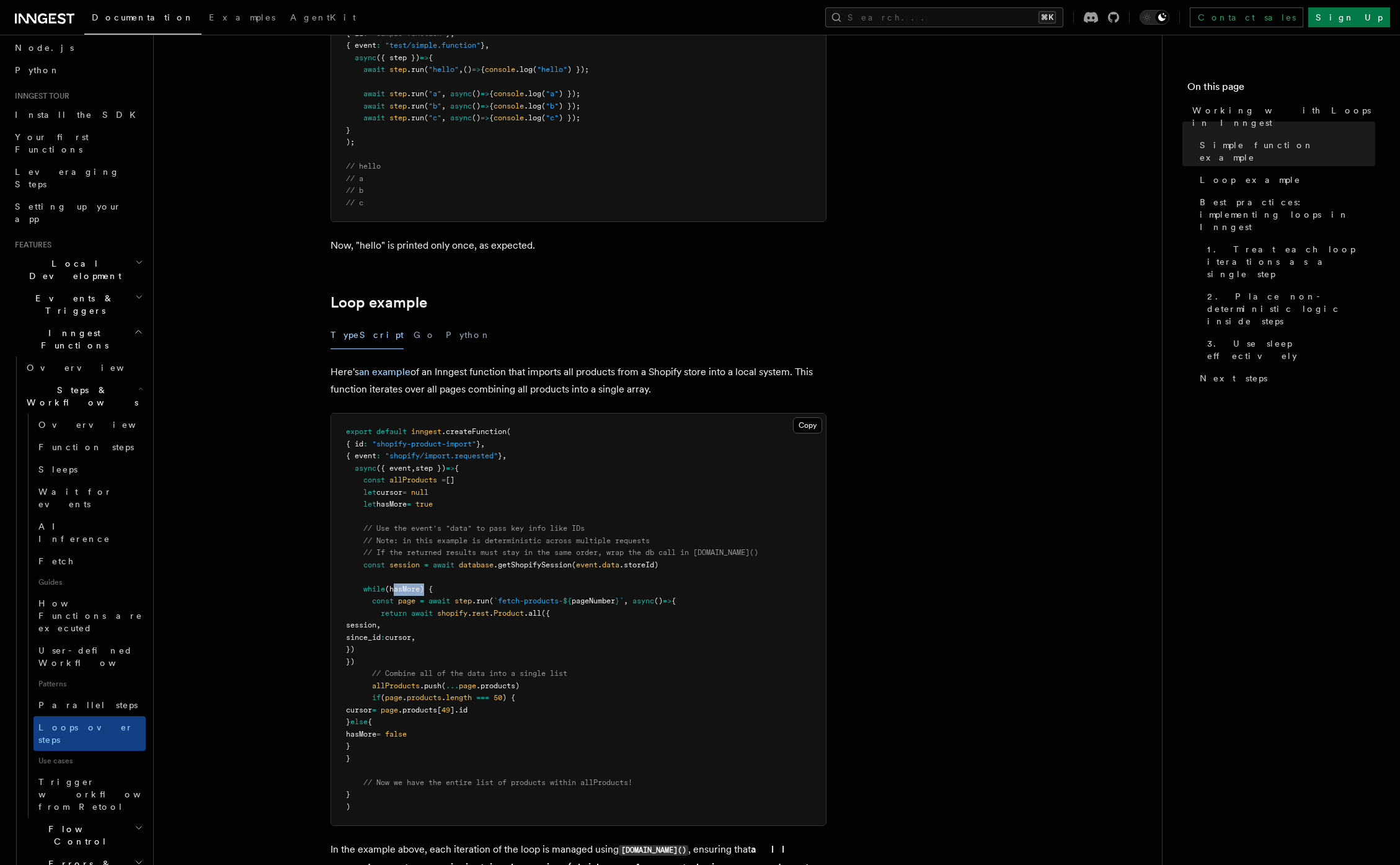
click at [408, 589] on span "(hasMore) {" at bounding box center [409, 588] width 47 height 9
drag, startPoint x: 448, startPoint y: 603, endPoint x: 554, endPoint y: 601, distance: 106.0
click at [554, 601] on span "const page = await step .run ( `fetch-products- ${ pageNumber } ` , async () =>…" at bounding box center [511, 600] width 330 height 9
click at [554, 601] on span "`fetch-products-" at bounding box center [527, 600] width 69 height 9
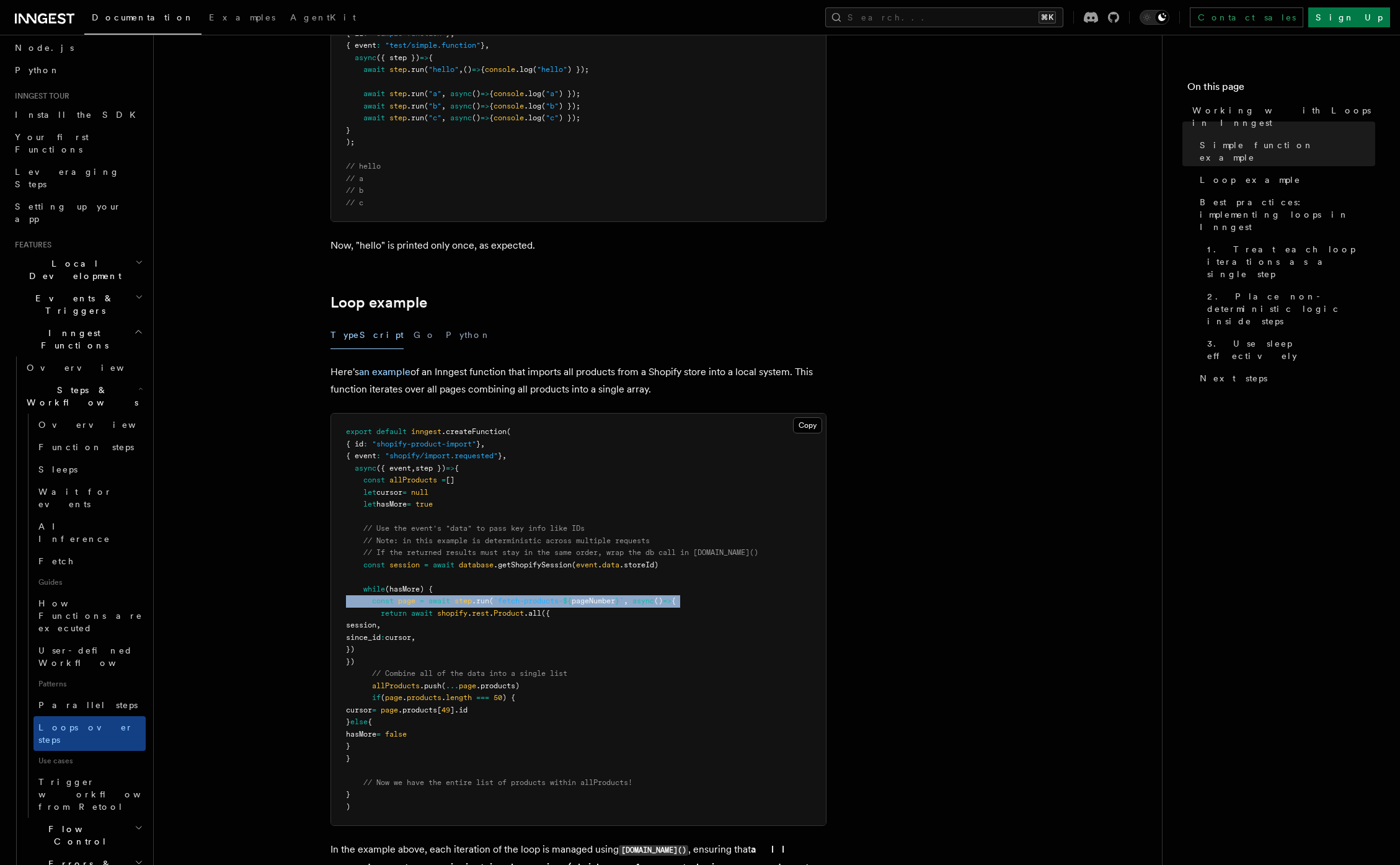
click at [554, 601] on span "`fetch-products-" at bounding box center [527, 600] width 69 height 9
click at [514, 600] on span "`fetch-products-" at bounding box center [527, 600] width 69 height 9
drag, startPoint x: 479, startPoint y: 599, endPoint x: 510, endPoint y: 603, distance: 31.3
click at [510, 603] on span "const page = await step .run ( `fetch-products- ${ pageNumber } ` , async () =>…" at bounding box center [511, 600] width 330 height 9
drag, startPoint x: 391, startPoint y: 659, endPoint x: 355, endPoint y: 610, distance: 60.8
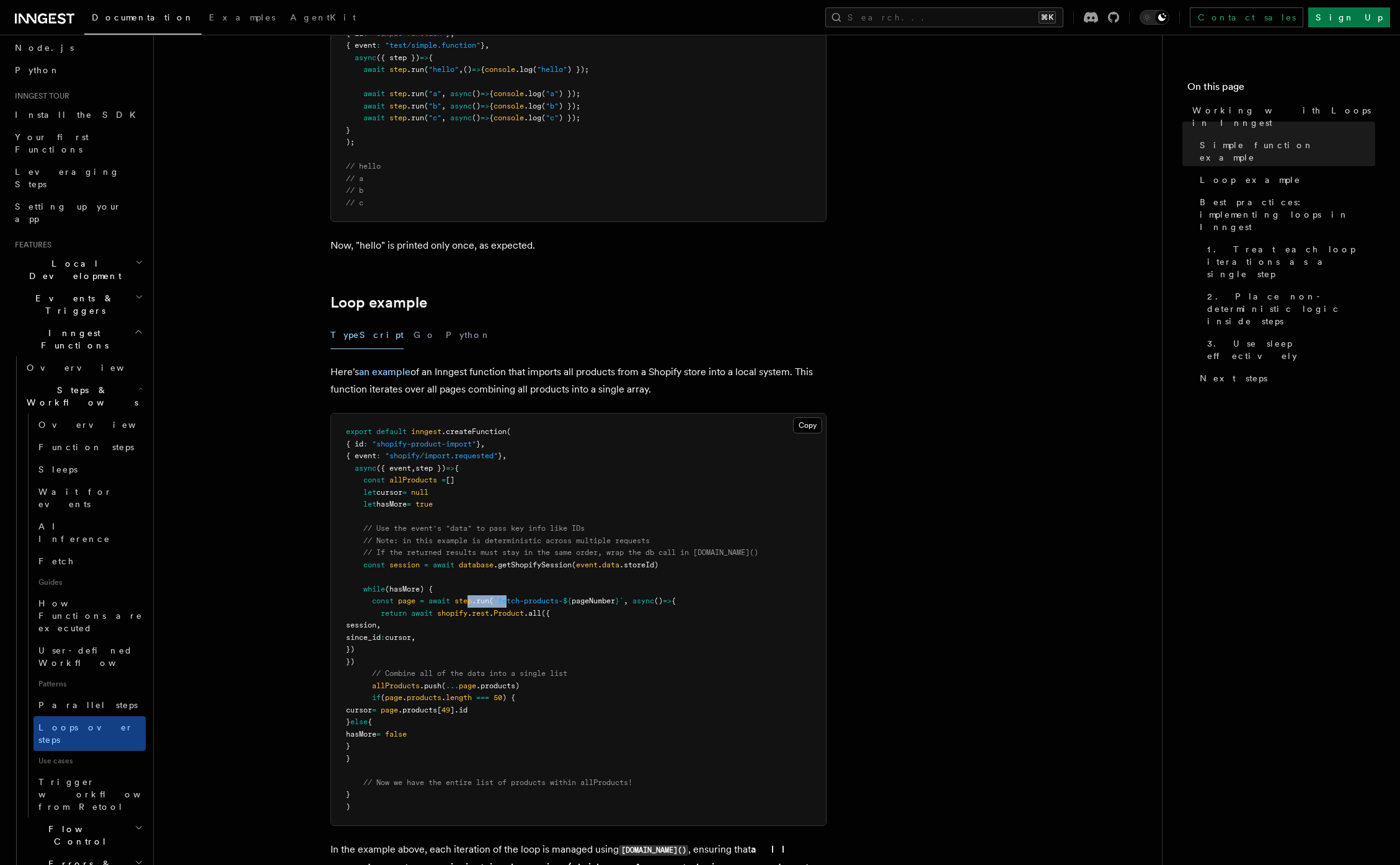
click at [355, 610] on pre "export default inngest .createFunction ( { id : "shopify-product-import" } , { …" at bounding box center [578, 619] width 494 height 412
click at [382, 688] on span "allProducts" at bounding box center [396, 685] width 47 height 9
click at [435, 689] on span ".push" at bounding box center [430, 685] width 22 height 9
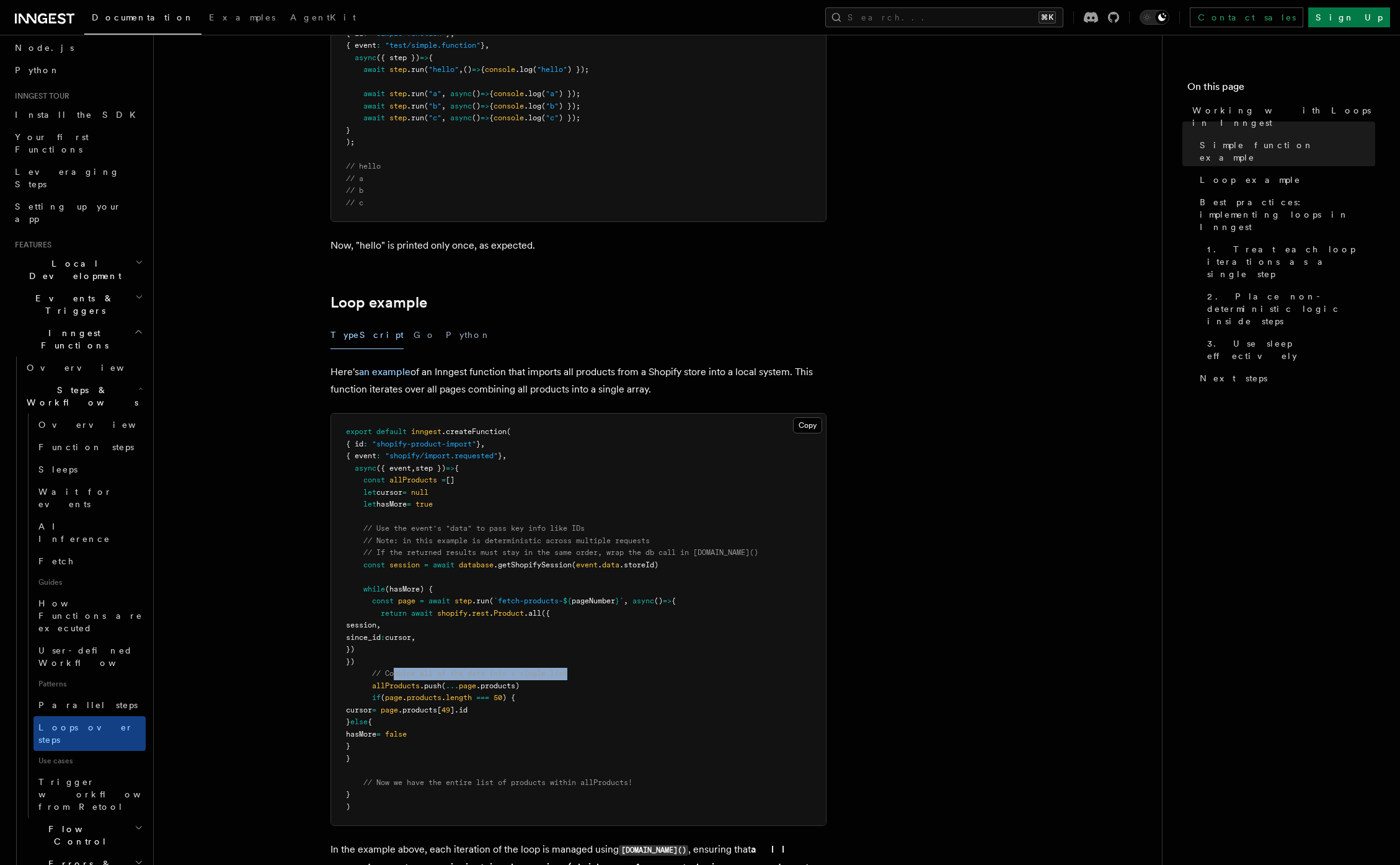
drag, startPoint x: 395, startPoint y: 672, endPoint x: 580, endPoint y: 671, distance: 185.0
click at [580, 671] on pre "export default inngest .createFunction ( { id : "shopify-product-import" } , { …" at bounding box center [578, 619] width 494 height 412
click at [465, 684] on span "page" at bounding box center [468, 685] width 17 height 9
click at [492, 686] on span ".products)" at bounding box center [498, 685] width 44 height 9
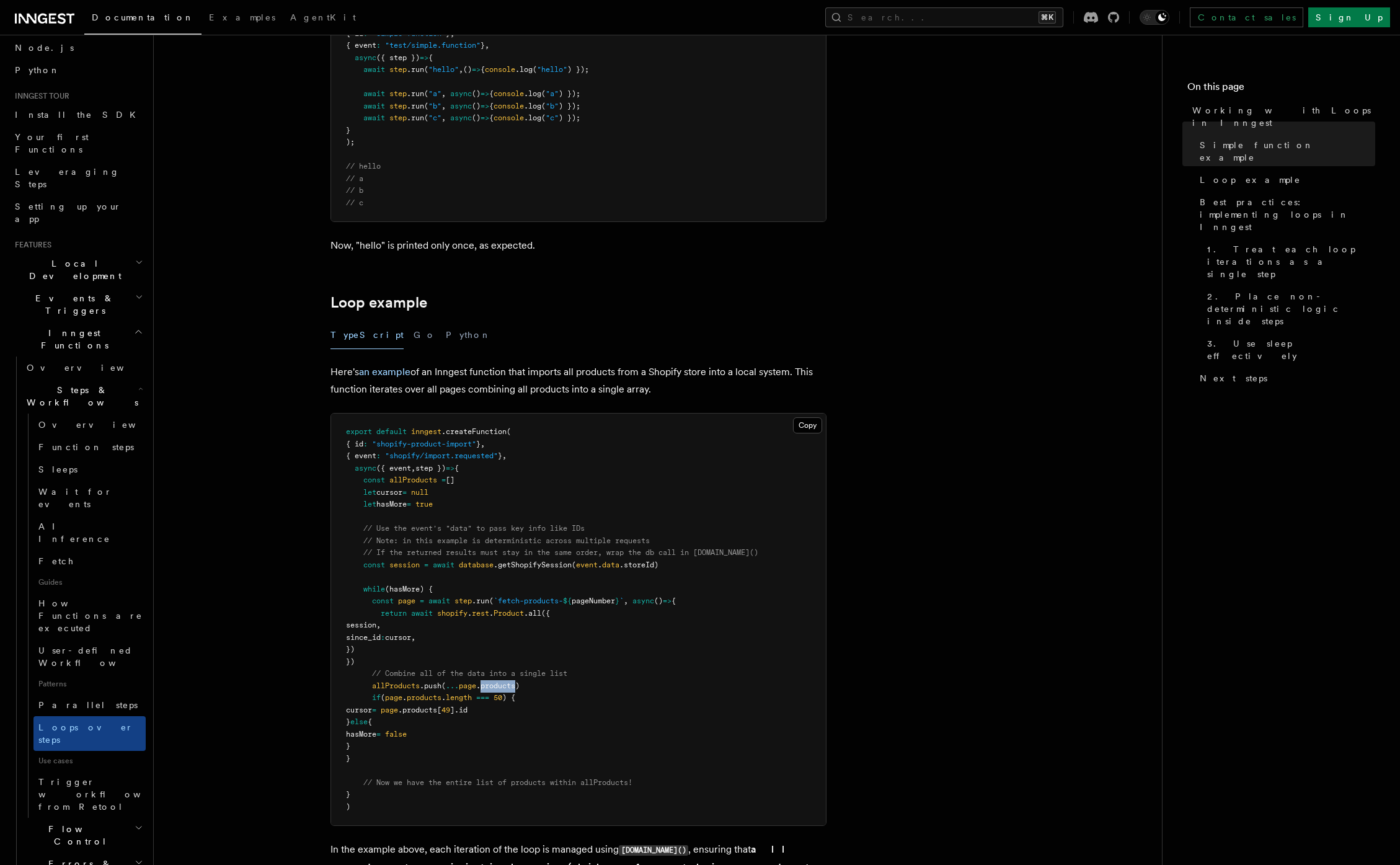
click at [492, 686] on span ".products)" at bounding box center [498, 685] width 44 height 9
click at [464, 686] on span "page" at bounding box center [468, 685] width 17 height 9
click at [498, 688] on span ".products)" at bounding box center [498, 685] width 44 height 9
drag, startPoint x: 498, startPoint y: 688, endPoint x: 456, endPoint y: 688, distance: 42.0
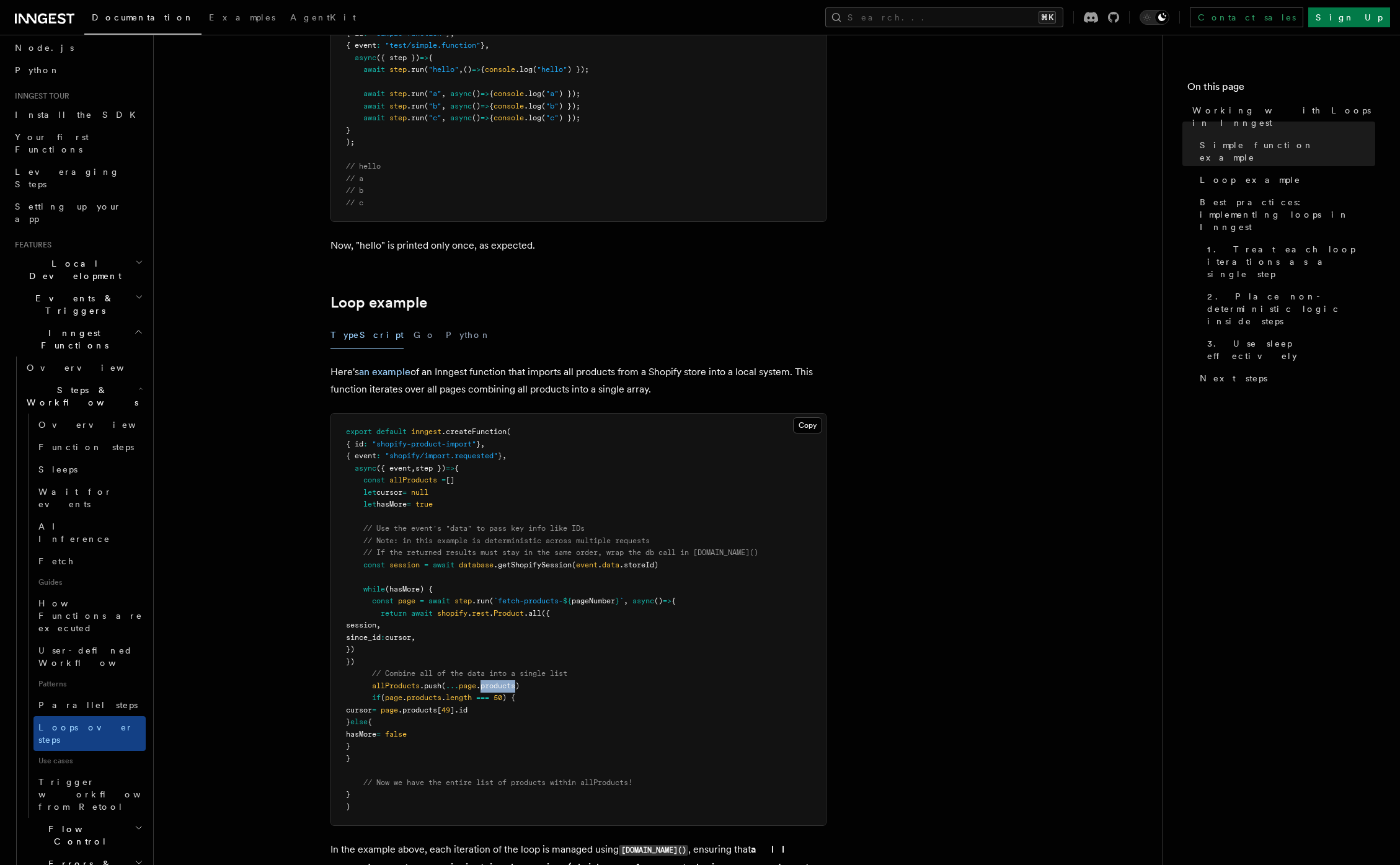
click at [498, 688] on span ".products)" at bounding box center [498, 685] width 44 height 9
click at [433, 687] on span ".push" at bounding box center [430, 685] width 22 height 9
drag, startPoint x: 423, startPoint y: 726, endPoint x: 429, endPoint y: 732, distance: 8.5
click at [428, 730] on code "export default inngest .createFunction ( { id : "shopify-product-import" } , { …" at bounding box center [552, 618] width 413 height 383
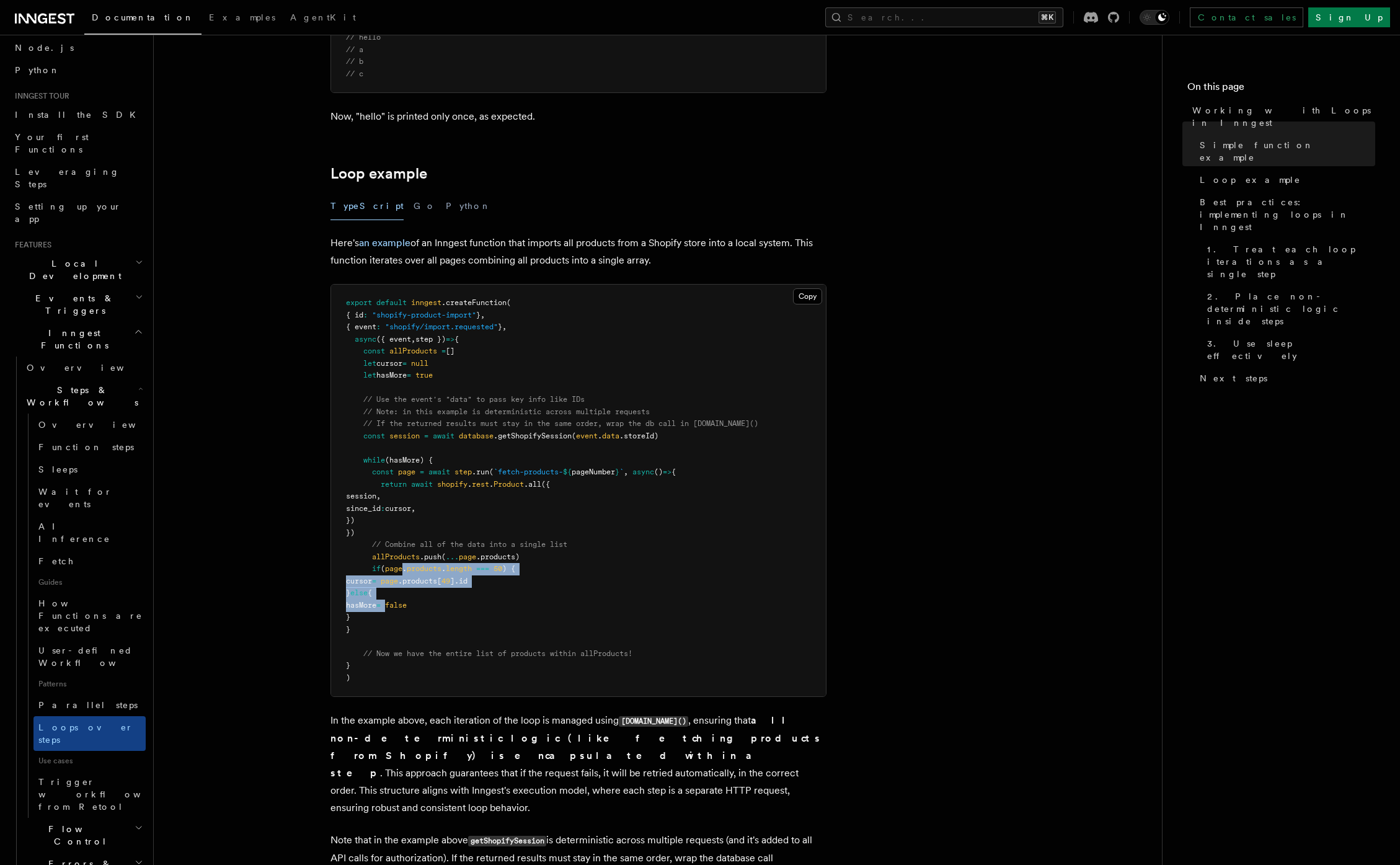
scroll to position [1045, 0]
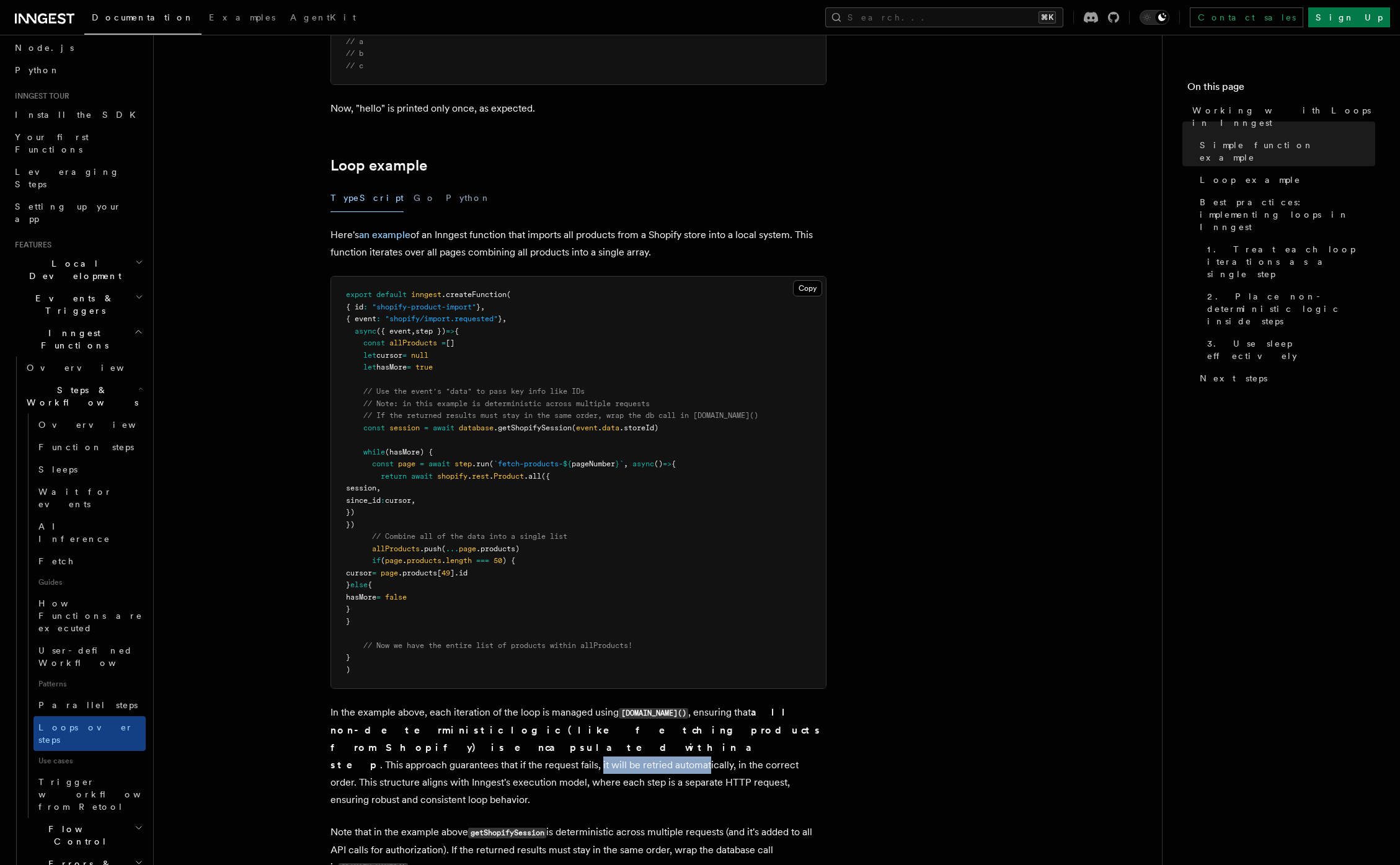
drag, startPoint x: 489, startPoint y: 751, endPoint x: 591, endPoint y: 745, distance: 102.2
click at [591, 745] on p "In the example above, each iteration of the loop is managed using step.run() , …" at bounding box center [578, 756] width 496 height 104
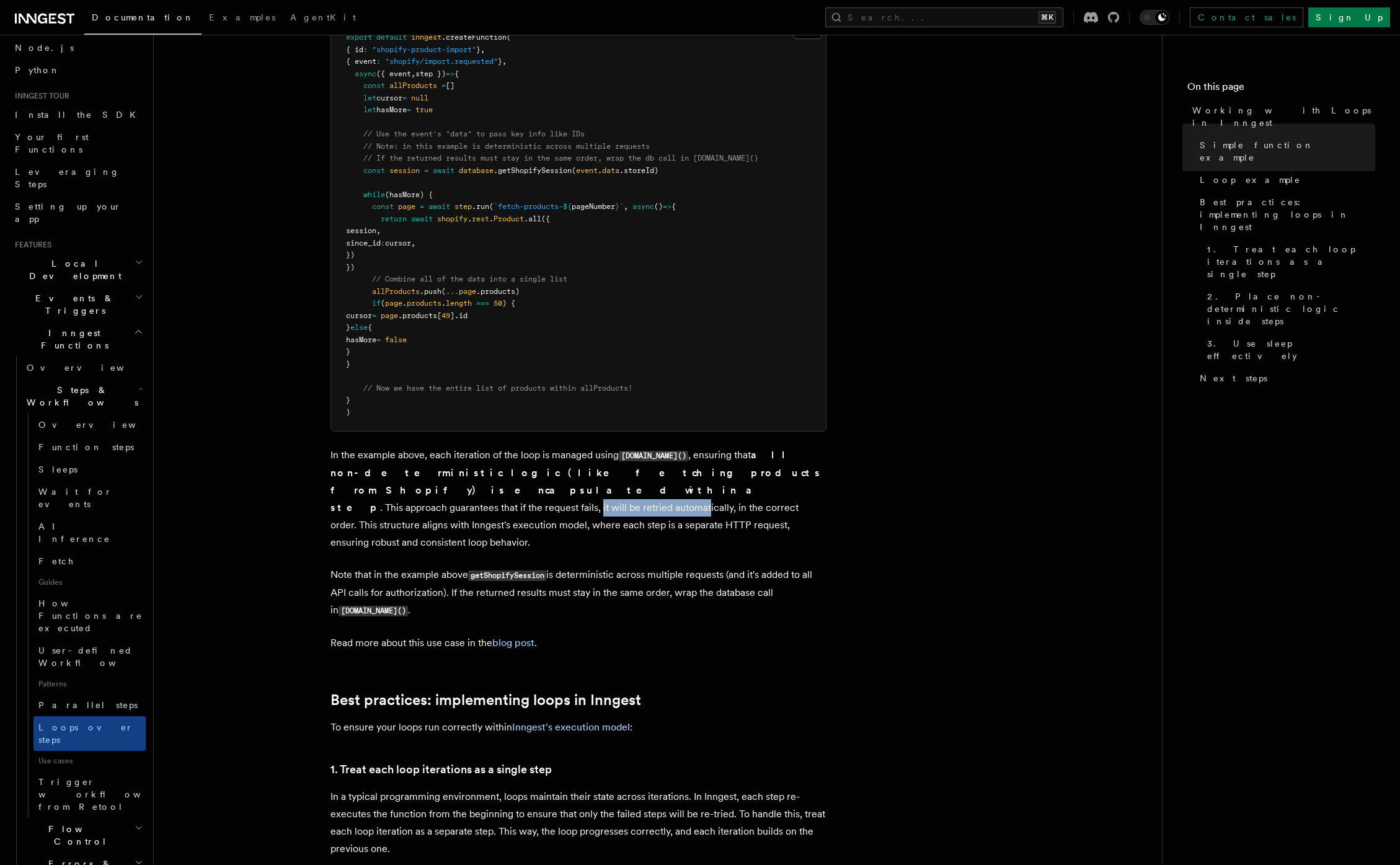
scroll to position [1367, 0]
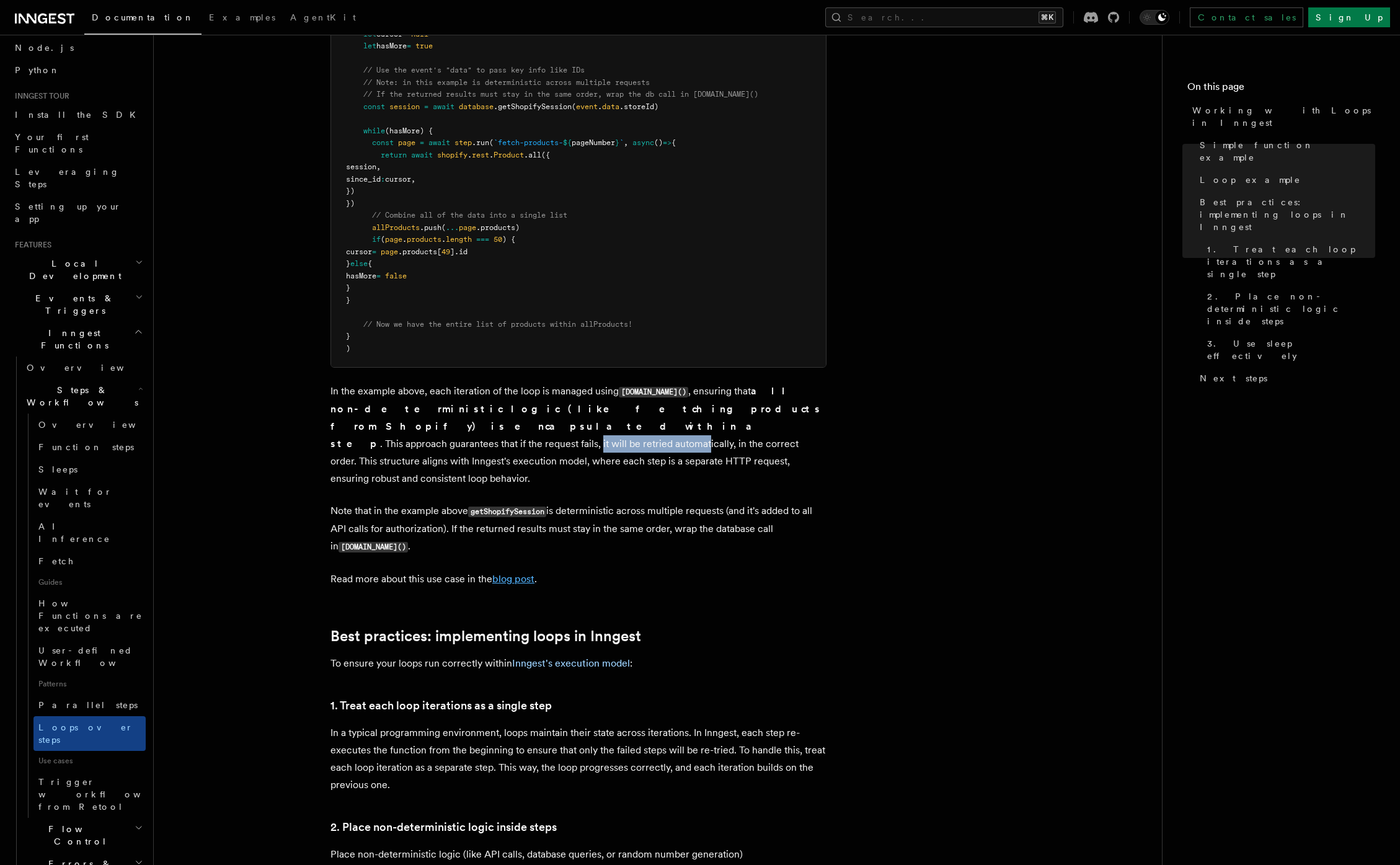
click at [518, 573] on link "blog post" at bounding box center [513, 579] width 42 height 11
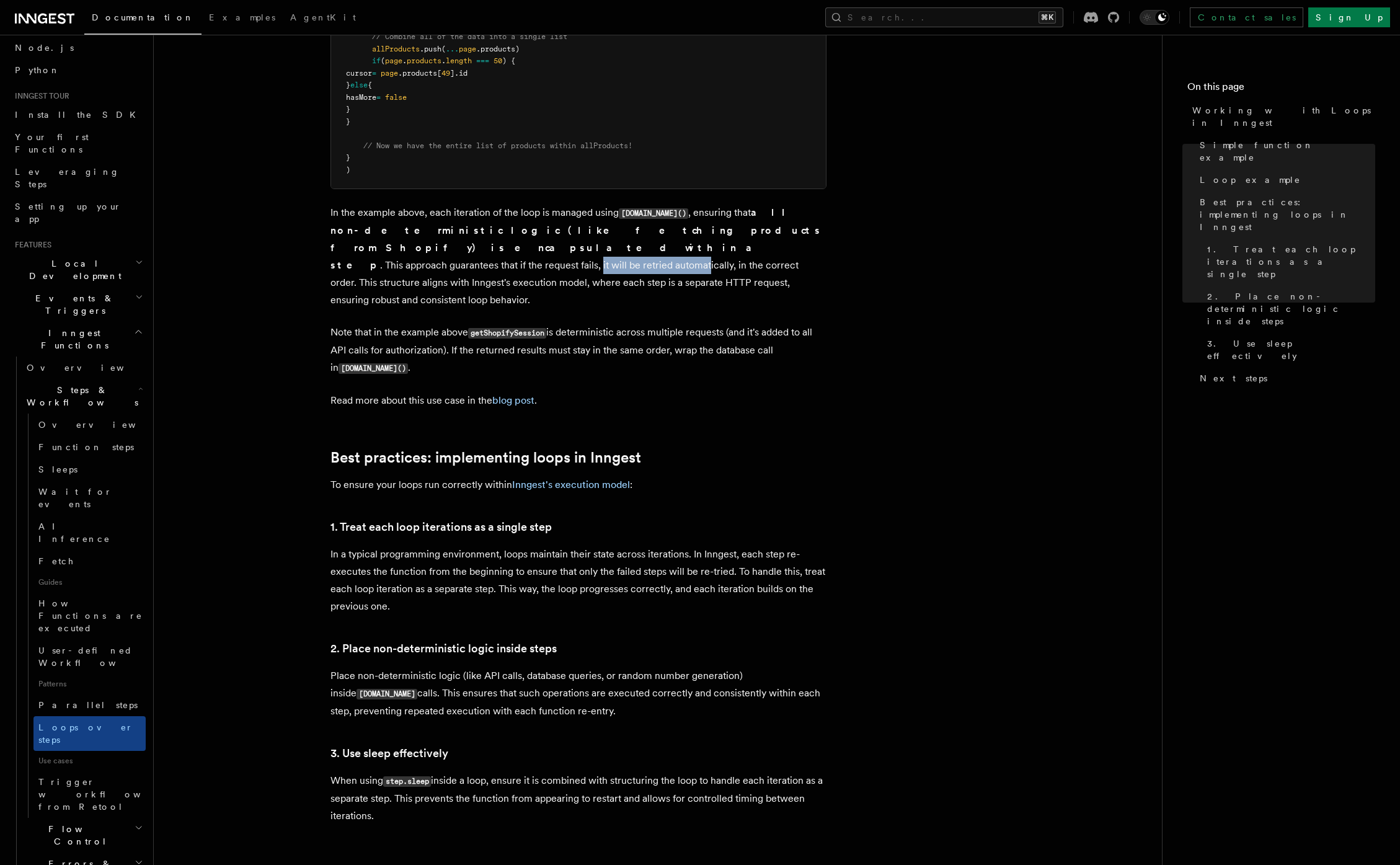
scroll to position [1338, 0]
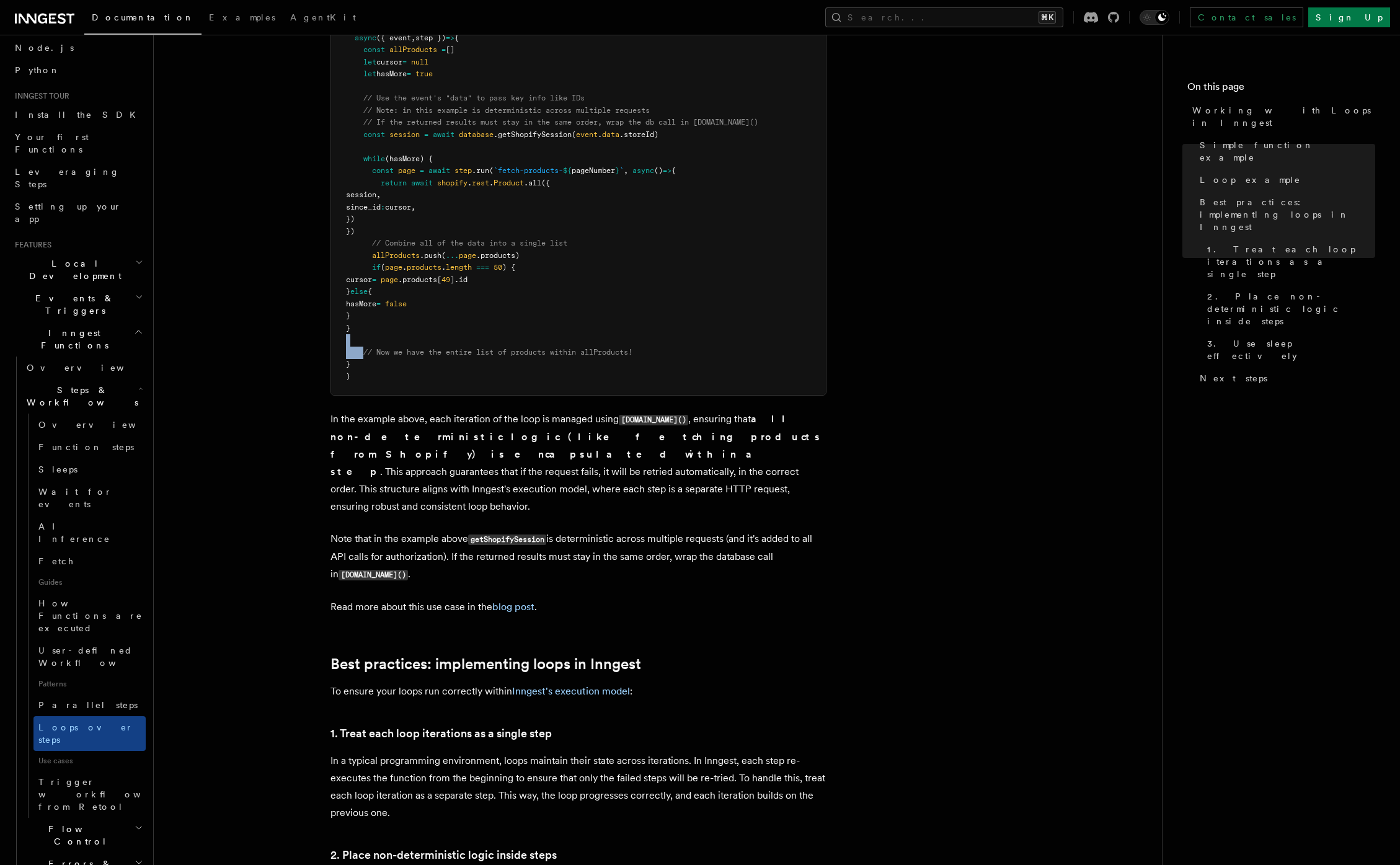
drag, startPoint x: 366, startPoint y: 349, endPoint x: 486, endPoint y: 338, distance: 120.5
click at [468, 344] on pre "export default inngest .createFunction ( { id : "shopify-product-import" } , { …" at bounding box center [578, 189] width 494 height 412
click at [407, 181] on span "return" at bounding box center [393, 182] width 26 height 9
click at [407, 178] on span "return" at bounding box center [393, 182] width 26 height 9
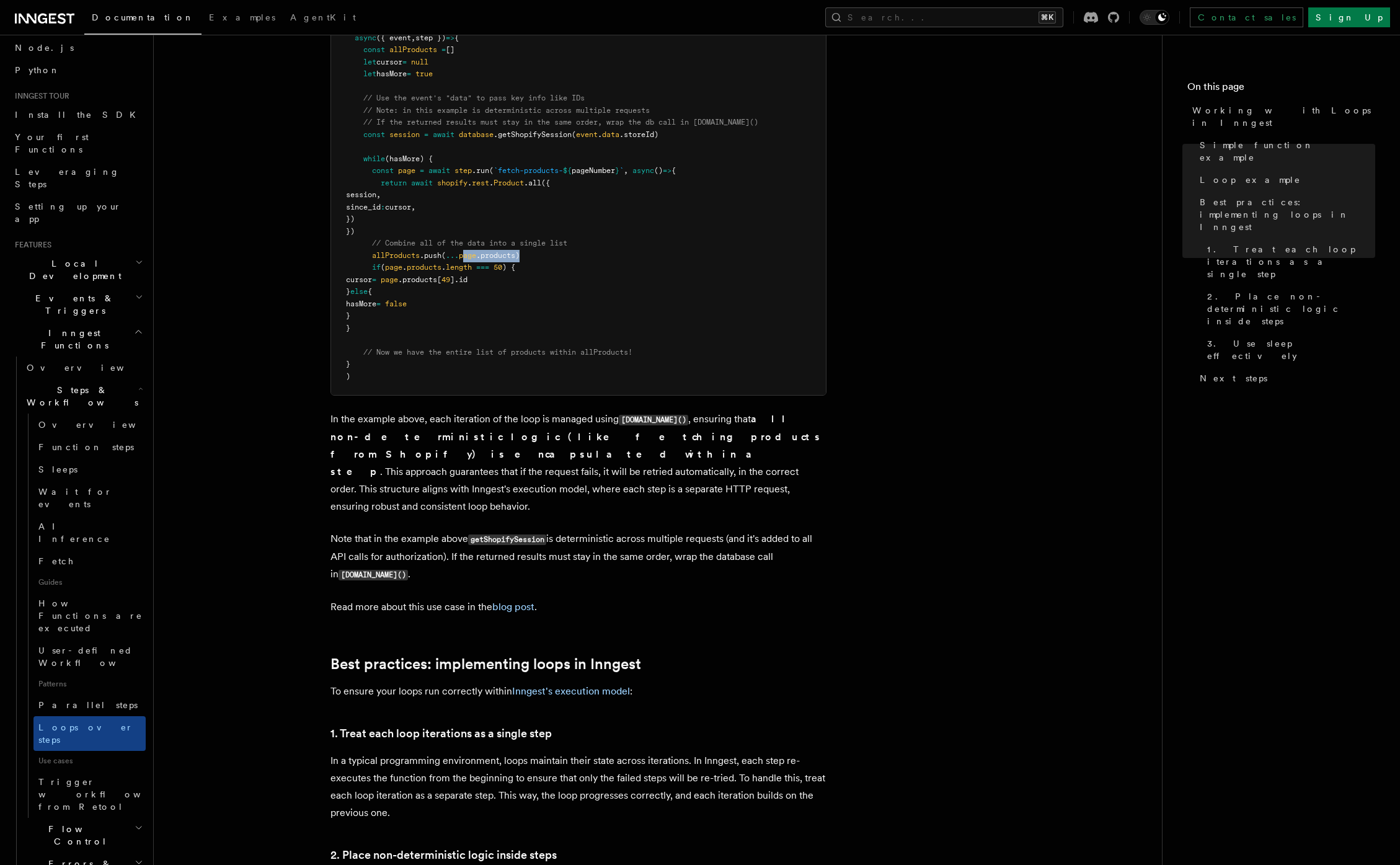
drag, startPoint x: 468, startPoint y: 257, endPoint x: 523, endPoint y: 259, distance: 55.0
click at [520, 259] on span "allProducts .push ( ... page .products)" at bounding box center [433, 255] width 174 height 9
click at [520, 259] on span ".products)" at bounding box center [498, 255] width 44 height 9
click at [470, 258] on span "page" at bounding box center [468, 255] width 17 height 9
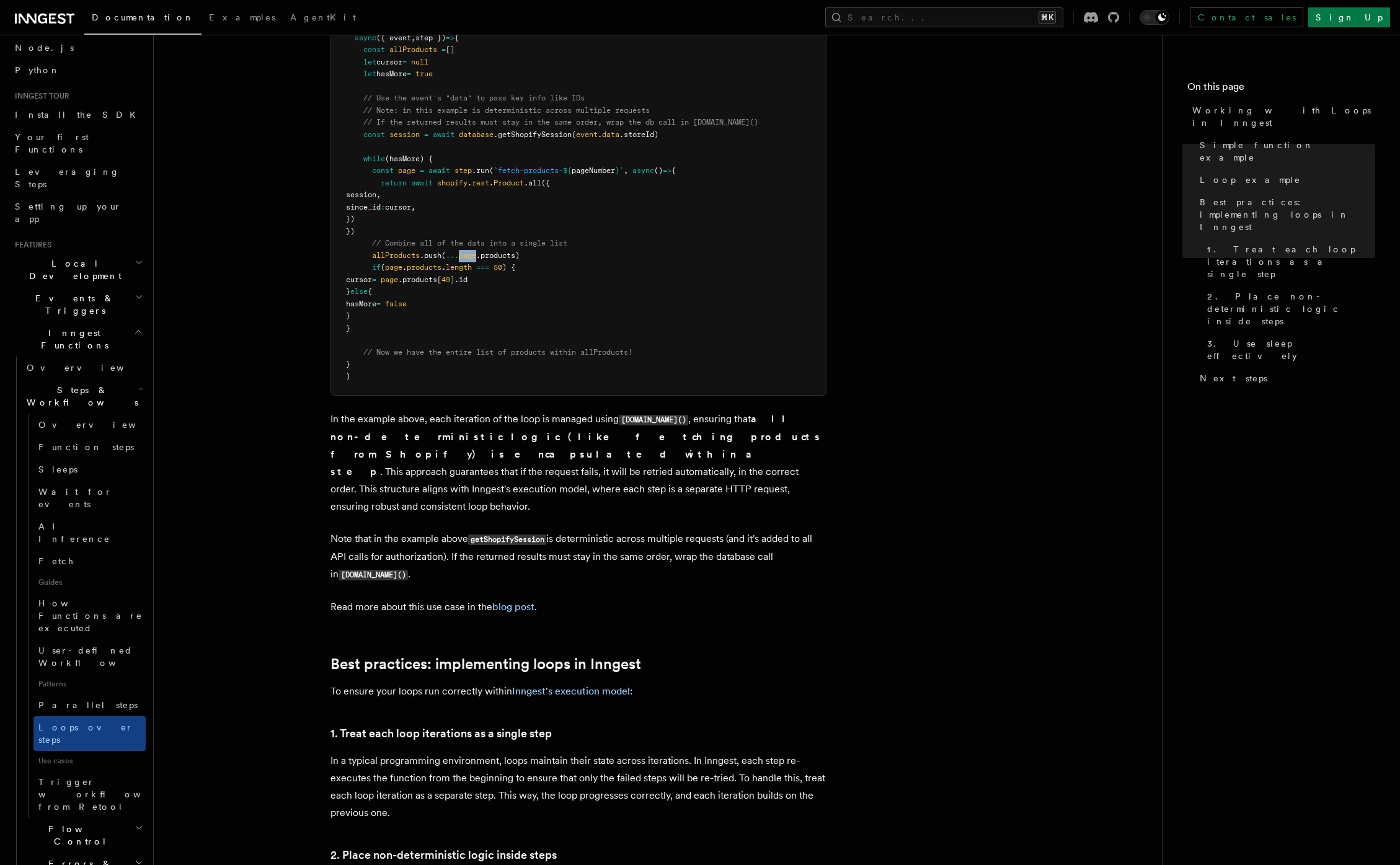
click at [470, 258] on span "page" at bounding box center [468, 255] width 17 height 9
click at [480, 259] on span ".products)" at bounding box center [498, 255] width 44 height 9
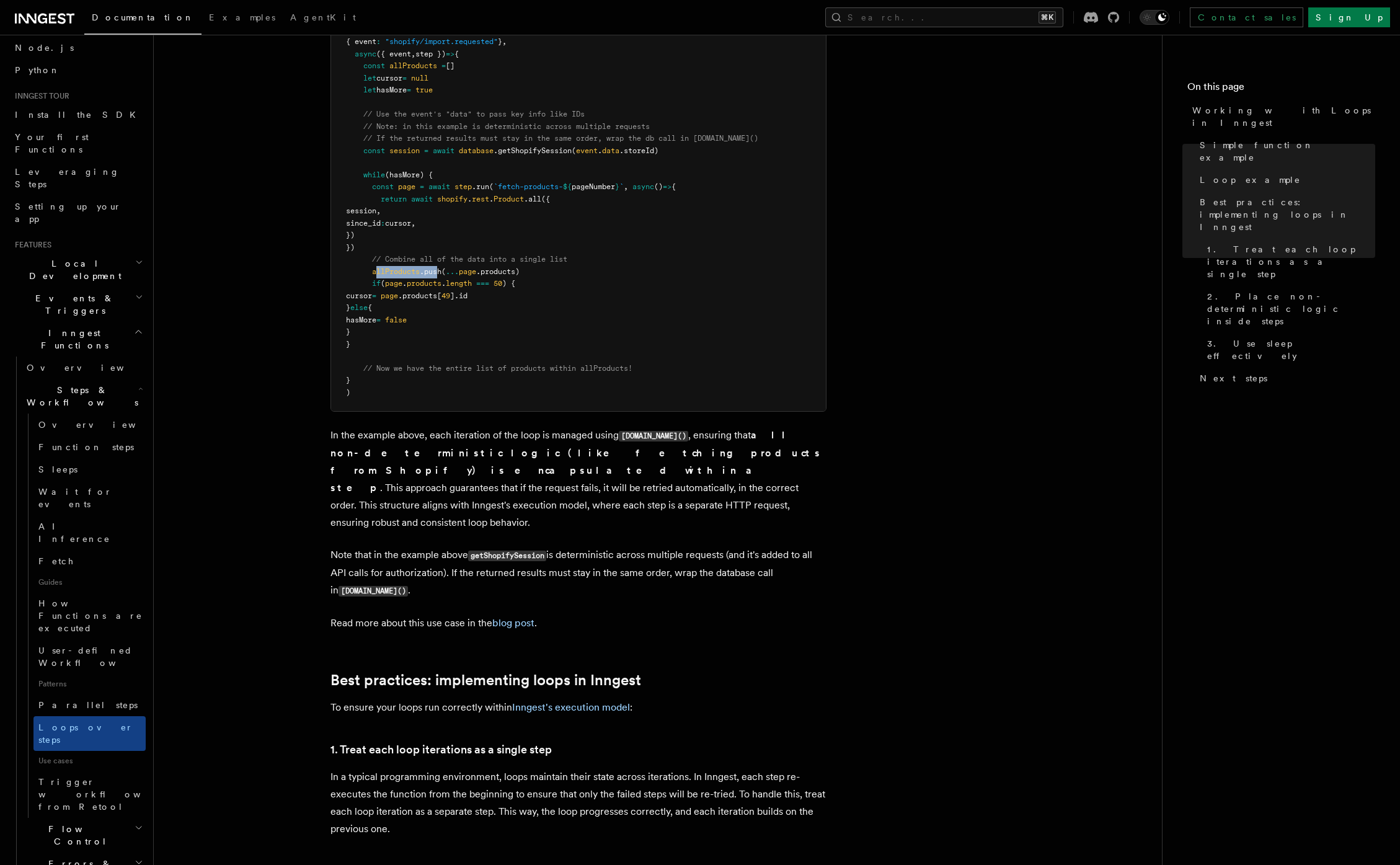
drag, startPoint x: 378, startPoint y: 268, endPoint x: 441, endPoint y: 268, distance: 63.0
click at [441, 268] on span "allProducts .push ( ... page .products)" at bounding box center [433, 271] width 174 height 9
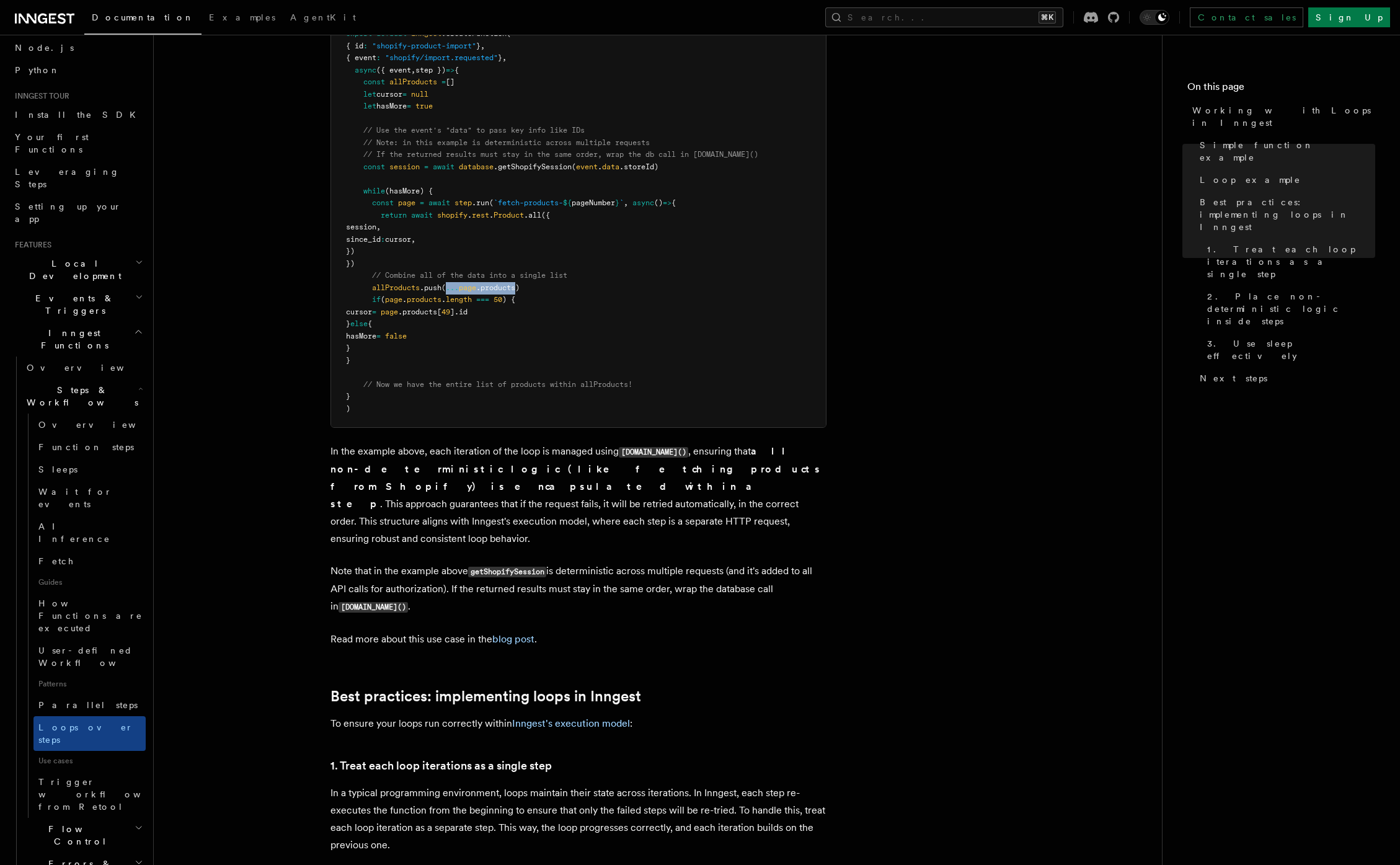
drag, startPoint x: 449, startPoint y: 287, endPoint x: 518, endPoint y: 285, distance: 69.0
click at [518, 285] on span "allProducts .push ( ... page .products)" at bounding box center [433, 287] width 174 height 9
drag, startPoint x: 377, startPoint y: 302, endPoint x: 473, endPoint y: 341, distance: 103.6
click at [473, 341] on pre "export default inngest .createFunction ( { id : "shopify-product-import" } , { …" at bounding box center [578, 221] width 494 height 412
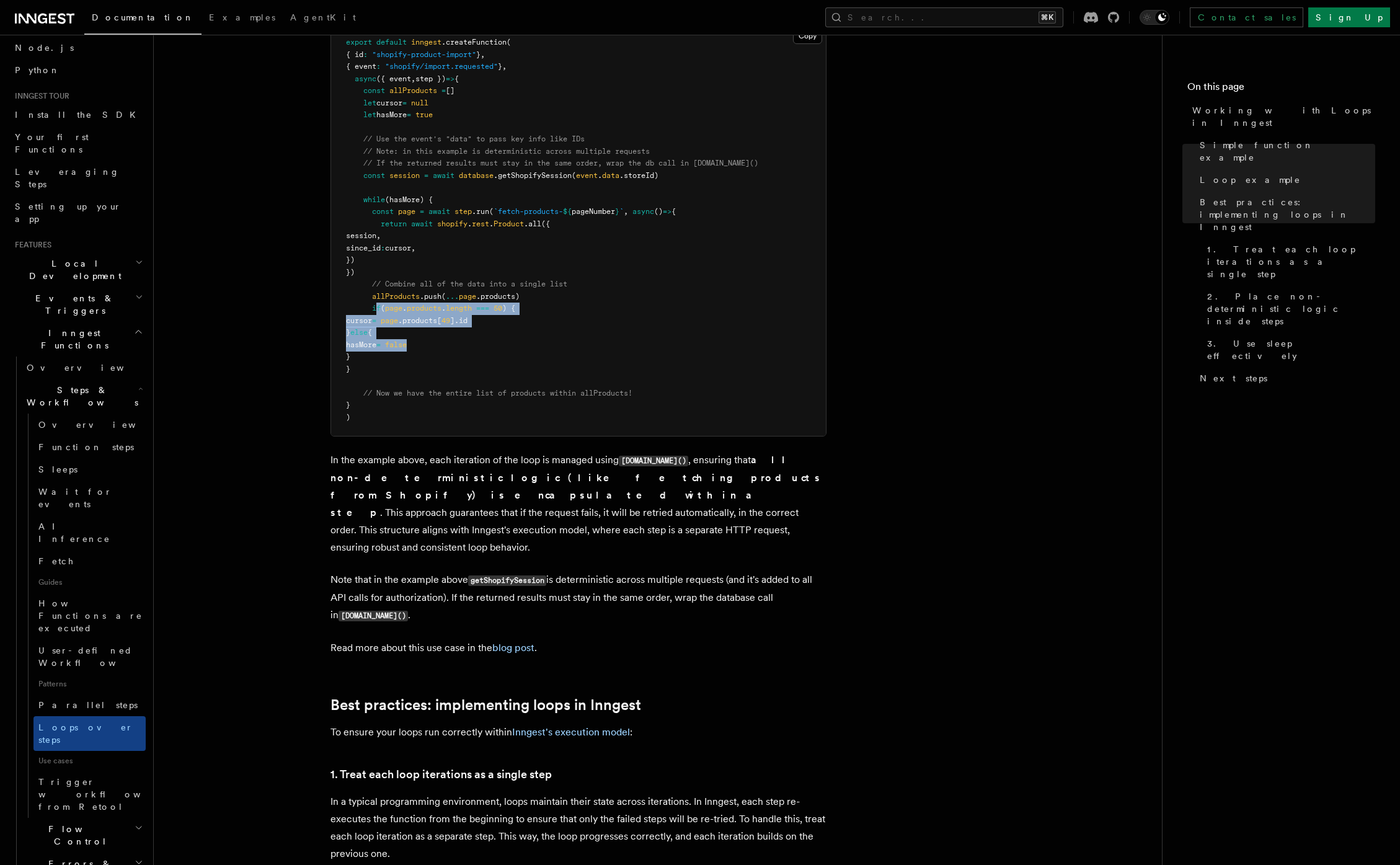
scroll to position [1368, 0]
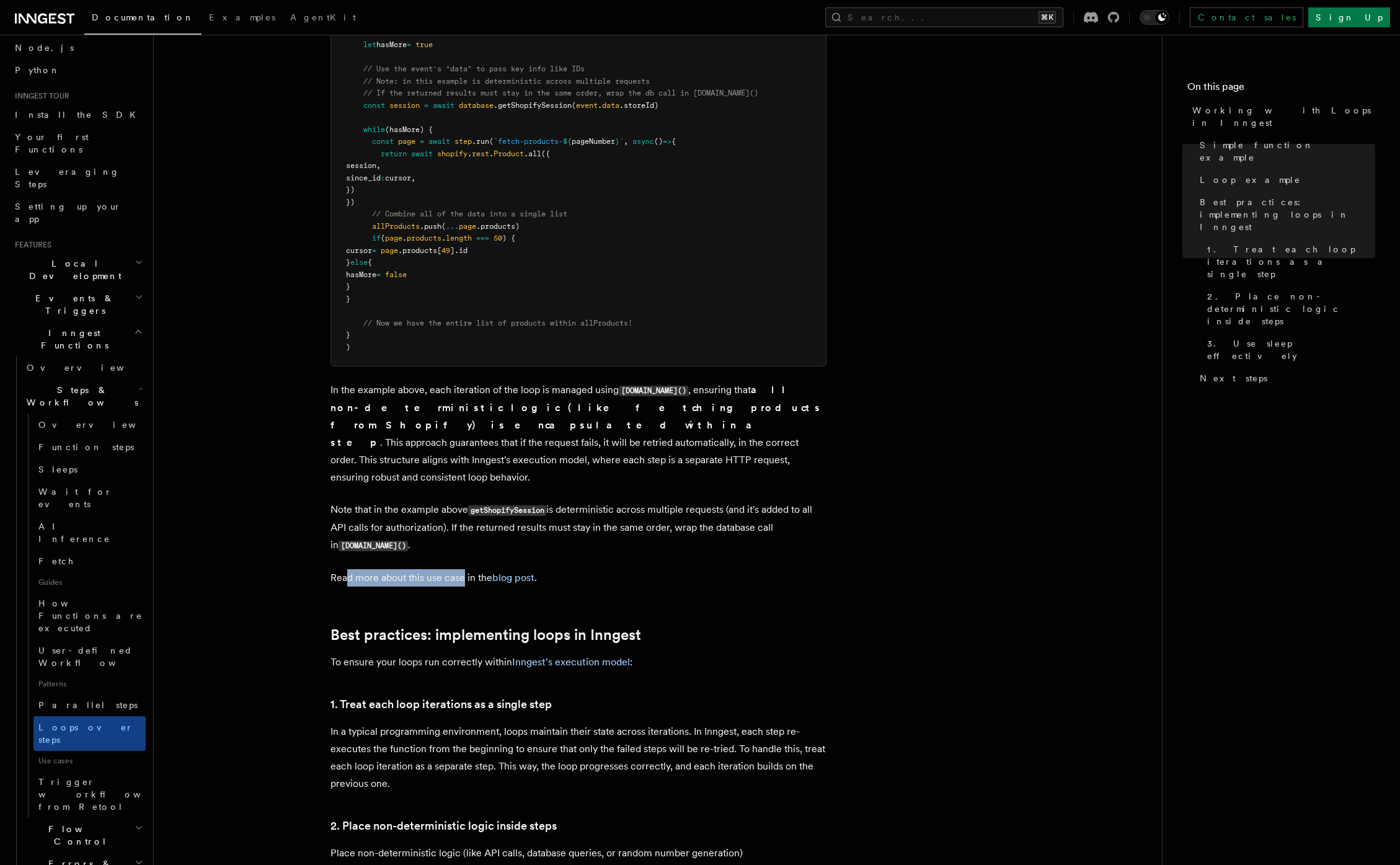
drag, startPoint x: 350, startPoint y: 558, endPoint x: 471, endPoint y: 560, distance: 121.0
click at [464, 569] on p "Read more about this use case in the blog post ." at bounding box center [578, 578] width 496 height 17
click at [471, 569] on p "Read more about this use case in the blog post ." at bounding box center [578, 578] width 496 height 17
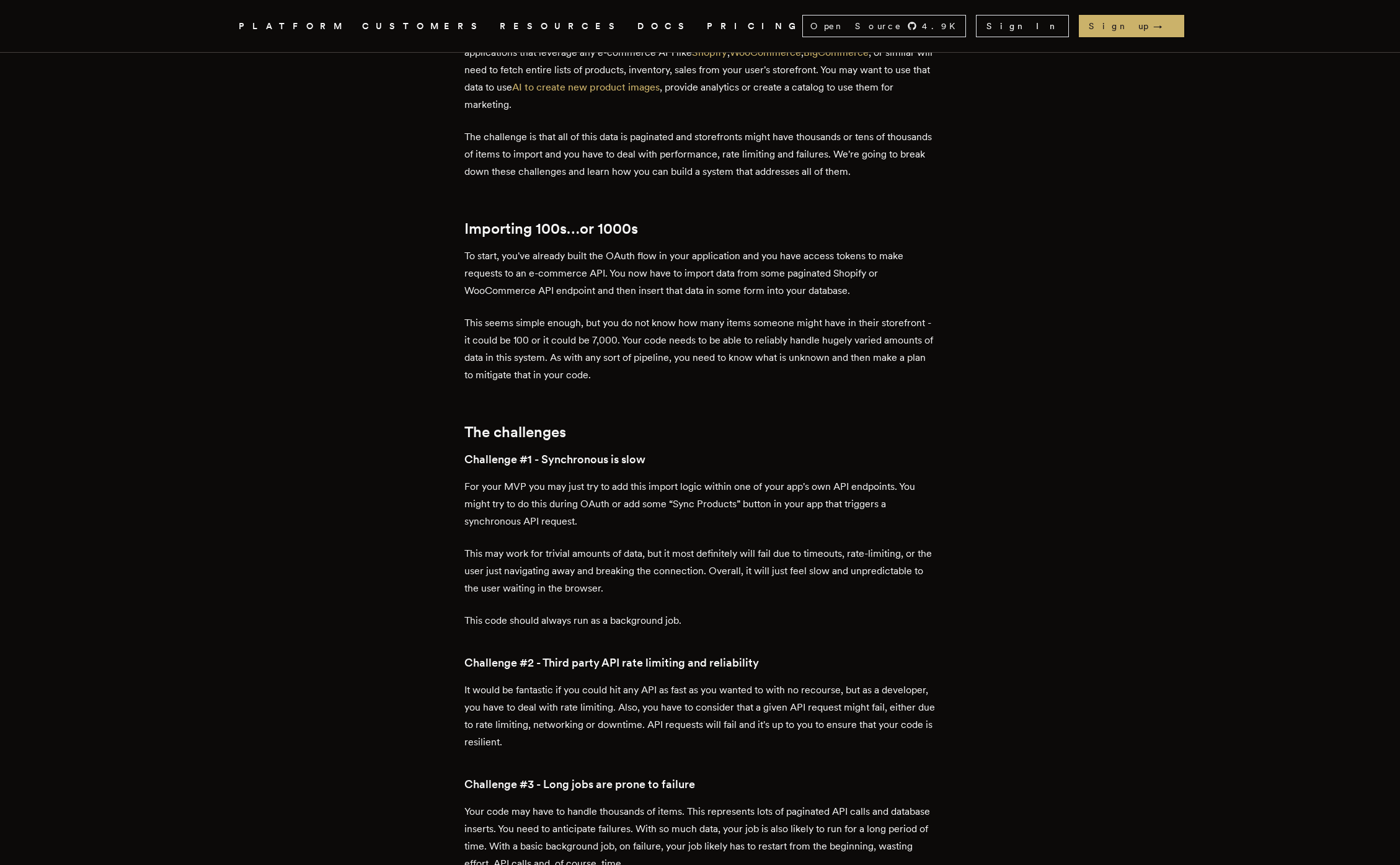
scroll to position [708, 0]
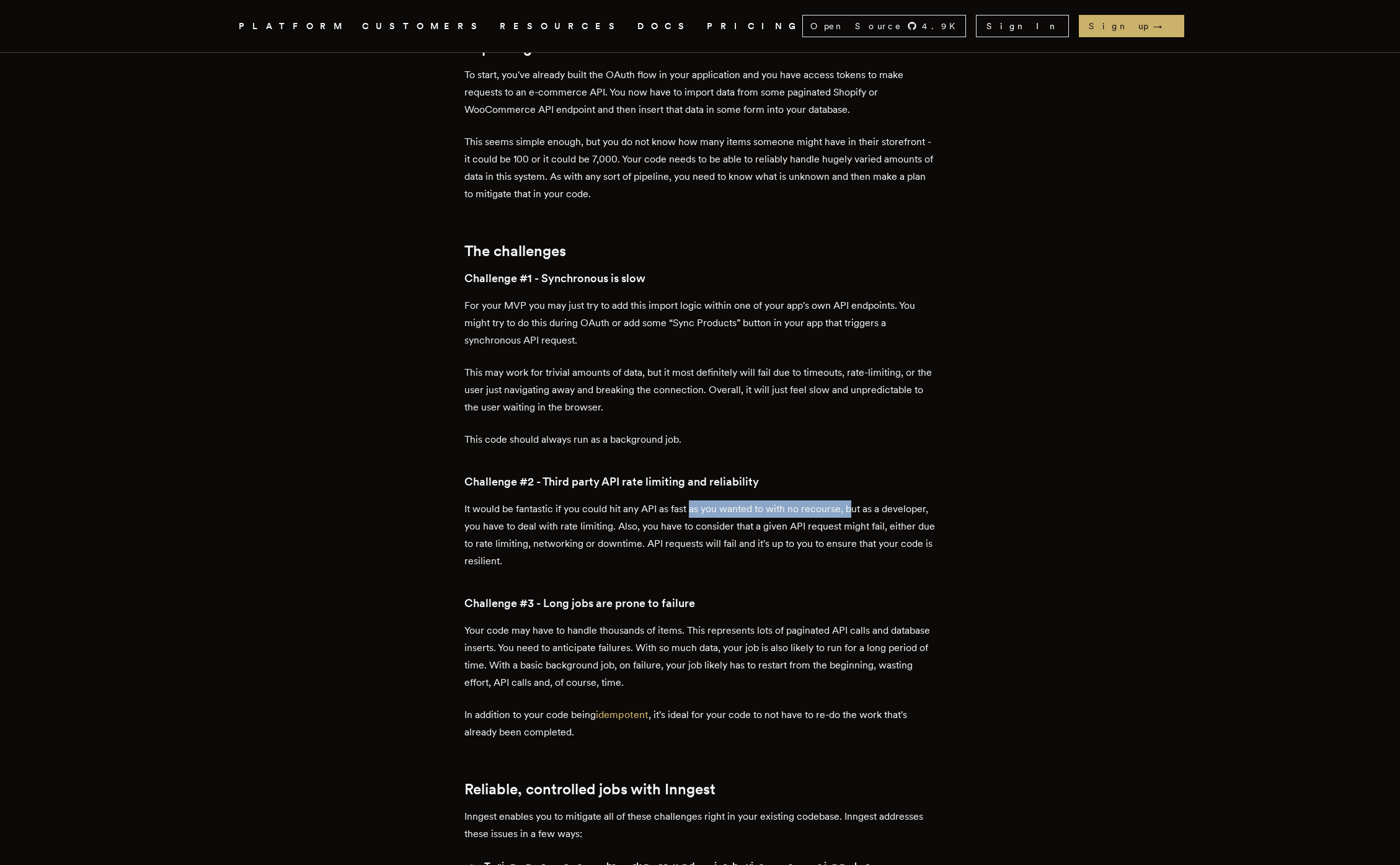
drag, startPoint x: 708, startPoint y: 510, endPoint x: 857, endPoint y: 515, distance: 149.1
click at [857, 515] on p "It would be fantastic if you could hit any API as fast as you wanted to with no…" at bounding box center [699, 534] width 471 height 69
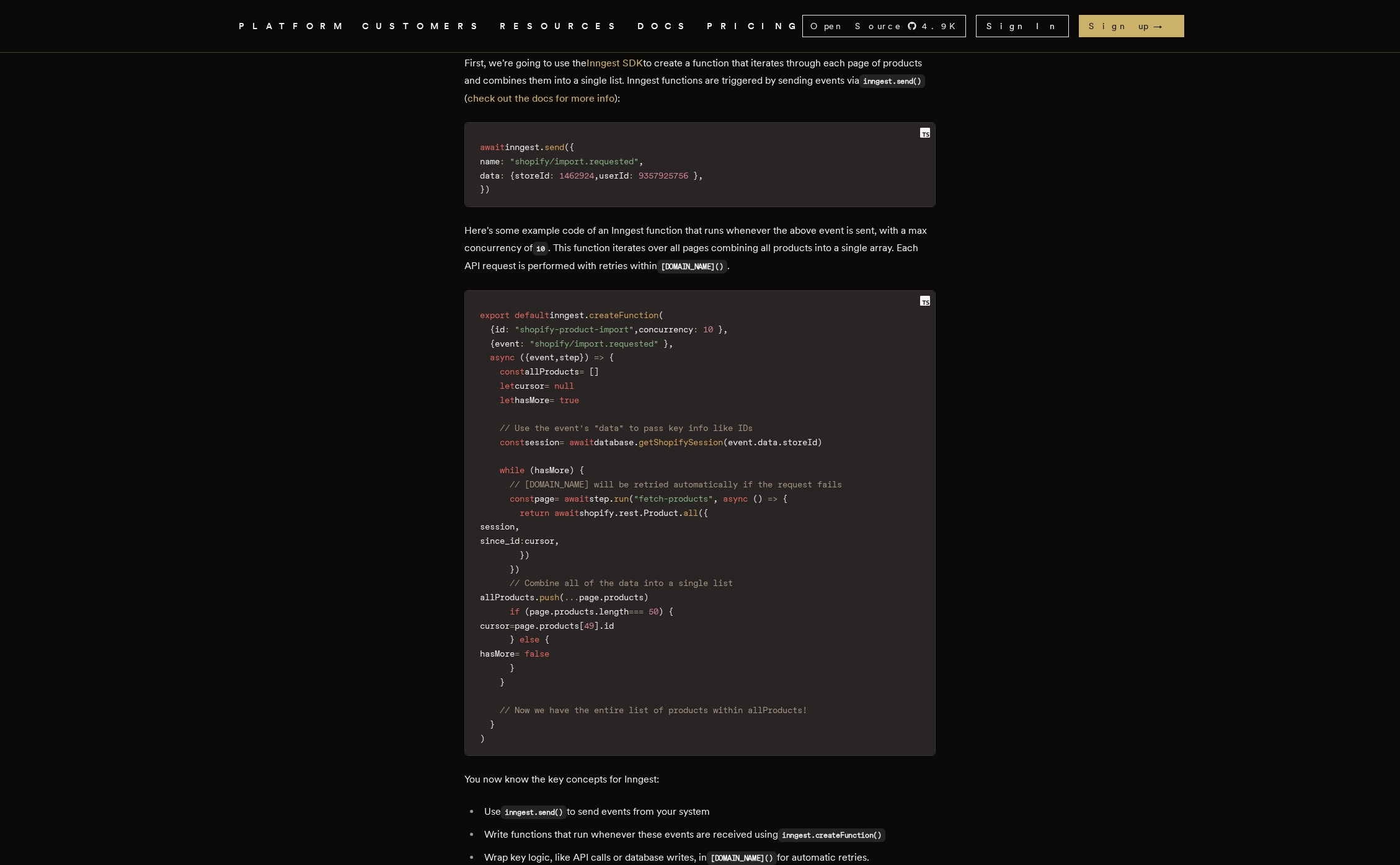
scroll to position [2193, 0]
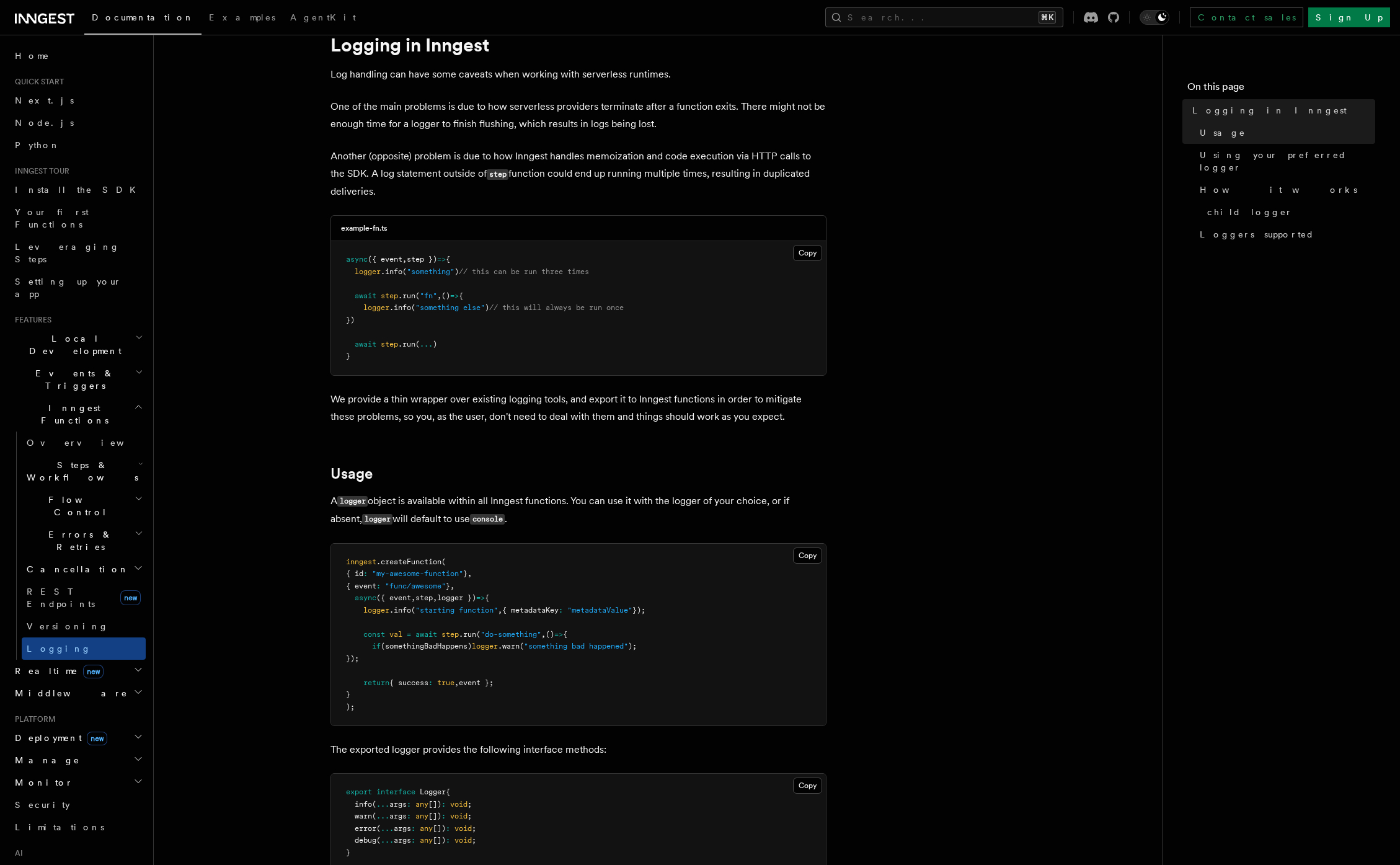
scroll to position [64, 0]
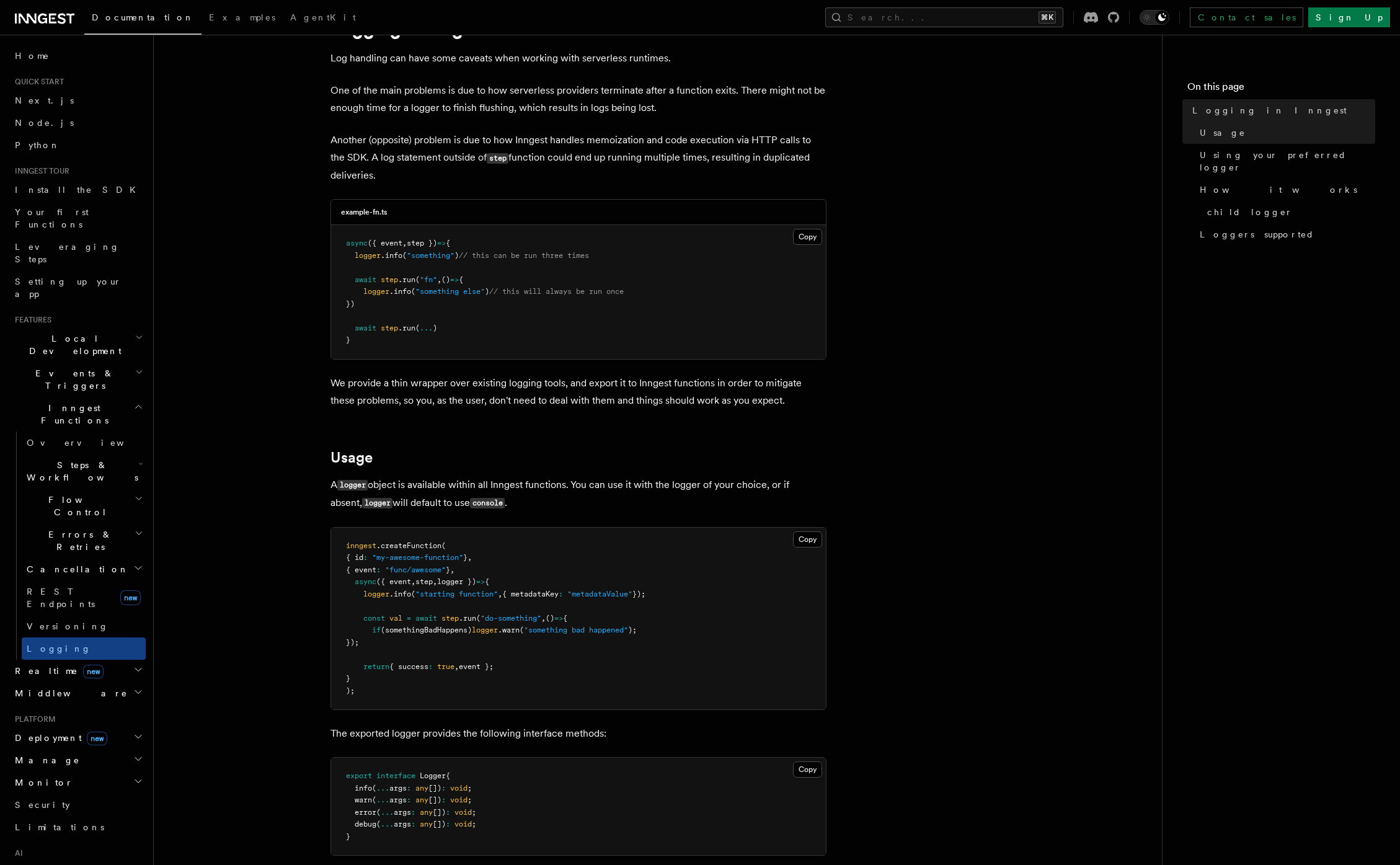
click at [465, 478] on pre "inngest .createFunction ( { id : "my-awesome-function" } , { event : "func/awes…" at bounding box center [578, 618] width 494 height 182
drag, startPoint x: 584, startPoint y: 480, endPoint x: 778, endPoint y: 476, distance: 194.0
click at [778, 476] on p "A logger object is available within all Inngest functions. You can use it with …" at bounding box center [578, 494] width 496 height 36
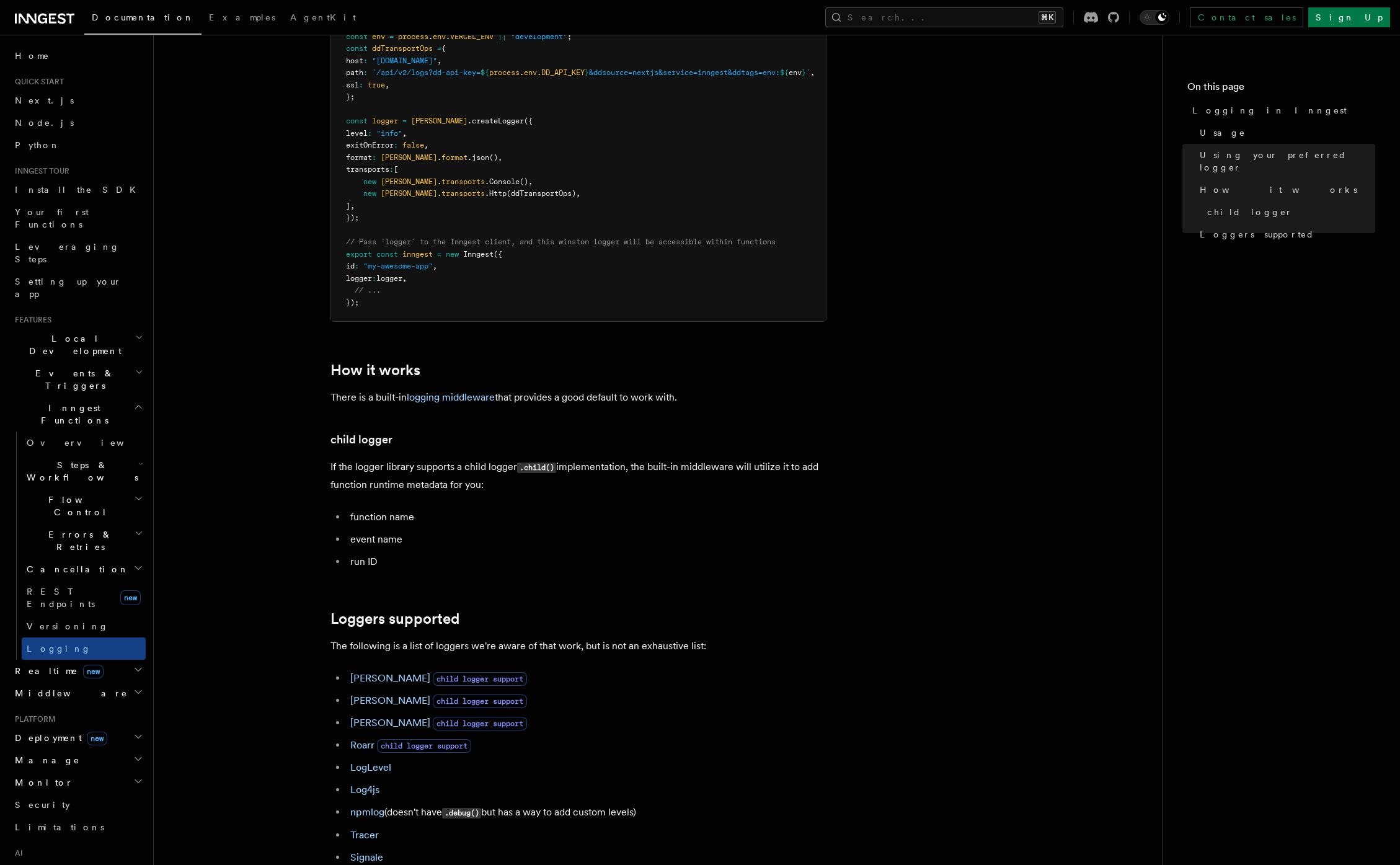
scroll to position [1253, 0]
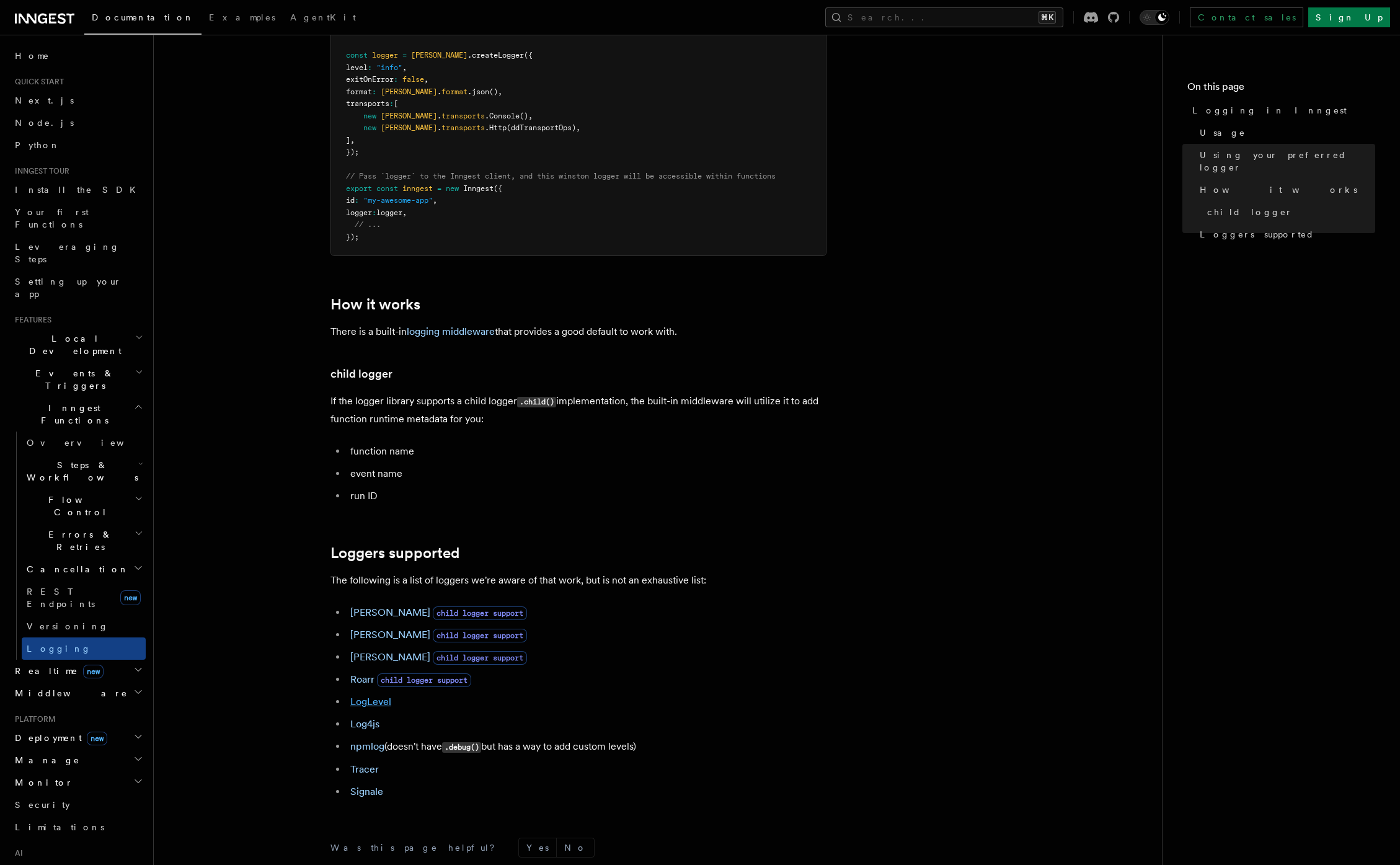
click at [368, 478] on link "LogLevel" at bounding box center [370, 701] width 41 height 11
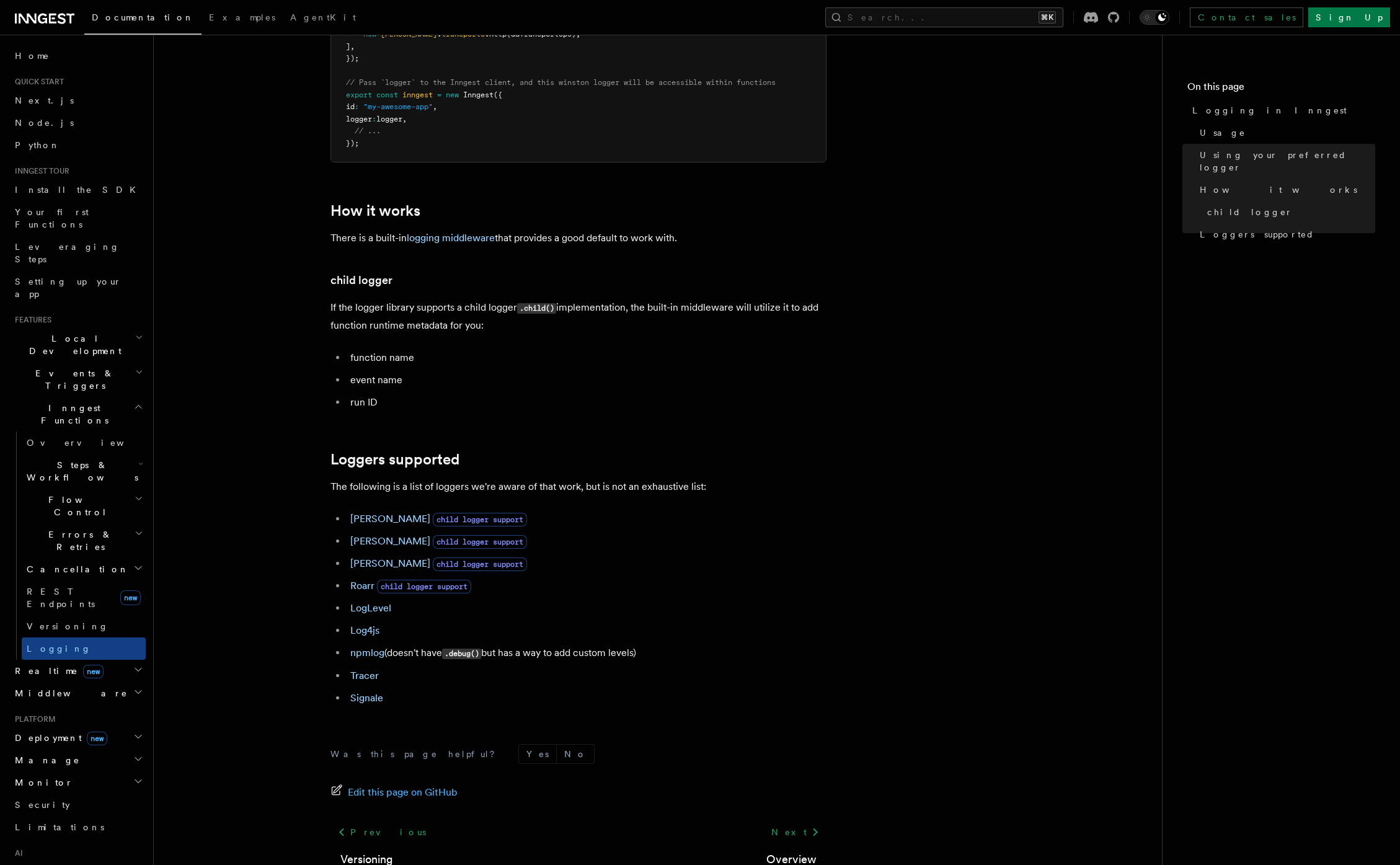
scroll to position [1443, 0]
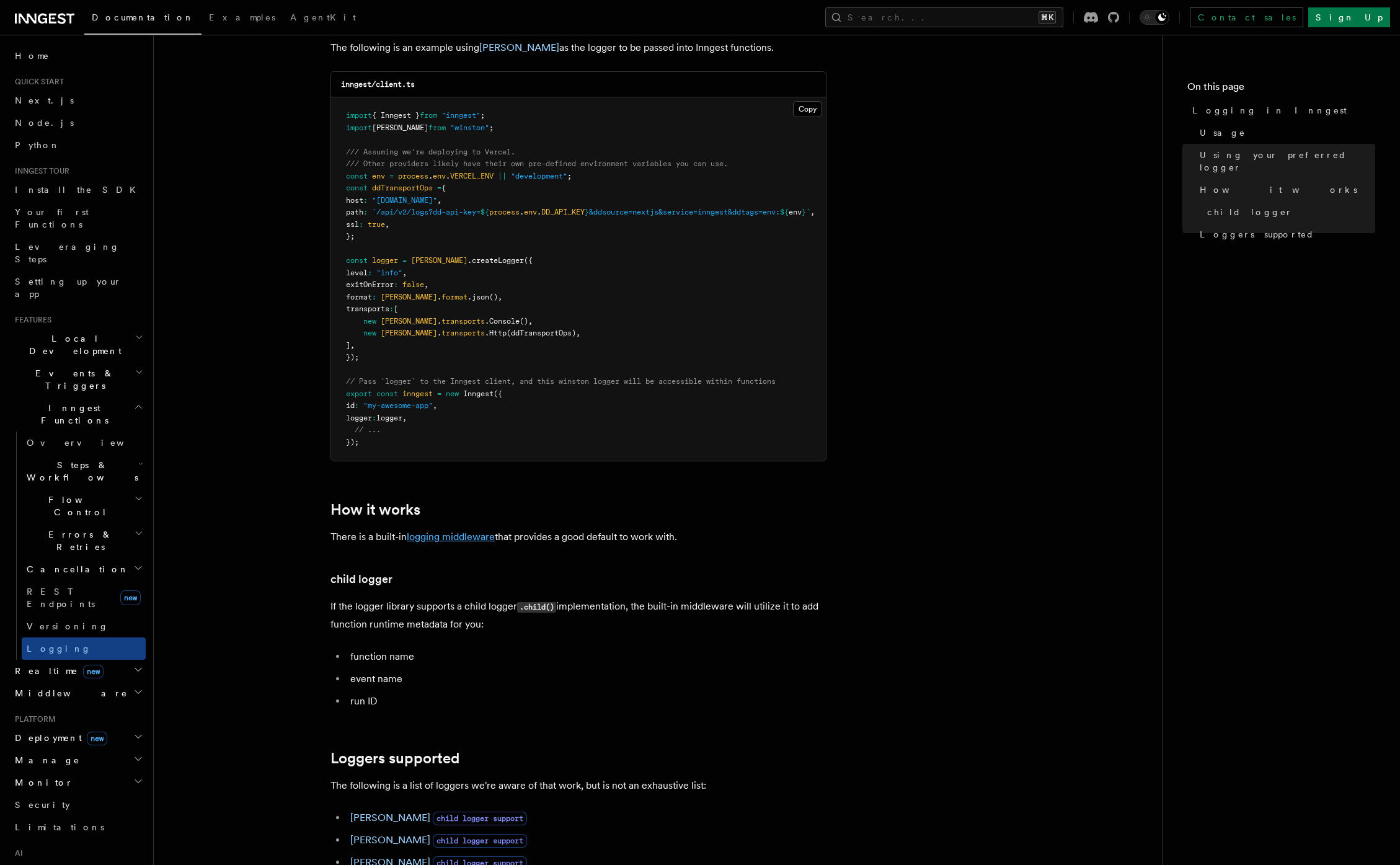
scroll to position [1031, 0]
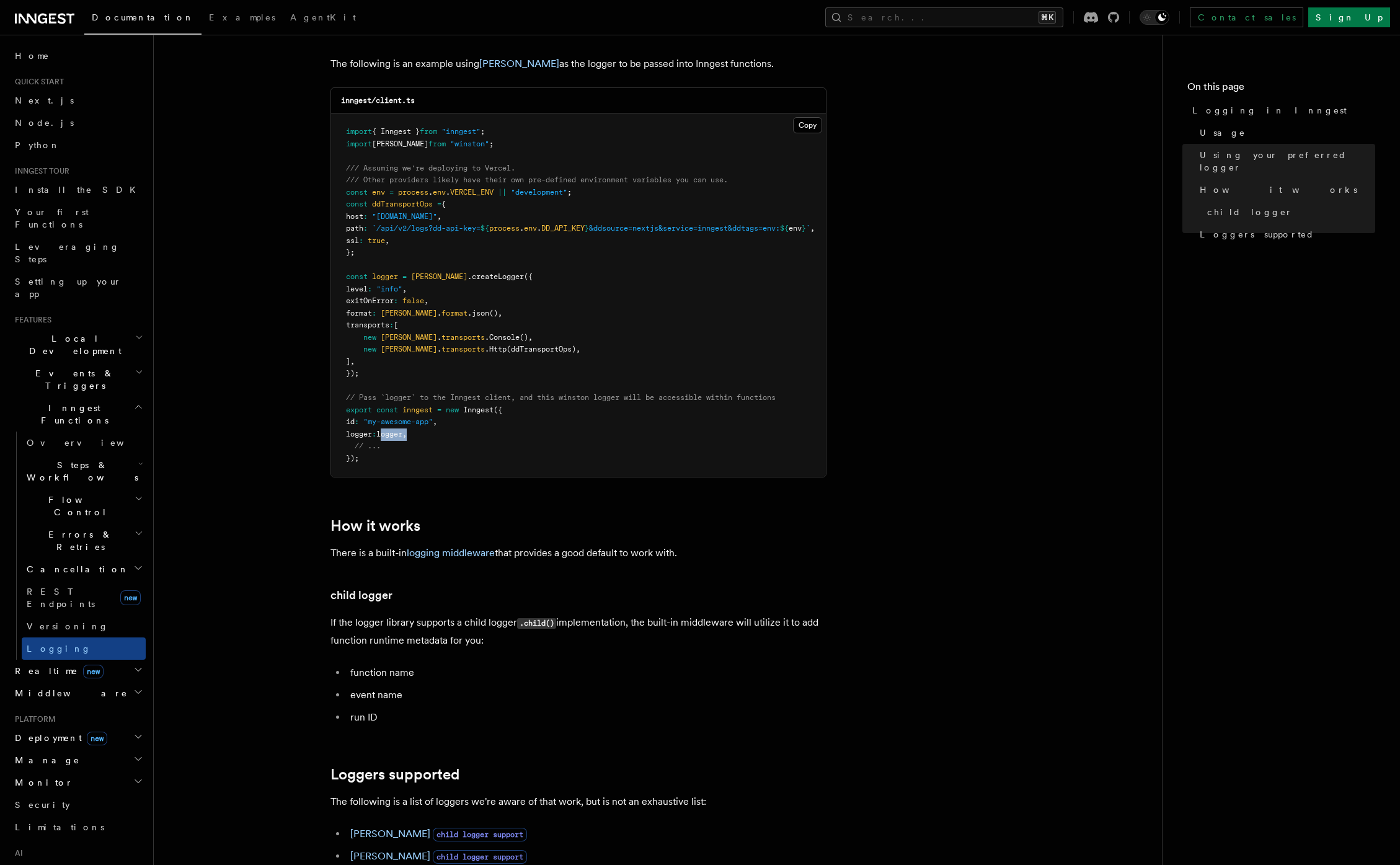
drag, startPoint x: 398, startPoint y: 436, endPoint x: 440, endPoint y: 438, distance: 42.0
click at [440, 438] on pre "import { Inngest } from "inngest" ; import winston from "winston" ; /// Assumin…" at bounding box center [578, 295] width 494 height 363
drag, startPoint x: 459, startPoint y: 273, endPoint x: 500, endPoint y: 282, distance: 42.0
click at [500, 281] on span ".createLogger" at bounding box center [495, 276] width 56 height 9
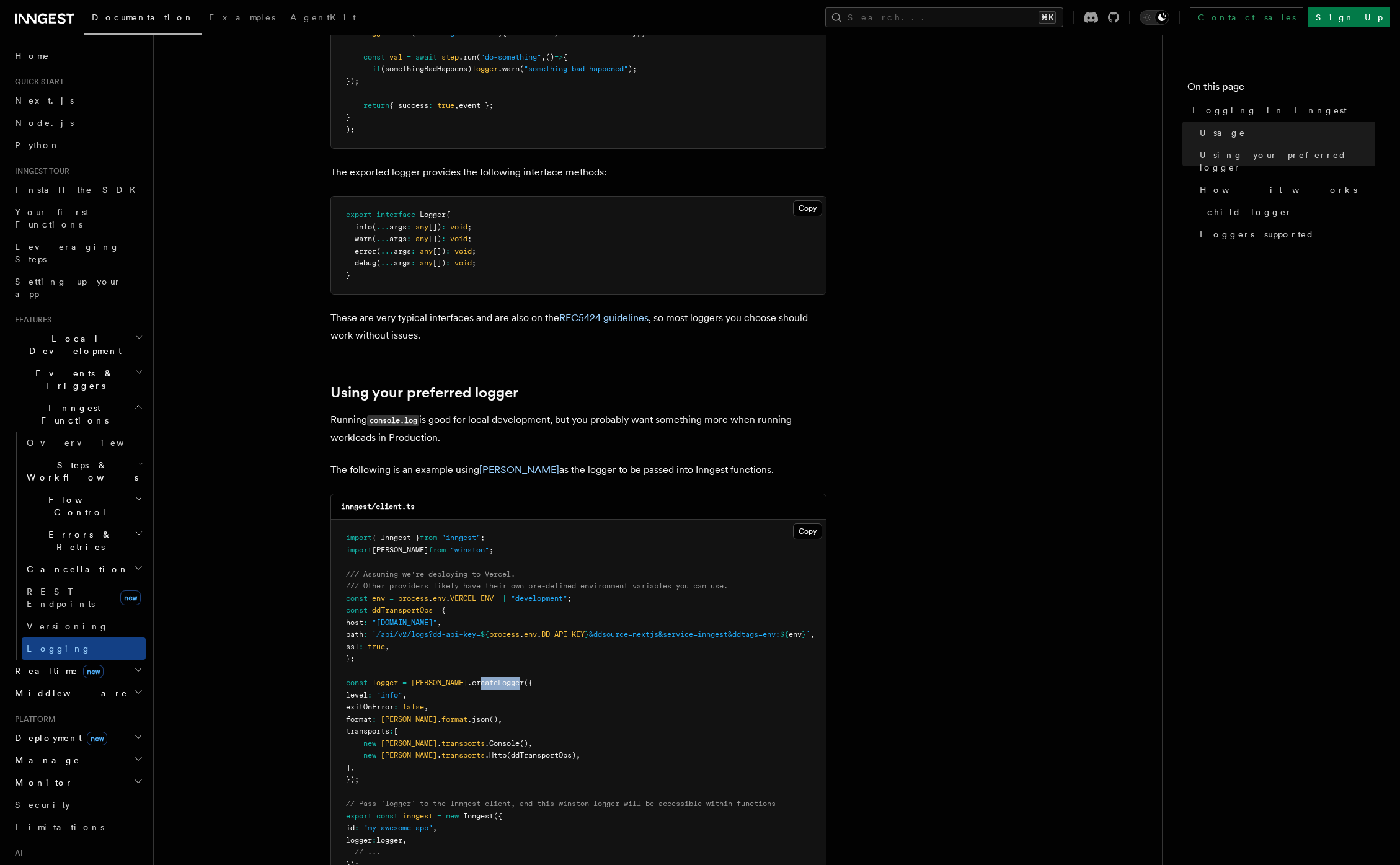
scroll to position [255, 0]
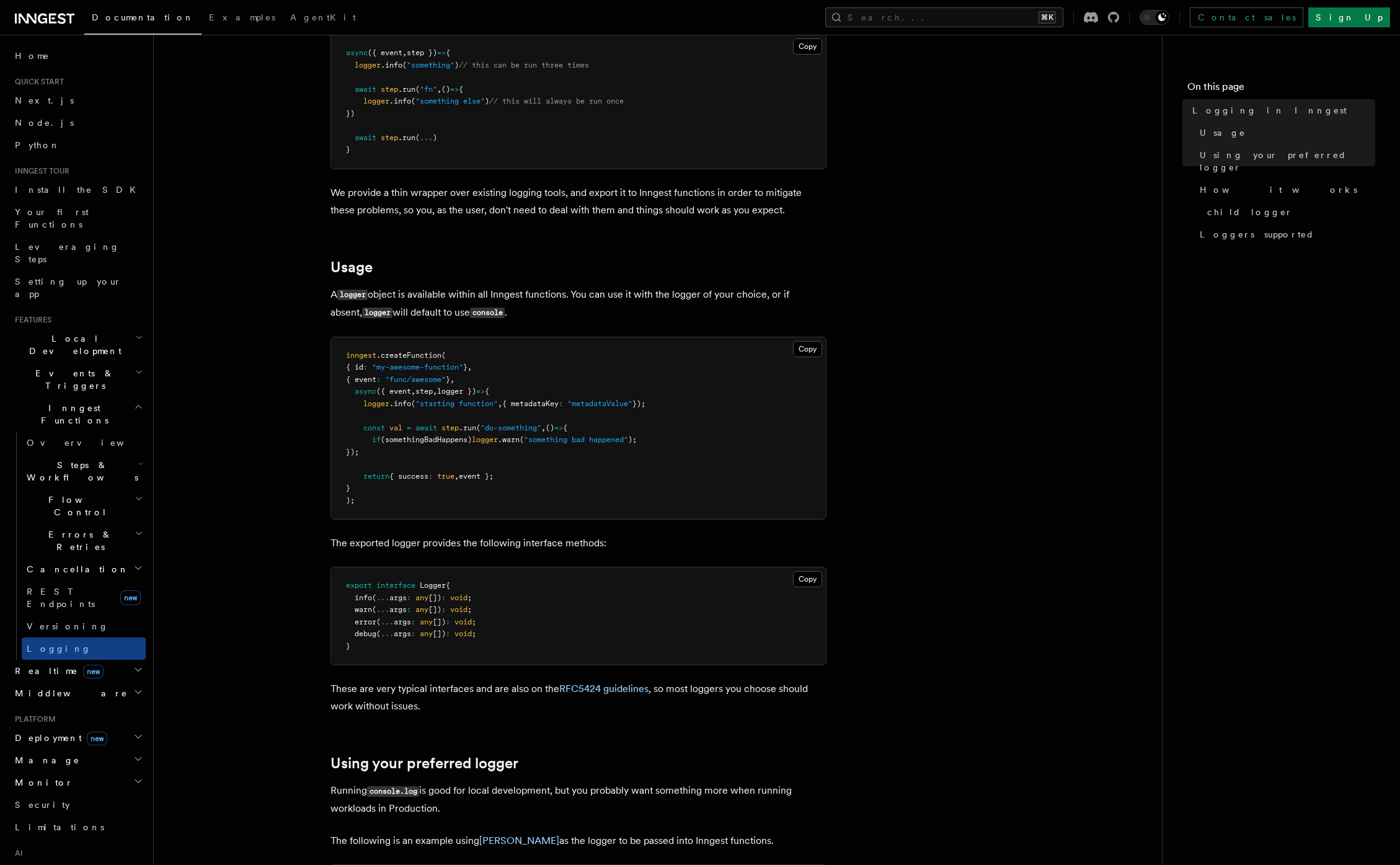
click at [389, 406] on span "logger" at bounding box center [376, 403] width 26 height 9
drag, startPoint x: 339, startPoint y: 293, endPoint x: 512, endPoint y: 287, distance: 173.1
click at [512, 287] on p "A logger object is available within all Inngest functions. You can use it with …" at bounding box center [578, 304] width 496 height 36
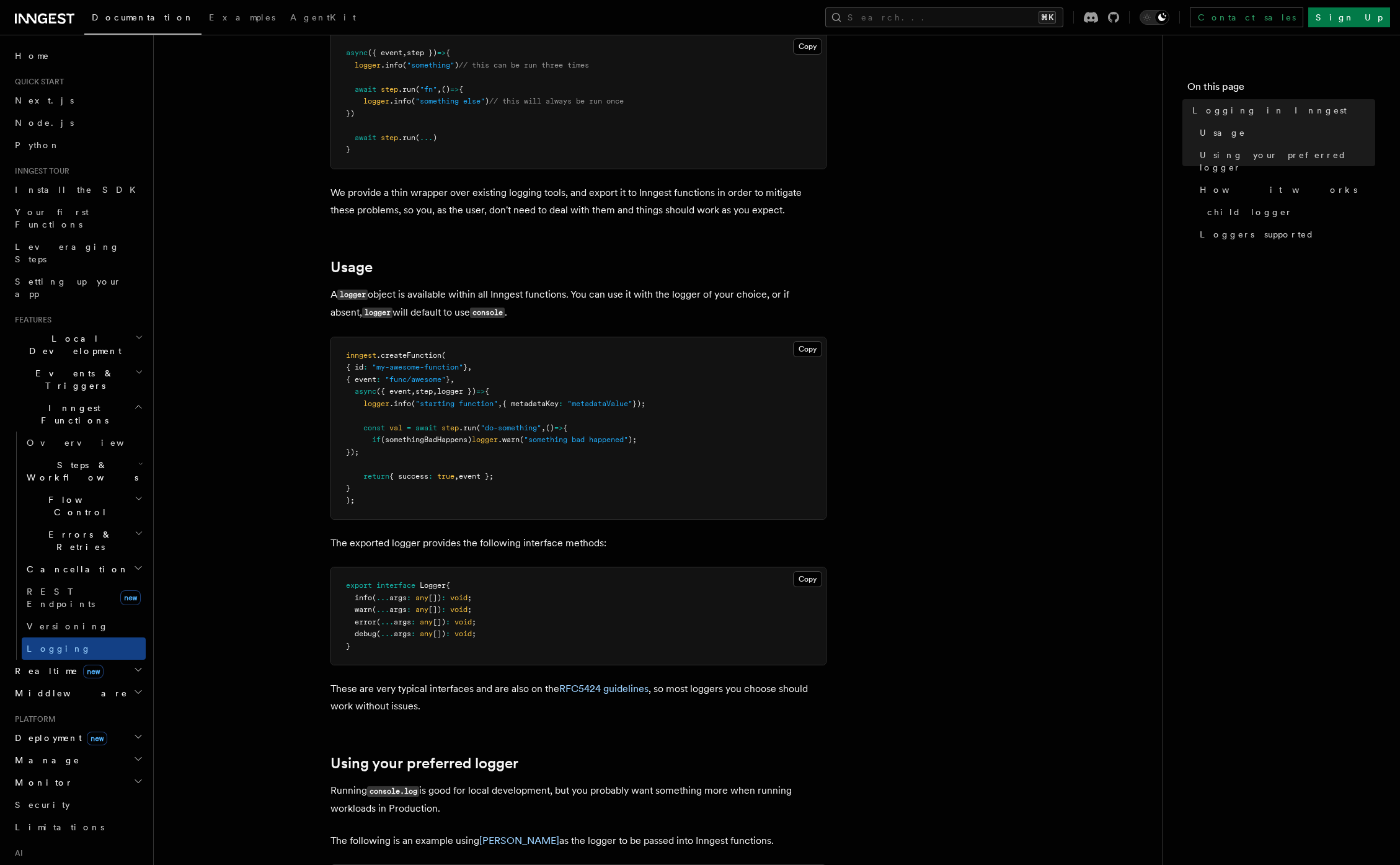
drag, startPoint x: 368, startPoint y: 314, endPoint x: 462, endPoint y: 307, distance: 94.3
click at [462, 307] on p "A logger object is available within all Inngest functions. You can use it with …" at bounding box center [578, 304] width 496 height 36
click at [541, 437] on span "if (somethingBadHappens) logger .warn ( "something bad happened" );" at bounding box center [491, 439] width 290 height 9
drag, startPoint x: 398, startPoint y: 402, endPoint x: 432, endPoint y: 407, distance: 34.4
click at [415, 403] on span "logger .info ( "starting function" , { metadataKey : "metadataValue" });" at bounding box center [496, 403] width 300 height 9
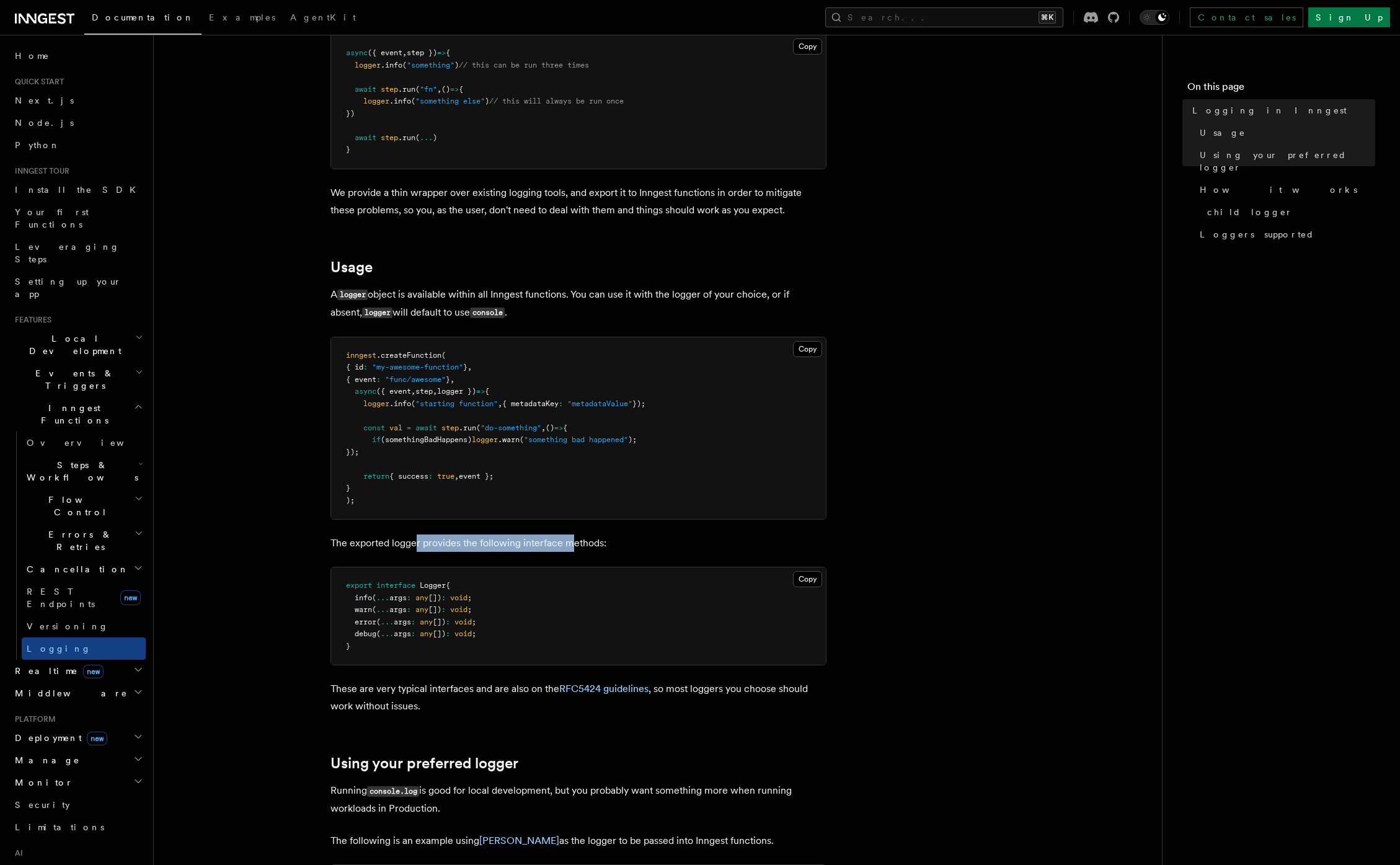
drag, startPoint x: 414, startPoint y: 543, endPoint x: 573, endPoint y: 543, distance: 159.0
click at [573, 543] on p "The exported logger provides the following interface methods:" at bounding box center [578, 543] width 496 height 17
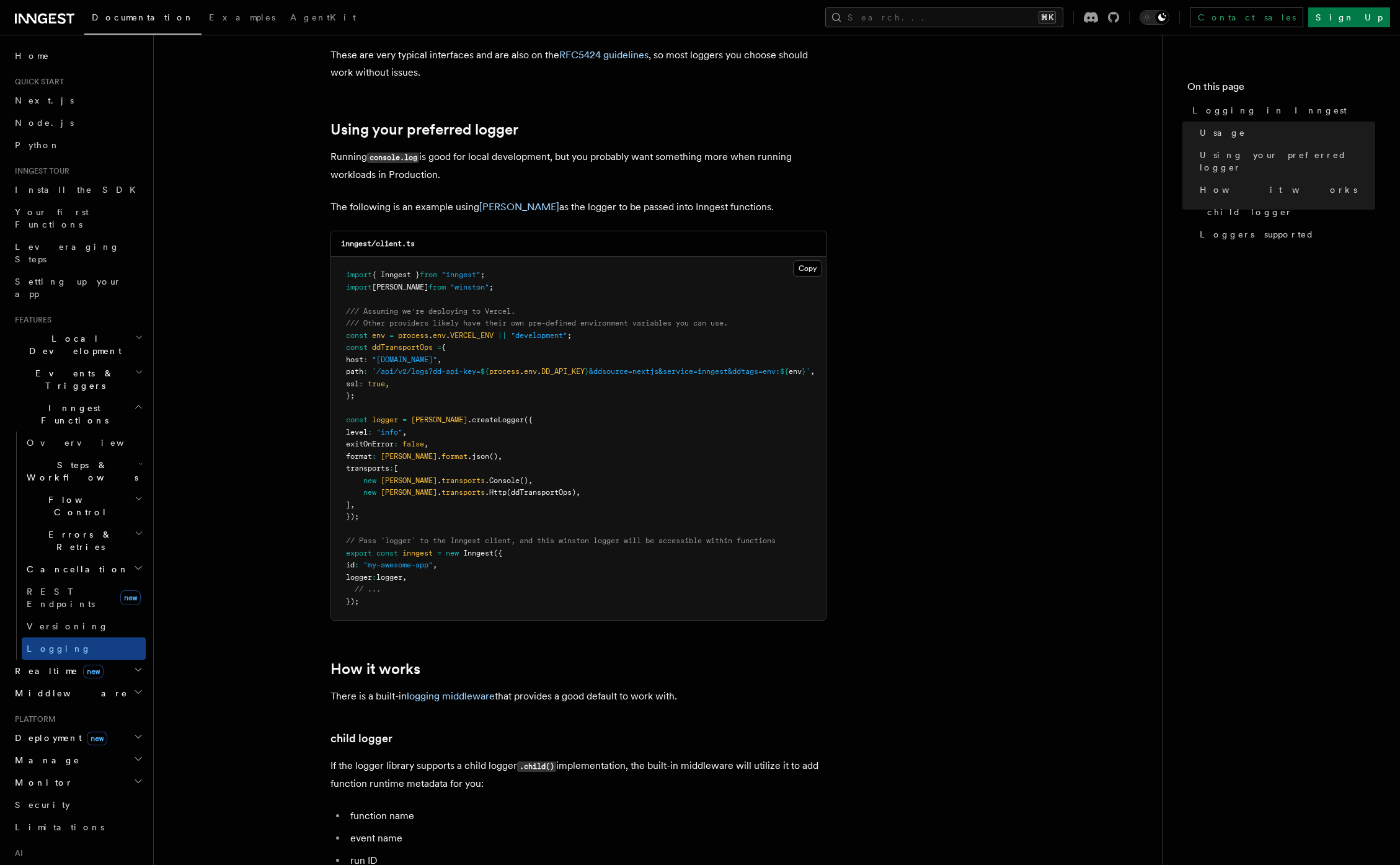
scroll to position [1100, 0]
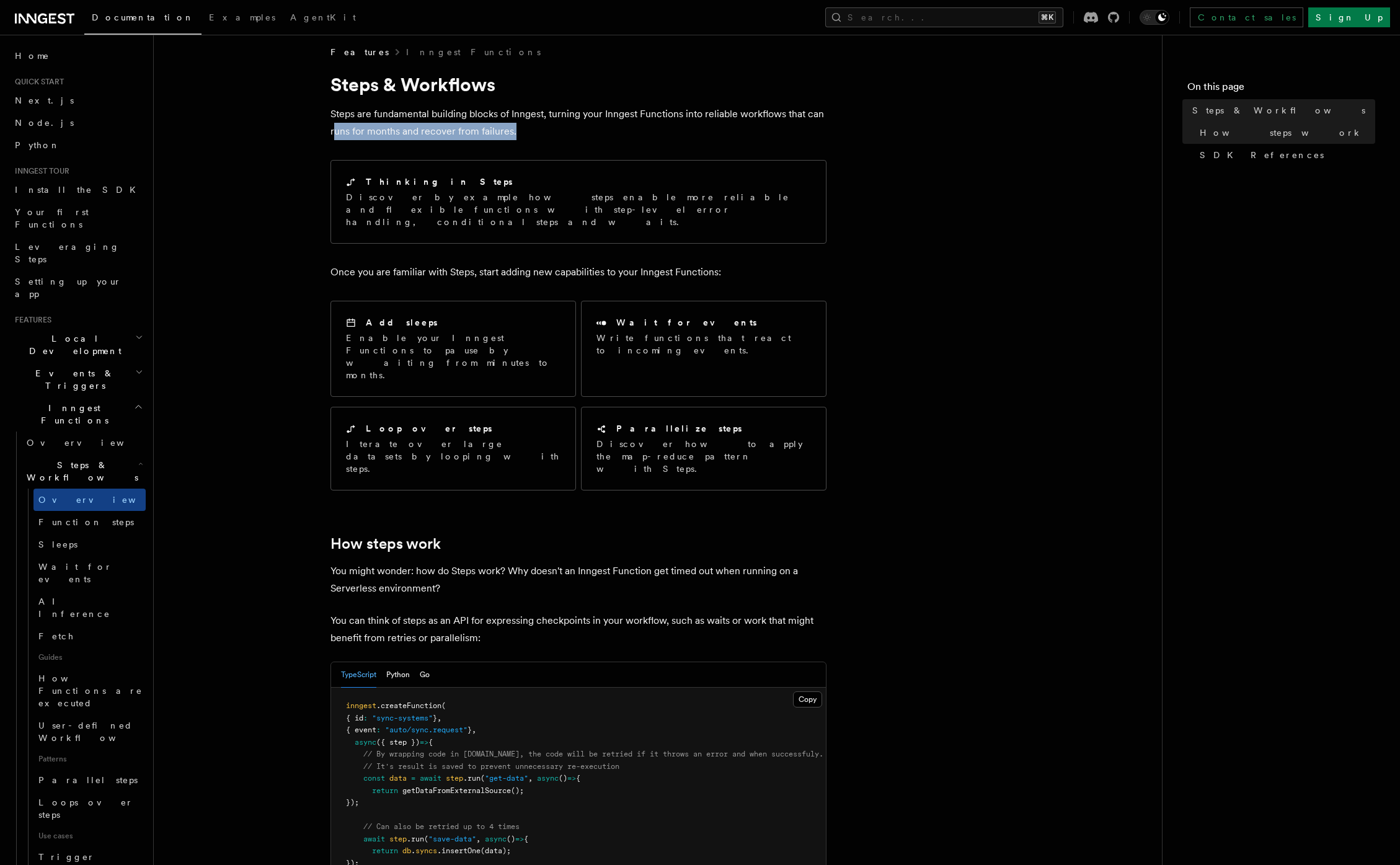
click at [93, 362] on h2 "Events & Triggers" at bounding box center [77, 379] width 136 height 35
click at [89, 473] on link "Event payload format" at bounding box center [83, 490] width 124 height 35
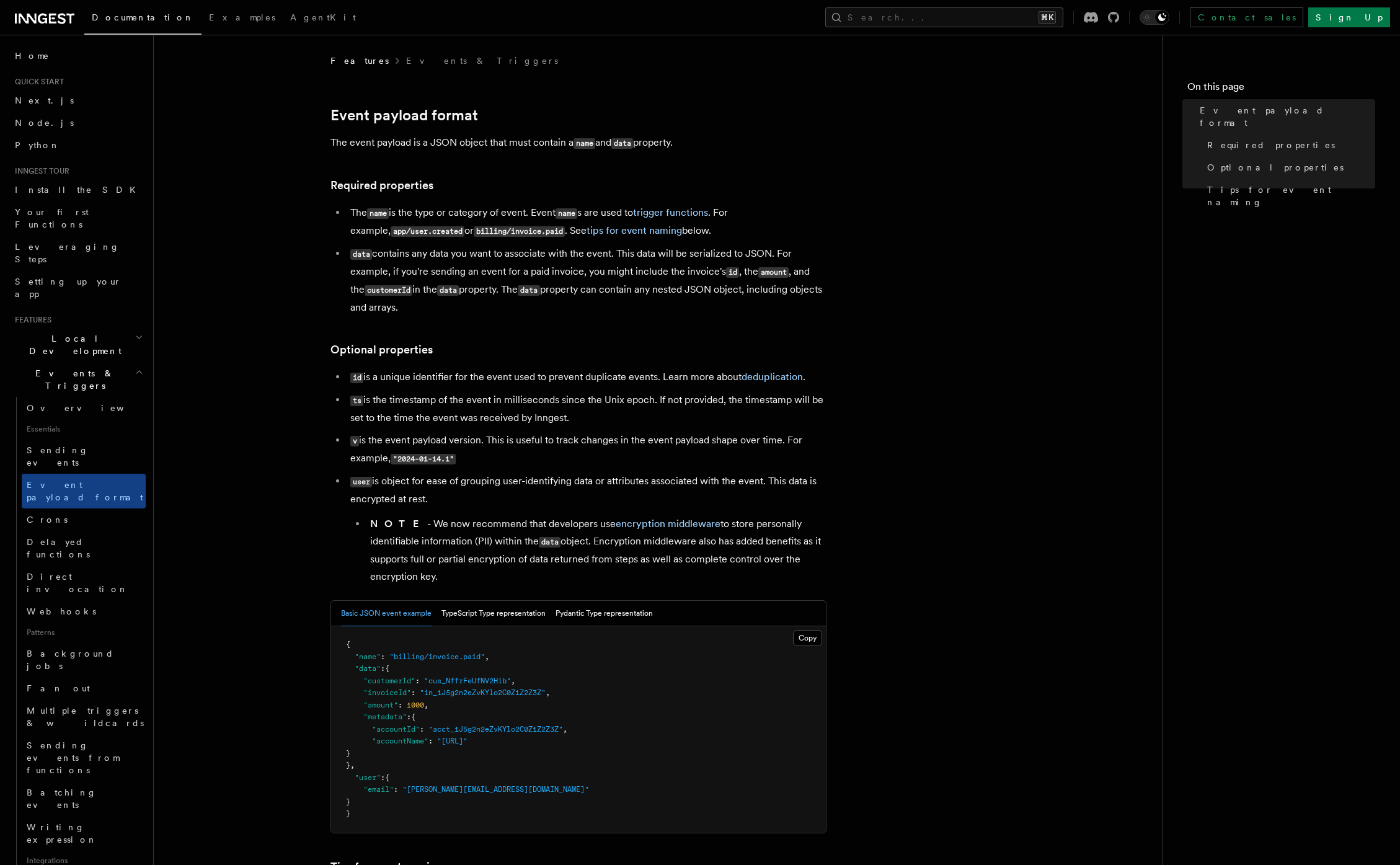
scroll to position [212, 0]
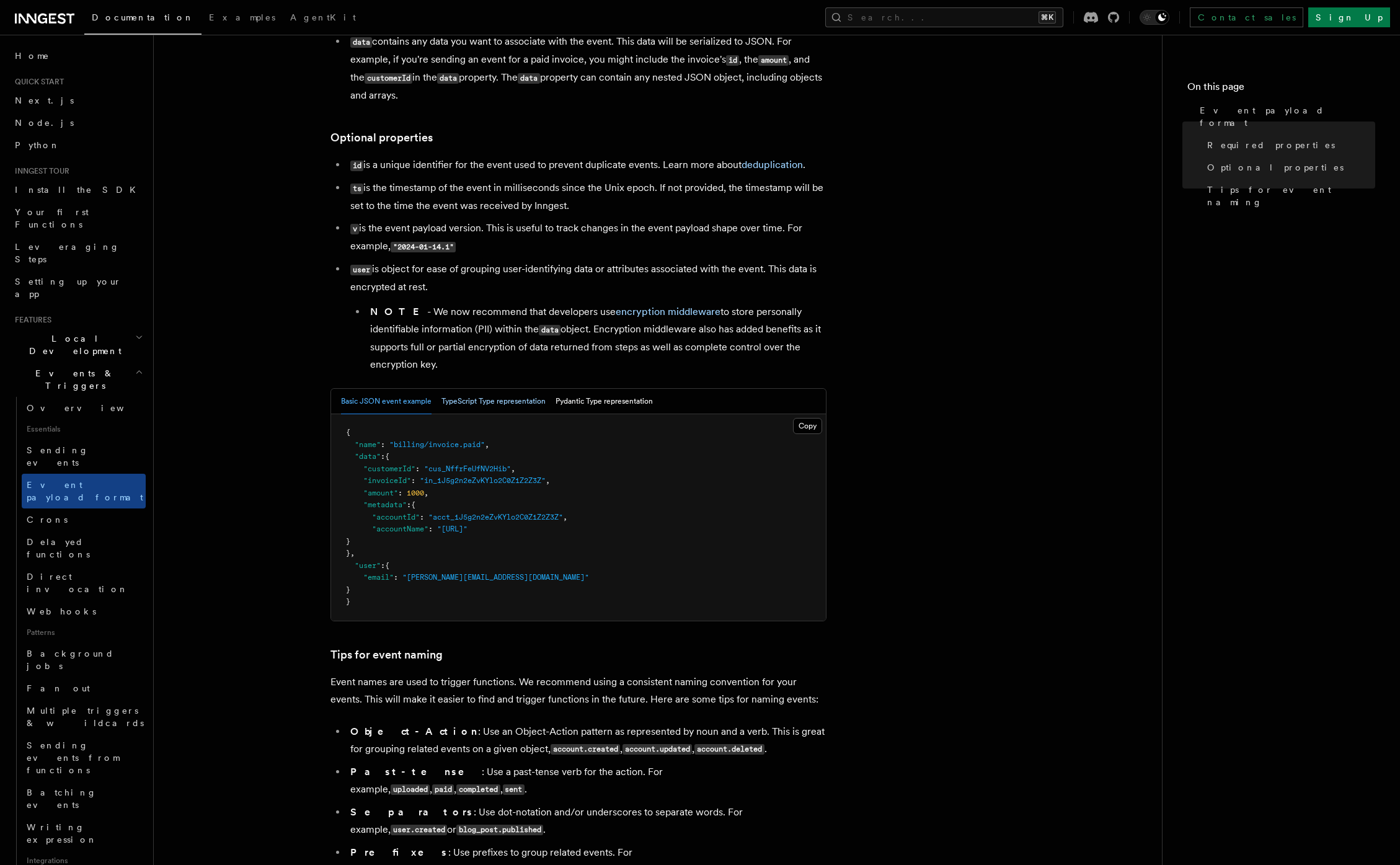
click at [498, 414] on button "TypeScript Type representation" at bounding box center [493, 401] width 104 height 26
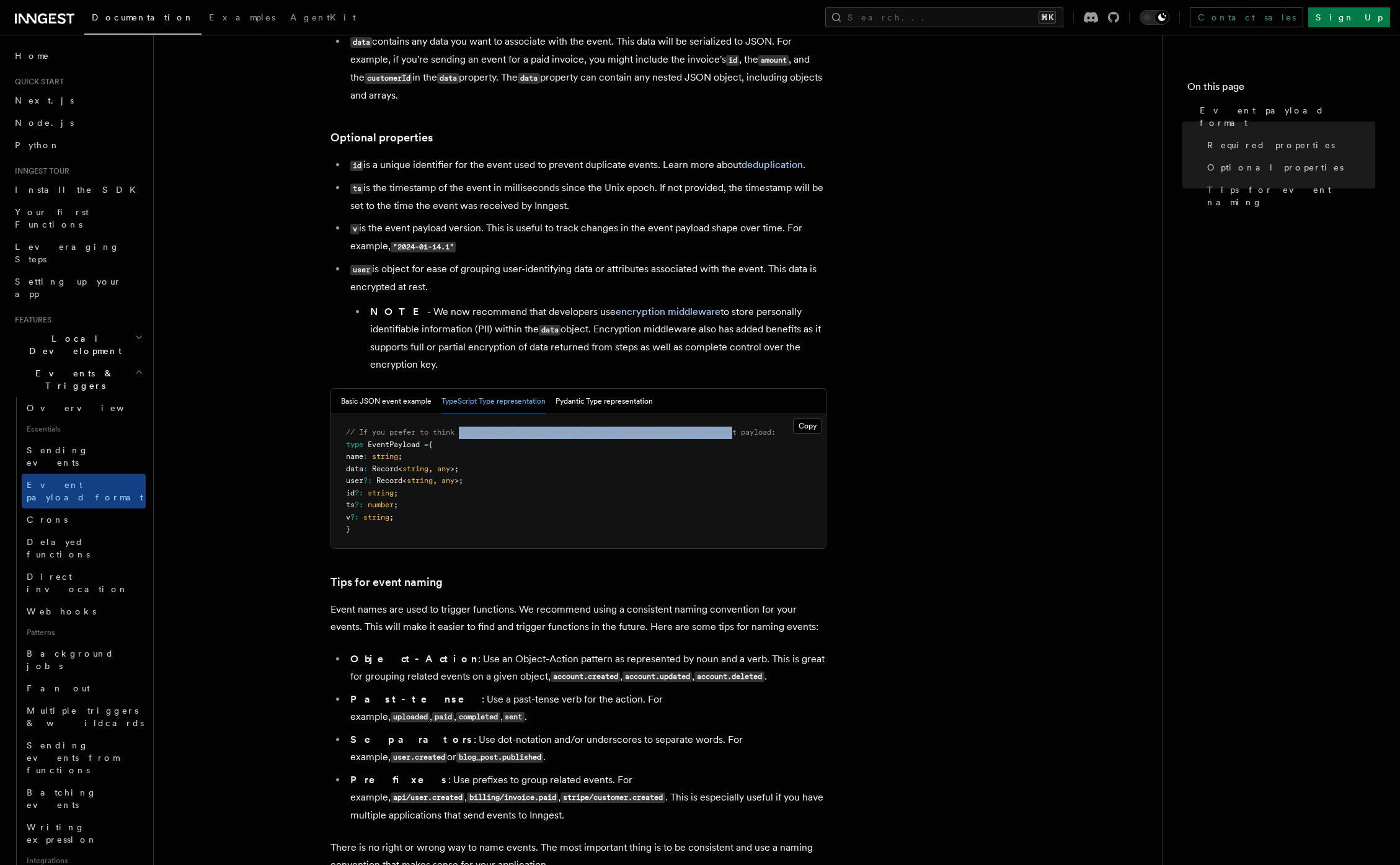
drag, startPoint x: 464, startPoint y: 434, endPoint x: 742, endPoint y: 435, distance: 278.0
click at [742, 435] on span "// If you prefer to think in TypeScript types, here's the type representation o…" at bounding box center [561, 432] width 430 height 9
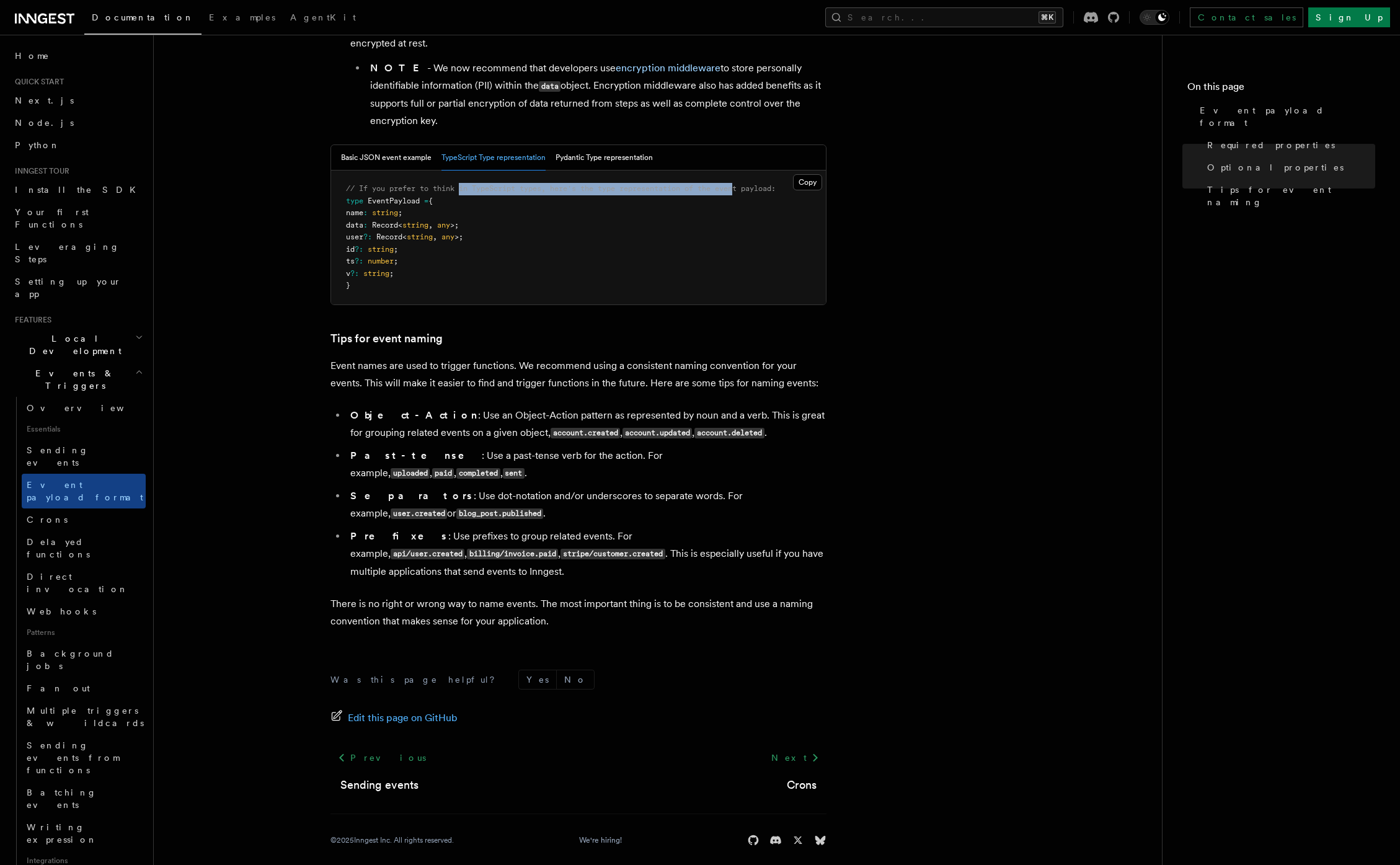
scroll to position [120, 0]
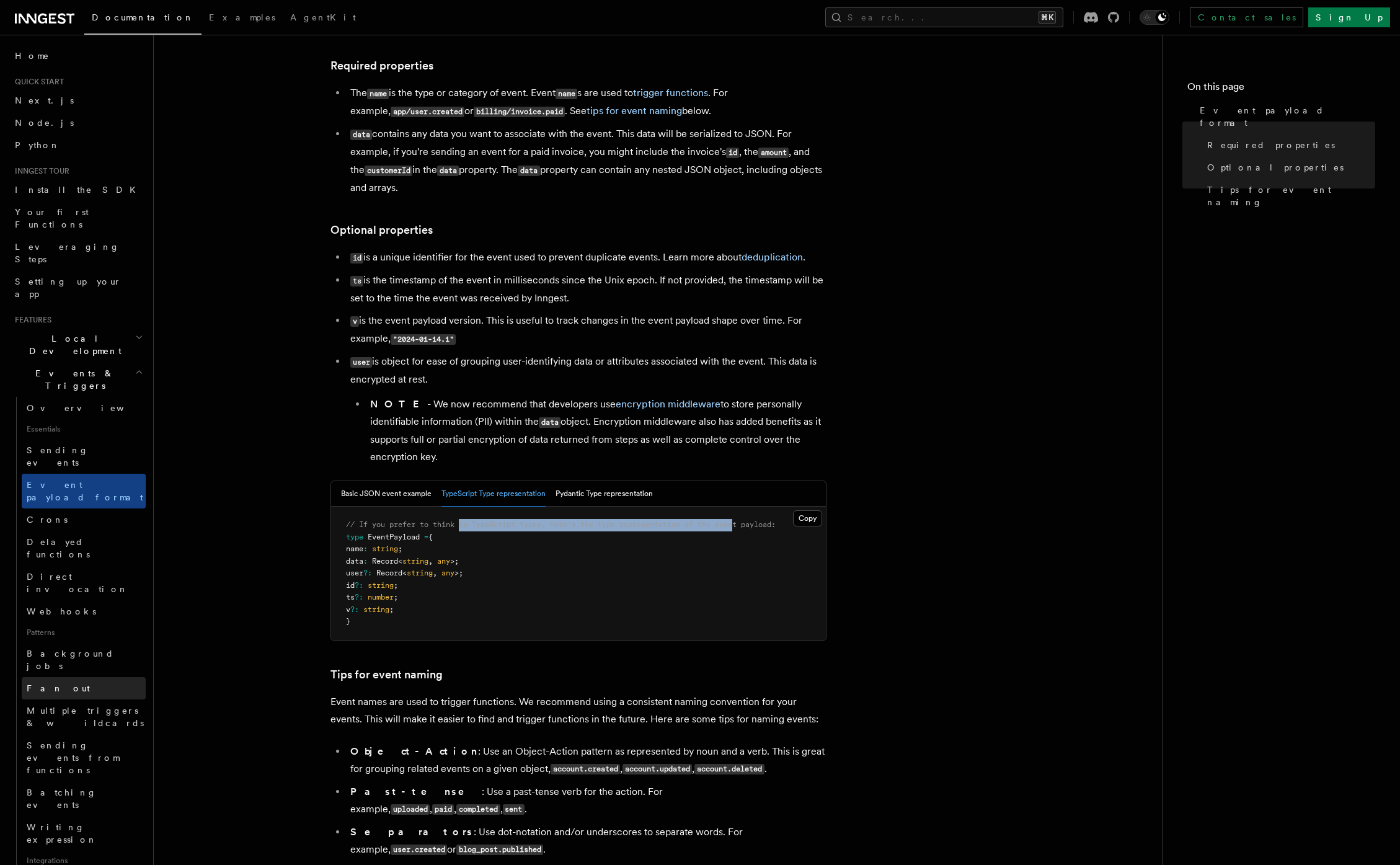
click at [75, 677] on link "Fan out" at bounding box center [83, 689] width 124 height 23
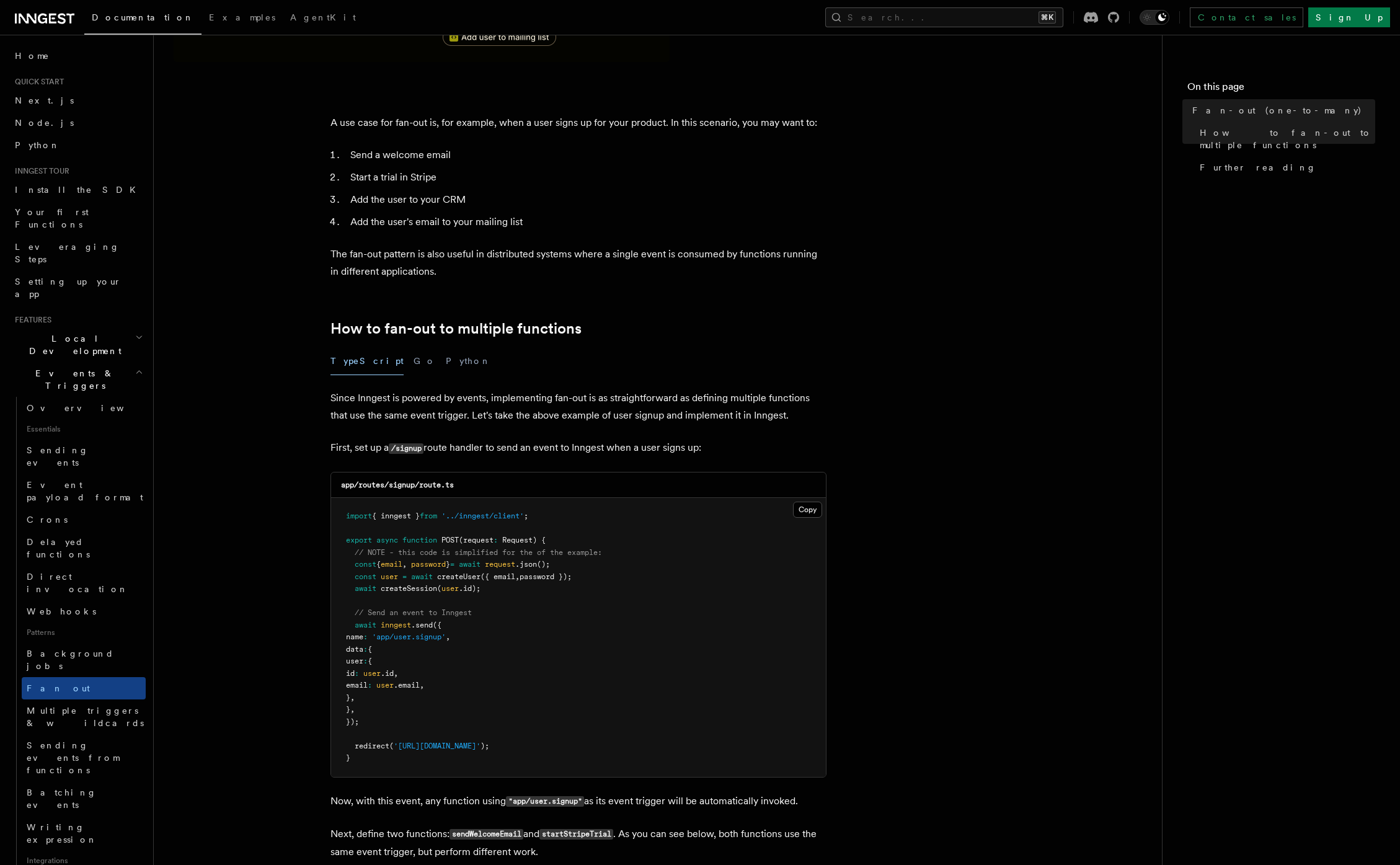
scroll to position [380, 0]
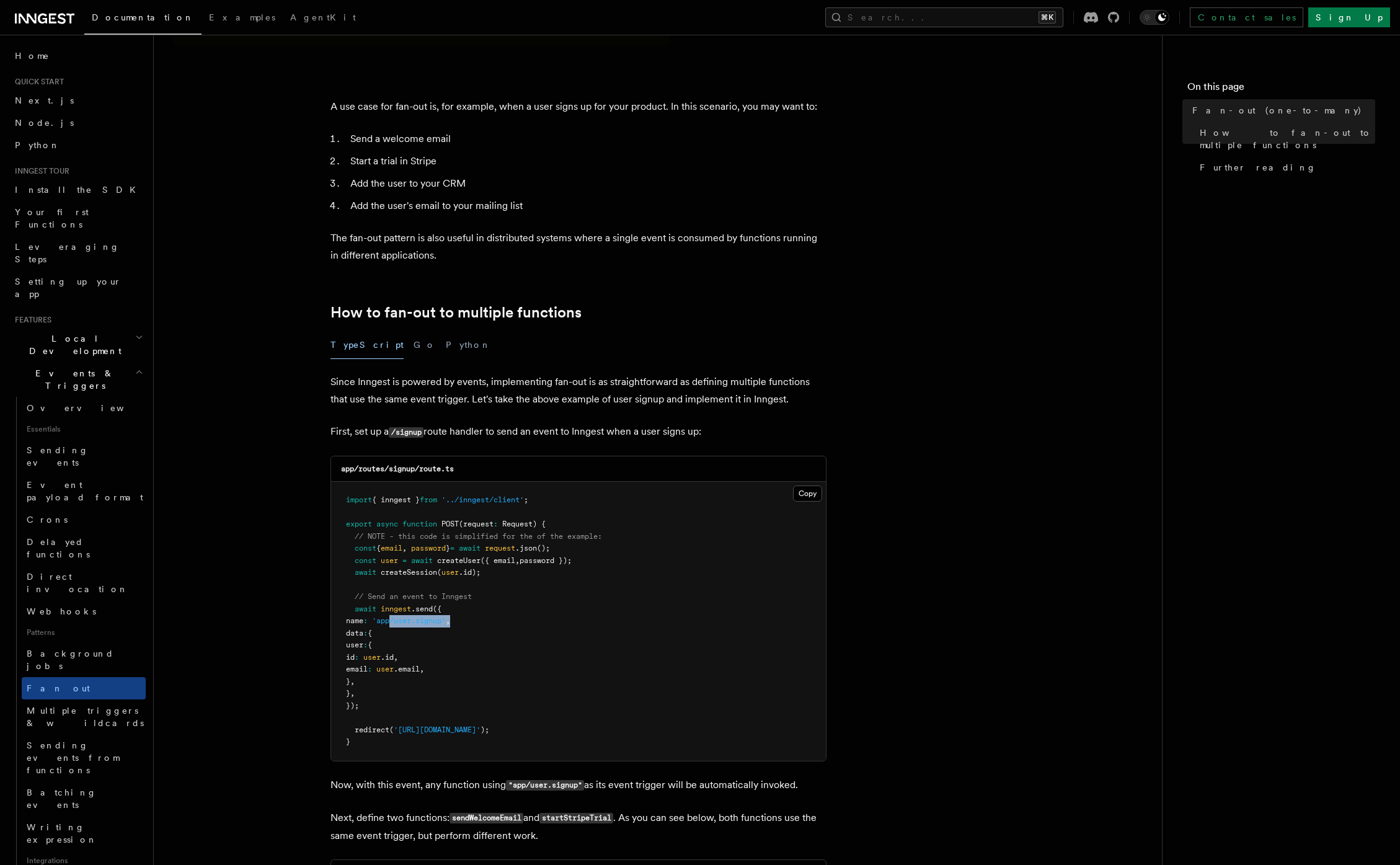
drag, startPoint x: 406, startPoint y: 603, endPoint x: 486, endPoint y: 603, distance: 80.0
click at [480, 603] on pre "import { inngest } from '../inngest/client' ; export async function POST (reque…" at bounding box center [578, 621] width 494 height 279
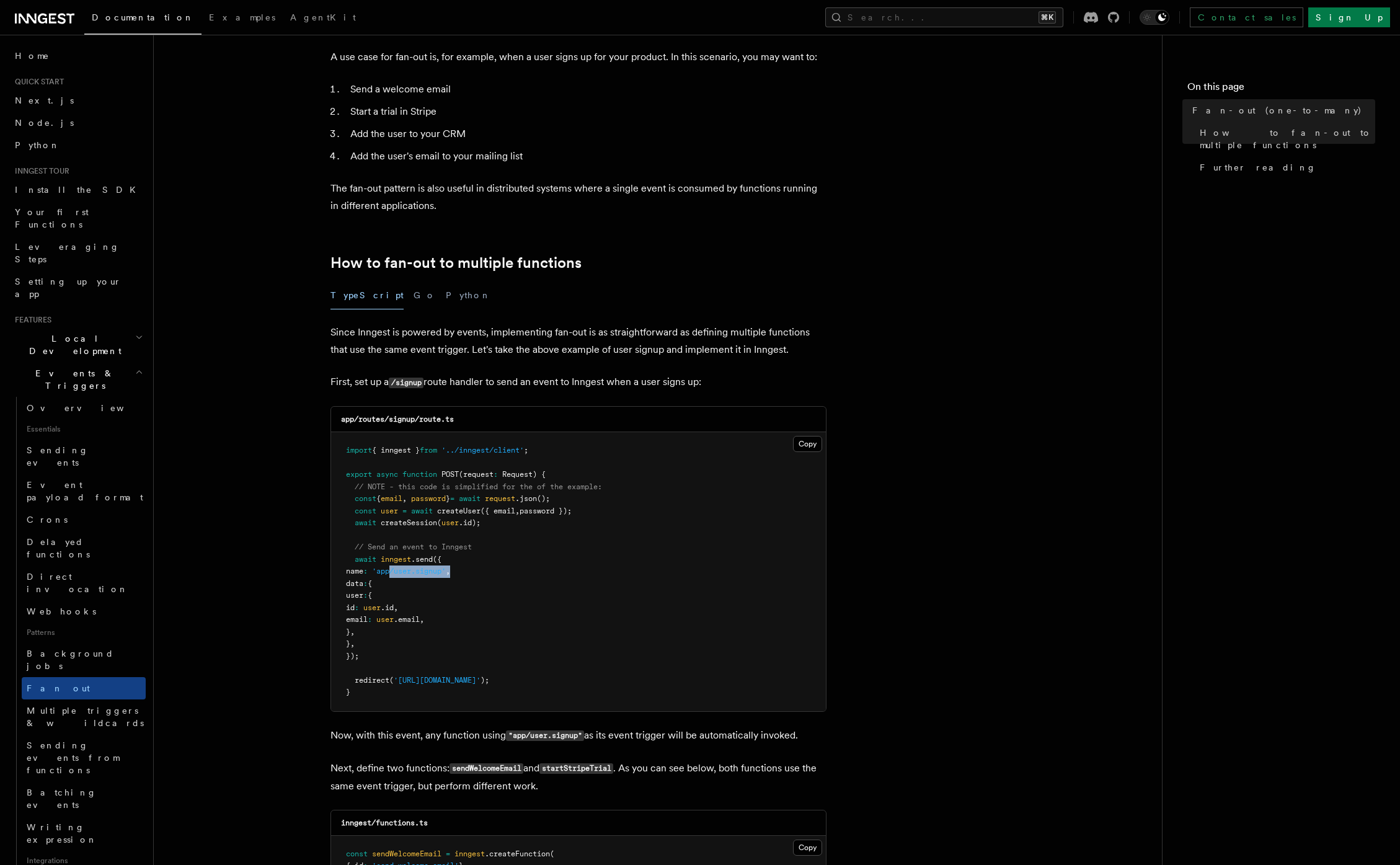
scroll to position [574, 0]
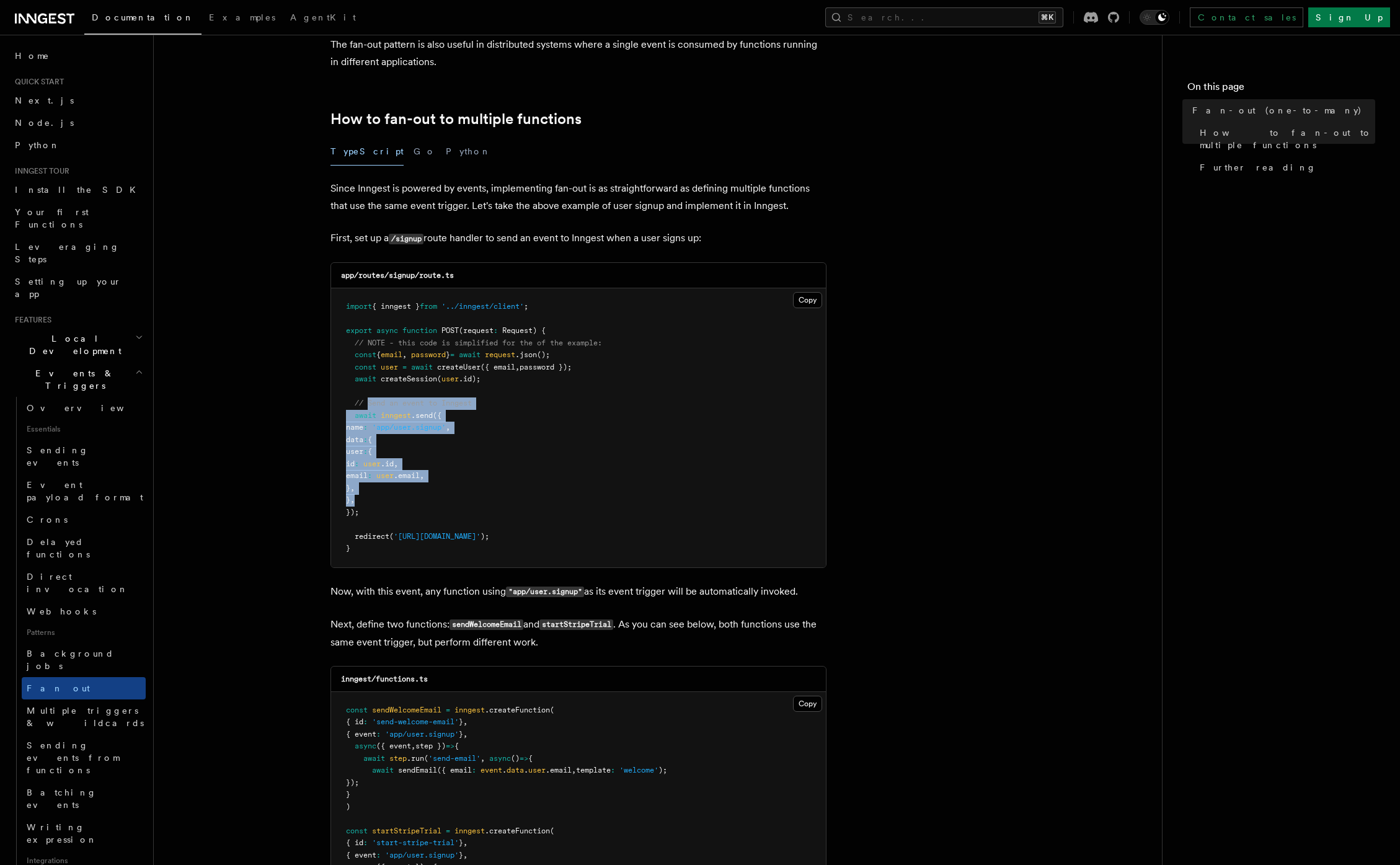
drag, startPoint x: 369, startPoint y: 380, endPoint x: 448, endPoint y: 486, distance: 132.2
click at [448, 485] on pre "import { inngest } from '../inngest/client' ; export async function POST (reque…" at bounding box center [578, 428] width 494 height 279
click at [470, 582] on p "Now, with this event, any function using "app/user.signup" as its event trigger…" at bounding box center [578, 591] width 496 height 18
drag, startPoint x: 406, startPoint y: 398, endPoint x: 446, endPoint y: 505, distance: 114.2
click at [443, 496] on pre "import { inngest } from '../inngest/client' ; export async function POST (reque…" at bounding box center [578, 428] width 494 height 279
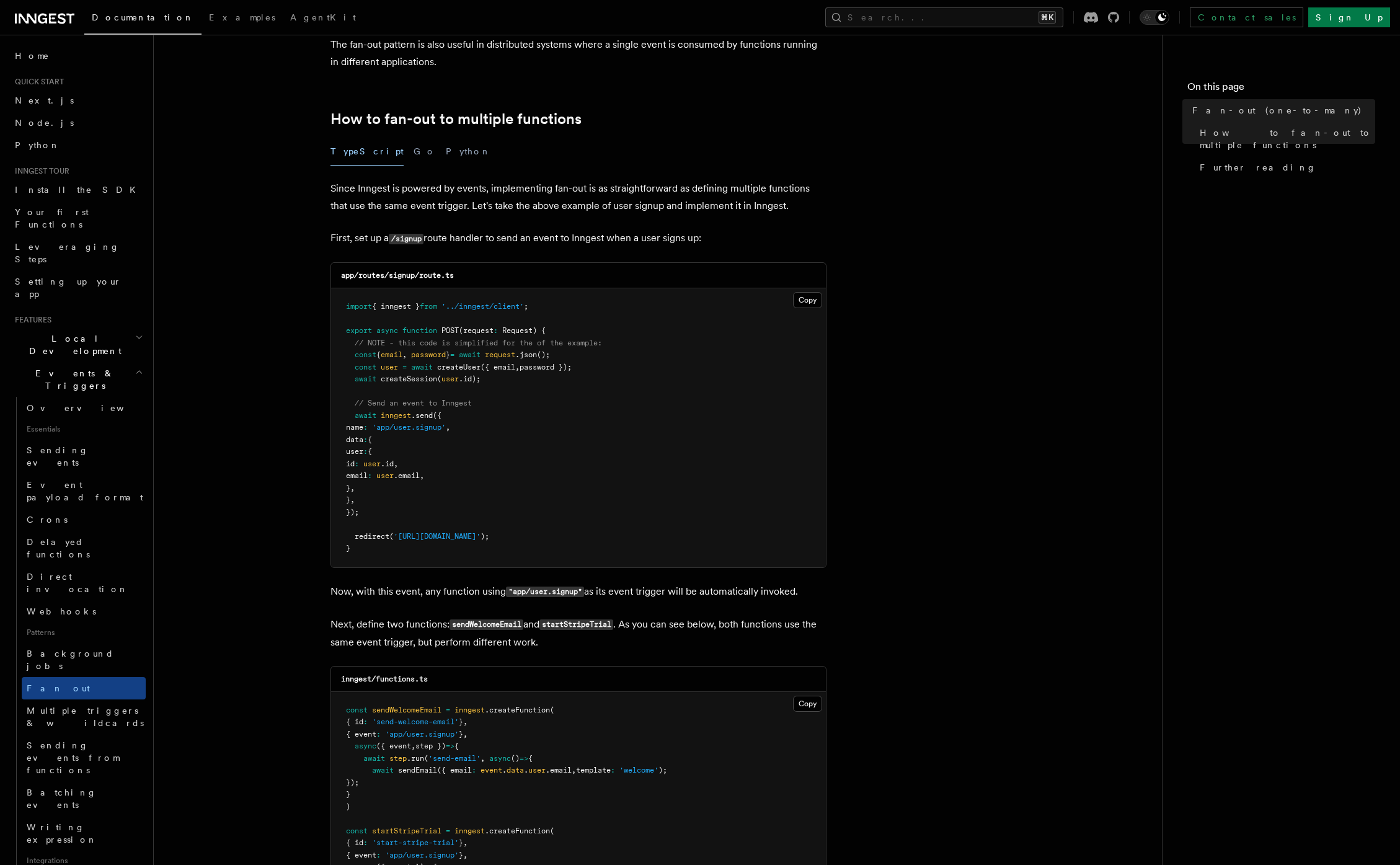
click at [367, 564] on article "Features Events & Triggers Fan-out (one-to-many) The fan-out pattern enables yo…" at bounding box center [657, 576] width 968 height 2191
drag, startPoint x: 360, startPoint y: 571, endPoint x: 415, endPoint y: 575, distance: 55.1
click at [415, 582] on p "Now, with this event, any function using "app/user.signup" as its event trigger…" at bounding box center [578, 591] width 496 height 18
drag, startPoint x: 427, startPoint y: 573, endPoint x: 502, endPoint y: 573, distance: 75.0
click at [502, 582] on p "Now, with this event, any function using "app/user.signup" as its event trigger…" at bounding box center [578, 591] width 496 height 18
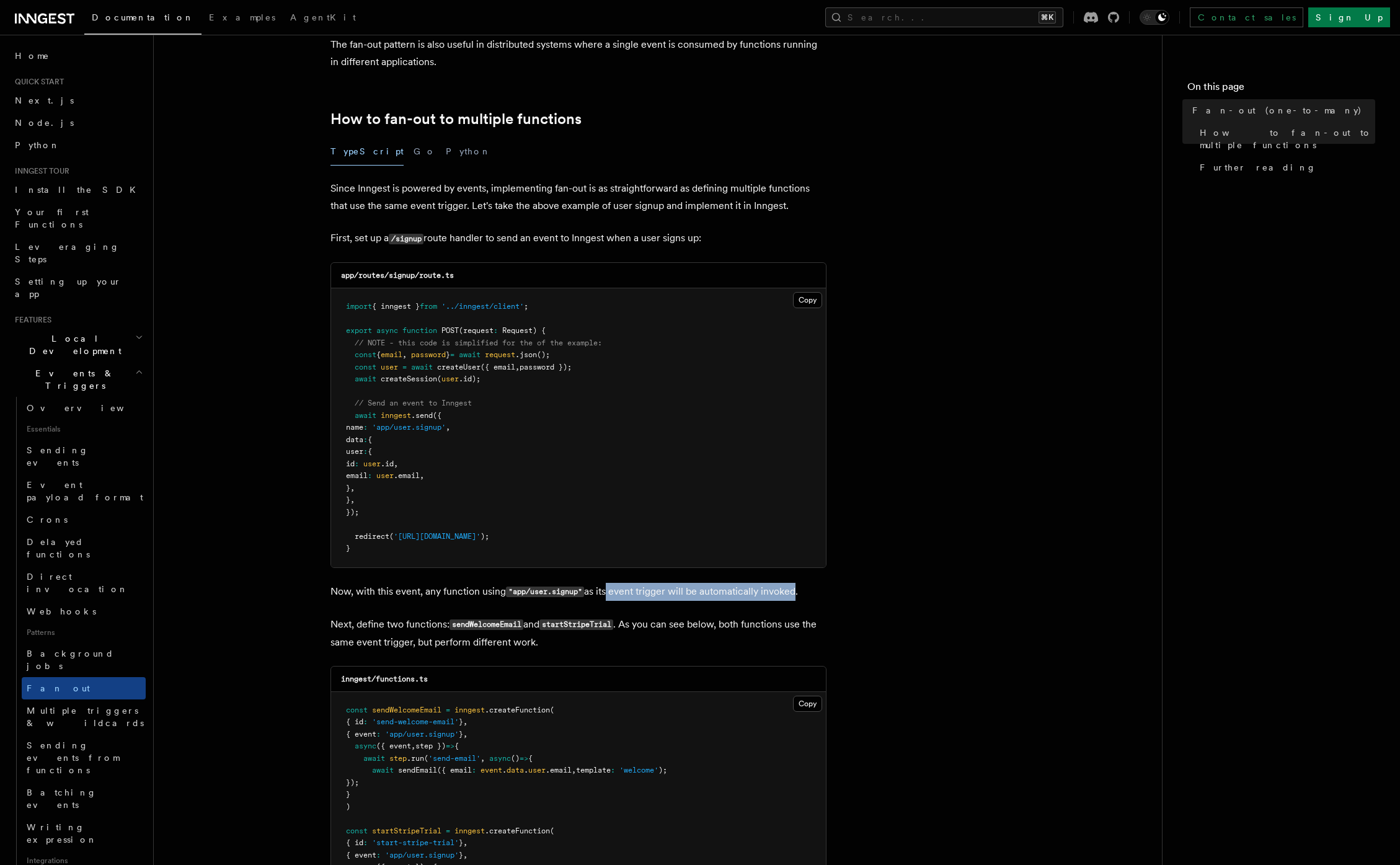
drag, startPoint x: 609, startPoint y: 575, endPoint x: 792, endPoint y: 569, distance: 183.1
click at [792, 582] on p "Now, with this event, any function using "app/user.signup" as its event trigger…" at bounding box center [578, 591] width 496 height 18
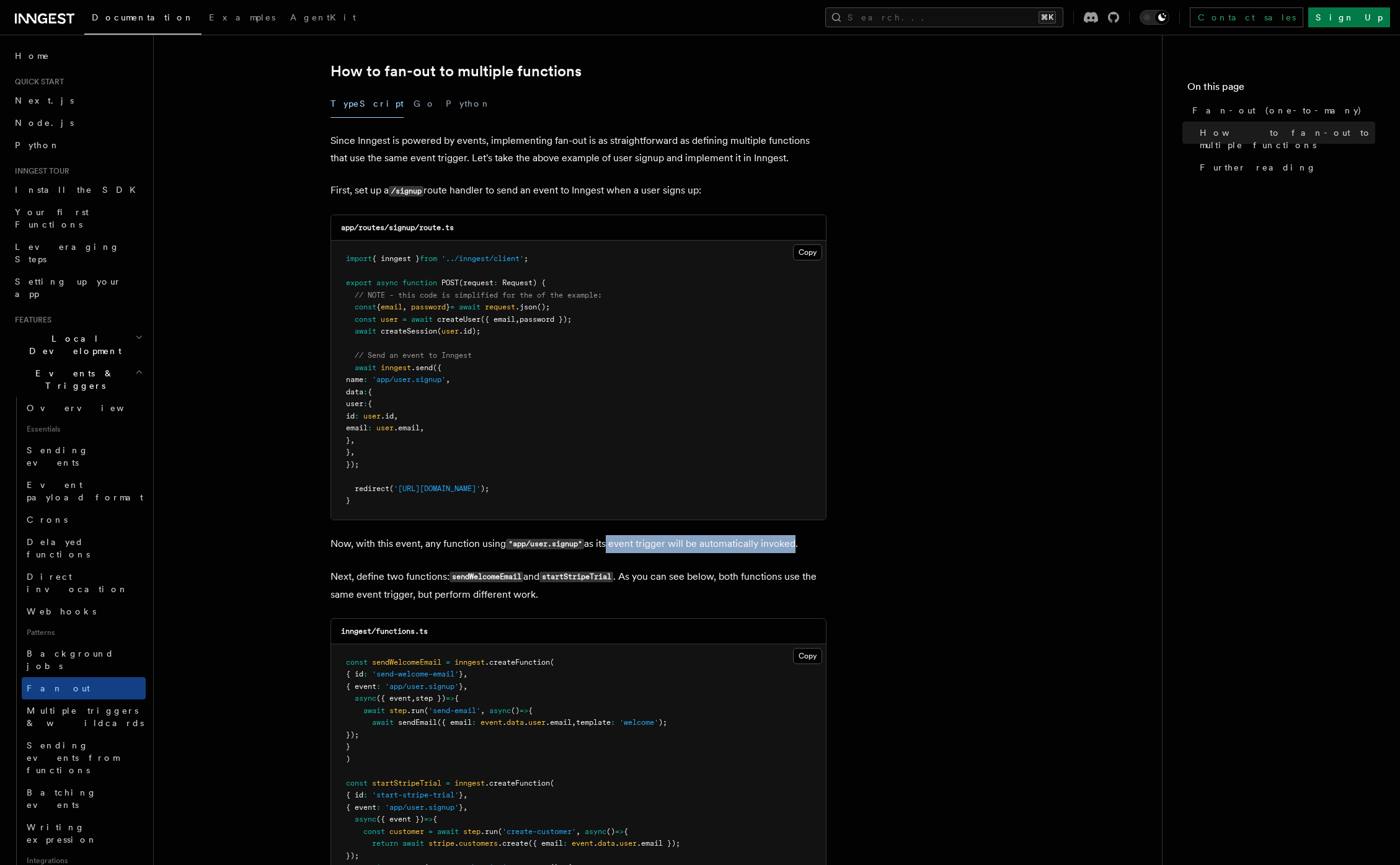
scroll to position [637, 0]
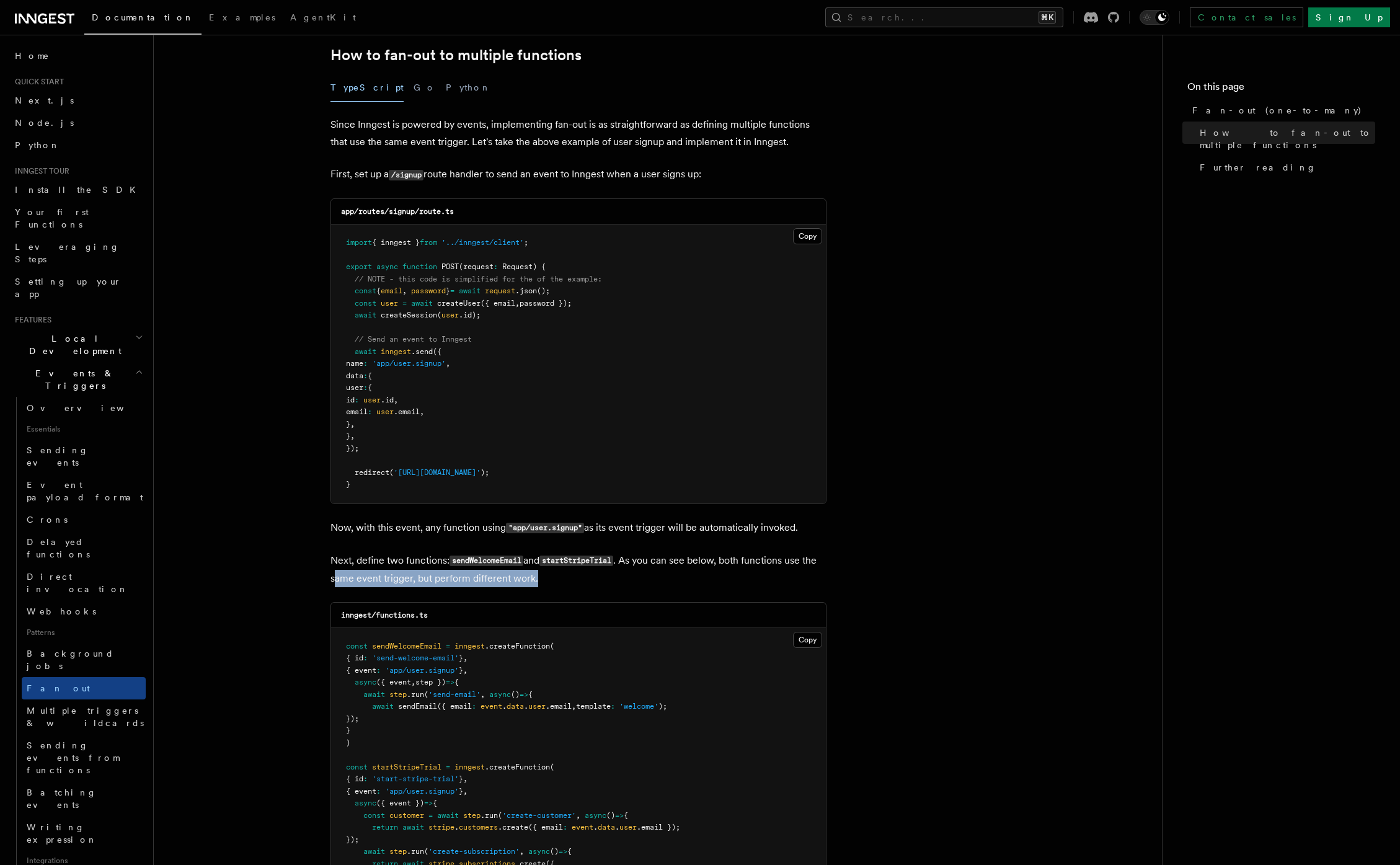
drag, startPoint x: 352, startPoint y: 564, endPoint x: 577, endPoint y: 561, distance: 225.0
click at [577, 561] on p "Next, define two functions: sendWelcomeEmail and startStripeTrial . As you can …" at bounding box center [578, 569] width 496 height 35
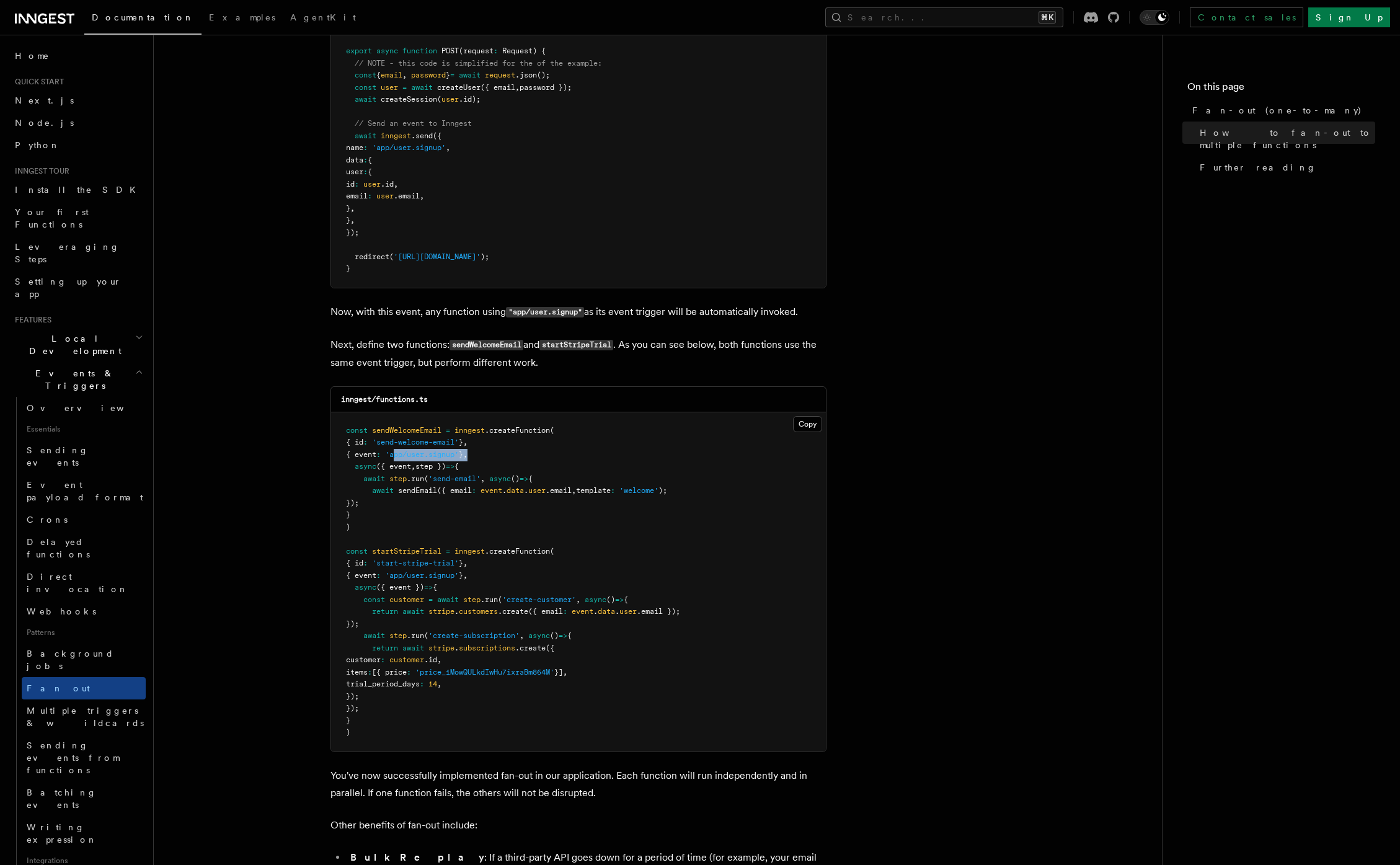
drag, startPoint x: 409, startPoint y: 435, endPoint x: 494, endPoint y: 442, distance: 85.3
click at [494, 442] on pre "const sendWelcomeEmail = inngest .createFunction ( { id : 'send-welcome-email' …" at bounding box center [578, 581] width 494 height 339
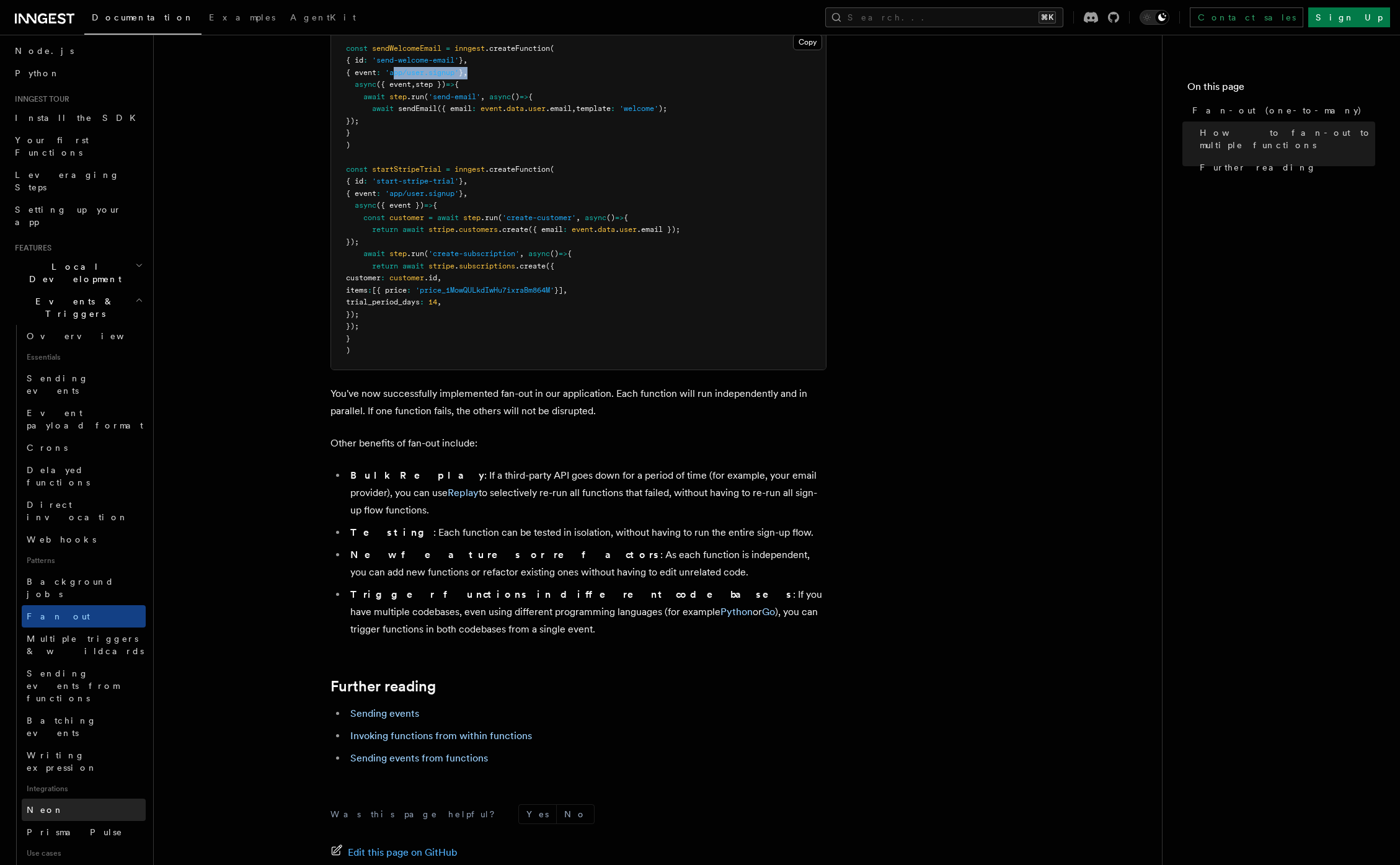
scroll to position [135, 0]
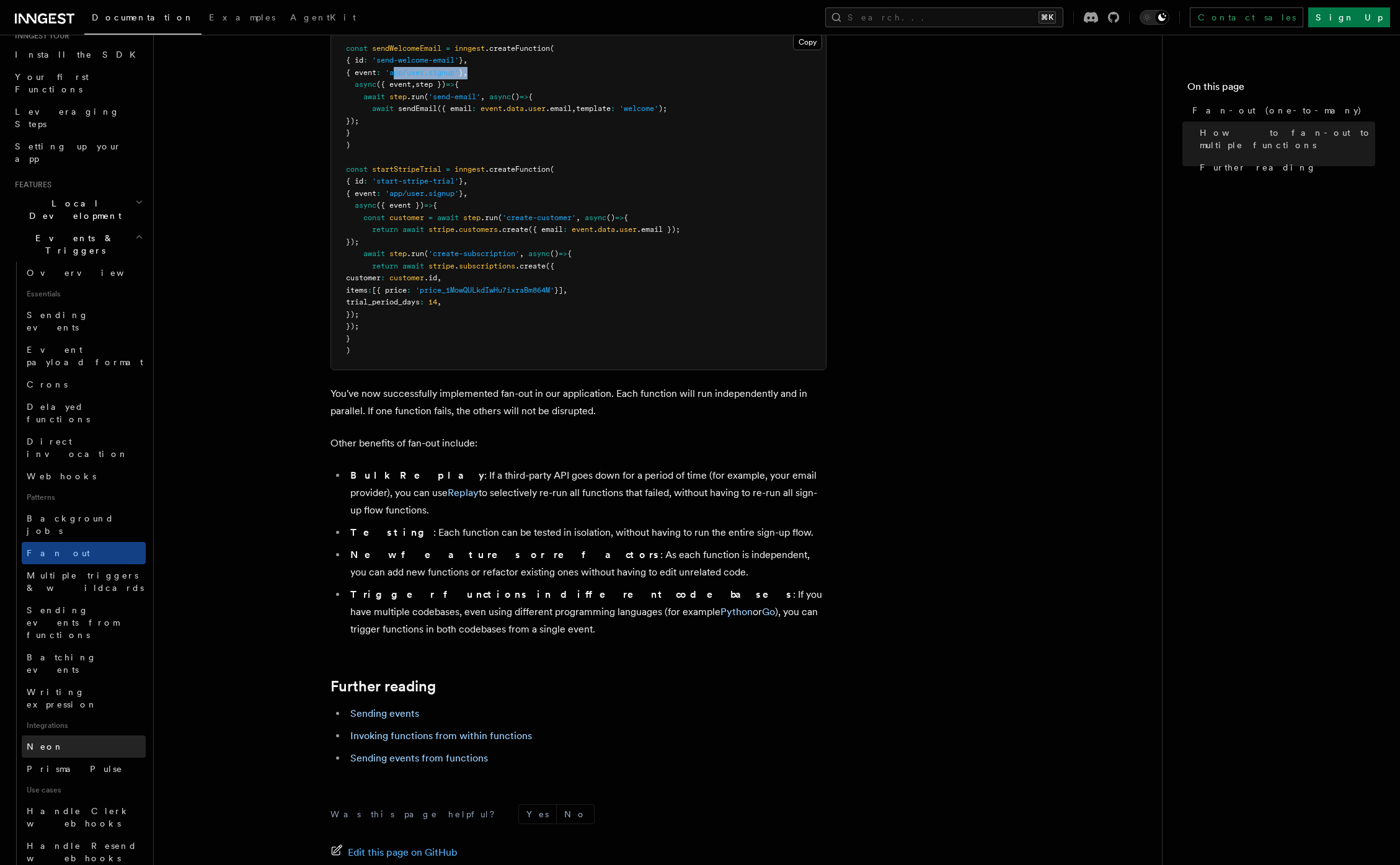
click at [51, 735] on link "Neon" at bounding box center [83, 746] width 124 height 23
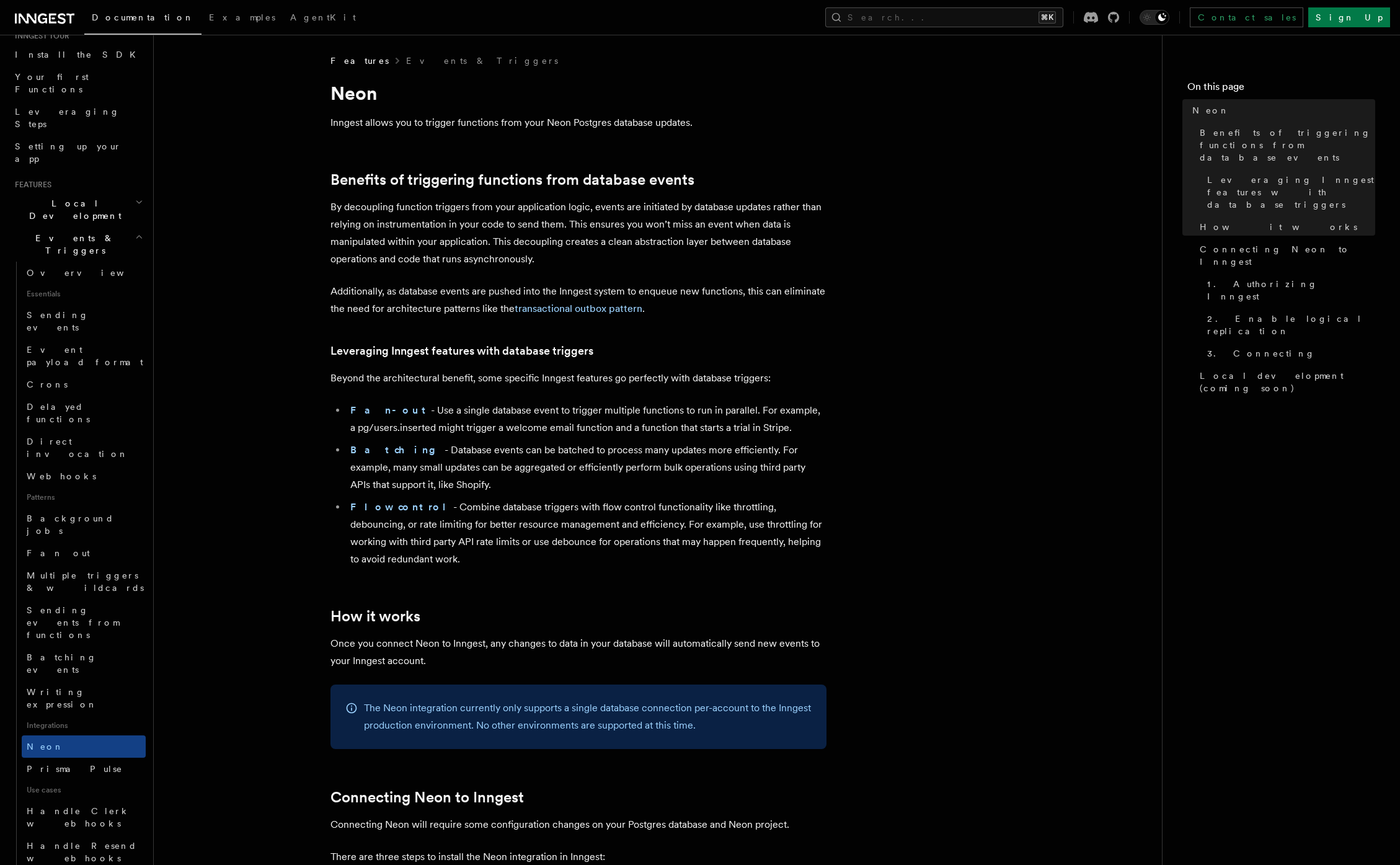
click at [684, 378] on p "Beyond the architectural benefit, some specific Inngest features go perfectly w…" at bounding box center [578, 377] width 496 height 17
click at [78, 652] on span "Batching events" at bounding box center [62, 663] width 70 height 23
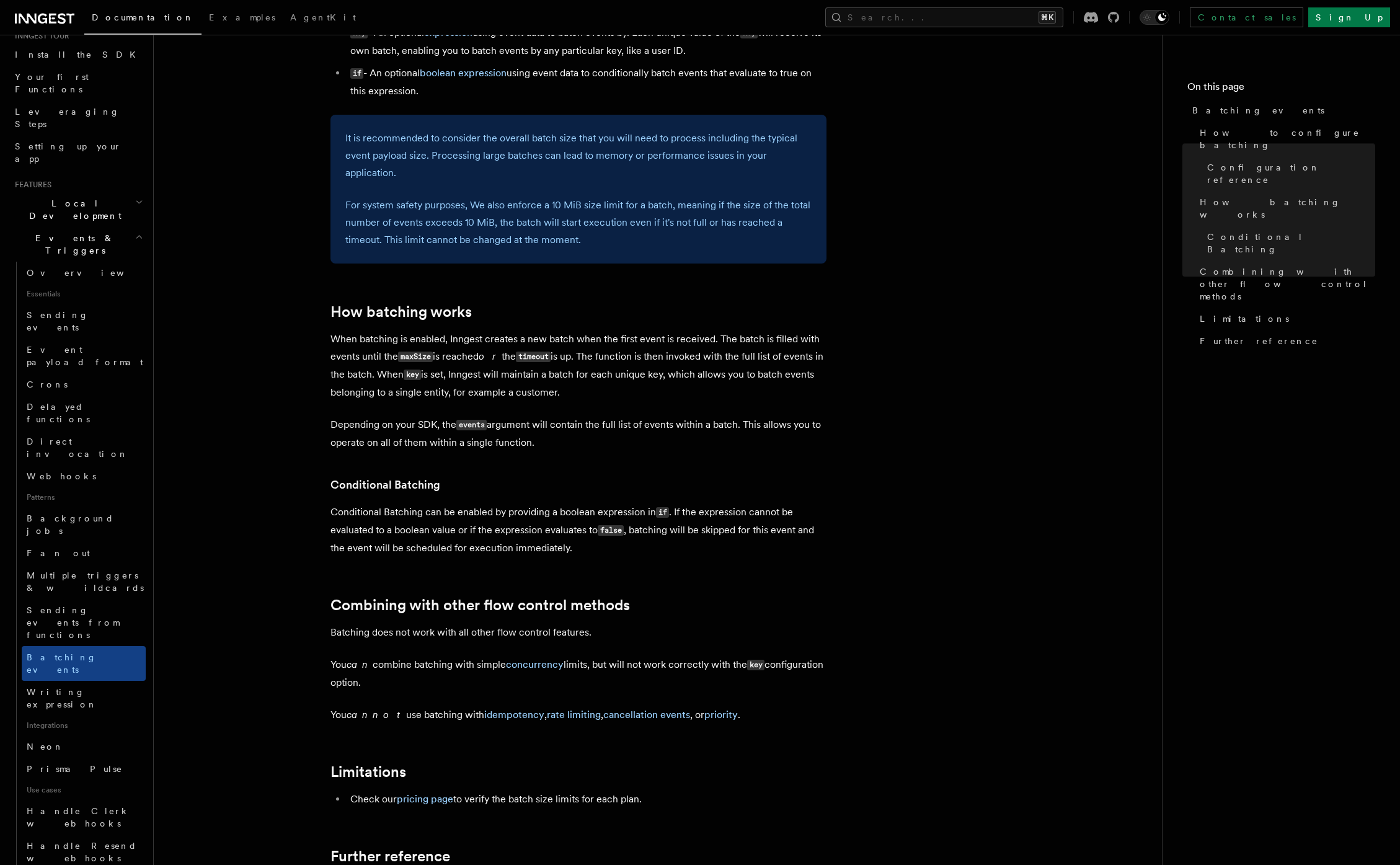
scroll to position [912, 0]
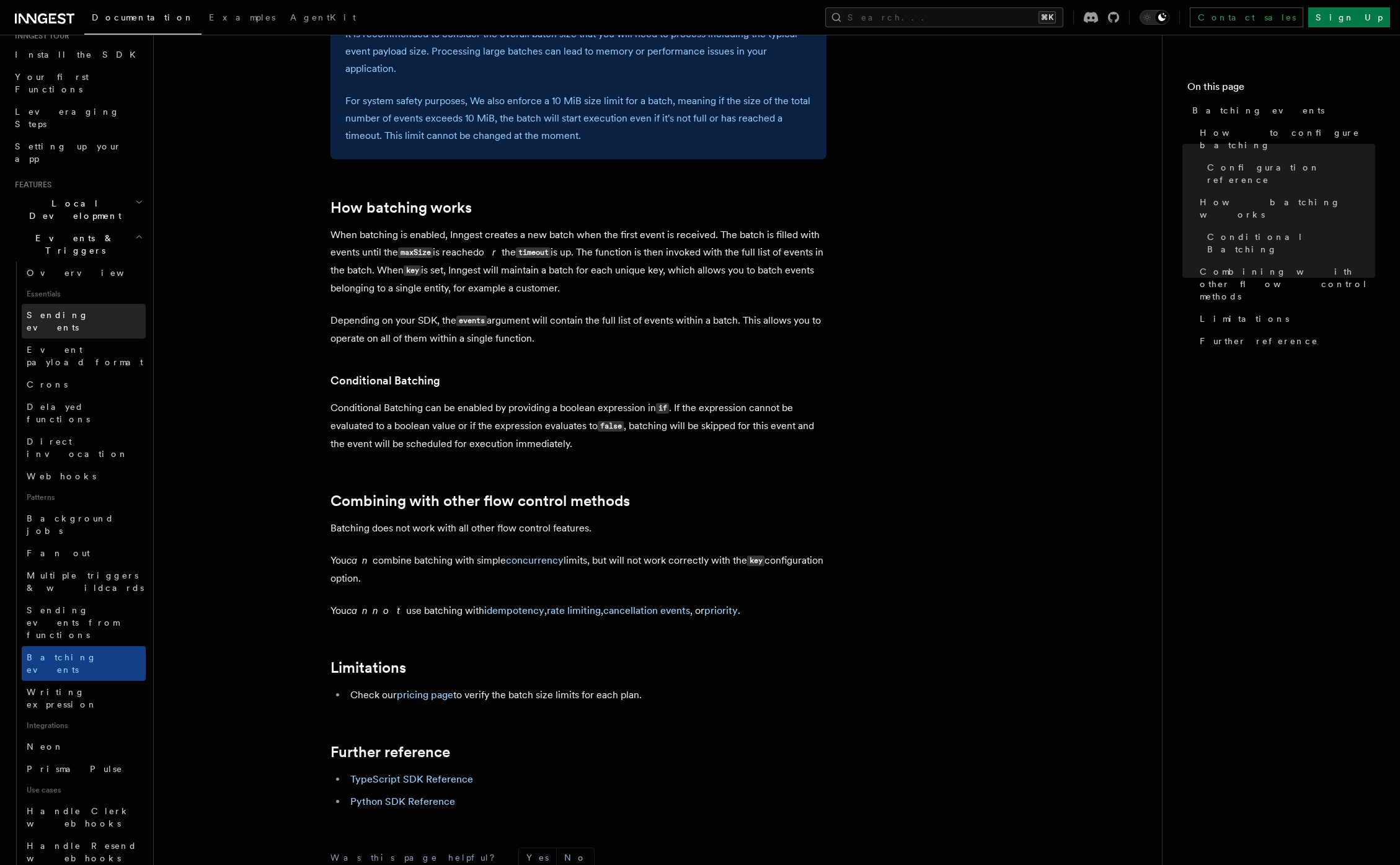
click at [53, 308] on span "Sending events" at bounding box center [85, 321] width 119 height 25
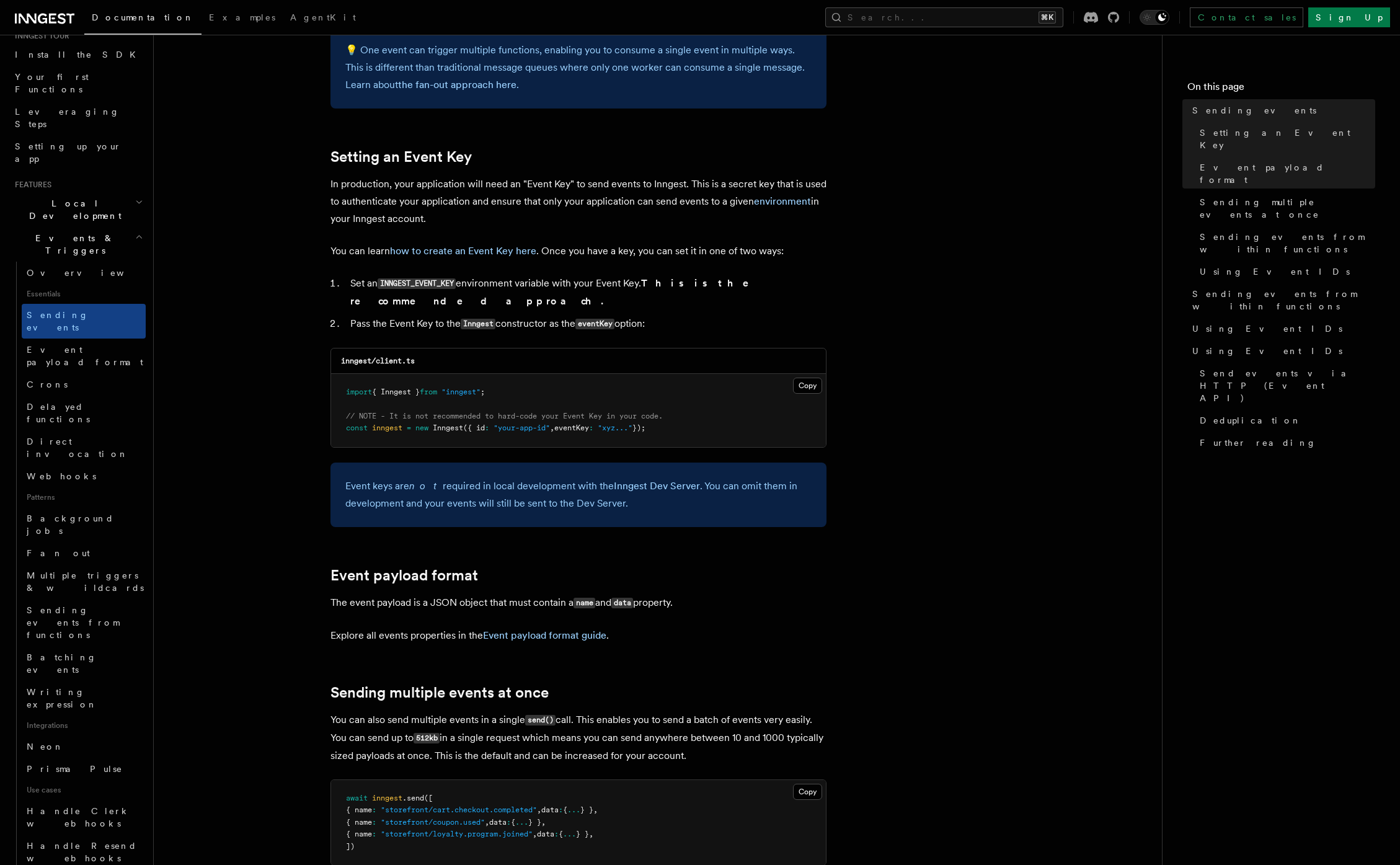
scroll to position [1031, 0]
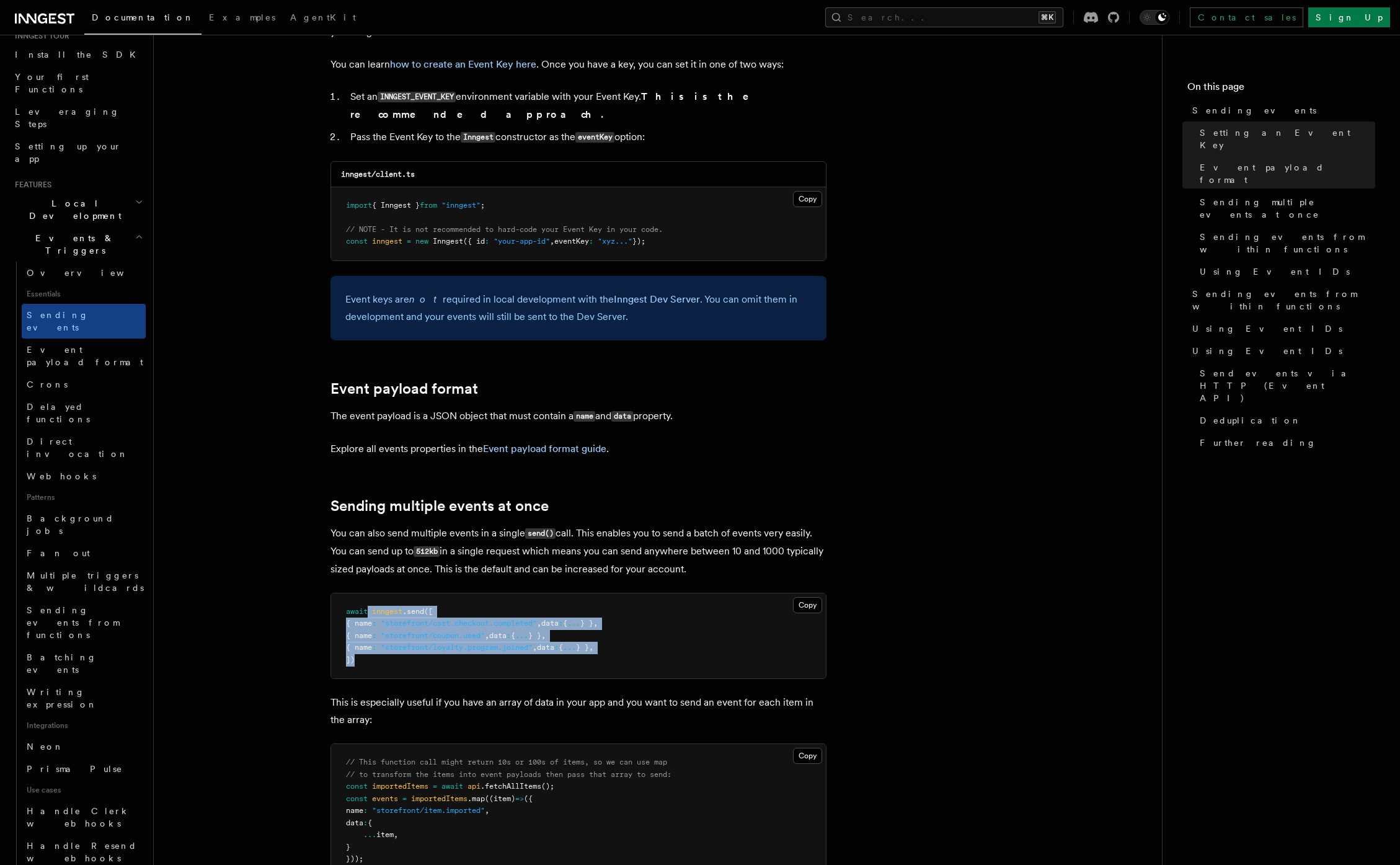
drag, startPoint x: 403, startPoint y: 630, endPoint x: 419, endPoint y: 643, distance: 20.6
click at [414, 640] on pre "await inngest .send ([ { name : "storefront/cart.checkout.completed" , data : {…" at bounding box center [578, 635] width 494 height 85
click at [431, 649] on pre "await inngest .send ([ { name : "storefront/cart.checkout.completed" , data : {…" at bounding box center [578, 635] width 494 height 85
drag, startPoint x: 398, startPoint y: 649, endPoint x: 348, endPoint y: 592, distance: 75.8
click at [348, 593] on pre "await inngest .send ([ { name : "storefront/cart.checkout.completed" , data : {…" at bounding box center [578, 635] width 494 height 85
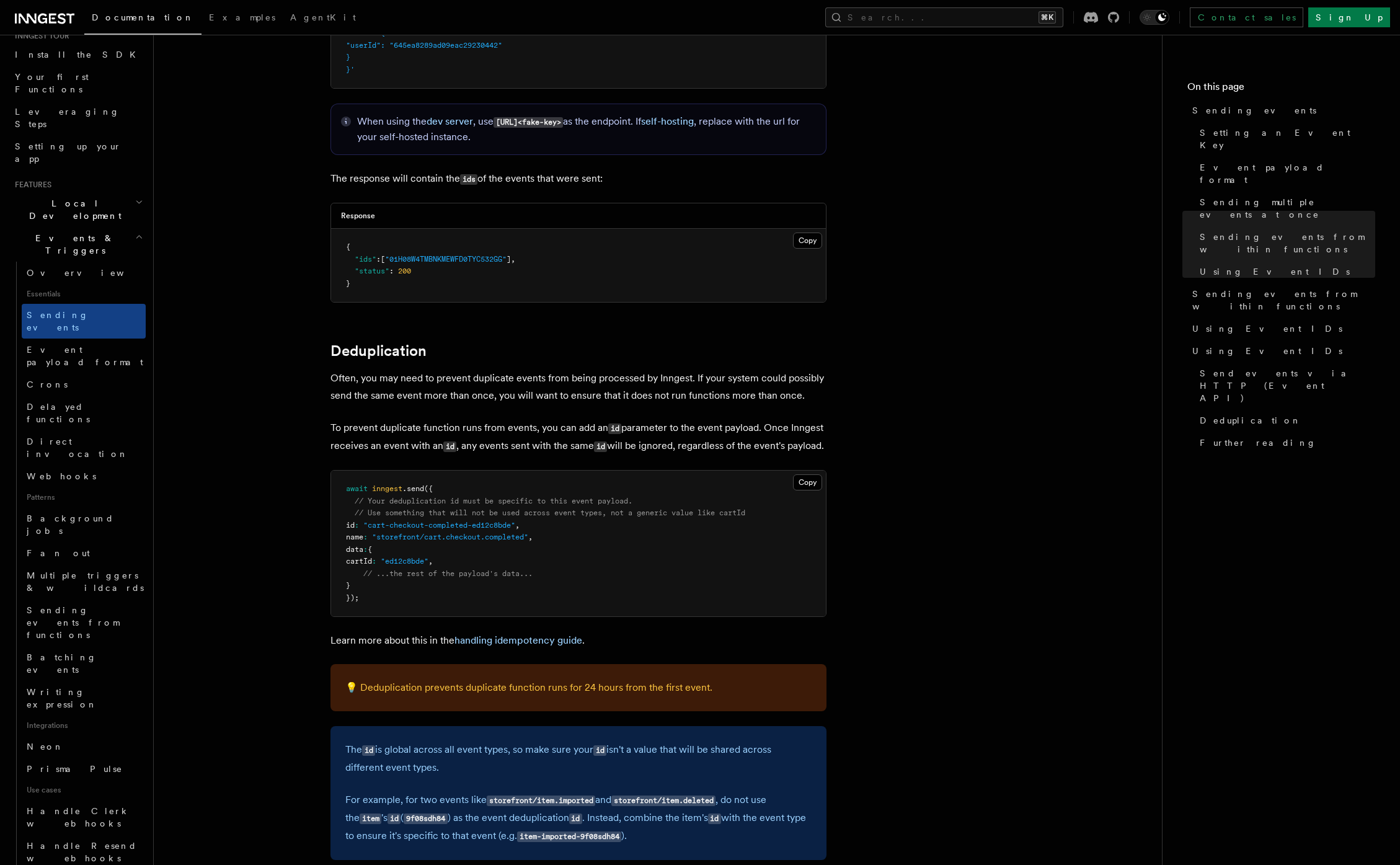
scroll to position [2901, 0]
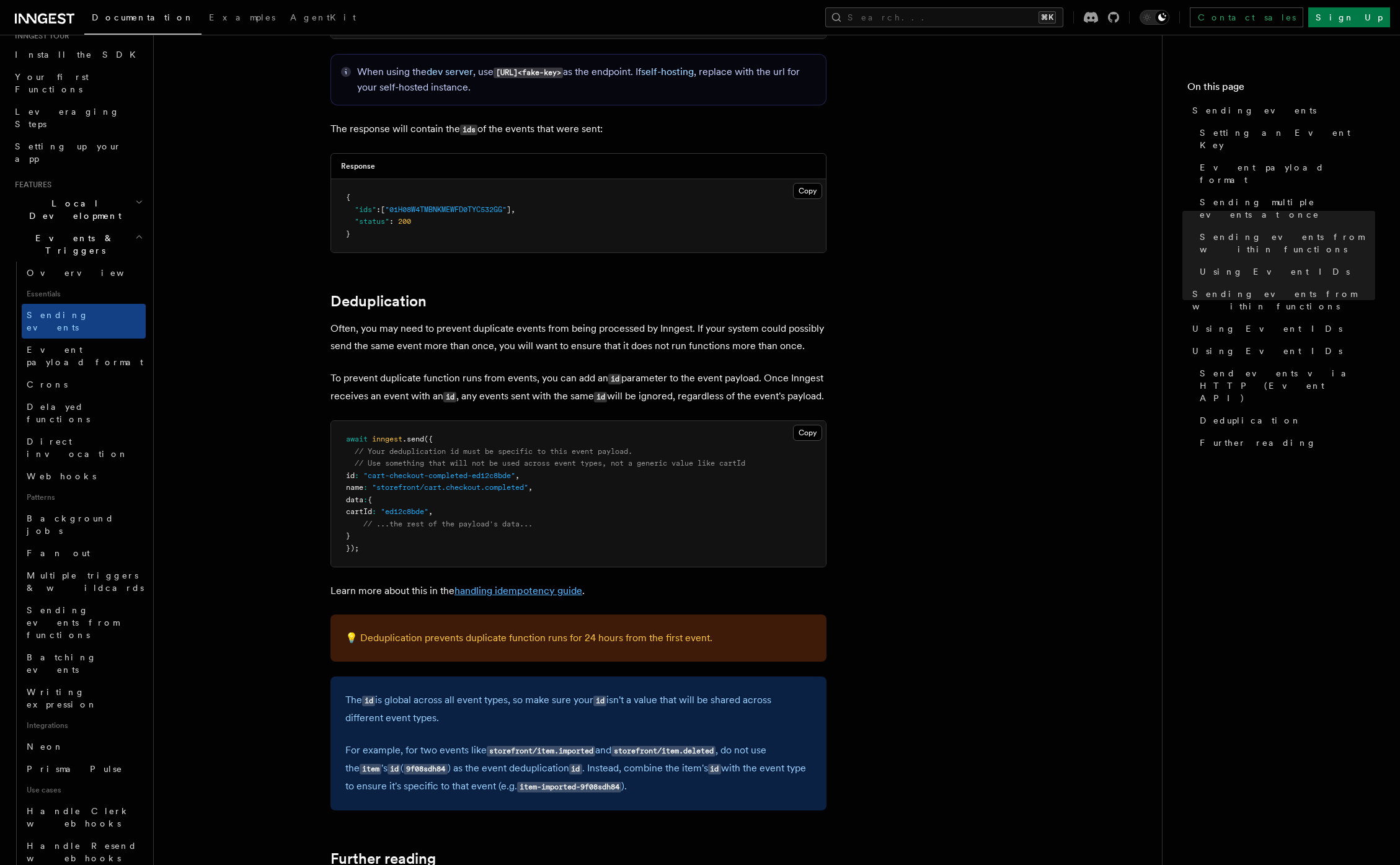
click at [522, 597] on link "handling idempotency guide" at bounding box center [518, 590] width 128 height 11
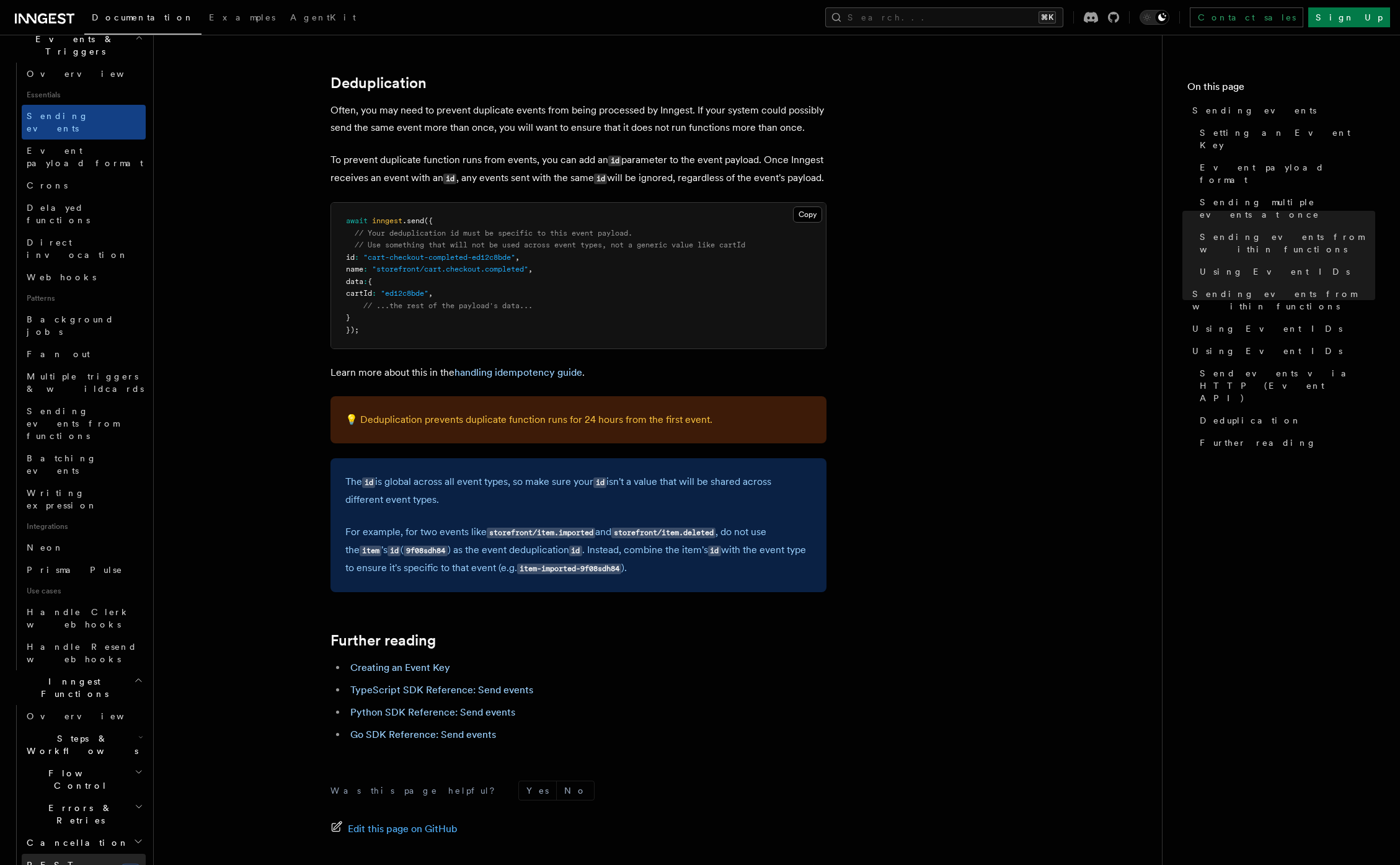
scroll to position [187, 0]
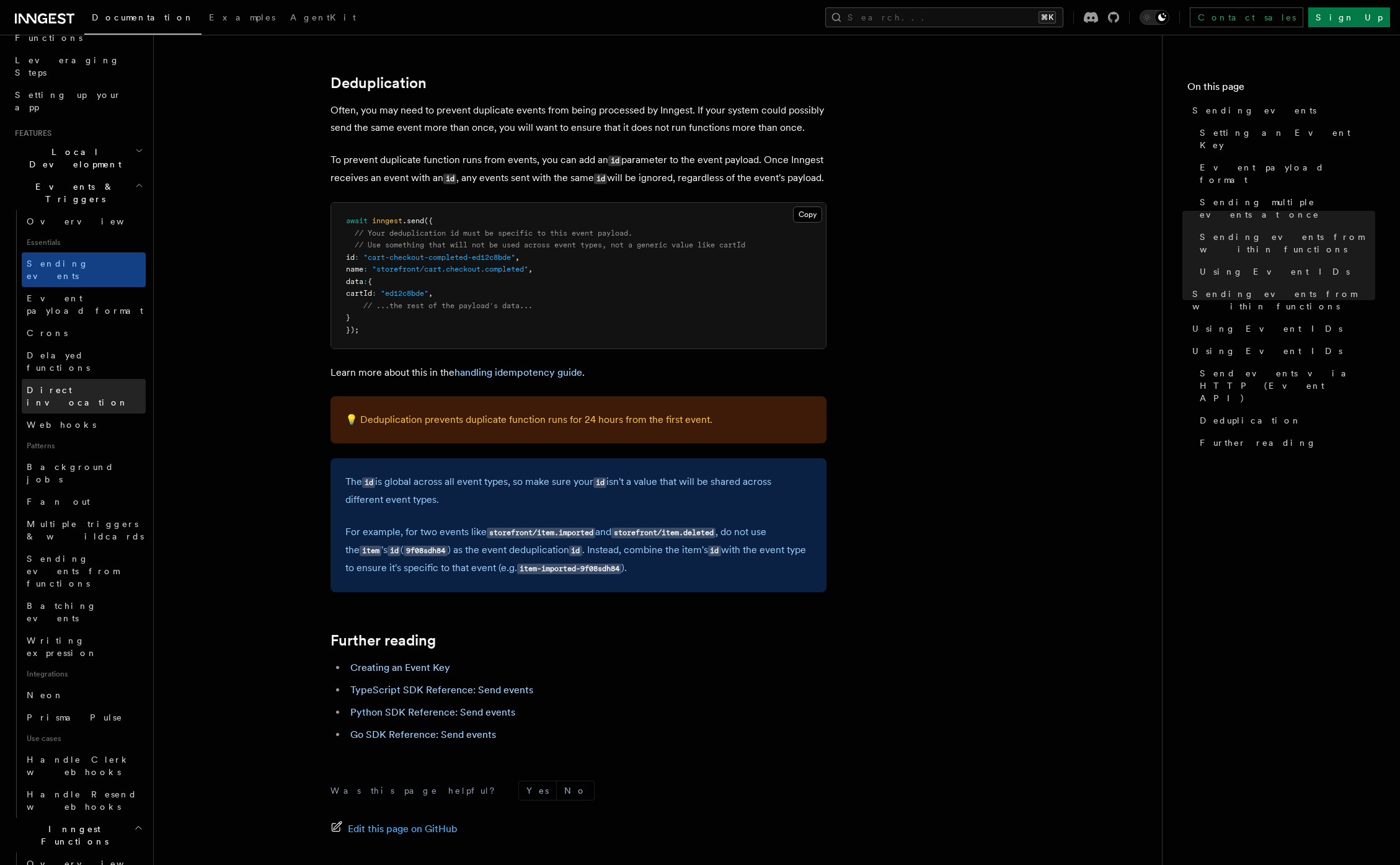
click at [66, 385] on span "Direct invocation" at bounding box center [77, 396] width 101 height 23
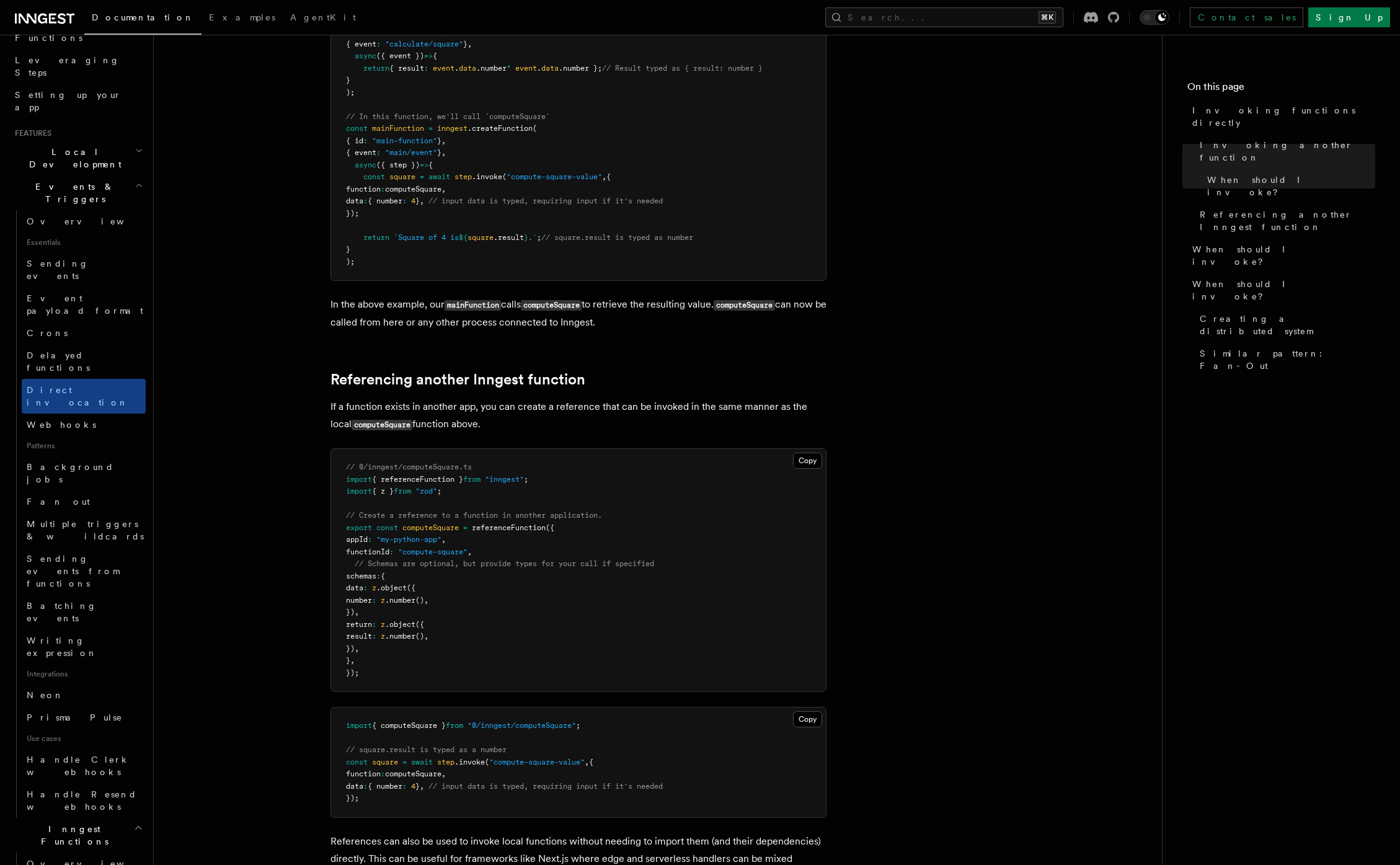
scroll to position [555, 0]
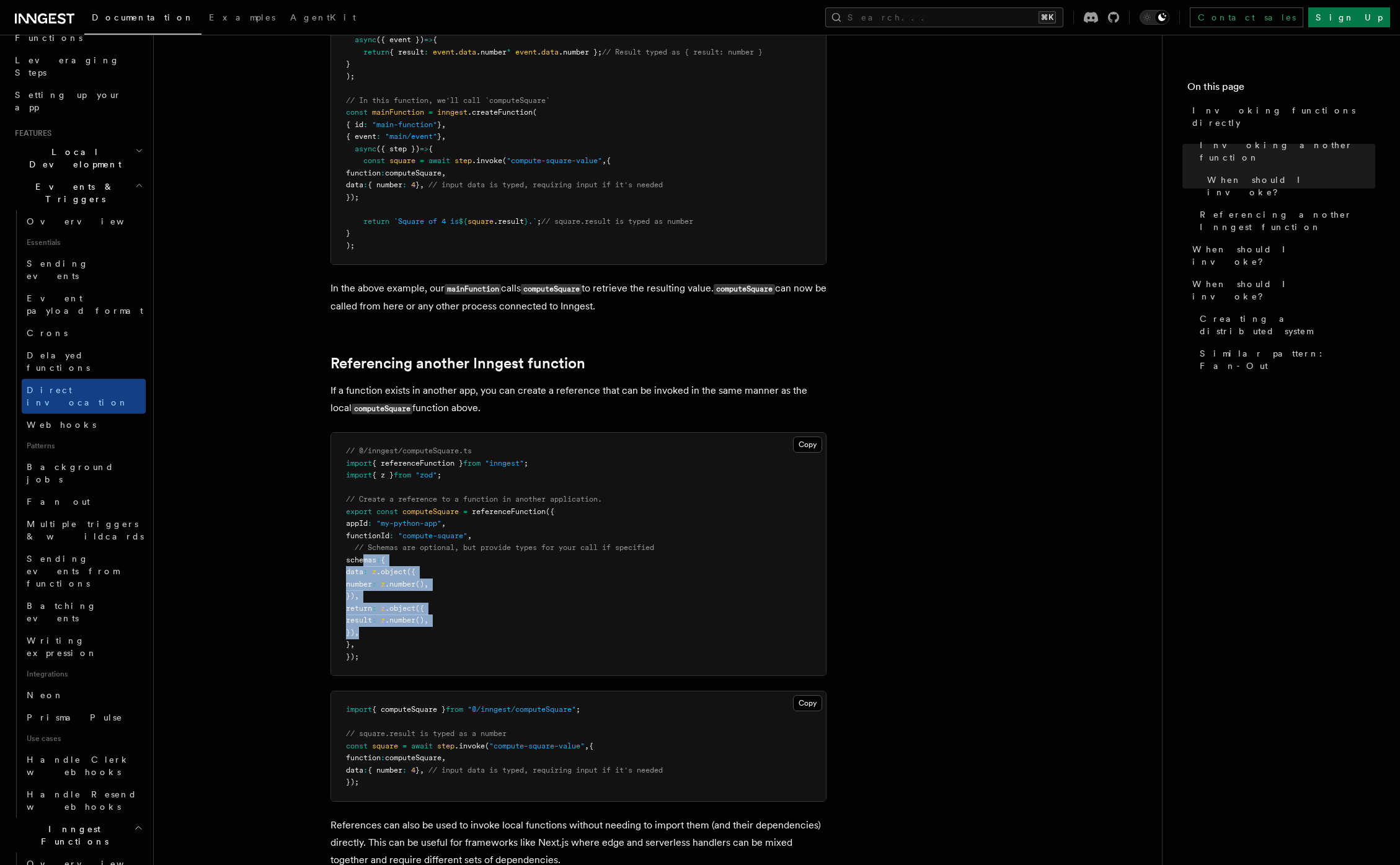
drag, startPoint x: 365, startPoint y: 558, endPoint x: 437, endPoint y: 631, distance: 102.5
click at [437, 631] on pre "// @/inngest/computeSquare.ts import { referenceFunction } from "inngest" ; imp…" at bounding box center [578, 554] width 494 height 243
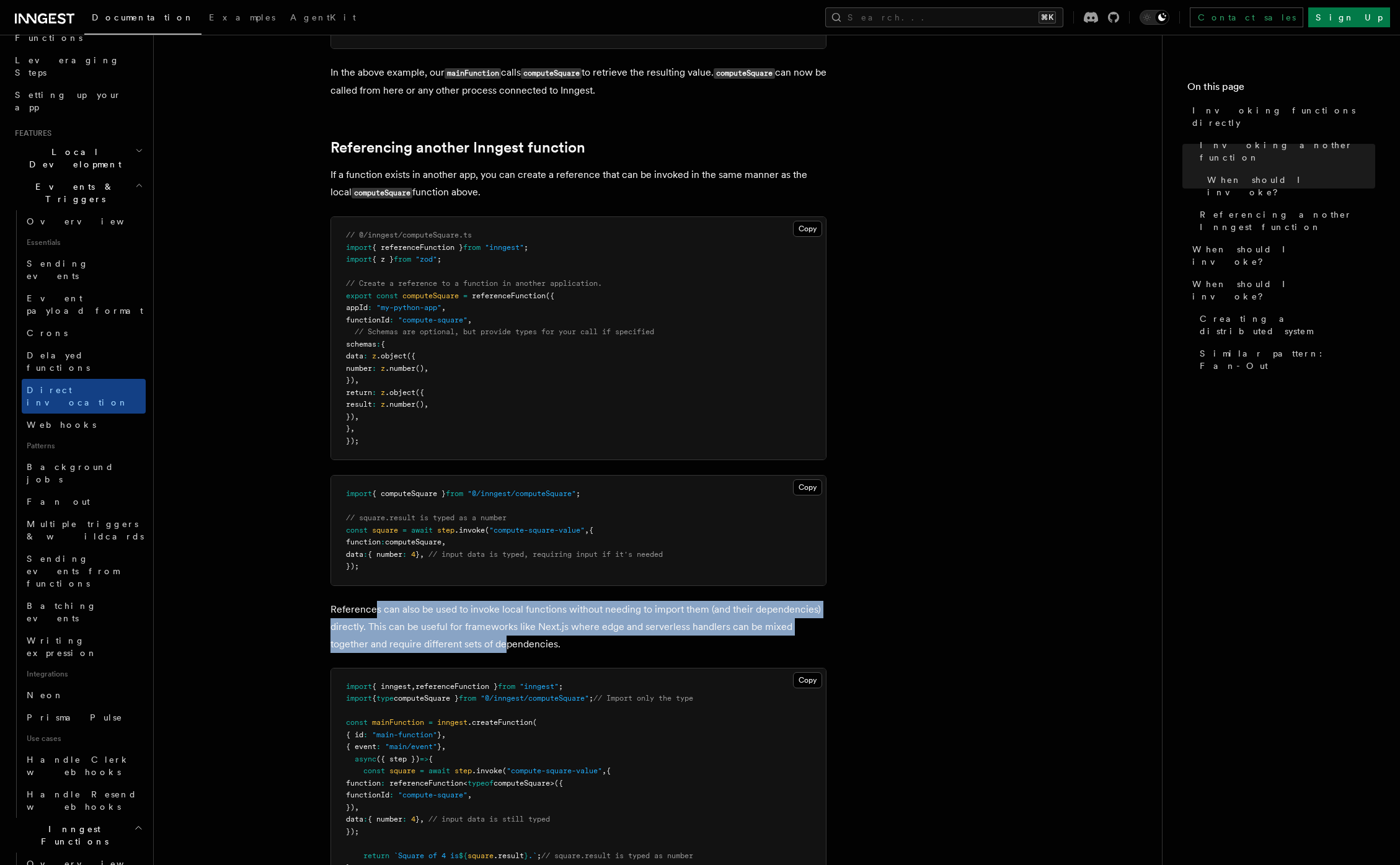
drag, startPoint x: 377, startPoint y: 610, endPoint x: 477, endPoint y: 655, distance: 109.7
click at [471, 652] on p "References can also be used to invoke local functions without needing to import…" at bounding box center [578, 626] width 496 height 52
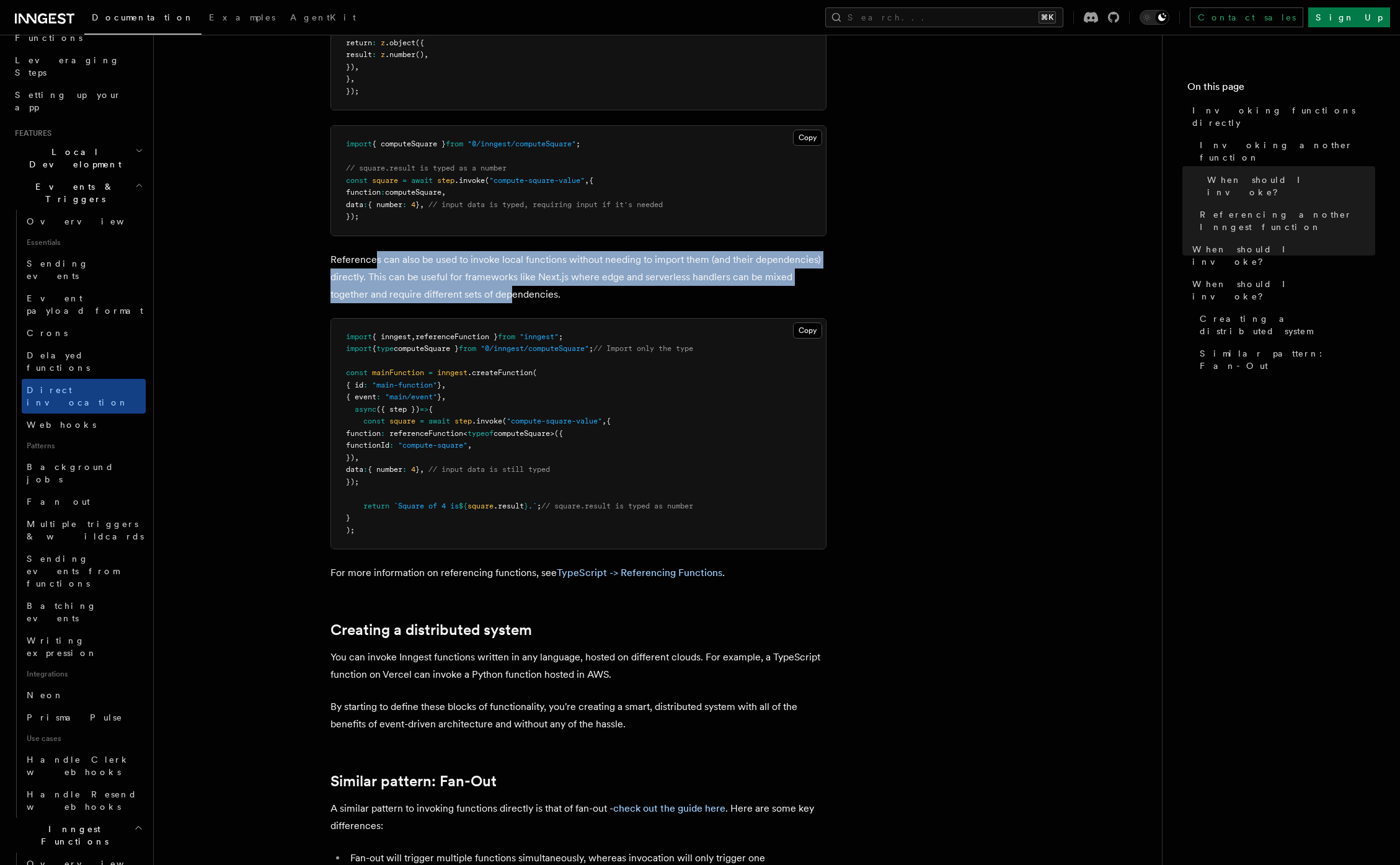
scroll to position [1343, 0]
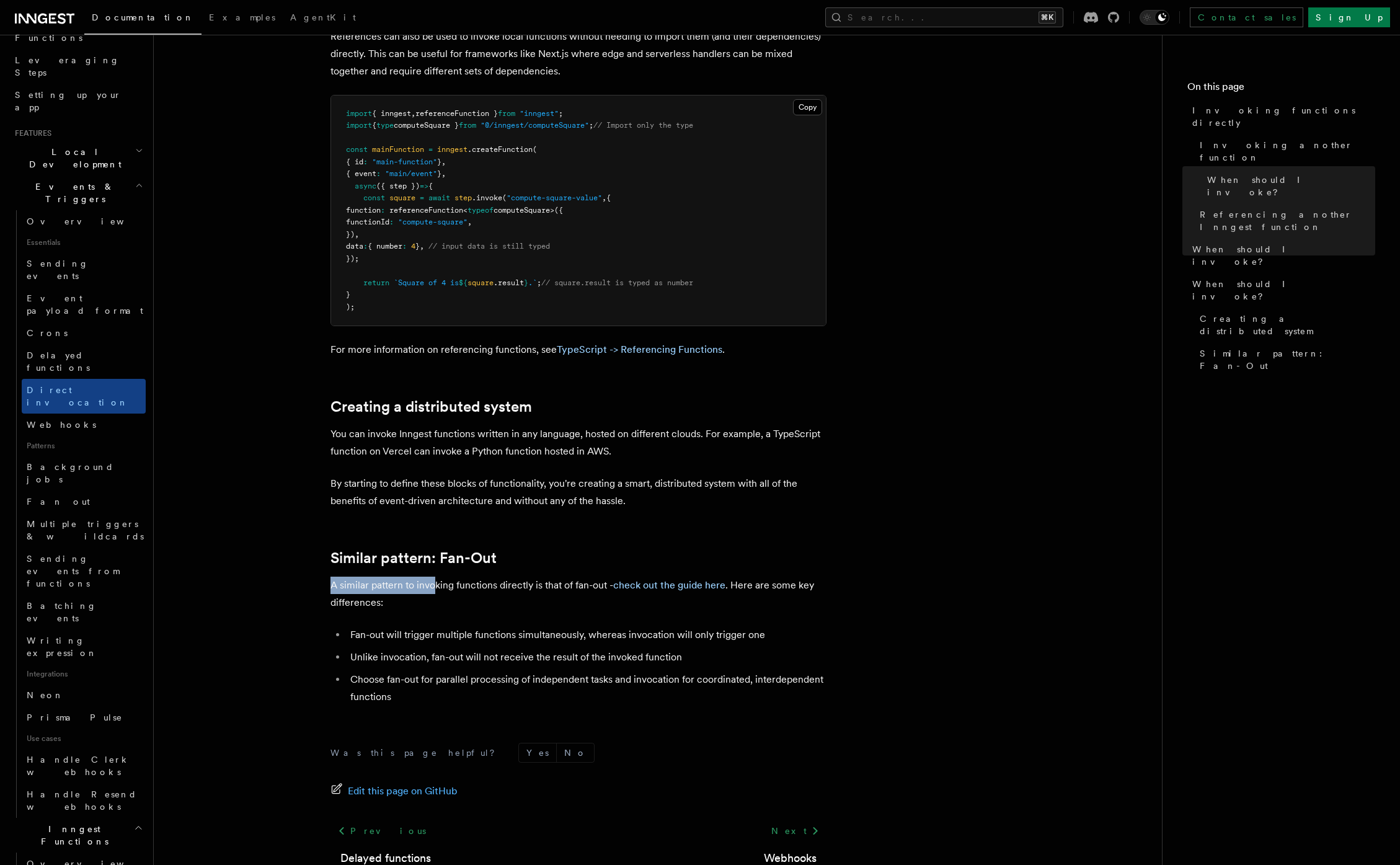
drag, startPoint x: 433, startPoint y: 580, endPoint x: 589, endPoint y: 578, distance: 156.0
drag, startPoint x: 501, startPoint y: 660, endPoint x: 689, endPoint y: 661, distance: 188.0
click at [689, 661] on li "Unlike invocation, fan-out will not receive the result of the invoked function" at bounding box center [586, 657] width 480 height 17
drag, startPoint x: 642, startPoint y: 660, endPoint x: 492, endPoint y: 661, distance: 150.0
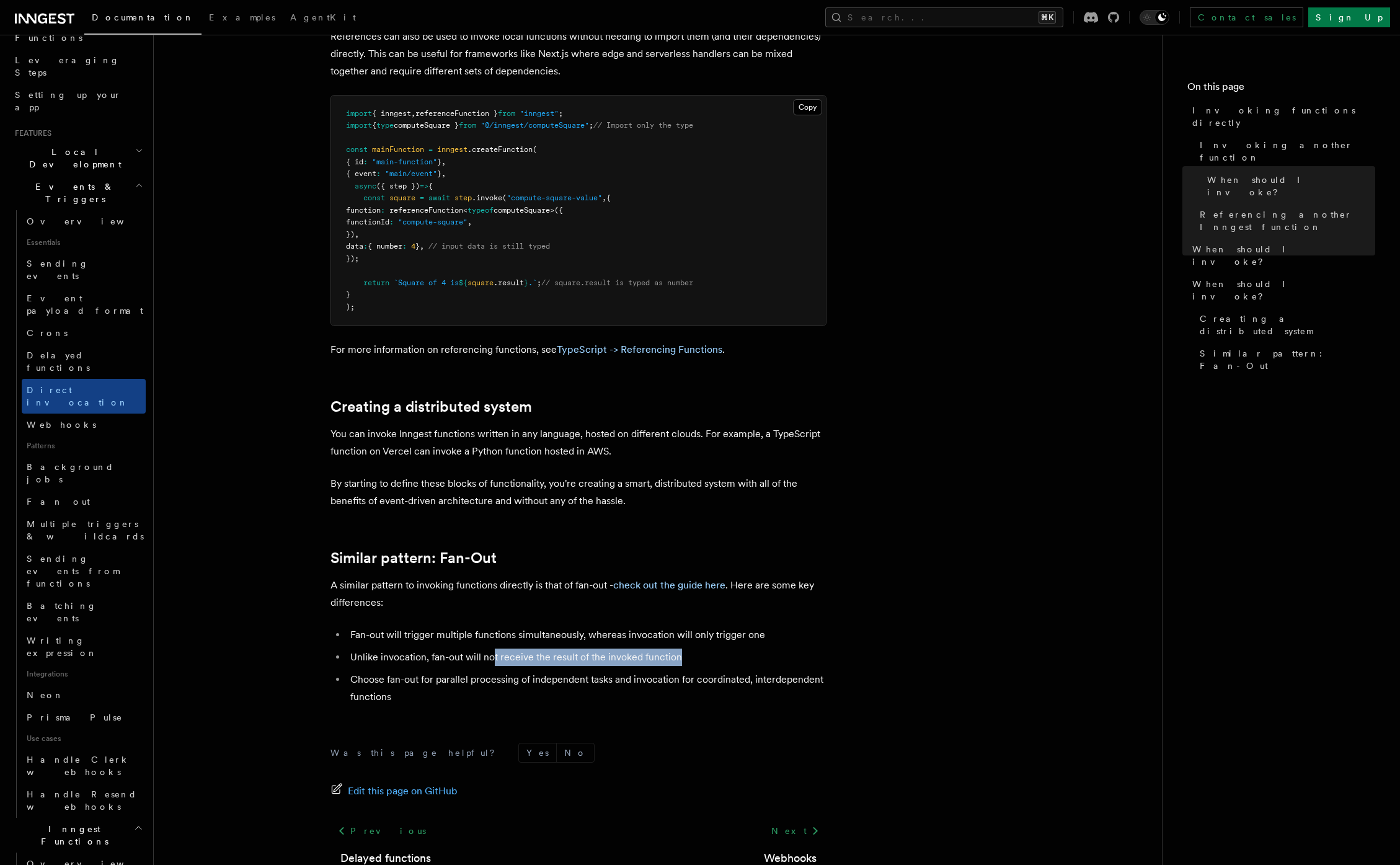
click at [492, 661] on li "Unlike invocation, fan-out will not receive the result of the invoked function" at bounding box center [586, 657] width 480 height 17
click at [654, 581] on link "check out the guide here" at bounding box center [669, 584] width 112 height 11
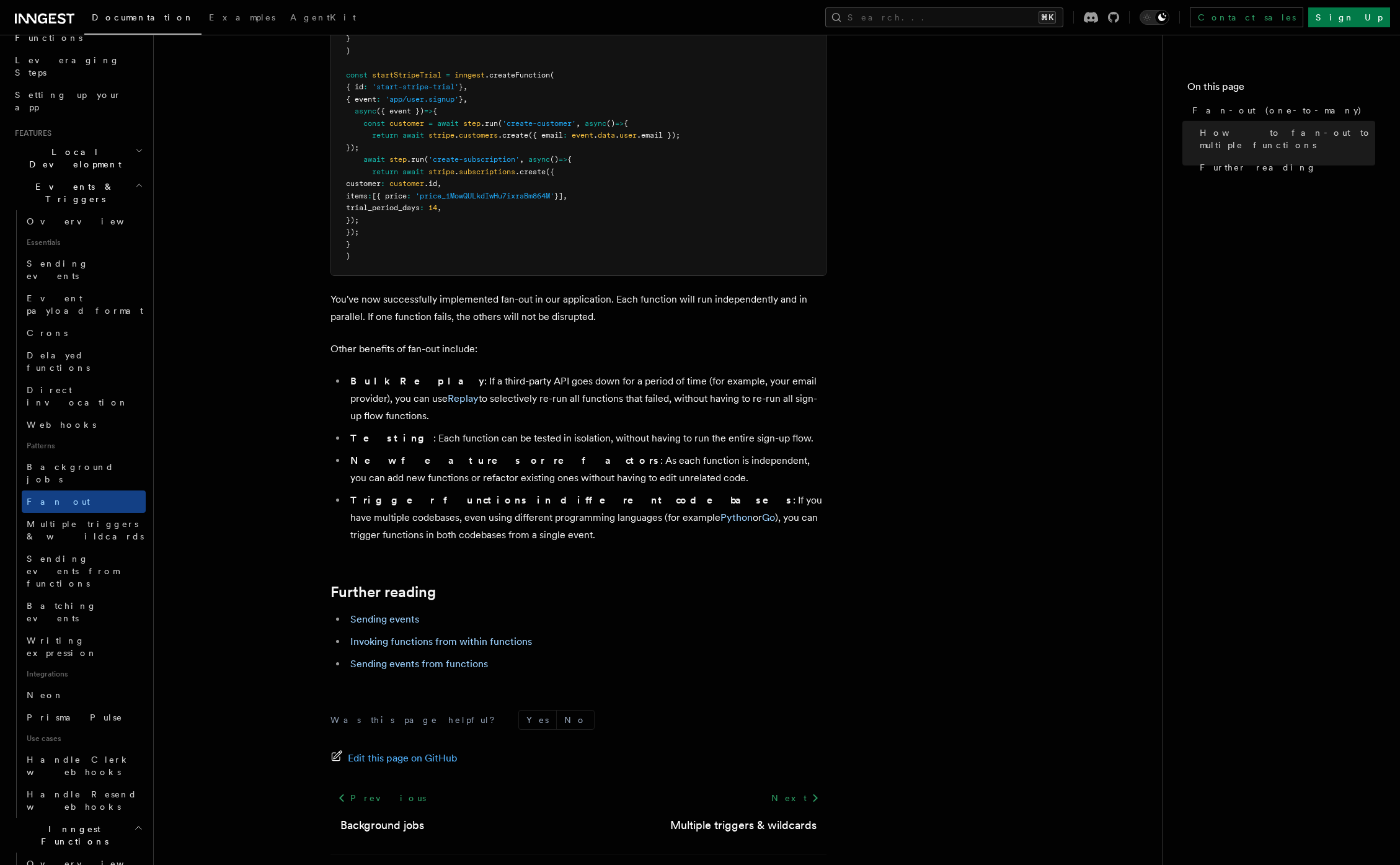
scroll to position [1266, 0]
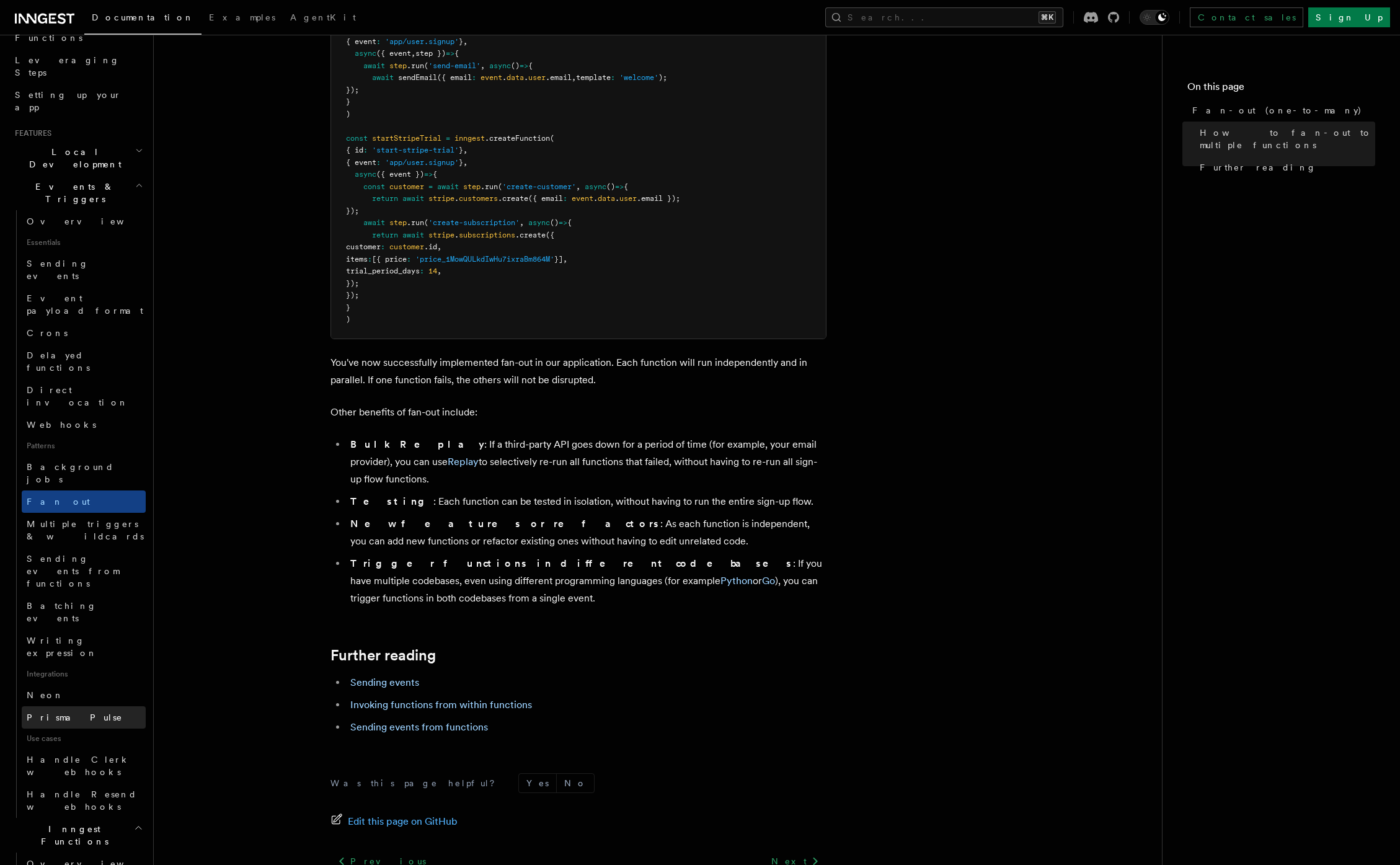
click at [79, 706] on link "Prisma Pulse" at bounding box center [83, 717] width 124 height 23
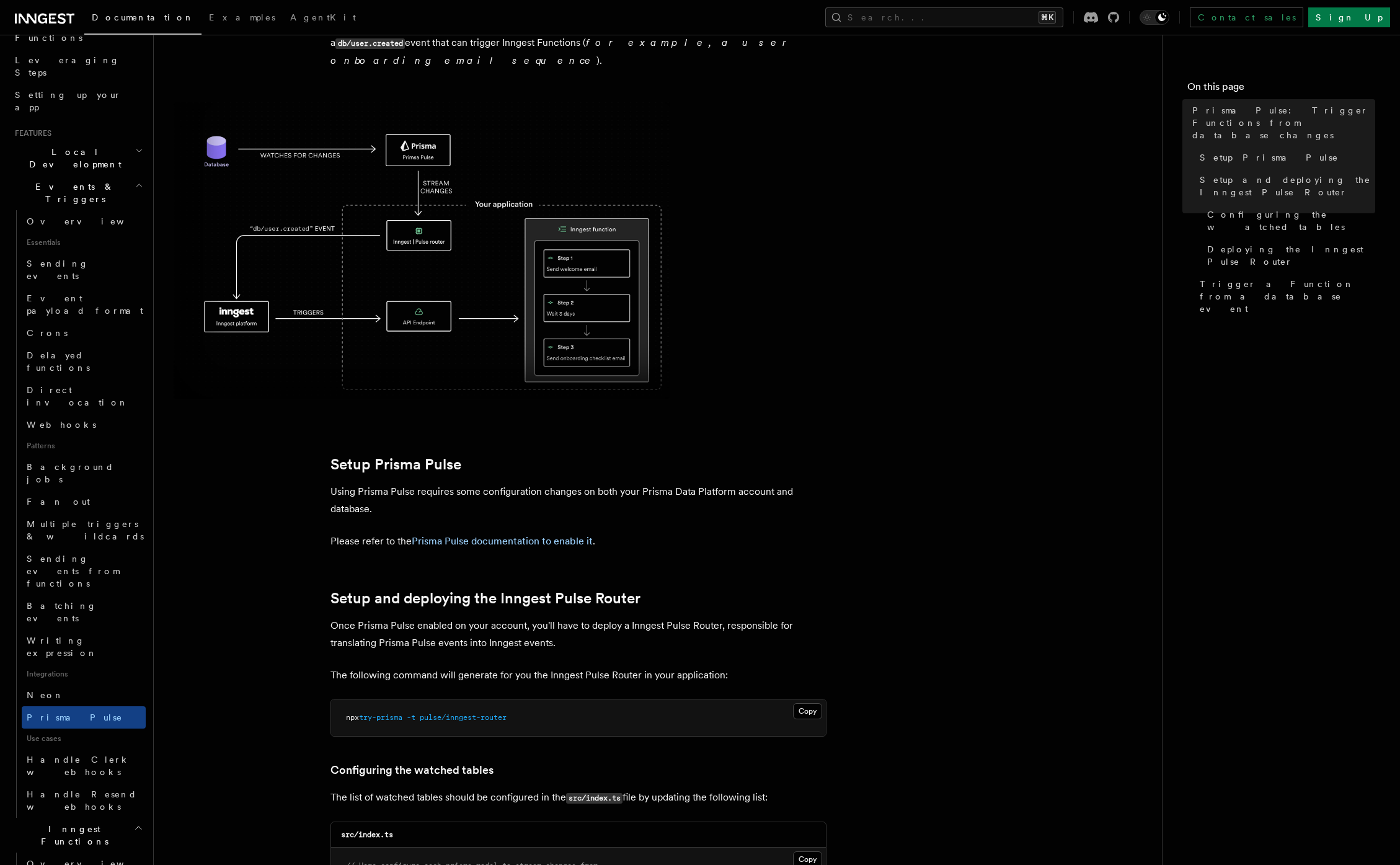
scroll to position [148, 0]
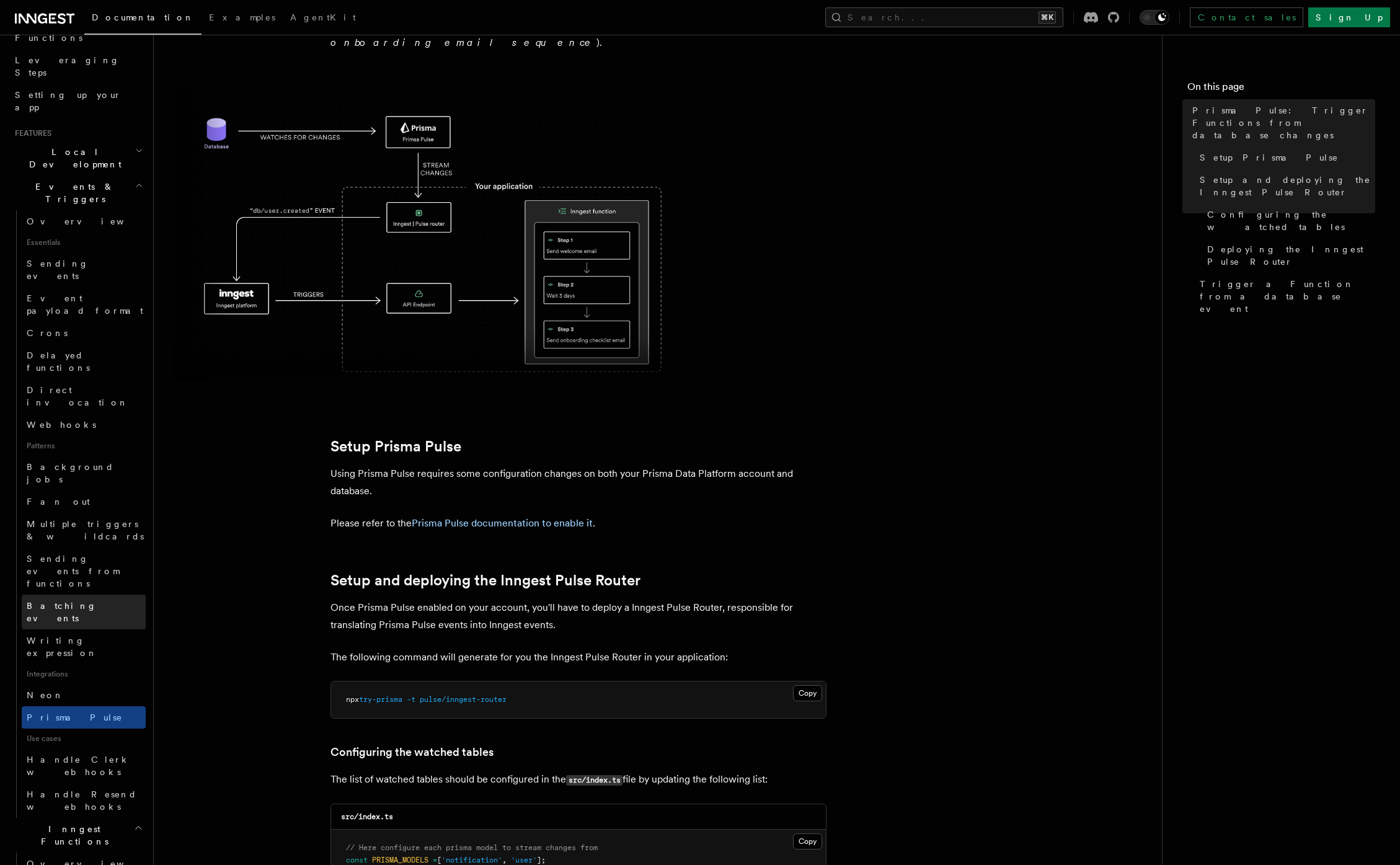
click at [67, 599] on span "Batching events" at bounding box center [85, 612] width 119 height 25
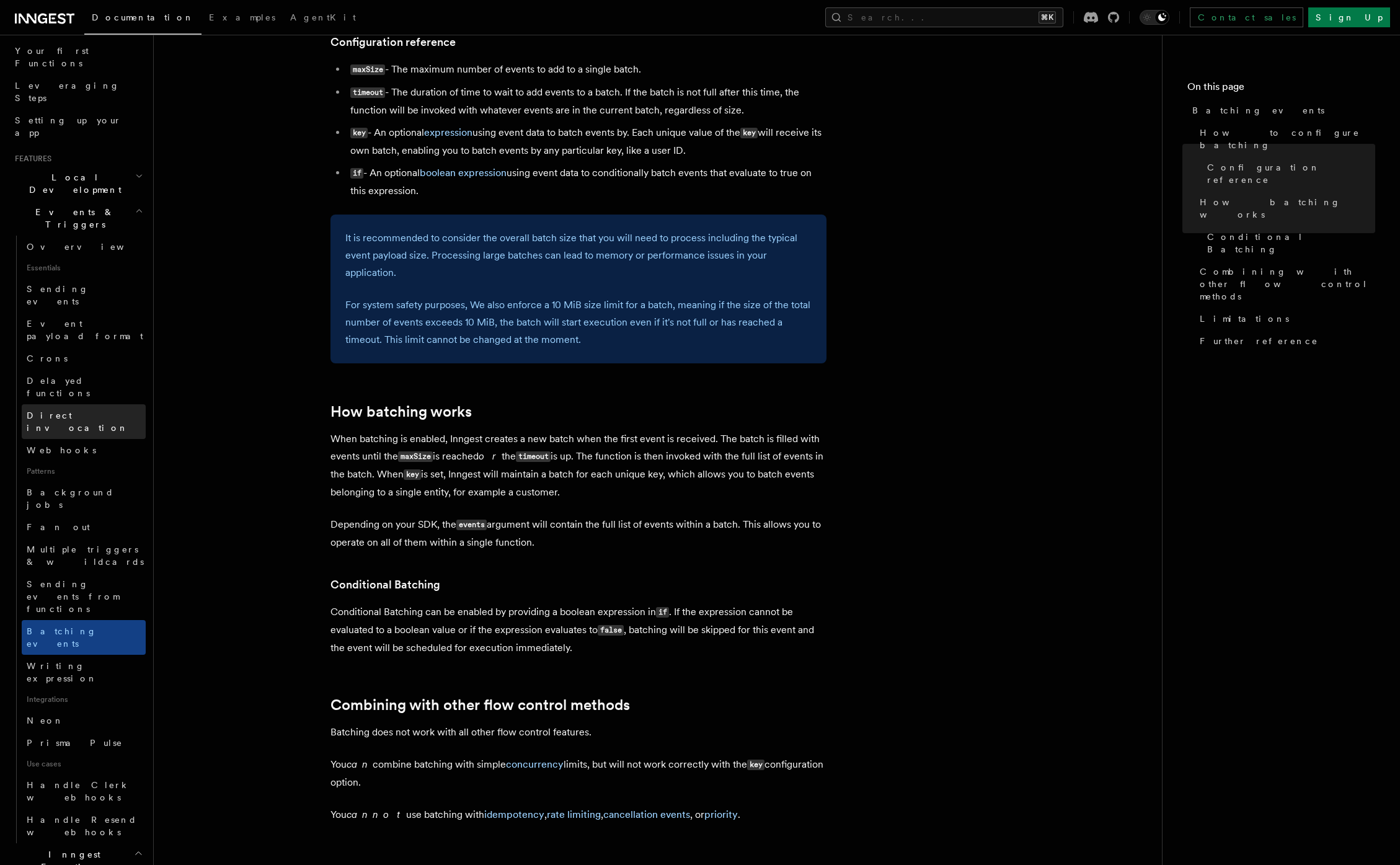
scroll to position [137, 0]
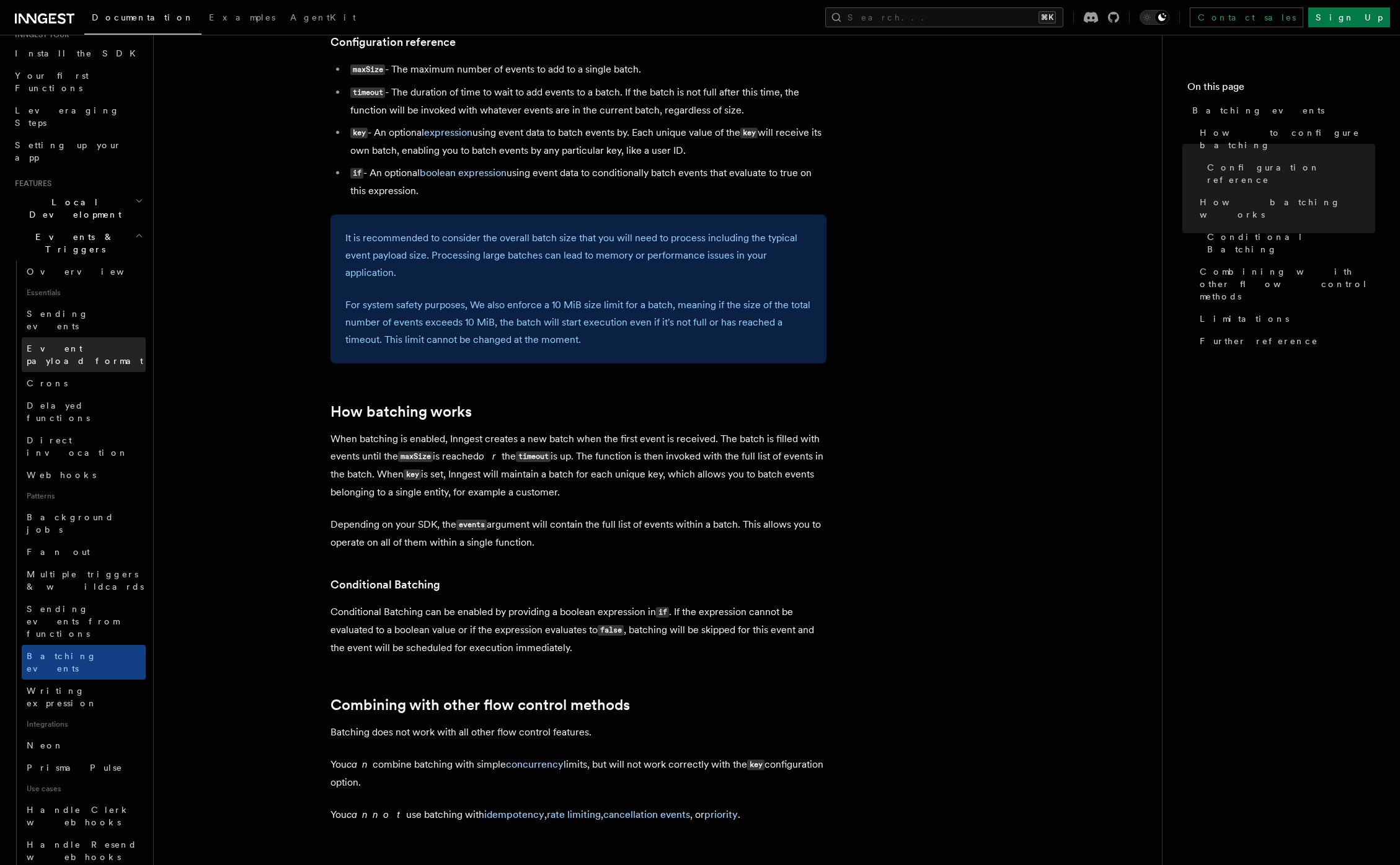
click at [78, 343] on span "Event payload format" at bounding box center [84, 355] width 117 height 23
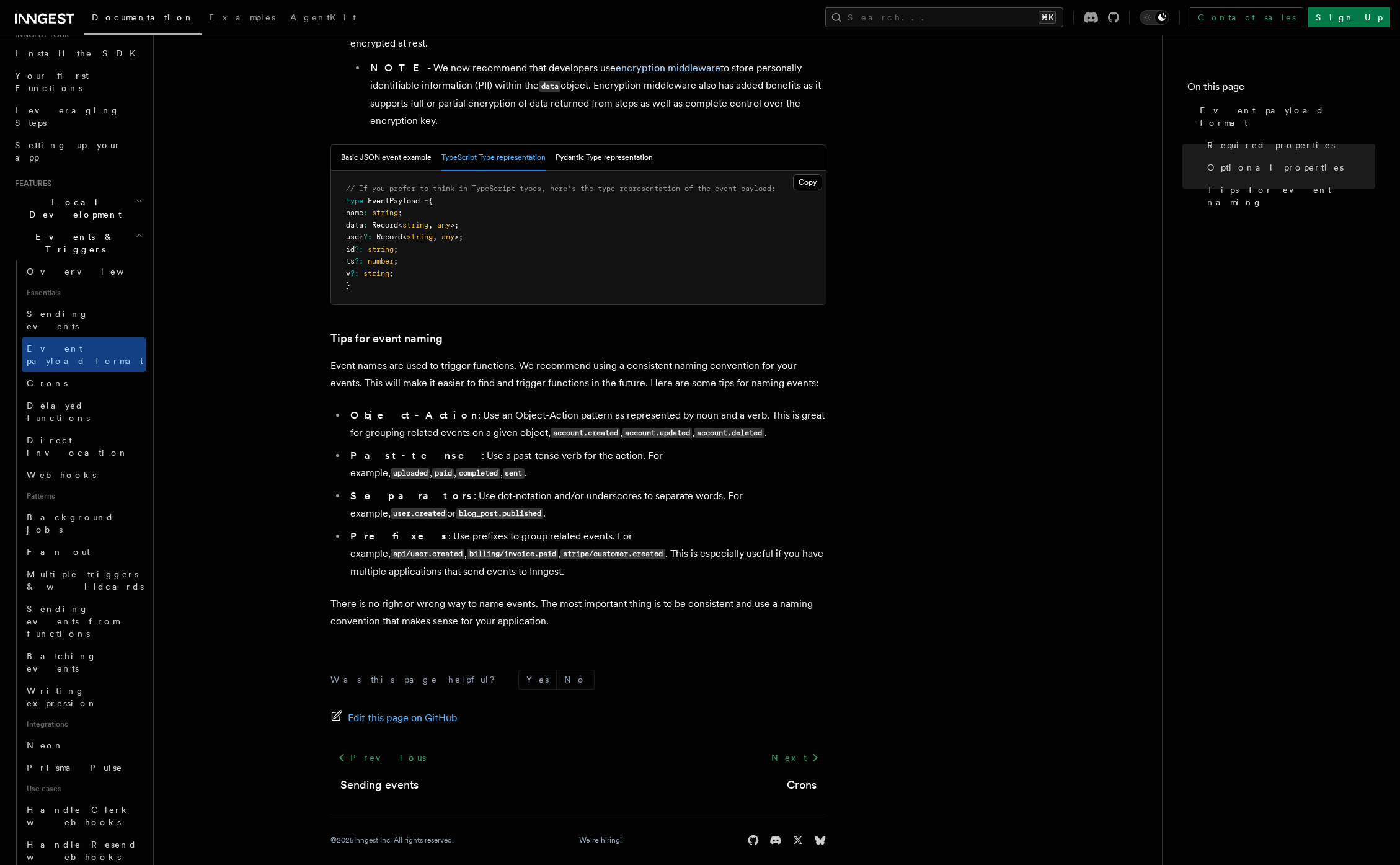
scroll to position [471, 0]
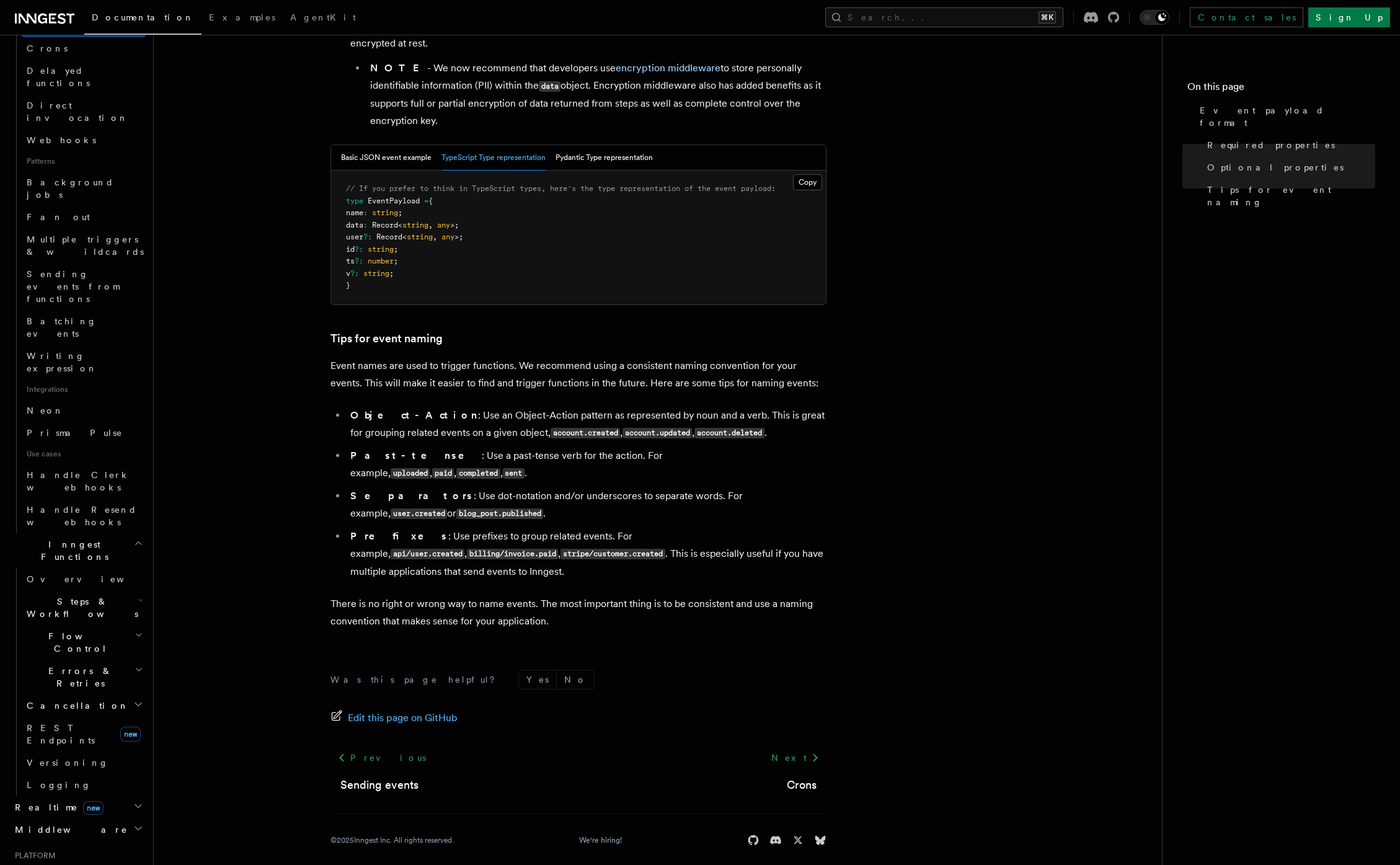
click at [81, 819] on h2 "Middleware" at bounding box center [77, 830] width 136 height 23
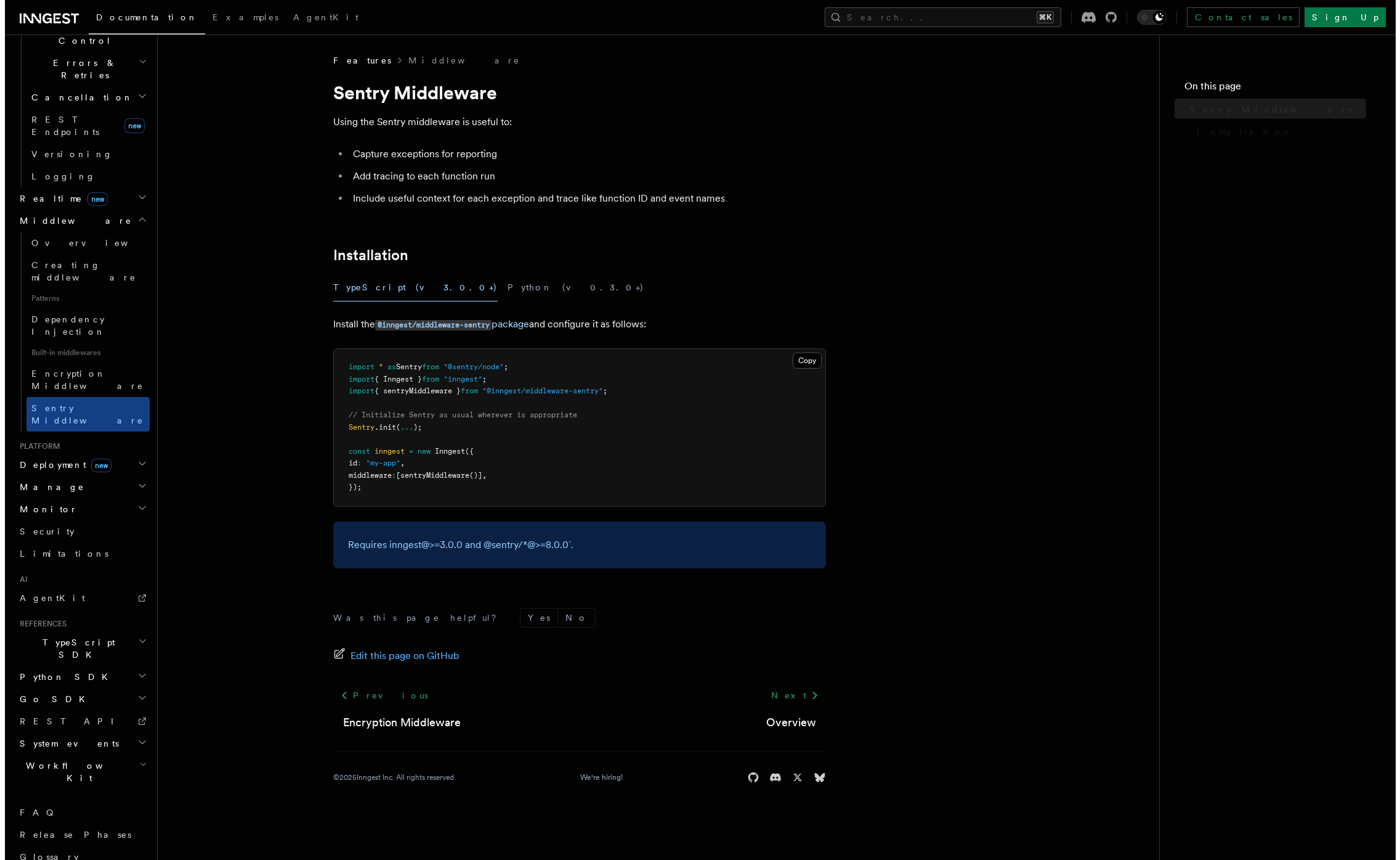
scroll to position [302, 0]
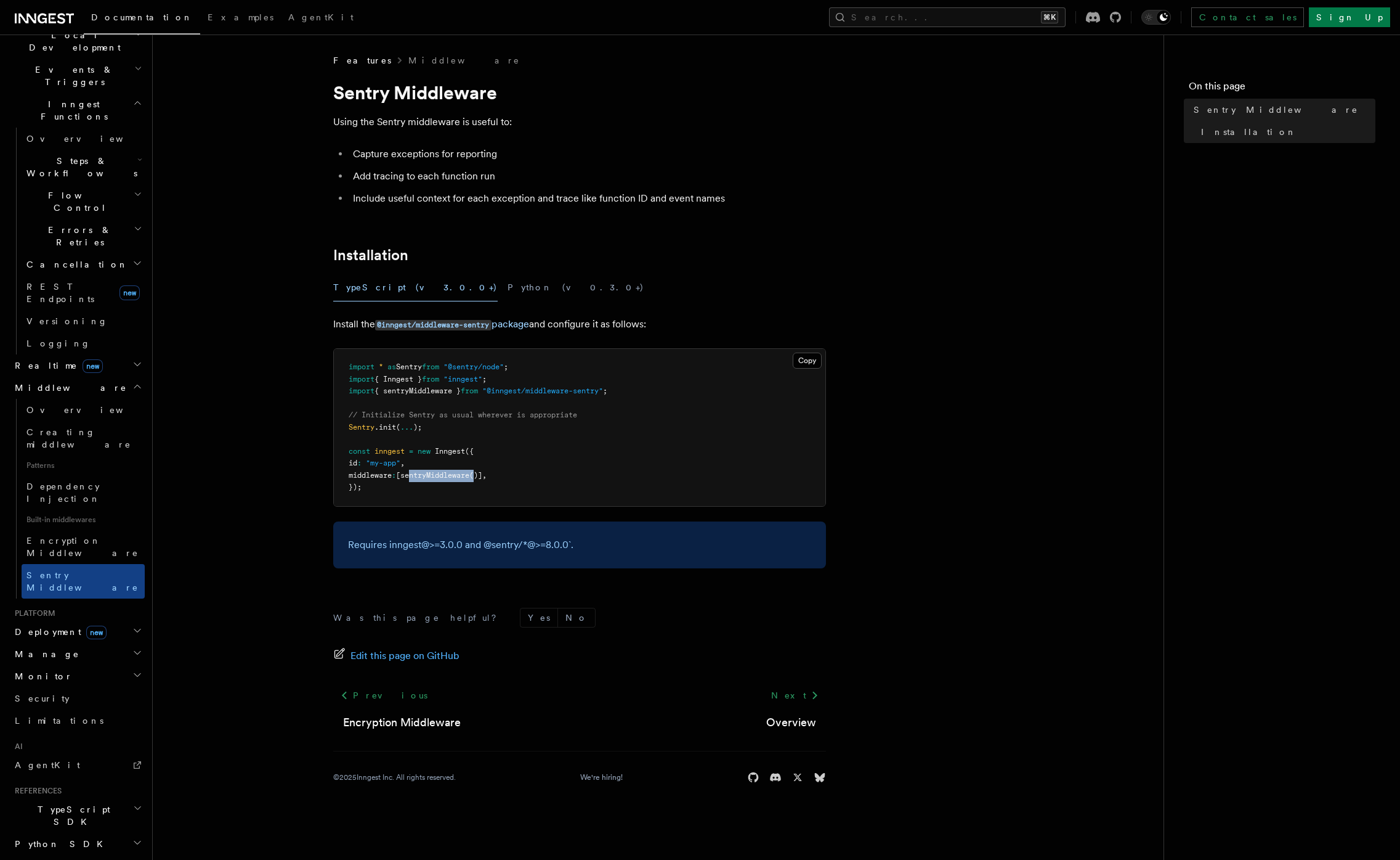
drag, startPoint x: 429, startPoint y: 475, endPoint x: 494, endPoint y: 476, distance: 65.0
click at [486, 476] on span "middleware : [ sentryMiddleware ()] ," at bounding box center [418, 474] width 138 height 8
drag, startPoint x: 346, startPoint y: 327, endPoint x: 354, endPoint y: 328, distance: 8.1
click at [354, 328] on p "Install the @inngest/middleware-sentry package and configure it as follows:" at bounding box center [580, 324] width 493 height 18
drag, startPoint x: 651, startPoint y: 316, endPoint x: 585, endPoint y: 319, distance: 66.1
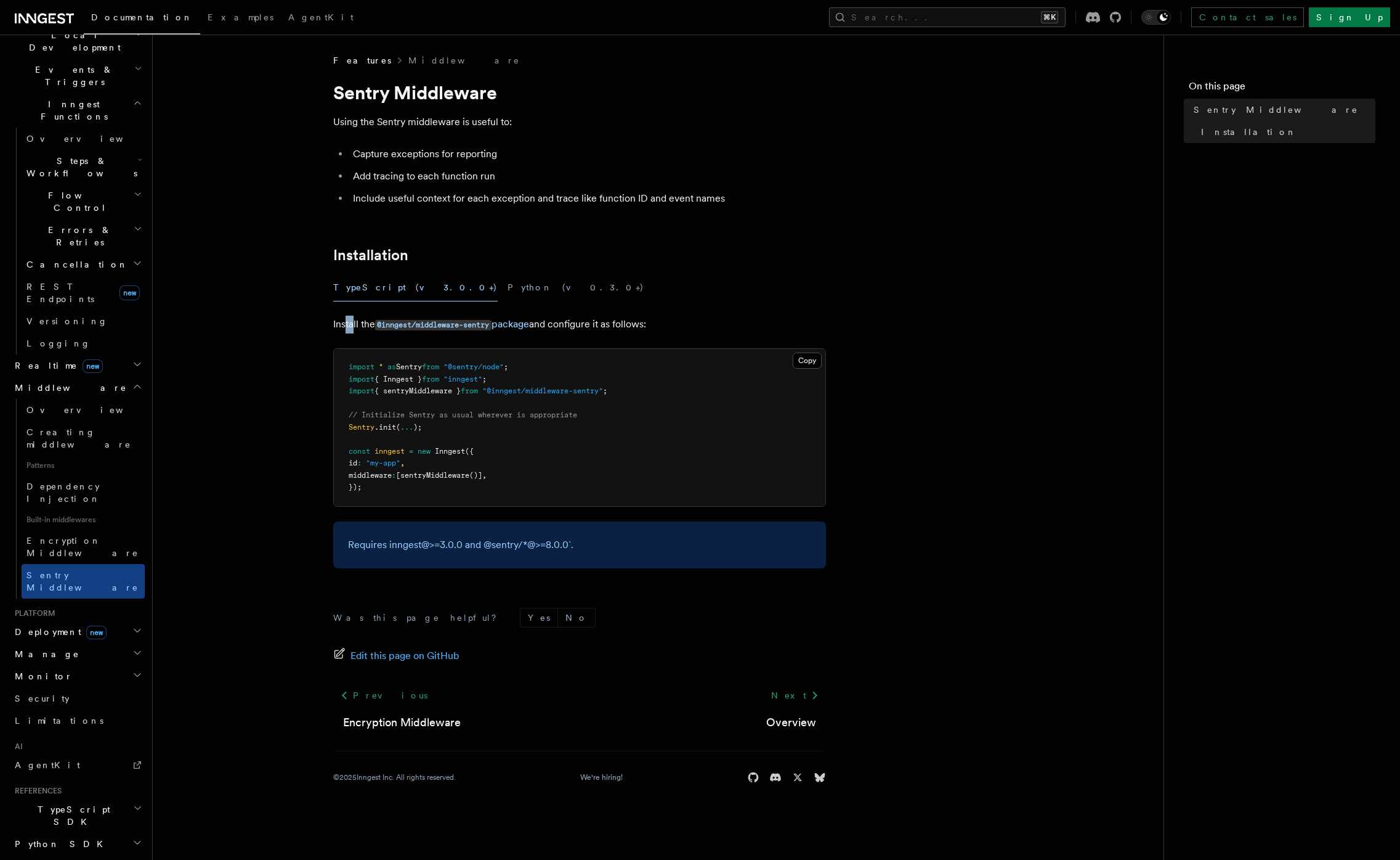
click at [585, 319] on p "Install the @inngest/middleware-sentry package and configure it as follows:" at bounding box center [580, 324] width 493 height 18
click at [469, 496] on pre "import * as Sentry from "@sentry/node" ; import { Inngest } from "inngest" ; im…" at bounding box center [579, 427] width 491 height 157
click at [410, 391] on span "{ sentryMiddleware }" at bounding box center [417, 390] width 86 height 8
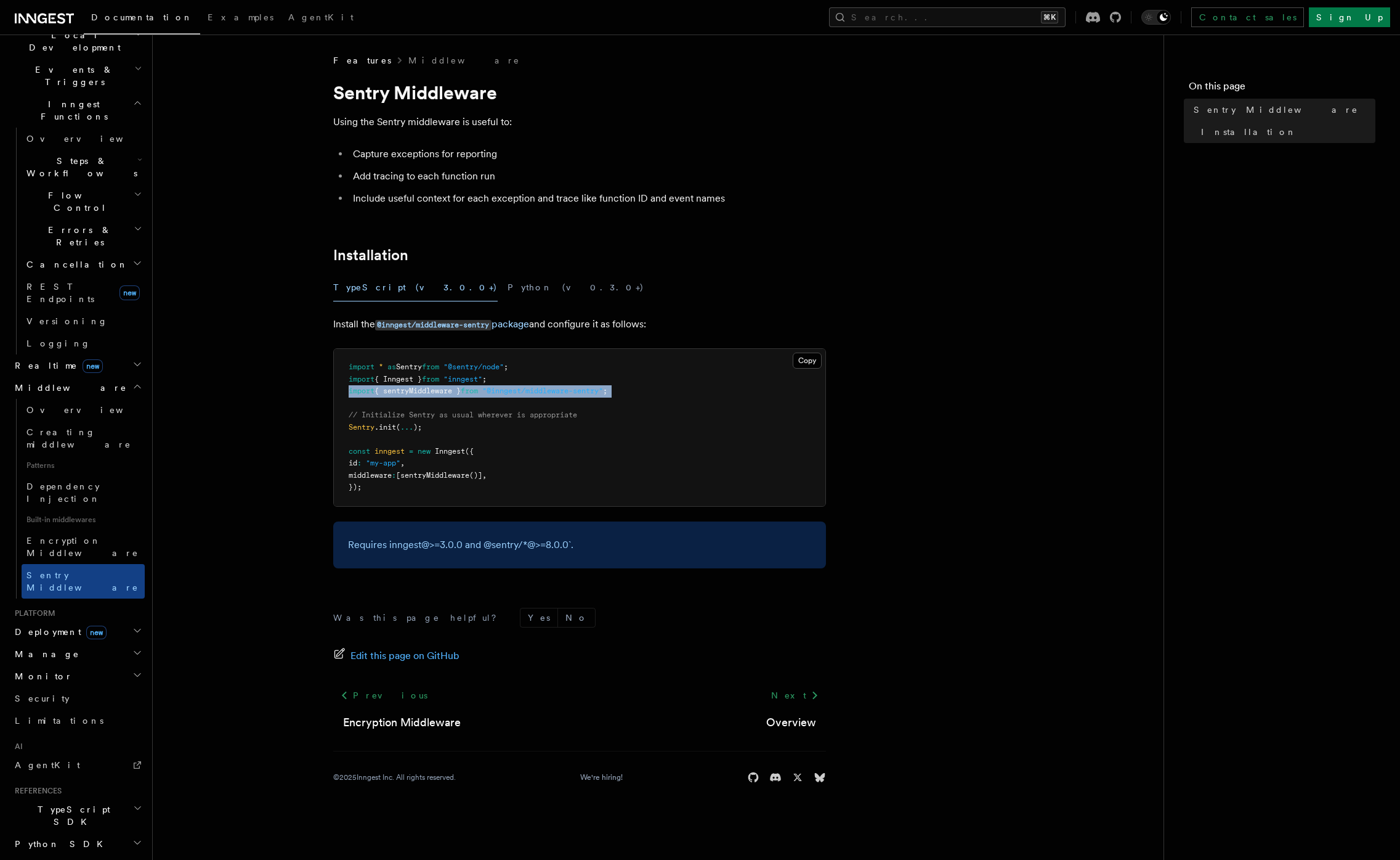
copy code "import { sentryMiddleware } from "@inngest/middleware-sentry" ;"
drag, startPoint x: 354, startPoint y: 413, endPoint x: 456, endPoint y: 439, distance: 105.3
click at [456, 439] on pre "import * as Sentry from "@sentry/node" ; import { Inngest } from "inngest" ; im…" at bounding box center [579, 427] width 491 height 157
click at [458, 439] on pre "import * as Sentry from "@sentry/node" ; import { Inngest } from "inngest" ; im…" at bounding box center [579, 427] width 491 height 157
drag, startPoint x: 458, startPoint y: 439, endPoint x: 347, endPoint y: 405, distance: 116.1
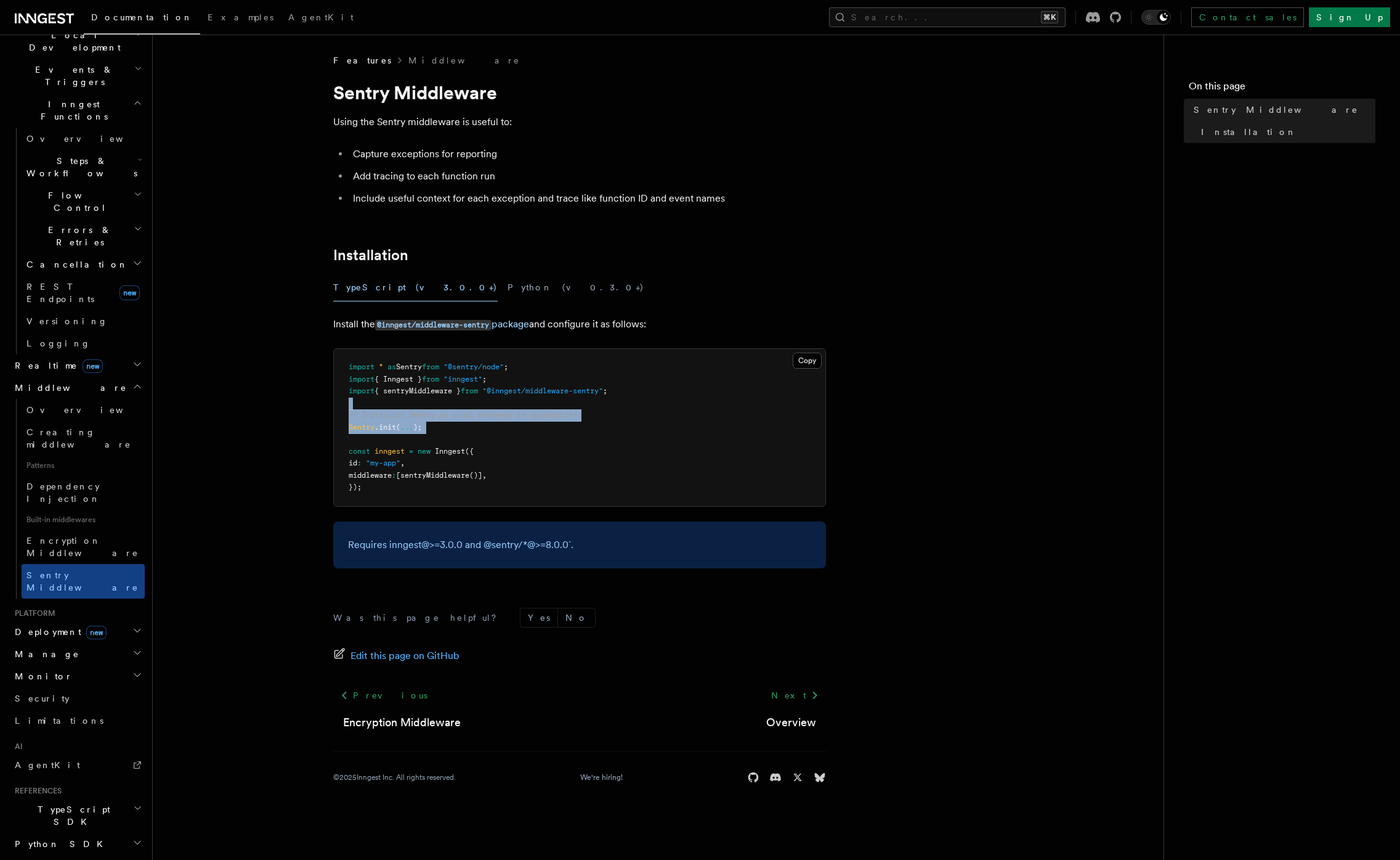
click at [347, 405] on pre "import * as Sentry from "@sentry/node" ; import { Inngest } from "inngest" ; im…" at bounding box center [579, 427] width 491 height 157
click at [132, 670] on icon "button" at bounding box center [137, 674] width 9 height 9
click at [124, 665] on h2 "Monitor" at bounding box center [76, 676] width 135 height 23
click at [132, 648] on icon "button" at bounding box center [137, 653] width 9 height 9
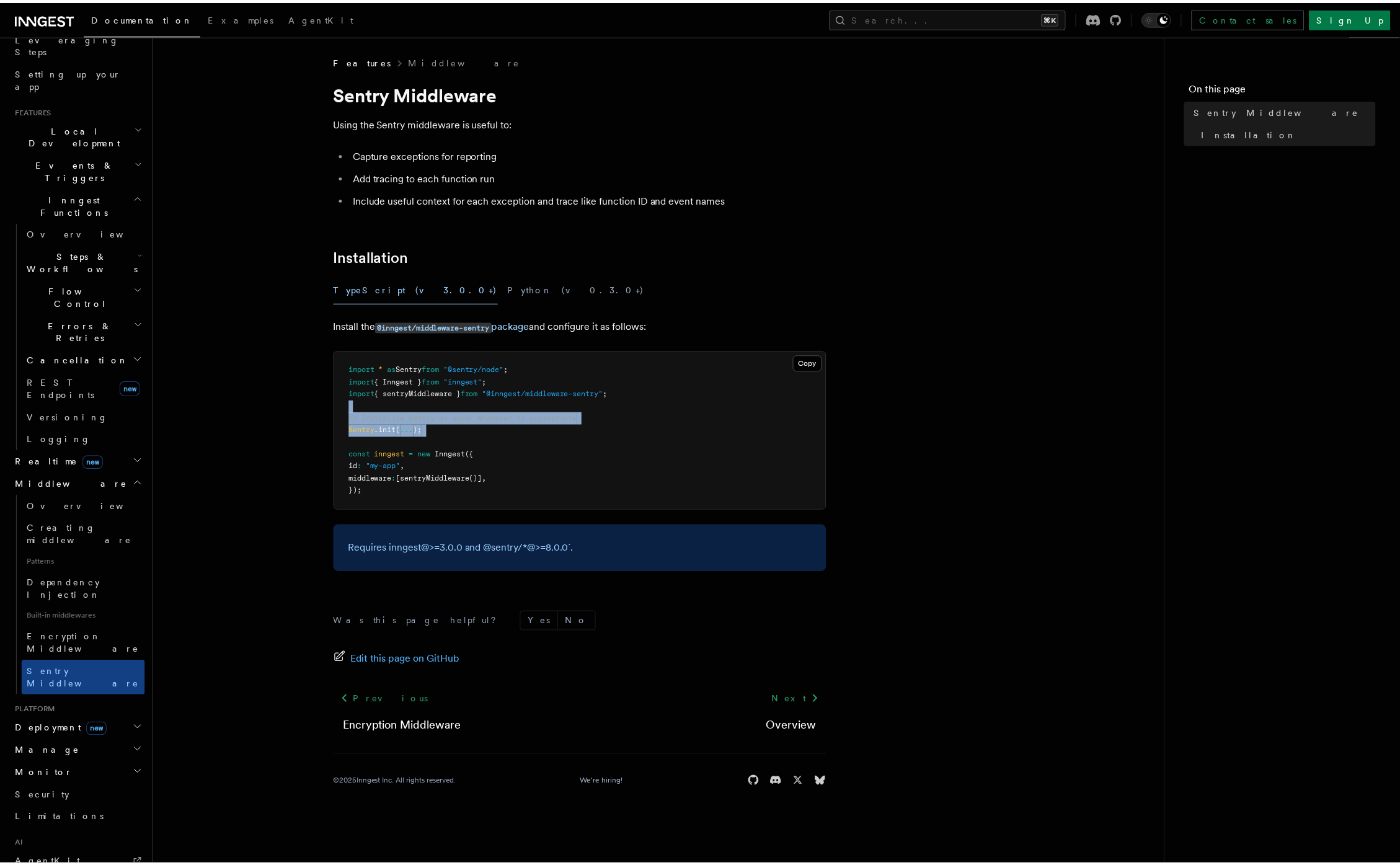
scroll to position [92, 0]
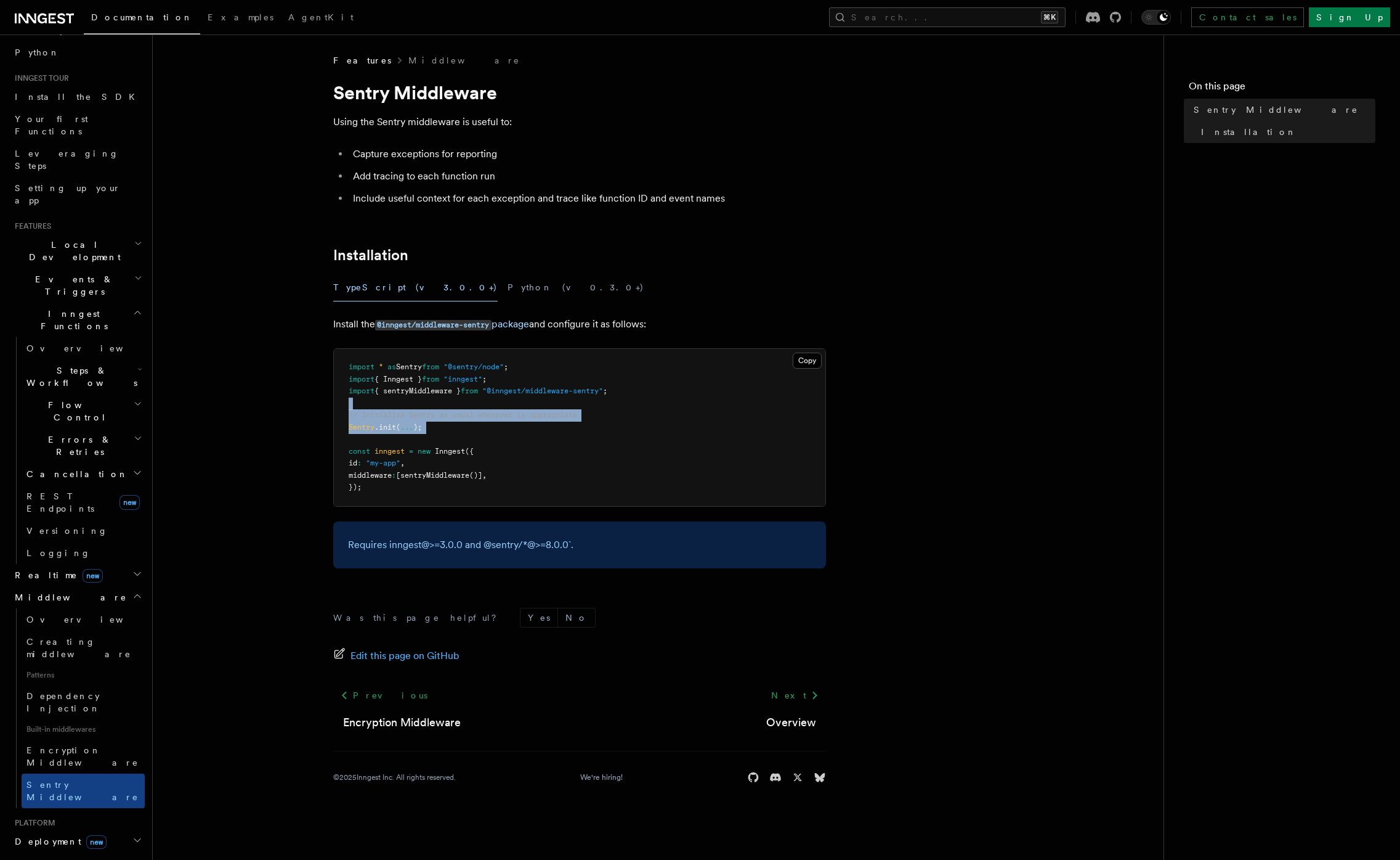
click at [81, 433] on span "Errors & Retries" at bounding box center [77, 445] width 112 height 25
click at [74, 485] on link "Retries" at bounding box center [89, 496] width 111 height 23
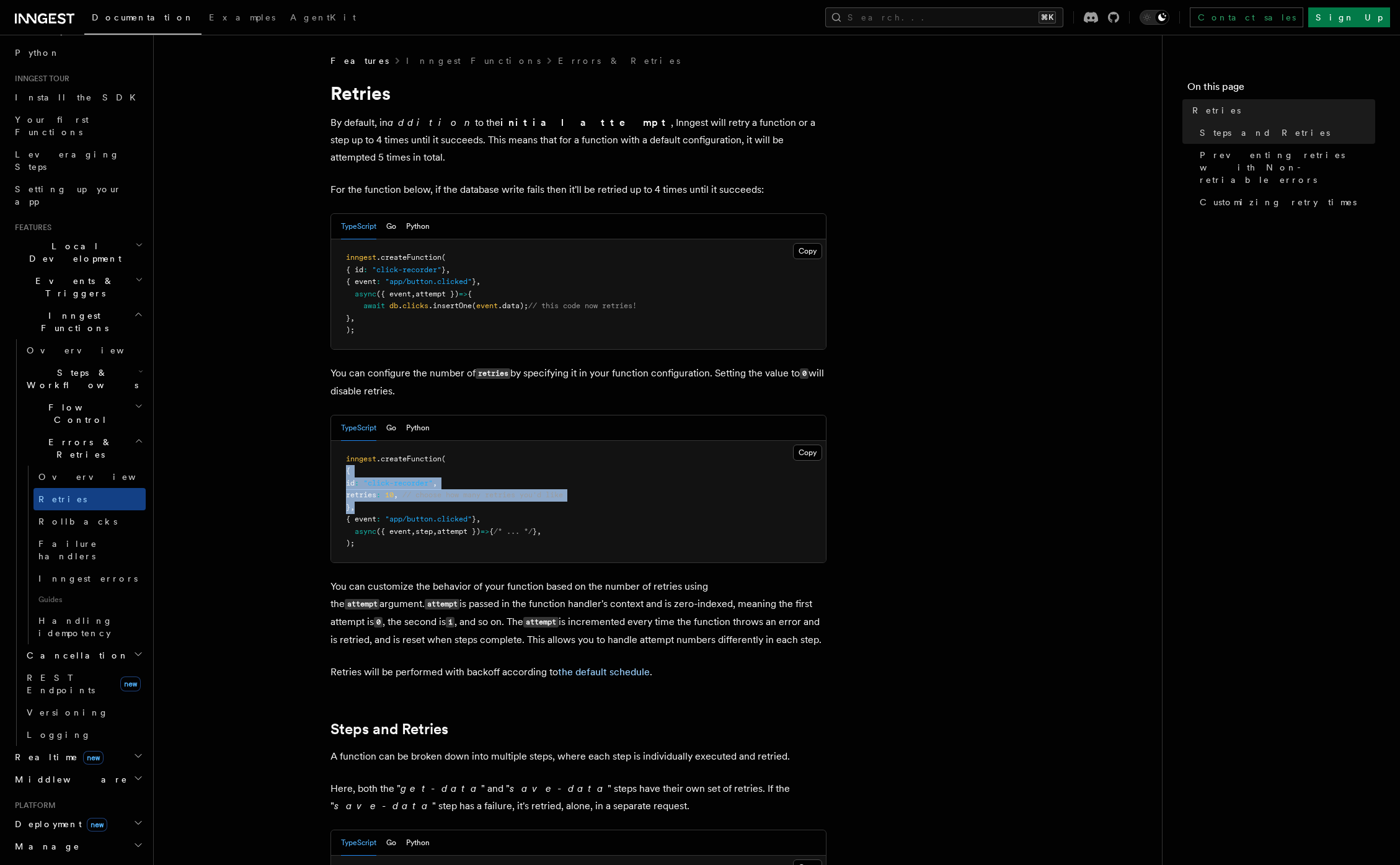
drag, startPoint x: 377, startPoint y: 470, endPoint x: 392, endPoint y: 484, distance: 20.5
click at [392, 484] on pre "inngest .createFunction ( { id : "click-recorder" , retries : 10 , // choose ho…" at bounding box center [578, 502] width 494 height 121
click at [395, 490] on span "retries : 10 , // choose how many retries you'd like" at bounding box center [454, 494] width 217 height 9
drag, startPoint x: 371, startPoint y: 483, endPoint x: 345, endPoint y: 459, distance: 35.4
click at [345, 459] on pre "inngest .createFunction ( { id : "click-recorder" , retries : 10 , // choose ho…" at bounding box center [578, 502] width 494 height 121
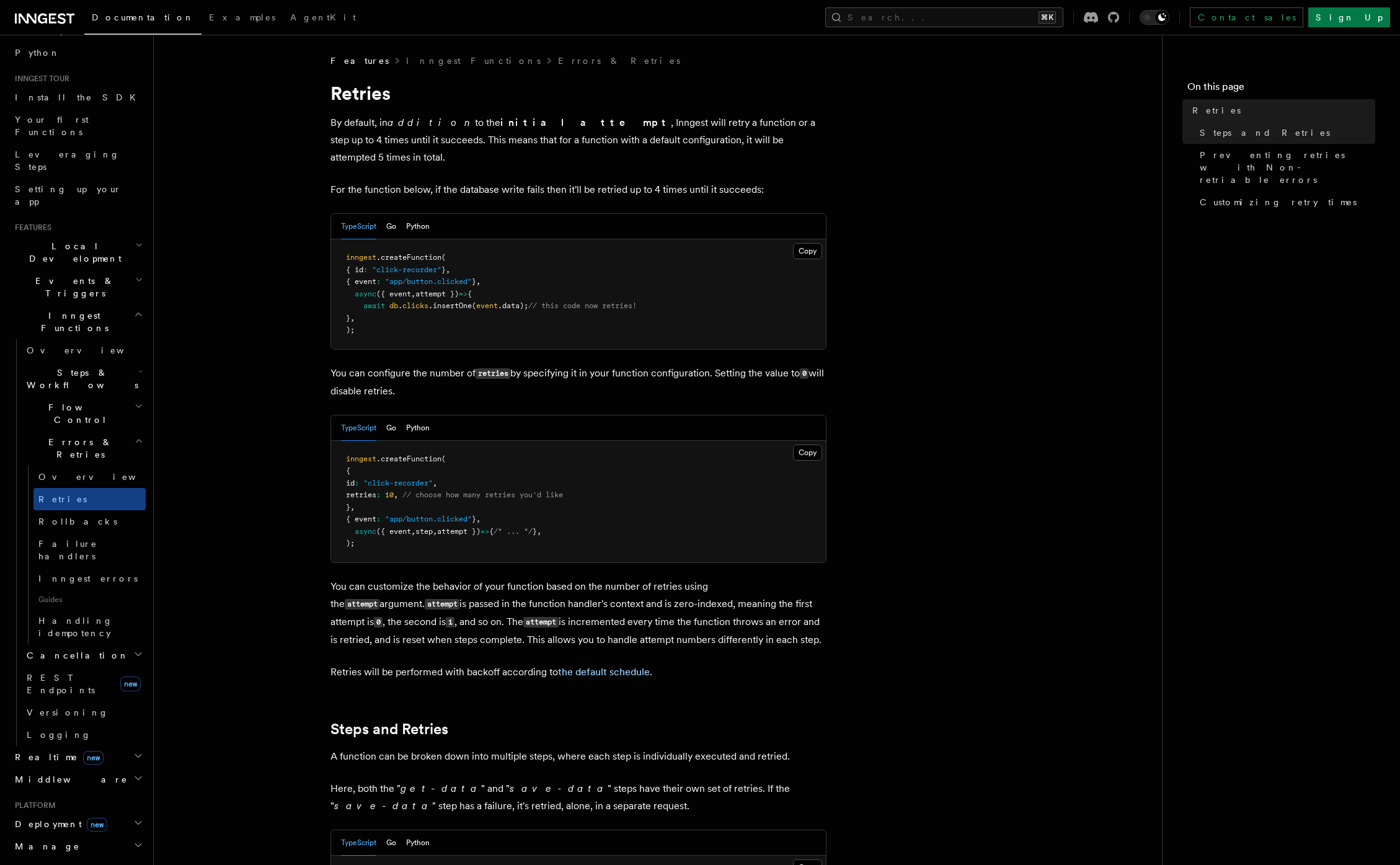
drag, startPoint x: 421, startPoint y: 493, endPoint x: 411, endPoint y: 495, distance: 10.2
click at [421, 493] on pre "inngest .createFunction ( { id : "click-recorder" , retries : 10 , // choose ho…" at bounding box center [578, 502] width 494 height 121
drag, startPoint x: 377, startPoint y: 494, endPoint x: 332, endPoint y: 457, distance: 58.3
click at [332, 457] on pre "inngest .createFunction ( { id : "click-recorder" , retries : 10 , // choose ho…" at bounding box center [578, 502] width 494 height 121
click at [423, 494] on pre "inngest .createFunction ( { id : "click-recorder" , retries : 10 , // choose ho…" at bounding box center [578, 502] width 494 height 121
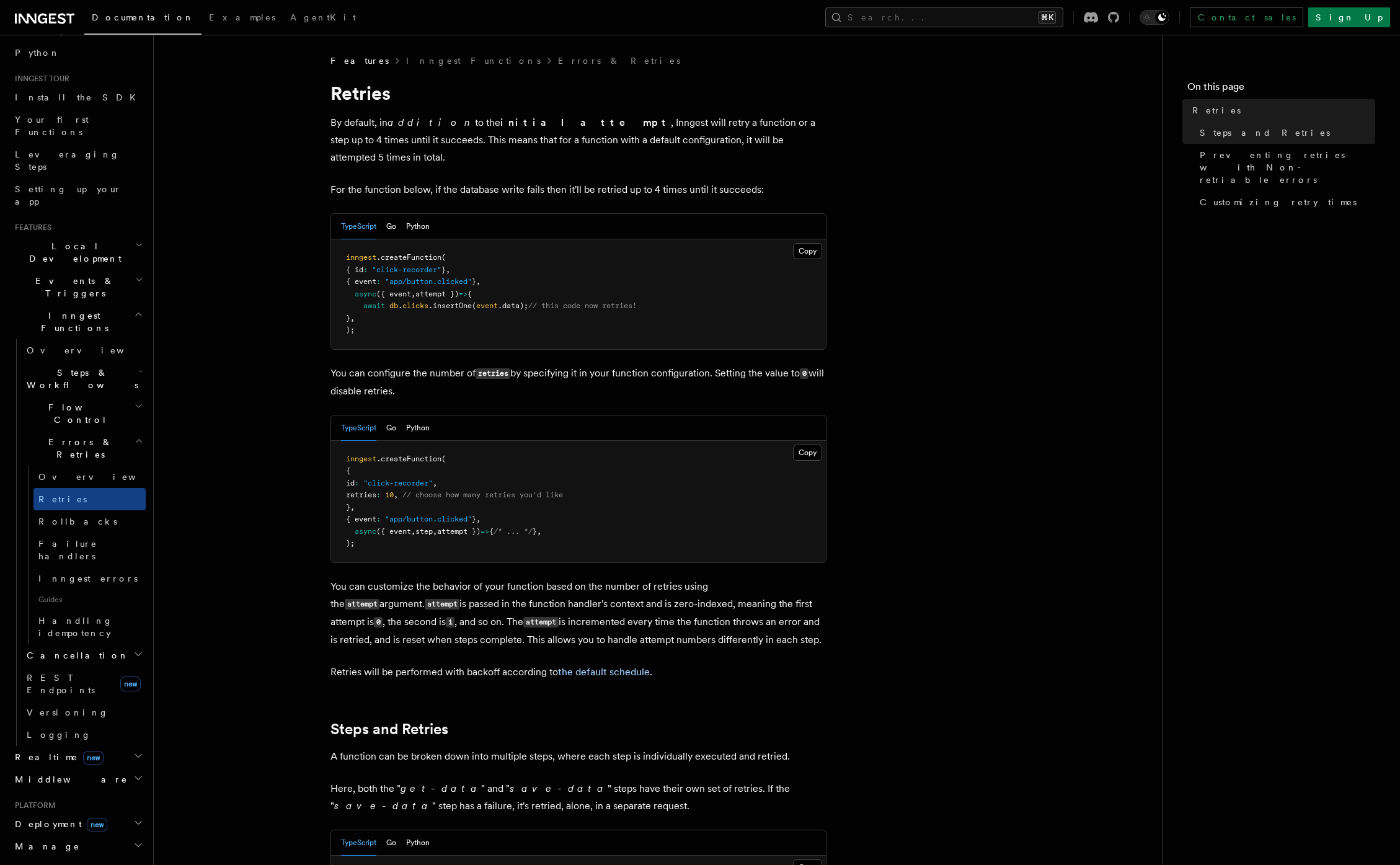
drag, startPoint x: 403, startPoint y: 499, endPoint x: 493, endPoint y: 506, distance: 90.3
click at [480, 514] on span "{ event : "app/button.clicked" } ," at bounding box center [414, 518] width 135 height 9
click at [480, 514] on span "," at bounding box center [478, 518] width 5 height 9
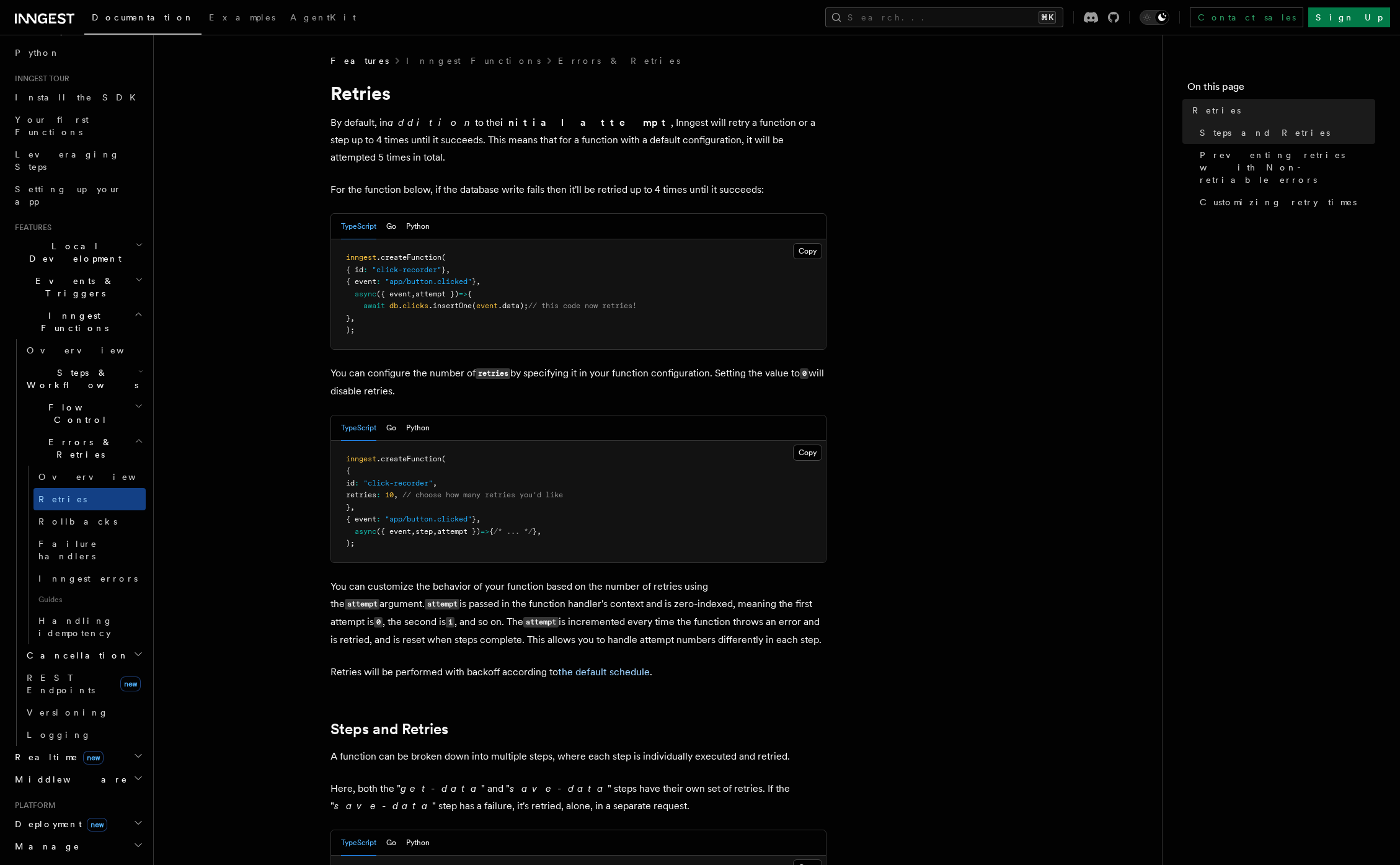
drag, startPoint x: 498, startPoint y: 519, endPoint x: 525, endPoint y: 536, distance: 31.9
click at [524, 534] on pre "inngest .createFunction ( { id : "click-recorder" , retries : 10 , // choose ho…" at bounding box center [578, 502] width 494 height 121
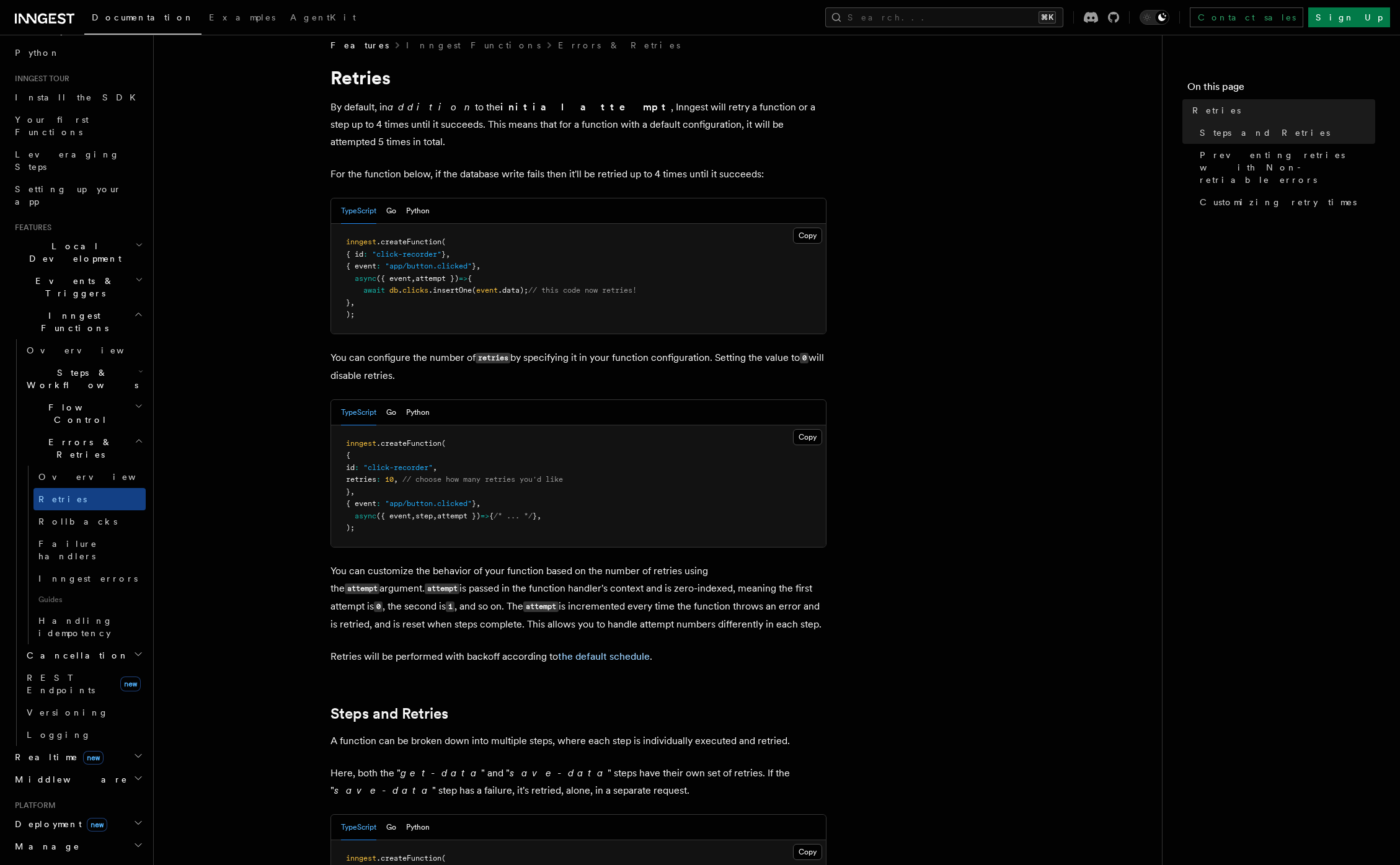
scroll to position [50, 0]
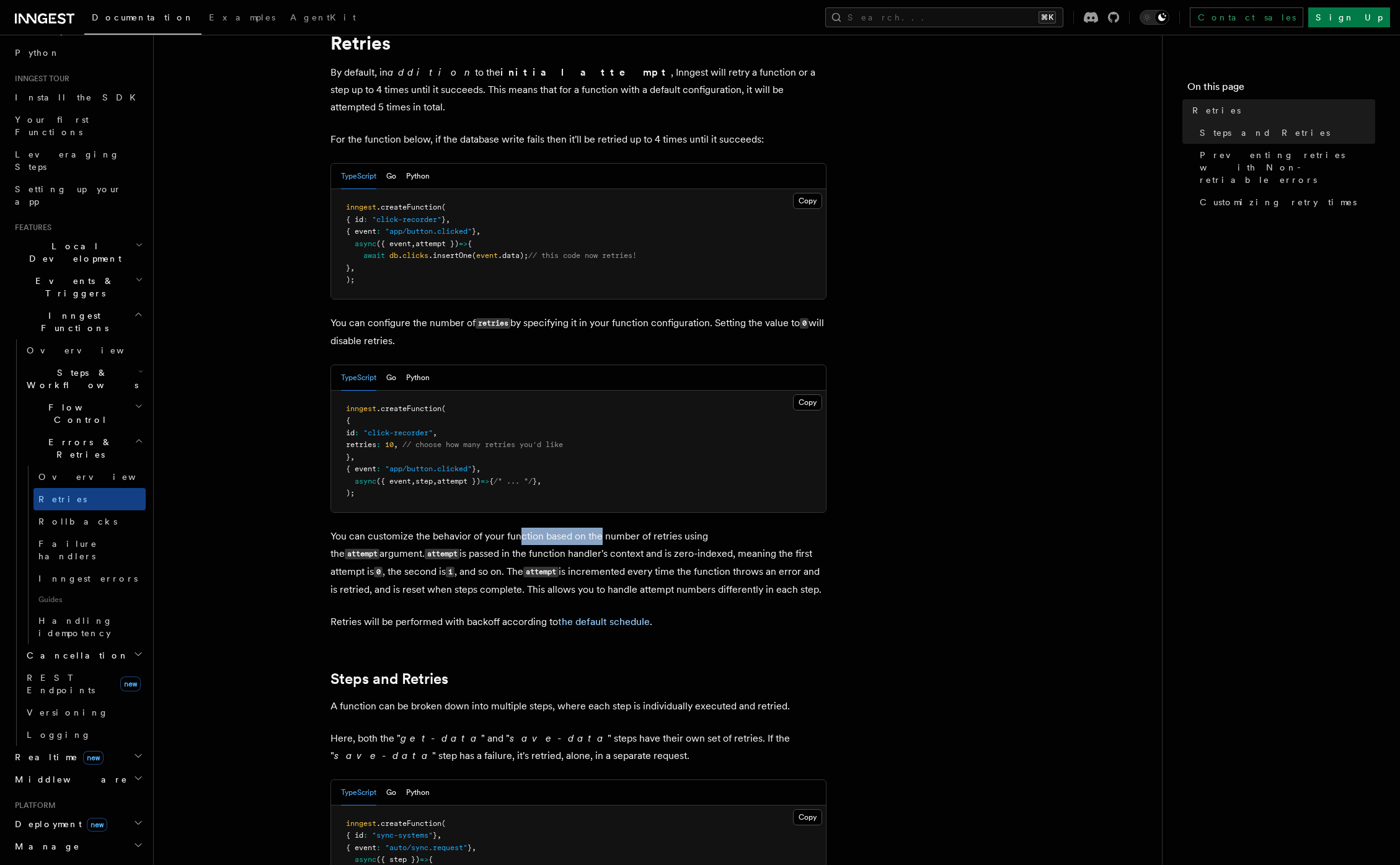
drag, startPoint x: 517, startPoint y: 521, endPoint x: 594, endPoint y: 531, distance: 77.6
click at [594, 531] on p "You can customize the behavior of your function based on the number of retries …" at bounding box center [578, 562] width 496 height 70
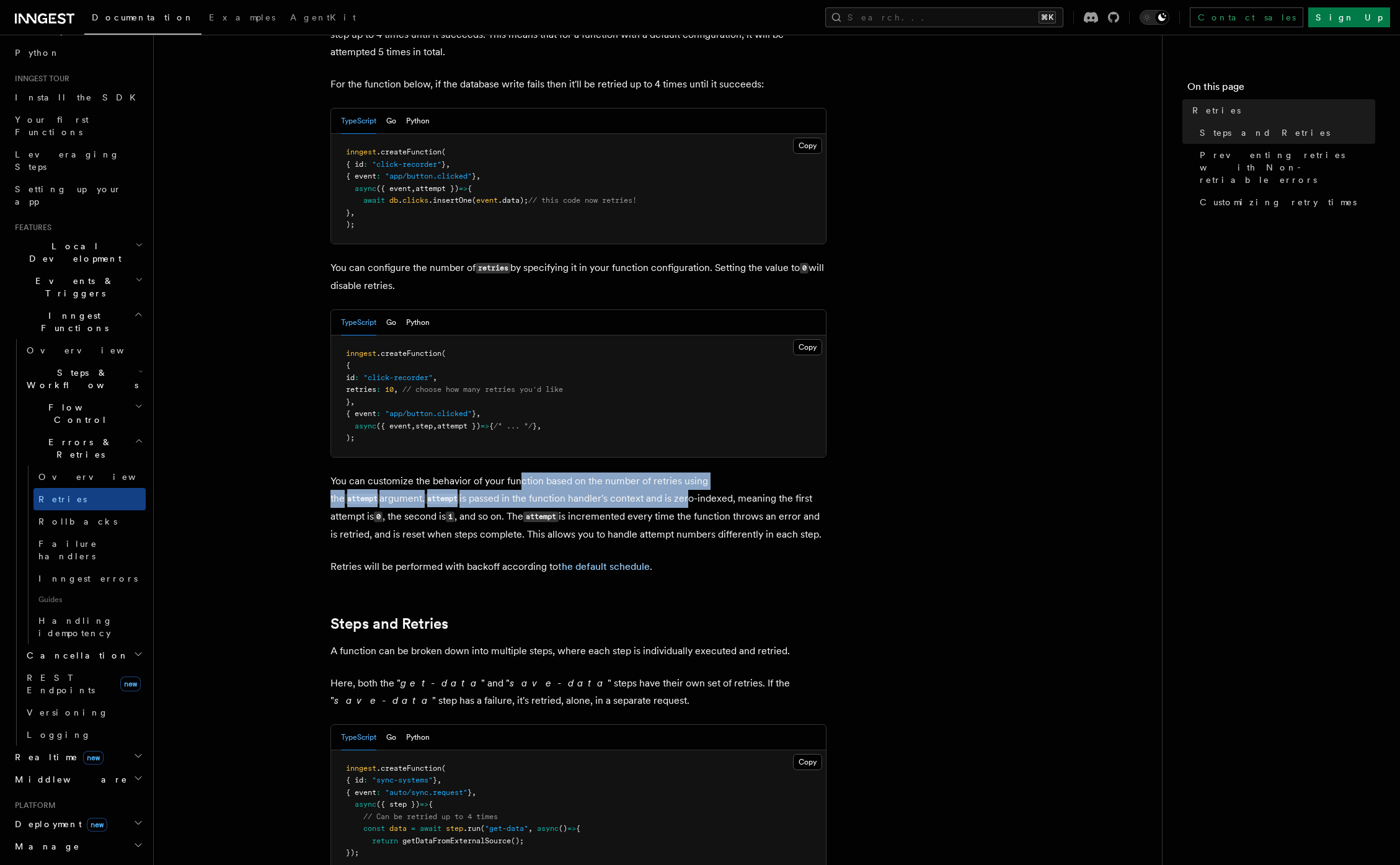
scroll to position [171, 0]
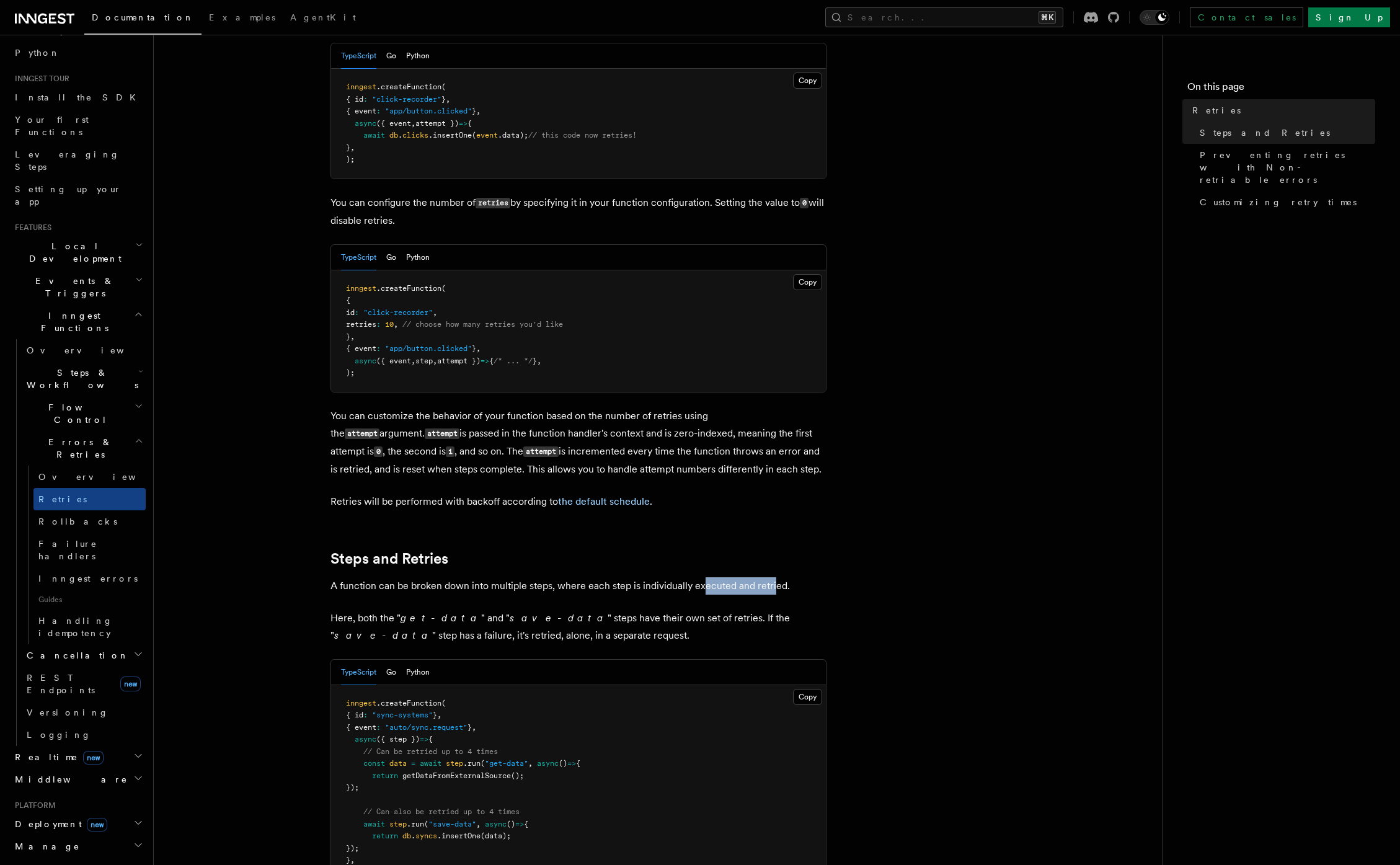
drag, startPoint x: 704, startPoint y: 568, endPoint x: 774, endPoint y: 562, distance: 70.3
click at [774, 577] on p "A function can be broken down into multiple steps, where each step is individua…" at bounding box center [578, 585] width 496 height 17
drag, startPoint x: 426, startPoint y: 593, endPoint x: 544, endPoint y: 604, distance: 118.5
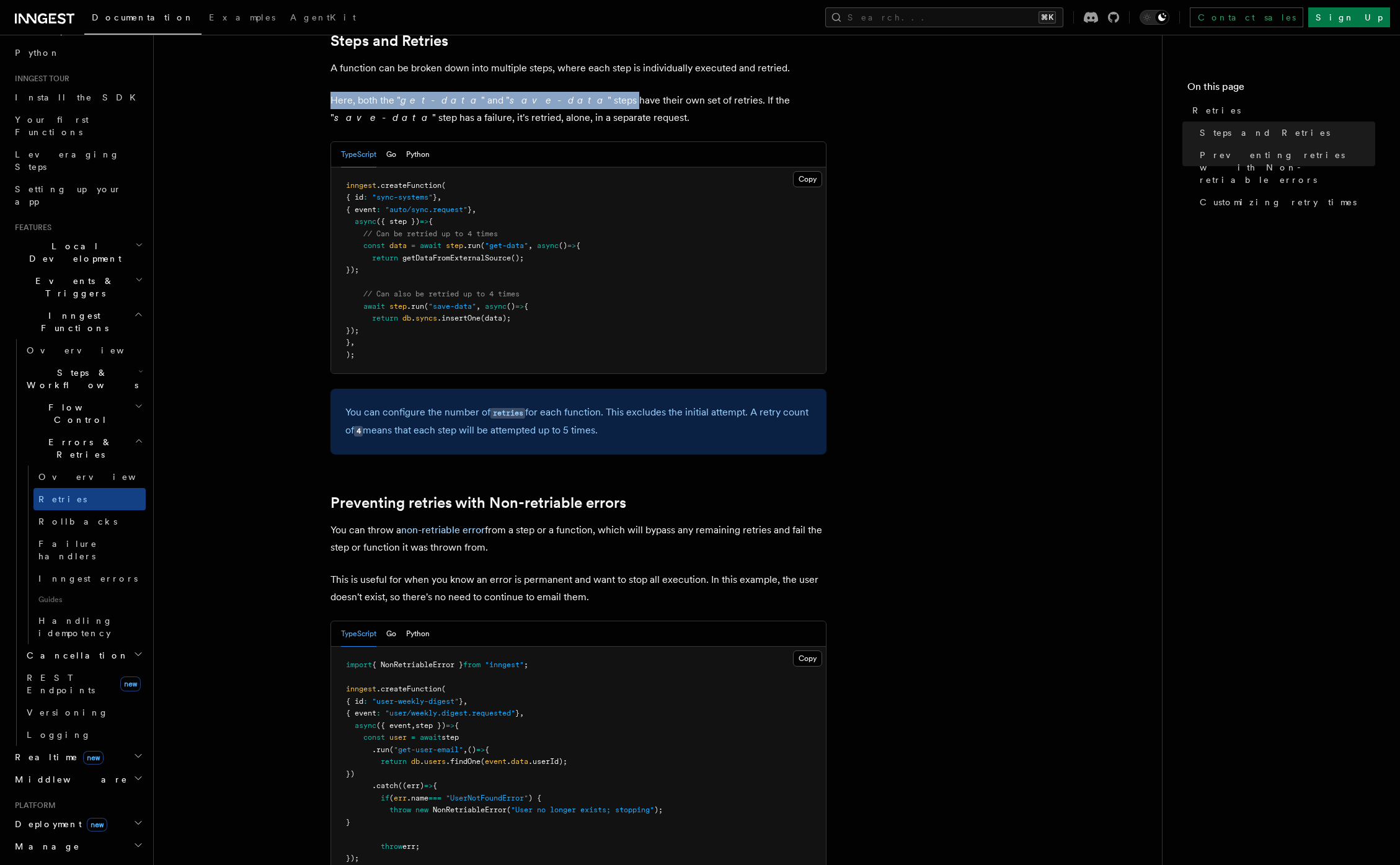
scroll to position [730, 0]
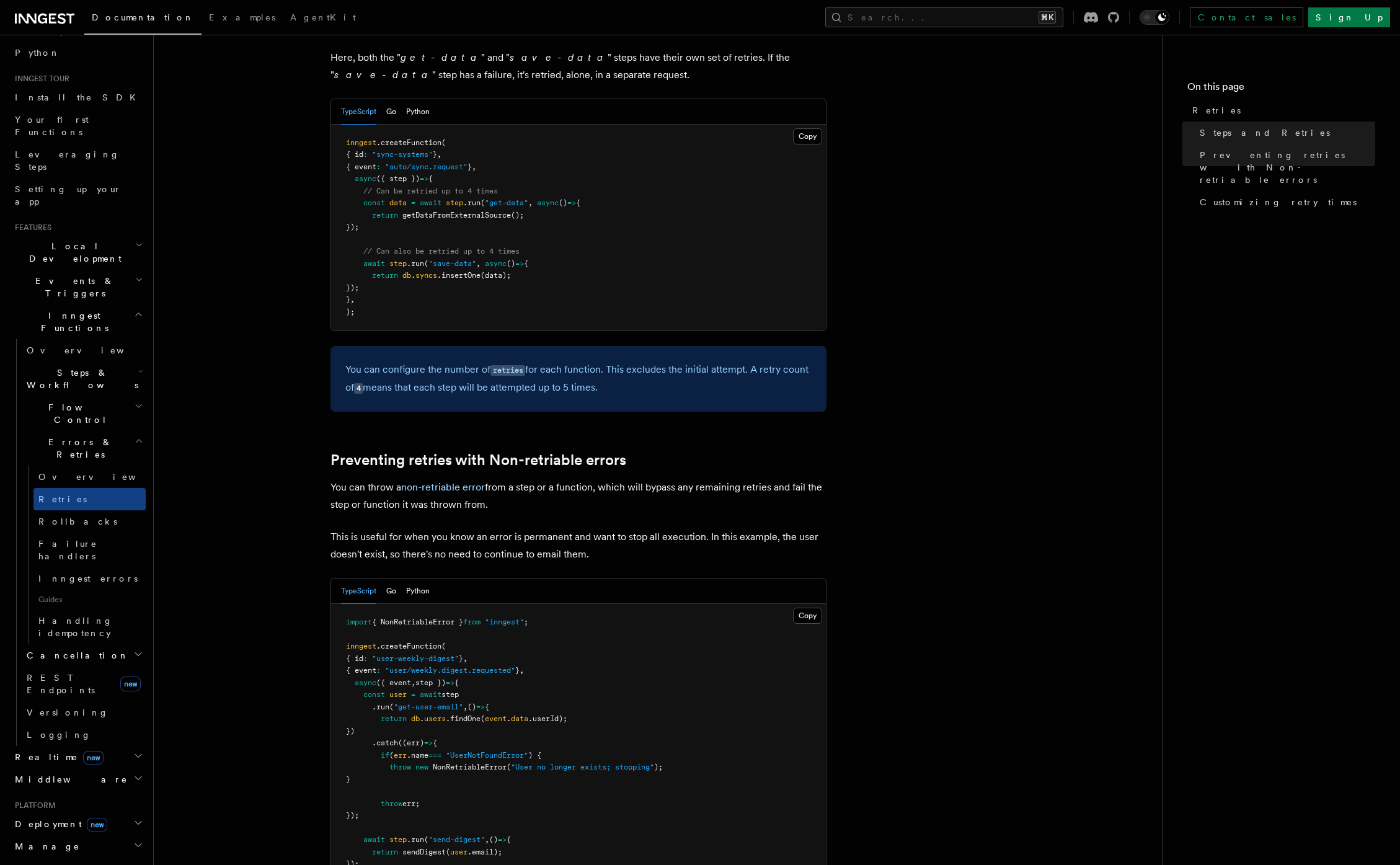
click at [431, 603] on pre "import { NonRetriableError } from "inngest" ; inngest .createFunction ( { id : …" at bounding box center [578, 755] width 494 height 304
click at [431, 617] on span "{ NonRetriableError }" at bounding box center [417, 621] width 91 height 9
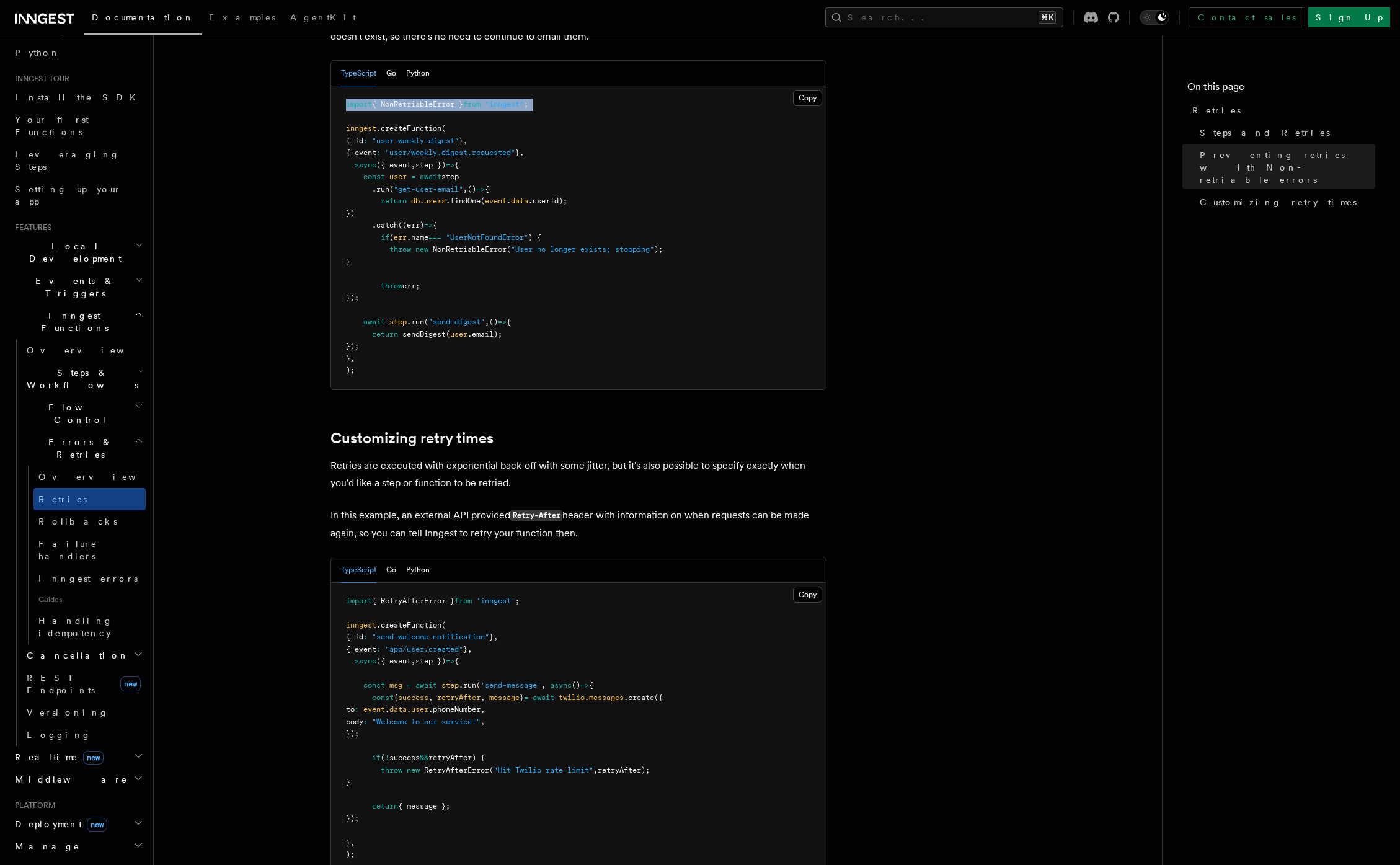
scroll to position [1264, 0]
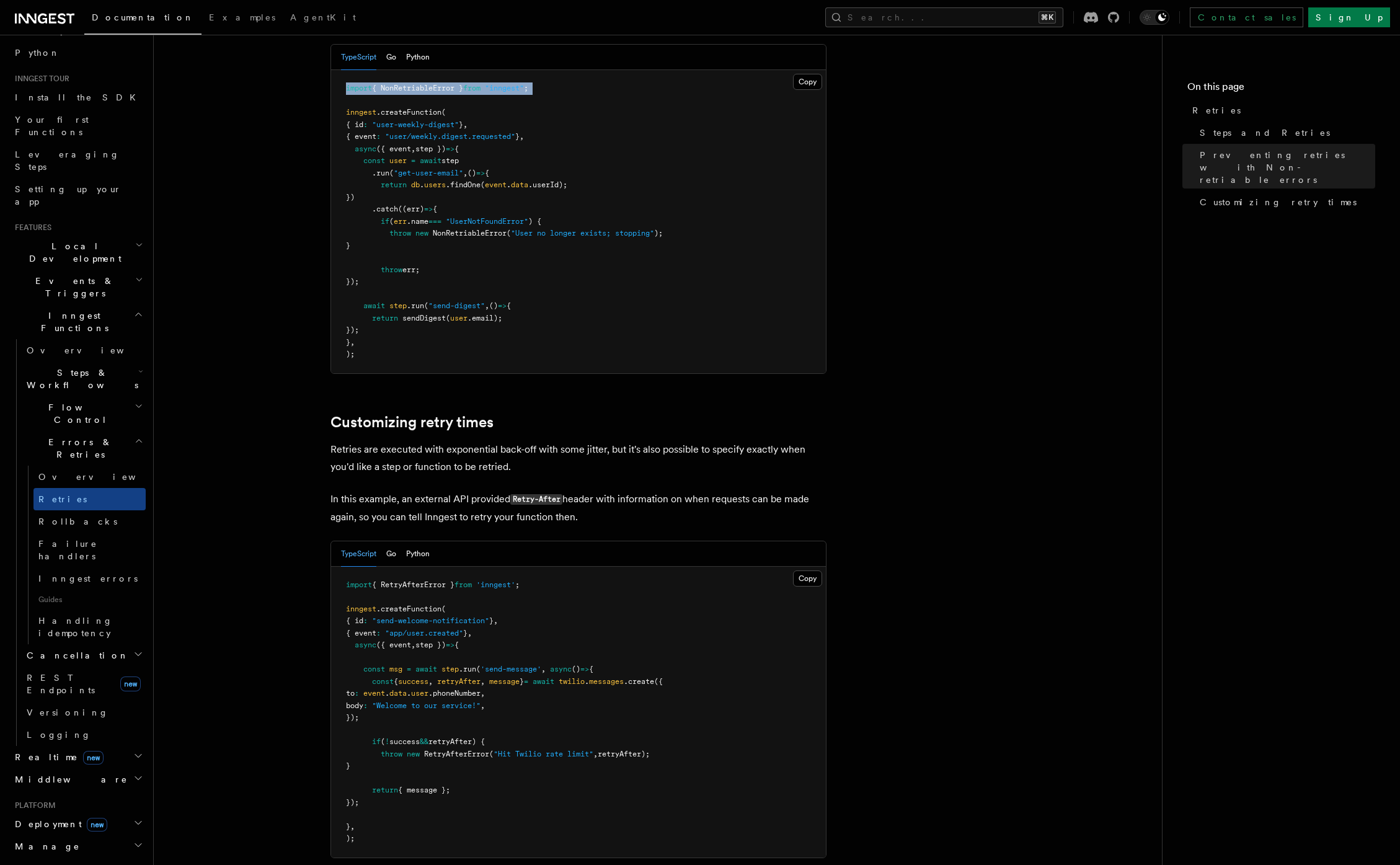
drag, startPoint x: 451, startPoint y: 735, endPoint x: 527, endPoint y: 752, distance: 77.9
click at [526, 753] on pre "import { RetryAfterError } from 'inngest' ; inngest .createFunction ( { id : "s…" at bounding box center [578, 711] width 494 height 290
click at [527, 752] on pre "import { RetryAfterError } from 'inngest' ; inngest .createFunction ( { id : "s…" at bounding box center [578, 711] width 494 height 290
drag, startPoint x: 450, startPoint y: 728, endPoint x: 496, endPoint y: 728, distance: 46.0
click at [485, 737] on span "retryAfter) {" at bounding box center [456, 741] width 56 height 9
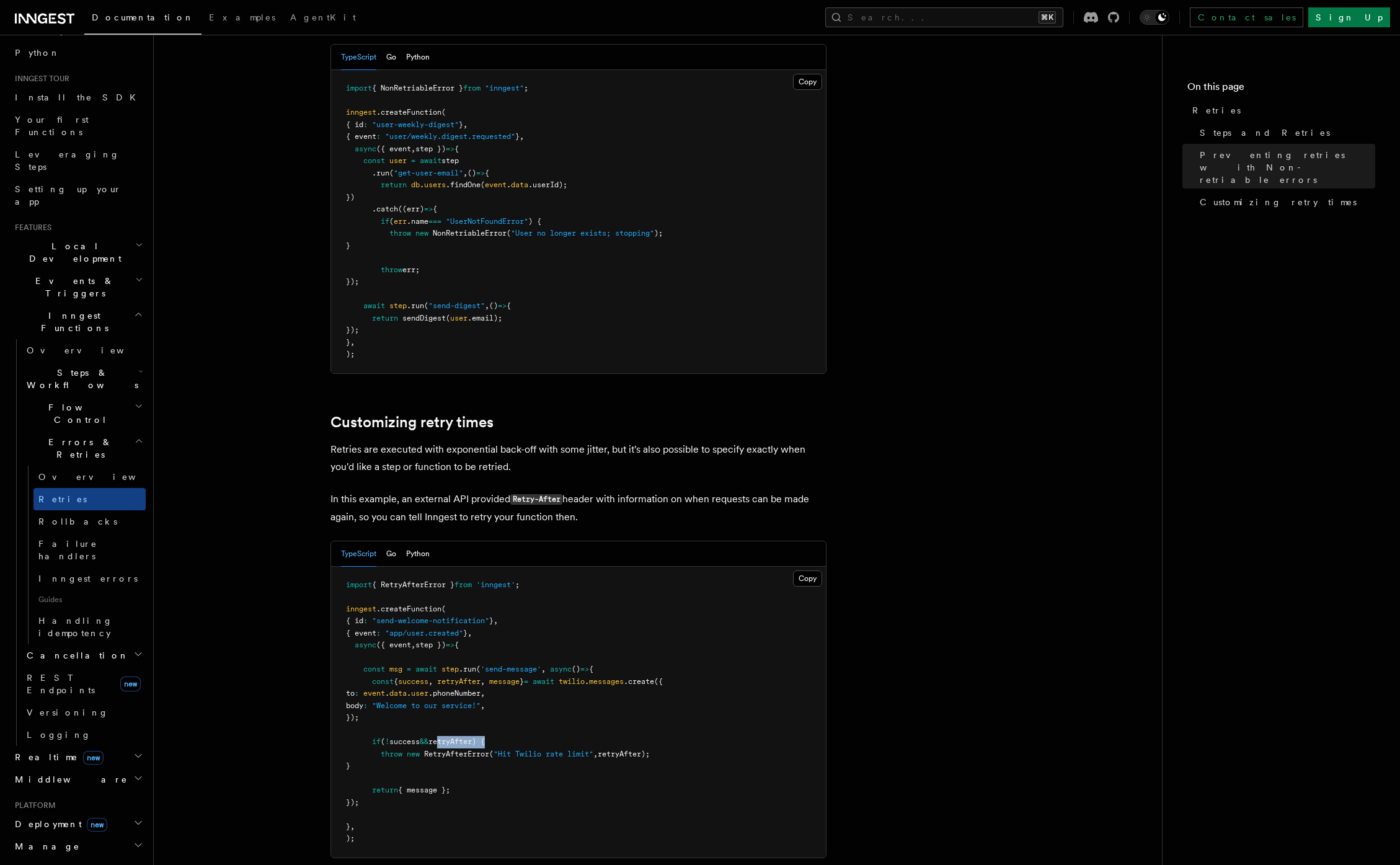
click at [470, 737] on span "retryAfter) {" at bounding box center [456, 741] width 56 height 9
drag, startPoint x: 546, startPoint y: 736, endPoint x: 433, endPoint y: 730, distance: 113.2
click at [433, 730] on pre "import { RetryAfterError } from 'inngest' ; inngest .createFunction ( { id : "s…" at bounding box center [578, 711] width 494 height 290
click at [429, 737] on span "&&" at bounding box center [423, 741] width 9 height 9
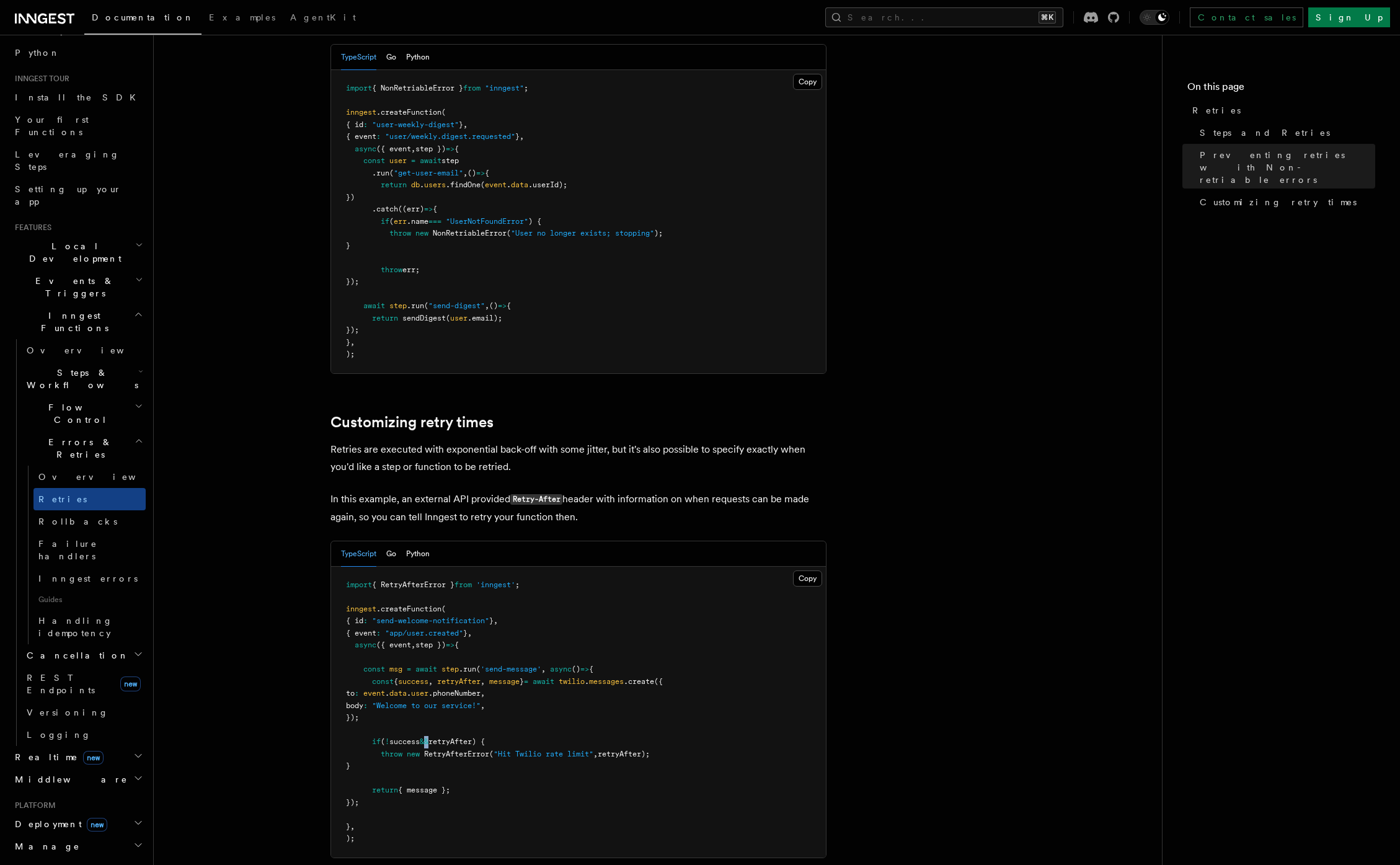
click at [429, 737] on span "&&" at bounding box center [423, 741] width 9 height 9
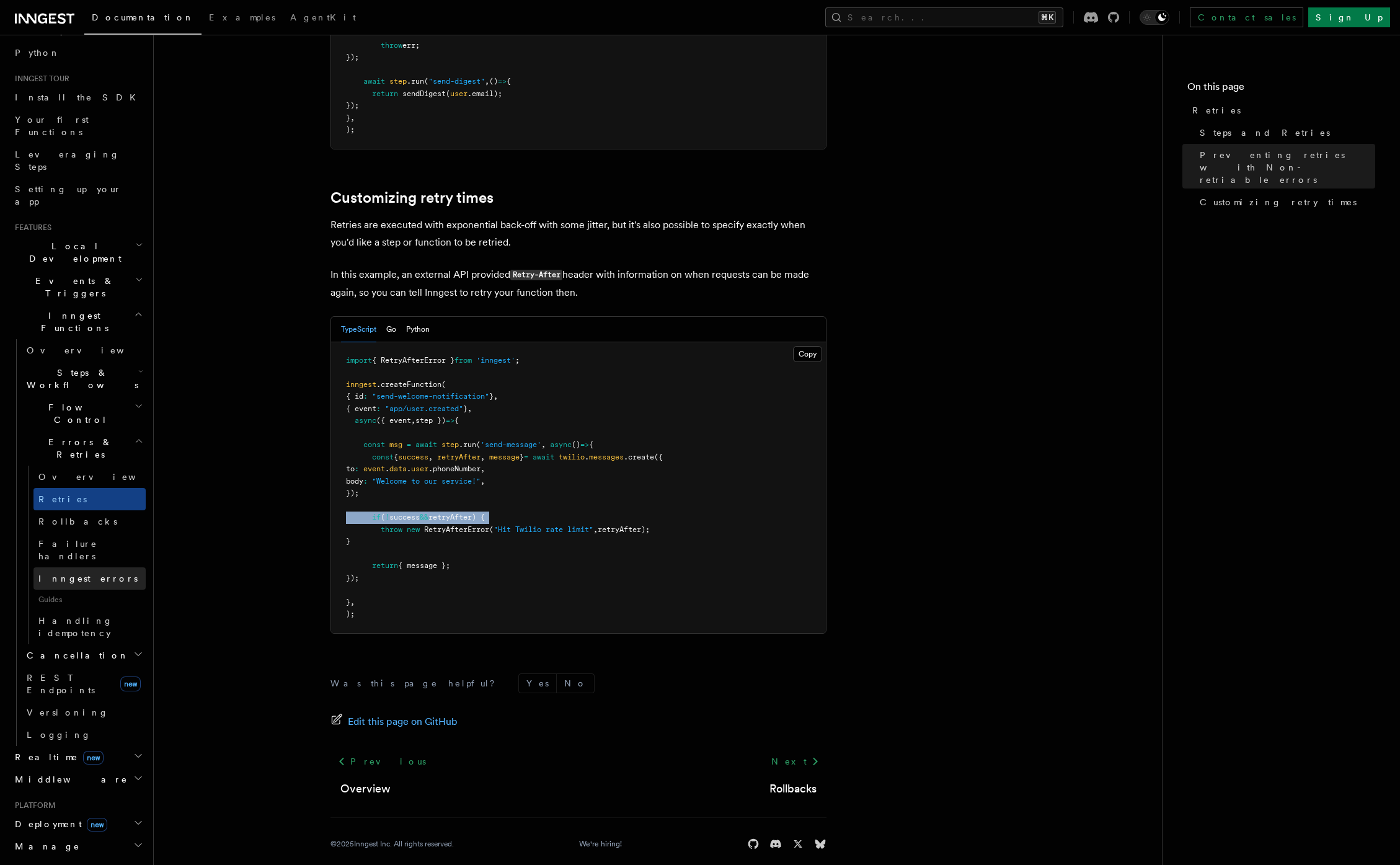
click at [61, 567] on link "Inngest errors" at bounding box center [89, 579] width 112 height 23
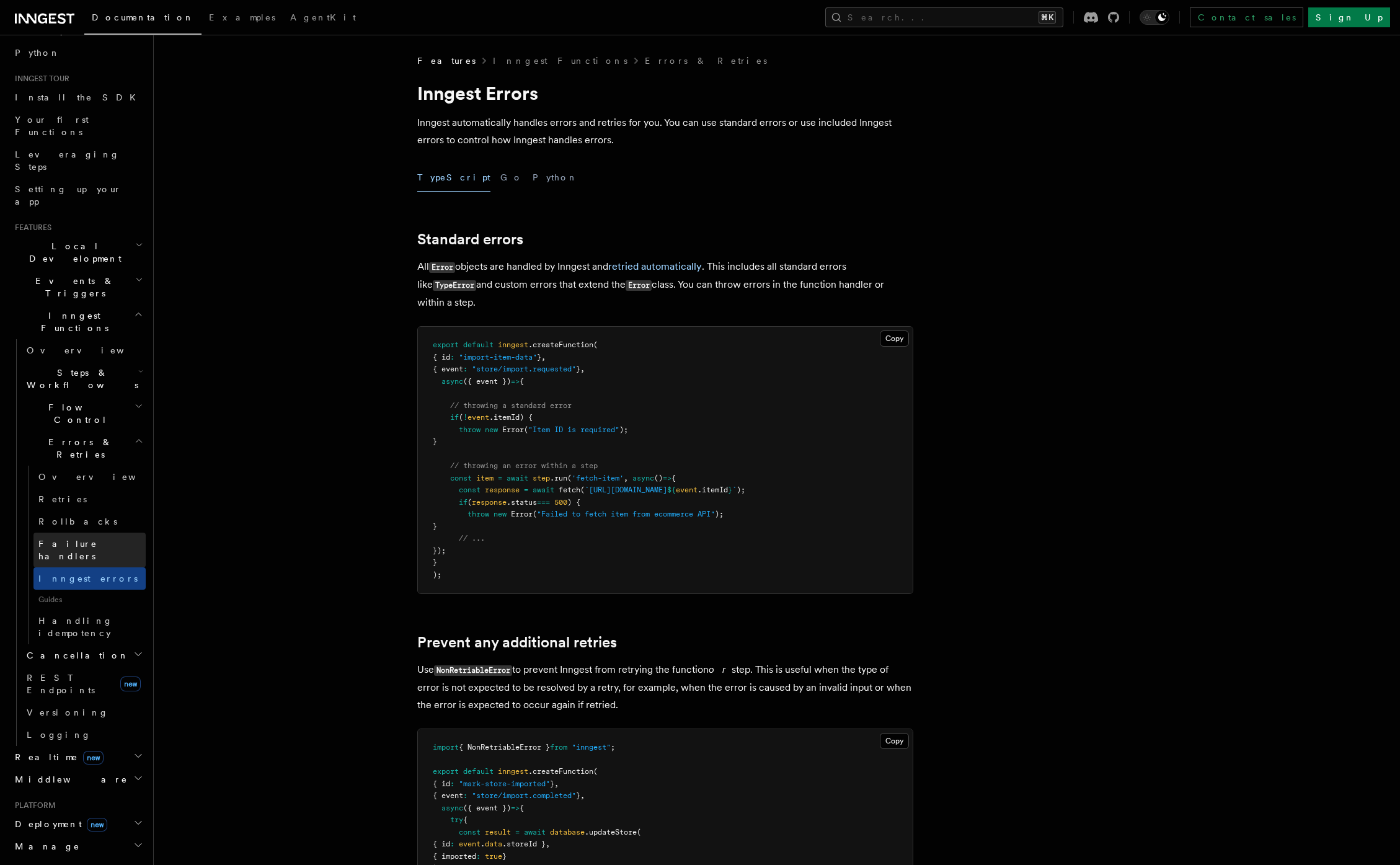
click at [62, 532] on link "Failure handlers" at bounding box center [89, 549] width 112 height 35
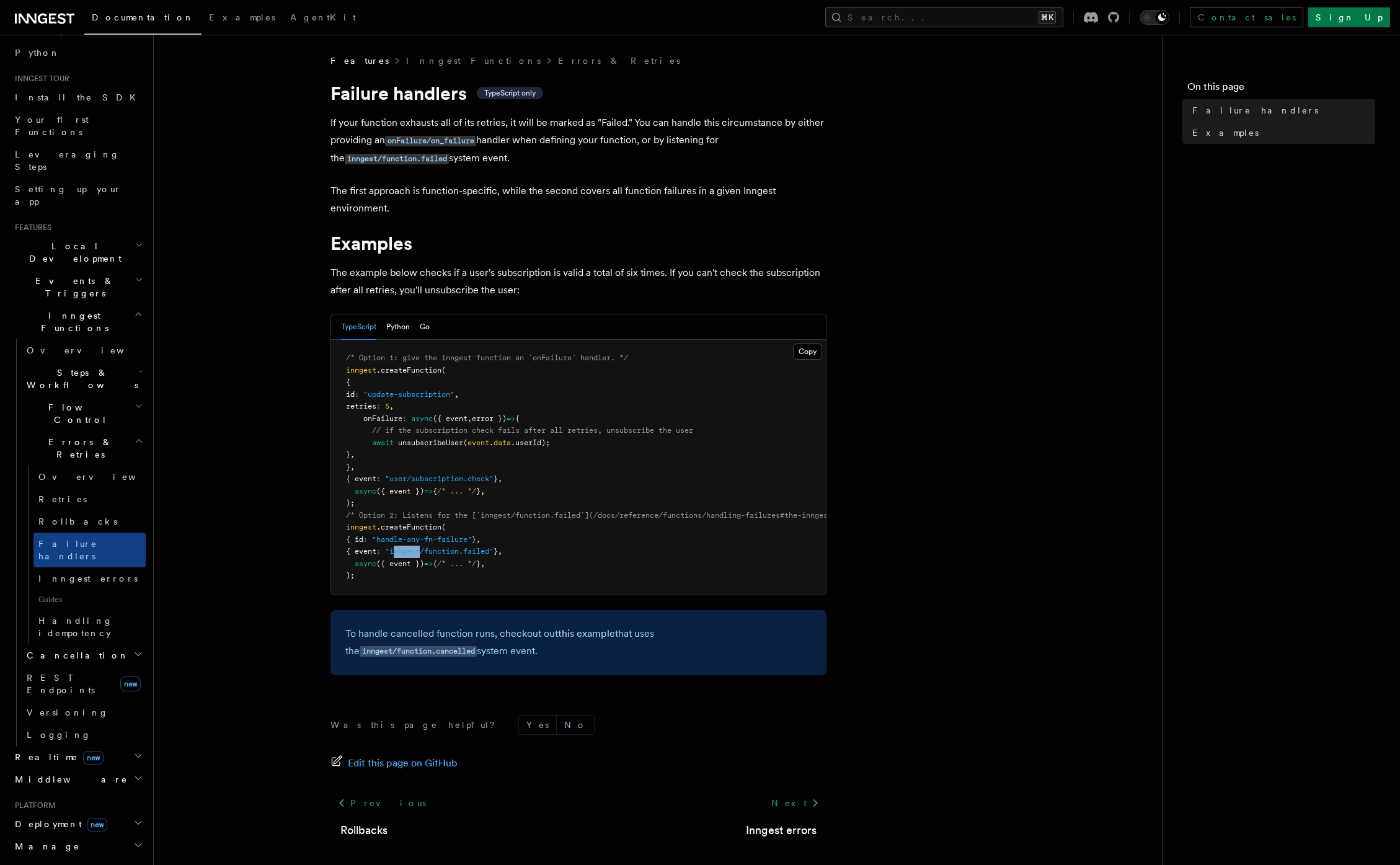
drag, startPoint x: 405, startPoint y: 550, endPoint x: 439, endPoint y: 551, distance: 34.0
click at [435, 551] on span ""inngest/function.failed"" at bounding box center [439, 550] width 108 height 9
click at [439, 551] on span ""inngest/function.failed"" at bounding box center [439, 550] width 108 height 9
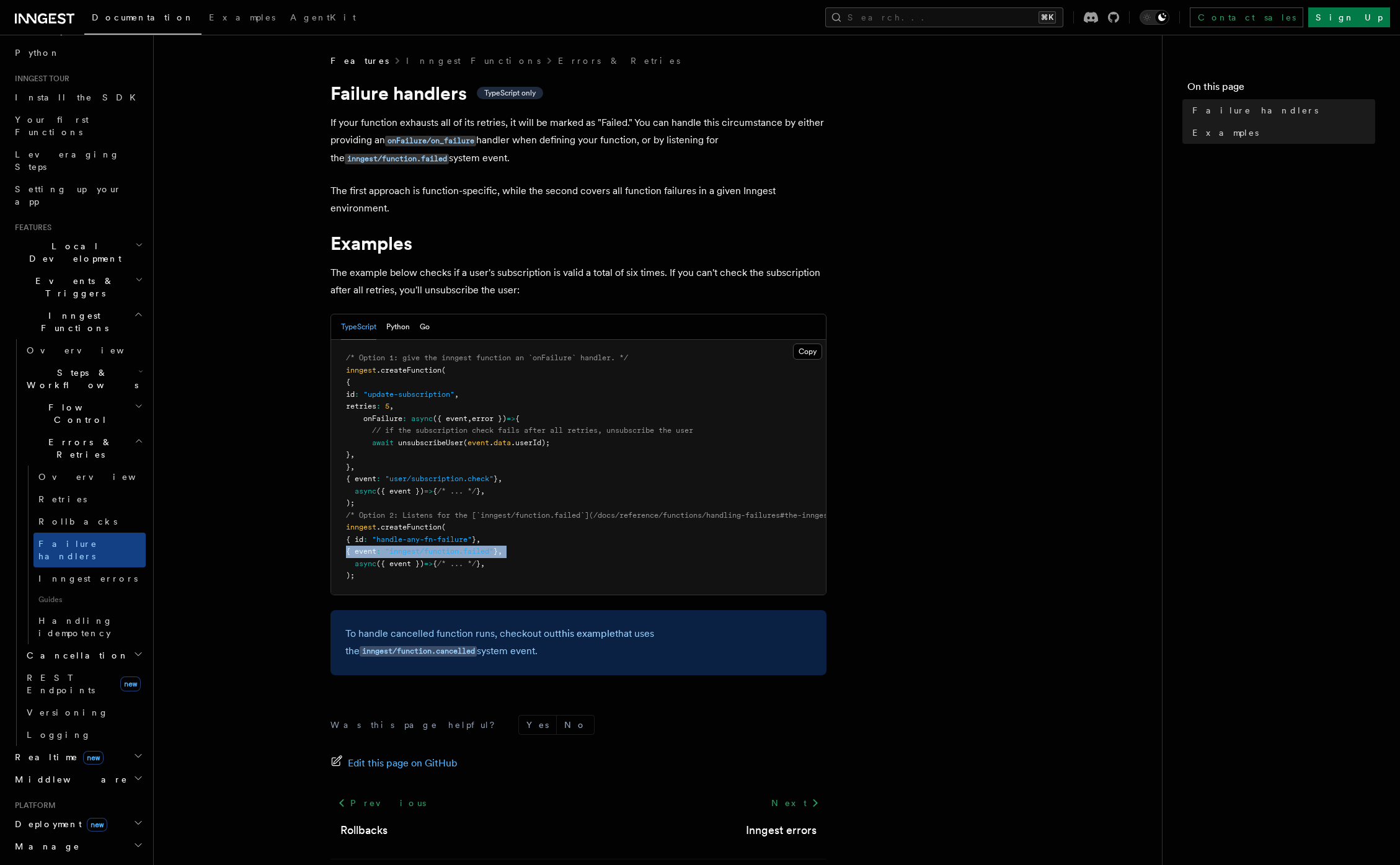
click at [446, 553] on span ""inngest/function.failed"" at bounding box center [439, 550] width 108 height 9
click at [446, 554] on span ""inngest/function.failed"" at bounding box center [439, 550] width 108 height 9
drag, startPoint x: 479, startPoint y: 556, endPoint x: 488, endPoint y: 550, distance: 10.8
click at [488, 549] on span ""inngest/function.failed"" at bounding box center [439, 550] width 108 height 9
click at [488, 550] on span ""inngest/function.failed"" at bounding box center [439, 550] width 108 height 9
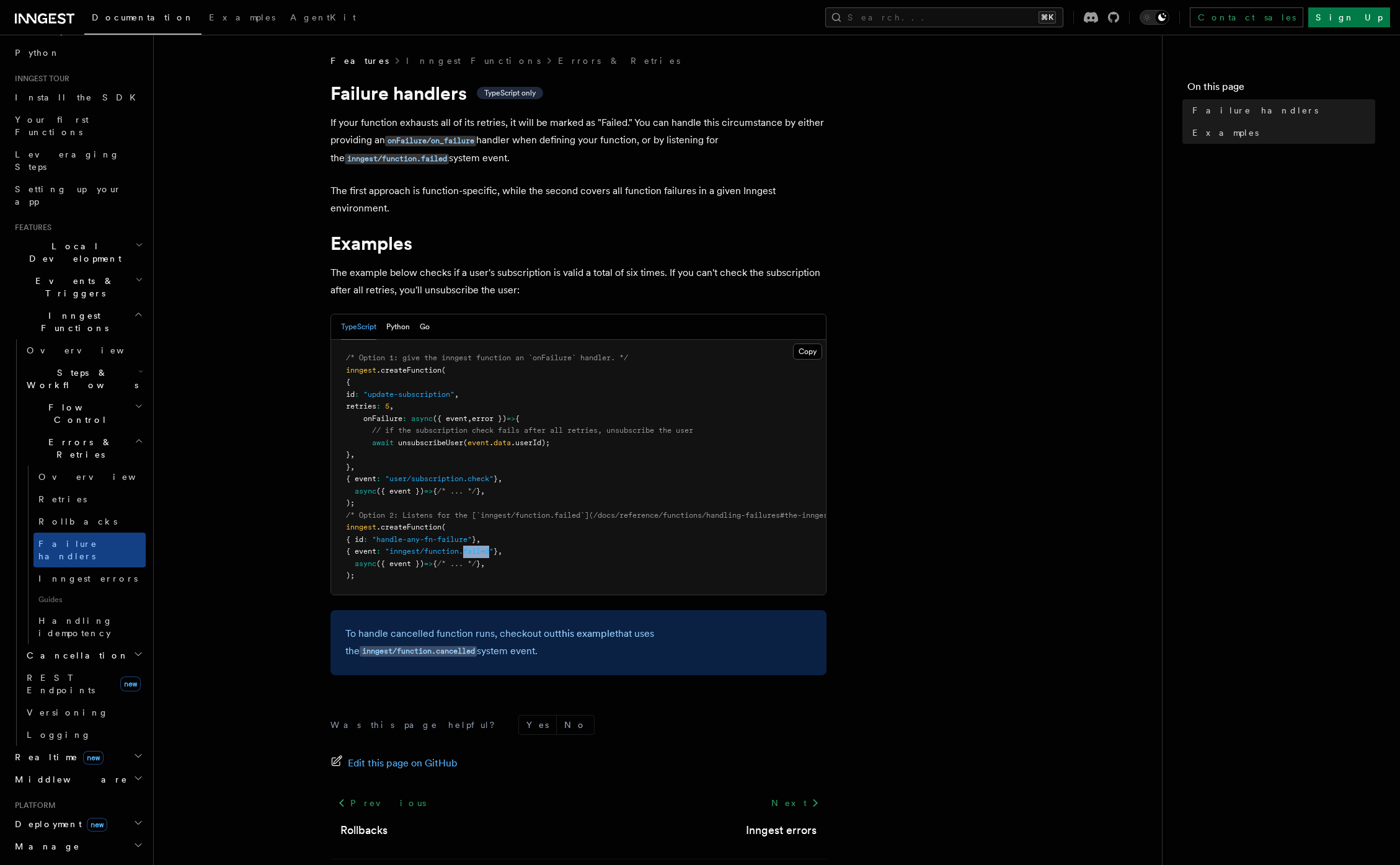
click at [488, 550] on span ""inngest/function.failed"" at bounding box center [439, 550] width 108 height 9
drag, startPoint x: 405, startPoint y: 476, endPoint x: 502, endPoint y: 482, distance: 97.2
click at [493, 482] on span ""user/subscription.check"" at bounding box center [439, 478] width 108 height 9
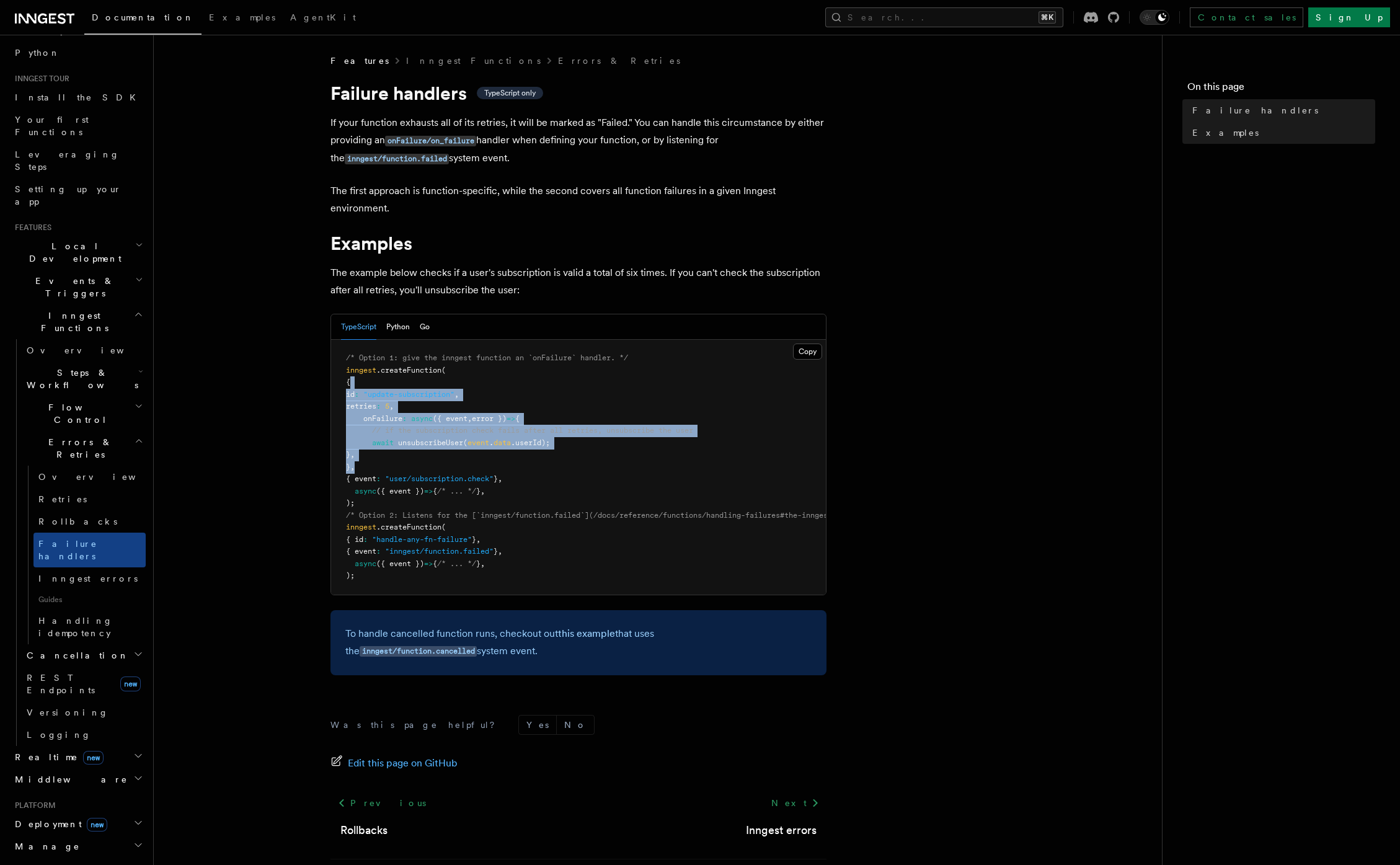
drag, startPoint x: 376, startPoint y: 397, endPoint x: 438, endPoint y: 468, distance: 94.3
click at [438, 468] on pre "/* Option 1: give the inngest function an `onFailure` handler. */ inngest .crea…" at bounding box center [578, 467] width 494 height 255
drag, startPoint x: 403, startPoint y: 421, endPoint x: 486, endPoint y: 431, distance: 83.6
click at [486, 431] on code "/* Option 1: give the inngest function an `onFailure` handler. */ inngest .crea…" at bounding box center [778, 466] width 863 height 227
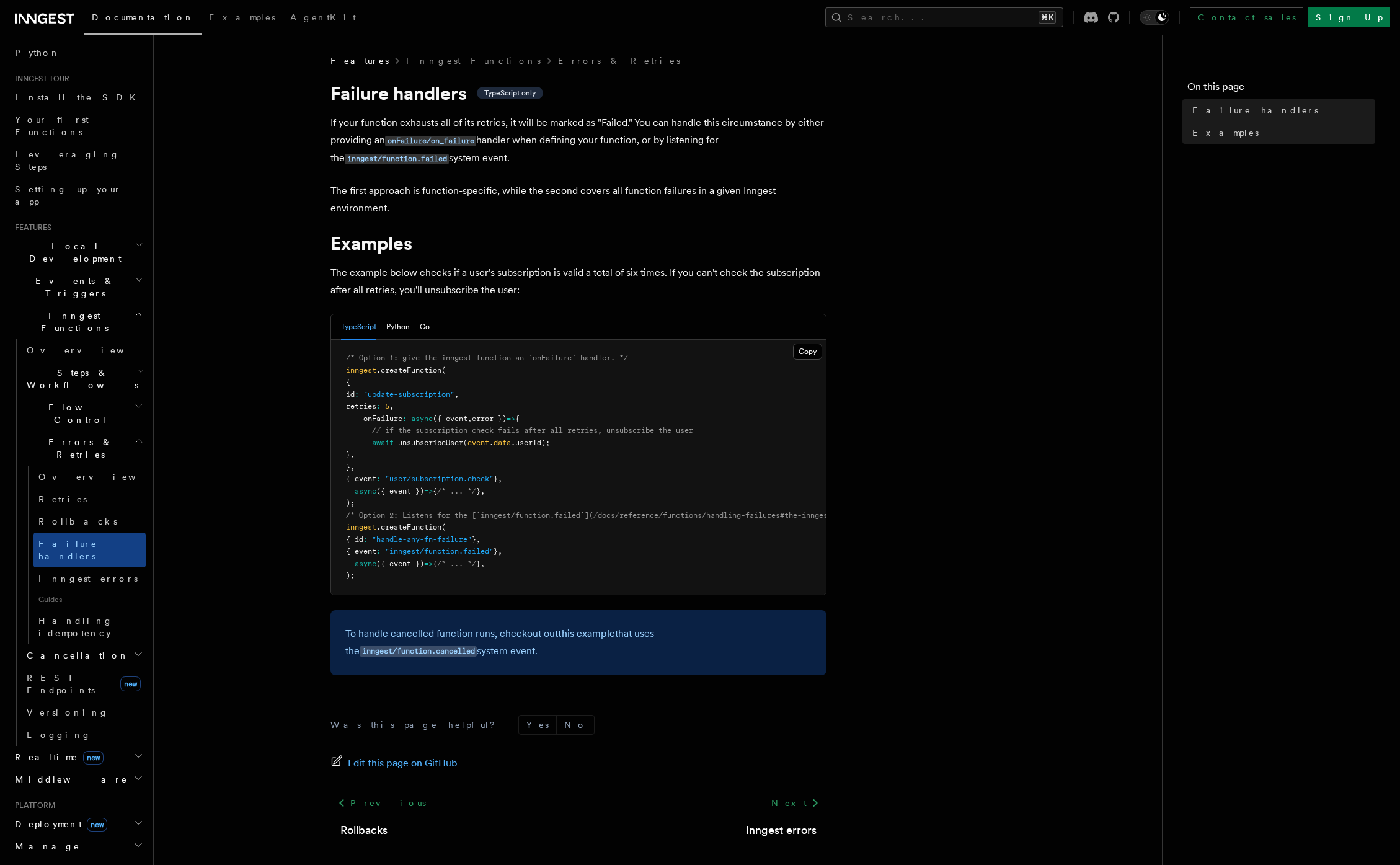
click at [457, 439] on span "unsubscribeUser" at bounding box center [431, 442] width 65 height 9
drag, startPoint x: 399, startPoint y: 414, endPoint x: 463, endPoint y: 421, distance: 64.4
click at [463, 421] on span "onFailure : async ({ event , error }) => {" at bounding box center [433, 418] width 174 height 9
drag, startPoint x: 449, startPoint y: 504, endPoint x: 554, endPoint y: 511, distance: 105.2
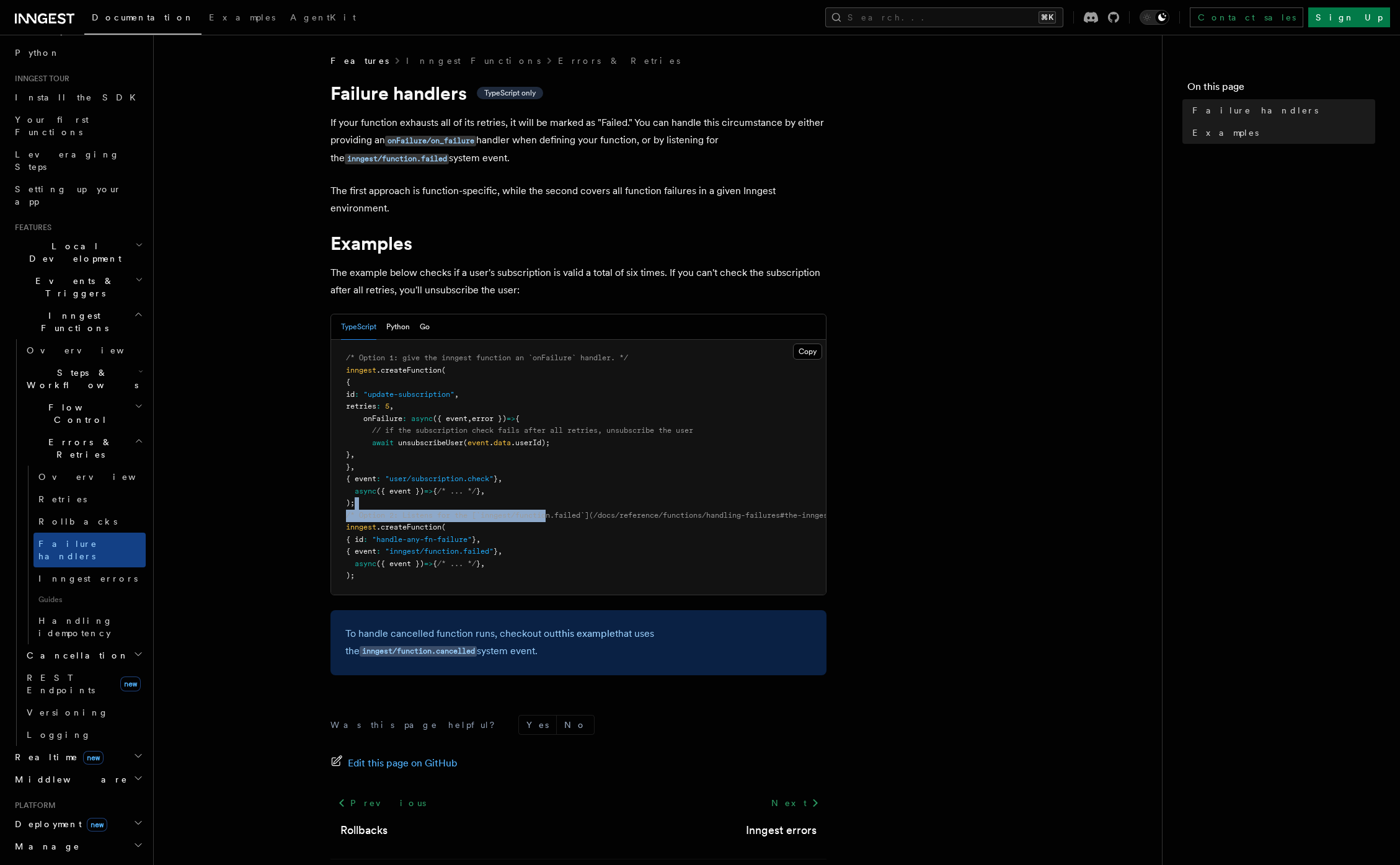
click at [554, 511] on pre "/* Option 1: give the inngest function an `onFailure` handler. */ inngest .crea…" at bounding box center [578, 467] width 494 height 255
click at [554, 511] on span "/* Option 2: Listens for the [`inngest/function.failed`](/docs/reference/functi…" at bounding box center [778, 514] width 863 height 9
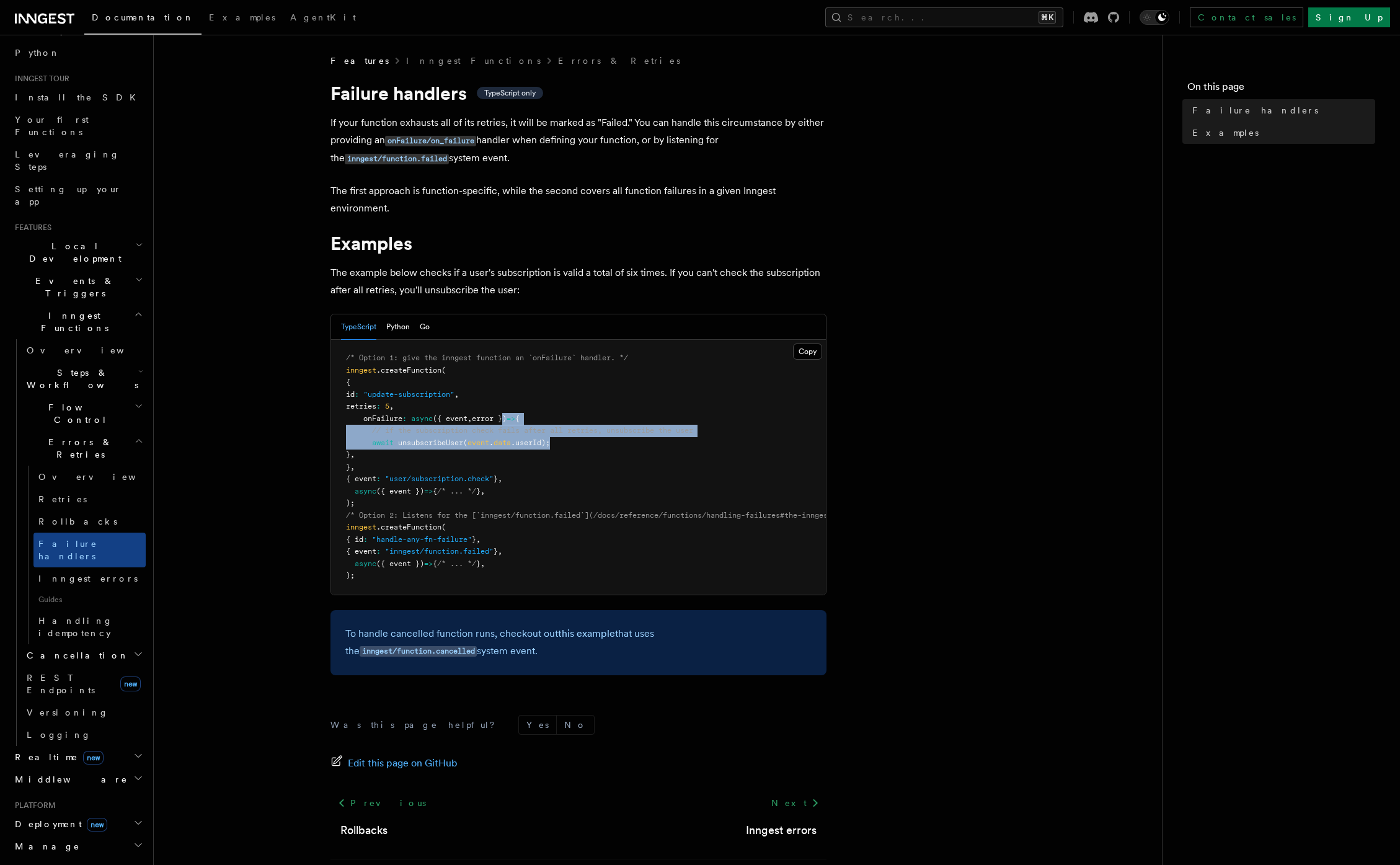
drag, startPoint x: 510, startPoint y: 415, endPoint x: 593, endPoint y: 460, distance: 94.4
click at [593, 460] on pre "/* Option 1: give the inngest function an `onFailure` handler. */ inngest .crea…" at bounding box center [578, 467] width 494 height 255
drag, startPoint x: 391, startPoint y: 538, endPoint x: 479, endPoint y: 535, distance: 88.1
click at [471, 535] on span ""handle-any-fn-failure"" at bounding box center [421, 539] width 100 height 9
drag, startPoint x: 405, startPoint y: 550, endPoint x: 451, endPoint y: 548, distance: 46.0
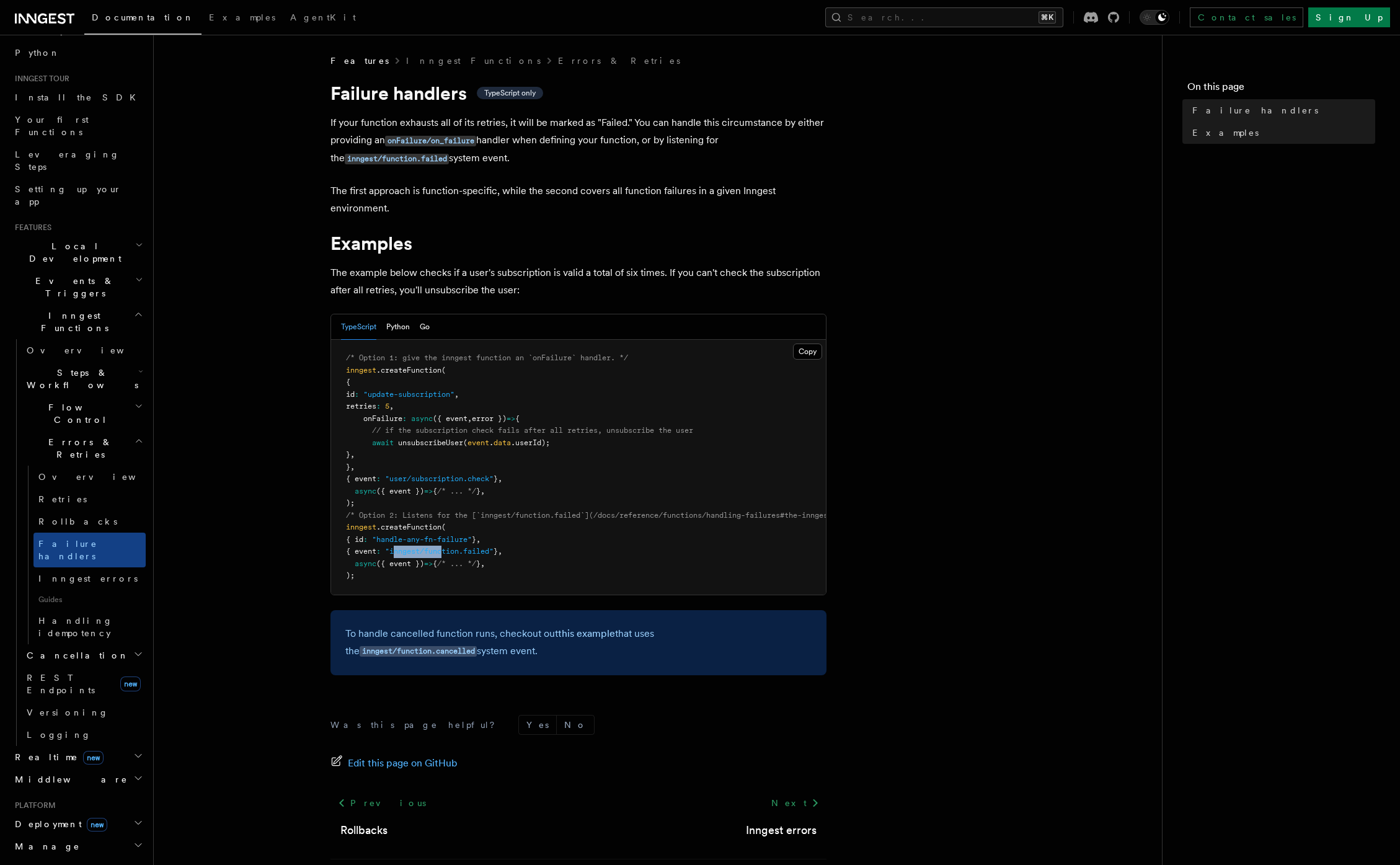
click at [451, 548] on span ""inngest/function.failed"" at bounding box center [439, 550] width 108 height 9
click at [477, 549] on span ""inngest/function.failed"" at bounding box center [439, 550] width 108 height 9
click at [450, 551] on span ""inngest/function.failed"" at bounding box center [439, 550] width 108 height 9
click at [450, 552] on span ""inngest/function.failed"" at bounding box center [439, 550] width 108 height 9
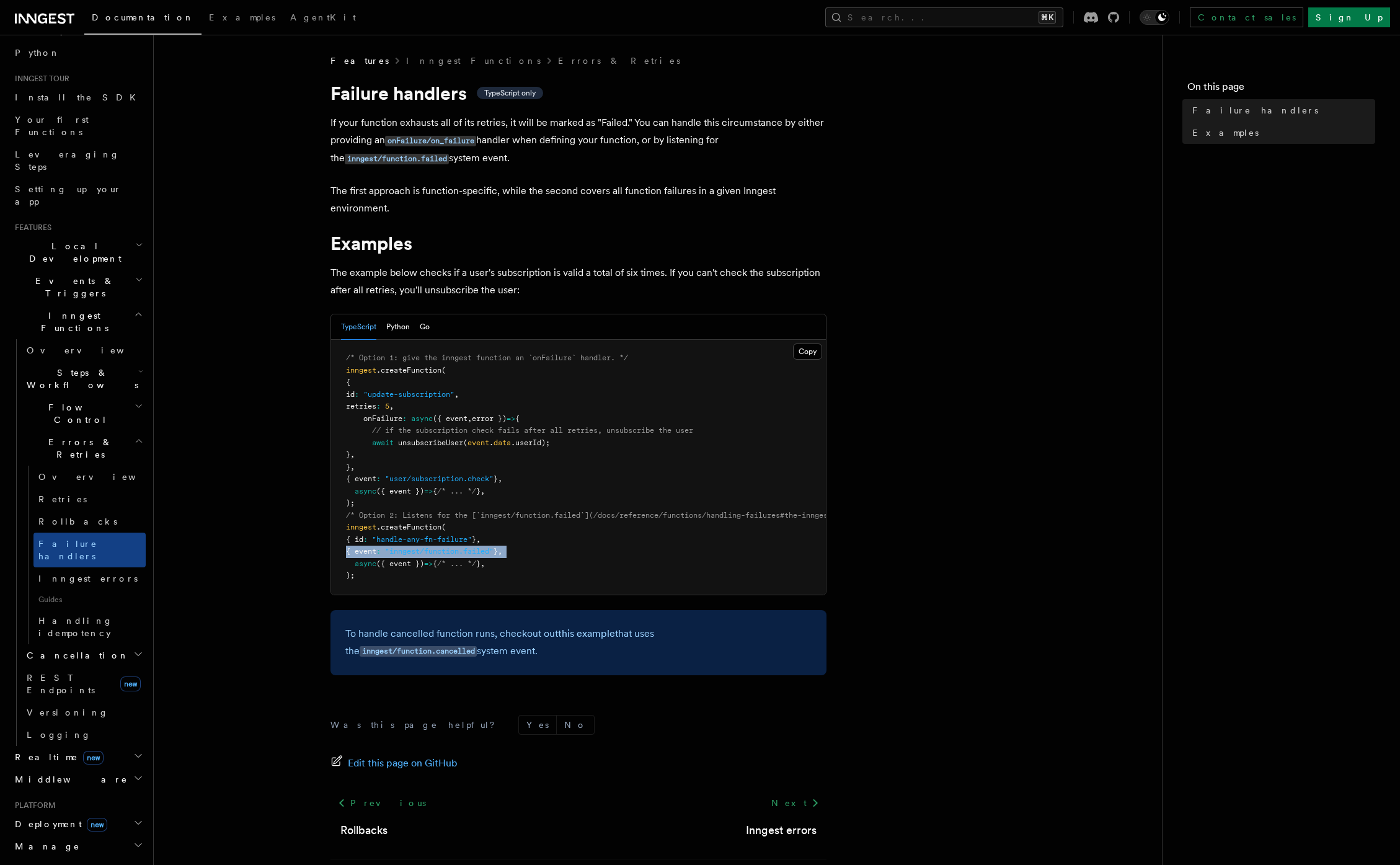
click at [450, 552] on span ""inngest/function.failed"" at bounding box center [439, 550] width 108 height 9
click at [94, 532] on link "Failure handlers" at bounding box center [89, 549] width 112 height 35
click at [88, 573] on span "Inngest errors" at bounding box center [88, 578] width 100 height 9
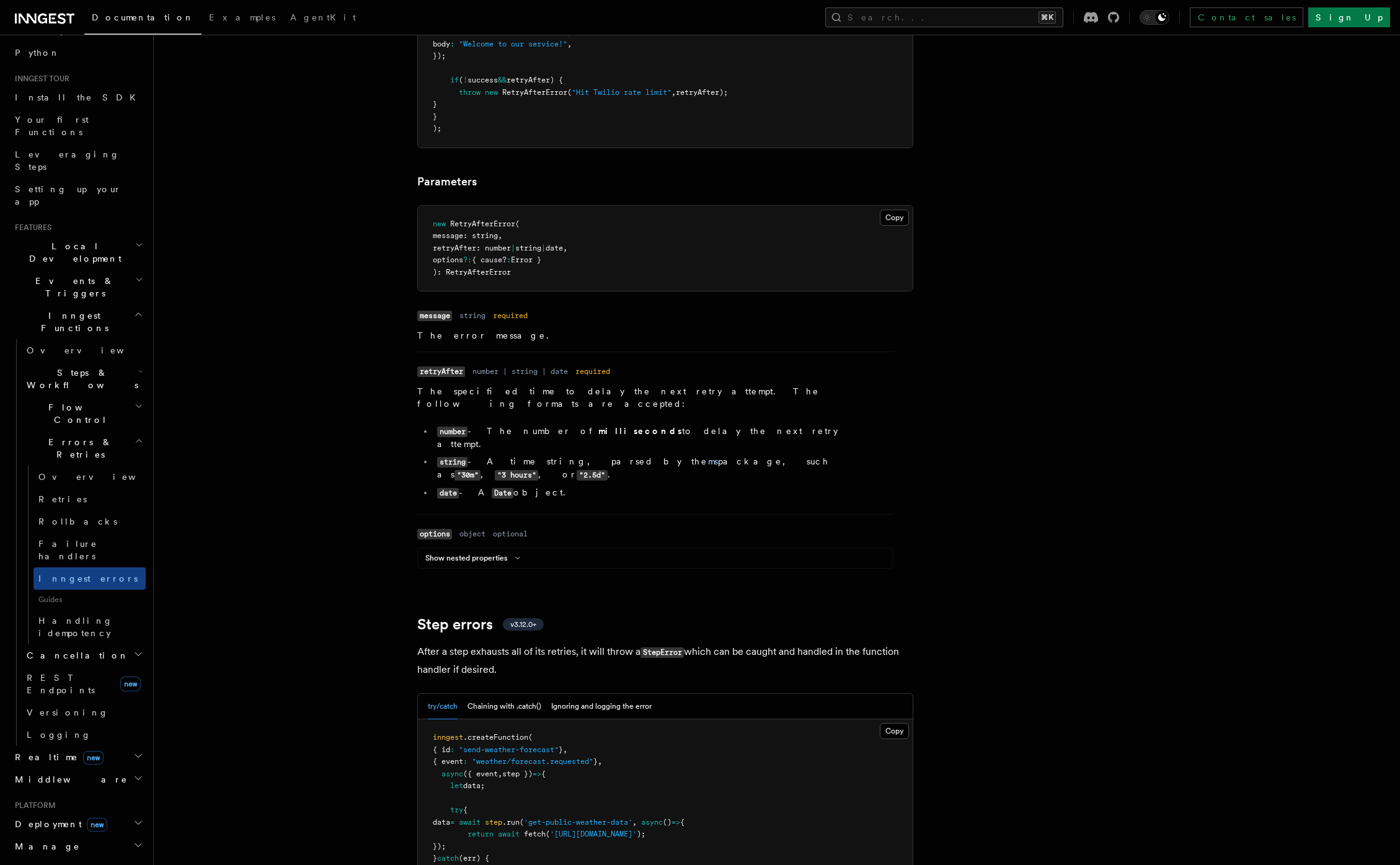
scroll to position [1702, 0]
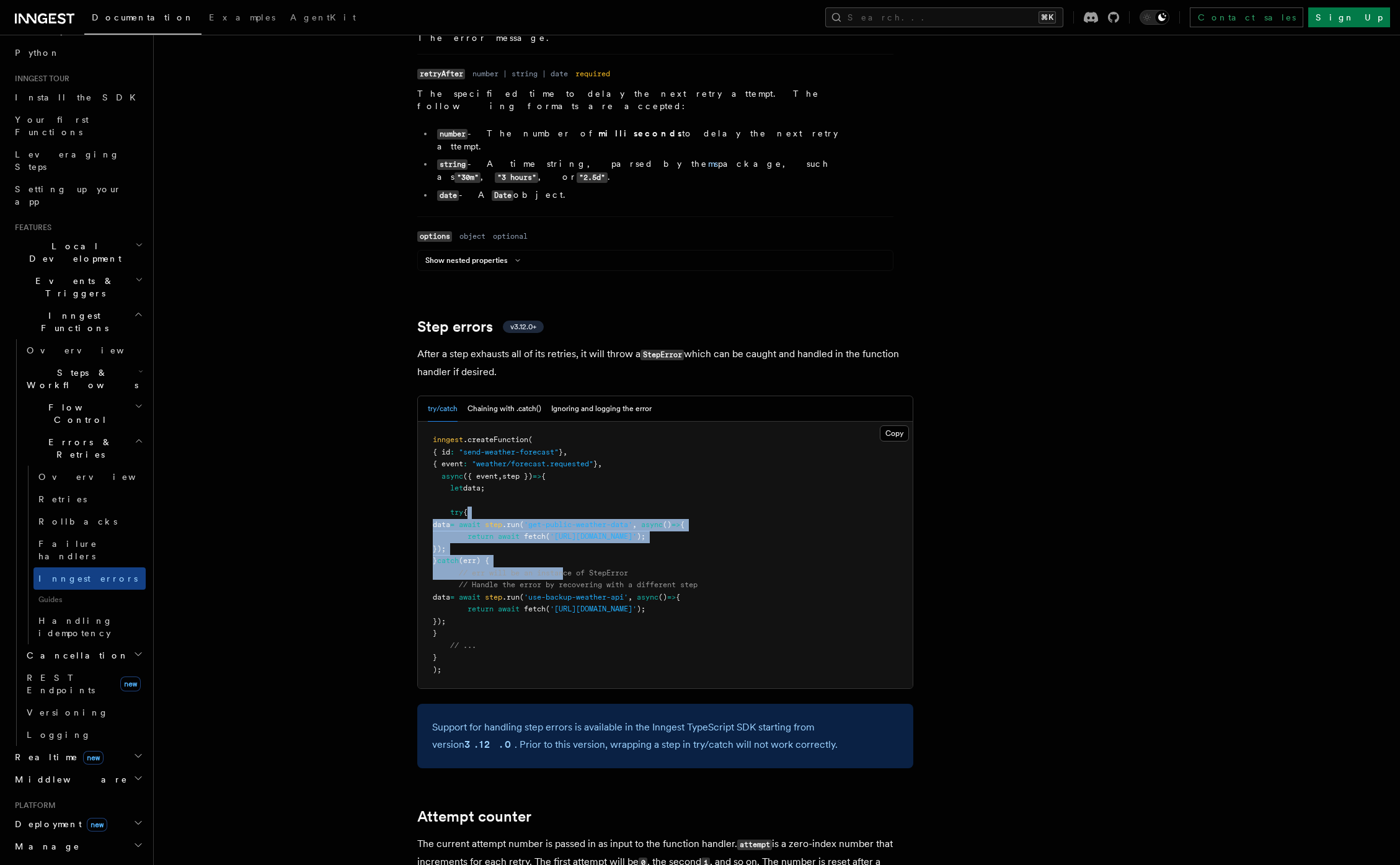
drag, startPoint x: 488, startPoint y: 483, endPoint x: 575, endPoint y: 546, distance: 107.4
click at [574, 546] on pre "inngest .createFunction ( { id : "send-weather-forecast" } , { event : "weather…" at bounding box center [664, 554] width 494 height 267
click at [522, 580] on span "// Handle the error by recovering with a different step" at bounding box center [579, 584] width 239 height 9
drag, startPoint x: 498, startPoint y: 538, endPoint x: 650, endPoint y: 542, distance: 152.1
click at [650, 542] on pre "inngest .createFunction ( { id : "send-weather-forecast" } , { event : "weather…" at bounding box center [664, 554] width 494 height 267
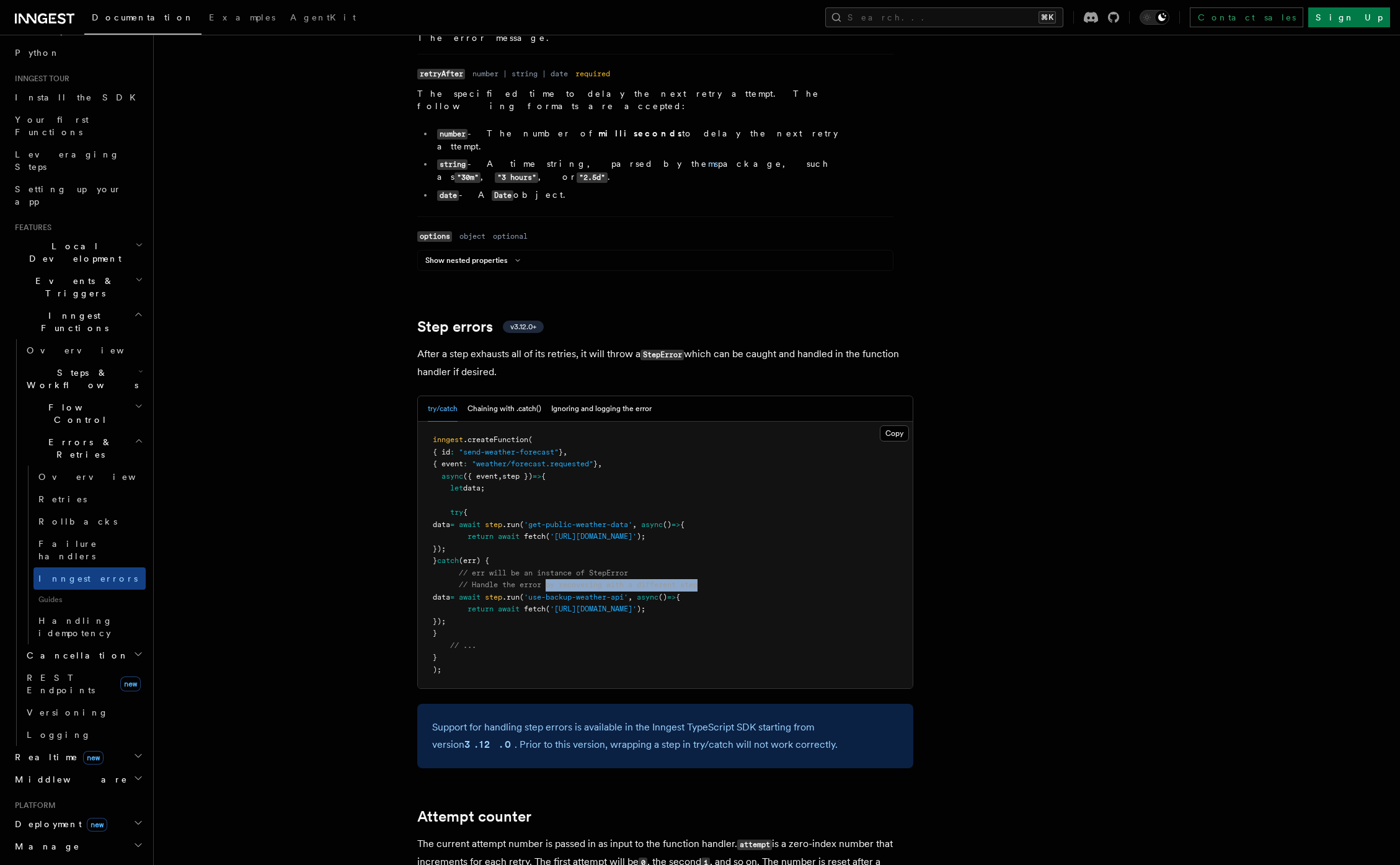
drag, startPoint x: 548, startPoint y: 552, endPoint x: 710, endPoint y: 554, distance: 162.0
click at [710, 554] on pre "inngest .createFunction ( { id : "send-weather-forecast" } , { event : "weather…" at bounding box center [664, 554] width 494 height 267
drag, startPoint x: 710, startPoint y: 554, endPoint x: 508, endPoint y: 554, distance: 202.0
click at [508, 554] on pre "inngest .createFunction ( { id : "send-weather-forecast" } , { event : "weather…" at bounding box center [664, 554] width 494 height 267
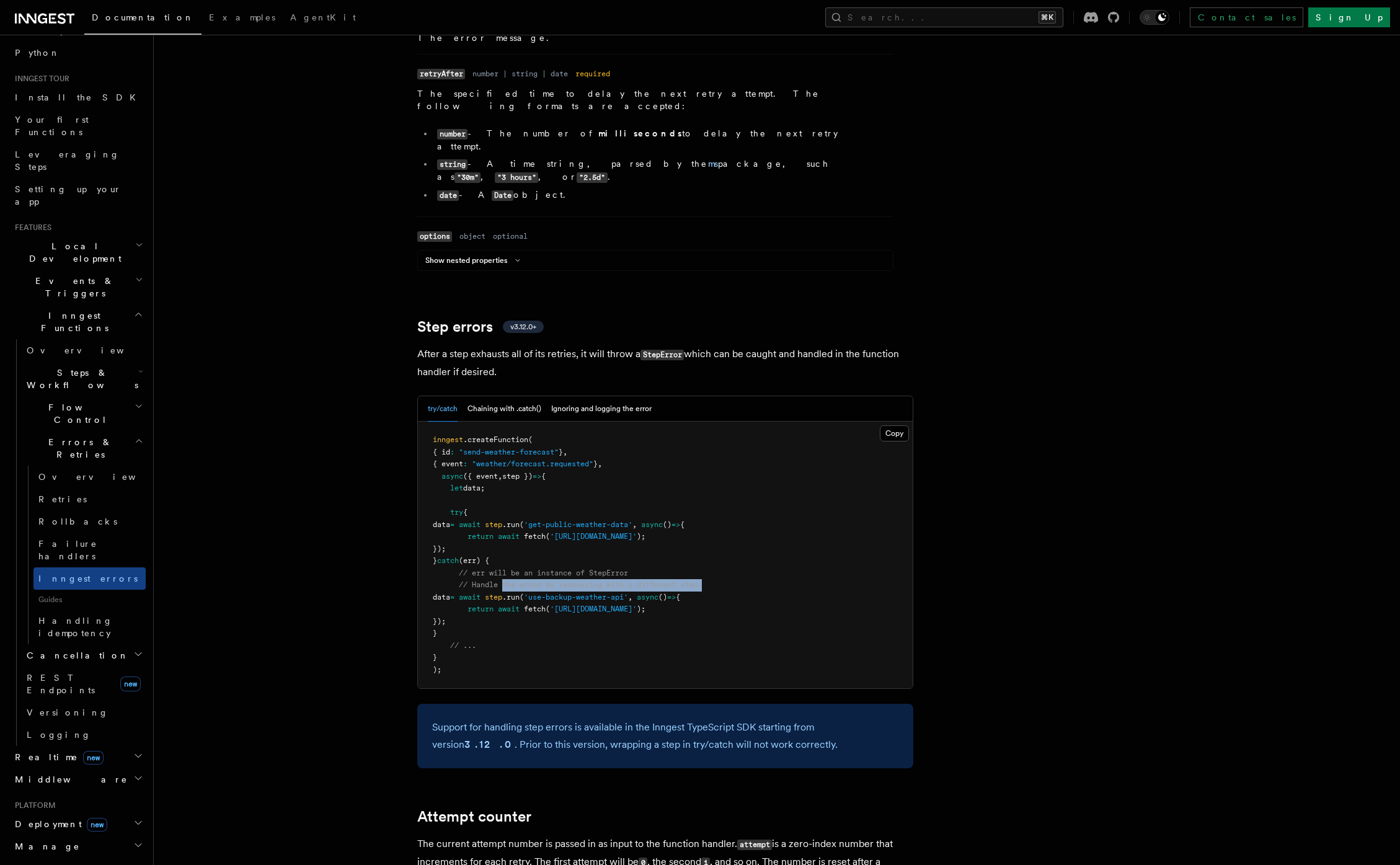
scroll to position [1851, 0]
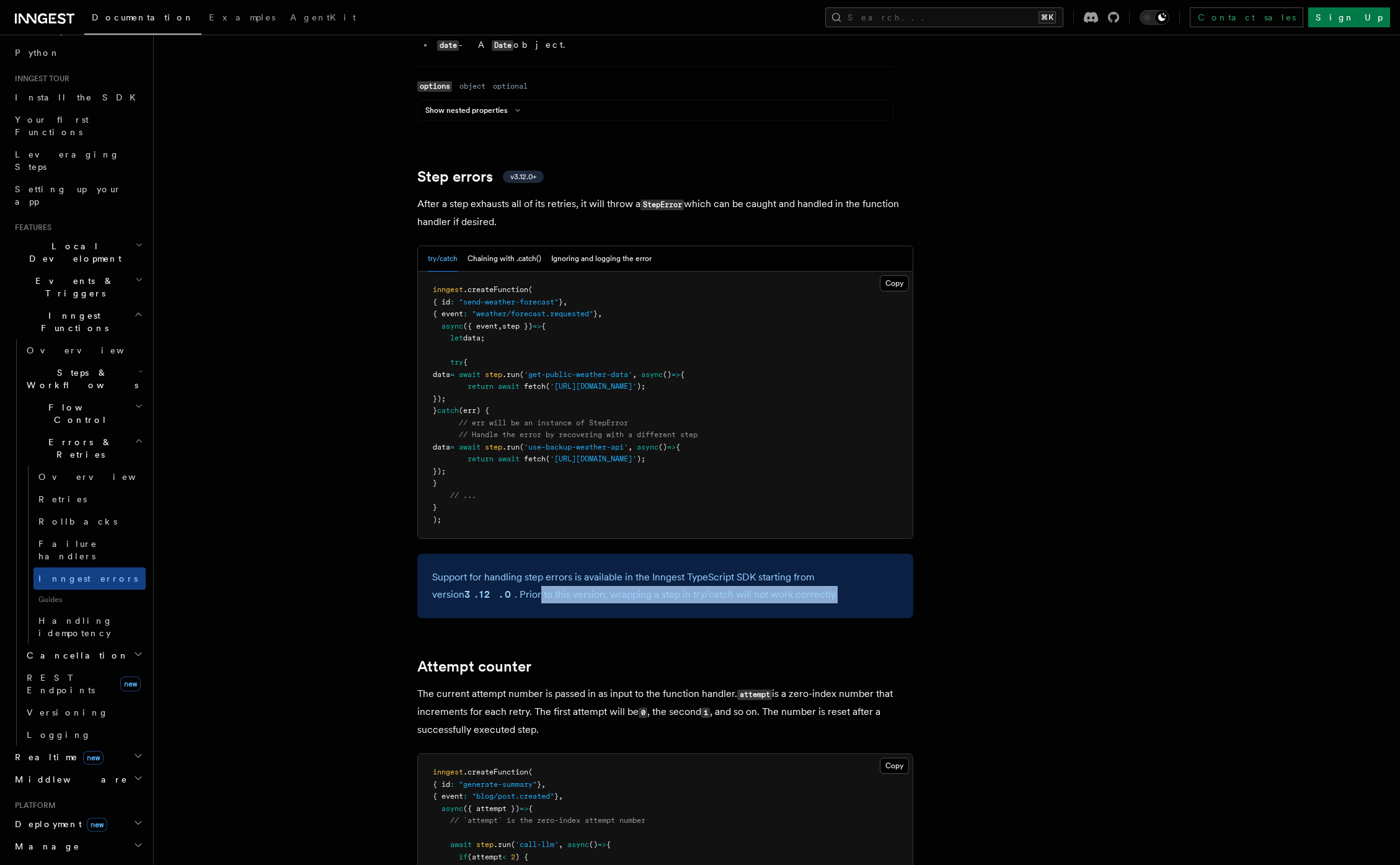
drag, startPoint x: 451, startPoint y: 559, endPoint x: 756, endPoint y: 561, distance: 305.0
click at [756, 568] on p "Support for handling step errors is available in the Inngest TypeScript SDK sta…" at bounding box center [664, 585] width 466 height 35
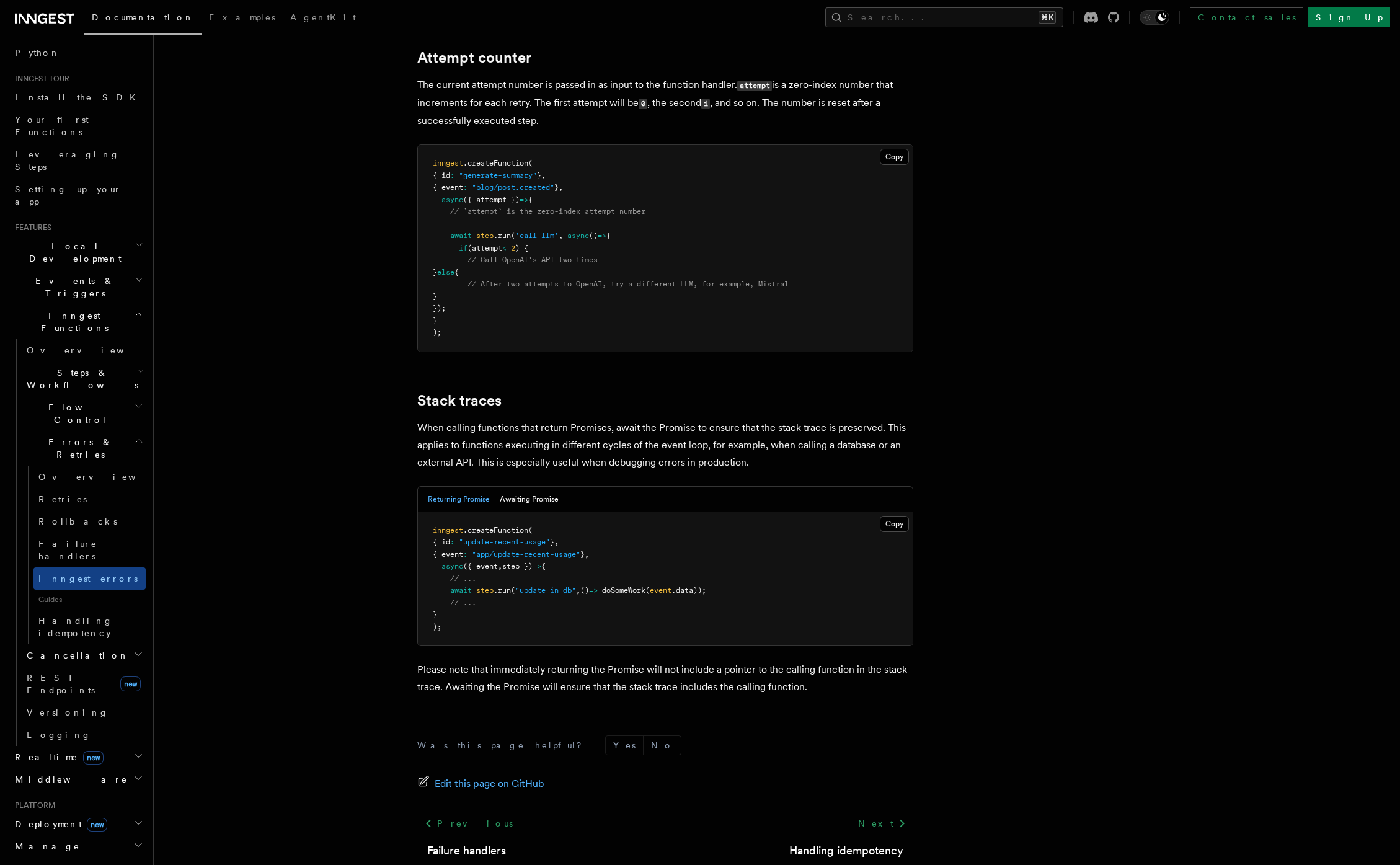
scroll to position [2497, 0]
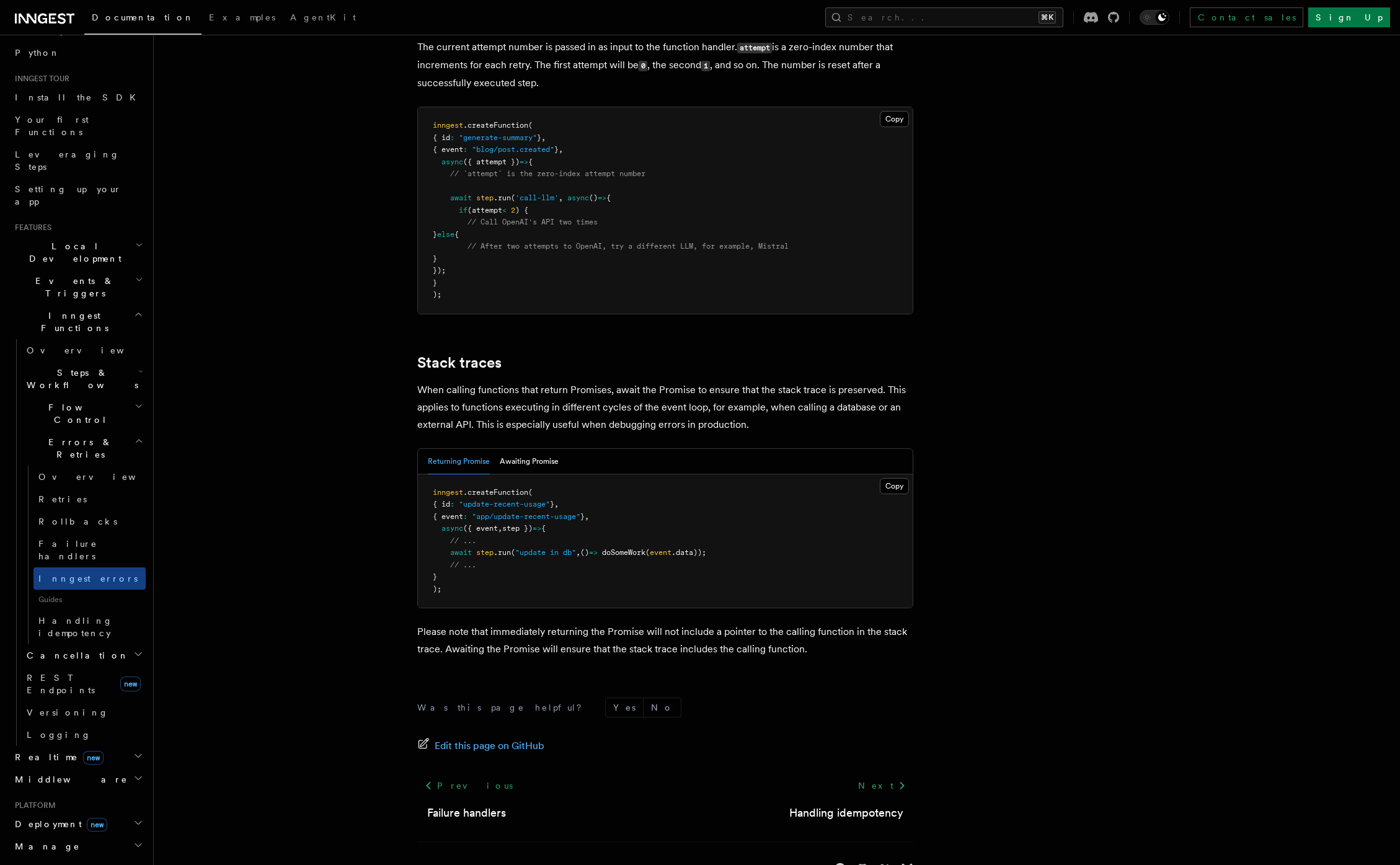
click at [54, 435] on span "Errors & Retries" at bounding box center [78, 448] width 113 height 25
click at [81, 339] on link "Overview" at bounding box center [83, 350] width 124 height 23
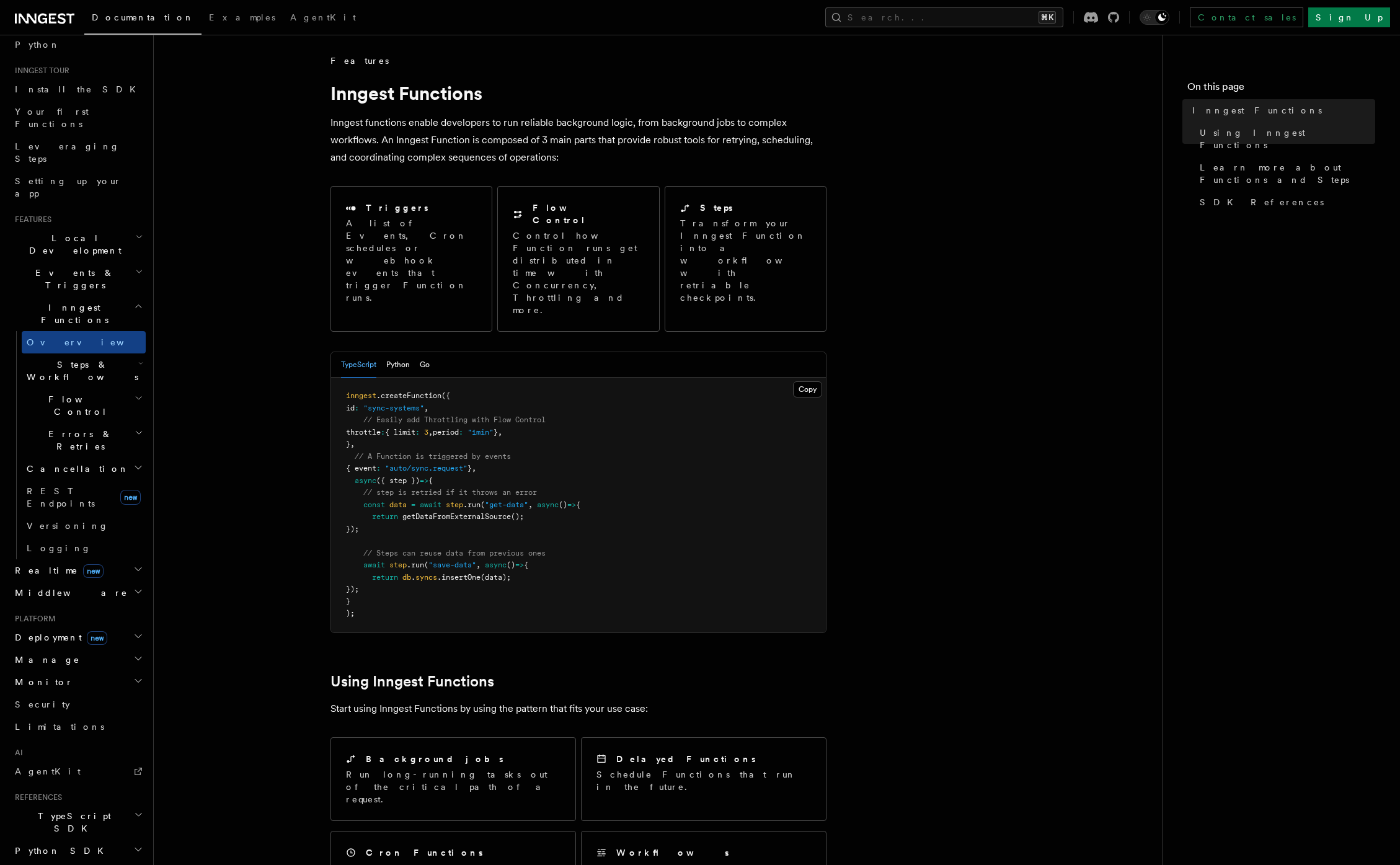
scroll to position [77, 0]
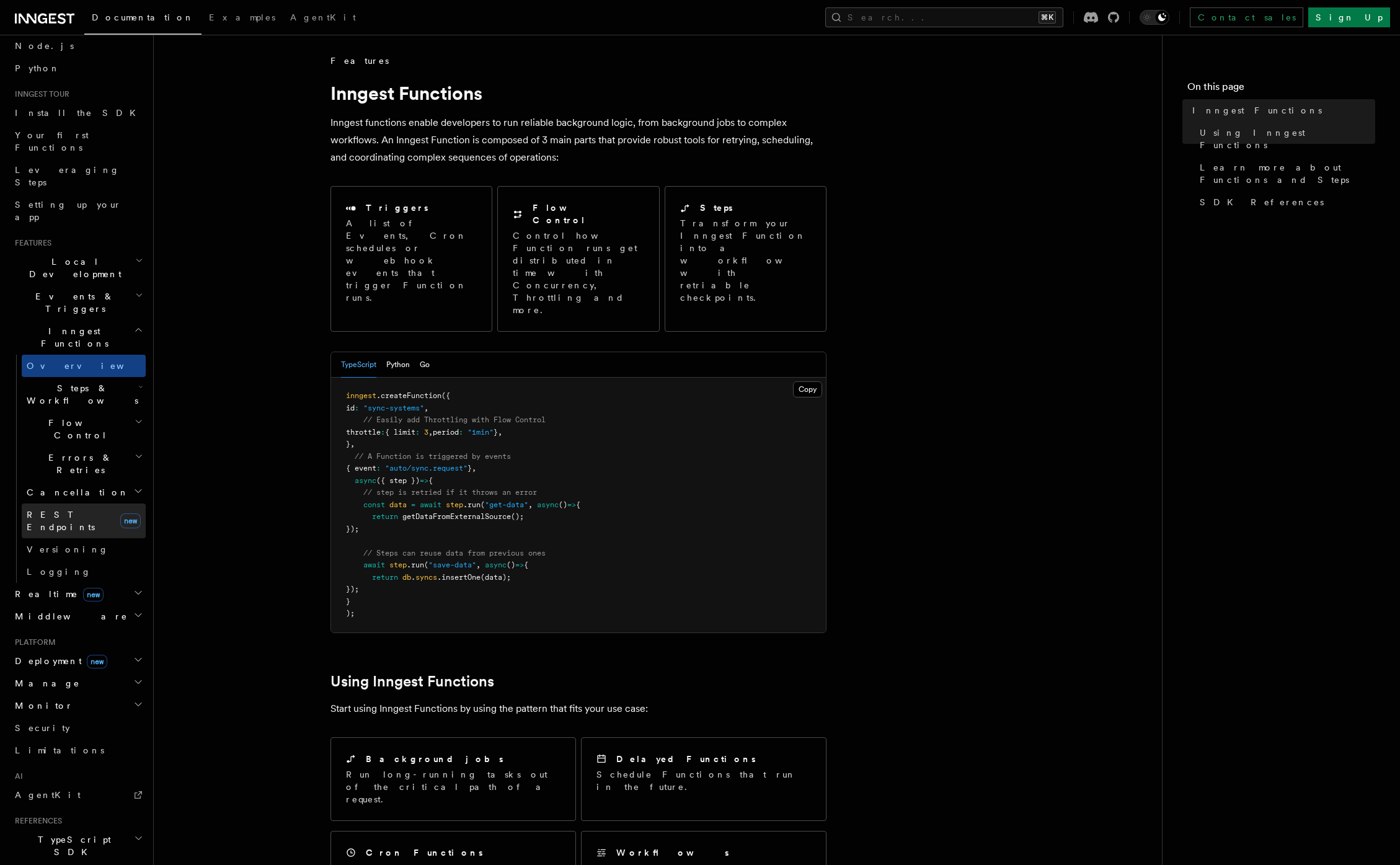
click at [65, 509] on span "REST Endpoints" at bounding box center [61, 521] width 68 height 23
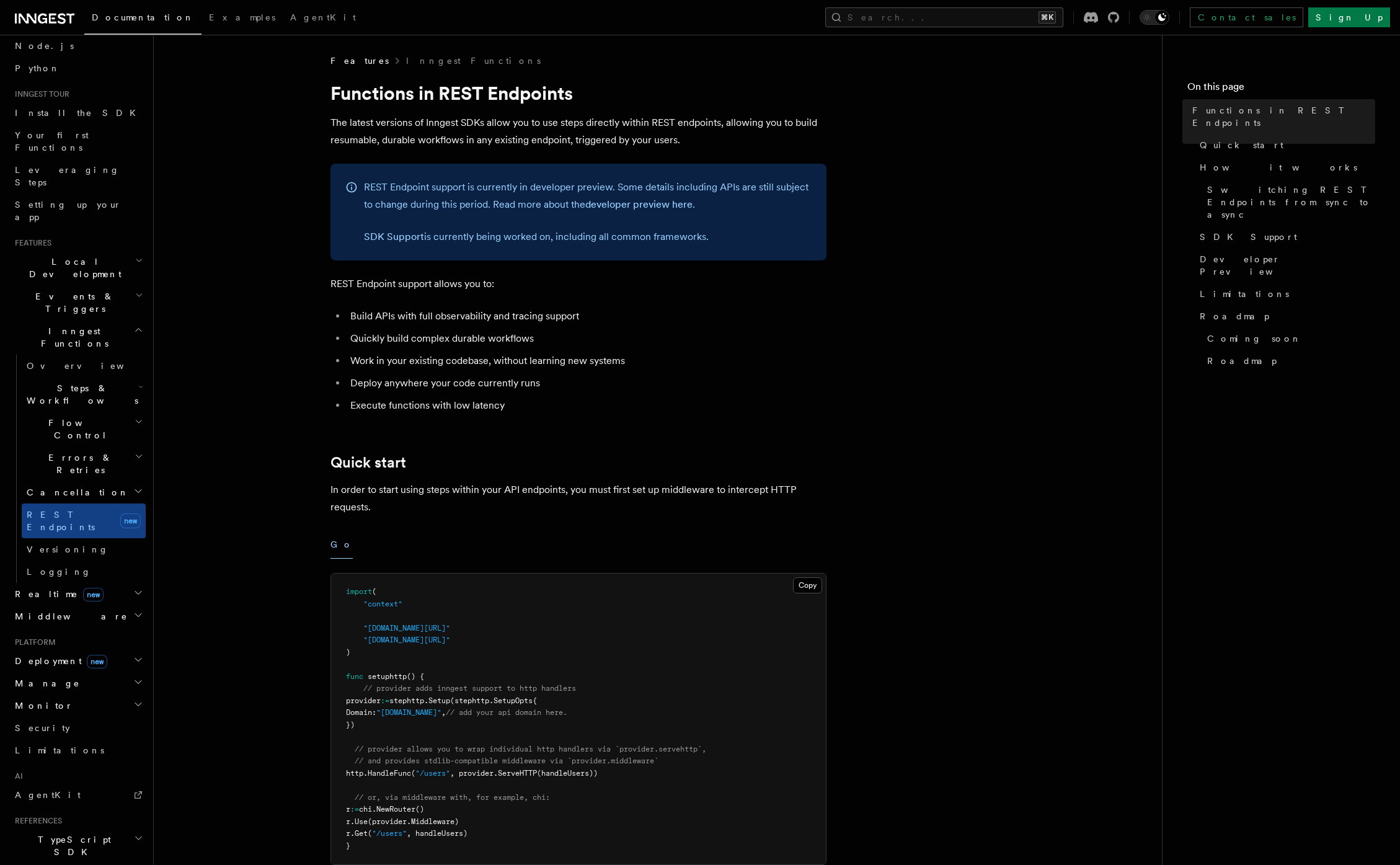
scroll to position [153, 0]
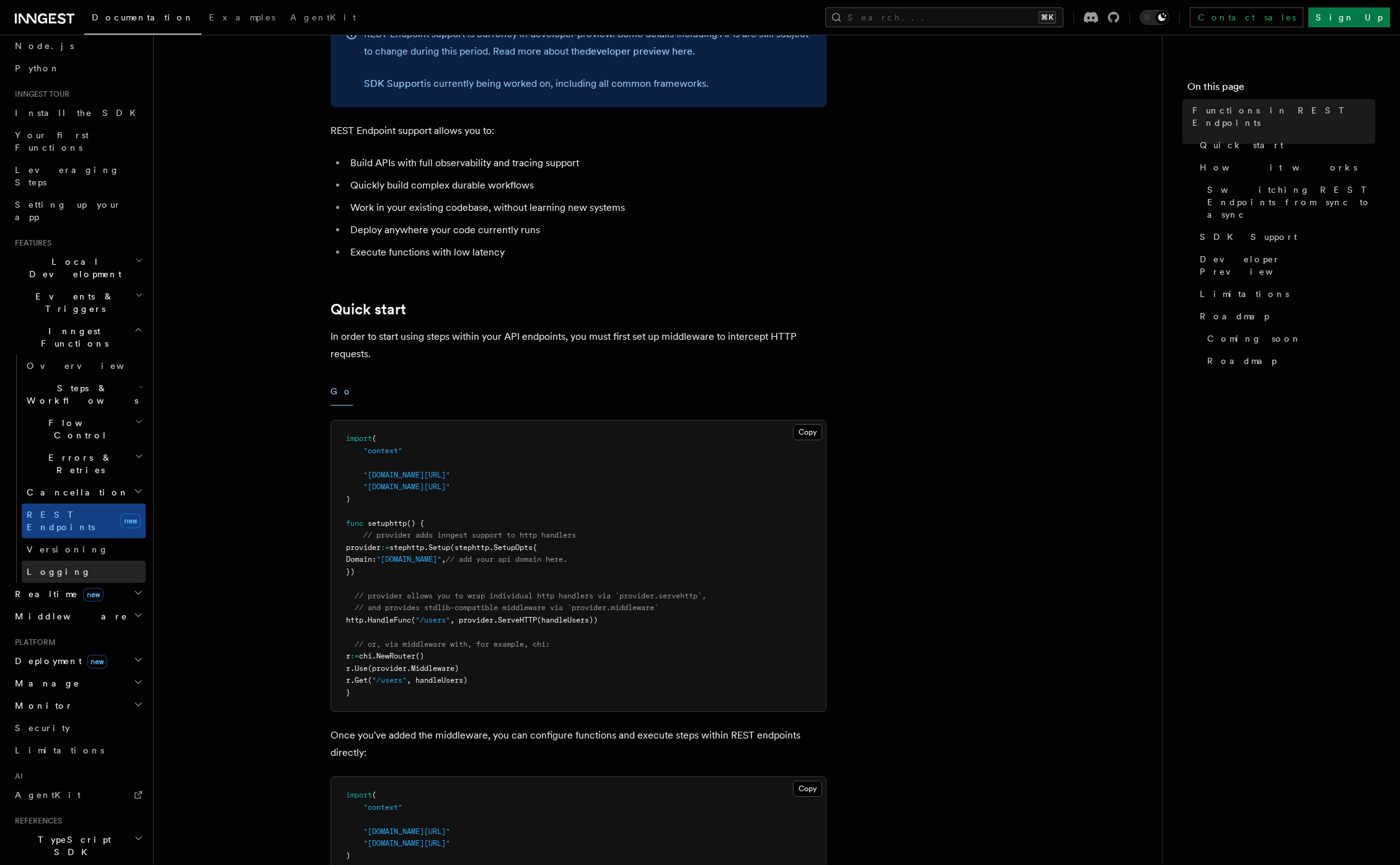
click at [48, 566] on span "Logging" at bounding box center [59, 571] width 64 height 9
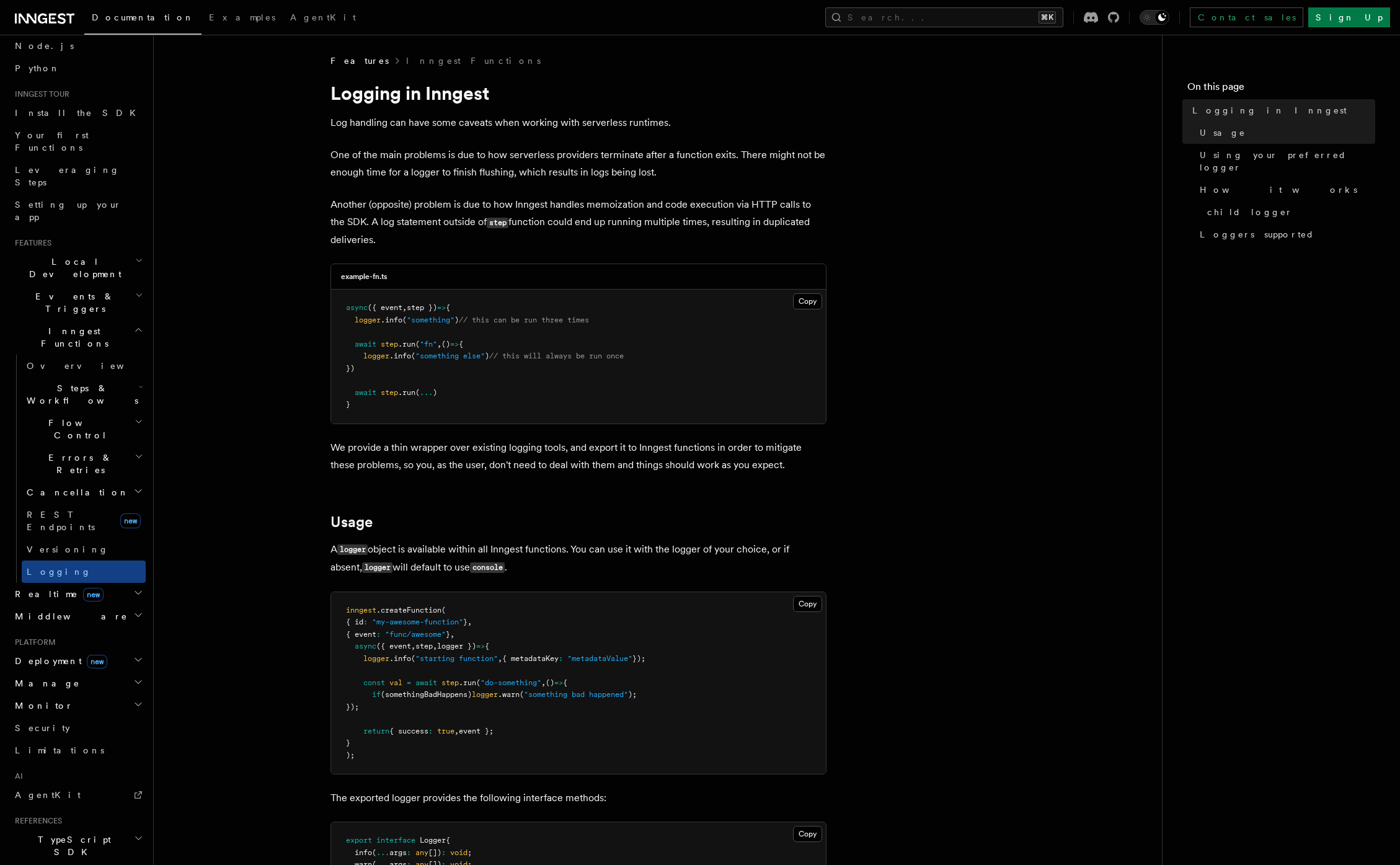
scroll to position [369, 0]
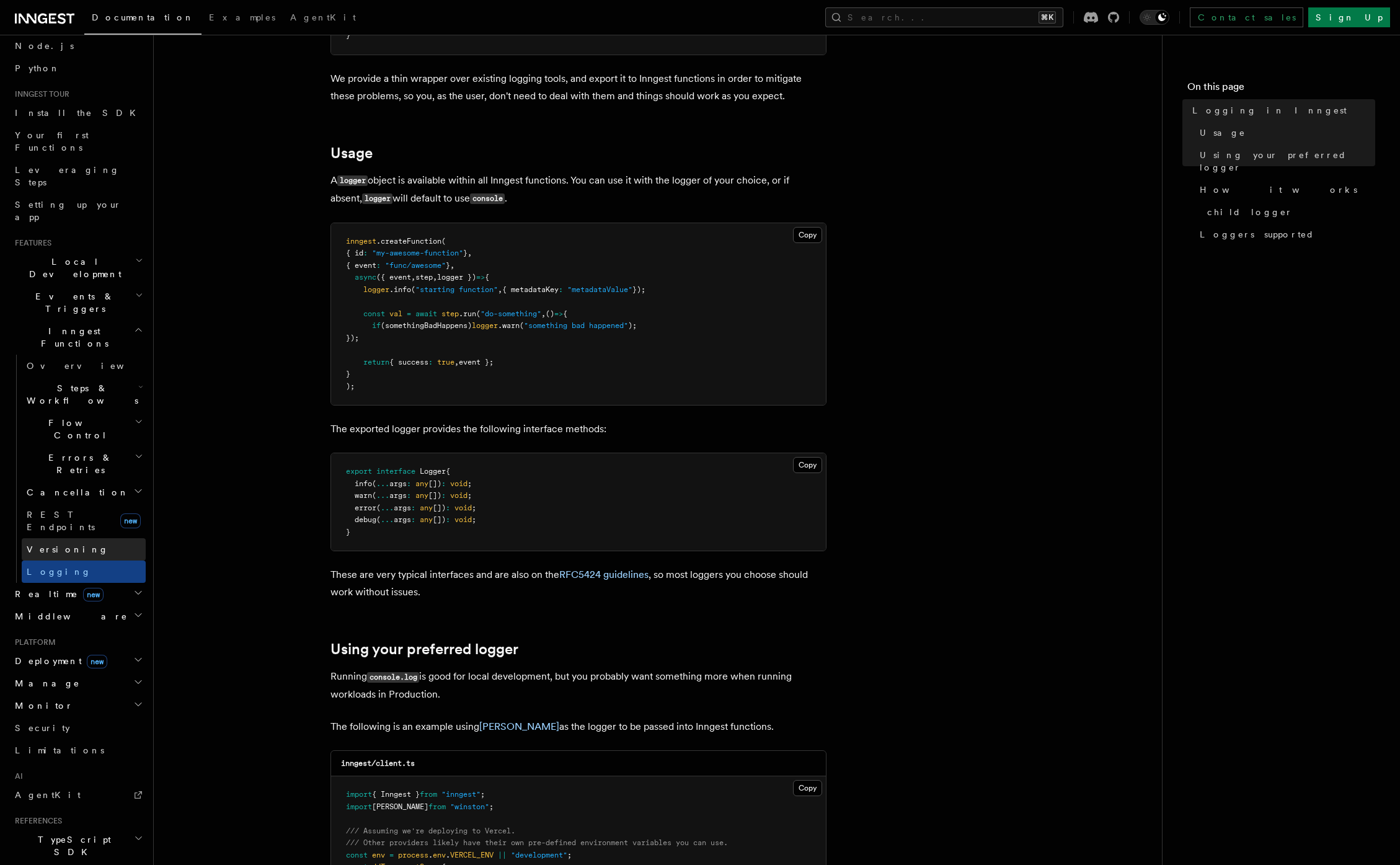
click at [49, 538] on link "Versioning" at bounding box center [83, 549] width 124 height 23
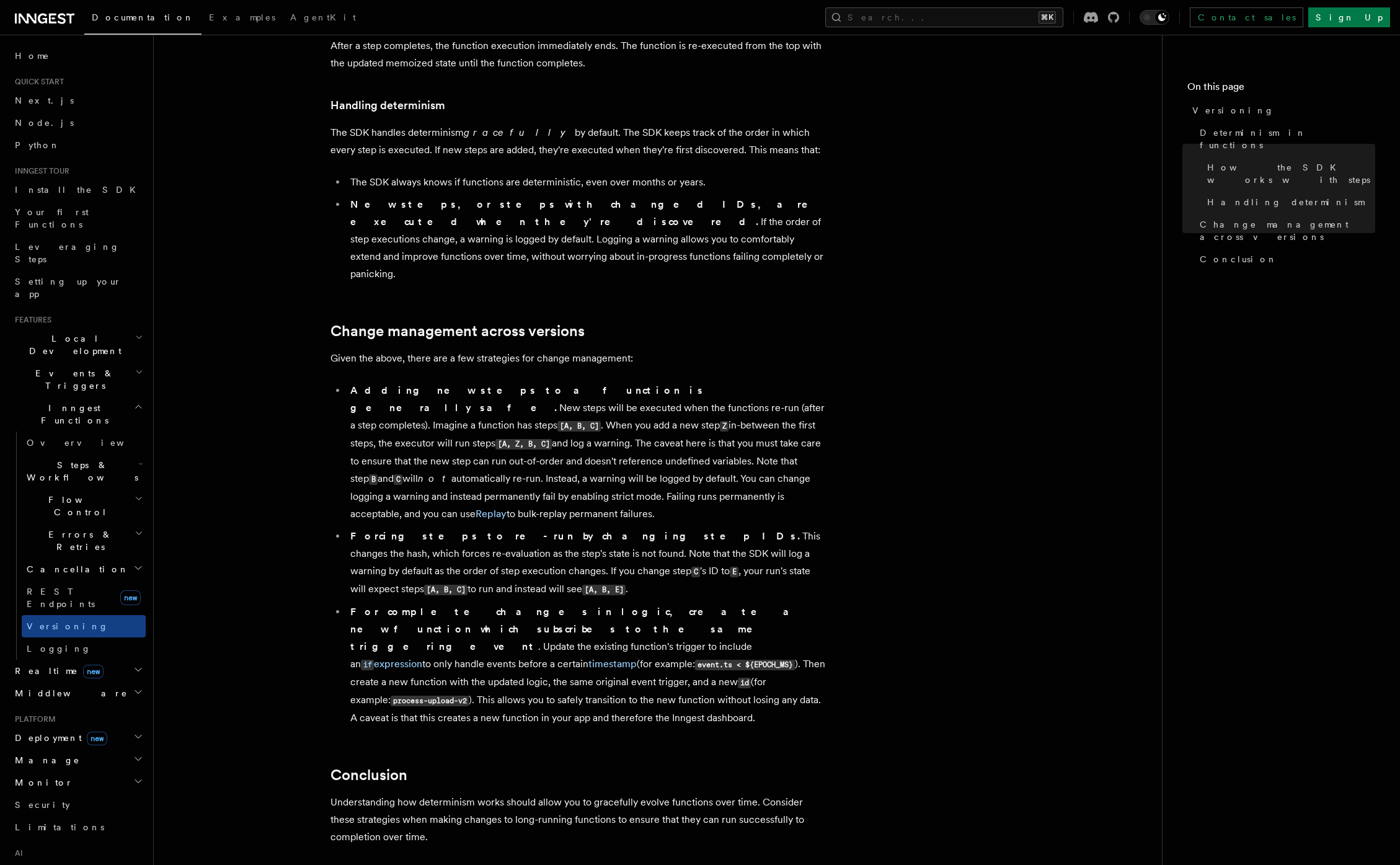
click at [68, 332] on span "Local Development" at bounding box center [72, 344] width 125 height 25
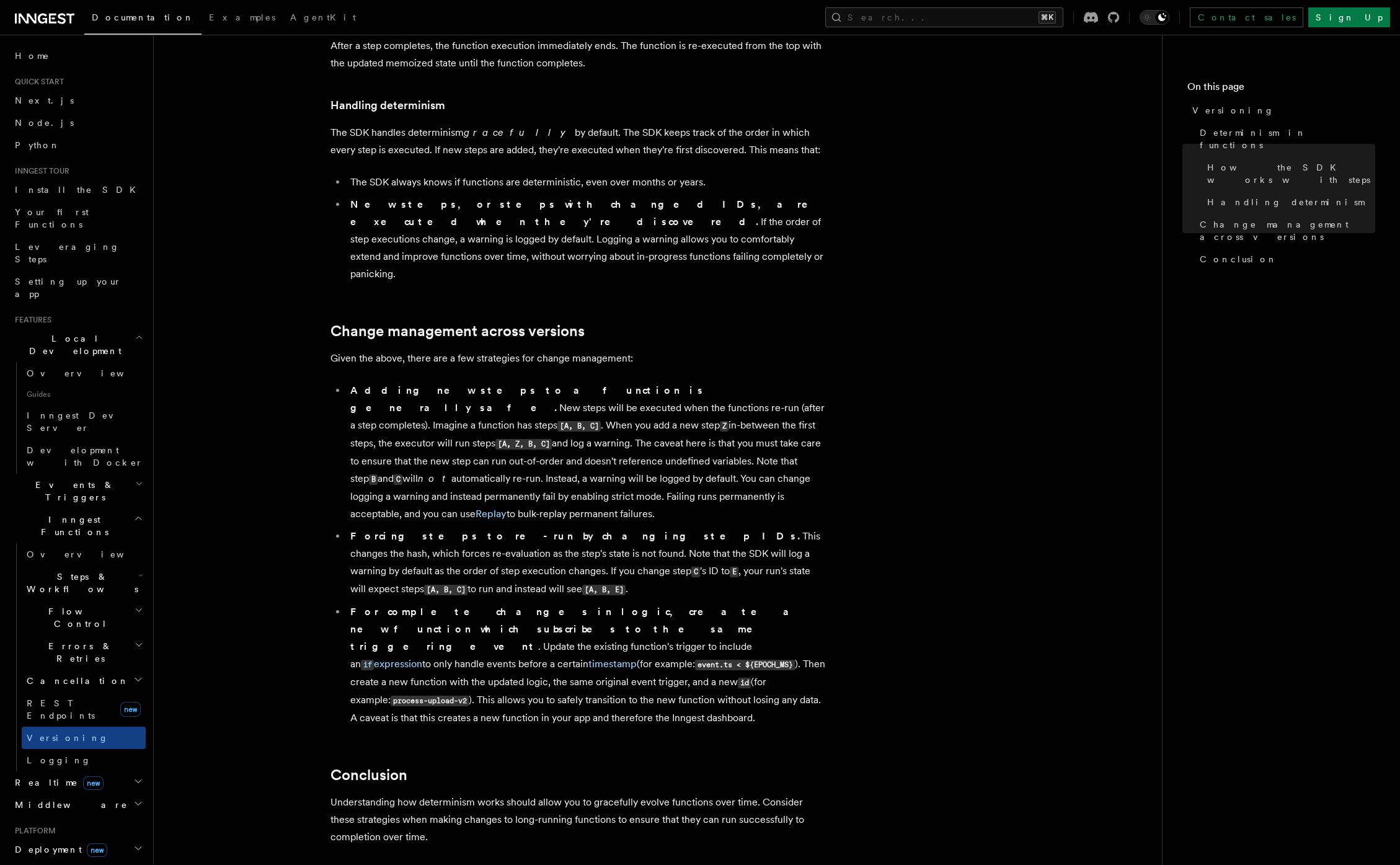
click at [68, 332] on span "Local Development" at bounding box center [72, 344] width 125 height 25
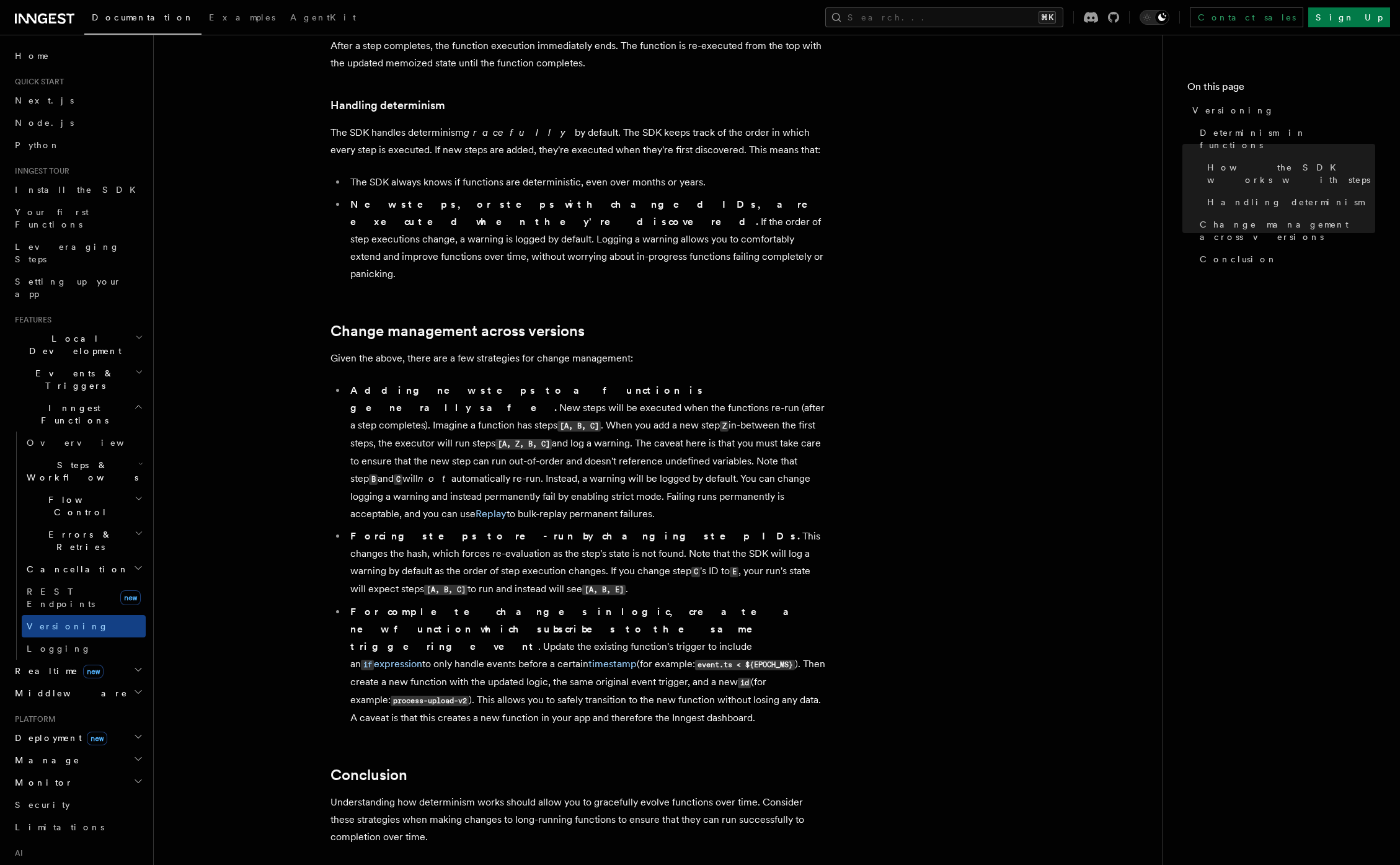
click at [73, 367] on span "Events & Triggers" at bounding box center [72, 379] width 125 height 25
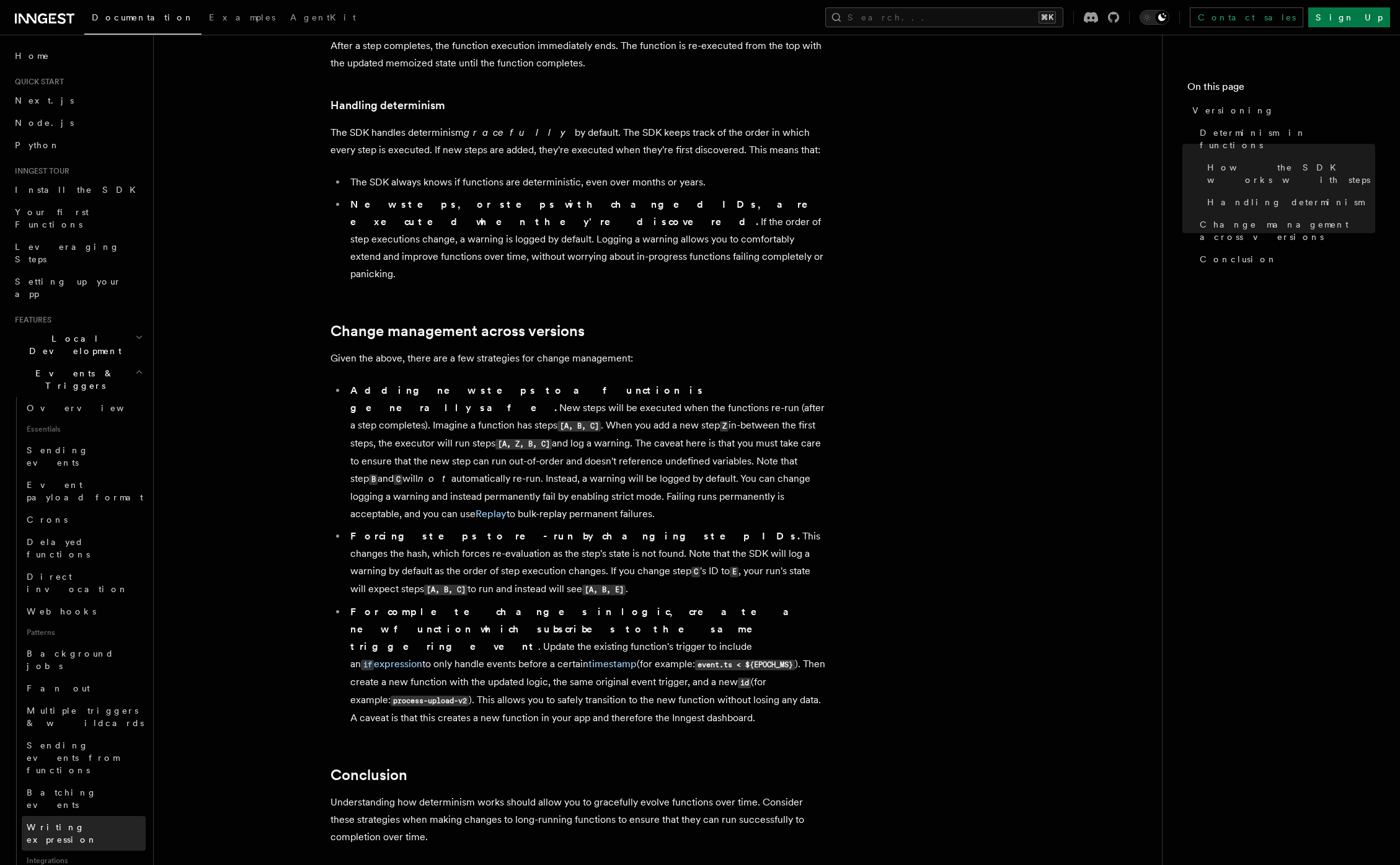
scroll to position [530, 0]
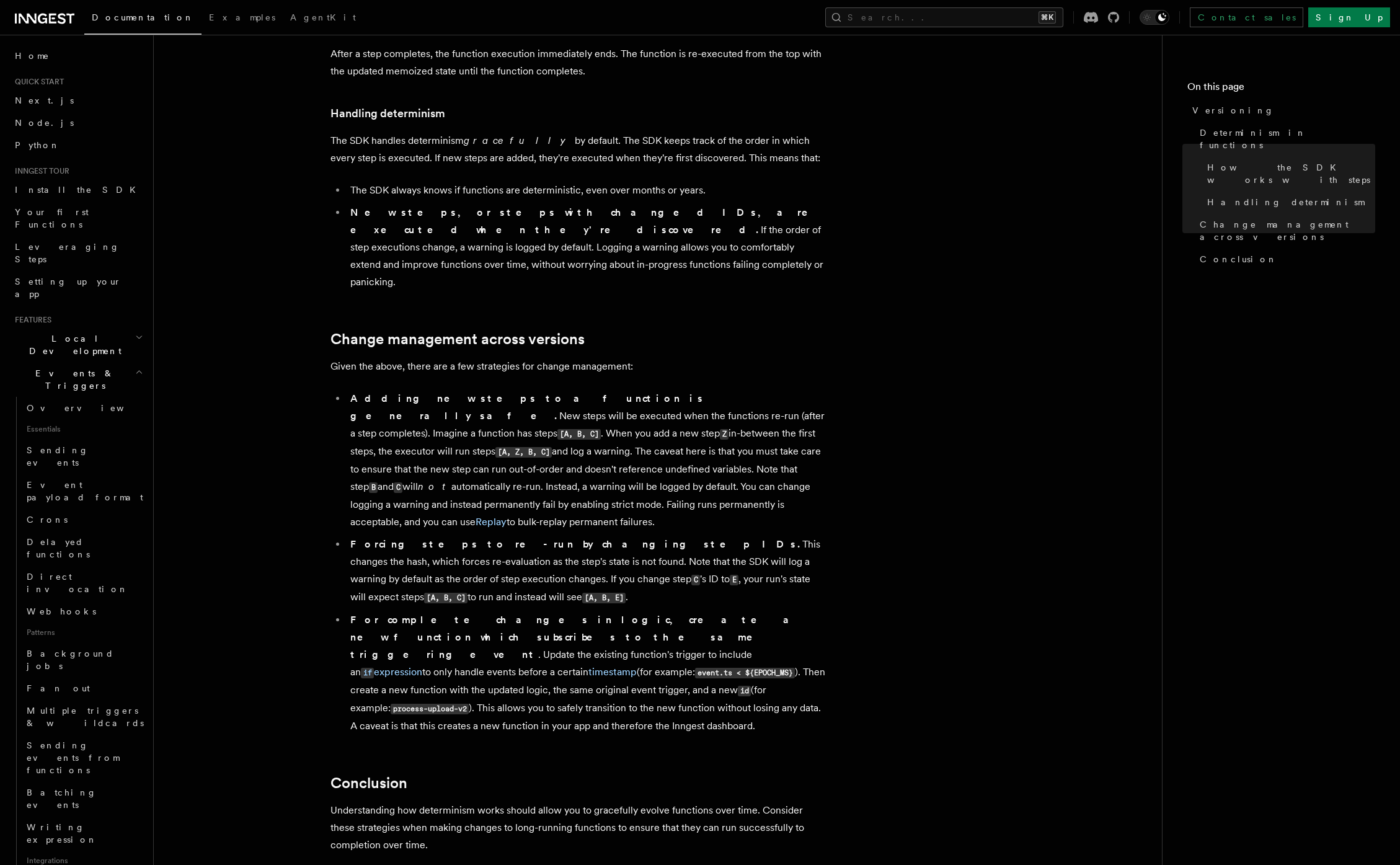
click at [72, 367] on span "Events & Triggers" at bounding box center [72, 379] width 125 height 25
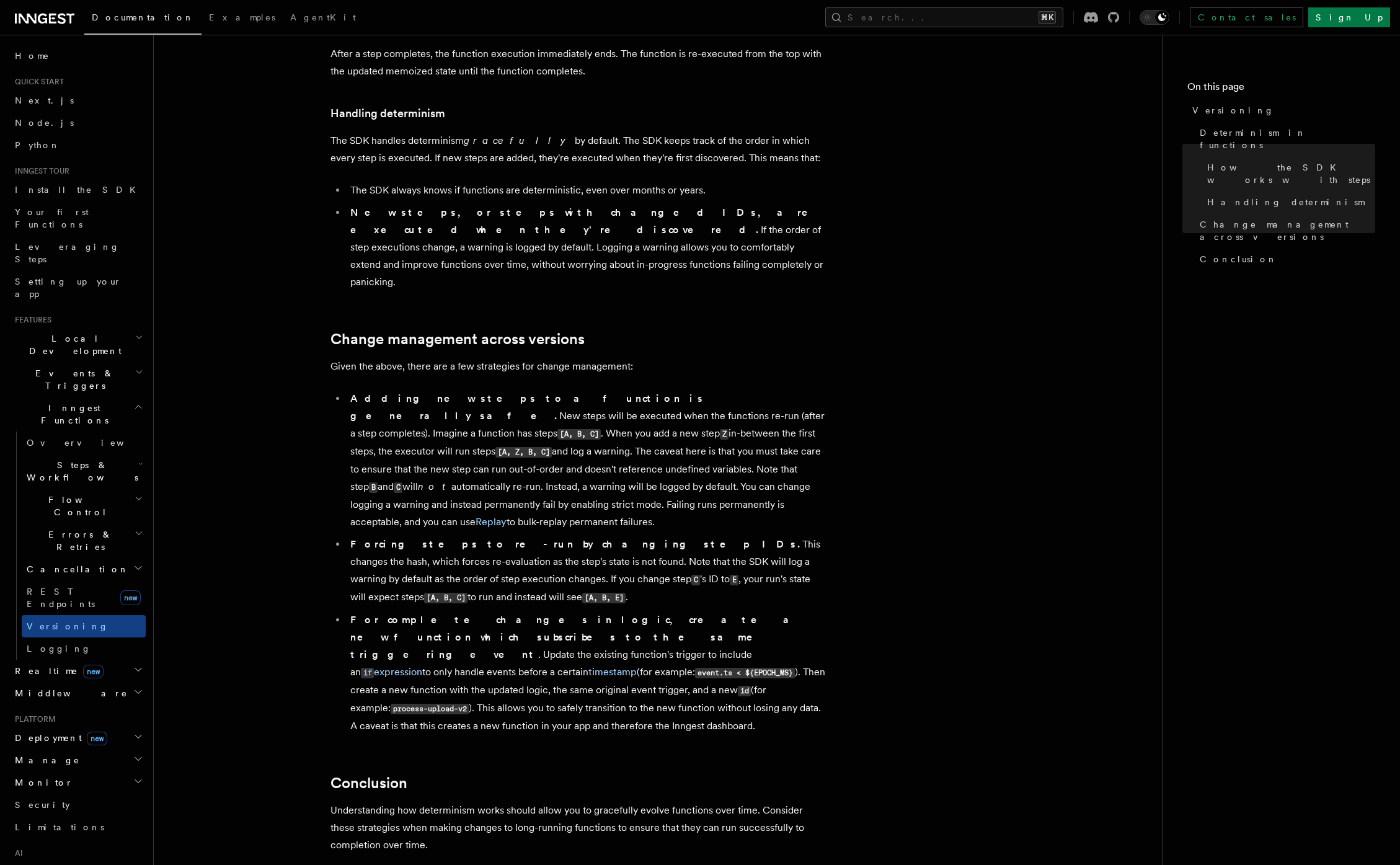
click at [77, 327] on h2 "Local Development" at bounding box center [77, 344] width 136 height 35
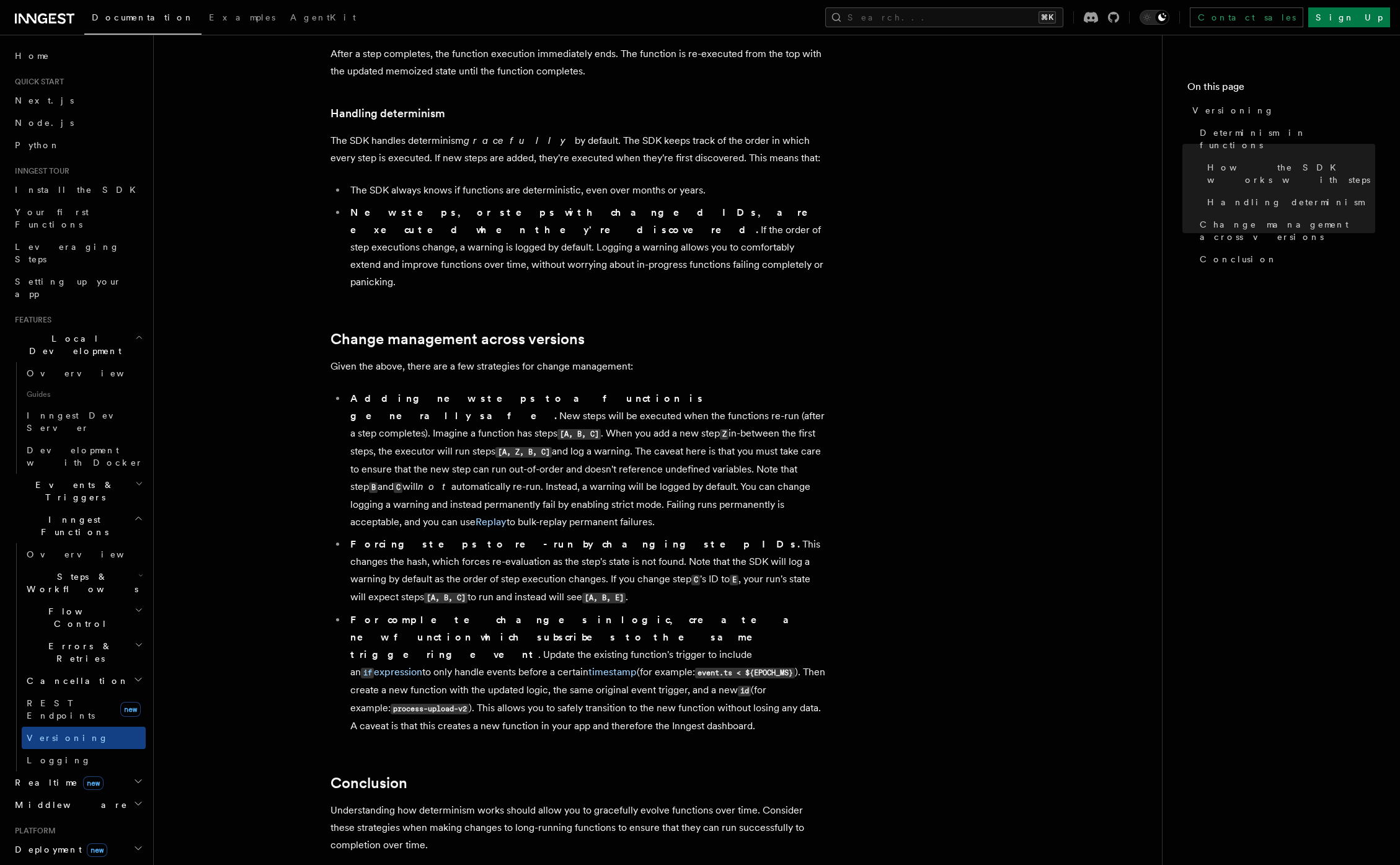
click at [77, 327] on h2 "Local Development" at bounding box center [77, 344] width 136 height 35
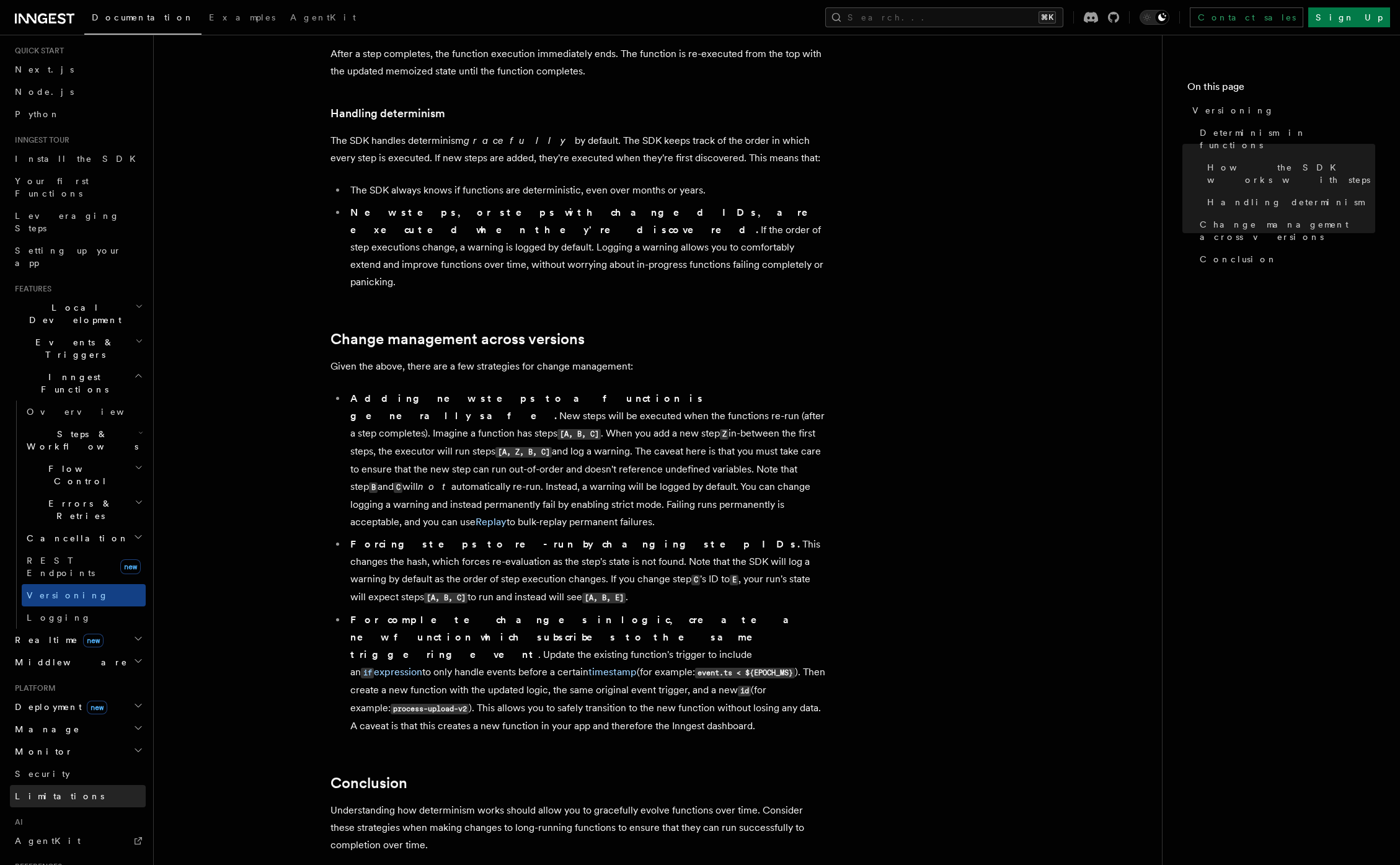
scroll to position [152, 0]
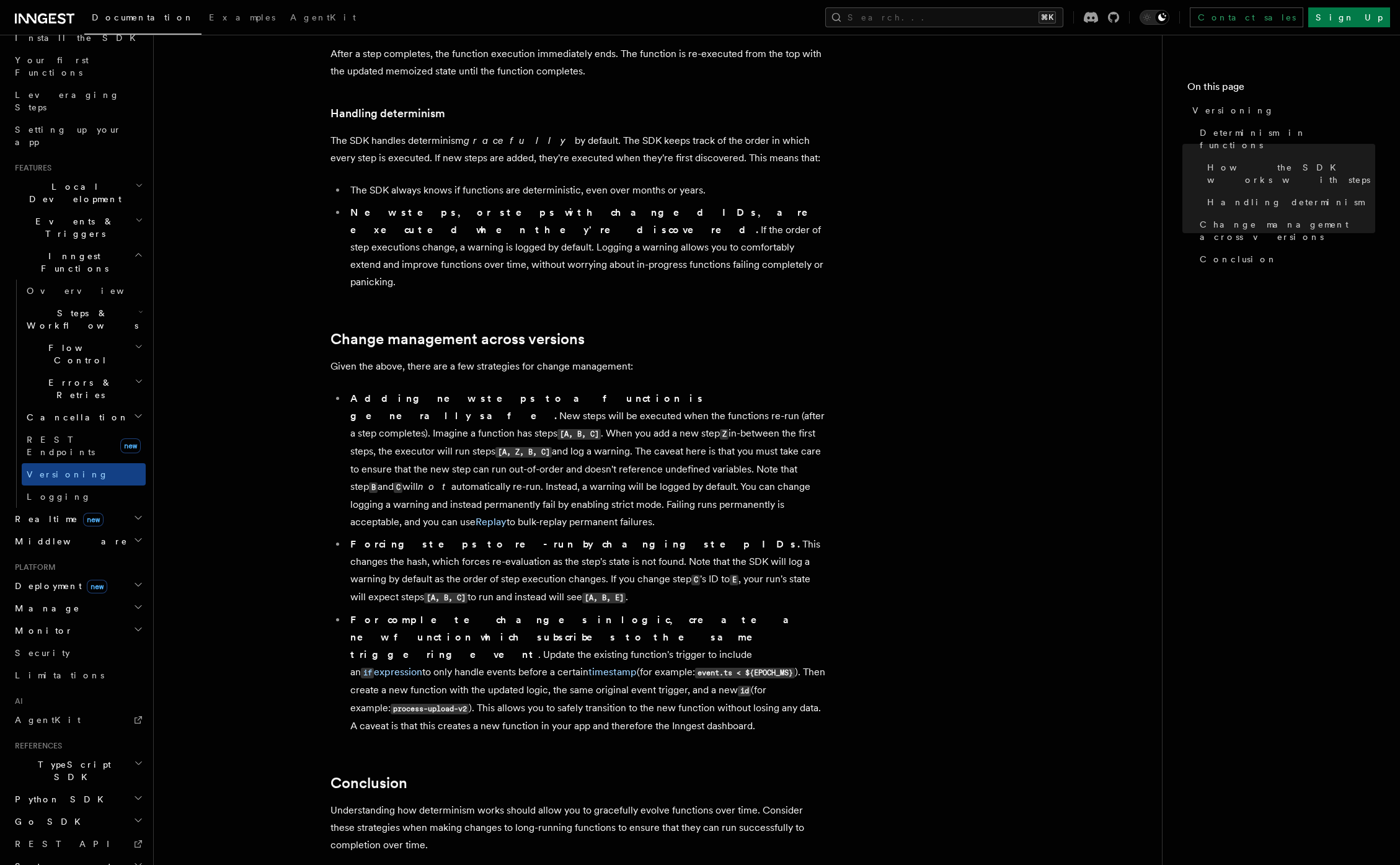
click at [74, 758] on span "TypeScript SDK" at bounding box center [71, 770] width 124 height 25
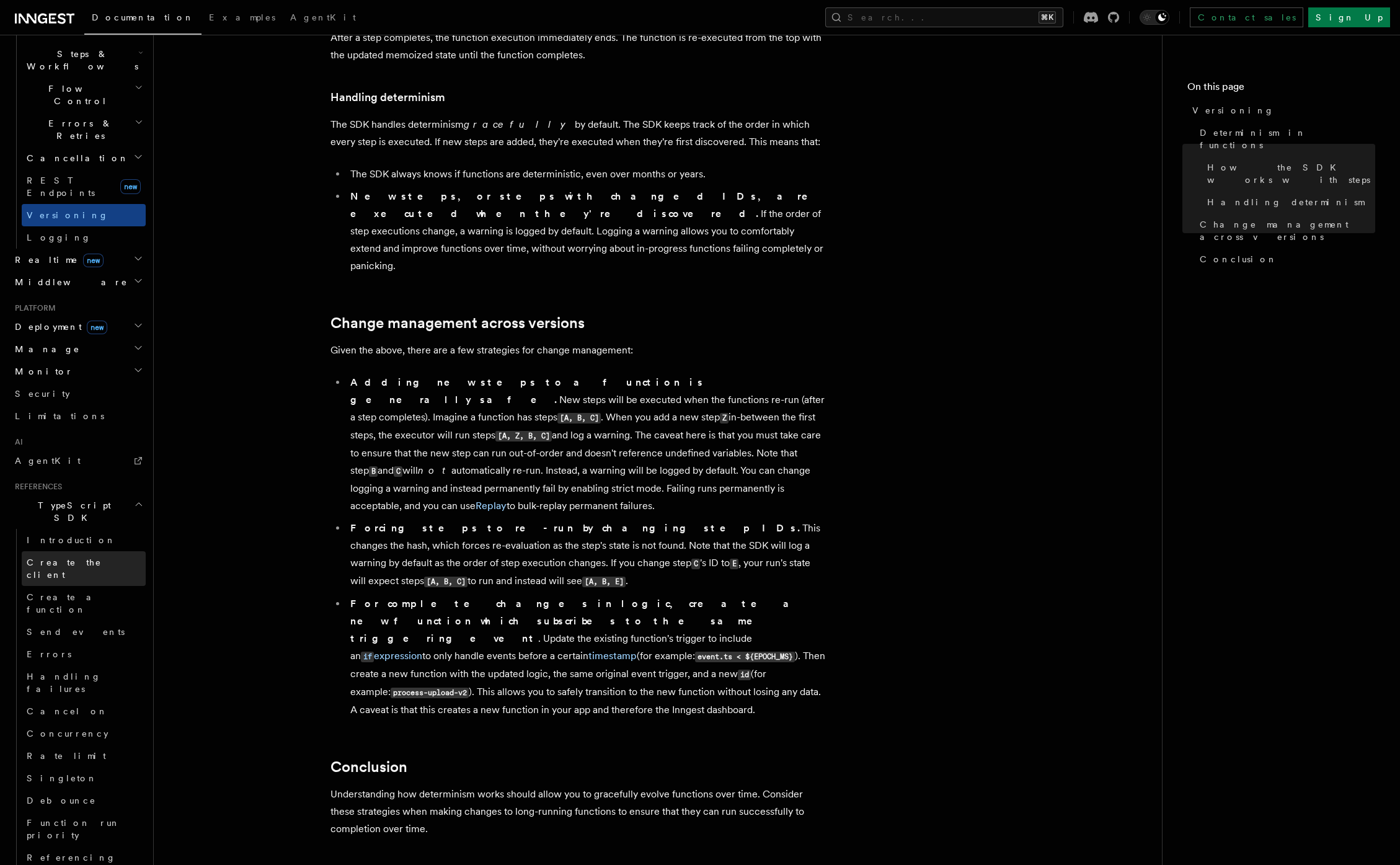
scroll to position [475, 0]
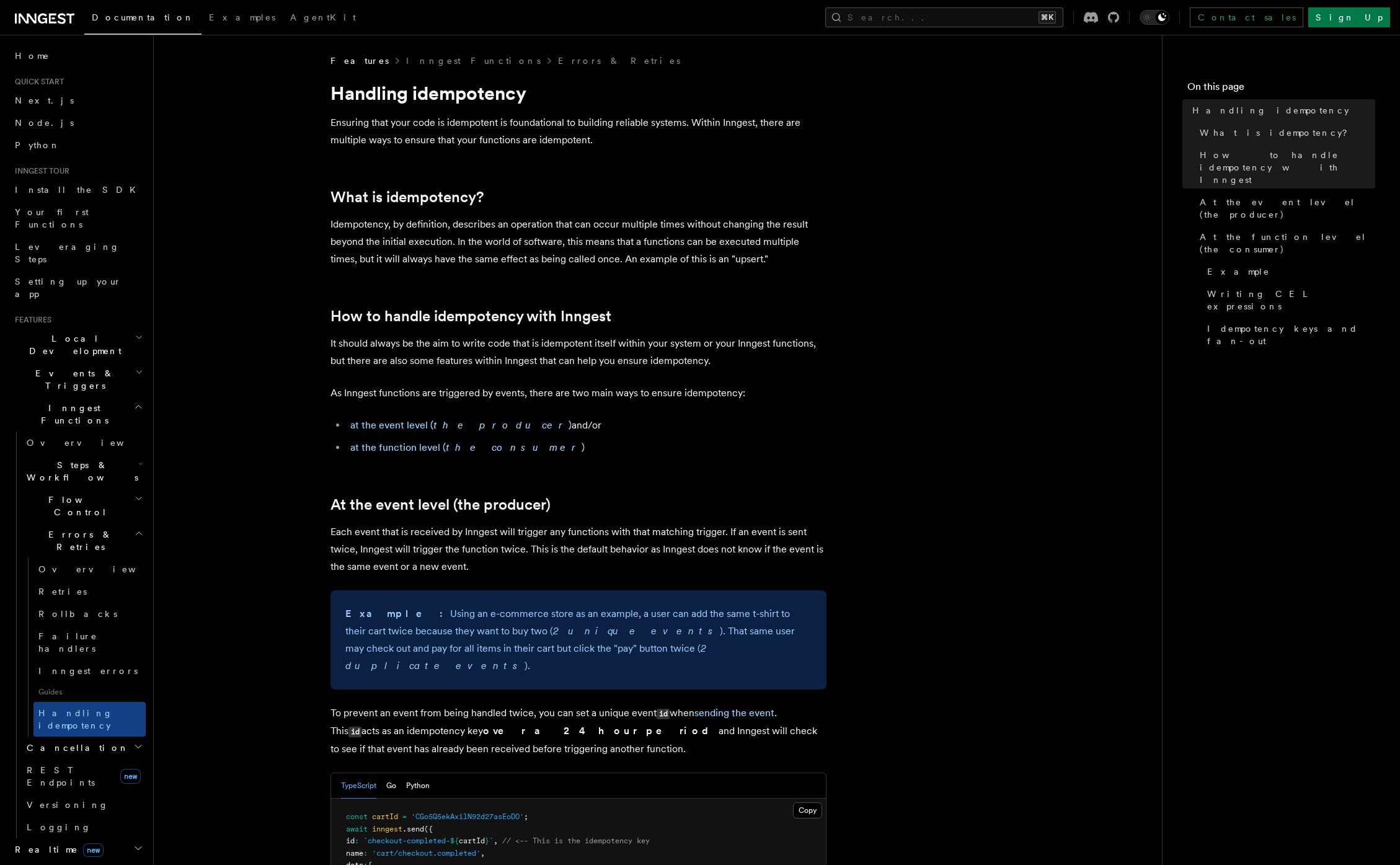
click at [718, 509] on h2 "At the event level (the producer)" at bounding box center [578, 505] width 496 height 17
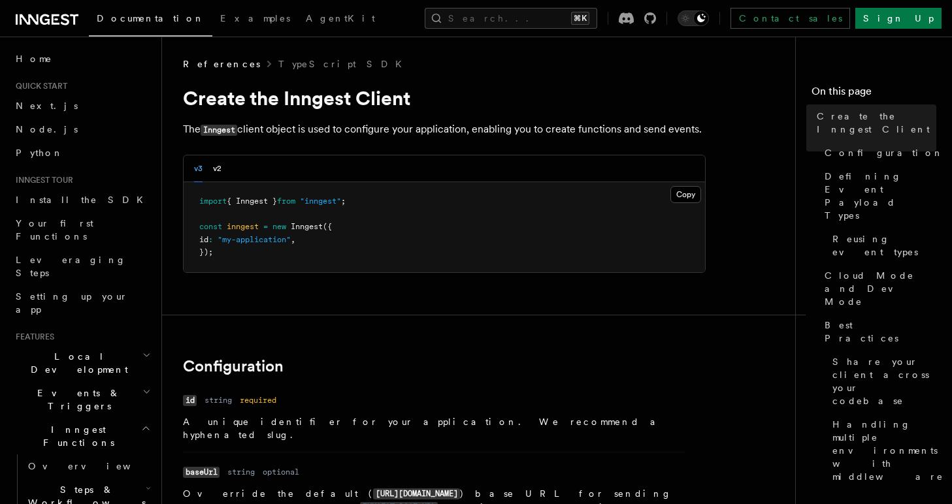
click at [328, 32] on div "Documentation Examples AgentKit Search... ⌘K Contact sales Sign Up" at bounding box center [476, 18] width 952 height 37
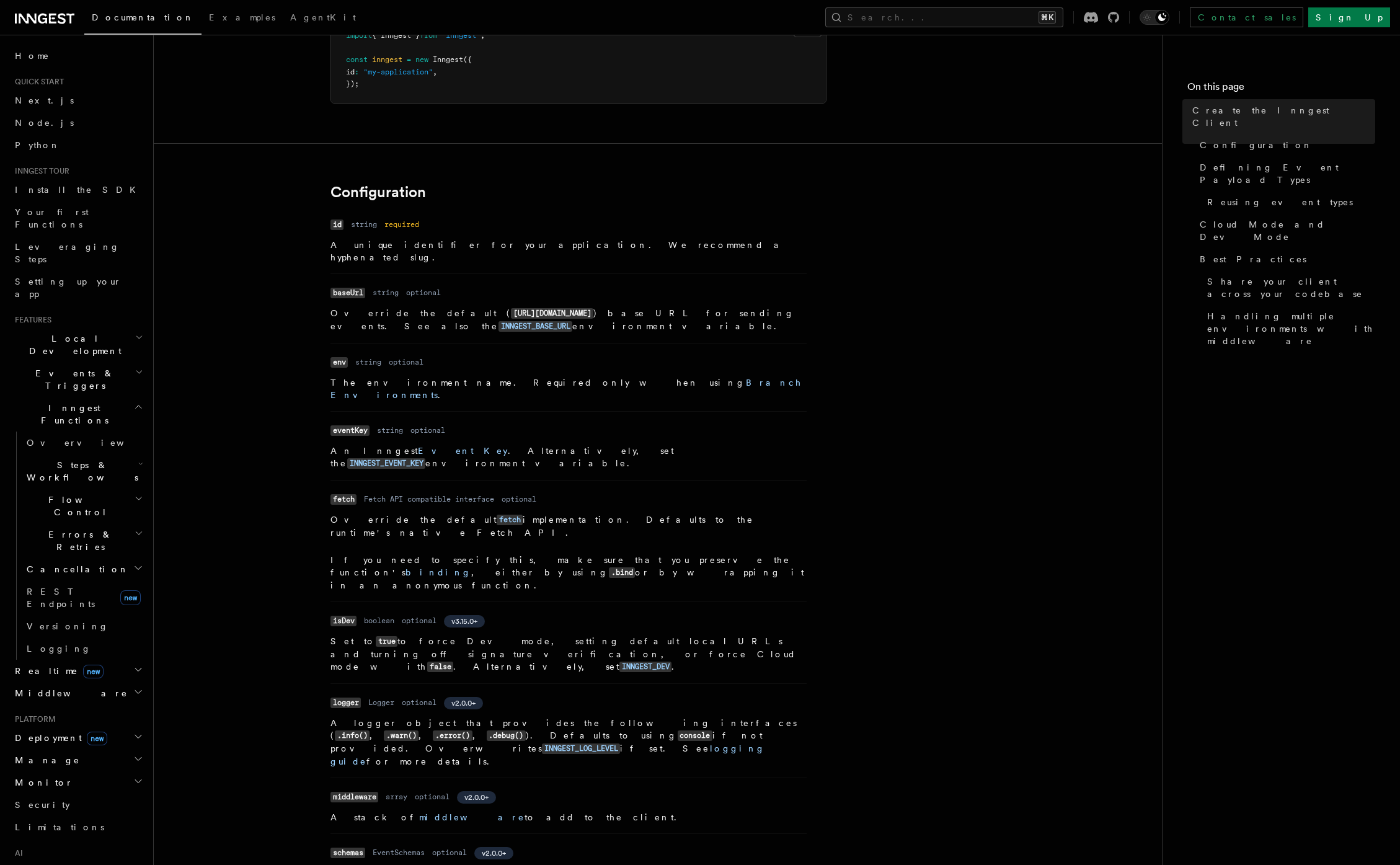
scroll to position [164, 0]
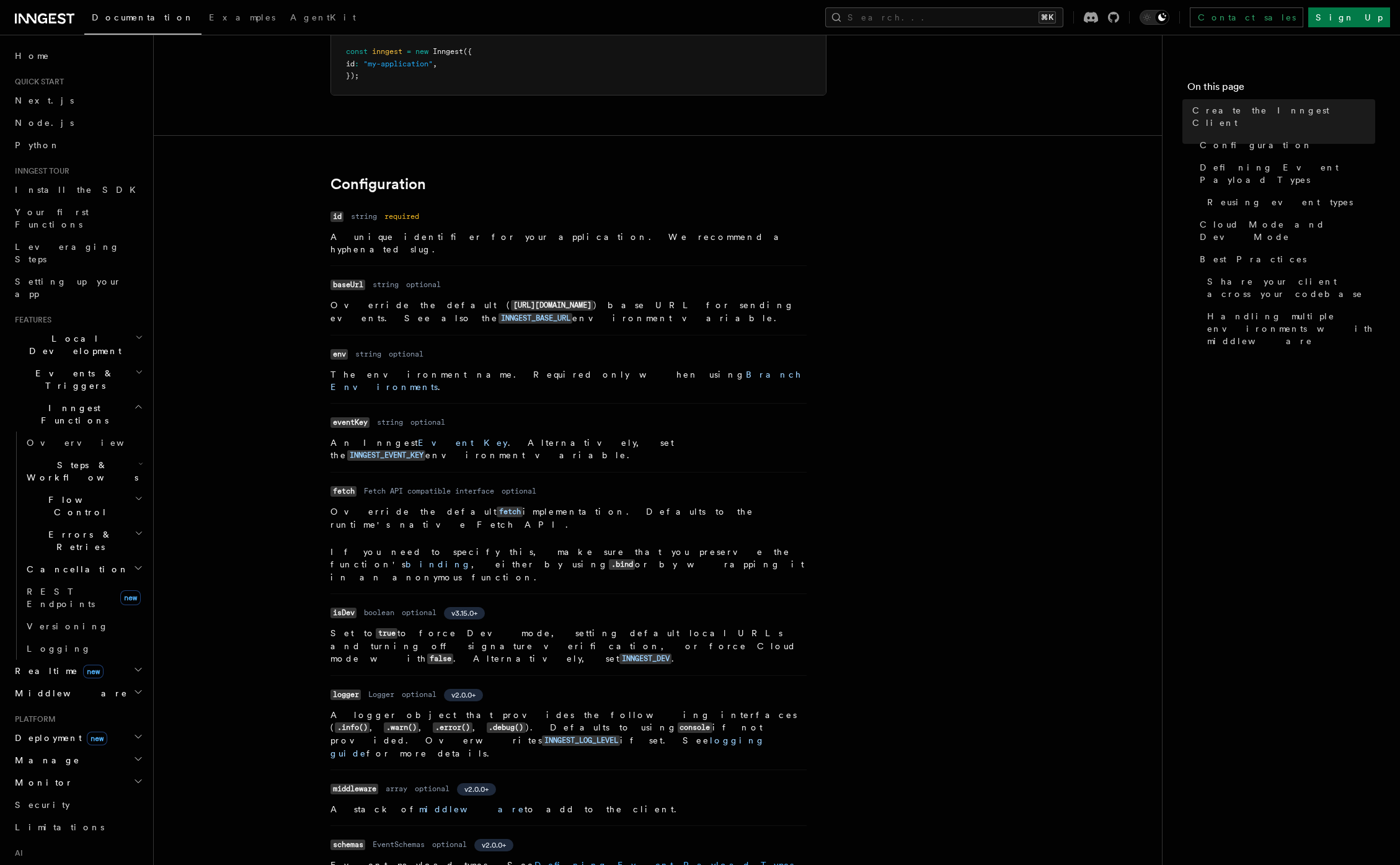
click at [534, 478] on link "Defining Event Payload Types" at bounding box center [663, 864] width 259 height 9
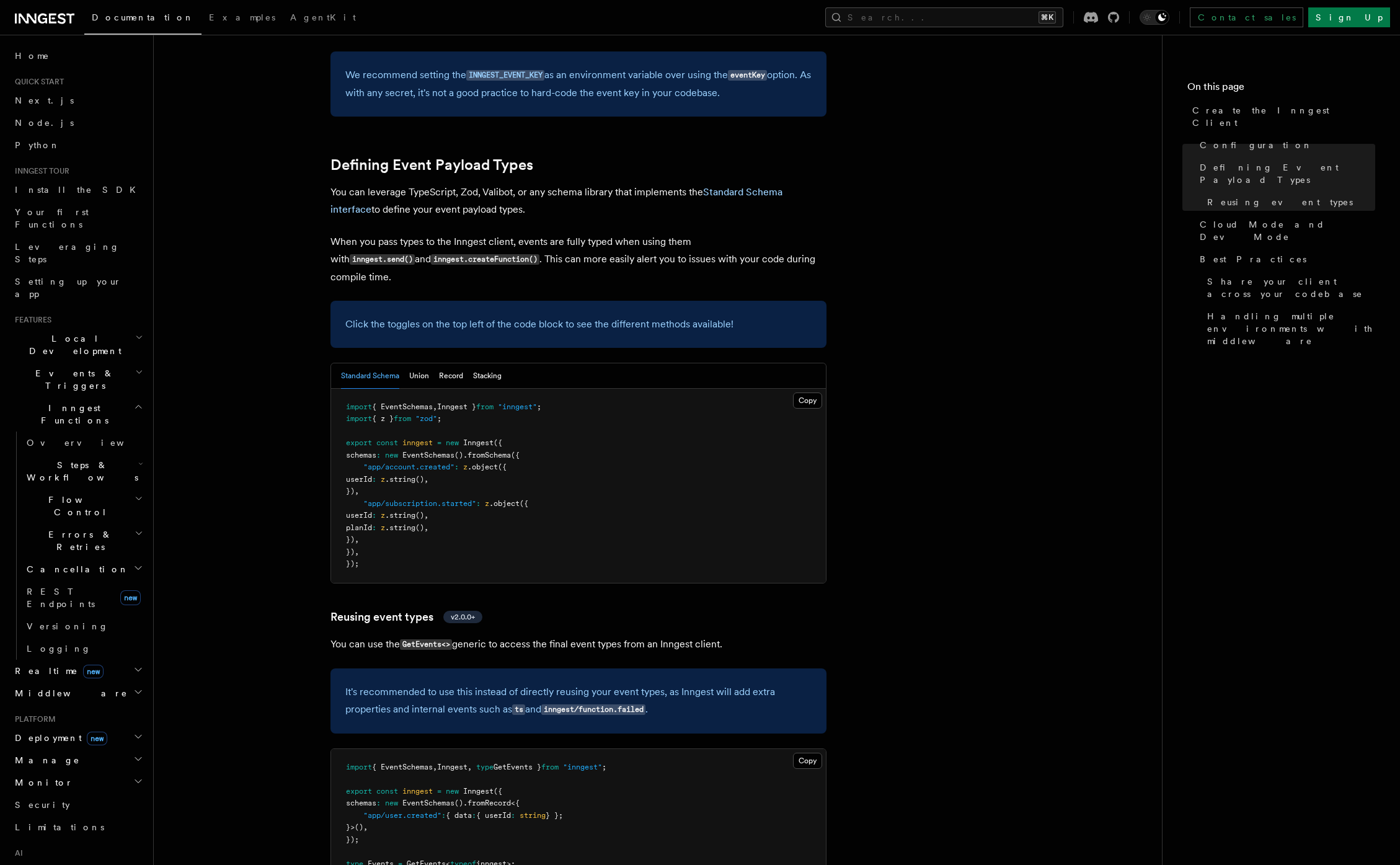
scroll to position [990, 0]
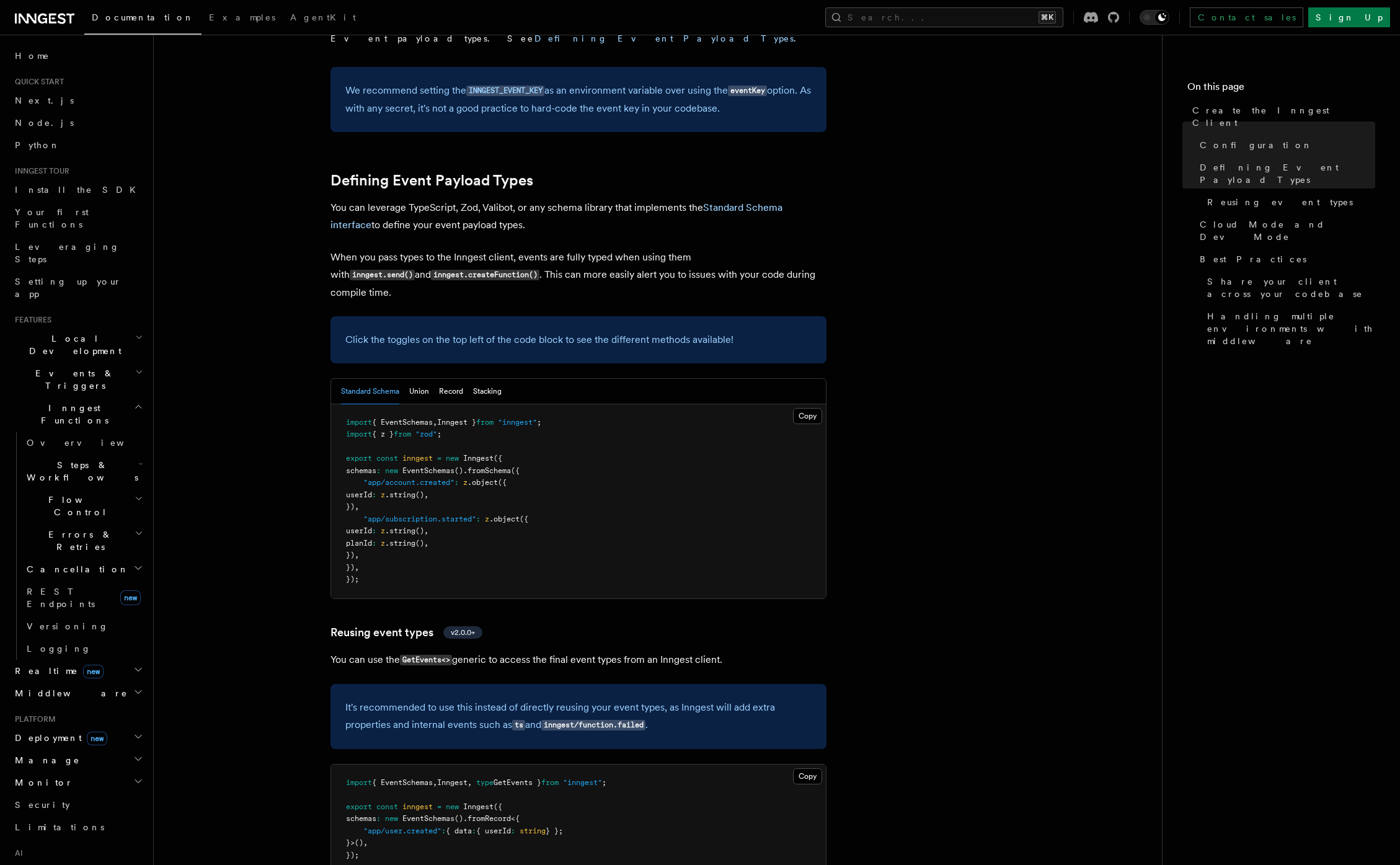
drag, startPoint x: 366, startPoint y: 129, endPoint x: 484, endPoint y: 130, distance: 118.0
click at [484, 199] on p "You can leverage TypeScript, Zod, Valibot, or any schema library that implement…" at bounding box center [578, 216] width 496 height 35
drag, startPoint x: 379, startPoint y: 160, endPoint x: 494, endPoint y: 159, distance: 115.0
click at [494, 248] on p "When you pass types to the Inngest client, events are fully typed when using th…" at bounding box center [578, 275] width 496 height 53
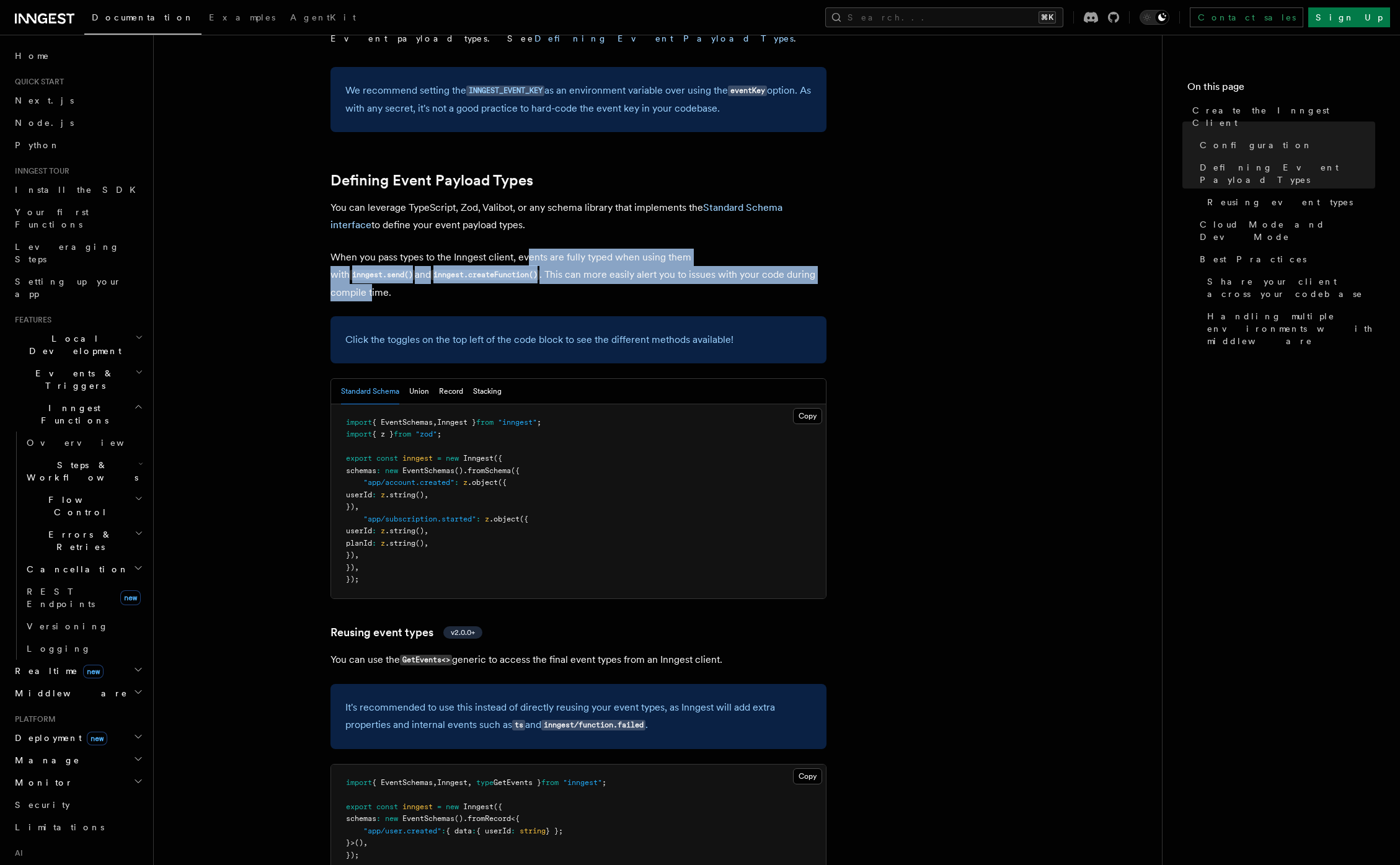
drag, startPoint x: 540, startPoint y: 159, endPoint x: 759, endPoint y: 185, distance: 220.5
click at [759, 248] on p "When you pass types to the Inngest client, events are fully typed when using th…" at bounding box center [578, 275] width 496 height 53
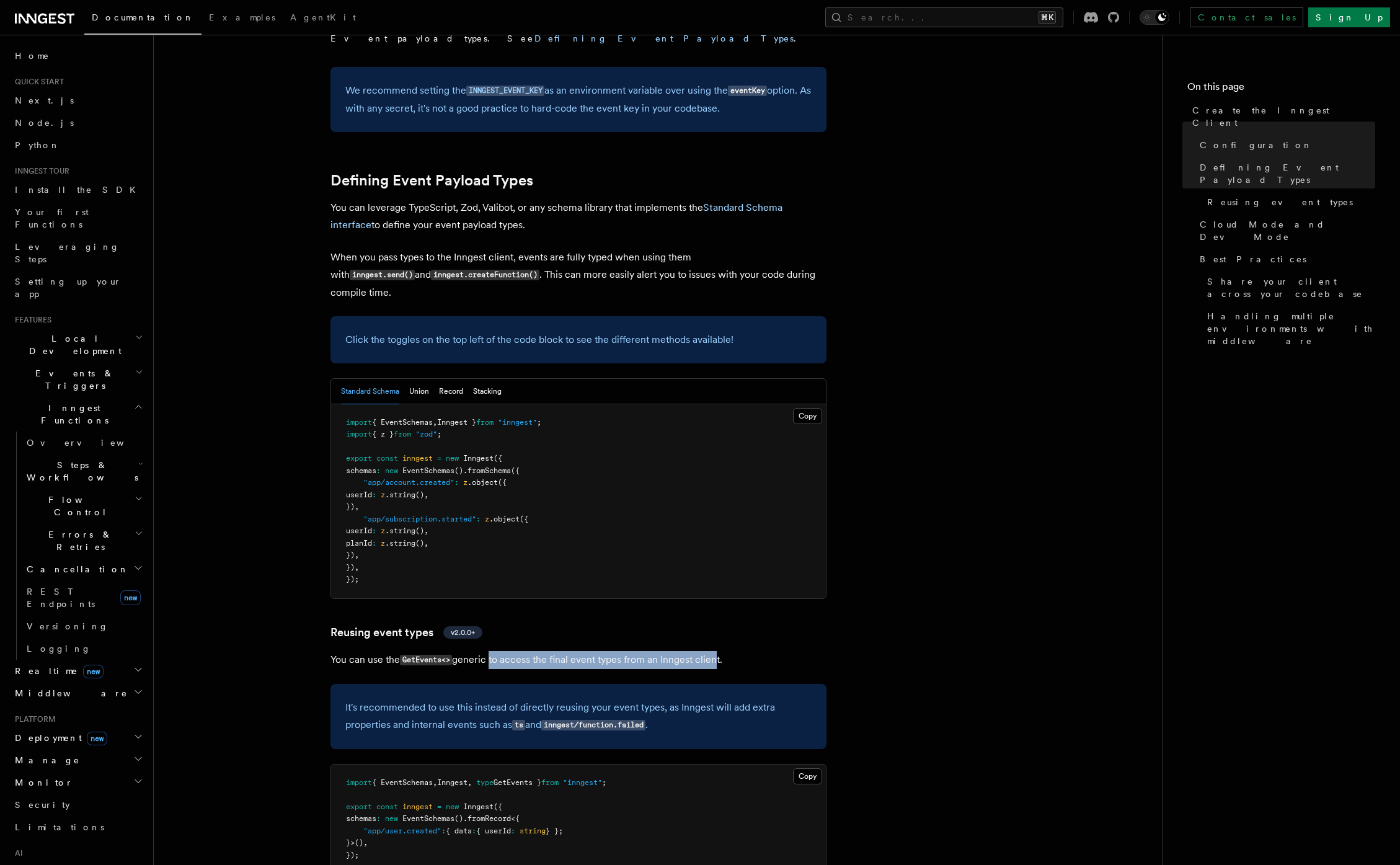
drag, startPoint x: 496, startPoint y: 550, endPoint x: 713, endPoint y: 544, distance: 217.1
click at [713, 478] on p "You can use the GetEvents<> generic to access the final event types from an Inn…" at bounding box center [578, 659] width 496 height 18
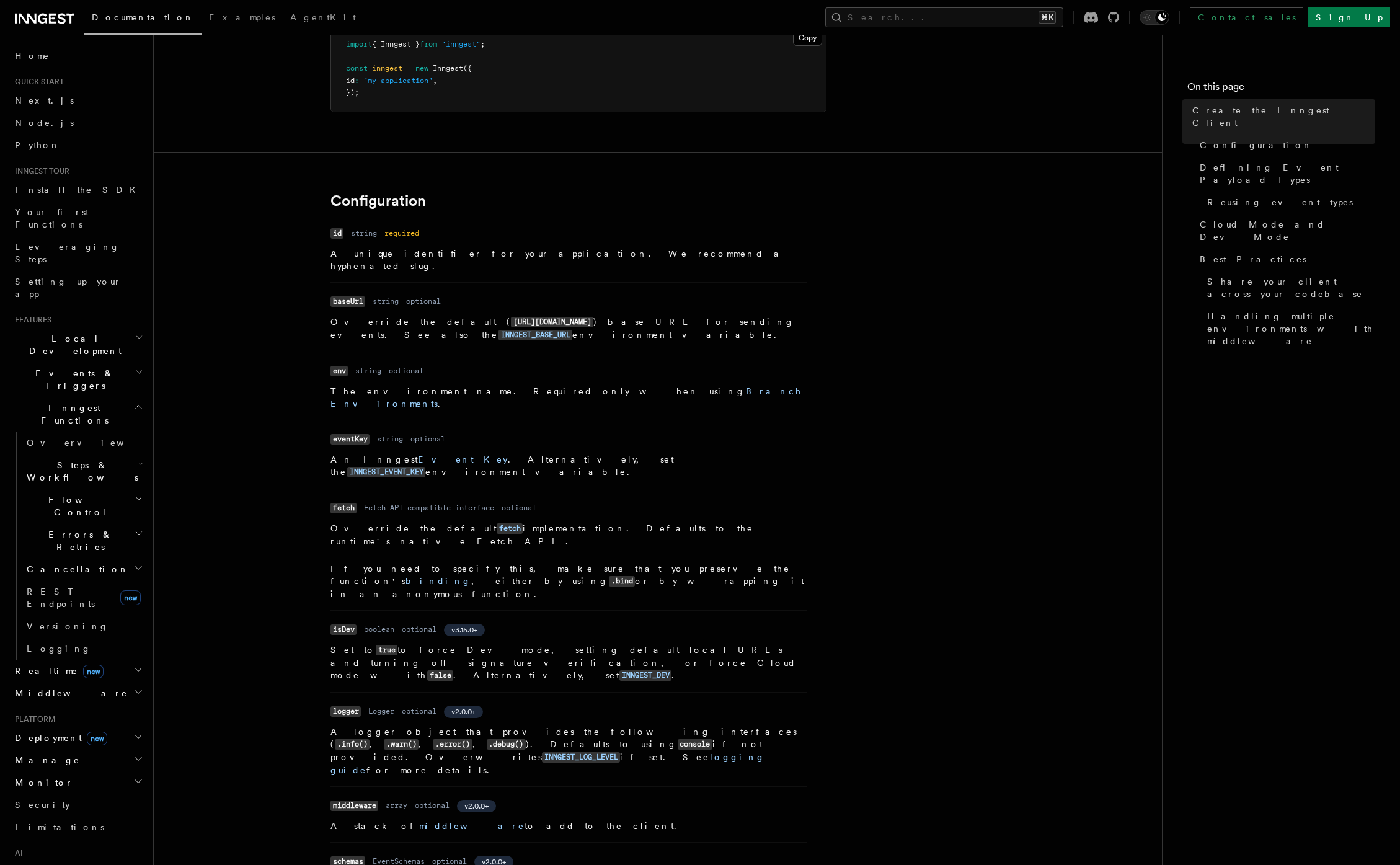
scroll to position [0, 0]
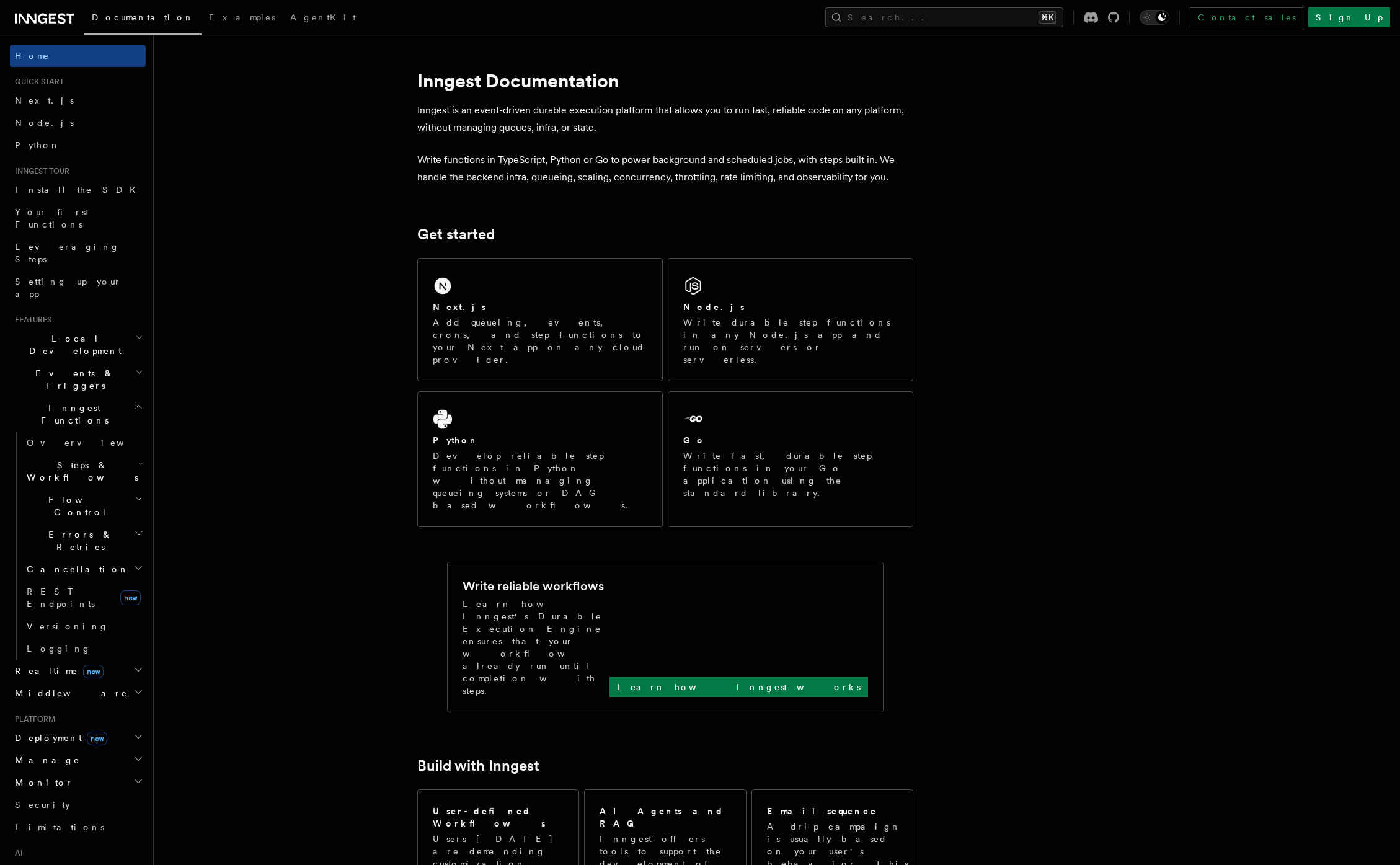
scroll to position [623, 0]
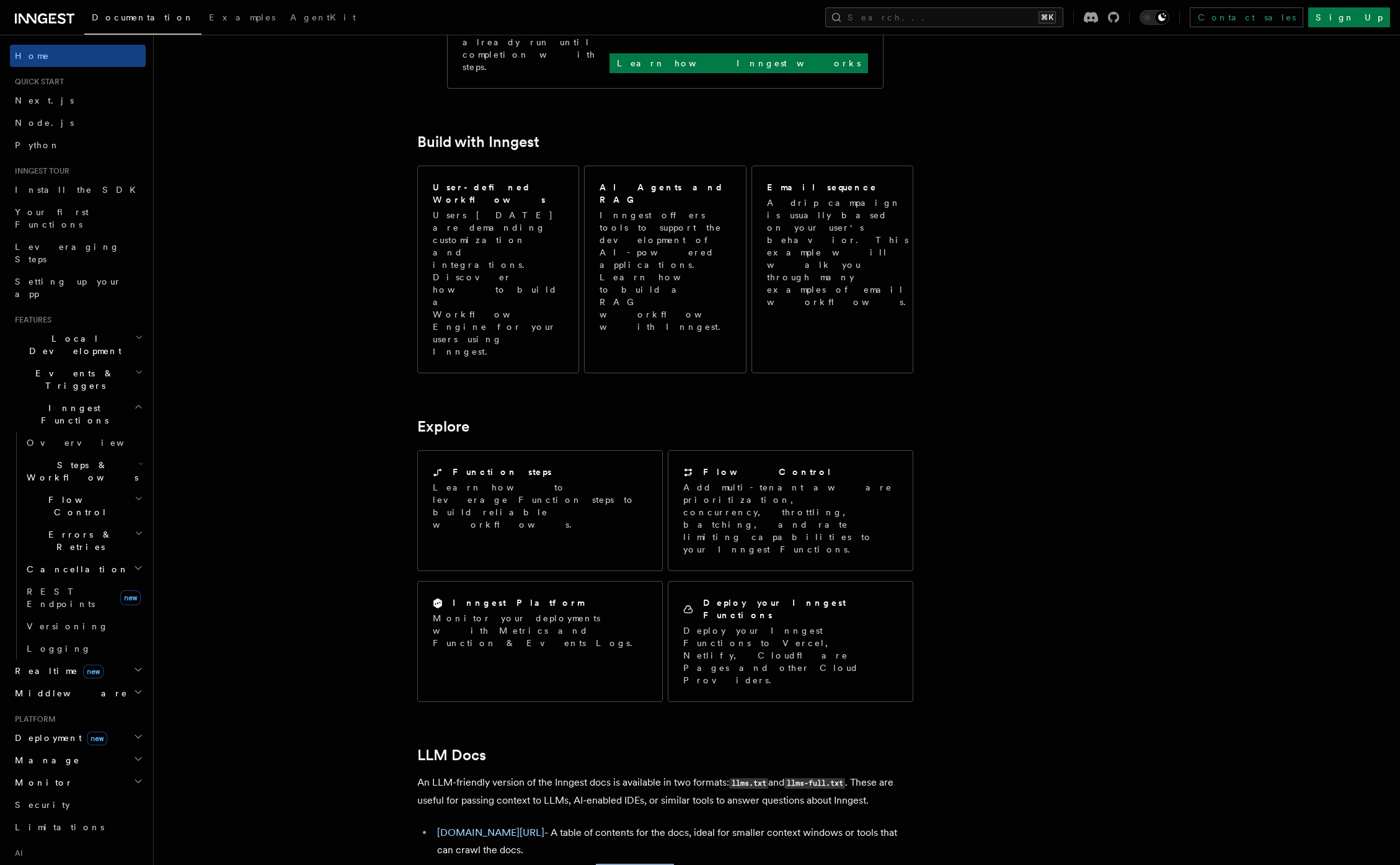
drag, startPoint x: 593, startPoint y: 549, endPoint x: 706, endPoint y: 551, distance: 113.0
click at [701, 863] on li "inngest.com/llms-full.txt - The entire docs in markdown format." at bounding box center [673, 872] width 480 height 17
drag, startPoint x: 646, startPoint y: 510, endPoint x: 724, endPoint y: 516, distance: 78.2
click at [714, 823] on li "inngest.com/llms.txt - A table of contents for the docs, ideal for smaller cont…" at bounding box center [673, 840] width 480 height 35
click at [514, 826] on link "inngest.com/llms.txt" at bounding box center [490, 832] width 107 height 11
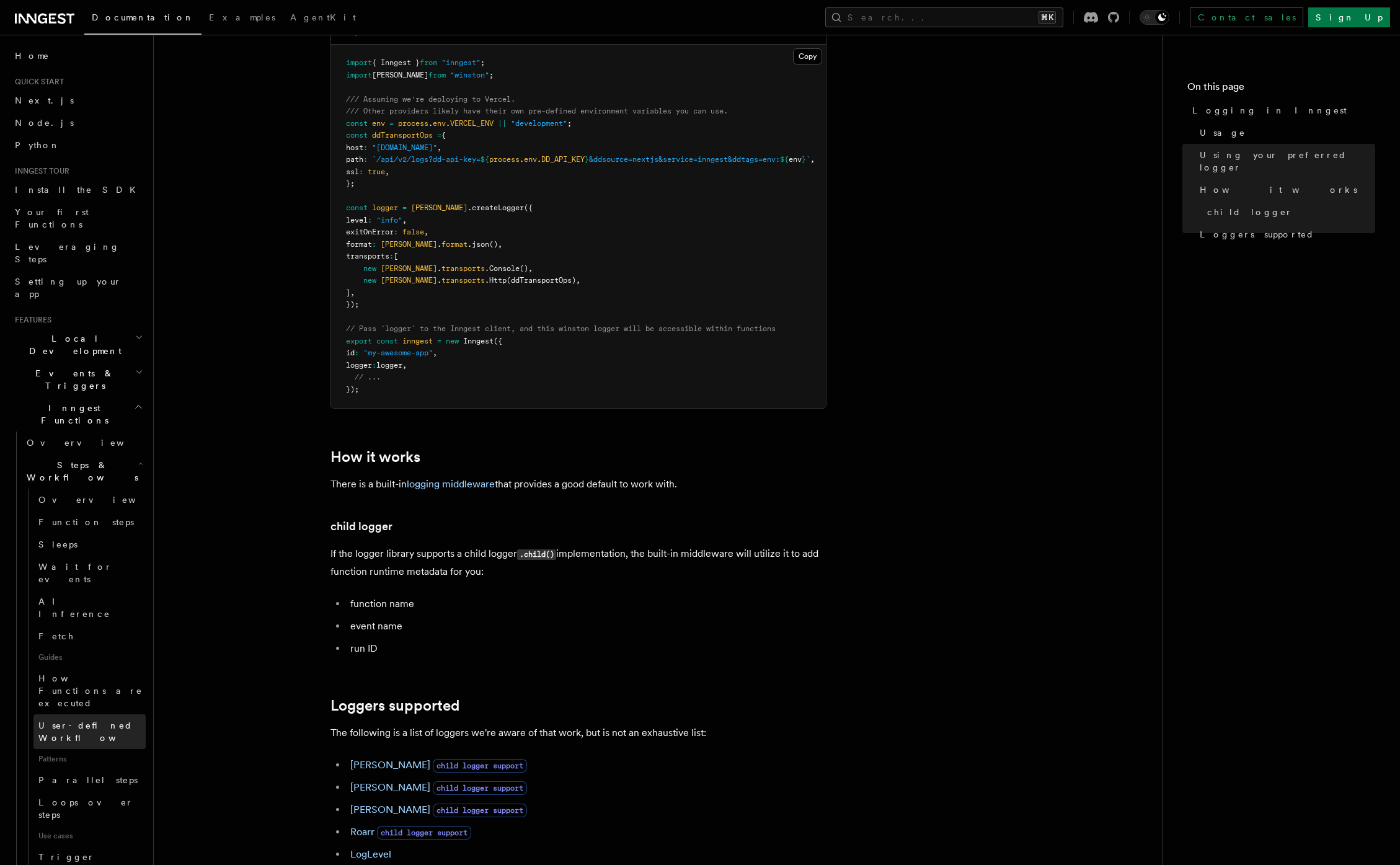
click at [86, 720] on span "User-defined Workflows" at bounding box center [95, 731] width 112 height 23
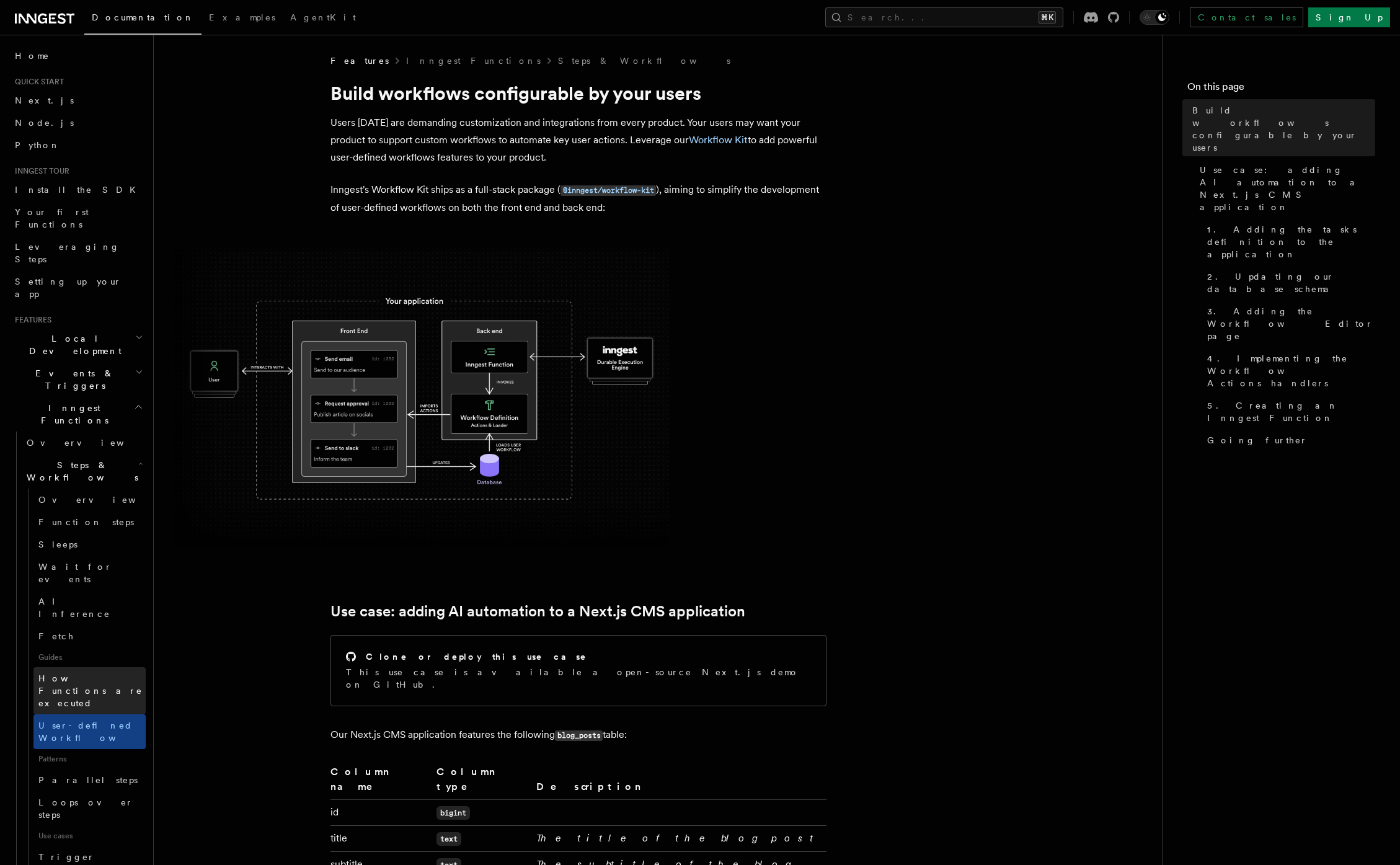
click at [88, 672] on span "How Functions are executed" at bounding box center [92, 690] width 107 height 37
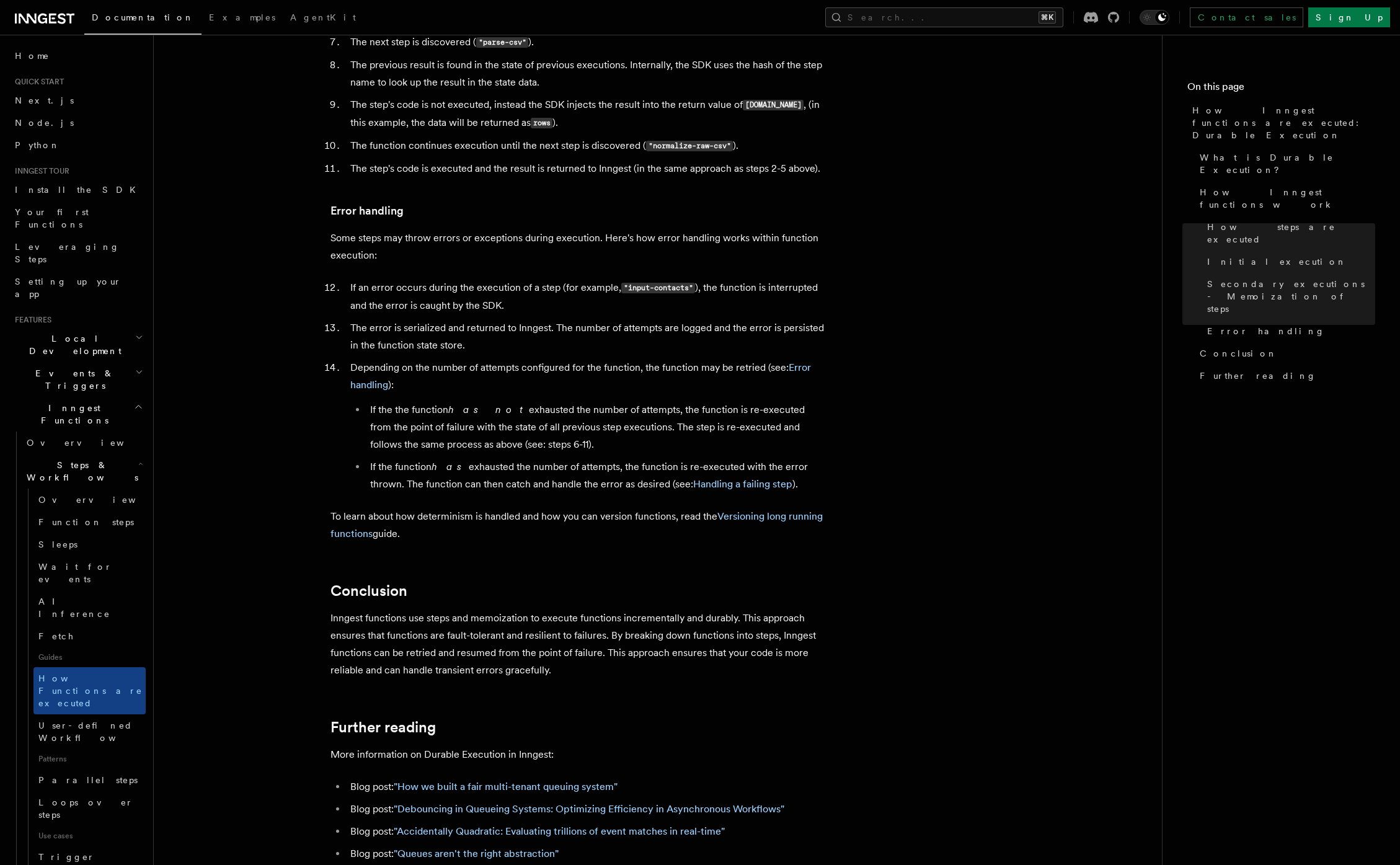
click at [123, 362] on h2 "Events & Triggers" at bounding box center [77, 379] width 136 height 35
click at [135, 367] on icon "button" at bounding box center [138, 372] width 8 height 9
click at [53, 631] on span "Fetch" at bounding box center [57, 635] width 36 height 9
